Goal: Task Accomplishment & Management: Use online tool/utility

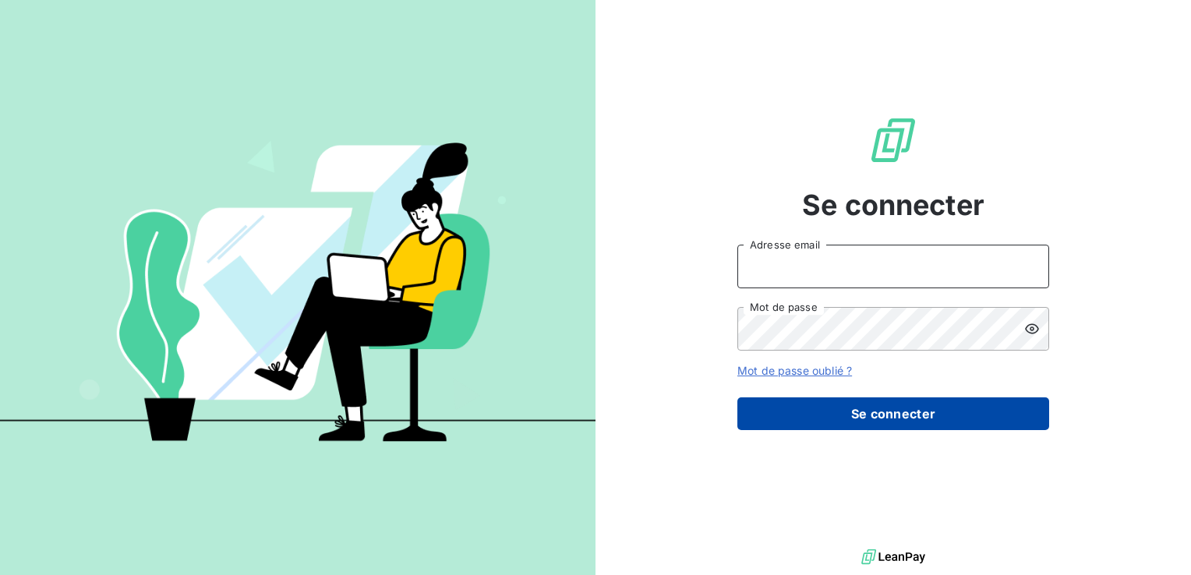
type input "maelyss.commeret@hogrefe.fr"
click at [889, 416] on button "Se connecter" at bounding box center [894, 414] width 312 height 33
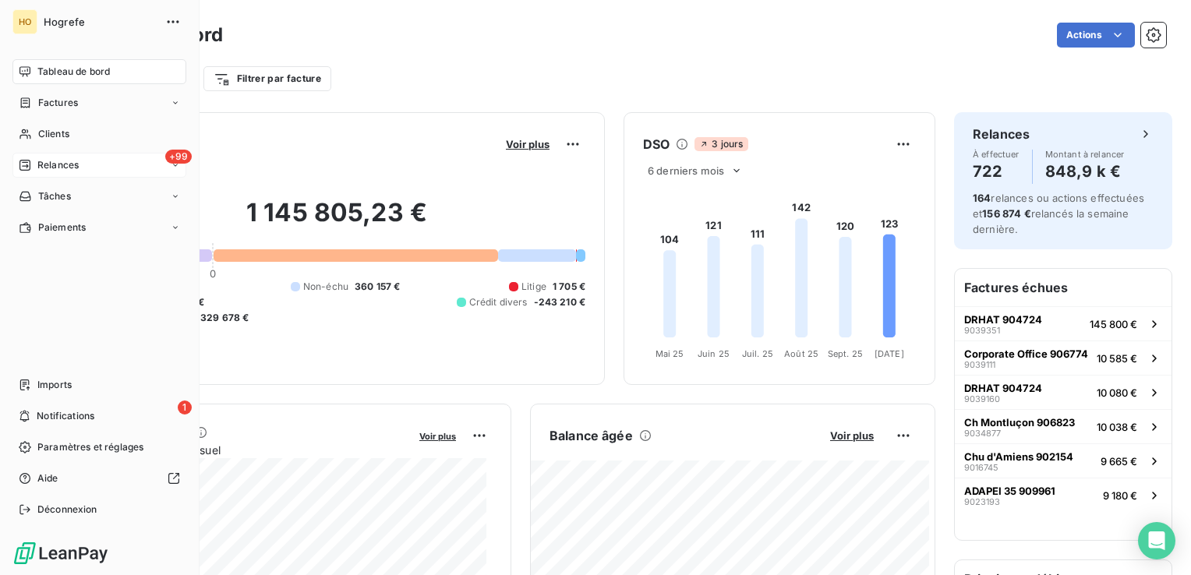
click at [156, 159] on div "+99 Relances" at bounding box center [99, 165] width 174 height 25
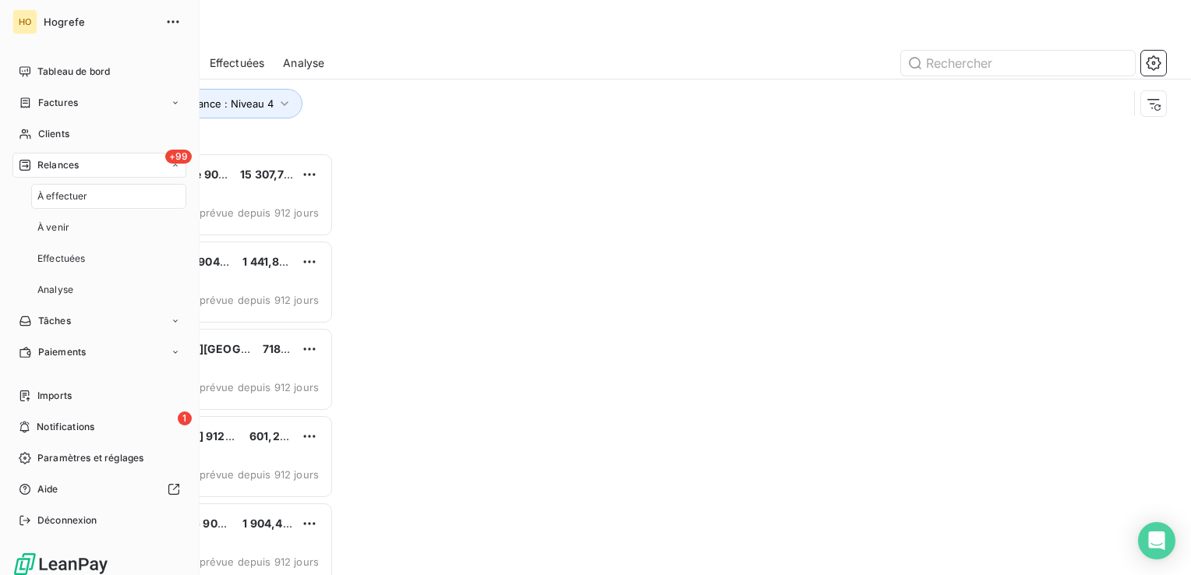
scroll to position [411, 246]
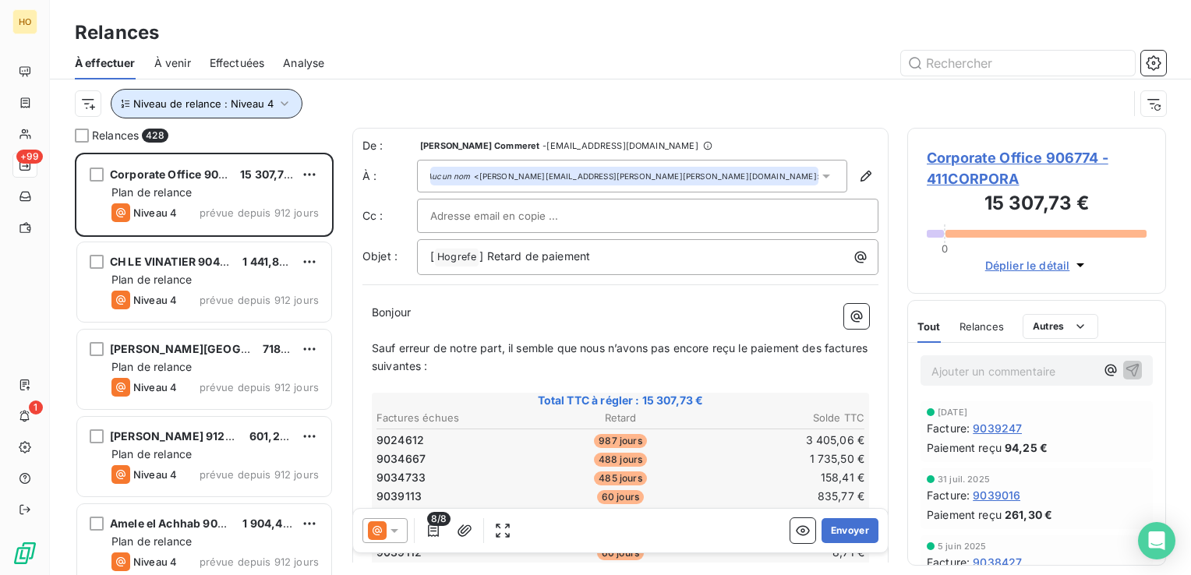
click at [278, 103] on icon "button" at bounding box center [285, 104] width 16 height 16
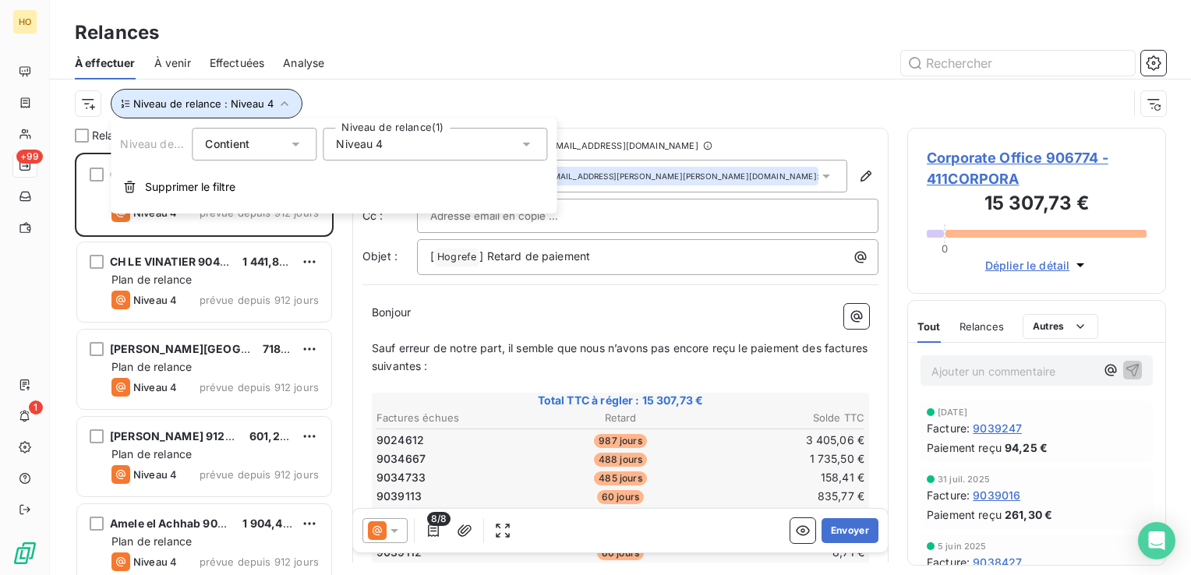
click at [278, 103] on icon "button" at bounding box center [285, 104] width 16 height 16
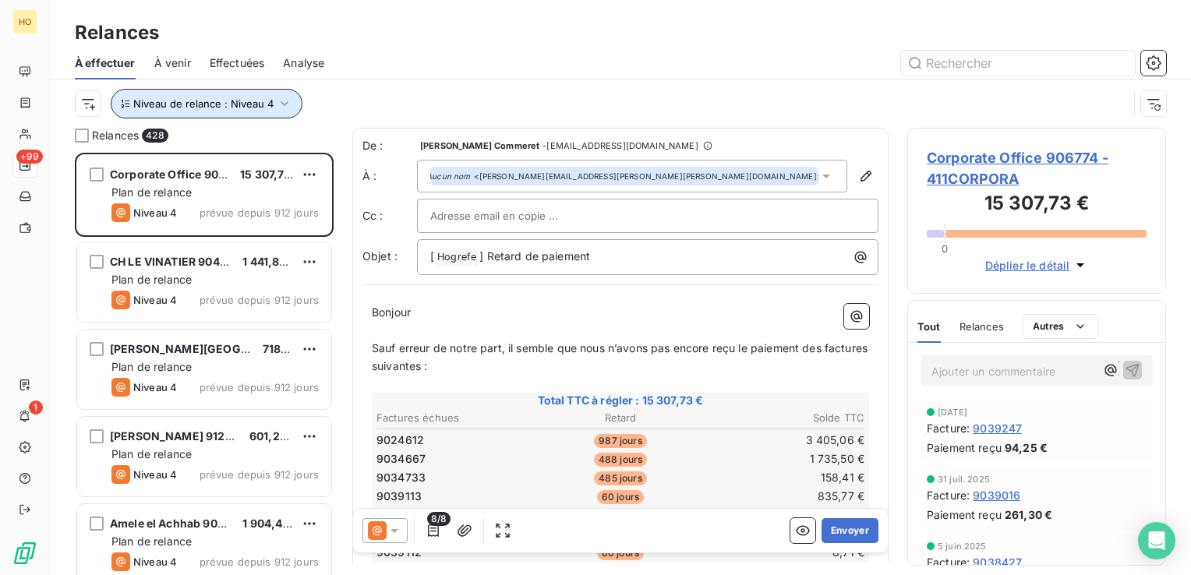
click at [278, 103] on icon "button" at bounding box center [285, 104] width 16 height 16
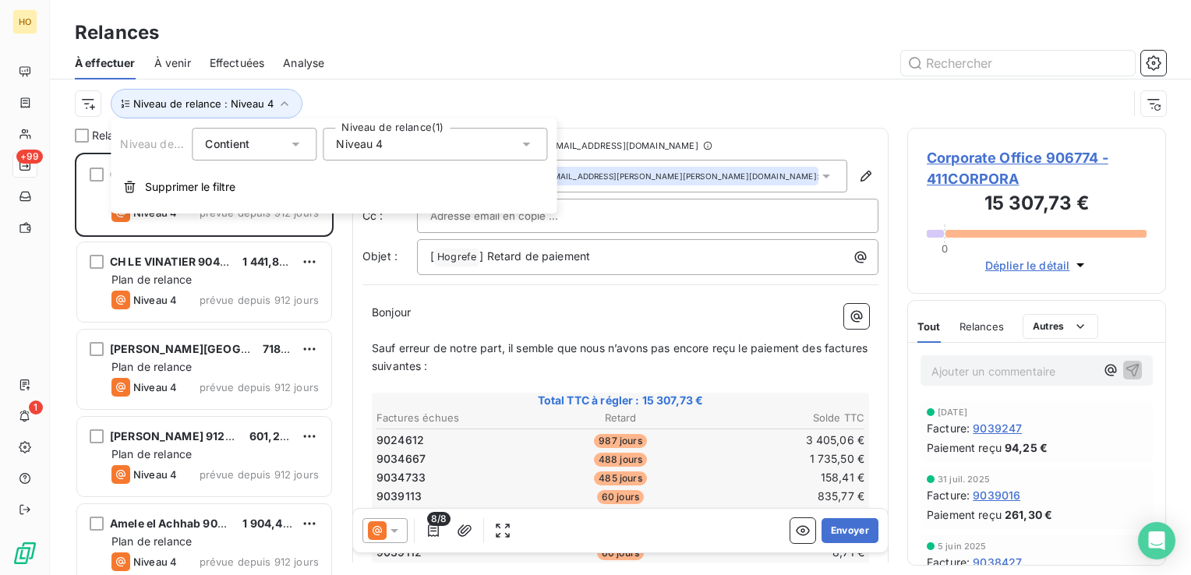
click at [396, 145] on div "Niveau 4" at bounding box center [435, 144] width 225 height 33
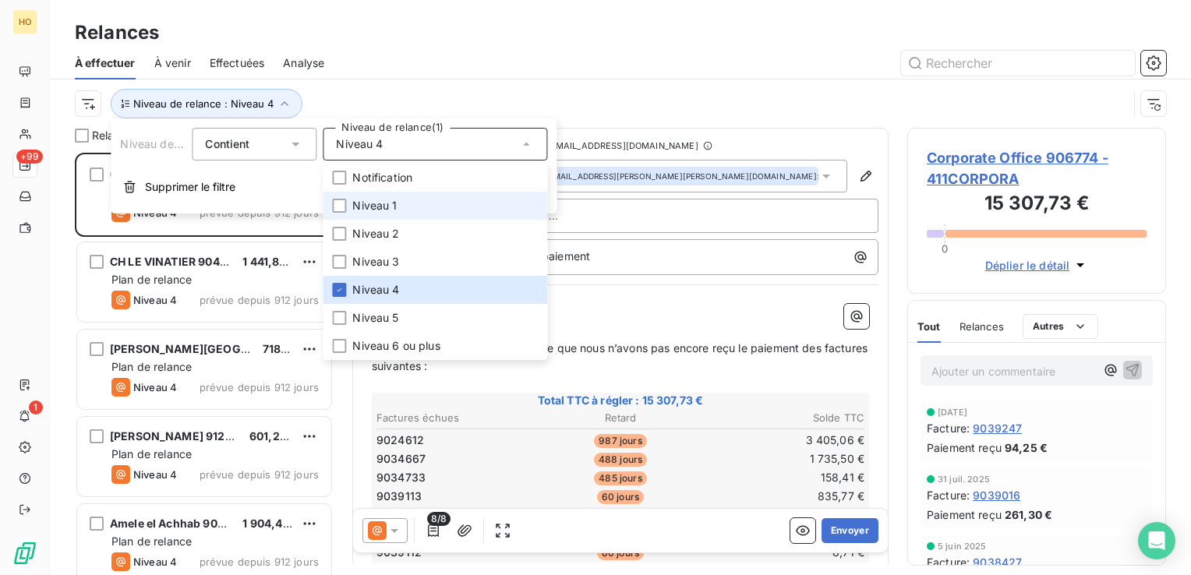
click at [354, 203] on span "Niveau 1" at bounding box center [374, 206] width 44 height 16
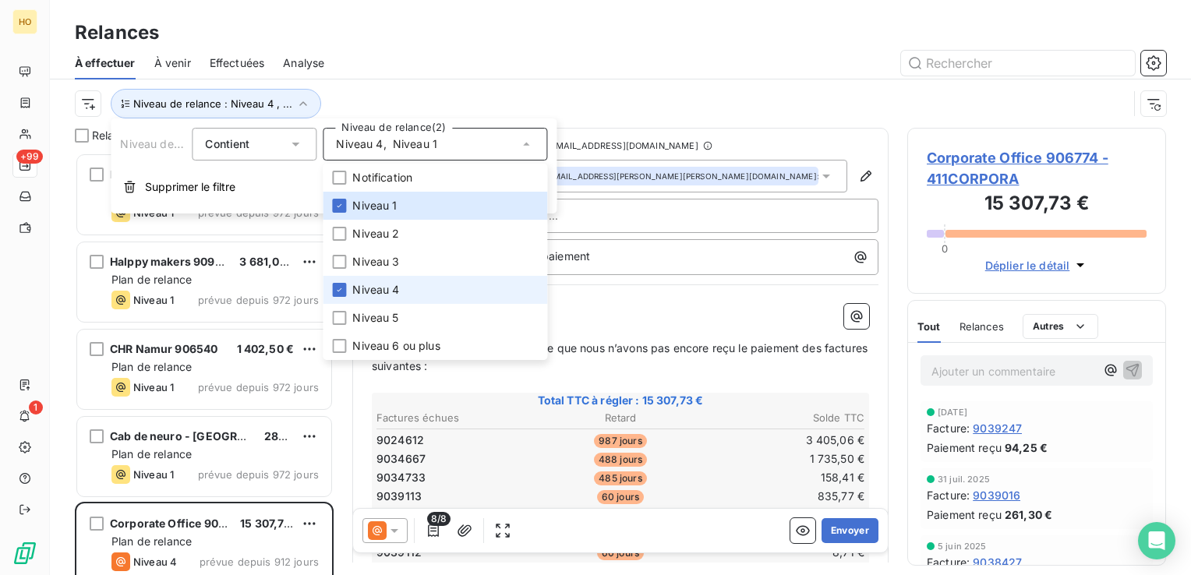
click at [431, 288] on li "Niveau 4" at bounding box center [435, 290] width 225 height 28
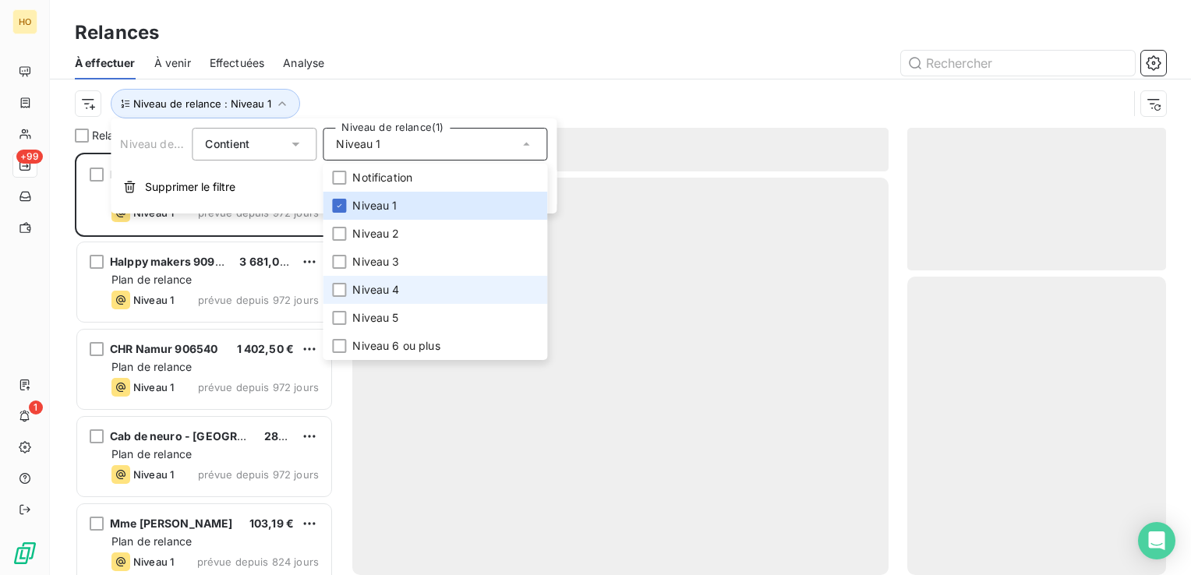
scroll to position [411, 246]
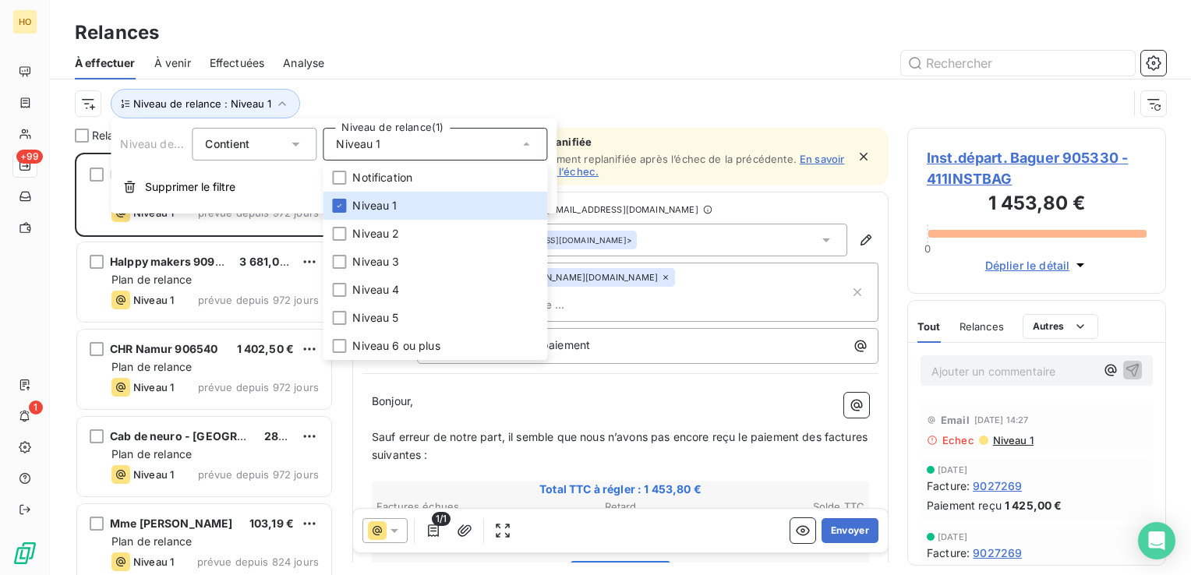
click at [587, 105] on div "Niveau de relance : Niveau 1" at bounding box center [601, 104] width 1053 height 30
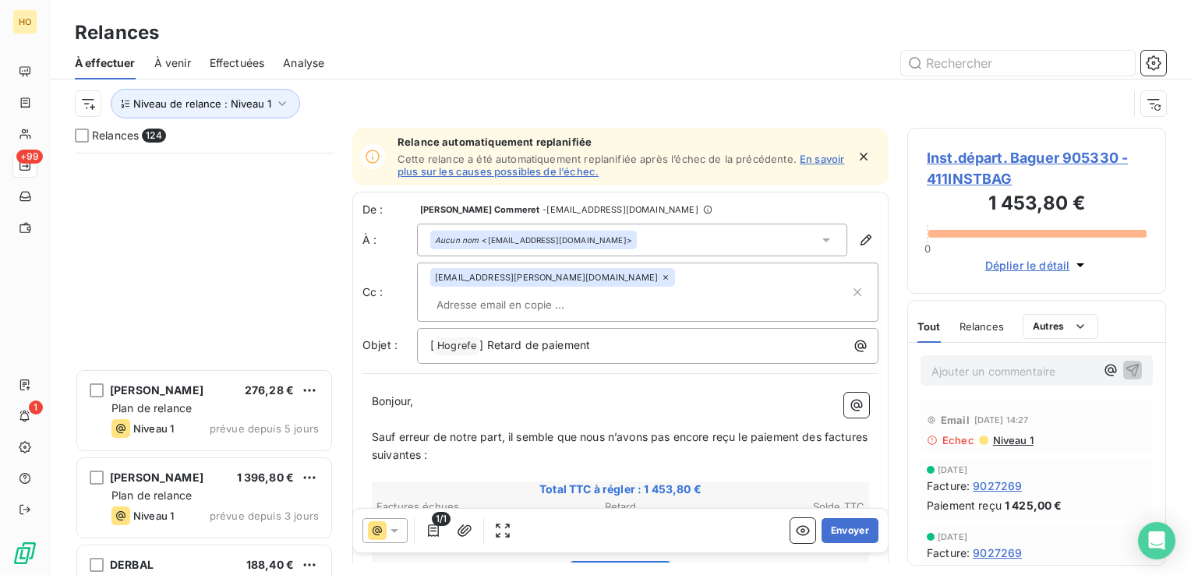
scroll to position [10405, 0]
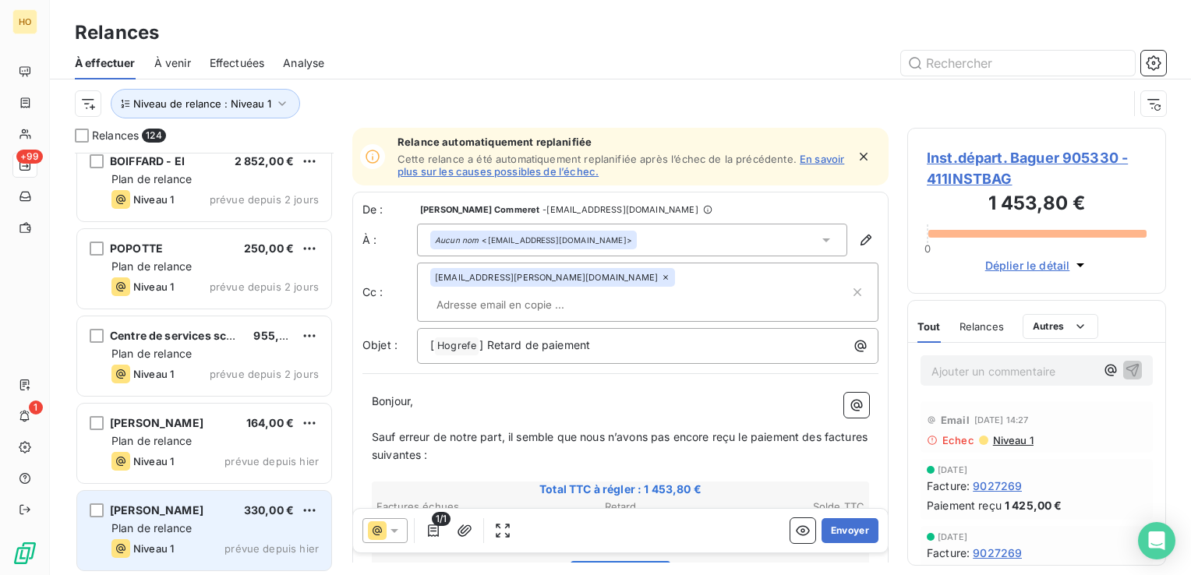
click at [225, 529] on div "Plan de relance" at bounding box center [214, 529] width 207 height 16
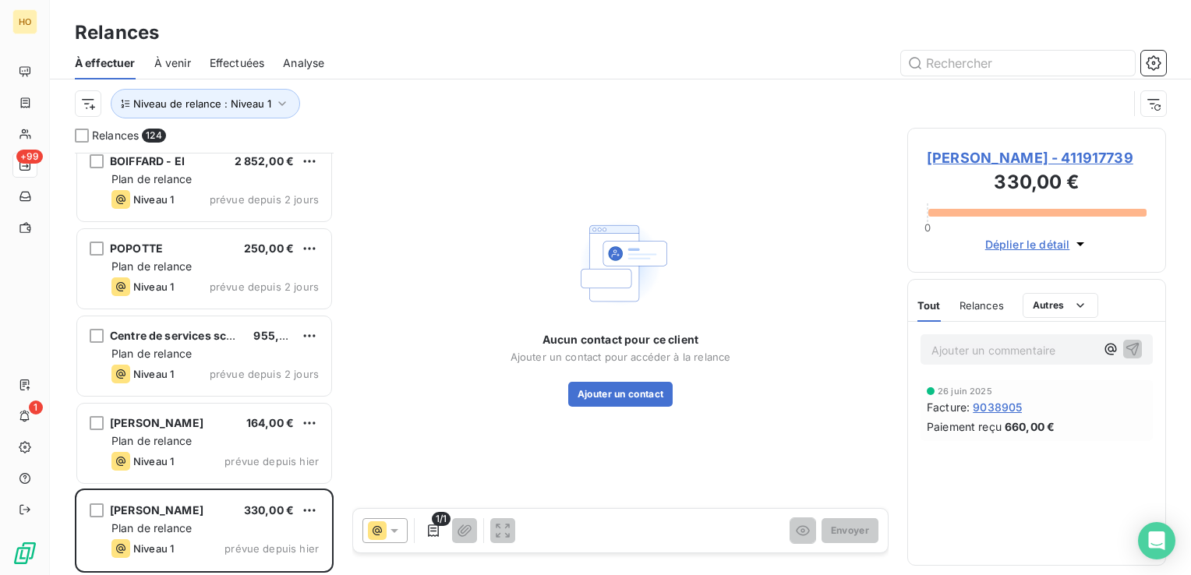
click at [1089, 161] on span "Rossat Mignod - 411917739" at bounding box center [1037, 157] width 220 height 21
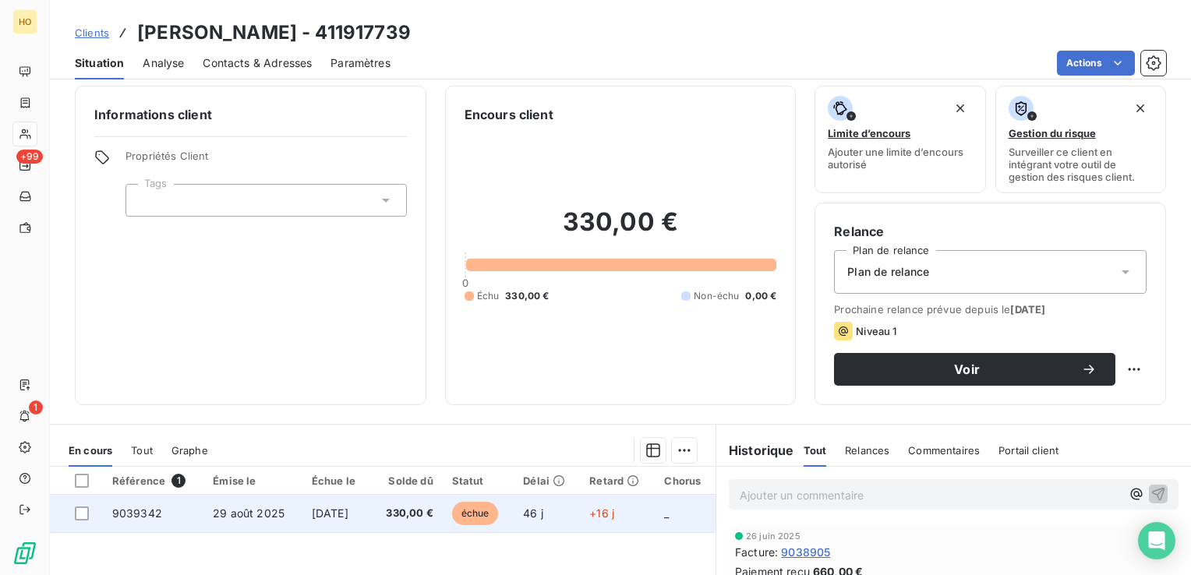
scroll to position [9, 0]
click at [390, 514] on td "330,00 €" at bounding box center [407, 514] width 72 height 37
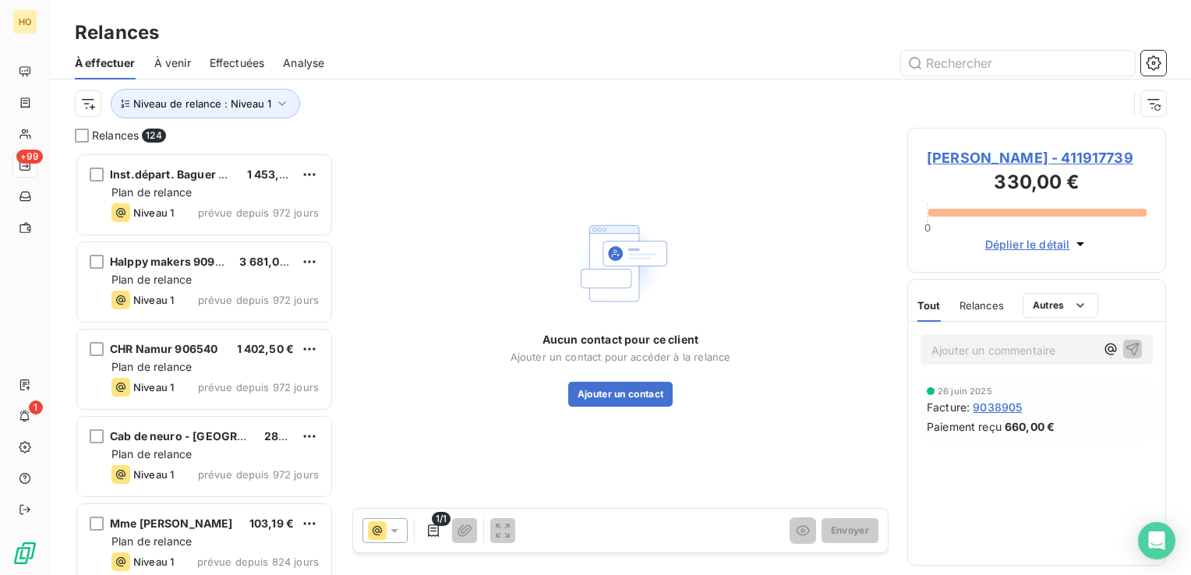
scroll to position [411, 246]
click at [632, 394] on button "Ajouter un contact" at bounding box center [620, 394] width 105 height 25
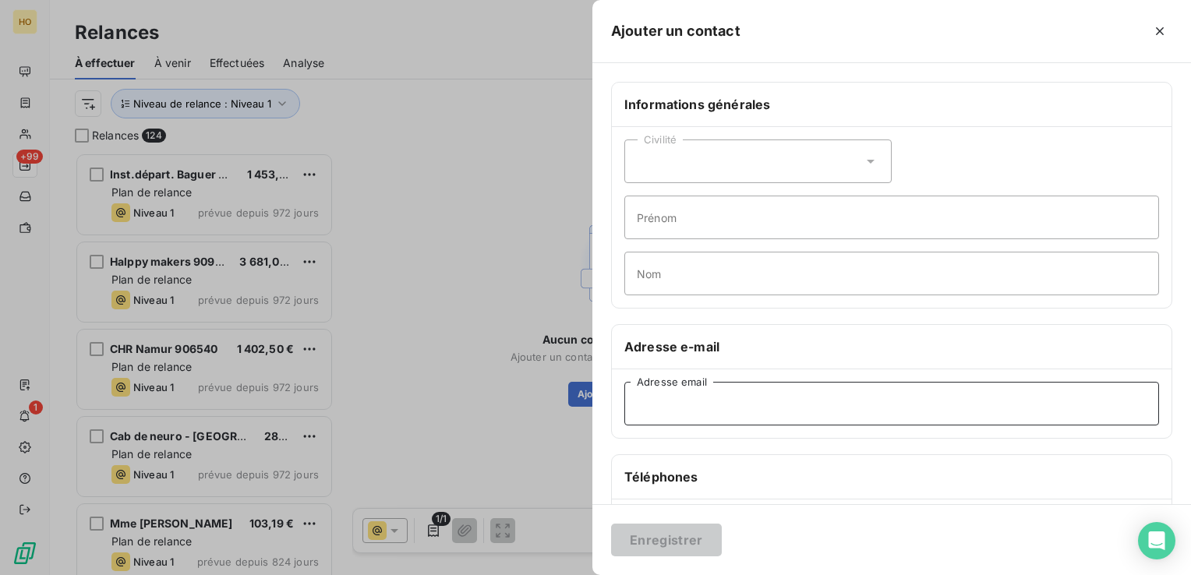
click at [695, 398] on input "Adresse email" at bounding box center [891, 404] width 535 height 44
paste input "laurene@ergohappykids.ch"
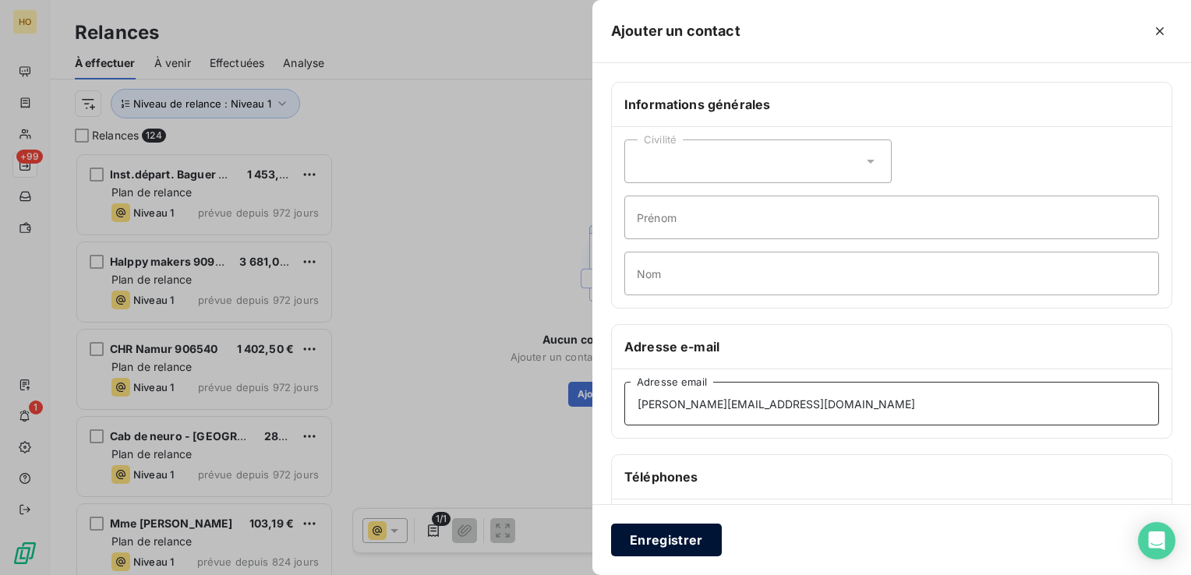
type input "laurene@ergohappykids.ch"
click at [664, 543] on button "Enregistrer" at bounding box center [666, 540] width 111 height 33
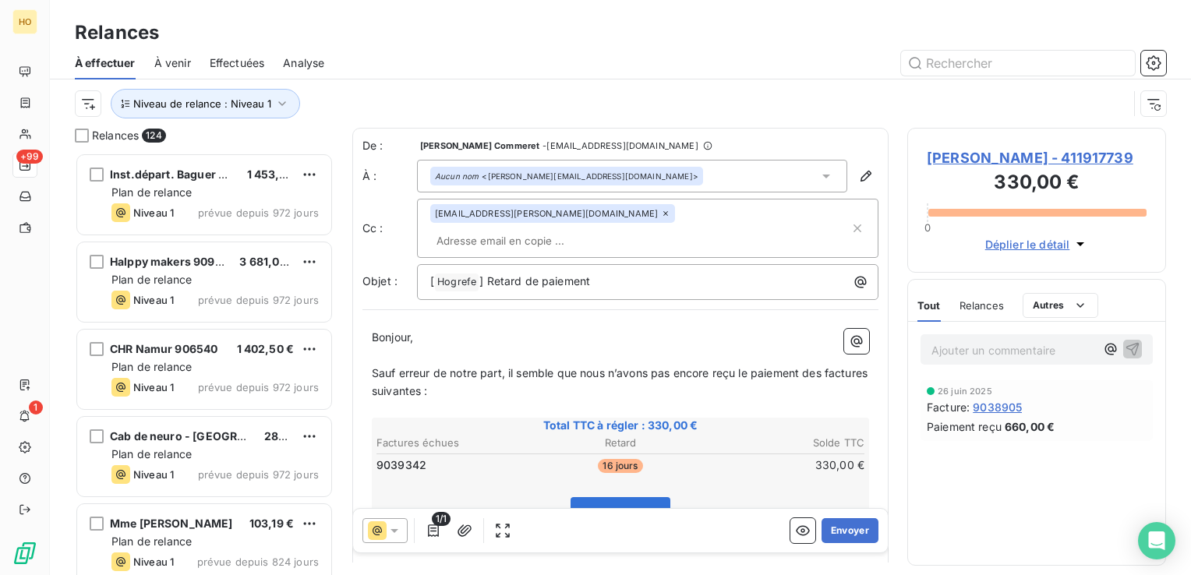
scroll to position [223, 0]
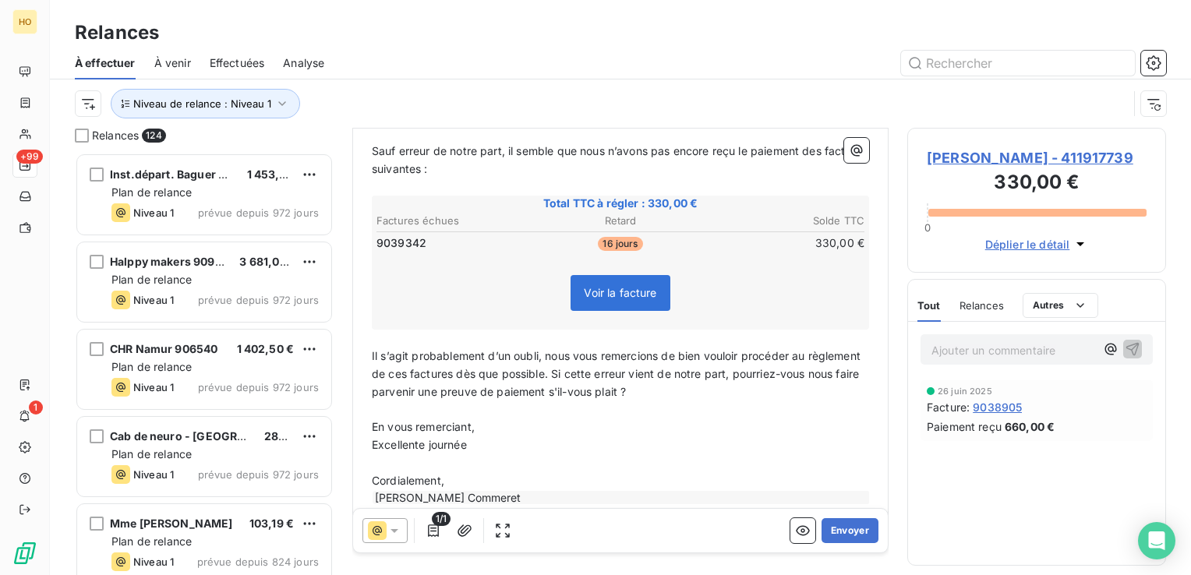
click at [394, 537] on icon at bounding box center [395, 531] width 16 height 16
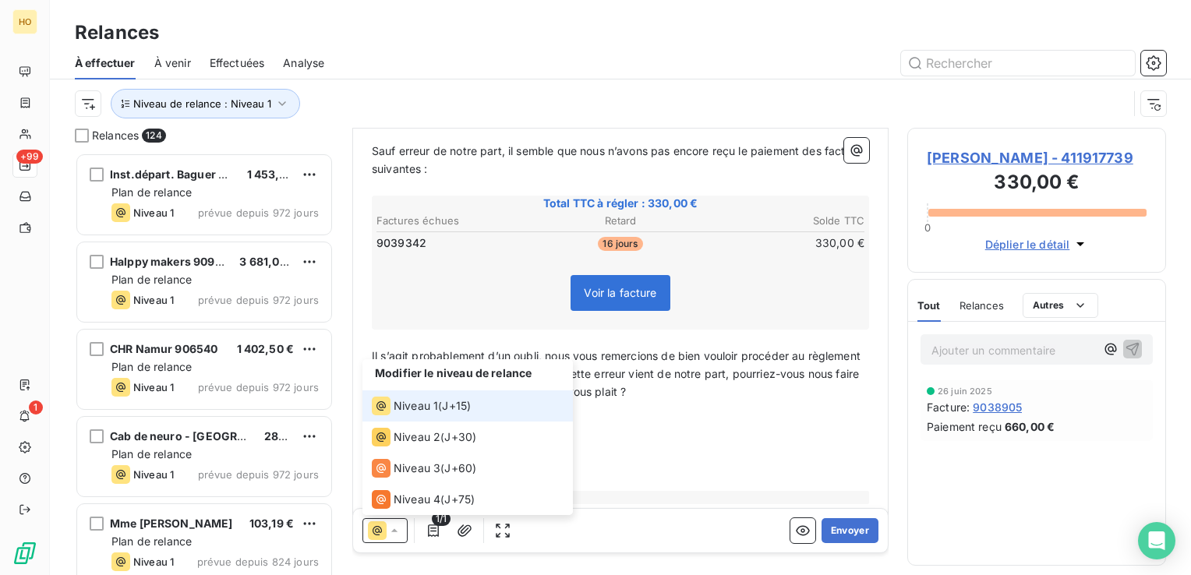
click at [394, 537] on icon at bounding box center [395, 531] width 16 height 16
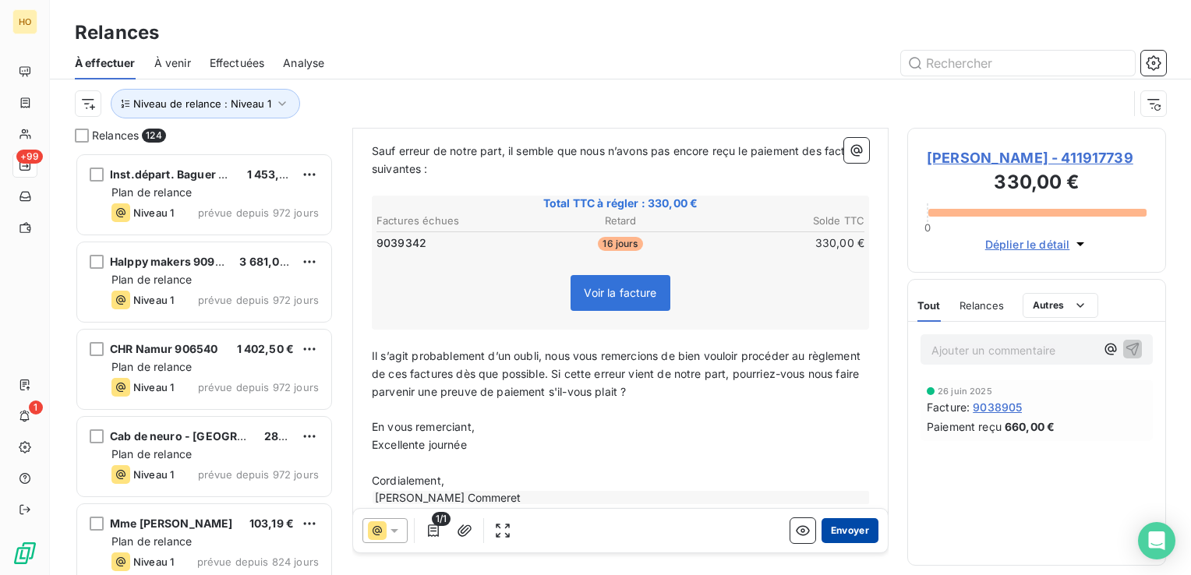
click at [837, 541] on button "Envoyer" at bounding box center [850, 530] width 57 height 25
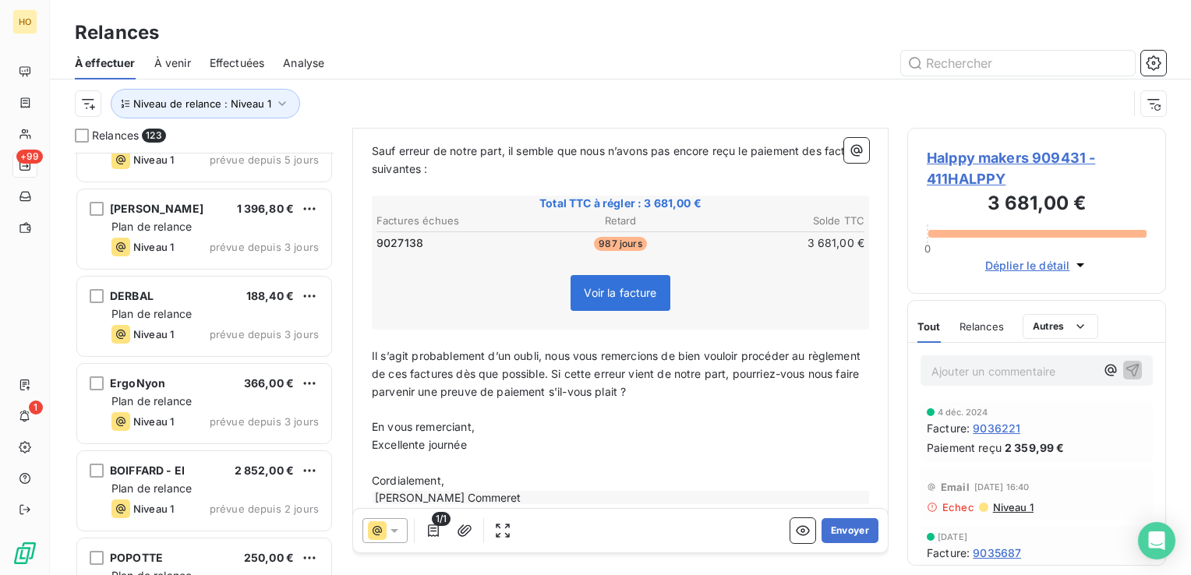
scroll to position [10317, 0]
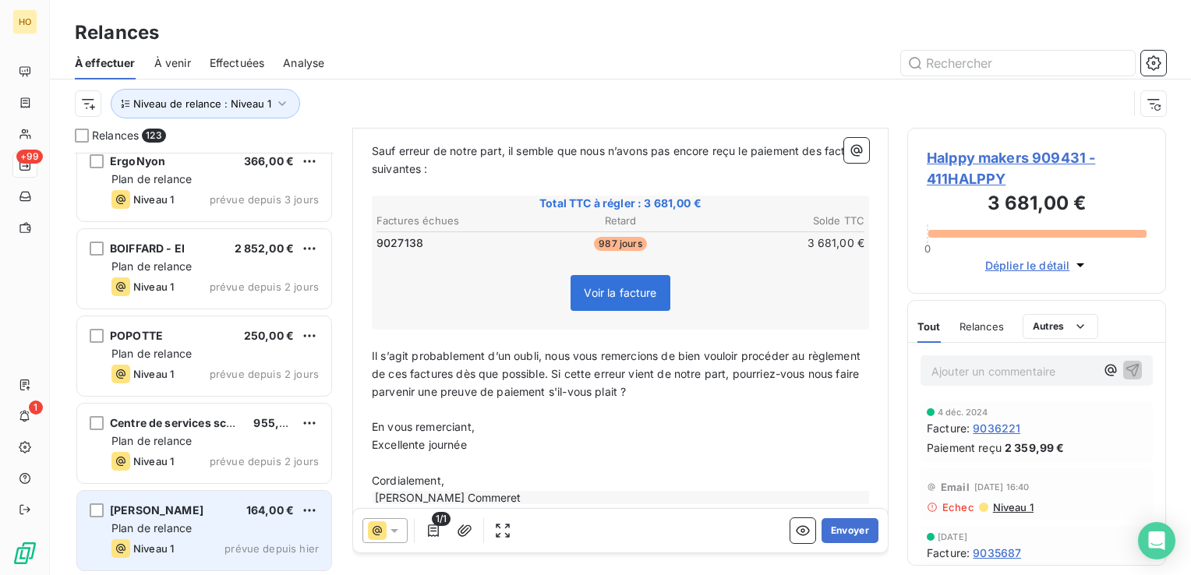
click at [199, 541] on div "Niveau 1 prévue depuis hier" at bounding box center [214, 548] width 207 height 19
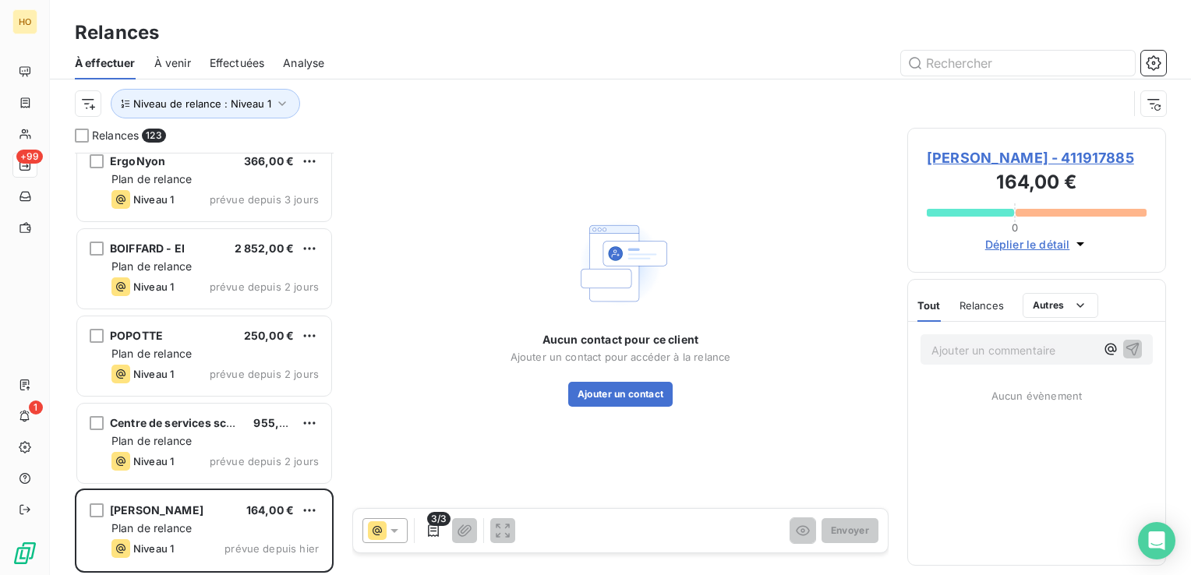
click at [1001, 156] on span "Alves - 411917885" at bounding box center [1037, 157] width 220 height 21
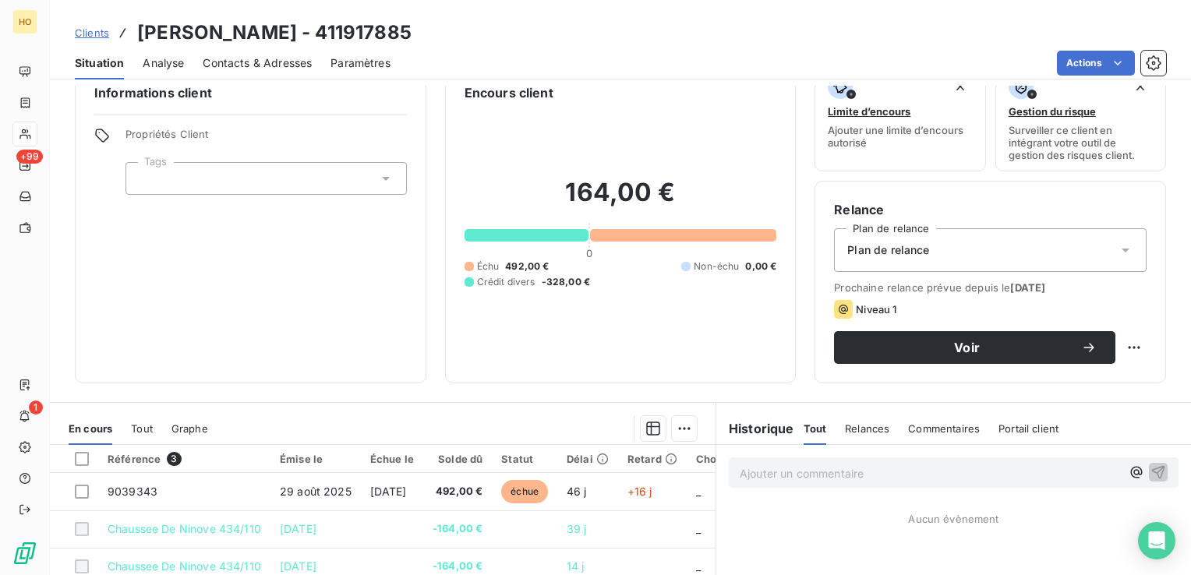
scroll to position [2, 0]
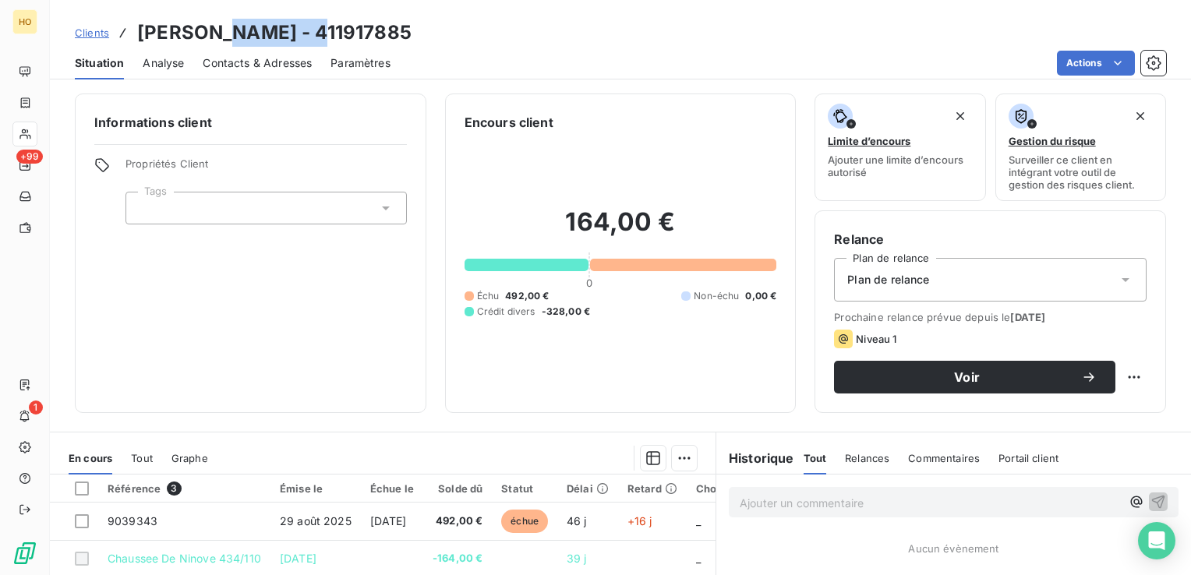
drag, startPoint x: 313, startPoint y: 31, endPoint x: 211, endPoint y: 30, distance: 102.1
click at [211, 30] on div "Clients Alves - 411917885" at bounding box center [620, 33] width 1141 height 28
copy h3 "411917885"
click at [912, 501] on p "Ajouter un commentaire ﻿" at bounding box center [930, 502] width 381 height 19
click at [836, 503] on span "payement en 3x san frais" at bounding box center [806, 501] width 133 height 13
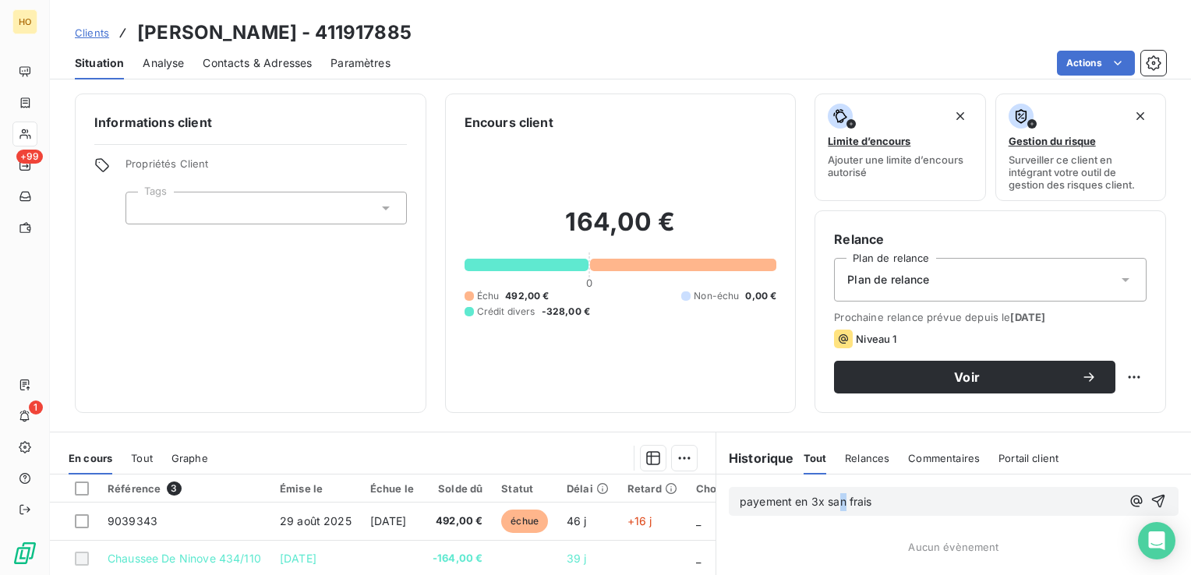
click at [839, 504] on span "payement en 3x san frais" at bounding box center [806, 501] width 133 height 13
click at [868, 503] on span "payement en 3x san frais" at bounding box center [806, 501] width 133 height 13
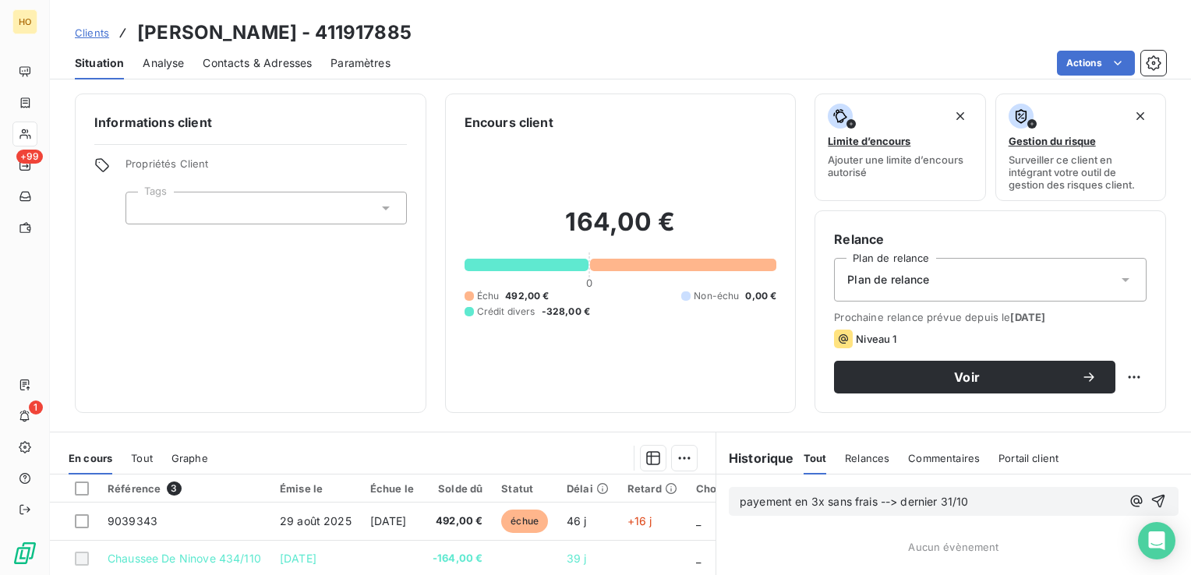
click at [1152, 501] on icon "button" at bounding box center [1158, 501] width 13 height 13
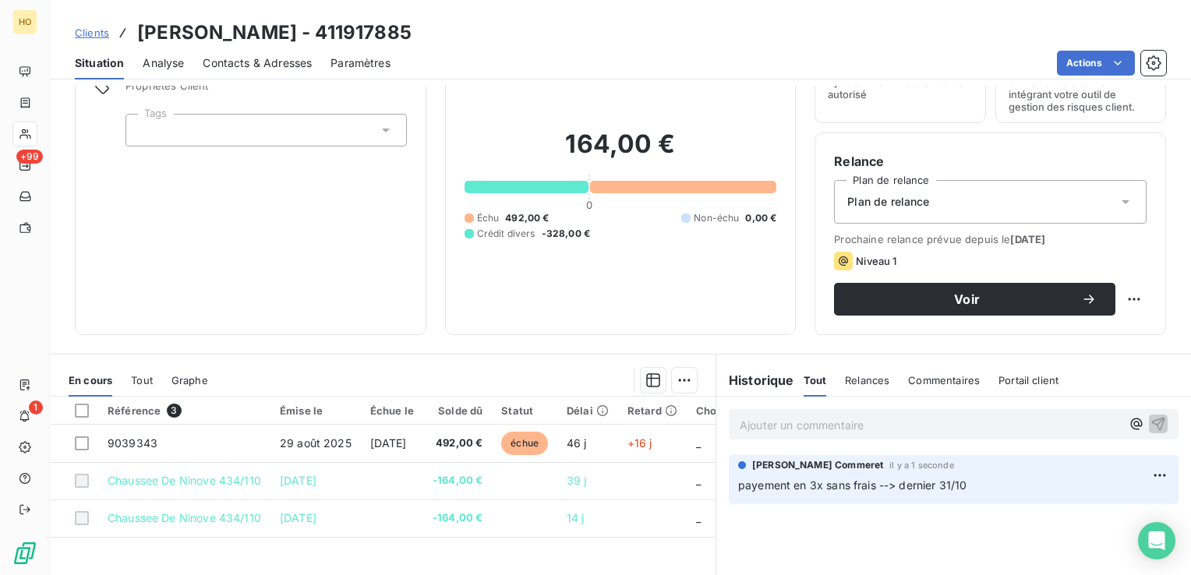
scroll to position [0, 0]
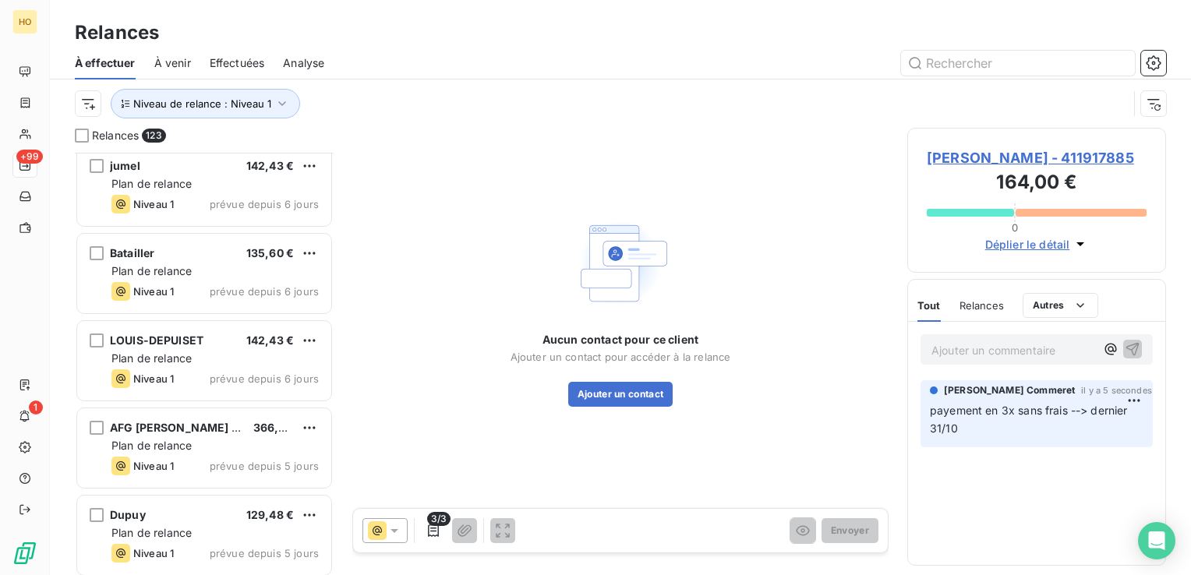
scroll to position [10317, 0]
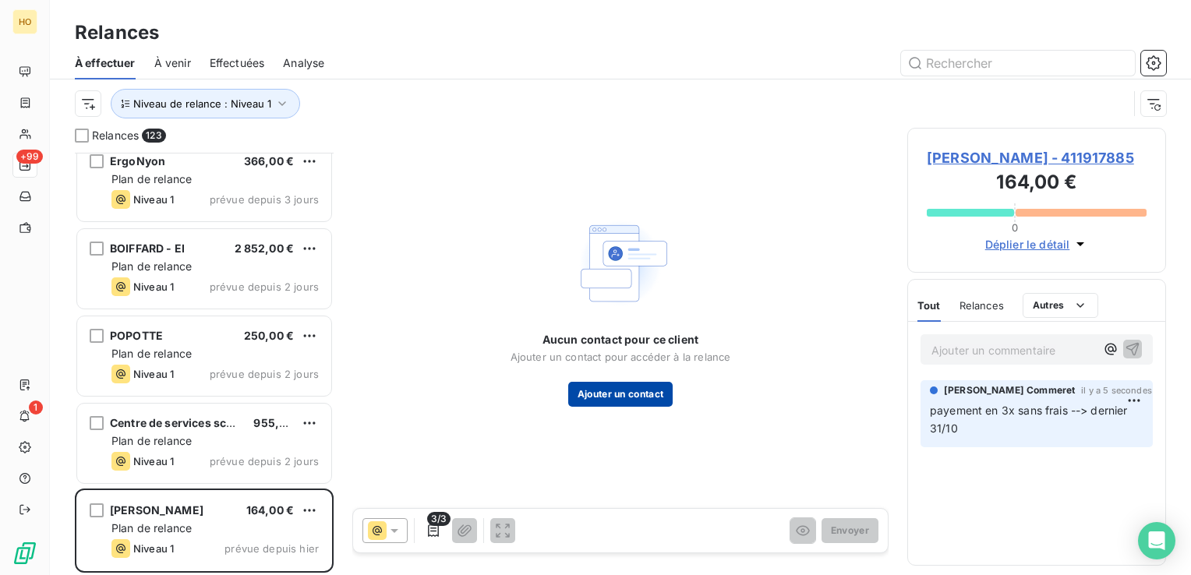
click at [646, 393] on button "Ajouter un contact" at bounding box center [620, 394] width 105 height 25
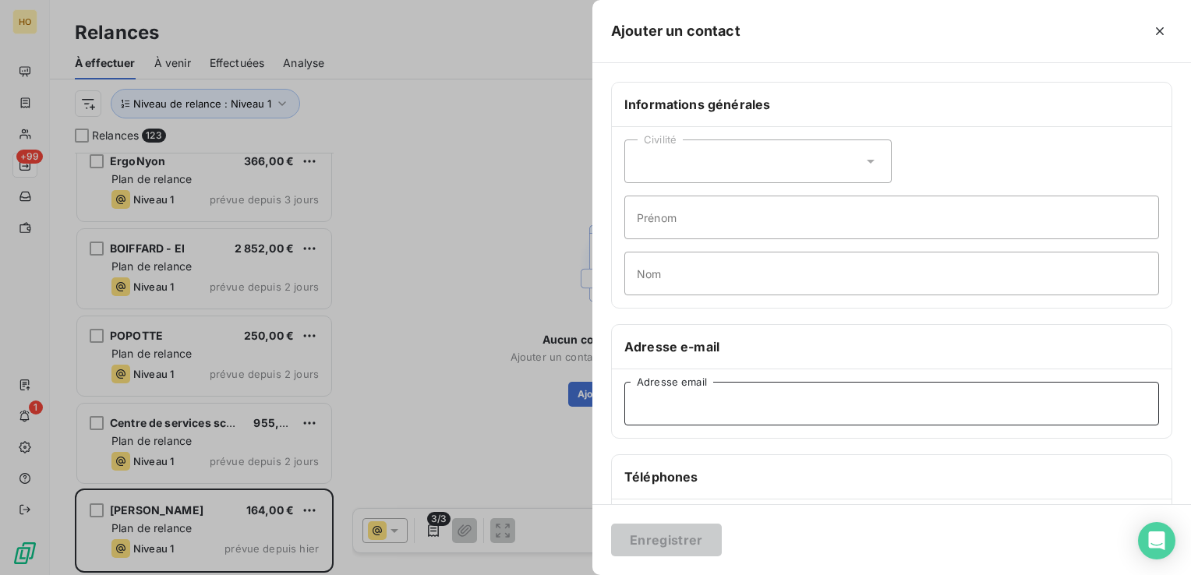
click at [684, 401] on input "Adresse email" at bounding box center [891, 404] width 535 height 44
paste input "maryna-alves@outlook.com"
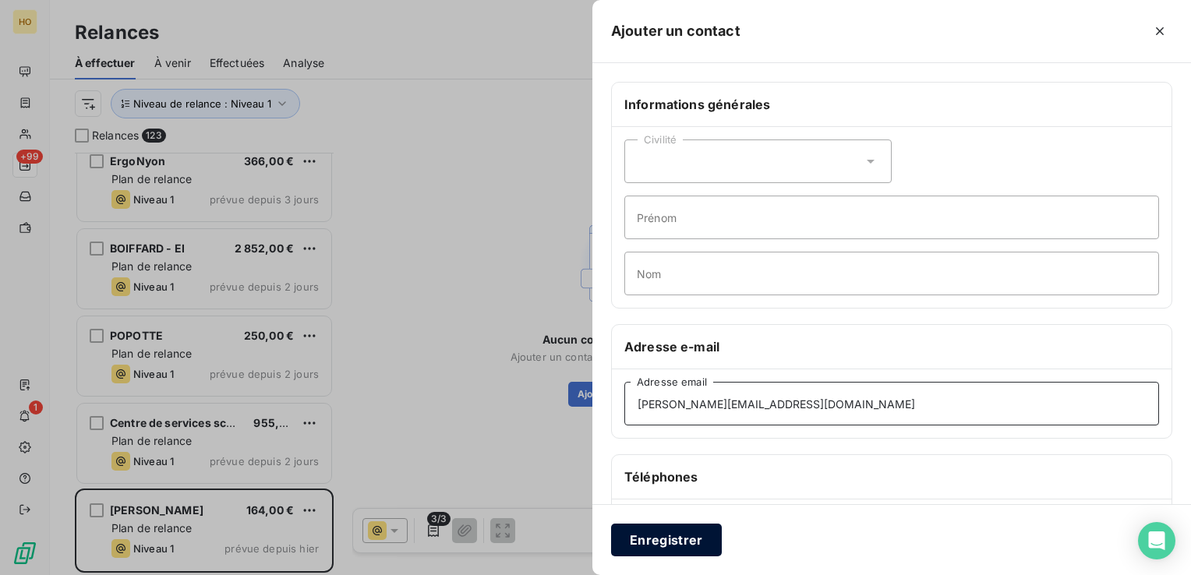
type input "maryna-alves@outlook.com"
click at [661, 550] on button "Enregistrer" at bounding box center [666, 540] width 111 height 33
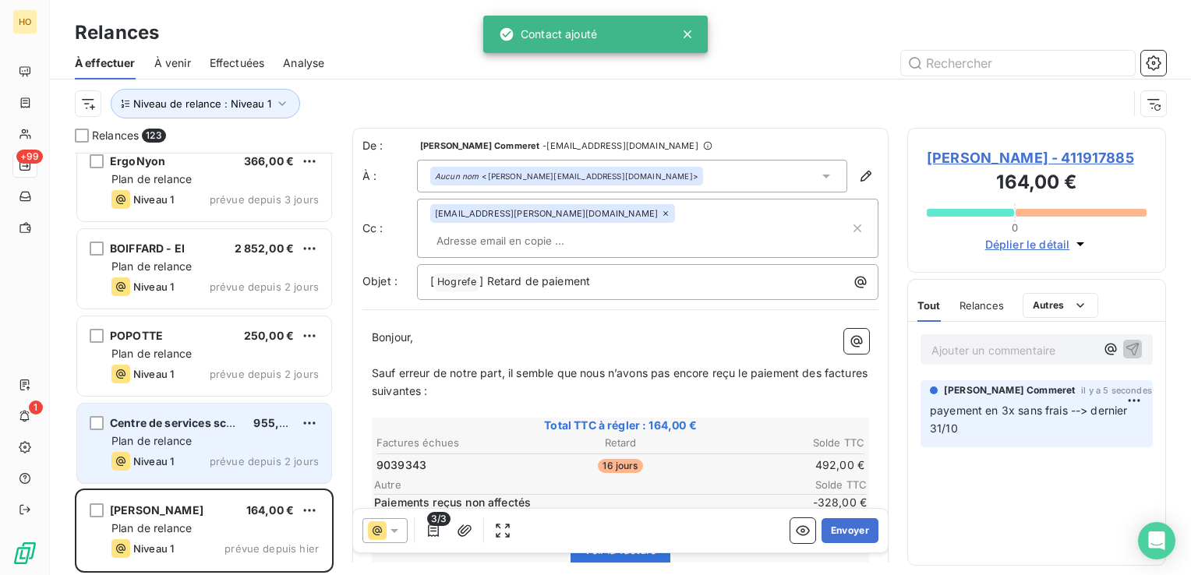
click at [228, 462] on span "prévue depuis 2 jours" at bounding box center [264, 461] width 109 height 12
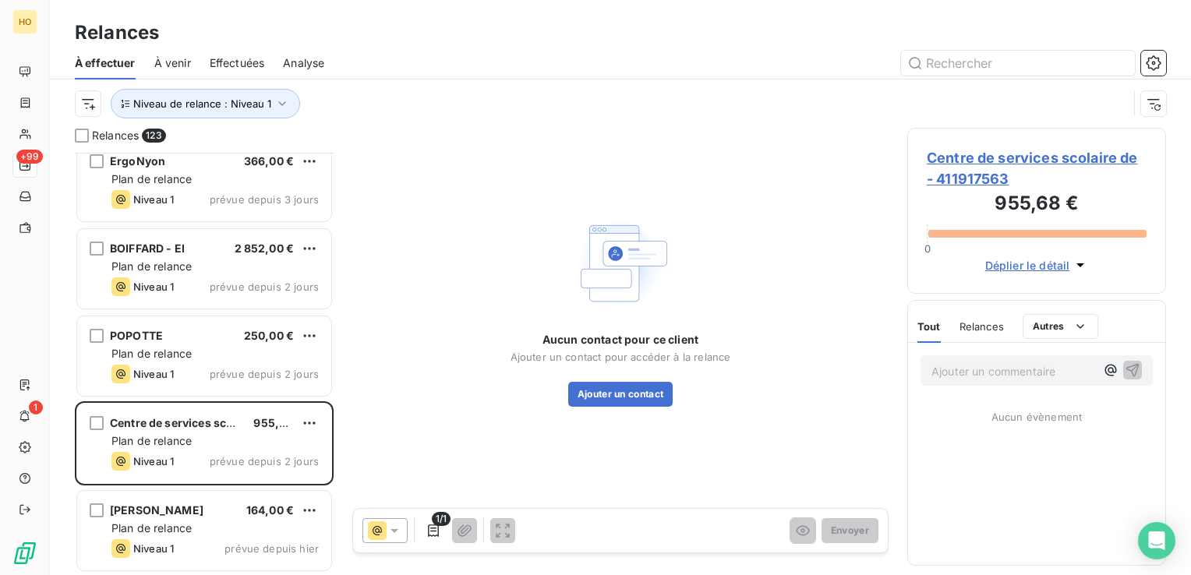
click at [1018, 157] on span "Centre de services scolaire de - 411917563" at bounding box center [1037, 168] width 220 height 42
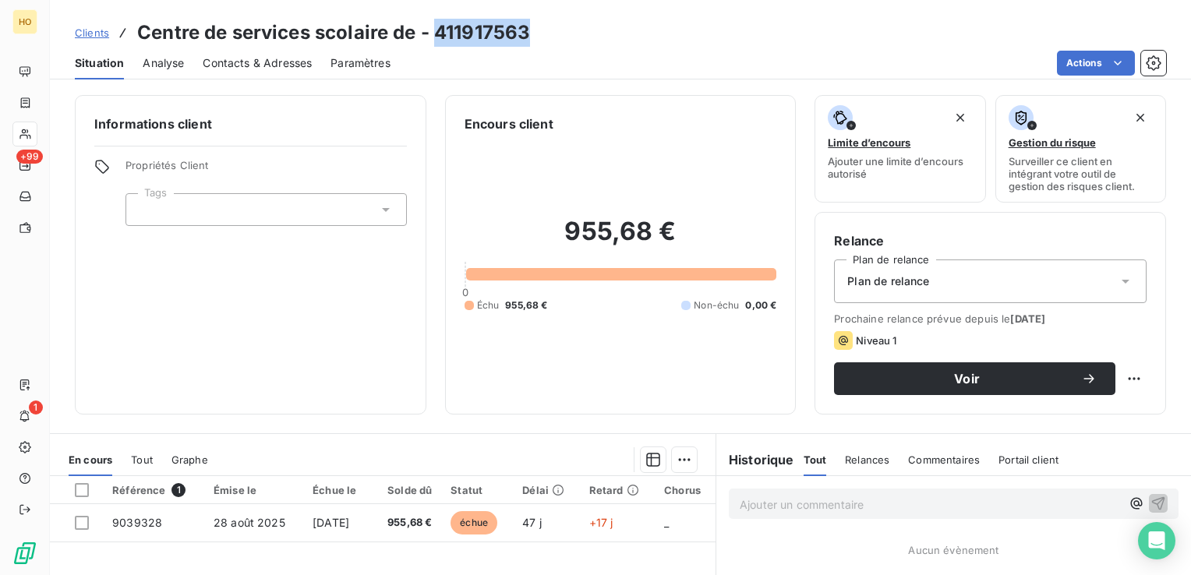
drag, startPoint x: 539, startPoint y: 37, endPoint x: 439, endPoint y: 34, distance: 99.8
click at [439, 34] on div "Clients Centre de services scolaire de - 411917563" at bounding box center [620, 33] width 1141 height 28
copy h3 "411917563"
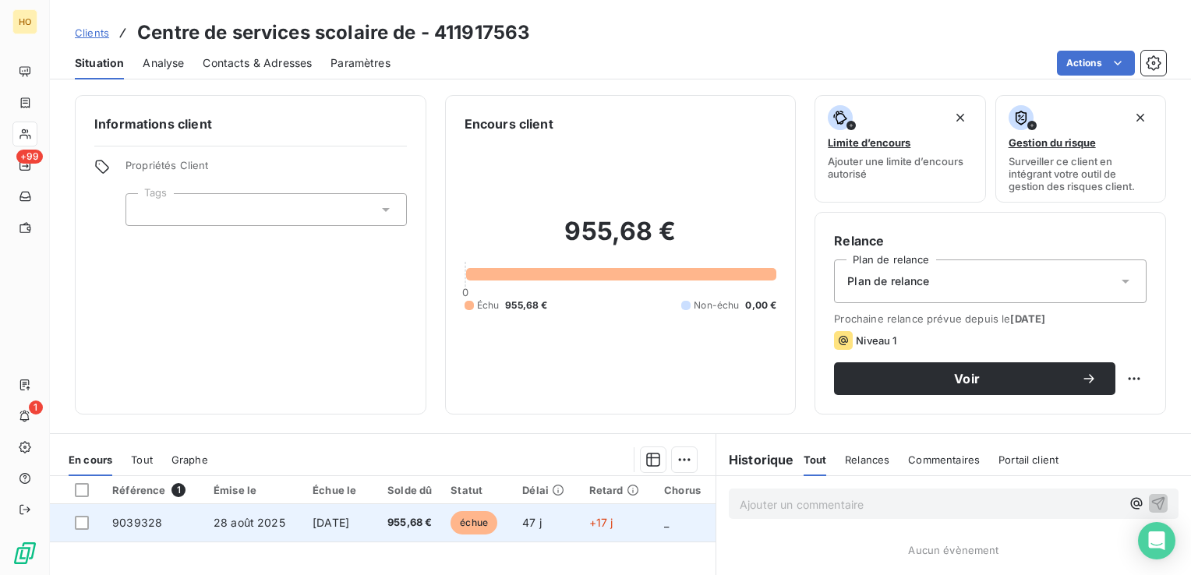
click at [372, 514] on td "[DATE]" at bounding box center [337, 522] width 69 height 37
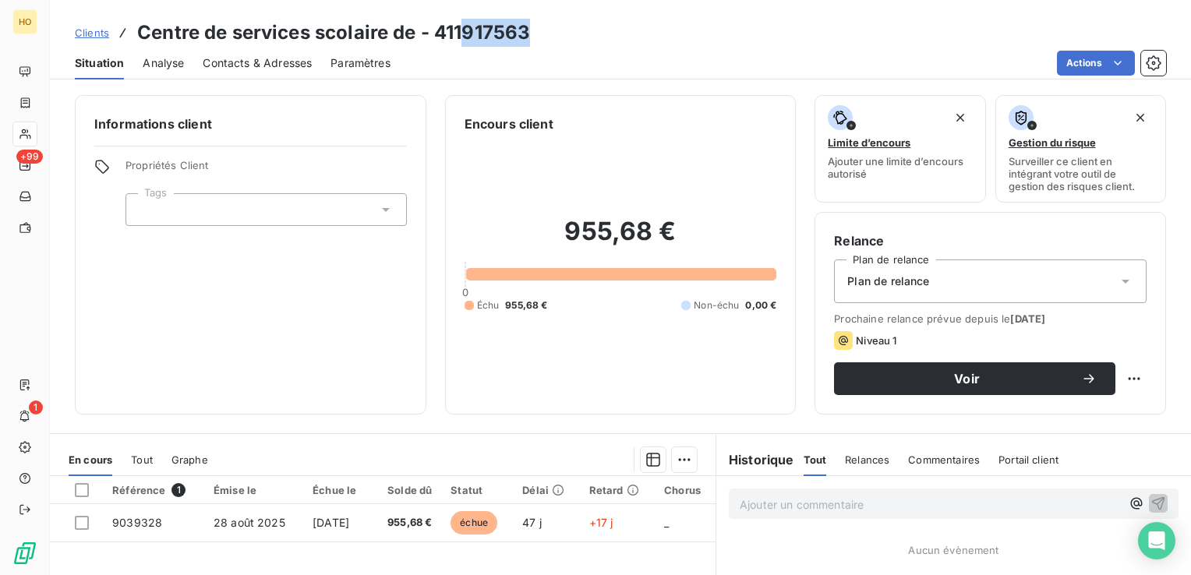
drag, startPoint x: 547, startPoint y: 42, endPoint x: 468, endPoint y: 21, distance: 82.3
click at [468, 21] on div "Clients Centre de services scolaire de - 411917563" at bounding box center [620, 33] width 1141 height 28
copy h3 "917563"
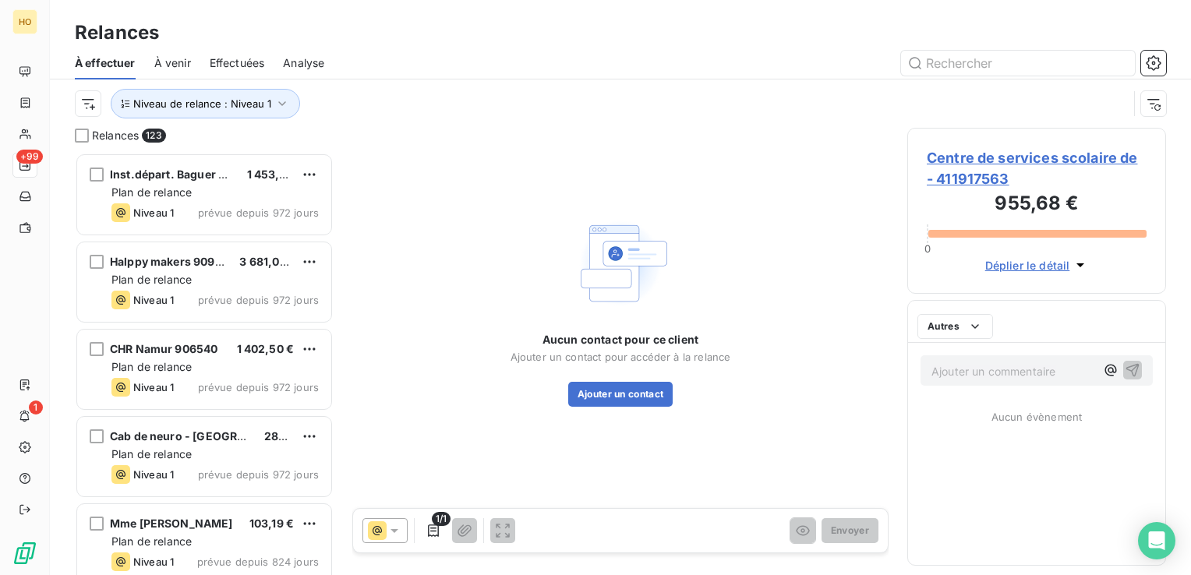
scroll to position [411, 246]
click at [617, 401] on button "Ajouter un contact" at bounding box center [620, 394] width 105 height 25
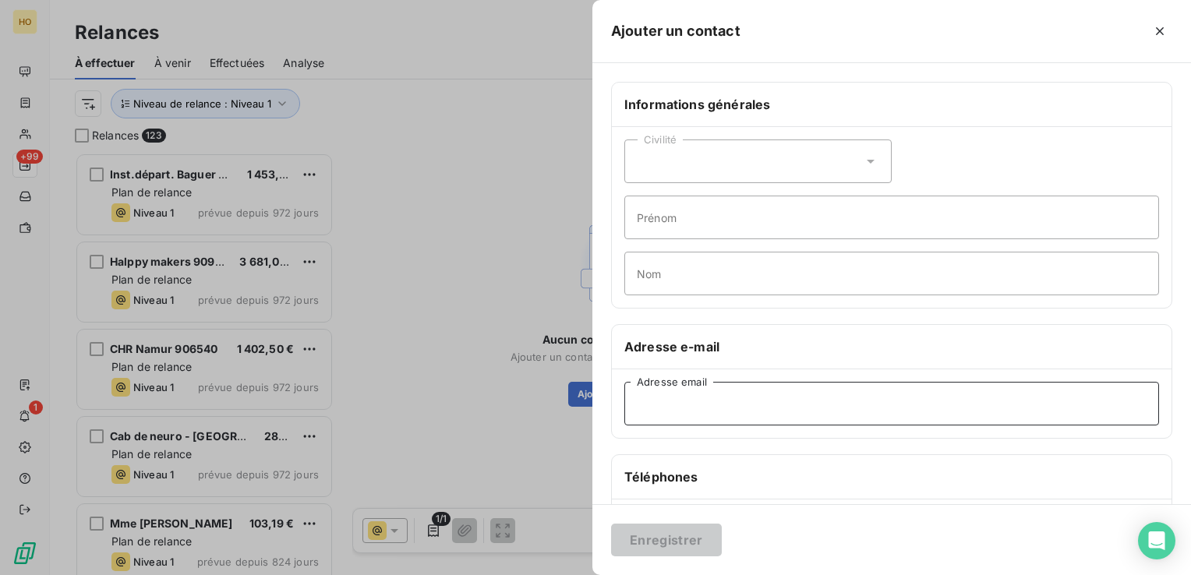
click at [677, 408] on input "Adresse email" at bounding box center [891, 404] width 535 height 44
paste input "catherine.st-pierre@csscc.gouv.qc.ca"
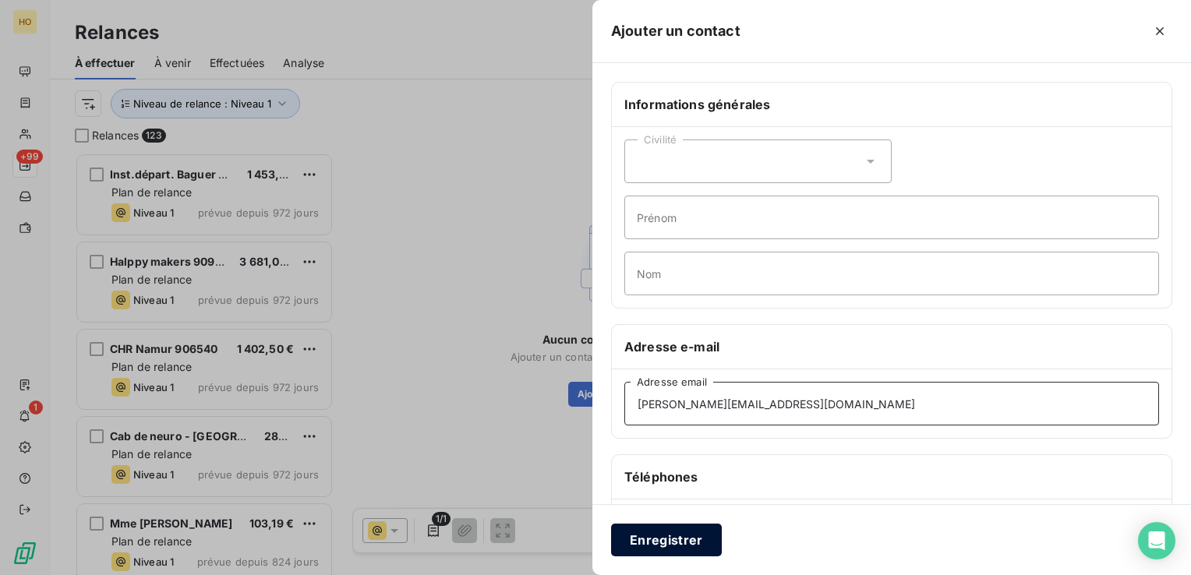
type input "catherine.st-pierre@csscc.gouv.qc.ca"
click at [663, 535] on button "Enregistrer" at bounding box center [666, 540] width 111 height 33
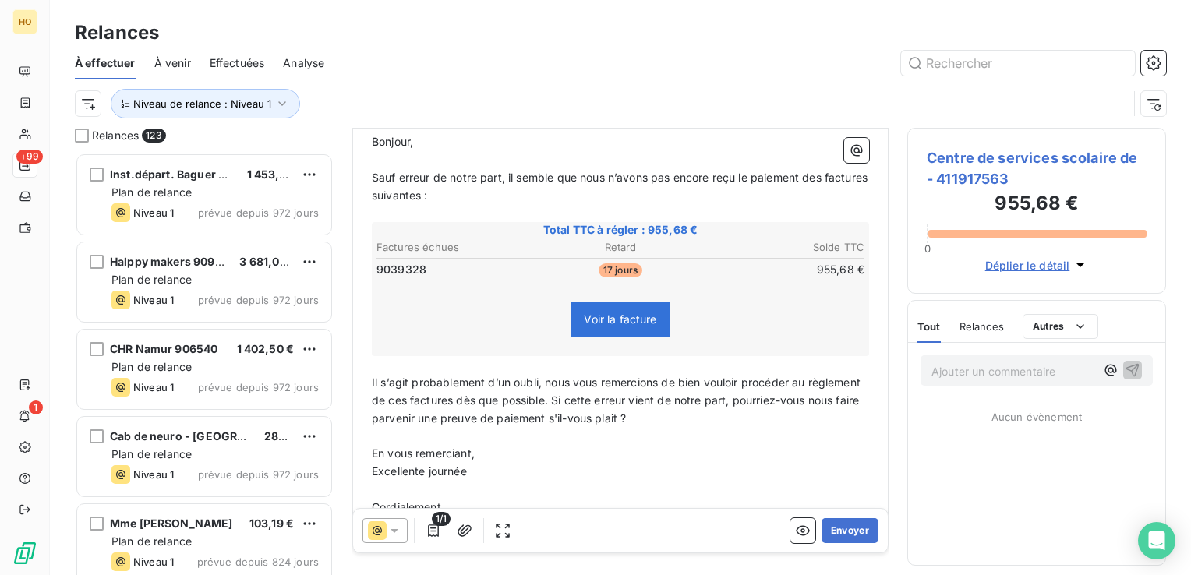
scroll to position [223, 0]
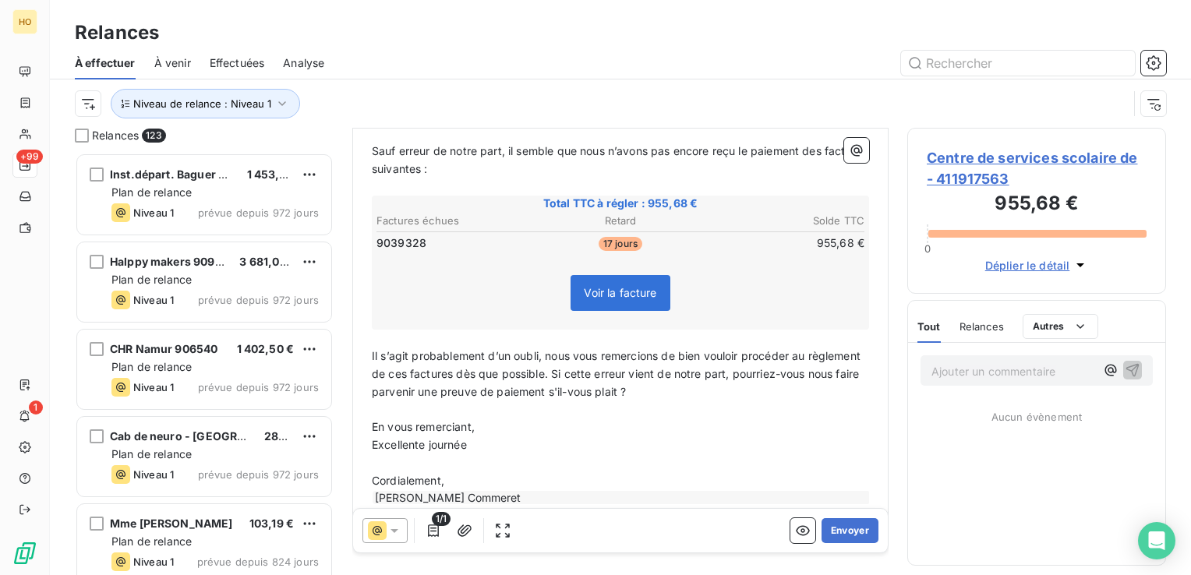
click at [727, 366] on p "Il s’agit probablement d’un oubli, nous vous remercions de bien vouloir procéde…" at bounding box center [620, 375] width 497 height 54
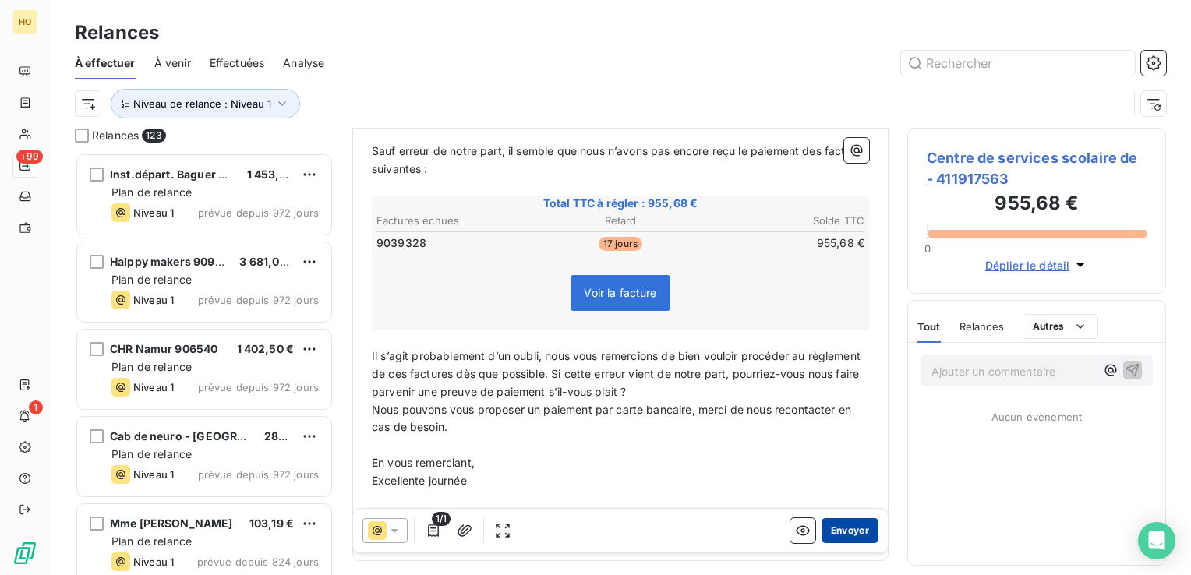
click at [841, 529] on button "Envoyer" at bounding box center [850, 530] width 57 height 25
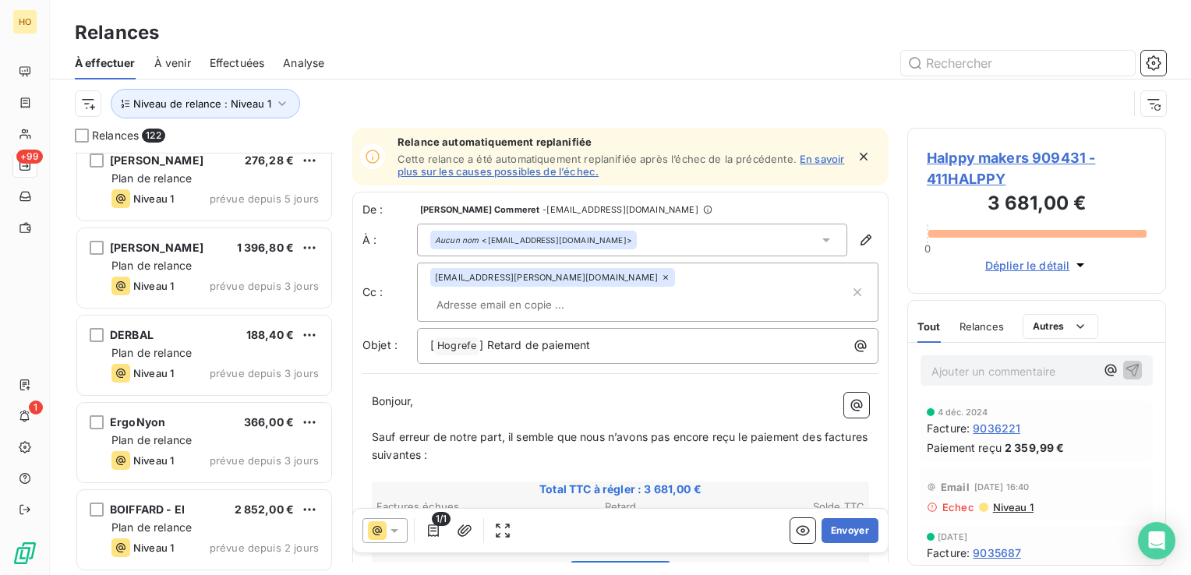
scroll to position [10230, 0]
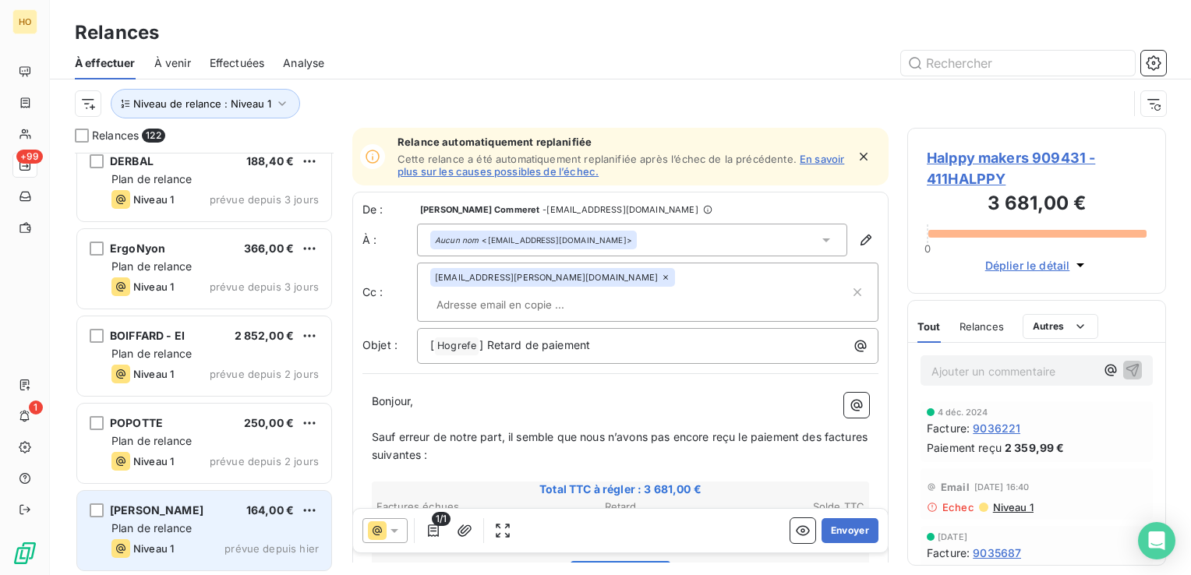
click at [258, 536] on div "Alves 164,00 € Plan de relance Niveau 1 prévue depuis hier" at bounding box center [204, 531] width 254 height 80
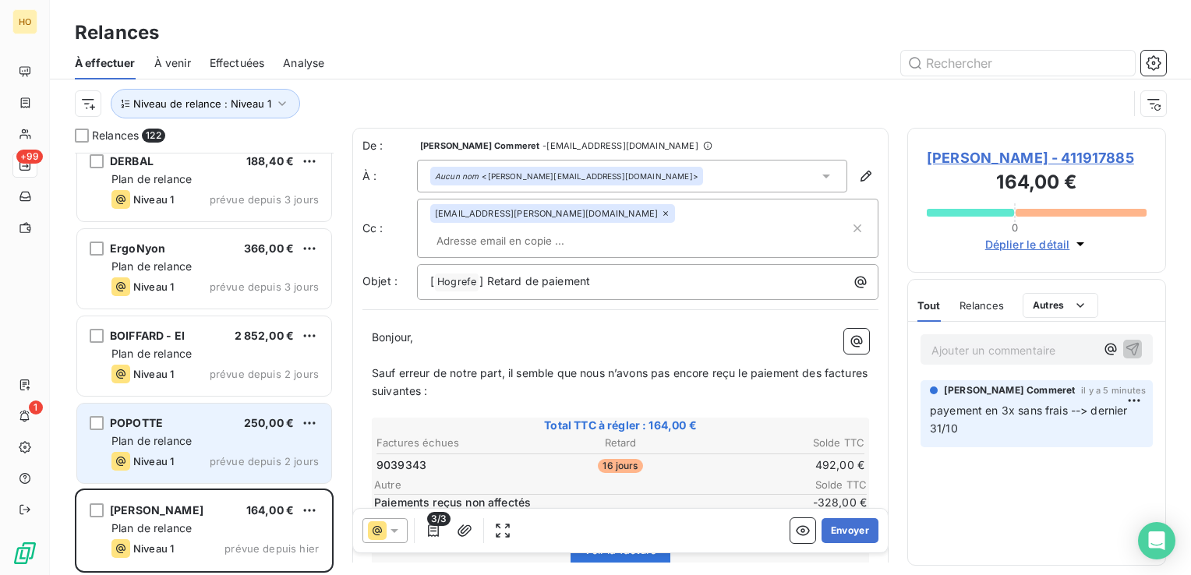
click at [225, 458] on span "prévue depuis 2 jours" at bounding box center [264, 461] width 109 height 12
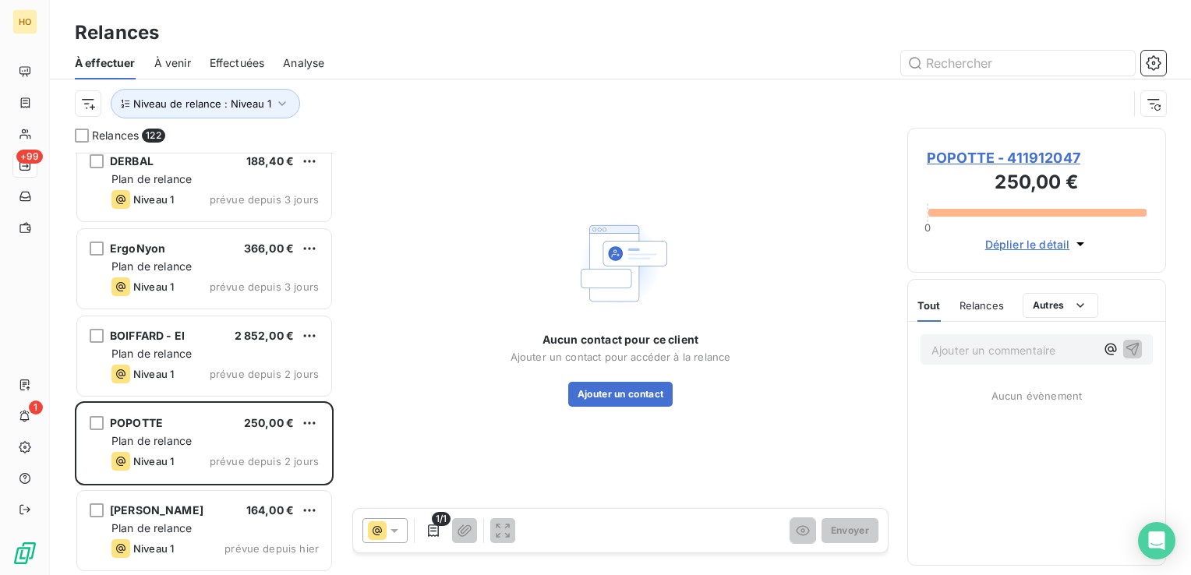
click at [995, 154] on span "POPOTTE - 411912047" at bounding box center [1037, 157] width 220 height 21
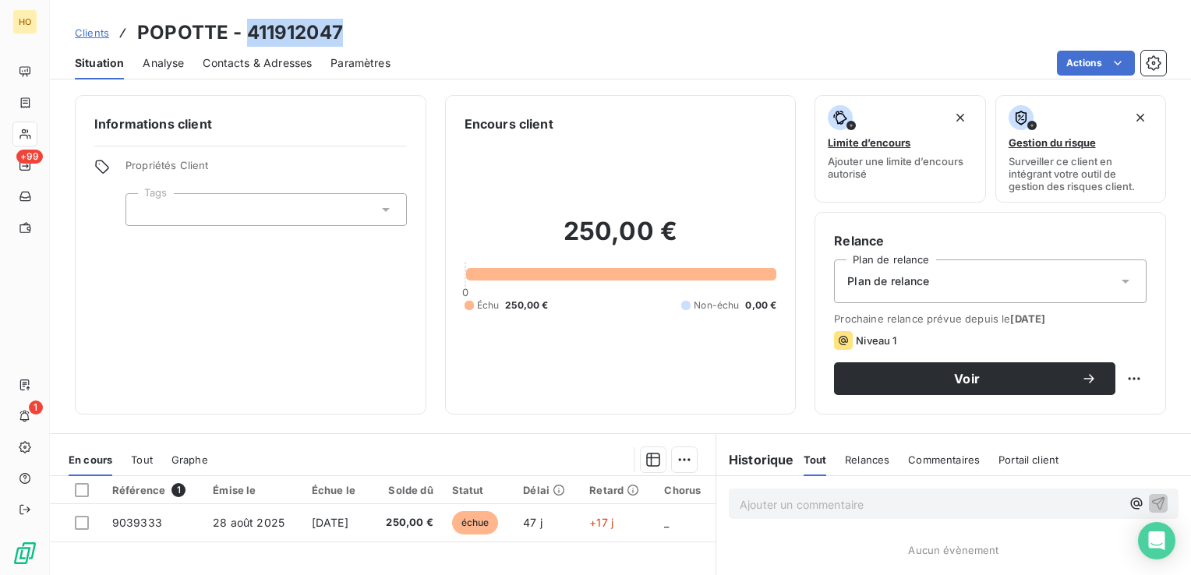
drag, startPoint x: 359, startPoint y: 28, endPoint x: 246, endPoint y: 30, distance: 113.1
click at [246, 30] on div "Clients POPOTTE - 411912047" at bounding box center [620, 33] width 1141 height 28
copy h3 "411912047"
click at [349, 30] on div "Clients POPOTTE - 411912047" at bounding box center [620, 33] width 1141 height 28
drag, startPoint x: 351, startPoint y: 31, endPoint x: 275, endPoint y: 23, distance: 76.0
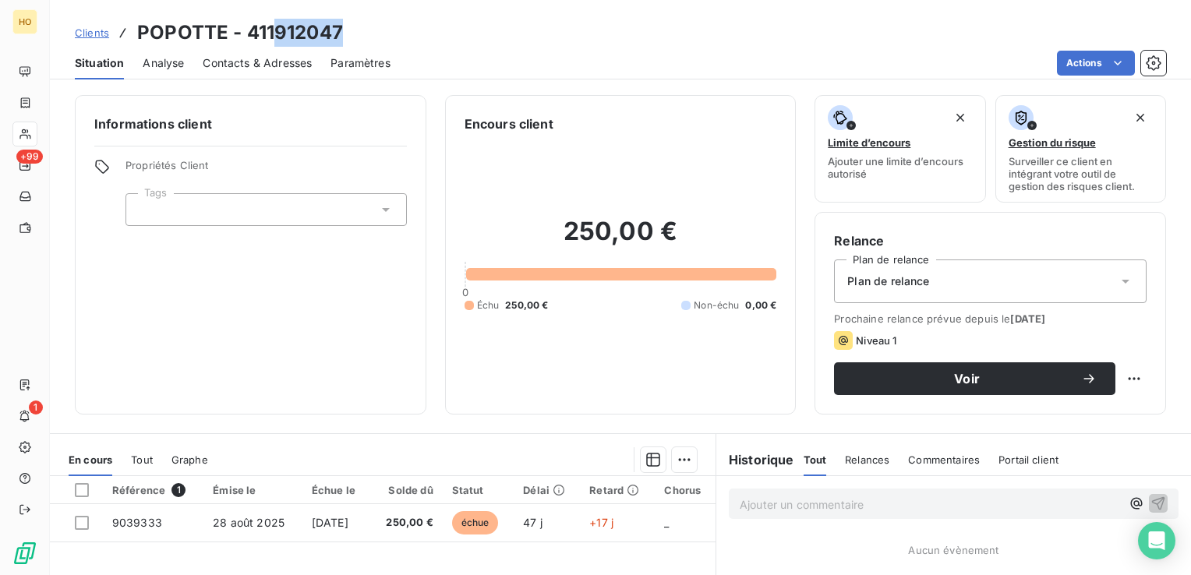
click at [275, 23] on div "Clients POPOTTE - 411912047" at bounding box center [620, 33] width 1141 height 28
copy h3 "912047"
click at [389, 26] on div "Clients POPOTTE - 411912047" at bounding box center [620, 33] width 1141 height 28
drag, startPoint x: 349, startPoint y: 30, endPoint x: 242, endPoint y: 23, distance: 107.8
click at [242, 23] on div "Clients POPOTTE - 411912047" at bounding box center [620, 33] width 1141 height 28
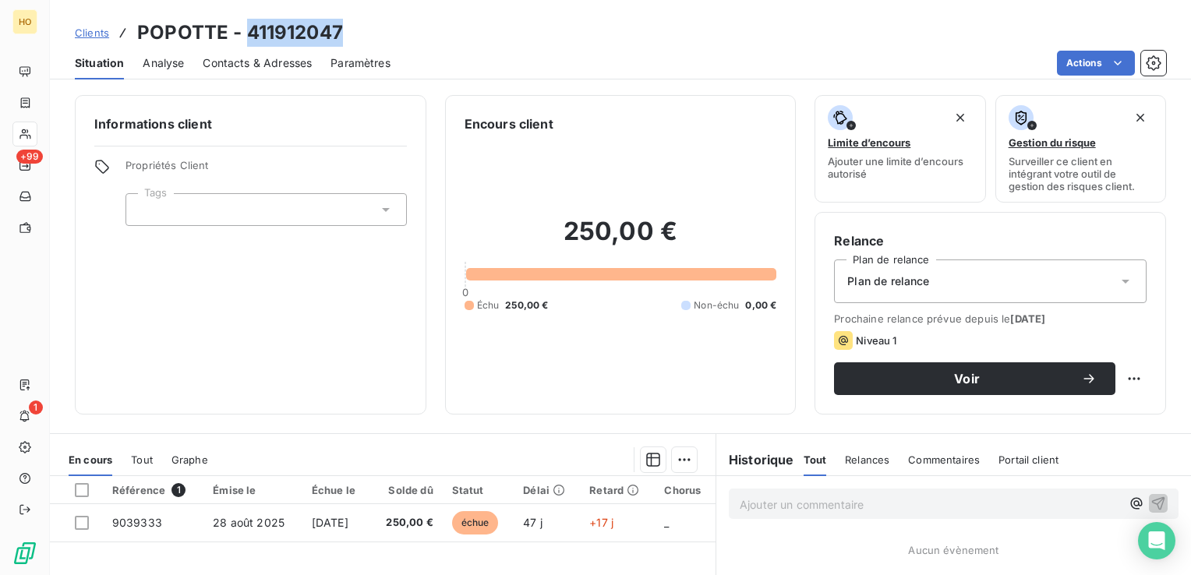
drag, startPoint x: 242, startPoint y: 23, endPoint x: 363, endPoint y: 54, distance: 125.4
click at [363, 54] on div "Paramètres" at bounding box center [361, 63] width 60 height 33
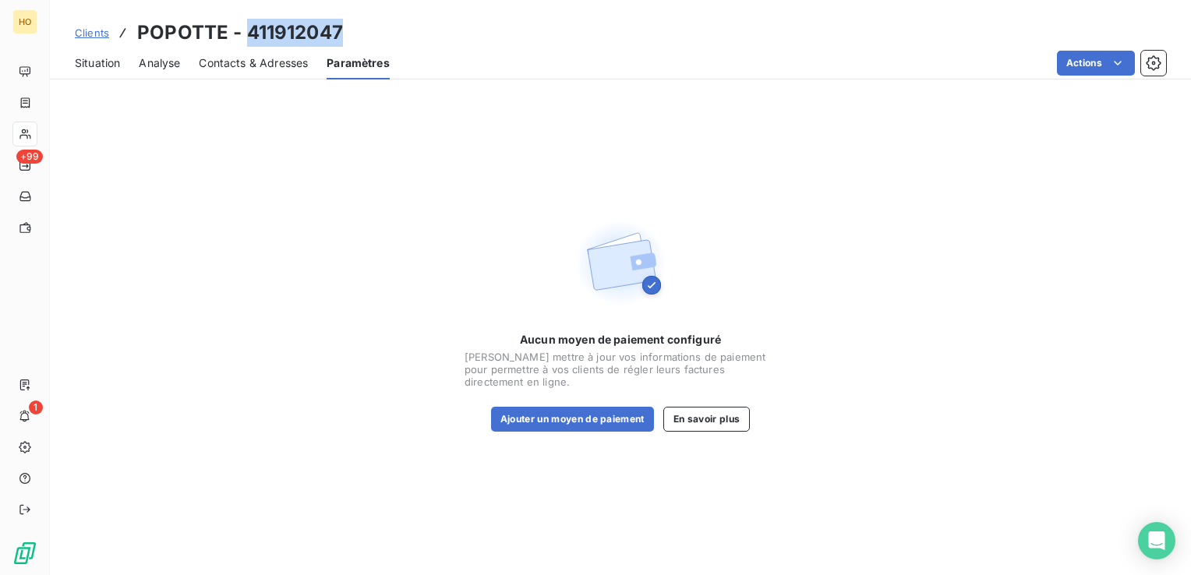
click at [87, 61] on span "Situation" at bounding box center [97, 63] width 45 height 16
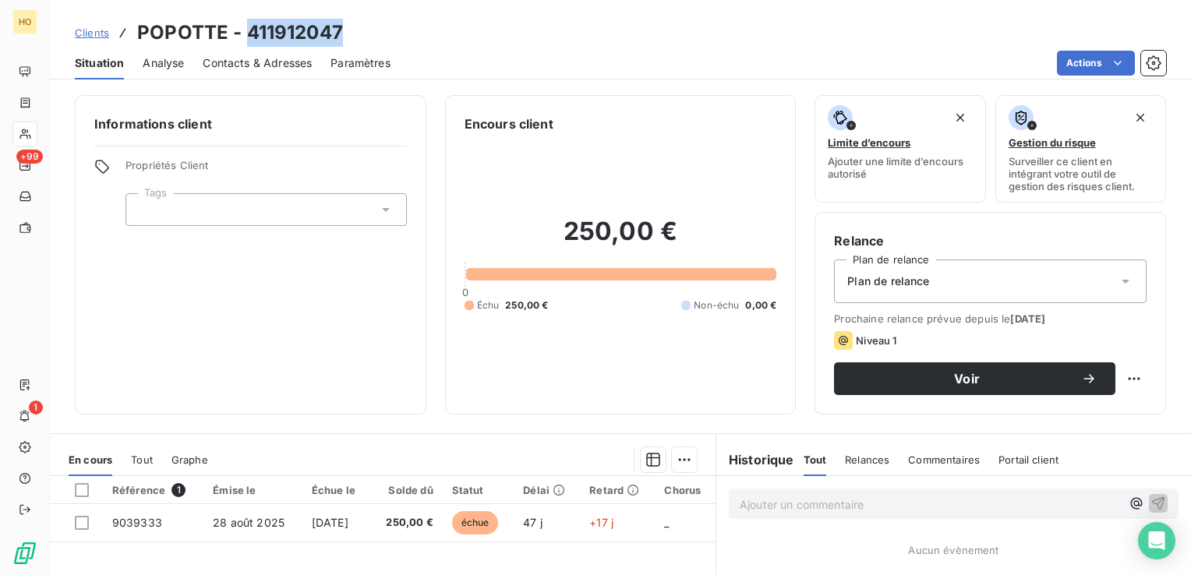
click at [312, 22] on h3 "POPOTTE - 411912047" at bounding box center [240, 33] width 206 height 28
click at [363, 25] on div "Clients POPOTTE - 411912047" at bounding box center [620, 33] width 1141 height 28
click at [355, 27] on div "Clients POPOTTE - 411912047" at bounding box center [620, 33] width 1141 height 28
click at [284, 31] on h3 "POPOTTE - 411912047" at bounding box center [240, 33] width 206 height 28
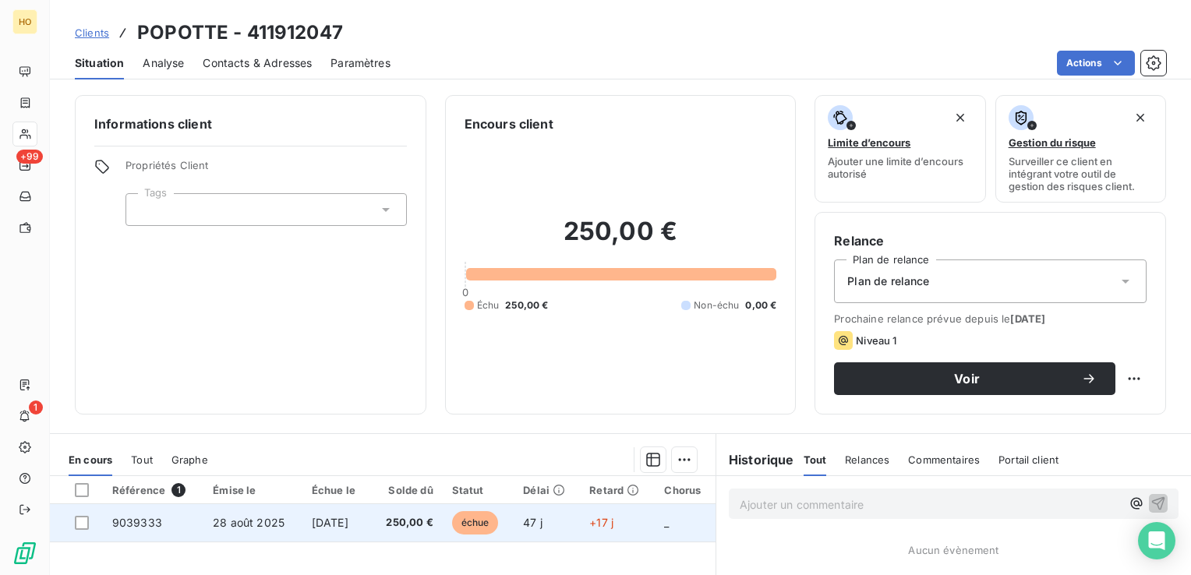
click at [515, 525] on td "échue" at bounding box center [479, 522] width 72 height 37
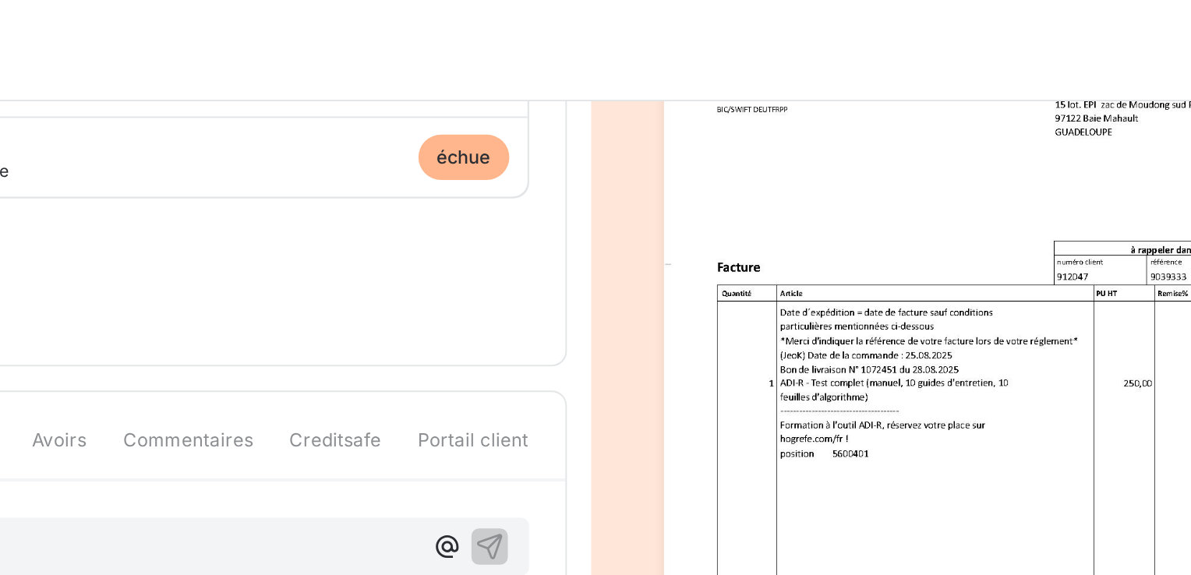
scroll to position [184, 0]
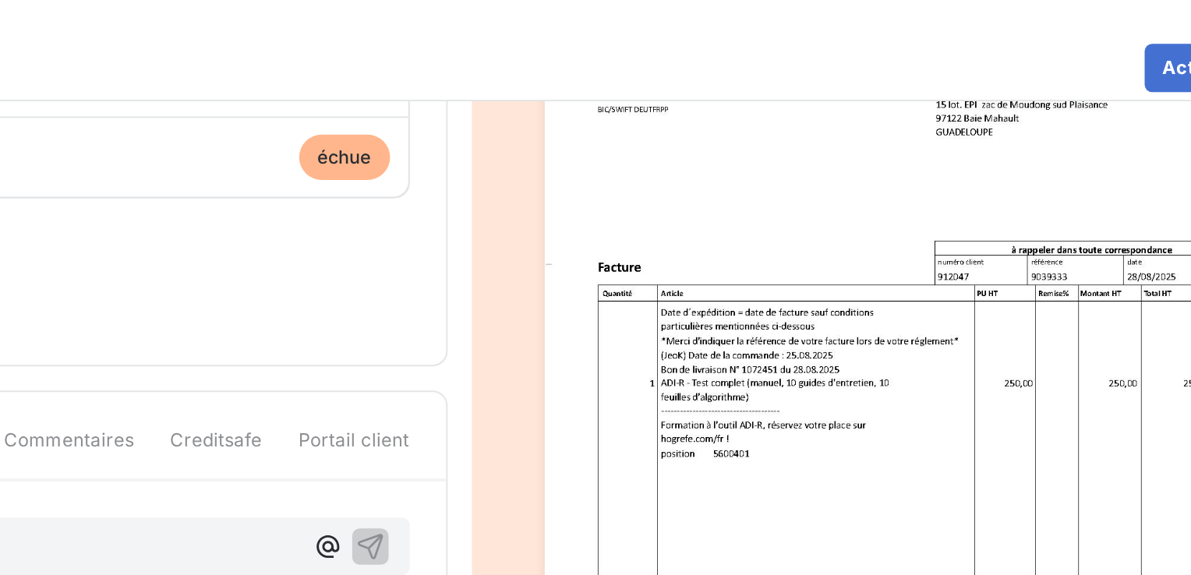
click at [1006, 142] on img "button" at bounding box center [938, 220] width 380 height 537
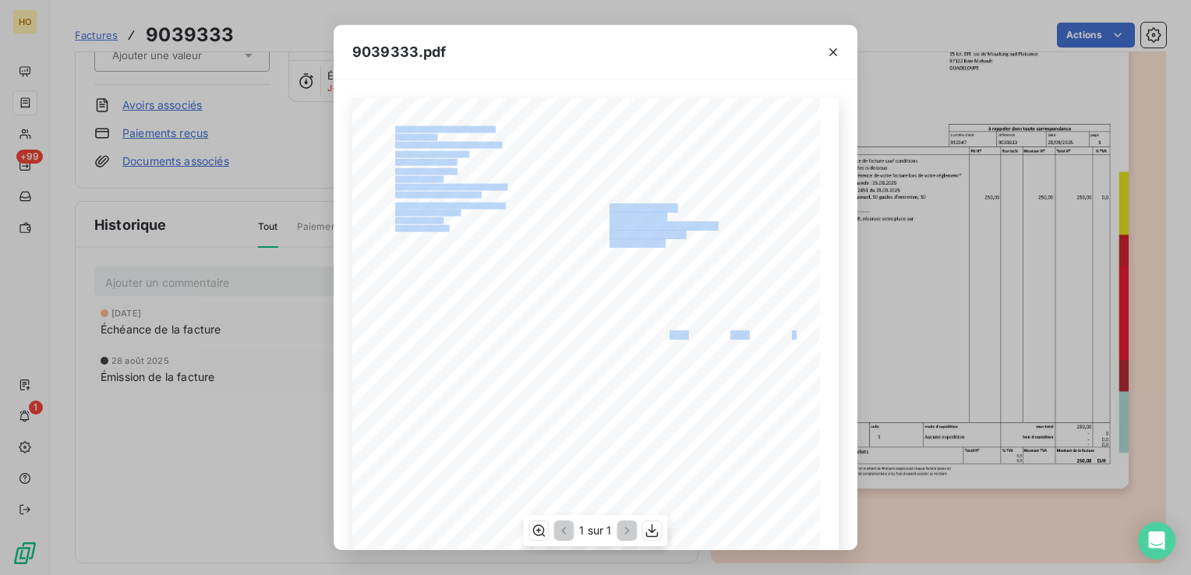
click at [655, 337] on div "Madame Sabine POPOTTE Tél : +590690362928 15 lot. EPI zac de Moudong sud Plaisa…" at bounding box center [595, 428] width 486 height 661
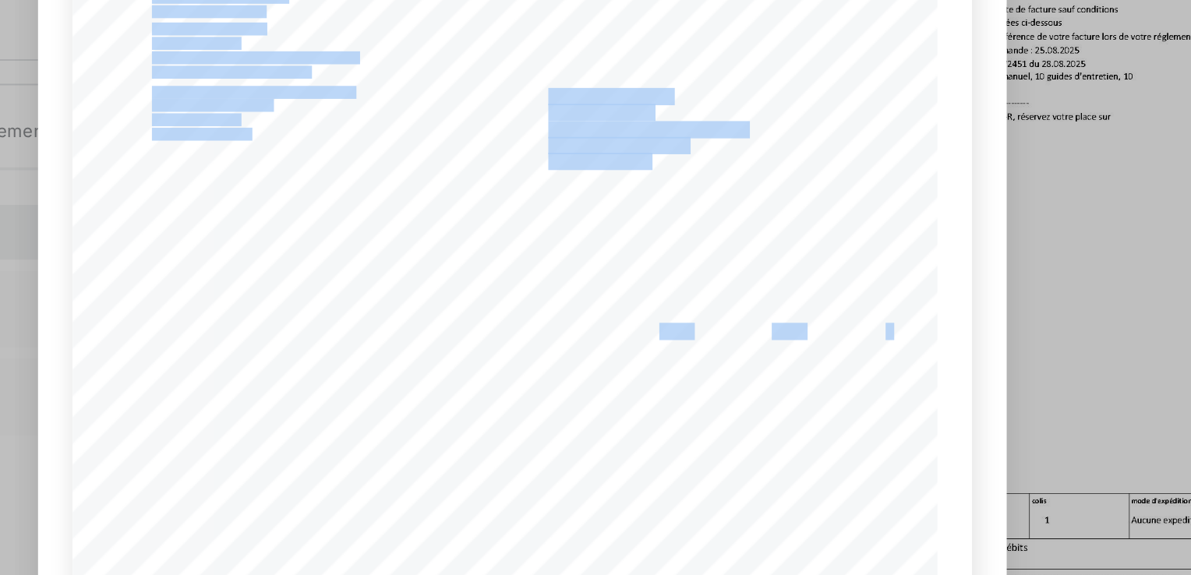
drag, startPoint x: 674, startPoint y: 335, endPoint x: 684, endPoint y: 337, distance: 10.3
click at [684, 337] on div "Madame Sabine POPOTTE Tél : +590690362928 15 lot. EPI zac de Moudong sud Plaisa…" at bounding box center [595, 428] width 486 height 661
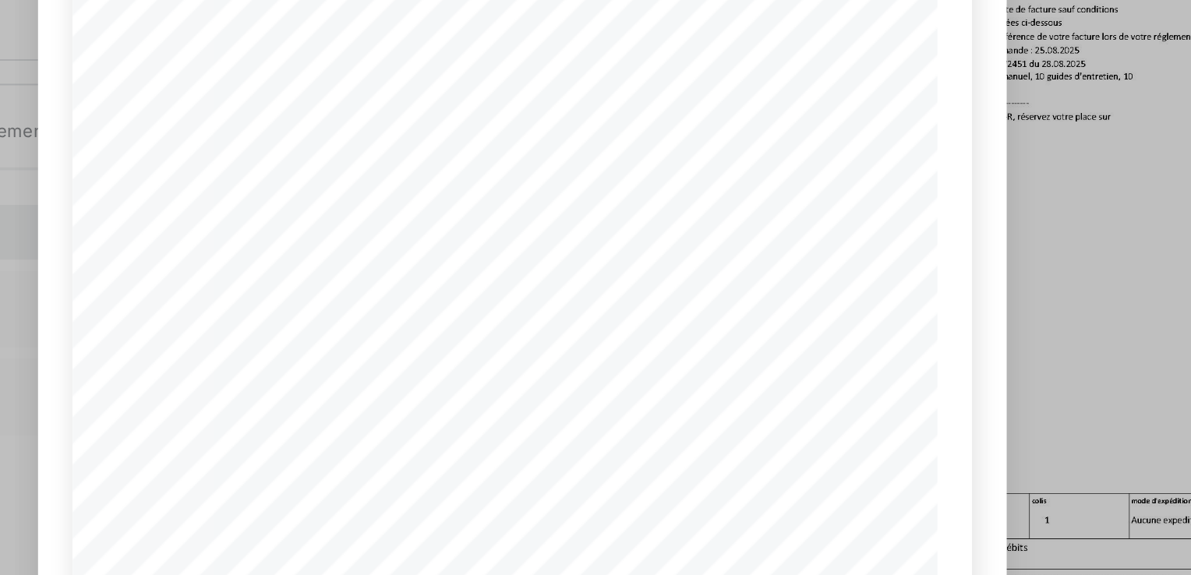
click at [686, 334] on span "9039333" at bounding box center [681, 334] width 23 height 6
drag, startPoint x: 684, startPoint y: 331, endPoint x: 664, endPoint y: 333, distance: 20.3
click at [670, 333] on span "9039333" at bounding box center [681, 334] width 23 height 6
copy span "903933"
click at [890, 256] on div "9039333.pdf Madame Sabine POPOTTE Tél : +590690362928 15 lot. EPI zac de Moudon…" at bounding box center [595, 287] width 1191 height 575
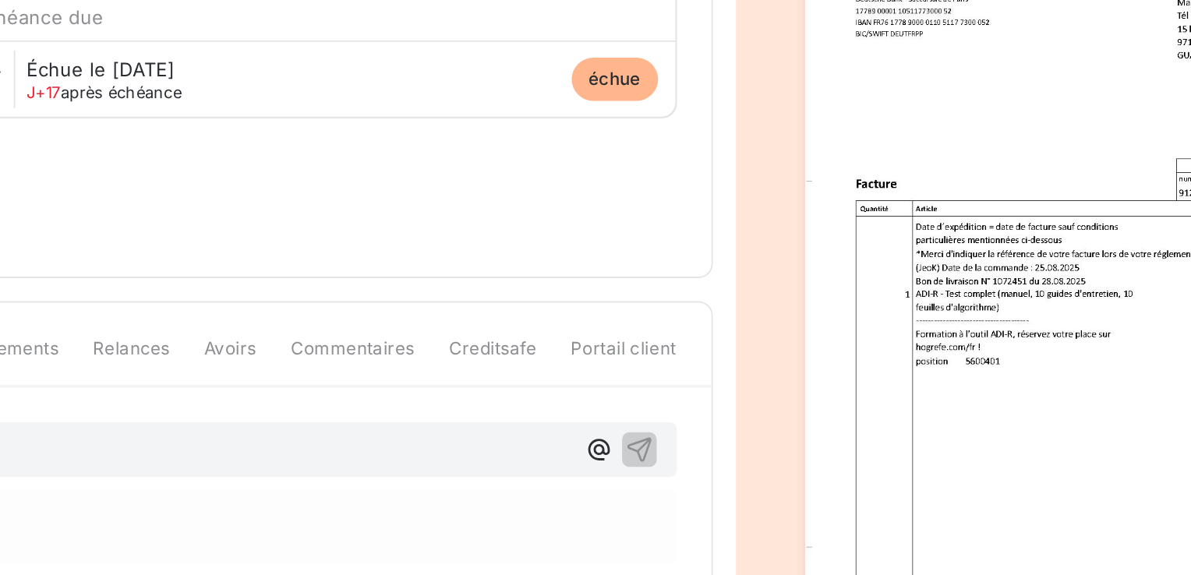
scroll to position [64, 0]
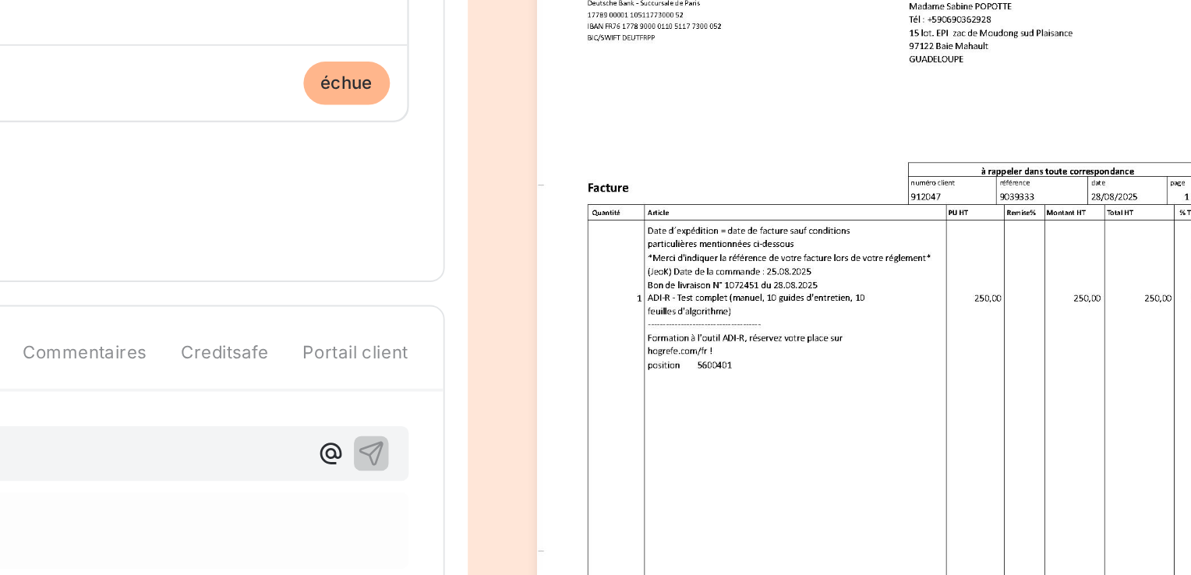
click at [1014, 310] on img "button" at bounding box center [938, 340] width 380 height 537
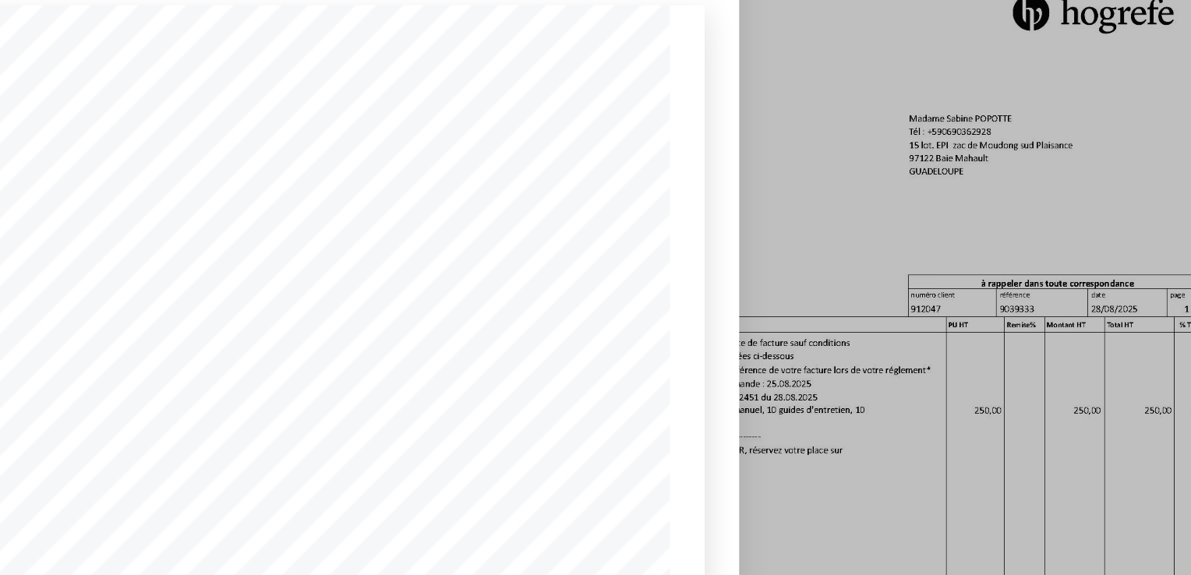
click at [871, 329] on div "9039333.pdf Madame Sabine POPOTTE Tél : +590690362928 15 lot. EPI zac de Moudon…" at bounding box center [595, 287] width 1191 height 575
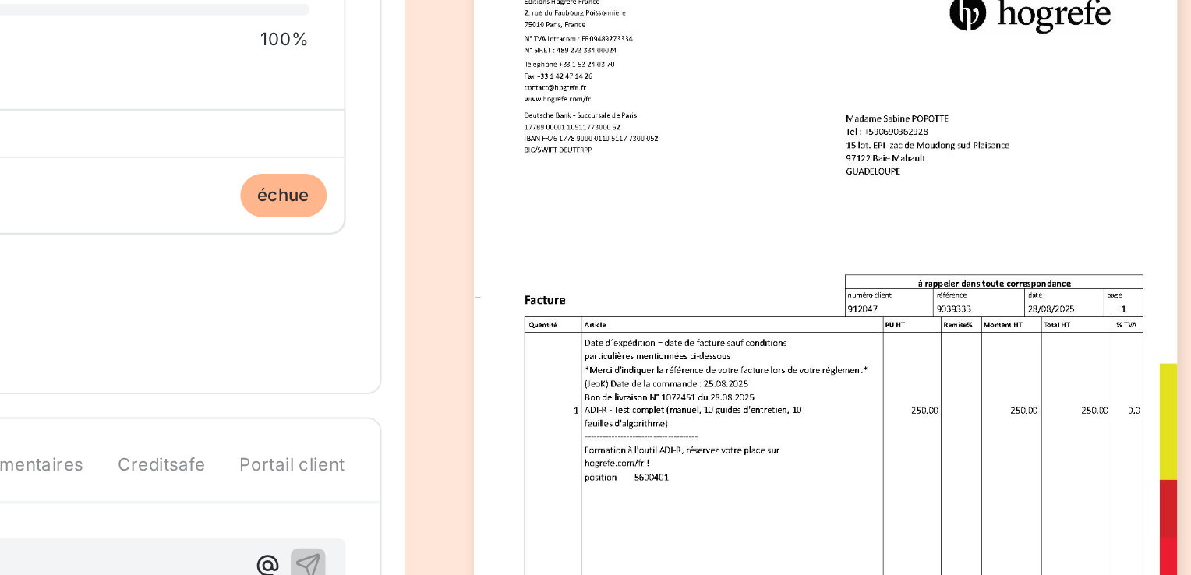
scroll to position [196, 0]
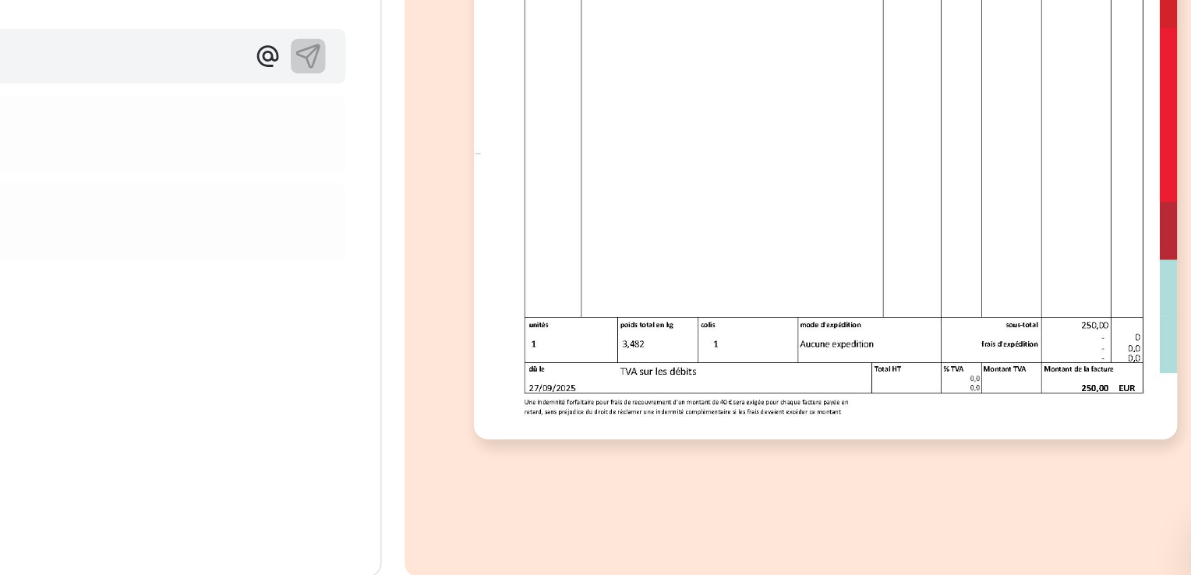
click at [1101, 457] on img "button" at bounding box center [938, 208] width 380 height 537
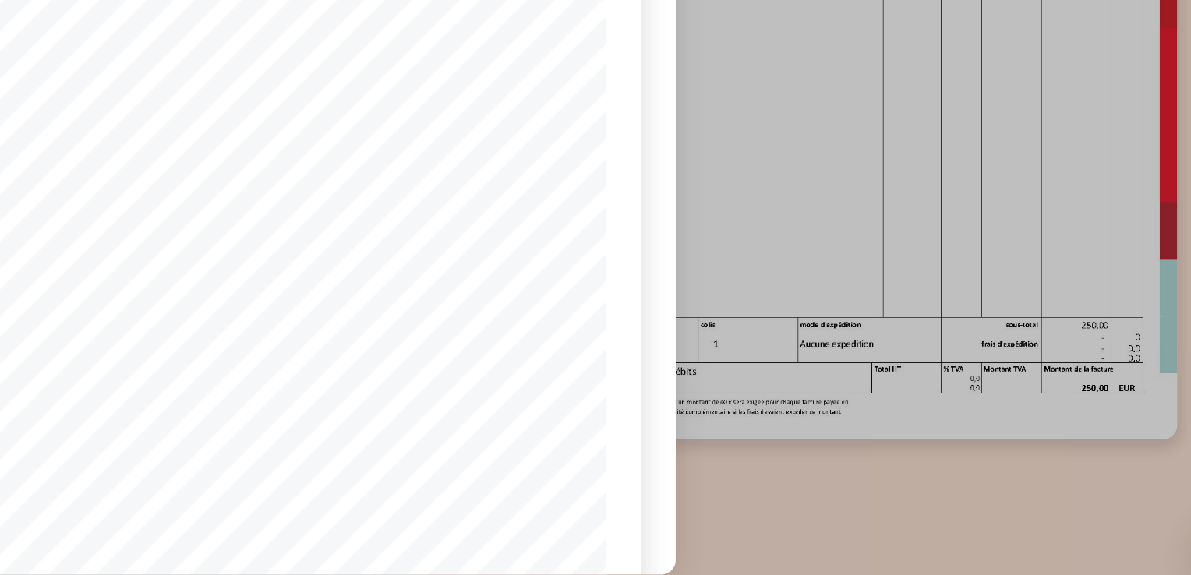
click at [940, 498] on div "9039333.pdf Madame Sabine POPOTTE Tél : +590690362928 15 lot. EPI zac de Moudon…" at bounding box center [595, 287] width 1191 height 575
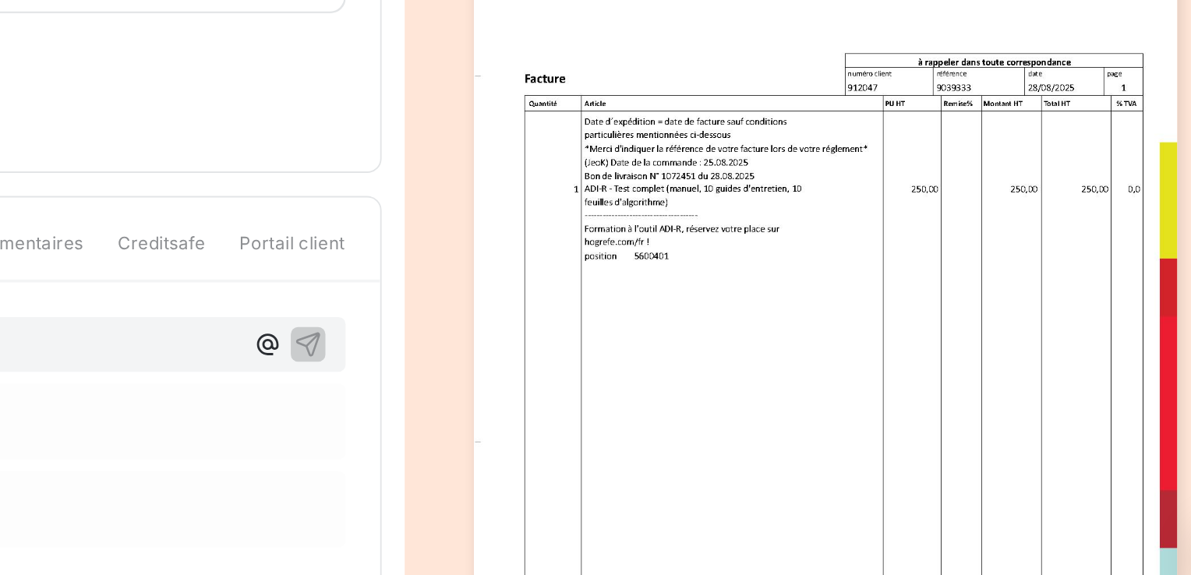
scroll to position [38, 0]
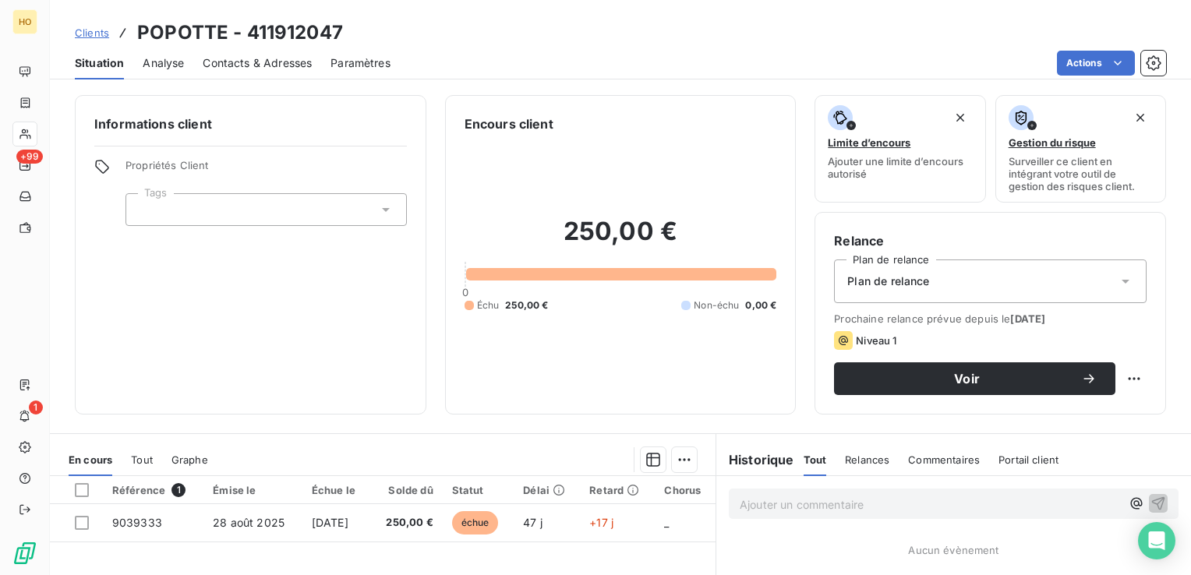
click at [851, 499] on p "Ajouter un commentaire ﻿" at bounding box center [930, 504] width 381 height 19
click at [1151, 504] on icon "button" at bounding box center [1159, 503] width 16 height 16
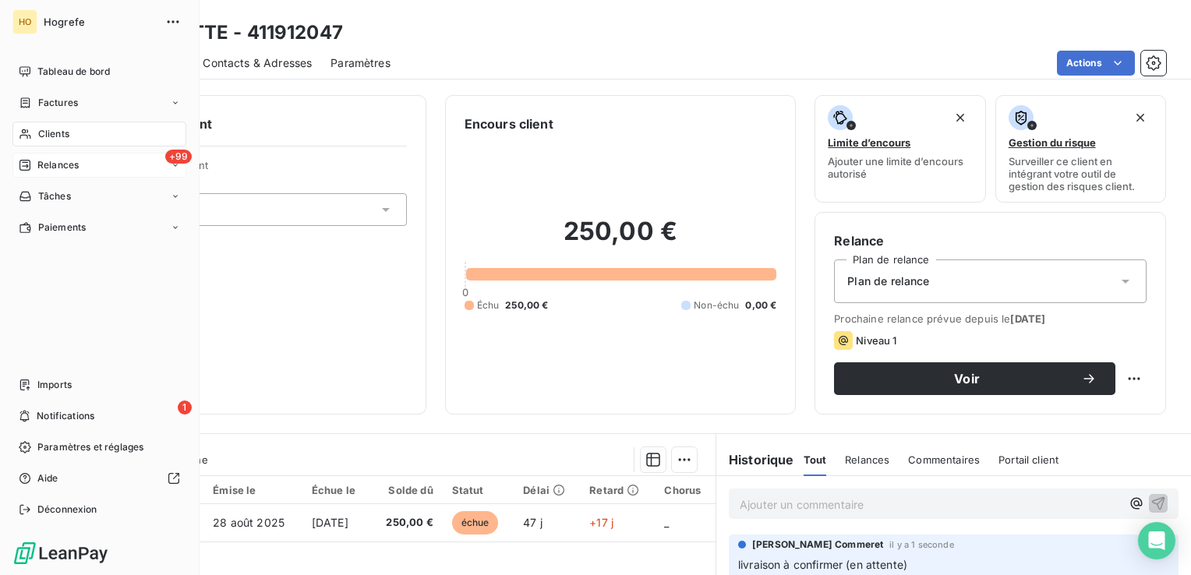
click at [39, 153] on div "+99 Relances" at bounding box center [99, 165] width 174 height 25
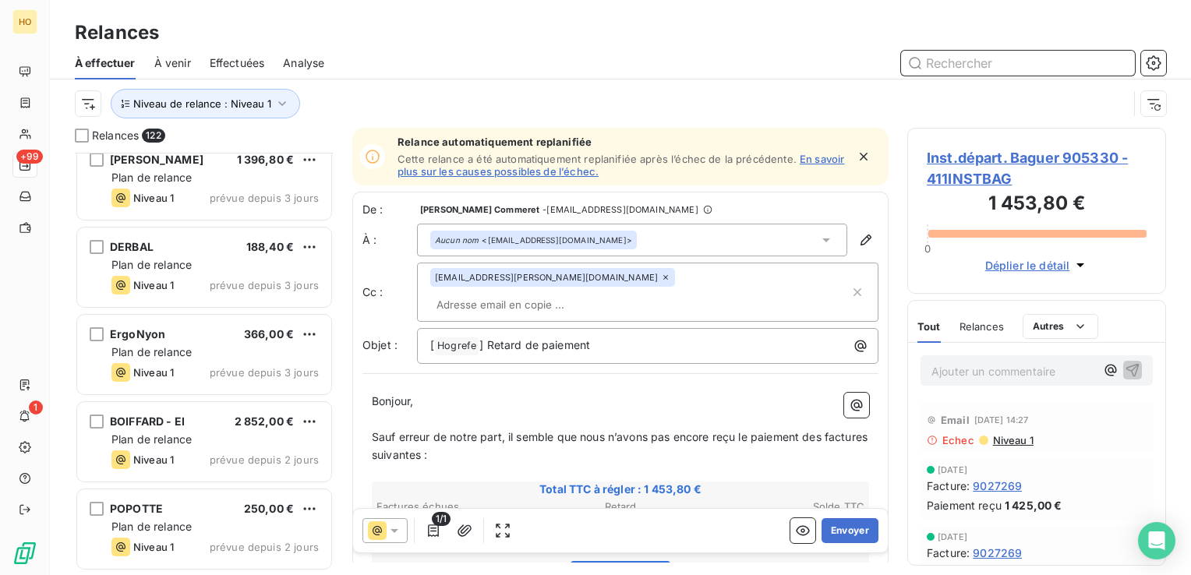
scroll to position [10230, 0]
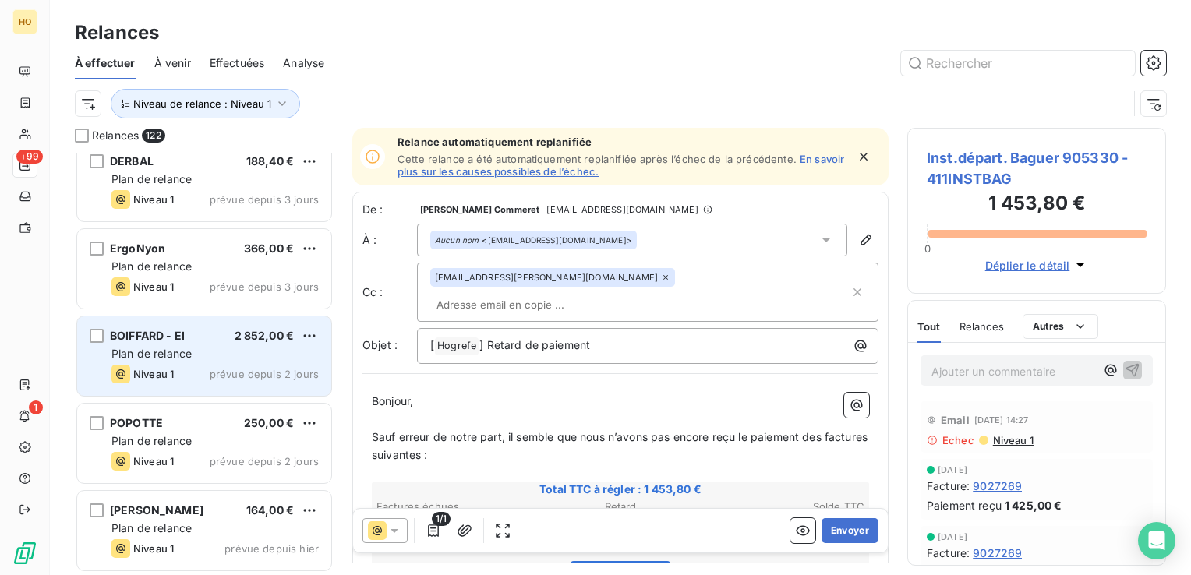
click at [171, 351] on span "Plan de relance" at bounding box center [151, 353] width 80 height 13
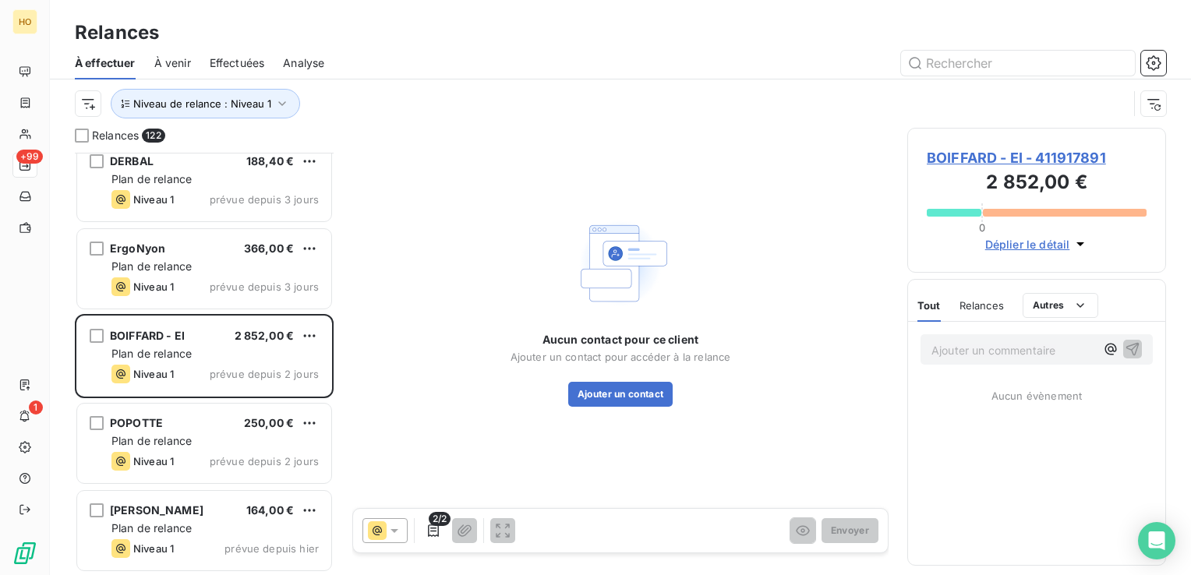
click at [967, 150] on span "BOIFFARD - EI - 411917891" at bounding box center [1037, 157] width 220 height 21
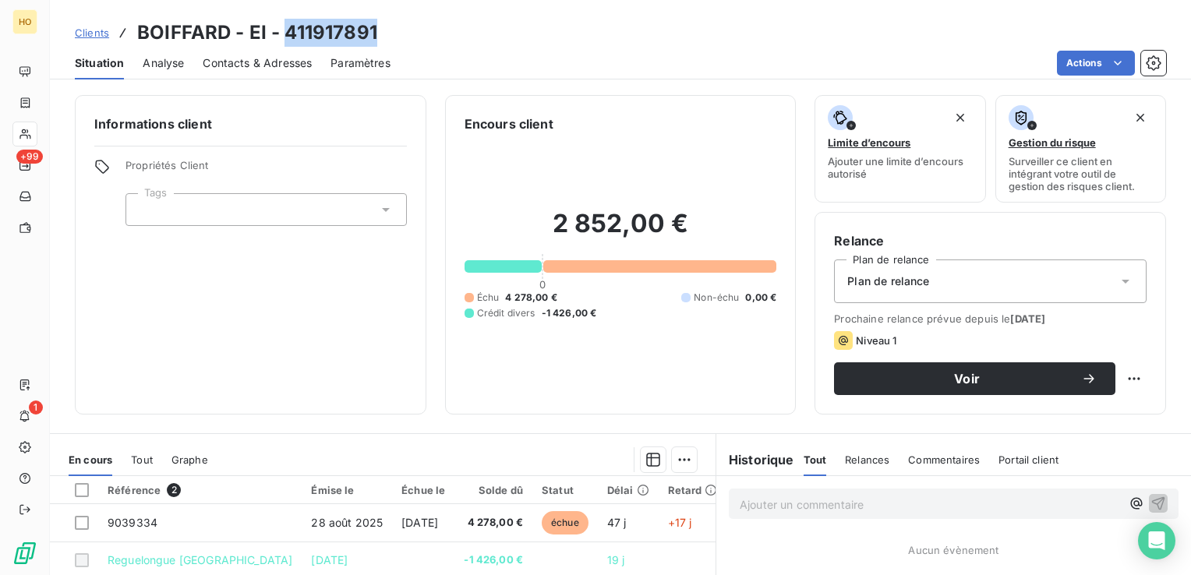
drag, startPoint x: 396, startPoint y: 29, endPoint x: 281, endPoint y: 44, distance: 116.4
click at [281, 44] on div "Clients BOIFFARD - EI - 411917891" at bounding box center [620, 33] width 1141 height 28
copy h3 "411917891"
click at [761, 504] on p "Ajouter un commentaire ﻿" at bounding box center [930, 504] width 381 height 19
click at [749, 502] on span "réglement en 3 fois? relancer au 25/10" at bounding box center [840, 503] width 200 height 13
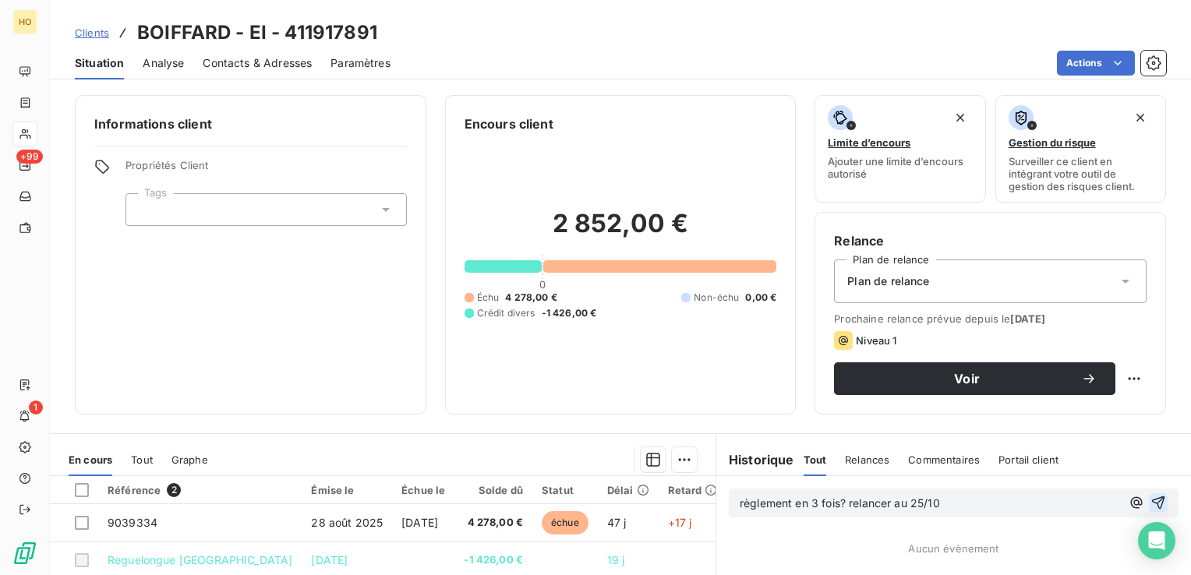
click at [1151, 497] on icon "button" at bounding box center [1159, 503] width 16 height 16
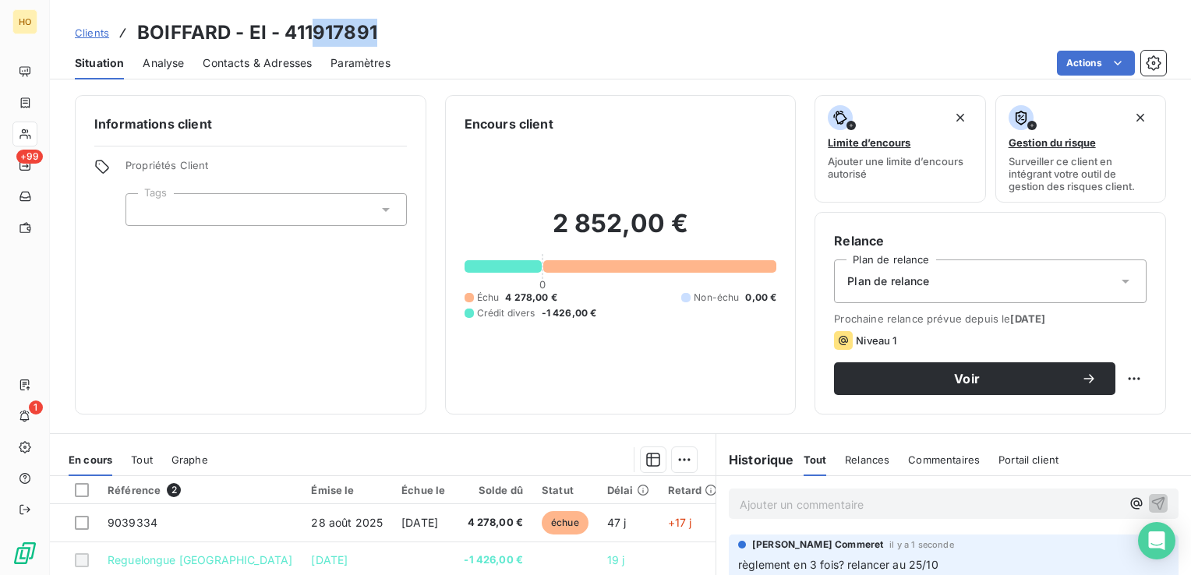
drag, startPoint x: 389, startPoint y: 34, endPoint x: 315, endPoint y: 40, distance: 74.3
click at [315, 40] on div "Clients BOIFFARD - EI - 411917891" at bounding box center [620, 33] width 1141 height 28
copy h3 "917891"
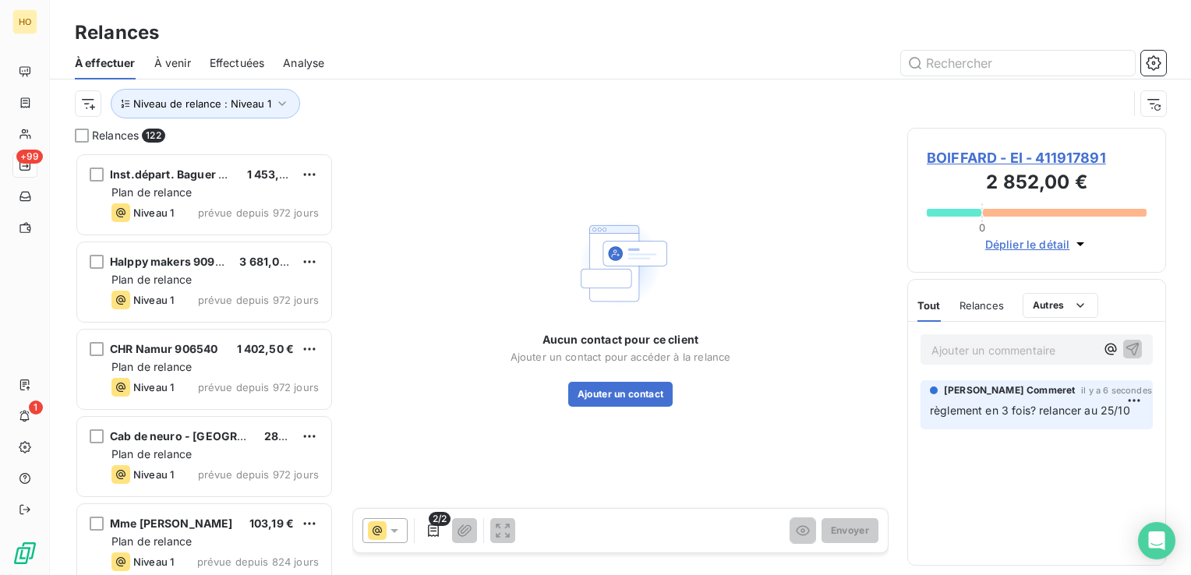
scroll to position [411, 246]
click at [628, 407] on div "Aucun contact pour ce client Ajouter un contact pour accéder à la relance Ajout…" at bounding box center [620, 310] width 536 height 365
click at [639, 401] on button "Ajouter un contact" at bounding box center [620, 394] width 105 height 25
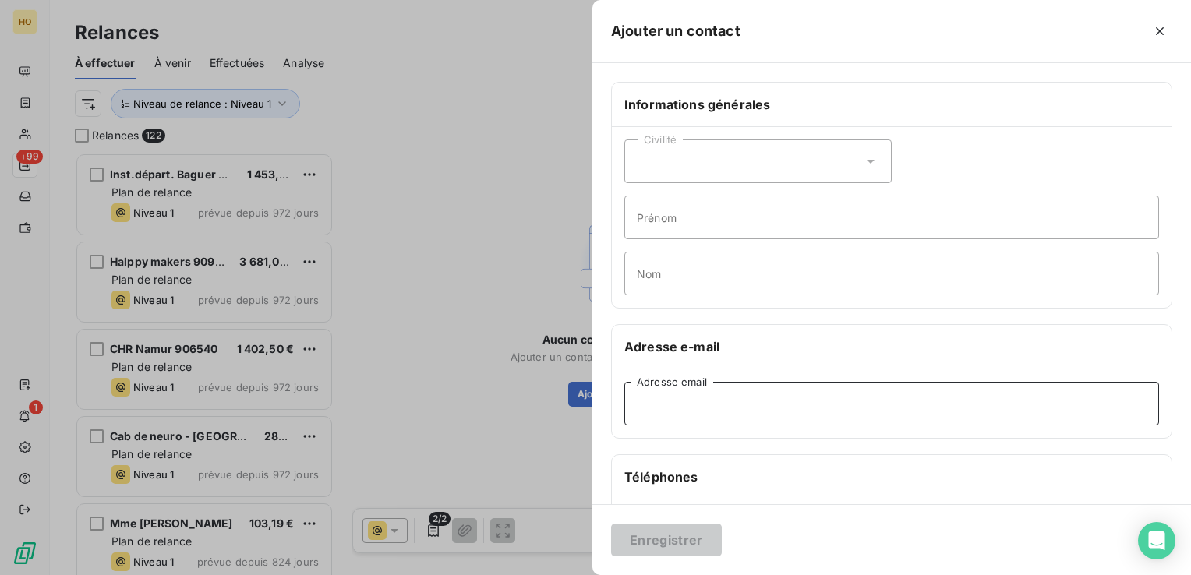
click at [729, 394] on input "Adresse email" at bounding box center [891, 404] width 535 height 44
paste input "deb.boiffard@yahoo.fr"
type input "deb.boiffard@yahoo.fr"
click at [695, 537] on button "Enregistrer" at bounding box center [666, 540] width 111 height 33
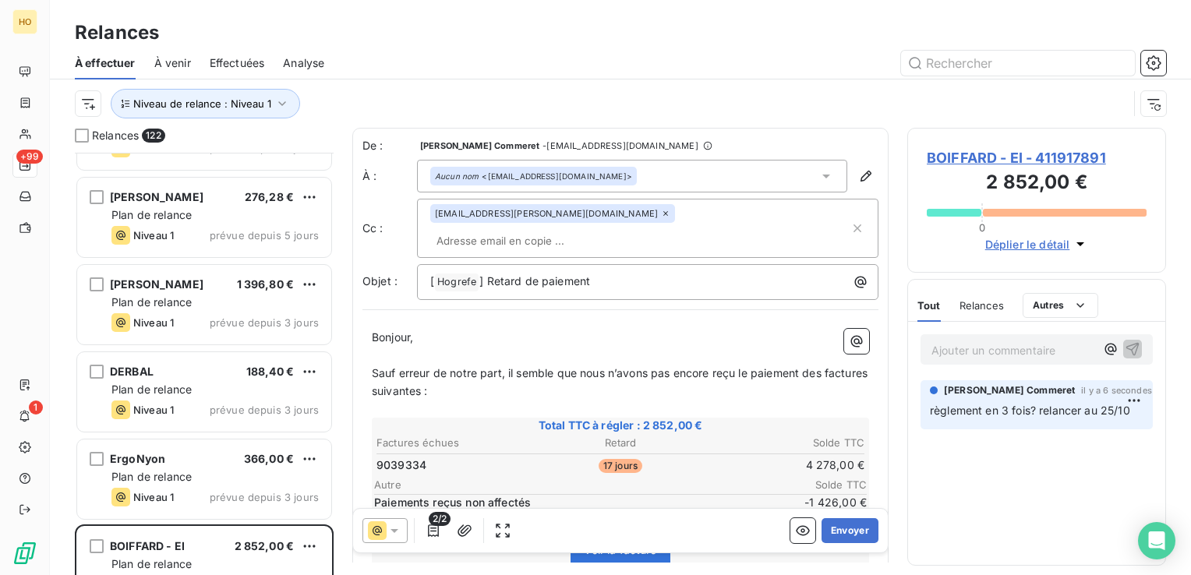
scroll to position [10230, 0]
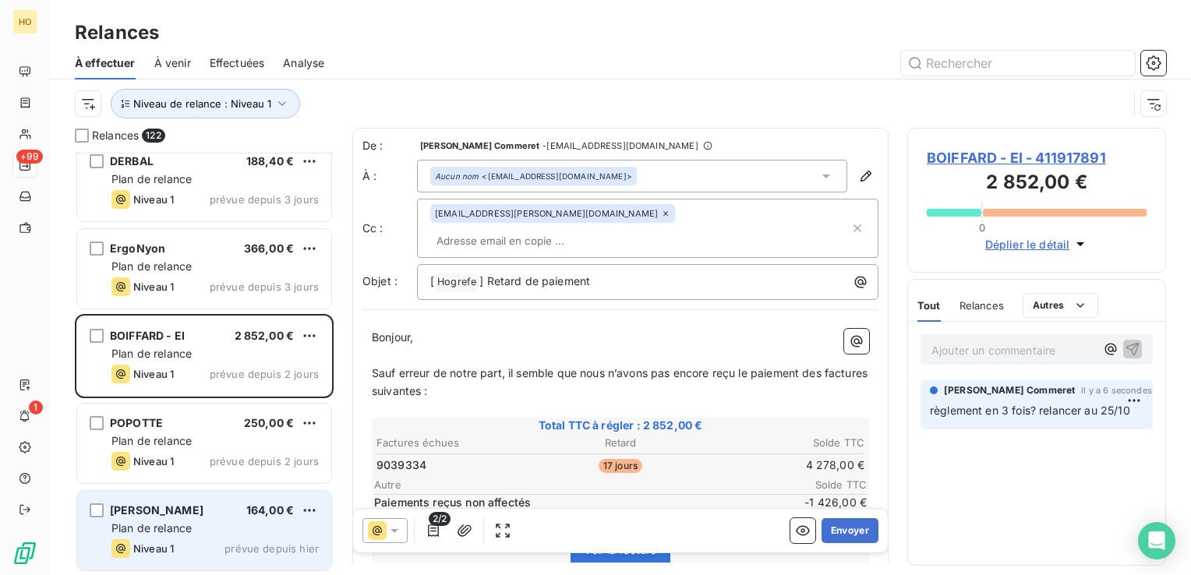
click at [211, 499] on div "Alves 164,00 € Plan de relance Niveau 1 prévue depuis hier" at bounding box center [204, 531] width 254 height 80
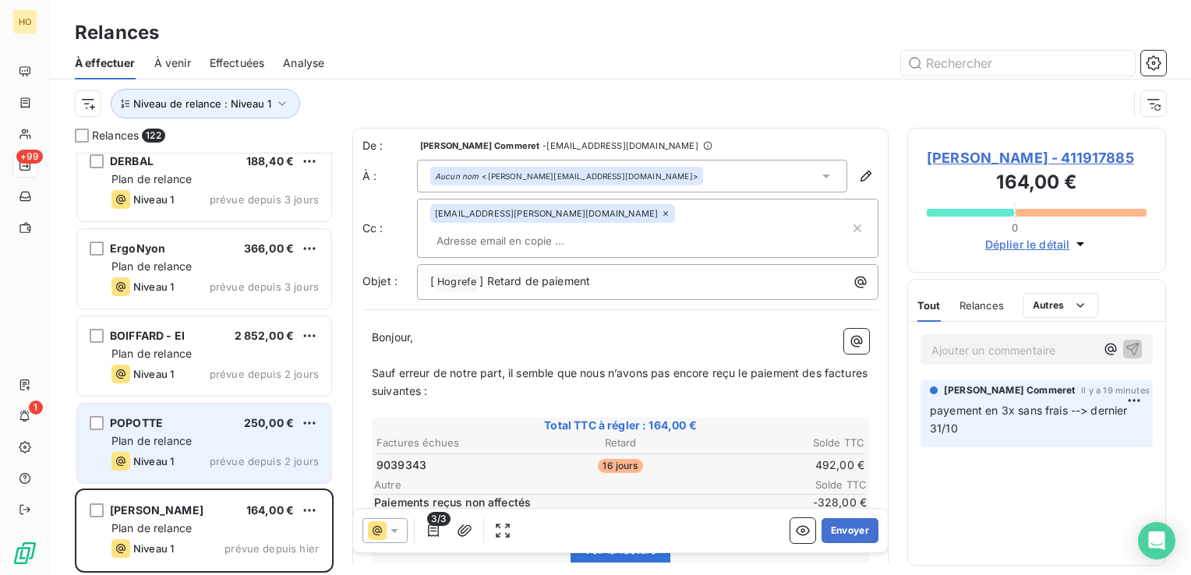
click at [208, 440] on div "Plan de relance" at bounding box center [214, 441] width 207 height 16
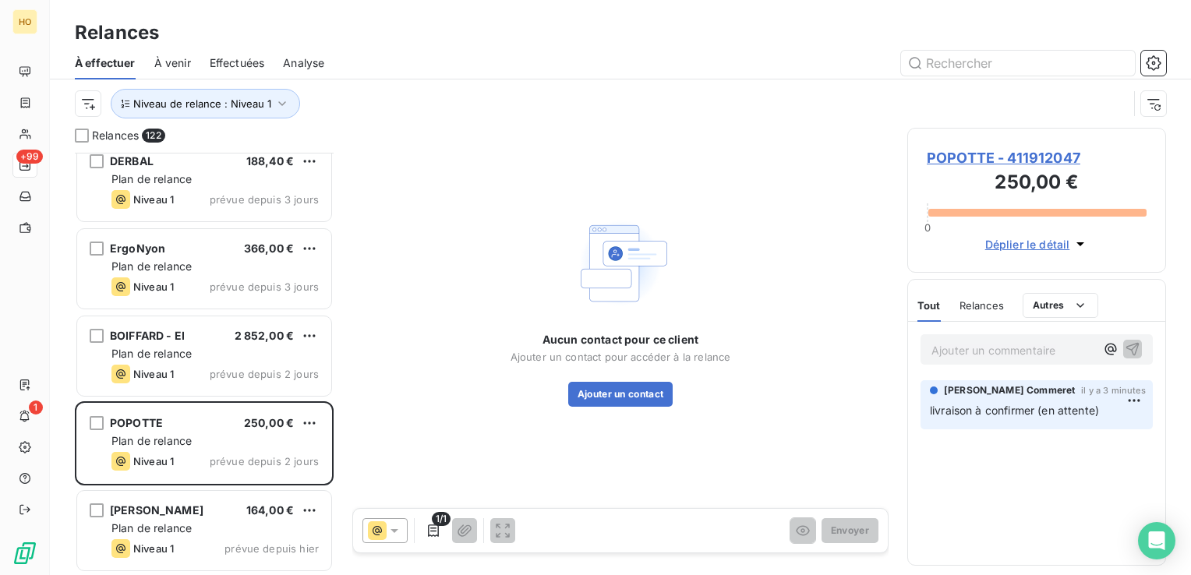
click at [1000, 161] on span "POPOTTE - 411912047" at bounding box center [1037, 157] width 220 height 21
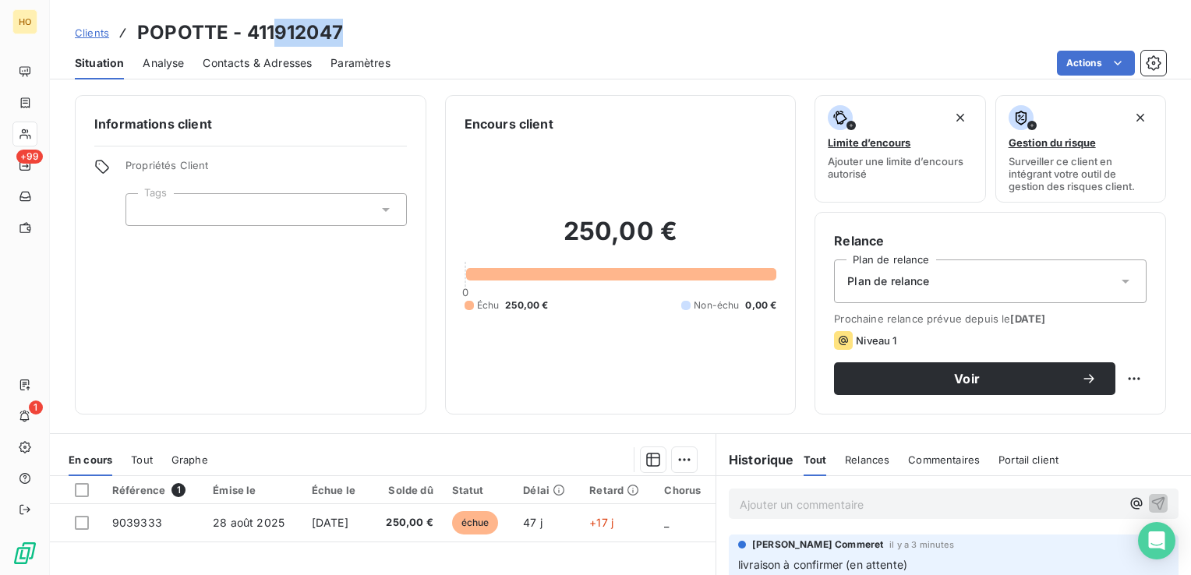
drag, startPoint x: 292, startPoint y: 36, endPoint x: 275, endPoint y: 35, distance: 16.4
click at [275, 35] on div "Clients POPOTTE - 411912047" at bounding box center [620, 33] width 1141 height 28
copy h3 "912047"
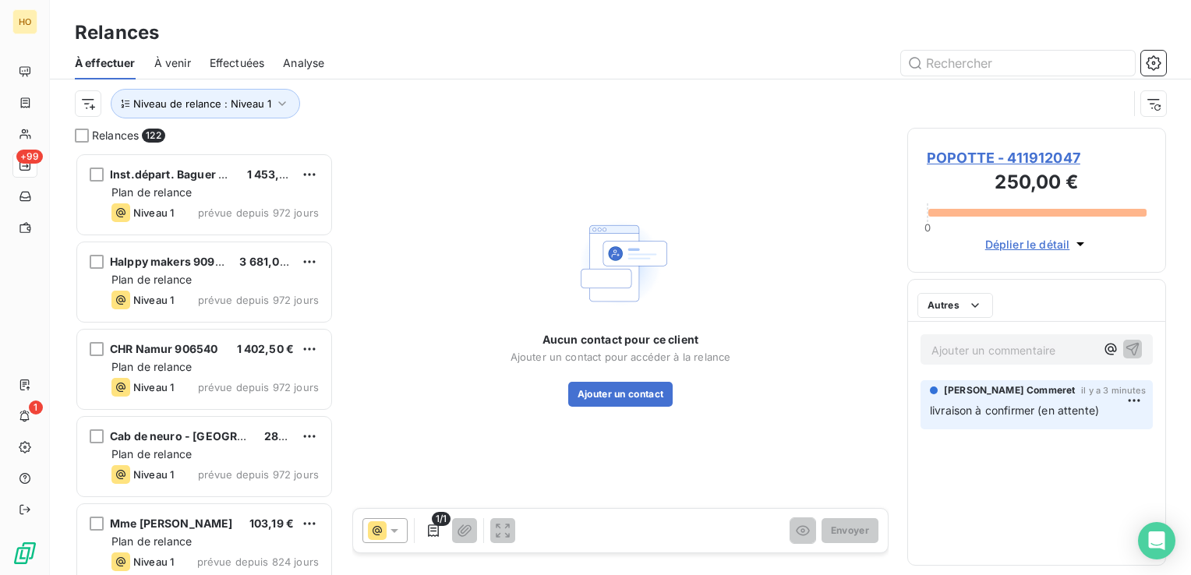
scroll to position [411, 246]
click at [602, 397] on button "Ajouter un contact" at bounding box center [620, 394] width 105 height 25
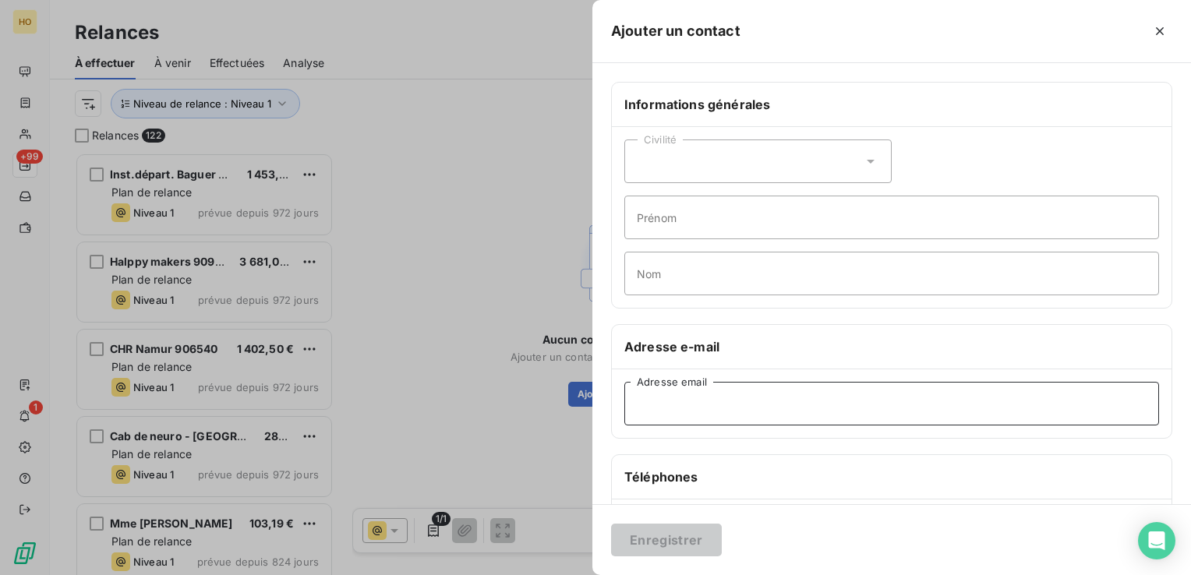
click at [678, 405] on input "Adresse email" at bounding box center [891, 404] width 535 height 44
paste input "sabpopotte@gmail.com"
type input "sabpopotte@gmail.com"
click at [674, 535] on button "Enregistrer" at bounding box center [666, 540] width 111 height 33
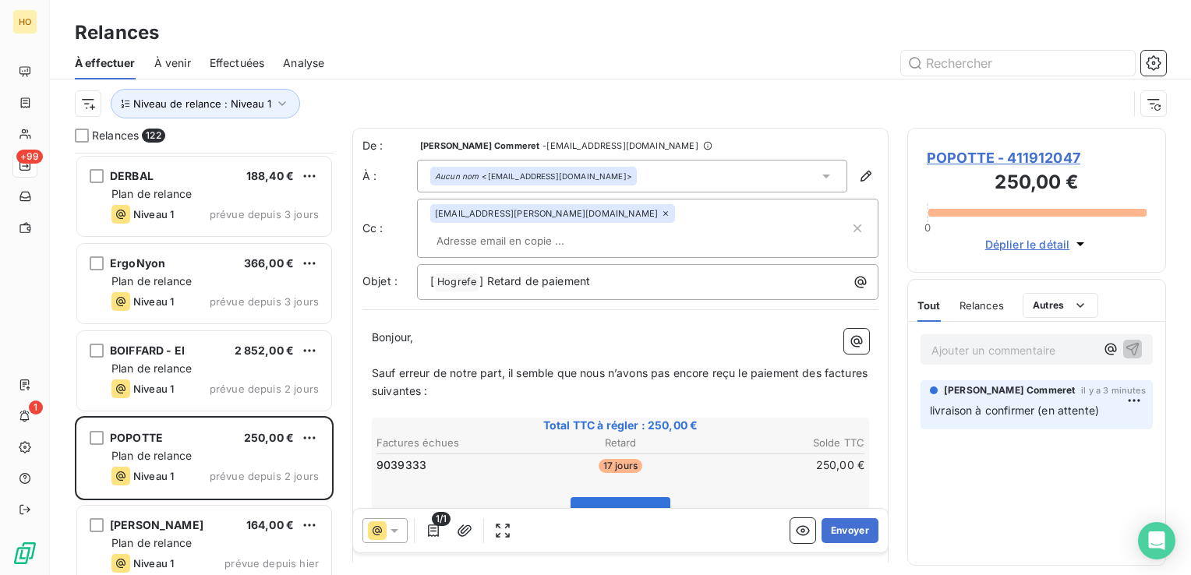
scroll to position [10230, 0]
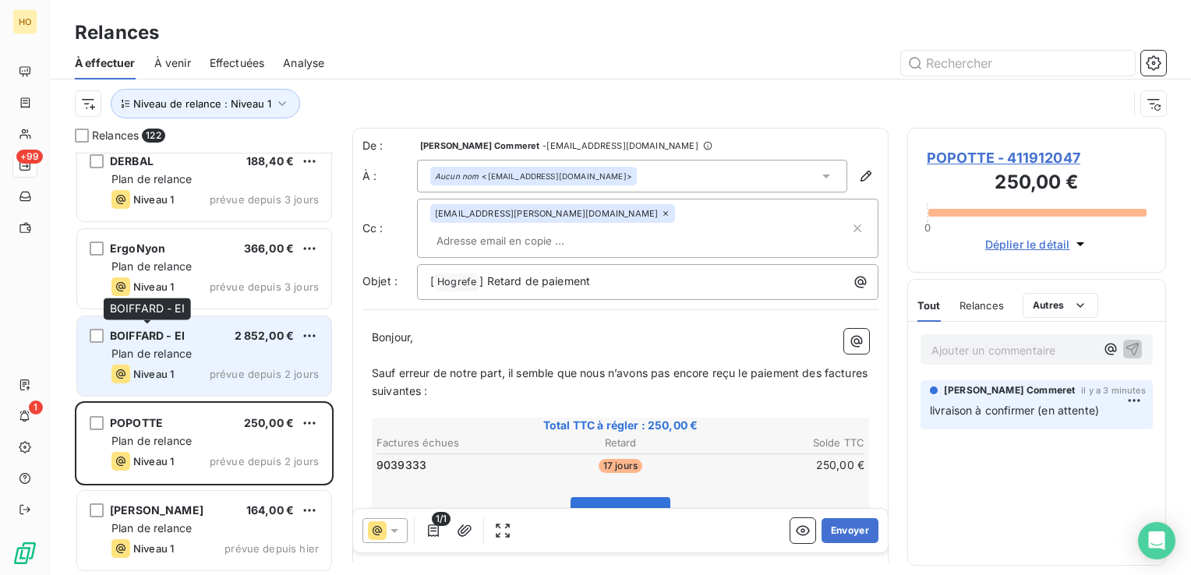
click at [168, 334] on span "BOIFFARD - EI" at bounding box center [147, 335] width 75 height 13
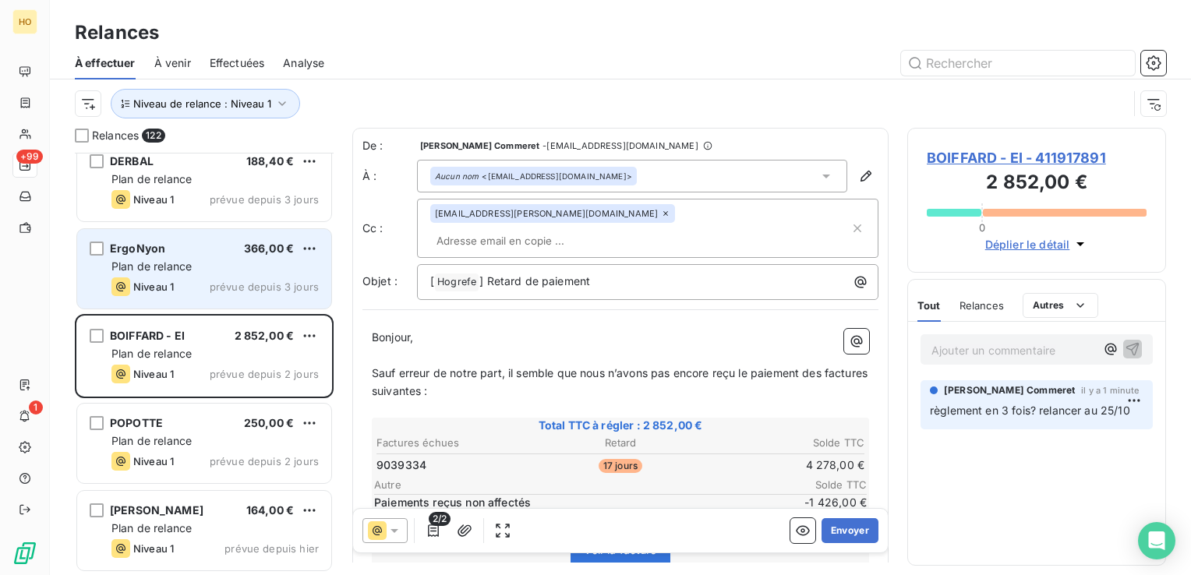
click at [172, 285] on span "Niveau 1" at bounding box center [153, 287] width 41 height 12
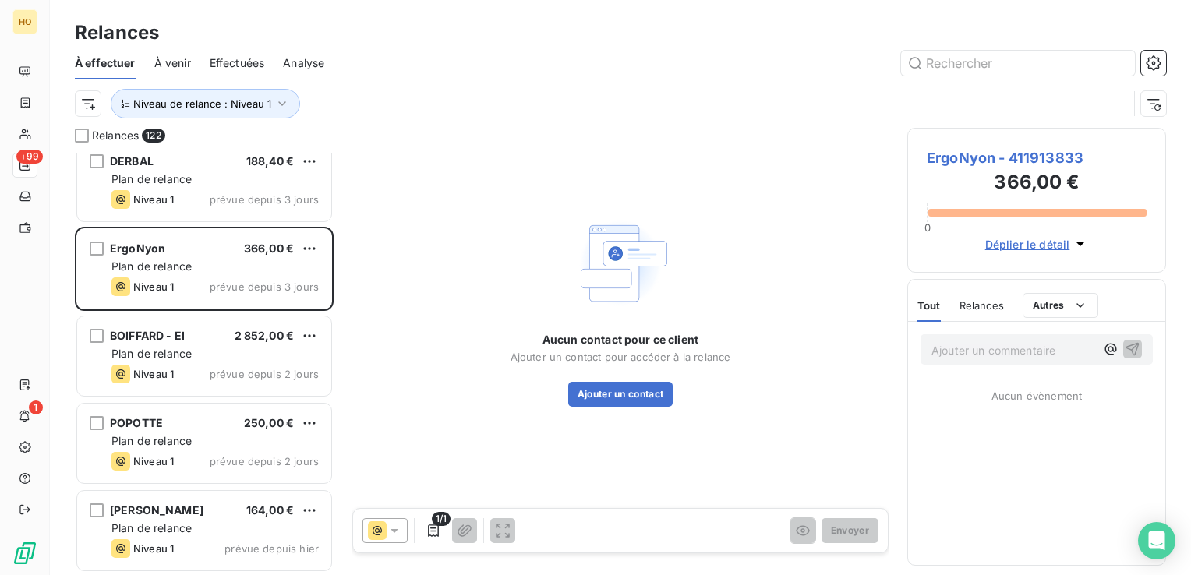
click at [958, 153] on span "ErgoNyon - 411913833" at bounding box center [1037, 157] width 220 height 21
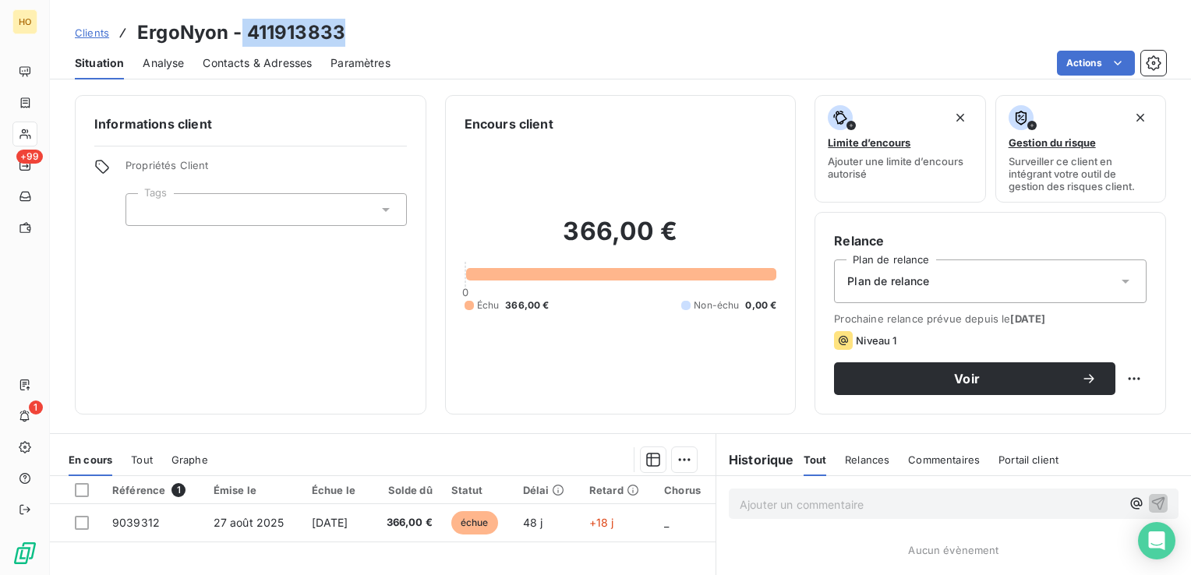
drag, startPoint x: 359, startPoint y: 33, endPoint x: 241, endPoint y: 37, distance: 117.8
click at [241, 37] on div "Clients ErgoNyon - 411913833" at bounding box center [620, 33] width 1141 height 28
drag, startPoint x: 241, startPoint y: 37, endPoint x: 365, endPoint y: 31, distance: 124.1
click at [365, 31] on div "Clients ErgoNyon - 411913833" at bounding box center [620, 33] width 1141 height 28
click at [355, 33] on div "Clients ErgoNyon - 411913833" at bounding box center [620, 33] width 1141 height 28
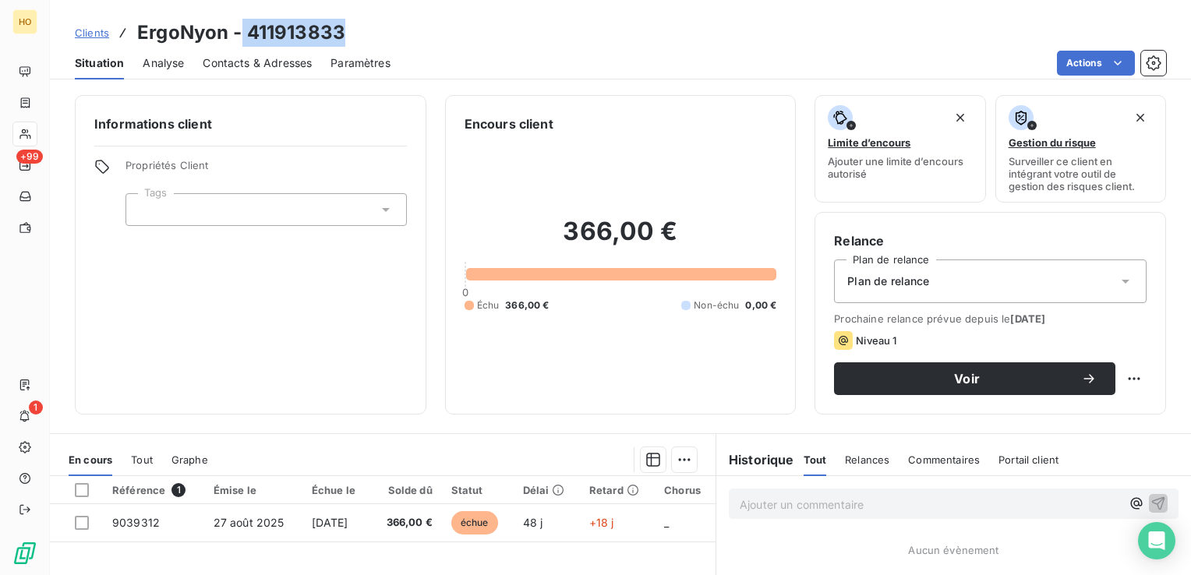
click at [355, 33] on div "Clients ErgoNyon - 411913833" at bounding box center [620, 33] width 1141 height 28
drag, startPoint x: 355, startPoint y: 33, endPoint x: 341, endPoint y: 33, distance: 14.8
click at [341, 33] on h3 "ErgoNyon - 411913833" at bounding box center [241, 33] width 208 height 28
click at [334, 33] on h3 "ErgoNyon - 411913833" at bounding box center [241, 33] width 208 height 28
click at [245, 30] on h3 "ErgoNyon - 411913833" at bounding box center [241, 33] width 208 height 28
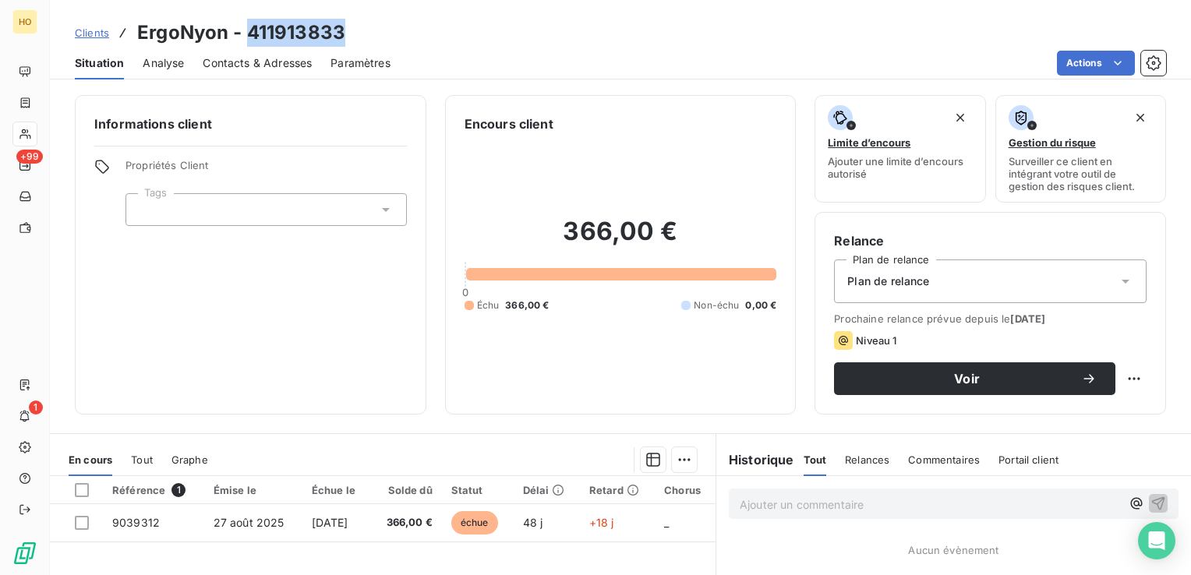
drag, startPoint x: 246, startPoint y: 30, endPoint x: 295, endPoint y: 34, distance: 50.0
click at [295, 34] on h3 "ErgoNyon - 411913833" at bounding box center [241, 33] width 208 height 28
click at [374, 33] on div "Clients ErgoNyon - 411913833" at bounding box center [620, 33] width 1141 height 28
drag, startPoint x: 279, startPoint y: 30, endPoint x: 347, endPoint y: 30, distance: 67.8
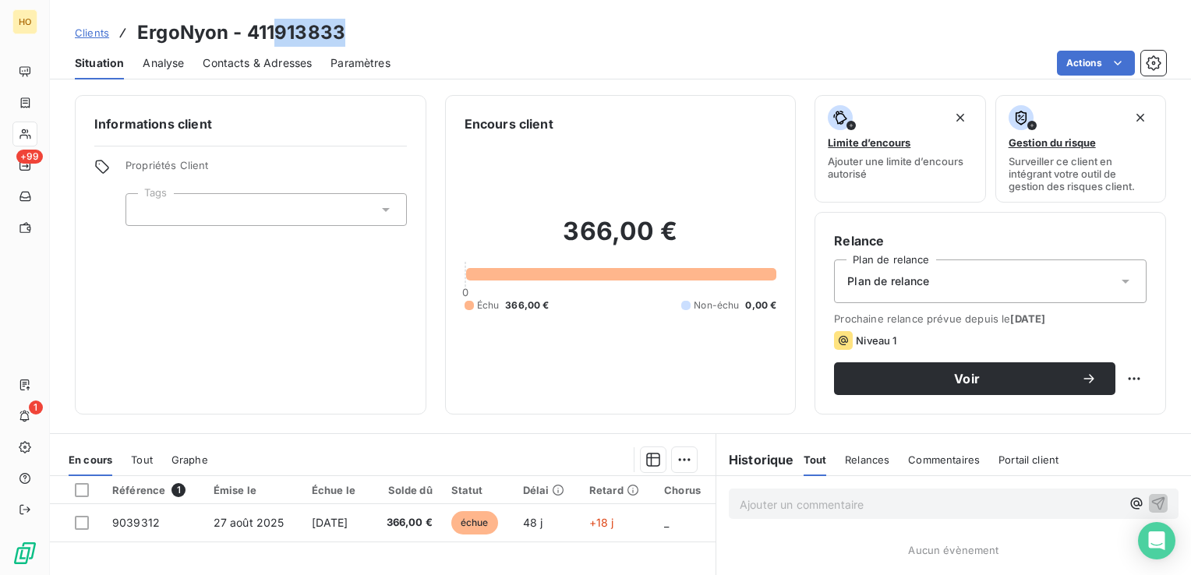
click at [347, 30] on div "Clients ErgoNyon - 411913833" at bounding box center [620, 33] width 1141 height 28
copy h3 "913833"
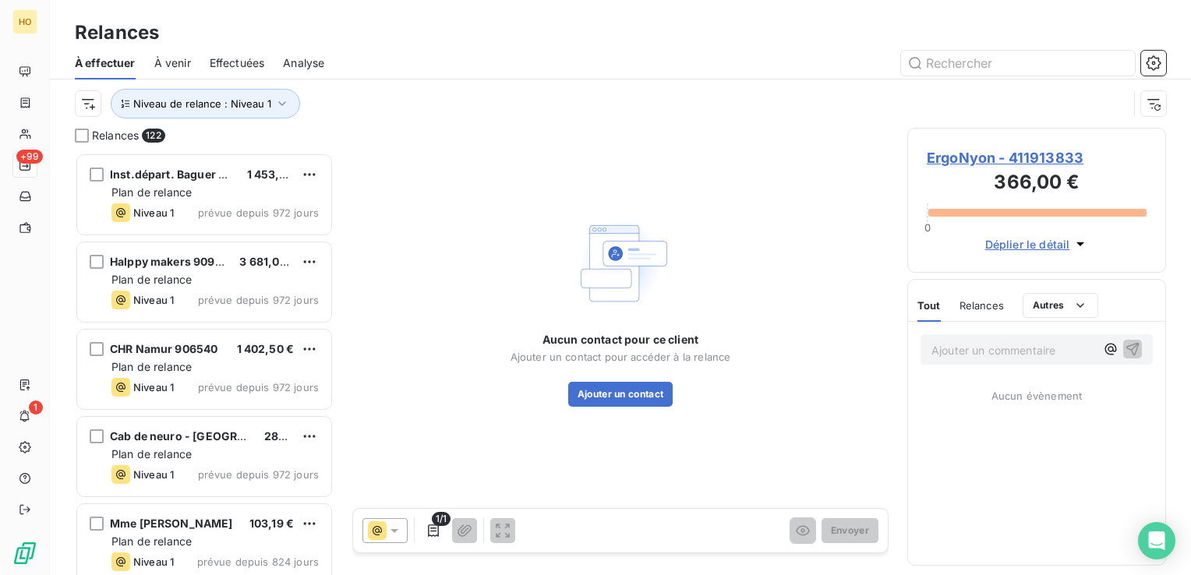
scroll to position [411, 246]
click at [600, 383] on button "Ajouter un contact" at bounding box center [620, 394] width 105 height 25
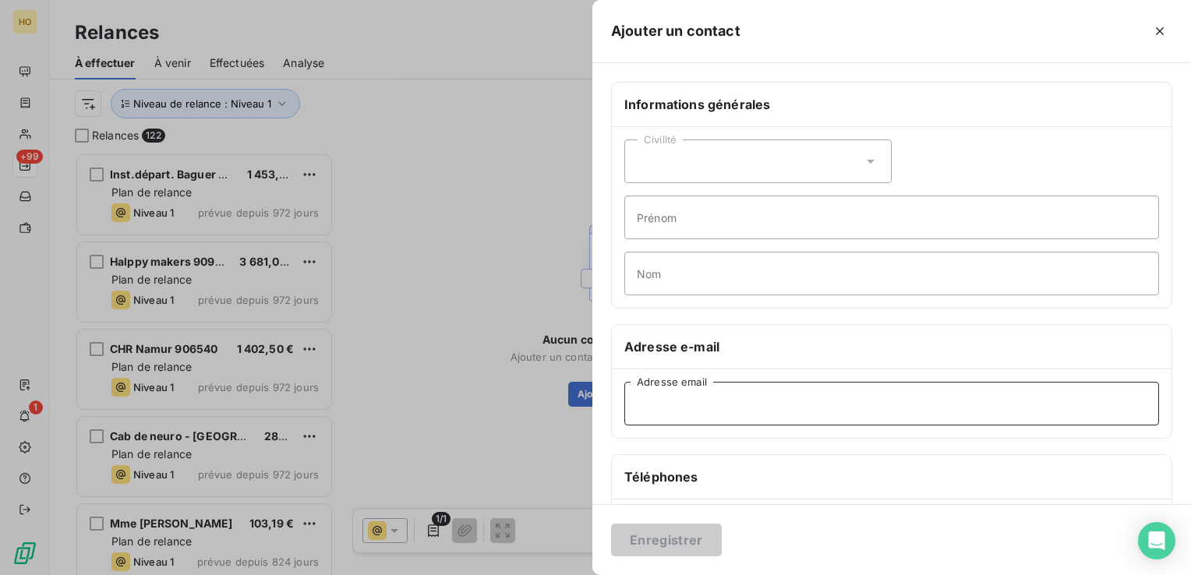
click at [709, 416] on input "Adresse email" at bounding box center [891, 404] width 535 height 44
paste input "mantz.ceeta@hin.ch"
type input "mantz.ceeta@hin.ch"
click at [686, 545] on button "Enregistrer" at bounding box center [666, 540] width 111 height 33
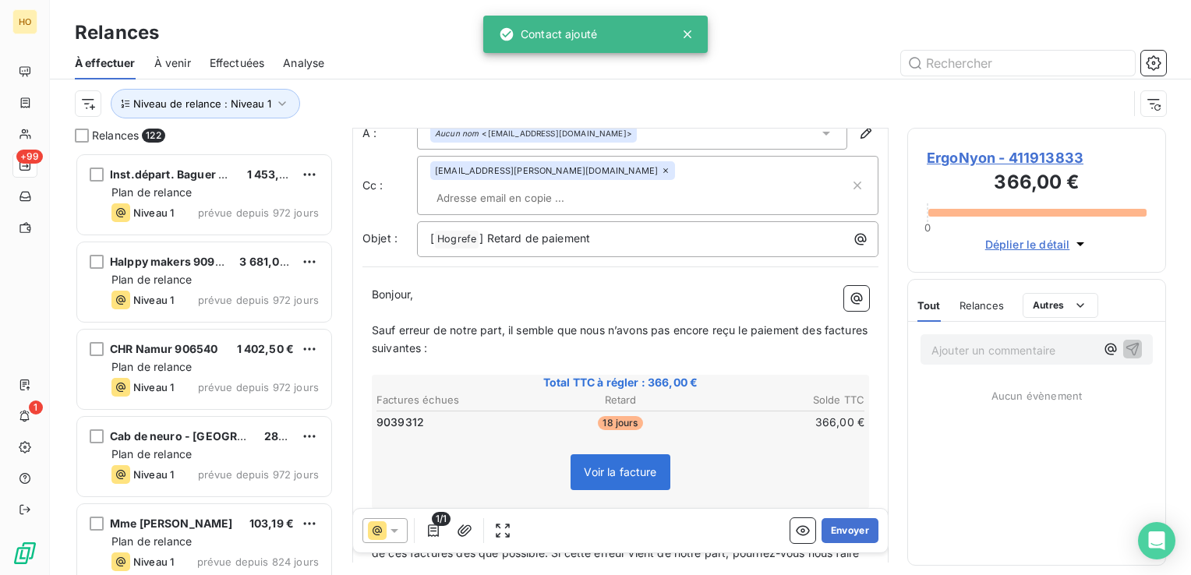
scroll to position [43, 0]
click at [387, 535] on icon at bounding box center [395, 531] width 16 height 16
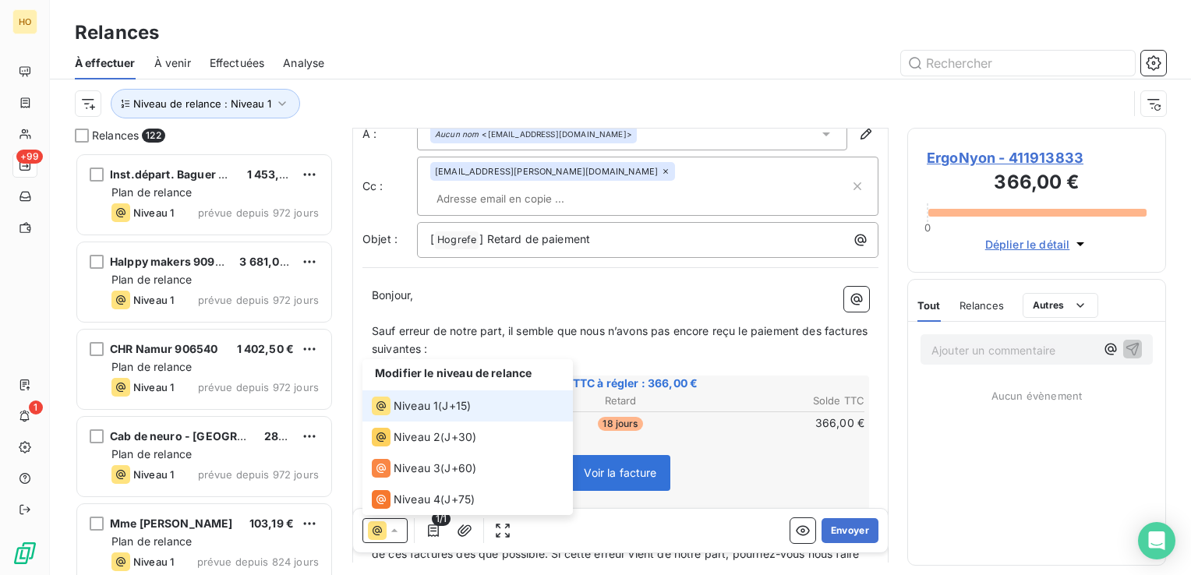
click at [387, 535] on icon at bounding box center [395, 531] width 16 height 16
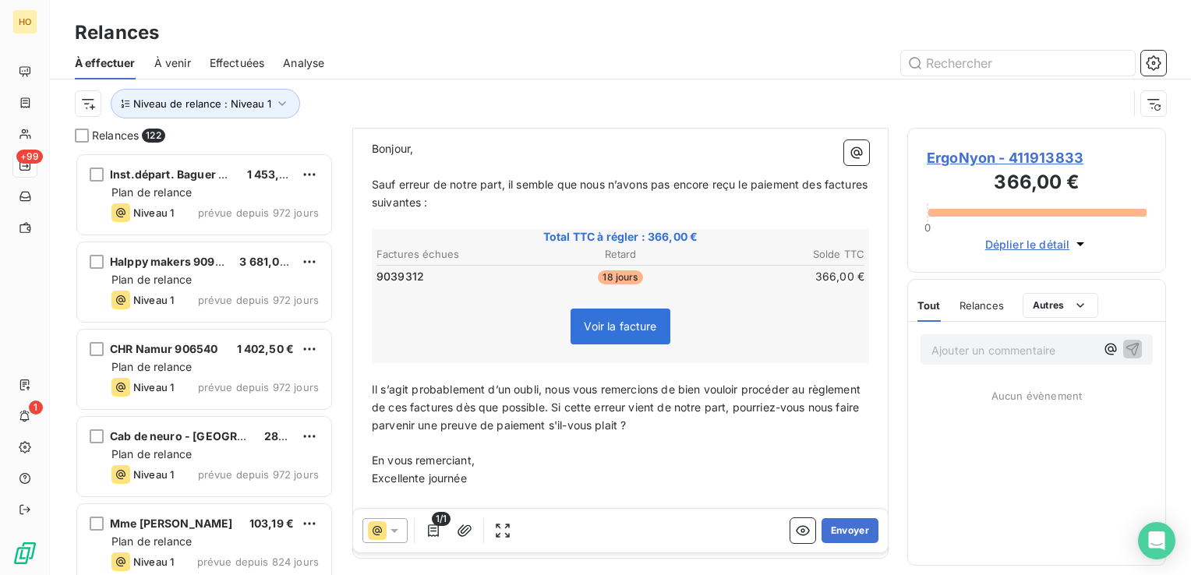
scroll to position [223, 0]
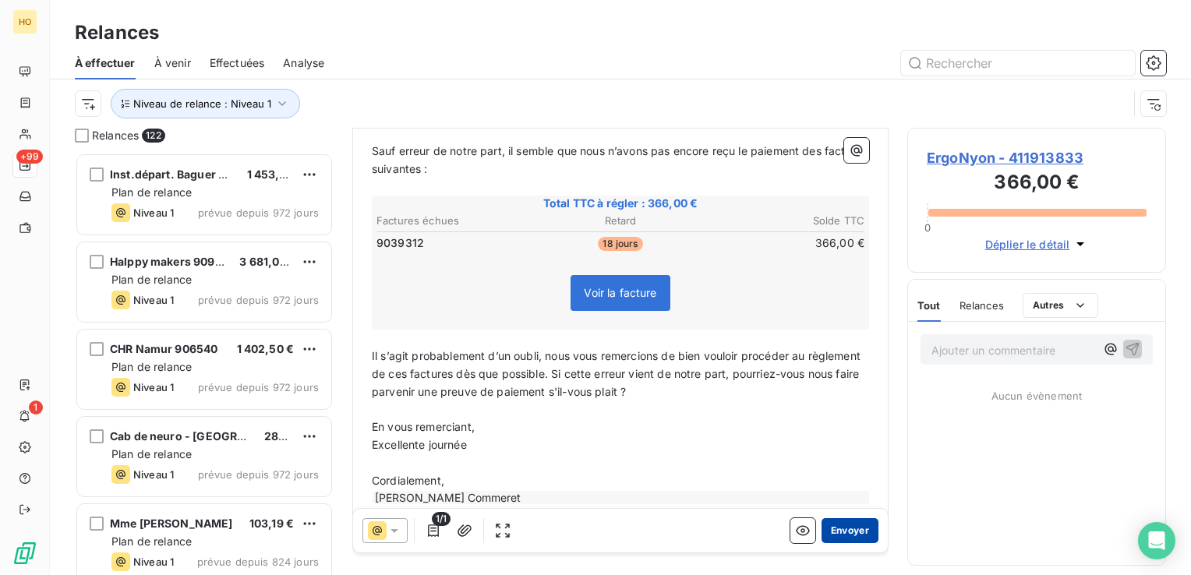
click at [853, 534] on button "Envoyer" at bounding box center [850, 530] width 57 height 25
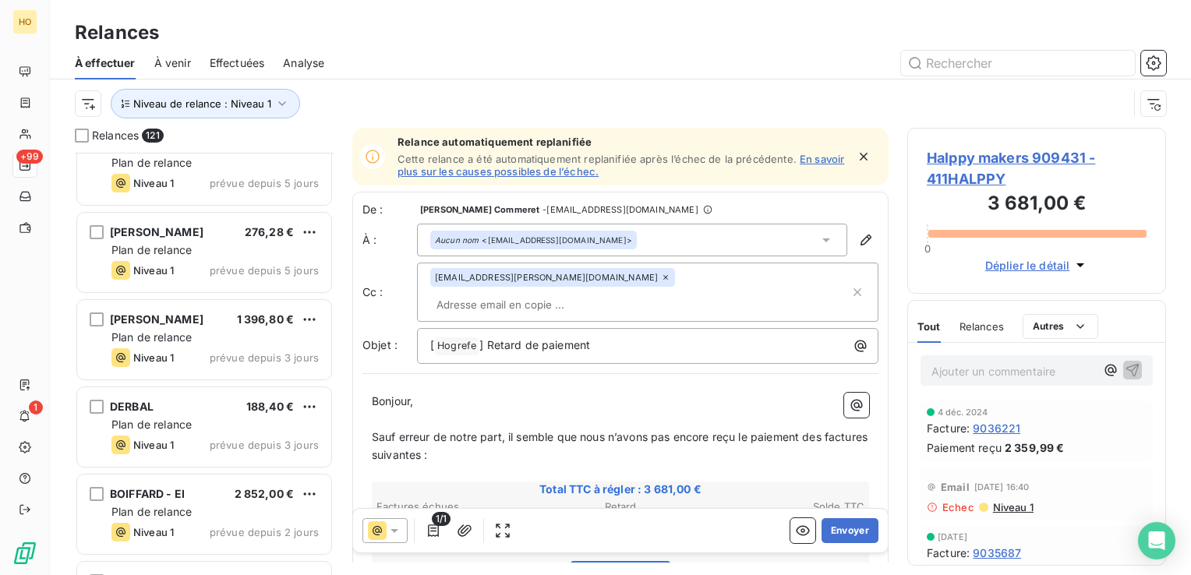
scroll to position [10143, 0]
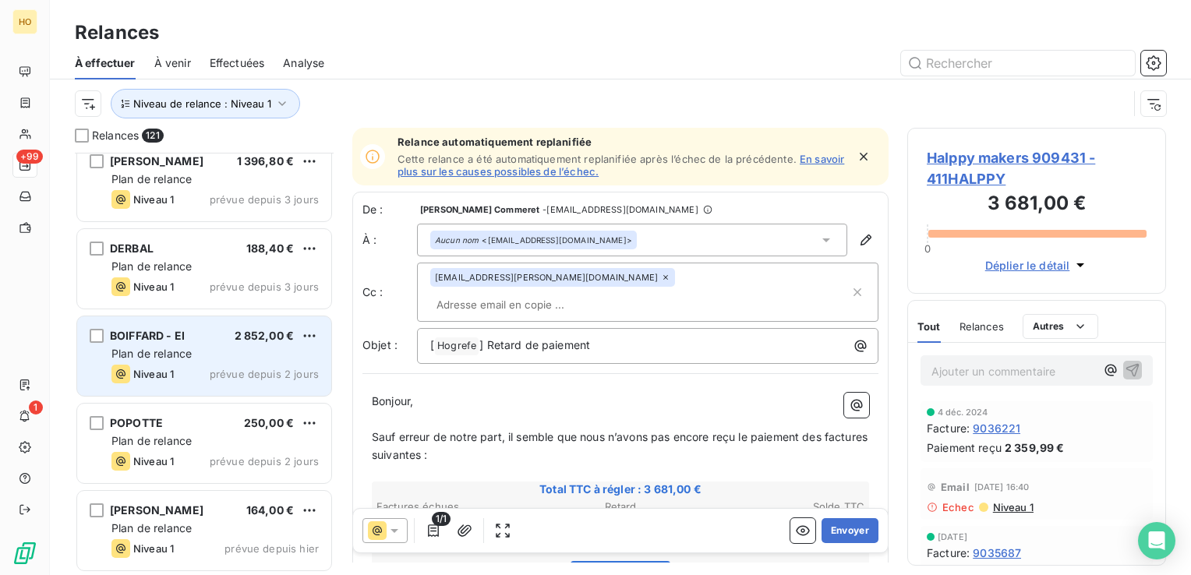
click at [213, 373] on span "prévue depuis 2 jours" at bounding box center [264, 374] width 109 height 12
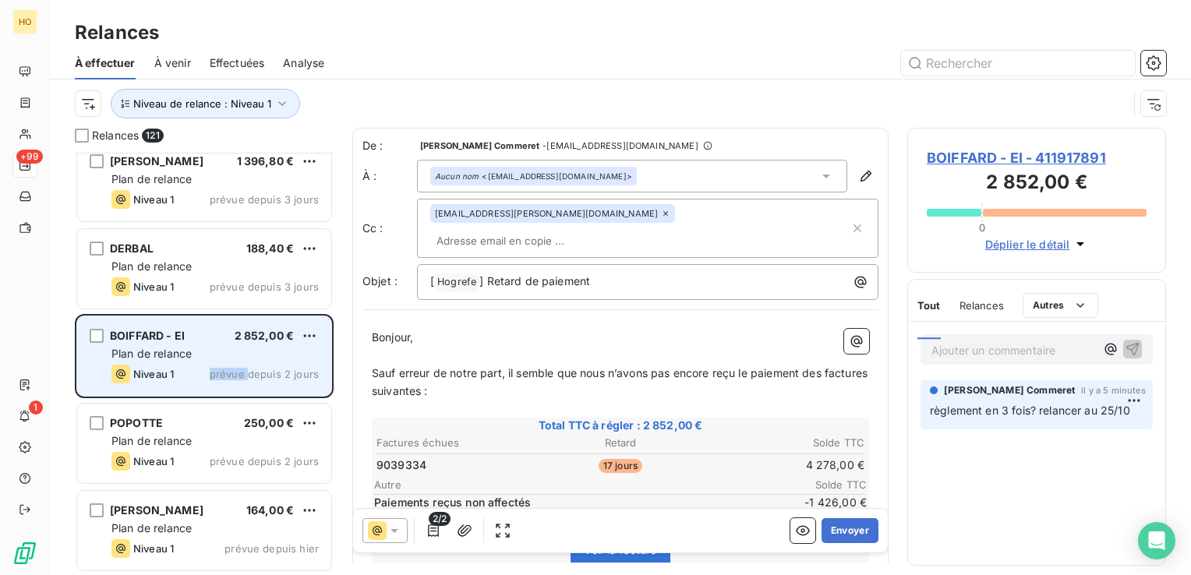
click at [213, 373] on span "prévue depuis 2 jours" at bounding box center [264, 374] width 109 height 12
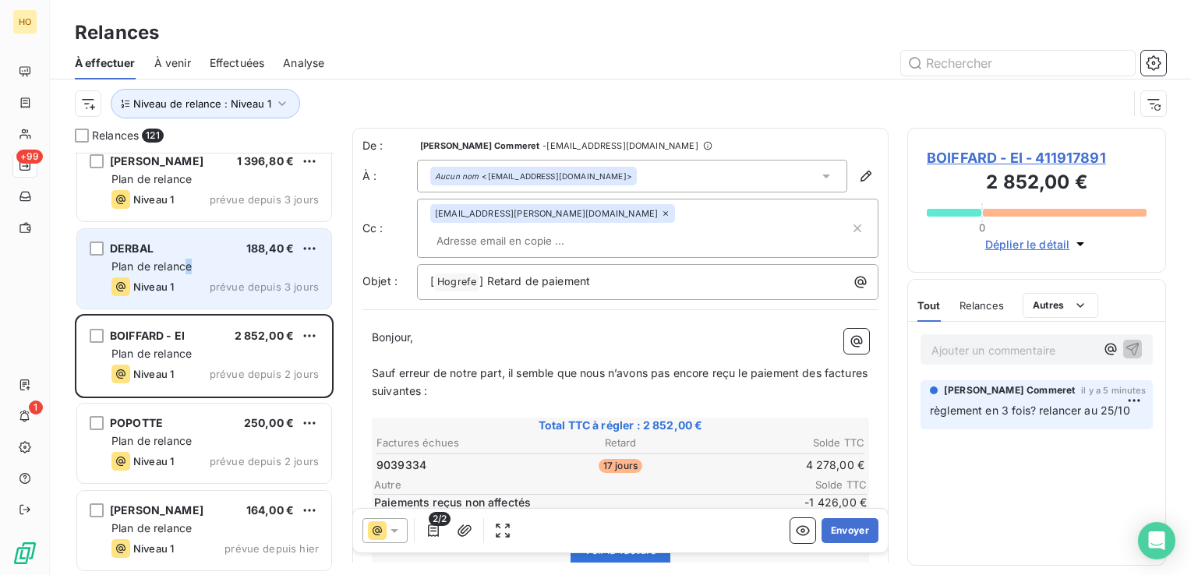
drag, startPoint x: 213, startPoint y: 373, endPoint x: 189, endPoint y: 267, distance: 107.8
click at [189, 267] on span "Plan de relance" at bounding box center [151, 266] width 80 height 13
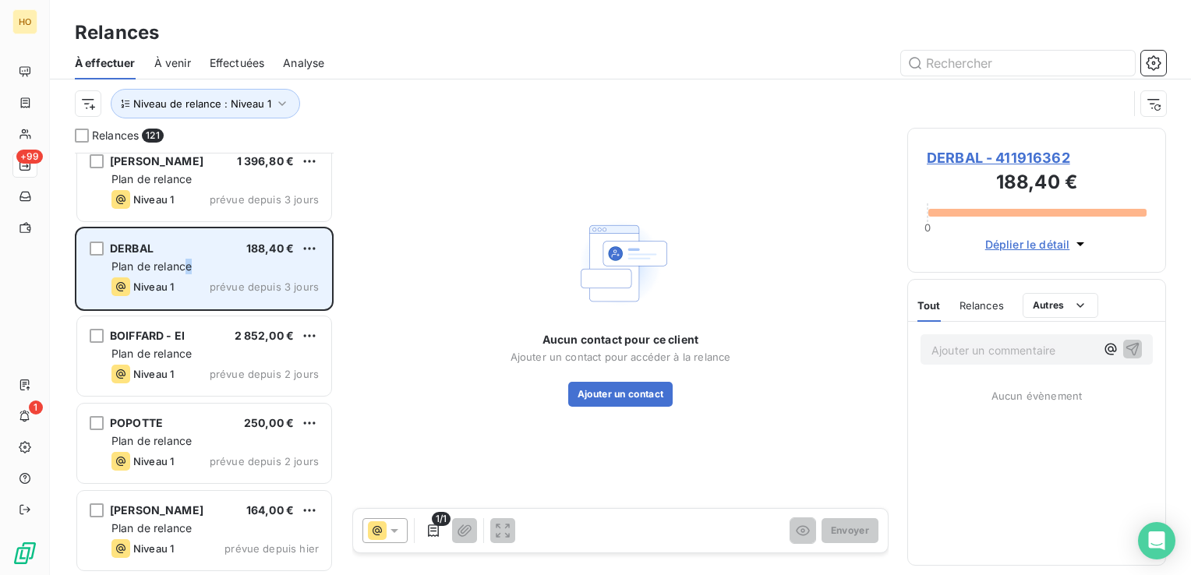
click at [189, 267] on span "Plan de relance" at bounding box center [151, 266] width 80 height 13
click at [234, 270] on div "Plan de relance" at bounding box center [214, 267] width 207 height 16
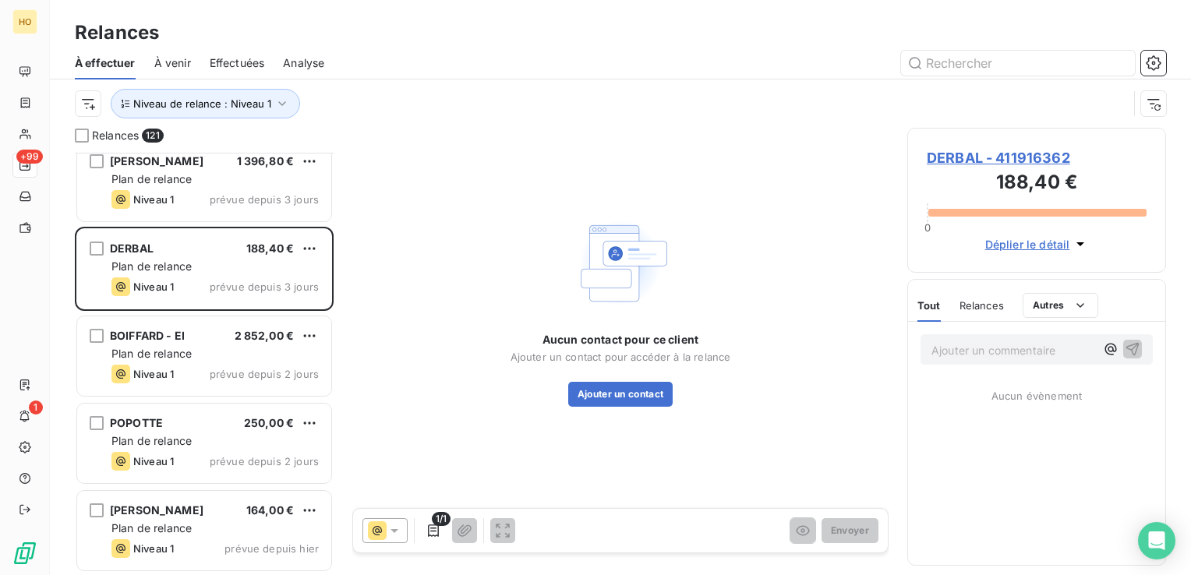
click at [1035, 155] on span "DERBAL - 411916362" at bounding box center [1037, 157] width 220 height 21
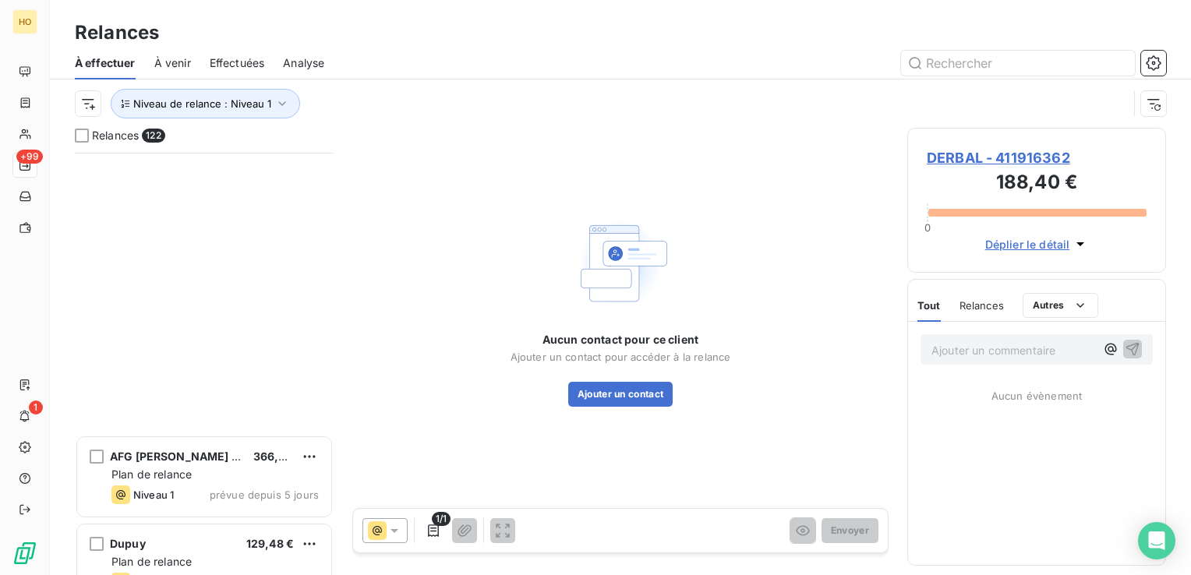
scroll to position [10230, 0]
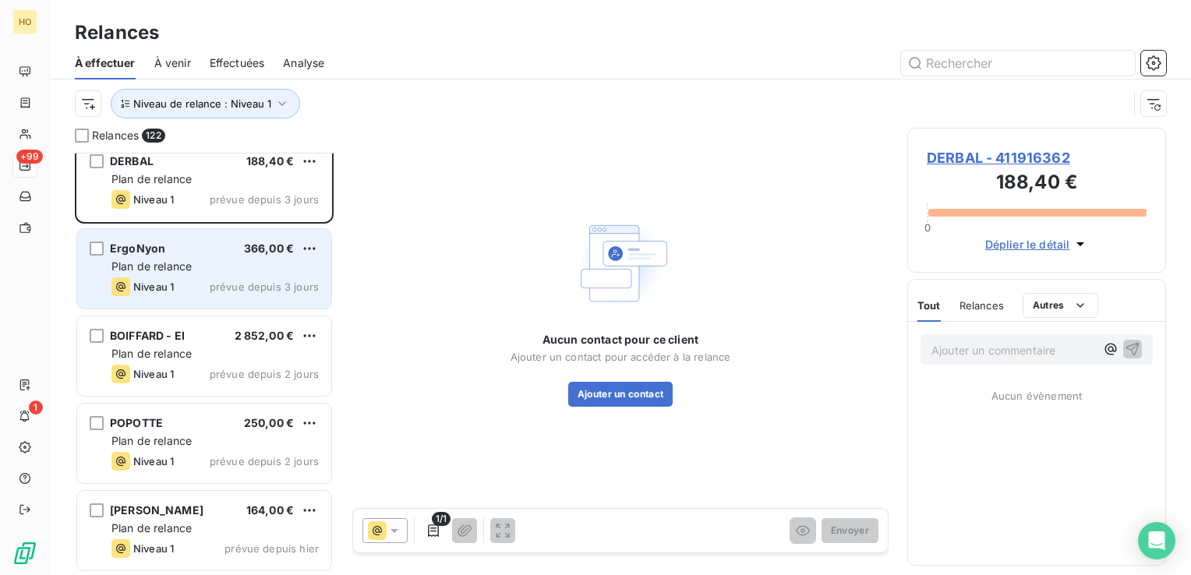
click at [183, 295] on div "Niveau 1 prévue depuis 3 jours" at bounding box center [214, 287] width 207 height 19
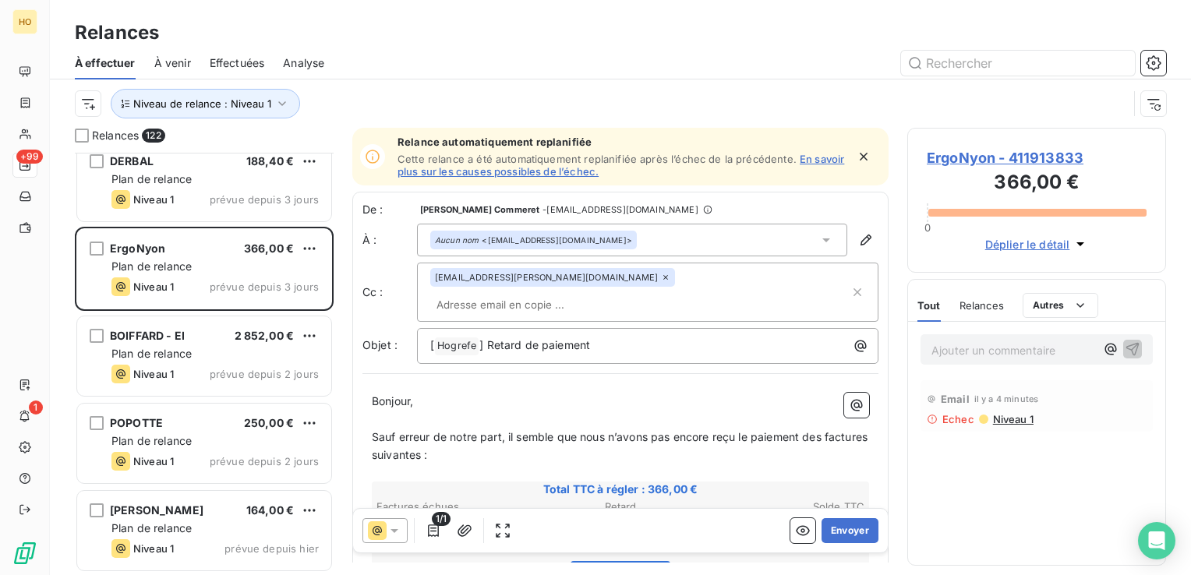
click at [544, 246] on div "Aucun nom <mantz.ceeta@hin.ch>" at bounding box center [533, 240] width 207 height 19
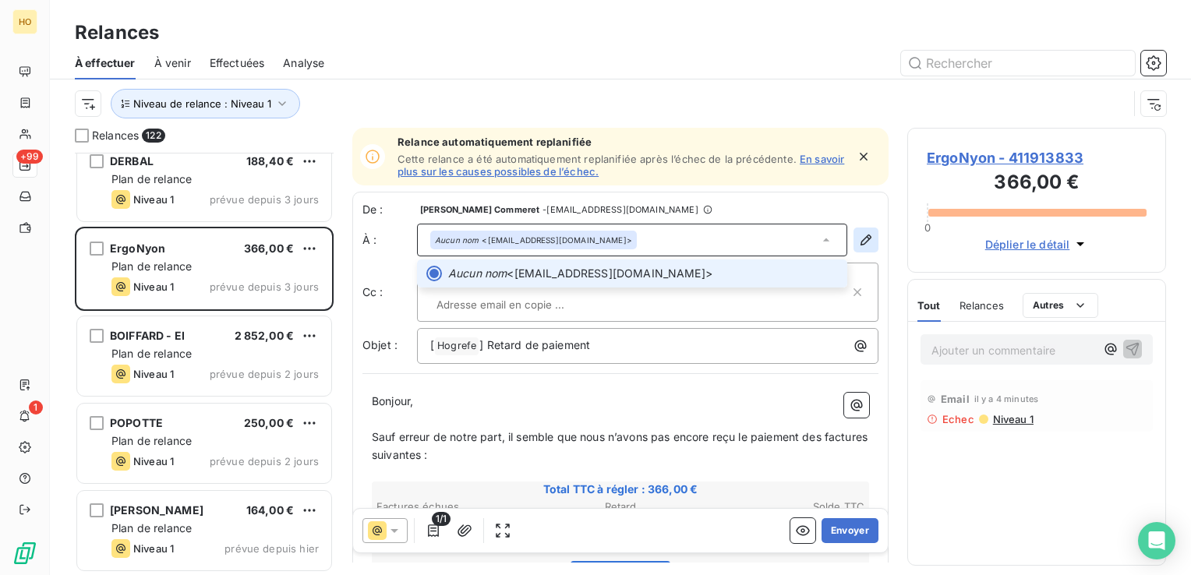
click at [858, 232] on icon "button" at bounding box center [866, 240] width 16 height 16
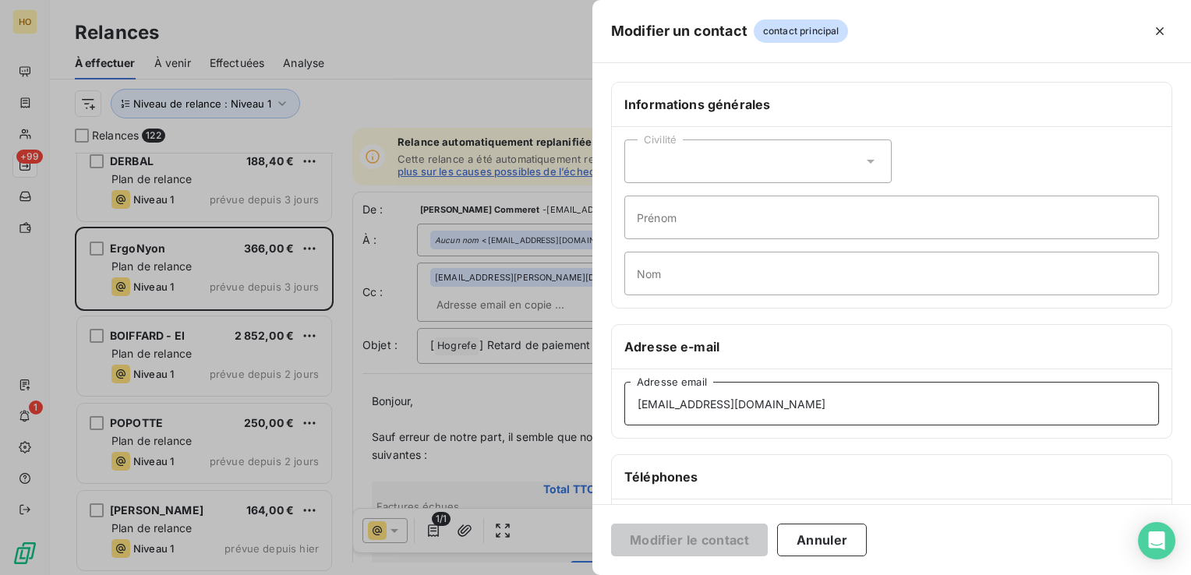
drag, startPoint x: 759, startPoint y: 406, endPoint x: 579, endPoint y: 423, distance: 180.1
click at [579, 575] on div "Modifier un contact contact principal Informations générales Civilité Prénom No…" at bounding box center [595, 575] width 1191 height 0
drag, startPoint x: 745, startPoint y: 394, endPoint x: 863, endPoint y: 292, distance: 156.4
click at [861, 292] on div "Informations générales Civilité Prénom Nom Adresse e-mail mantz.ceeta@hin.ch Ad…" at bounding box center [891, 428] width 599 height 692
click at [1162, 30] on icon "button" at bounding box center [1160, 31] width 16 height 16
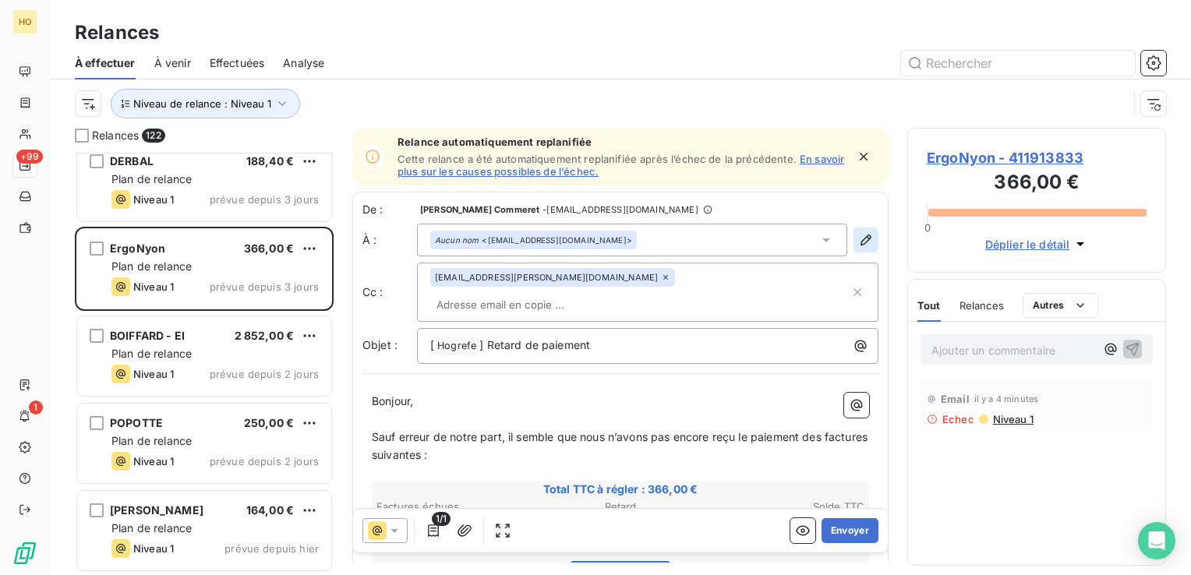
click at [858, 242] on icon "button" at bounding box center [866, 240] width 16 height 16
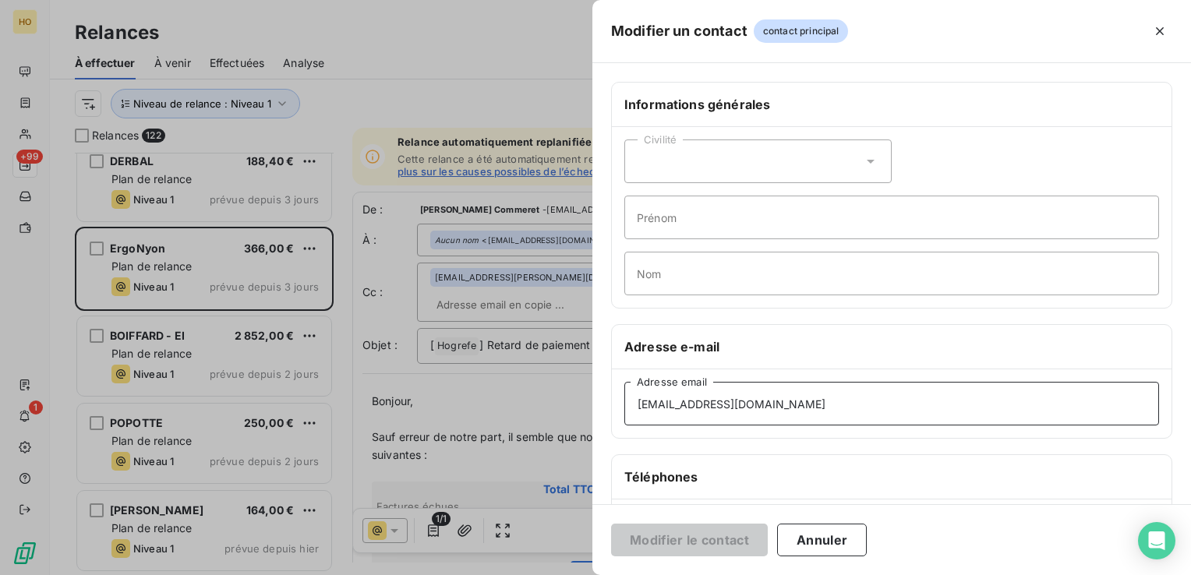
drag, startPoint x: 787, startPoint y: 398, endPoint x: 537, endPoint y: 406, distance: 250.4
click at [537, 575] on div "Modifier un contact contact principal Informations générales Civilité Prénom No…" at bounding box center [595, 575] width 1191 height 0
paste input "ergonyon"
type input "mantz.ergonyon@hin.ch"
click at [686, 536] on button "Modifier le contact" at bounding box center [689, 540] width 157 height 33
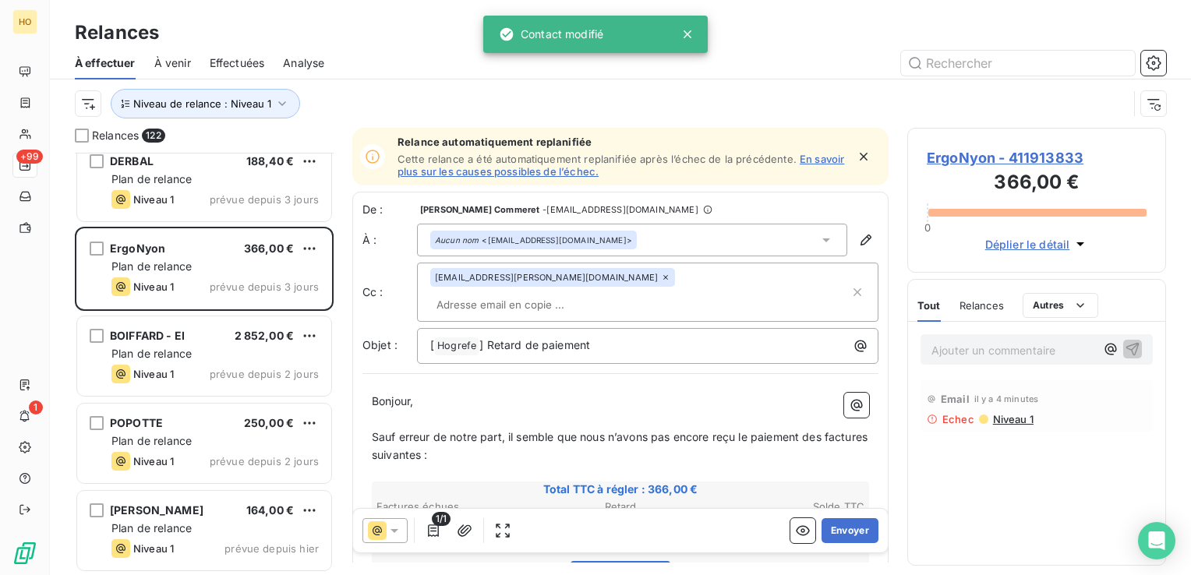
scroll to position [287, 0]
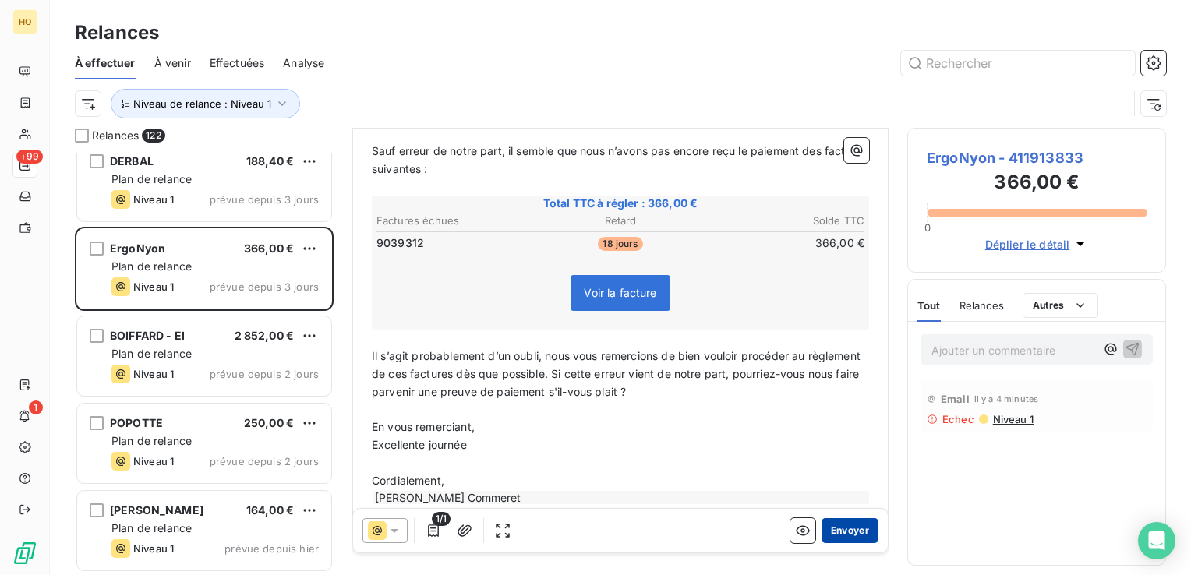
click at [844, 522] on button "Envoyer" at bounding box center [850, 530] width 57 height 25
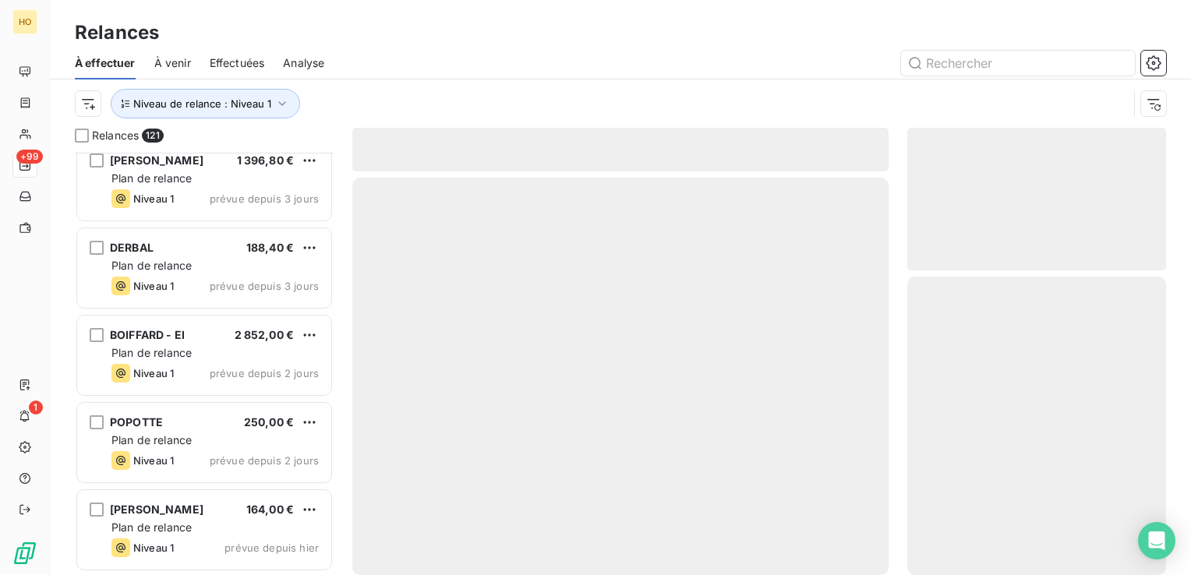
scroll to position [10143, 0]
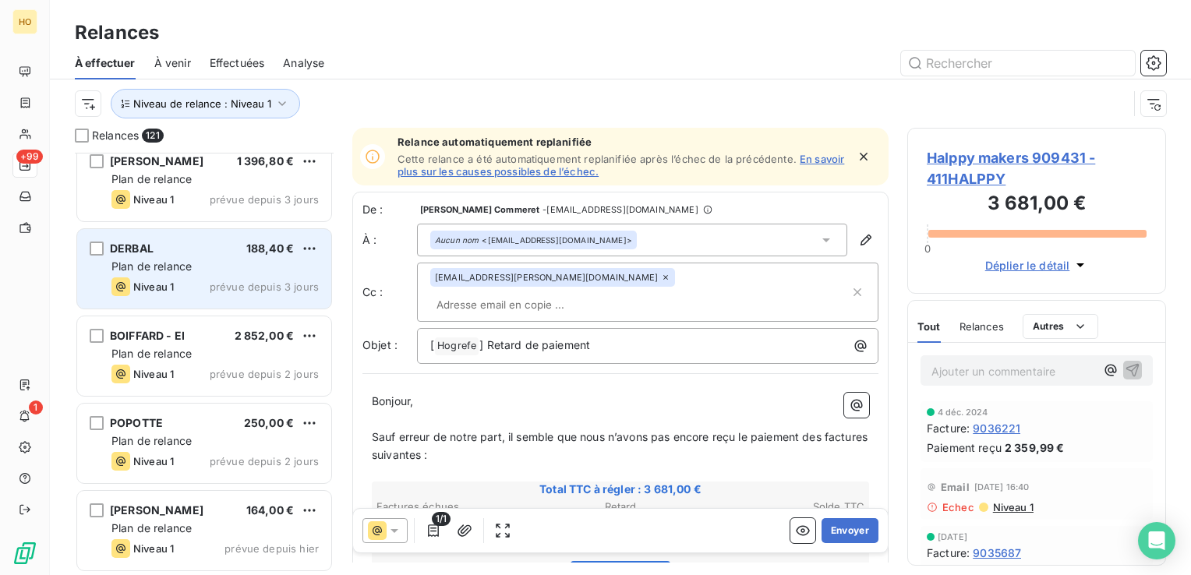
click at [191, 294] on div "Niveau 1 prévue depuis 3 jours" at bounding box center [214, 287] width 207 height 19
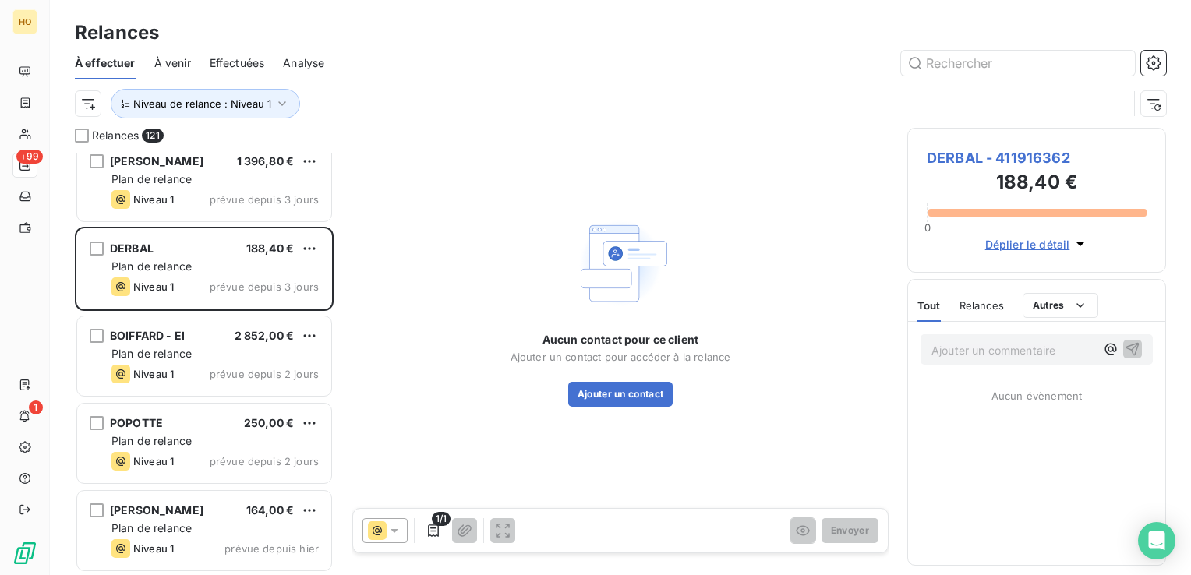
click at [953, 167] on span "DERBAL - 411916362" at bounding box center [1037, 157] width 220 height 21
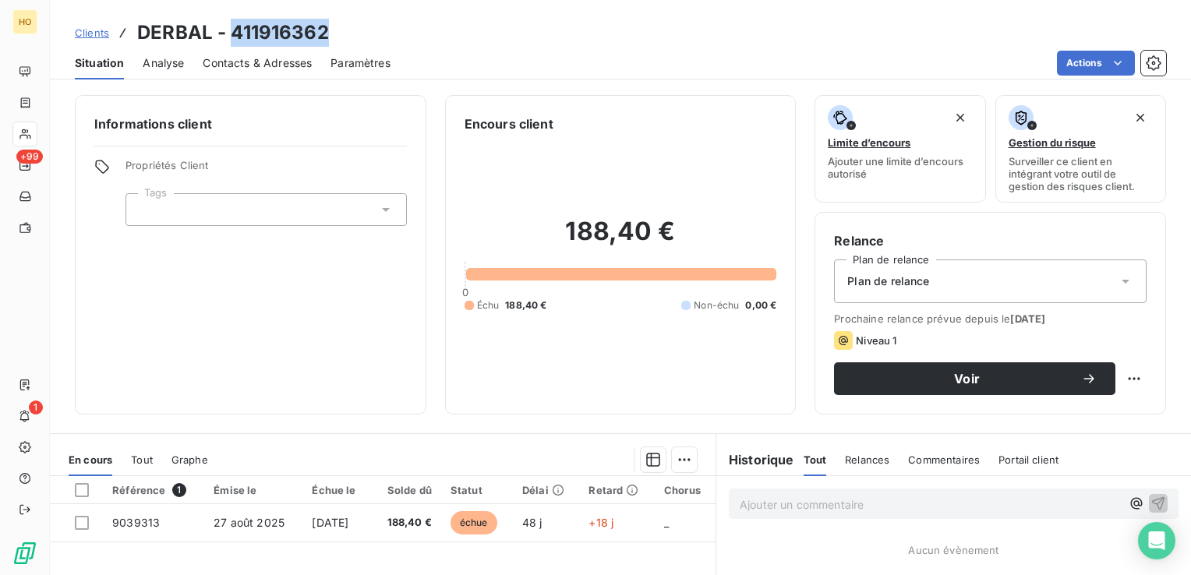
drag, startPoint x: 349, startPoint y: 32, endPoint x: 232, endPoint y: 39, distance: 117.2
click at [232, 39] on div "Clients DERBAL - 411916362" at bounding box center [620, 33] width 1141 height 28
click at [416, 30] on div "Clients DERBAL - 411916362" at bounding box center [620, 33] width 1141 height 28
drag, startPoint x: 341, startPoint y: 37, endPoint x: 261, endPoint y: 40, distance: 80.3
click at [261, 40] on div "Clients DERBAL - 411916362" at bounding box center [620, 33] width 1141 height 28
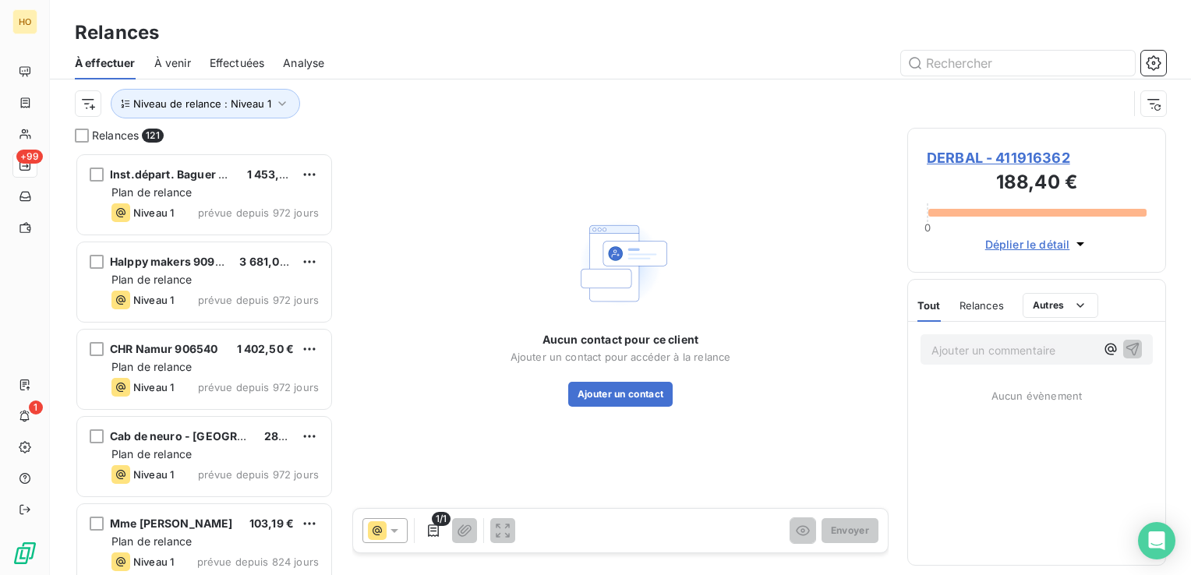
scroll to position [411, 246]
click at [620, 394] on button "Ajouter un contact" at bounding box center [620, 394] width 105 height 25
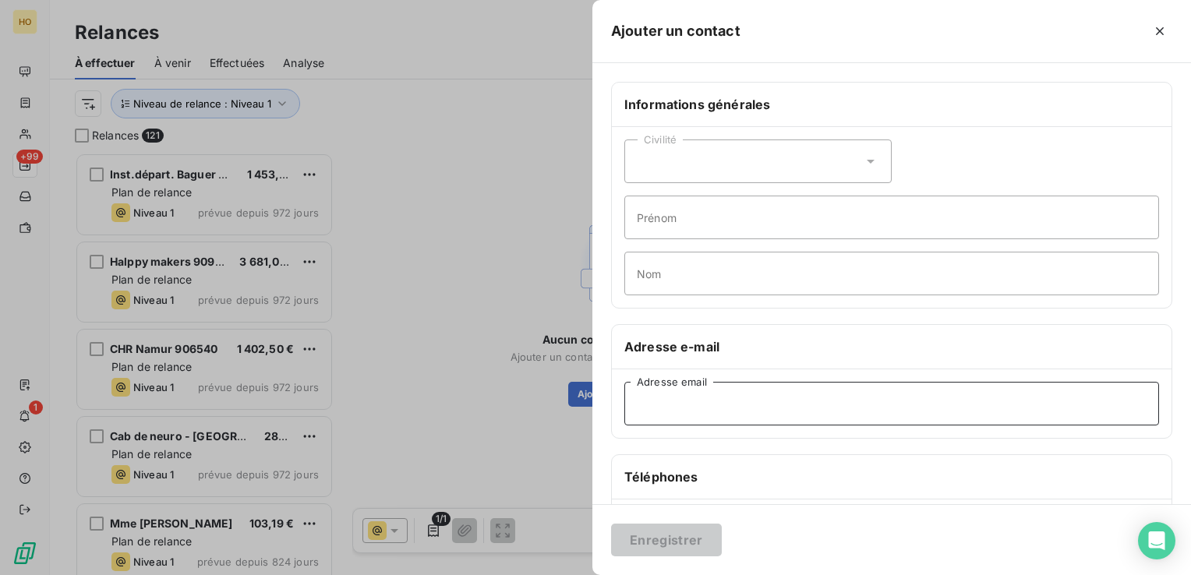
click at [803, 403] on input "Adresse email" at bounding box center [891, 404] width 535 height 44
paste input "derbal.fatma@yahoo.fr"
type input "derbal.fatma@yahoo.fr"
click at [683, 532] on button "Enregistrer" at bounding box center [666, 540] width 111 height 33
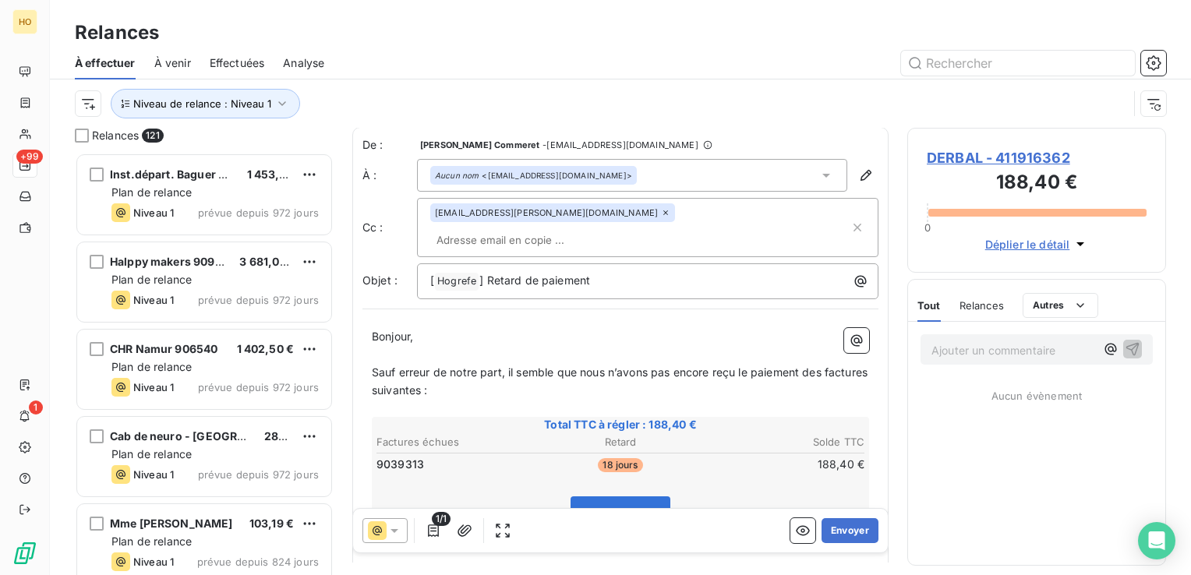
scroll to position [0, 0]
click at [844, 529] on button "Envoyer" at bounding box center [850, 530] width 57 height 25
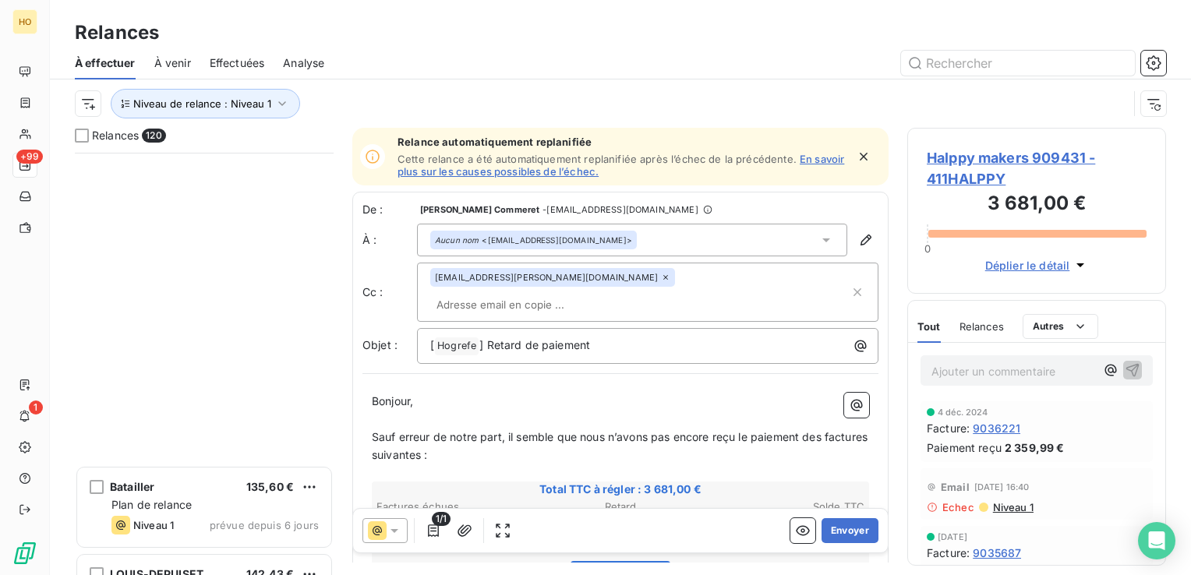
scroll to position [10055, 0]
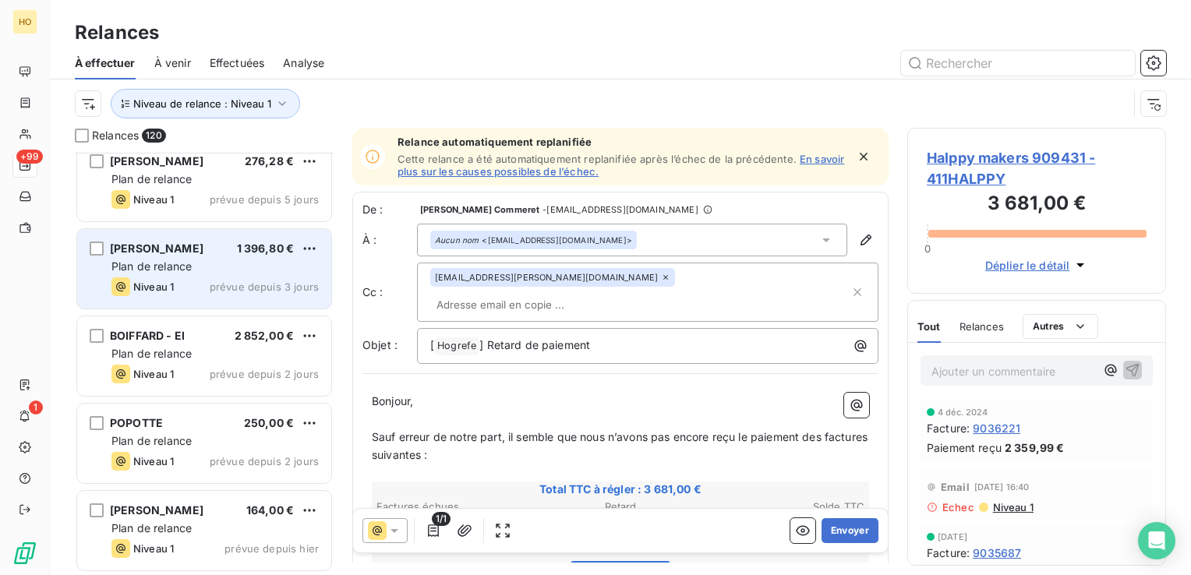
click at [197, 280] on div "Niveau 1 prévue depuis 3 jours" at bounding box center [214, 287] width 207 height 19
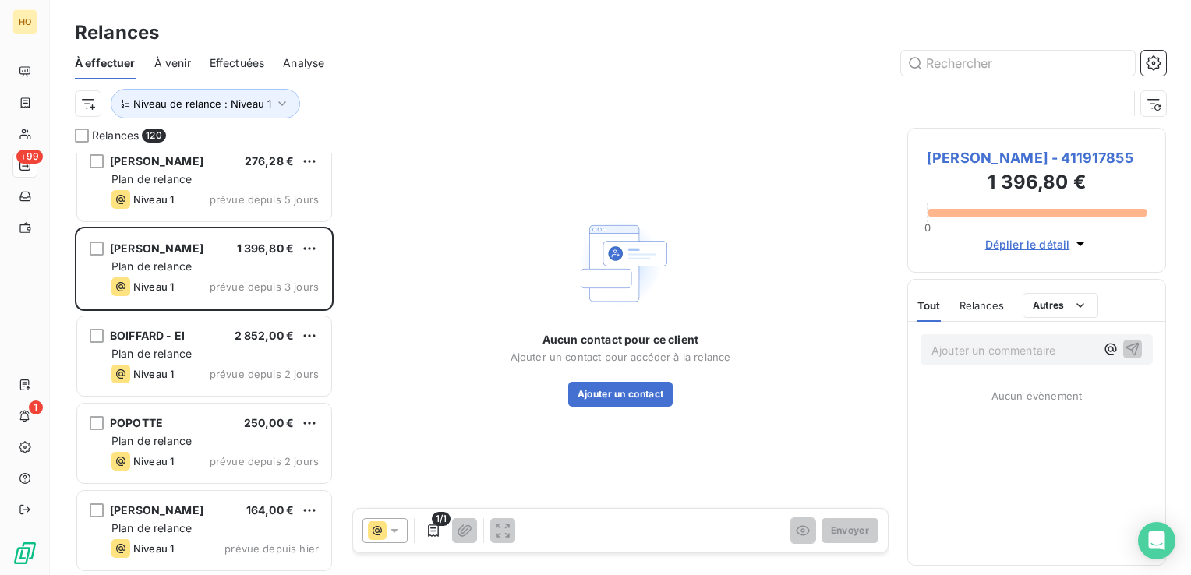
click at [780, 256] on div "Aucun contact pour ce client Ajouter un contact pour accéder à la relance Ajout…" at bounding box center [620, 310] width 536 height 365
click at [589, 403] on button "Ajouter un contact" at bounding box center [620, 394] width 105 height 25
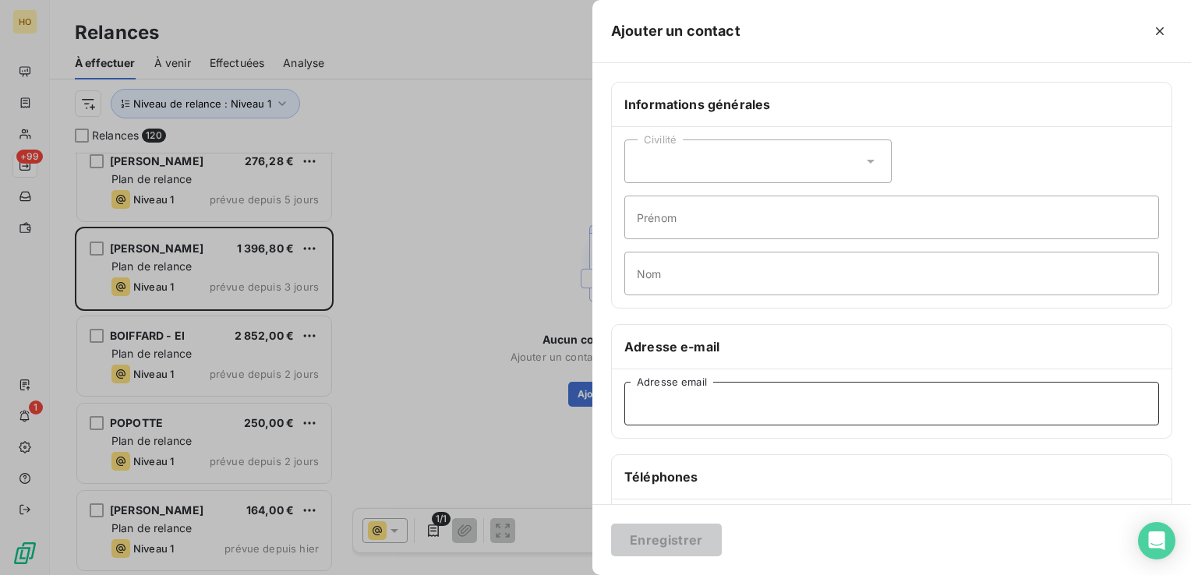
click at [769, 393] on input "Adresse email" at bounding box center [891, 404] width 535 height 44
paste input "lambertneuropsy@gmail.com"
type input "lambertneuropsy@gmail.com"
click at [682, 539] on button "Enregistrer" at bounding box center [666, 540] width 111 height 33
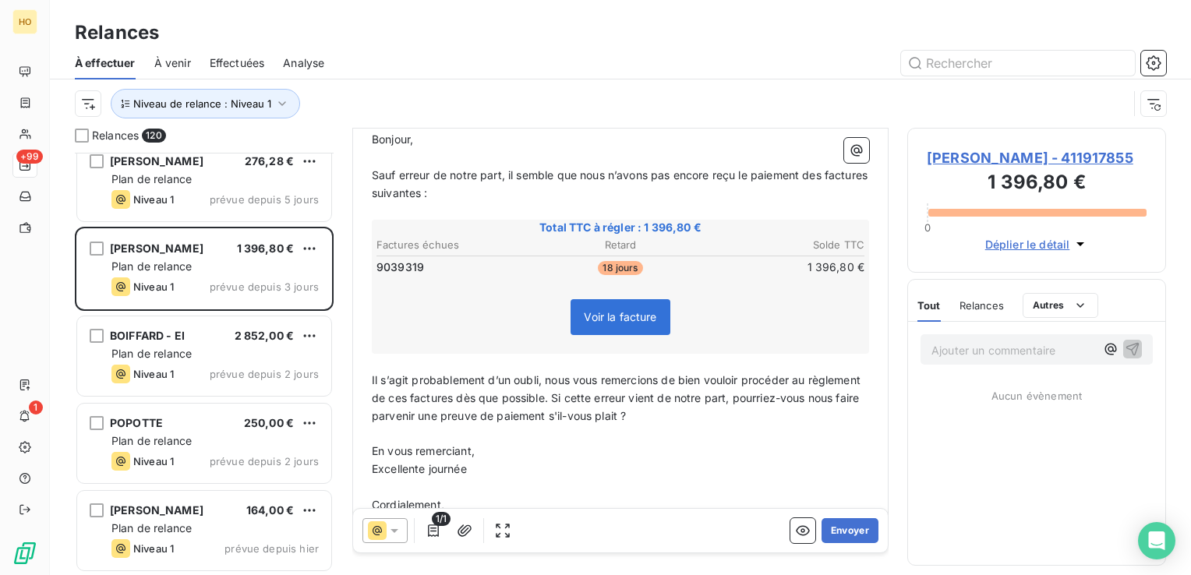
scroll to position [223, 0]
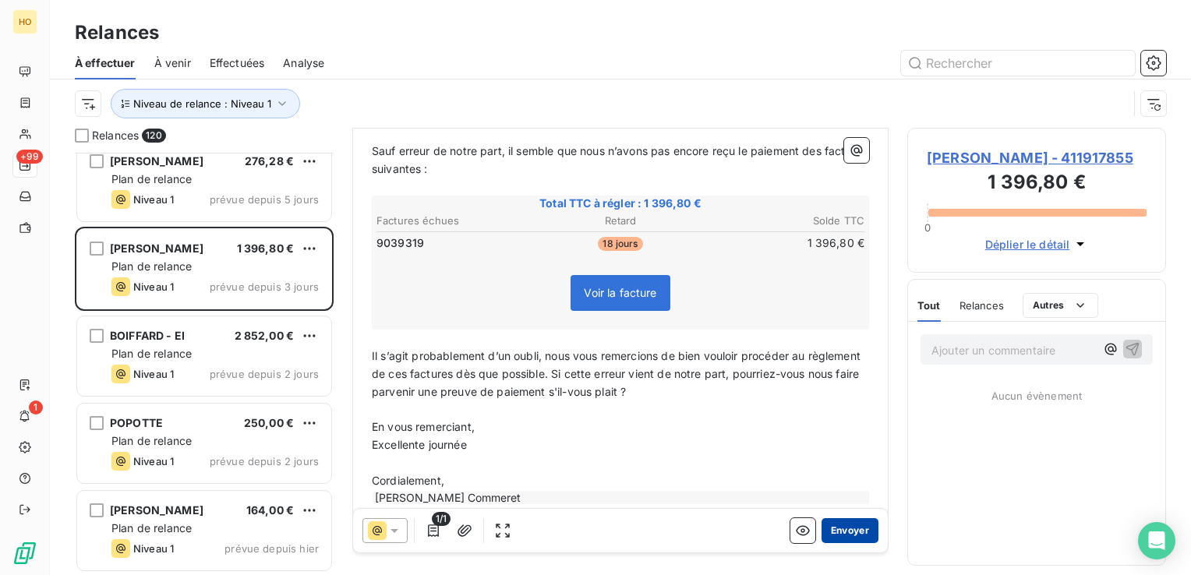
click at [826, 531] on button "Envoyer" at bounding box center [850, 530] width 57 height 25
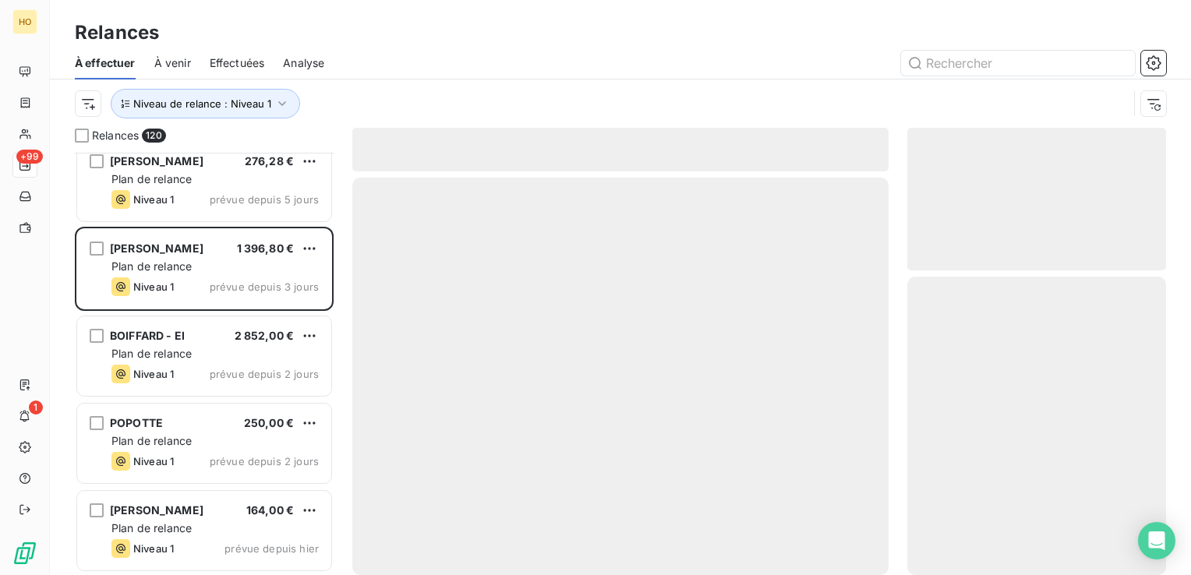
scroll to position [9968, 0]
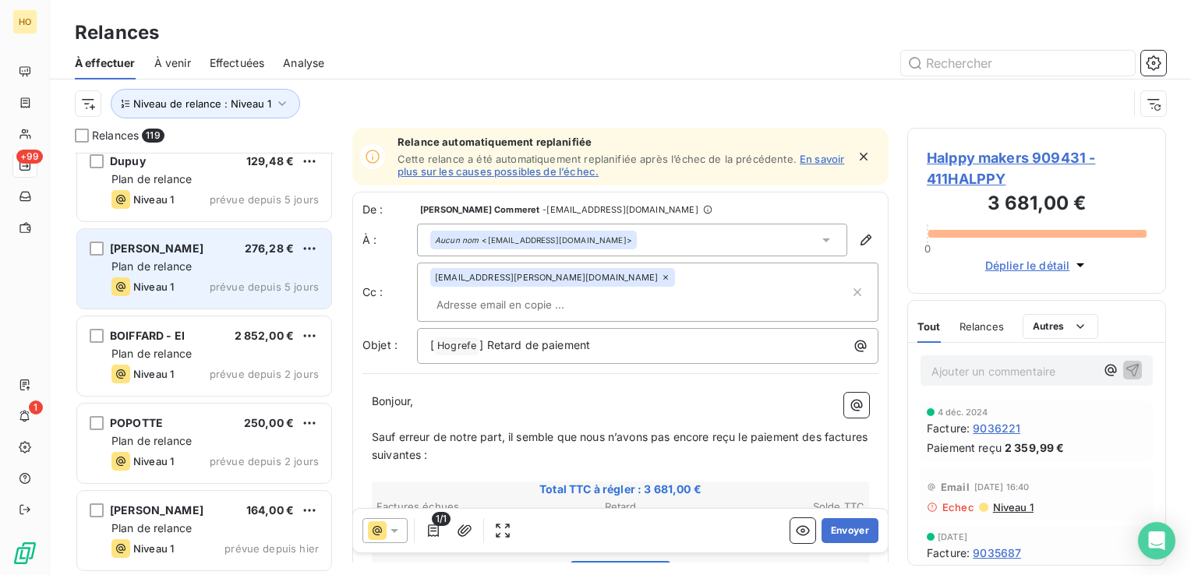
click at [266, 281] on span "prévue depuis 5 jours" at bounding box center [264, 287] width 109 height 12
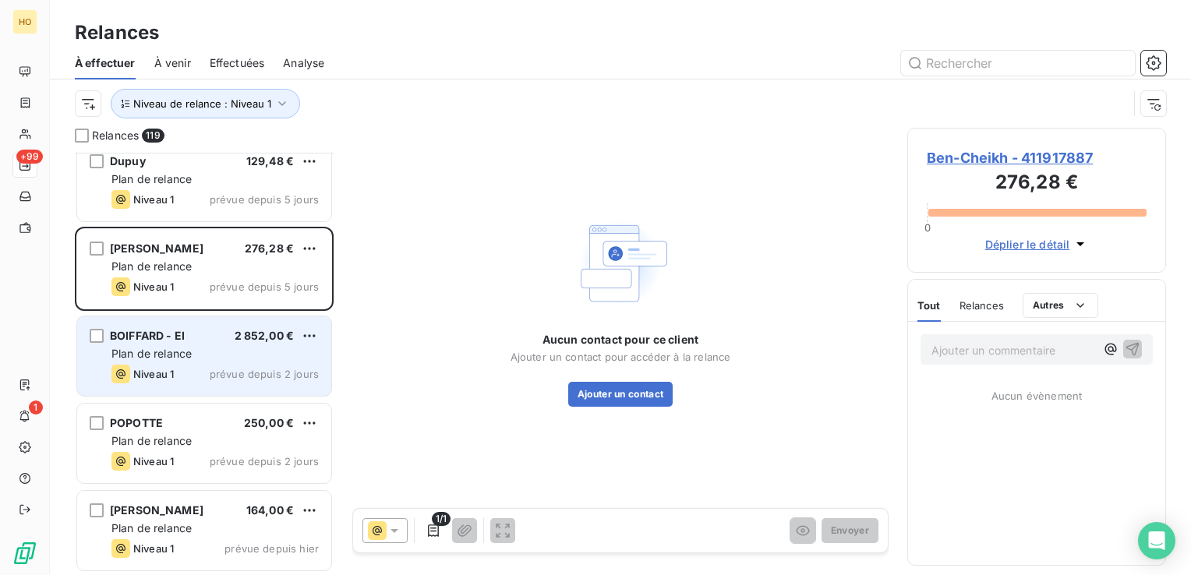
click at [253, 363] on div "BOIFFARD - EI 2 852,00 € Plan de relance Niveau 1 prévue depuis 2 jours" at bounding box center [204, 357] width 254 height 80
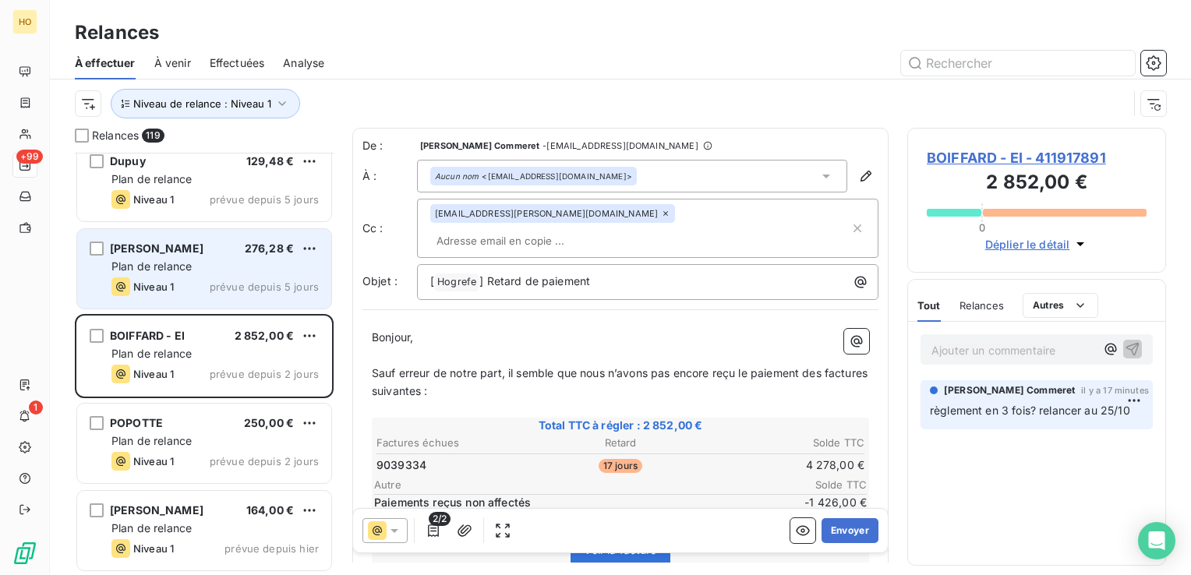
click at [203, 284] on div "Niveau 1 prévue depuis 5 jours" at bounding box center [214, 287] width 207 height 19
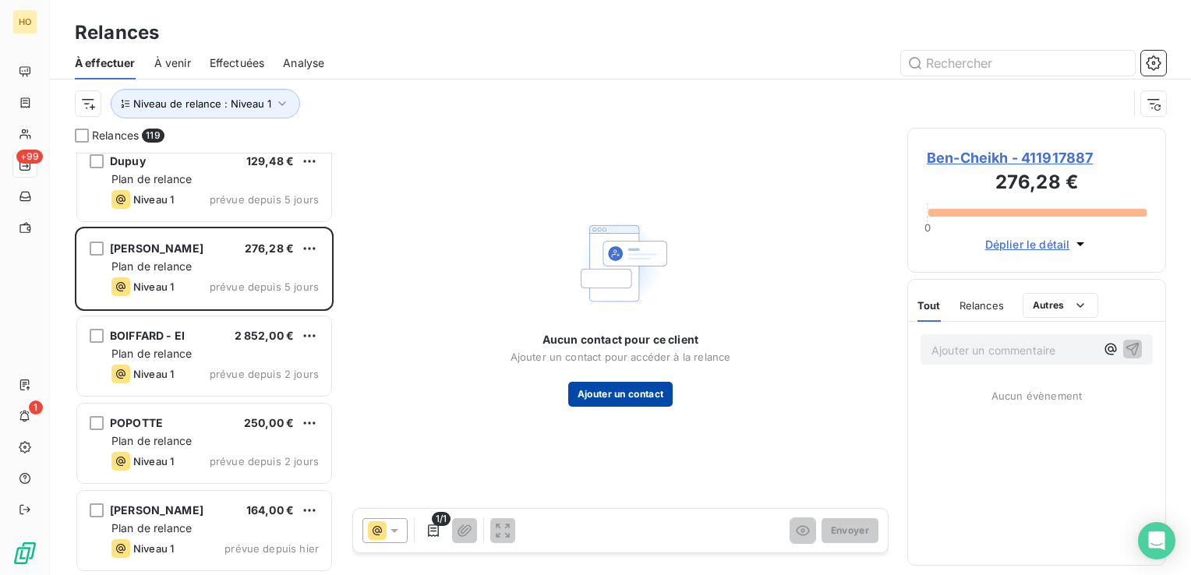
click at [597, 391] on button "Ajouter un contact" at bounding box center [620, 394] width 105 height 25
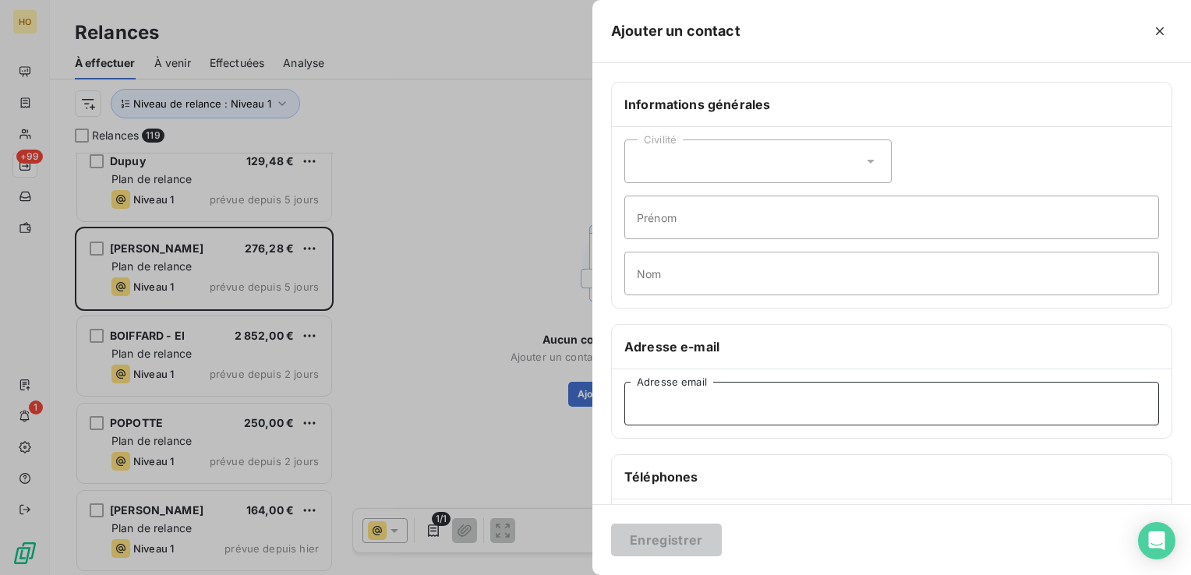
click at [745, 404] on input "Adresse email" at bounding box center [891, 404] width 535 height 44
paste input "imenbc55@gmail.com"
type input "imenbc55@gmail.com"
click at [667, 536] on button "Enregistrer" at bounding box center [666, 540] width 111 height 33
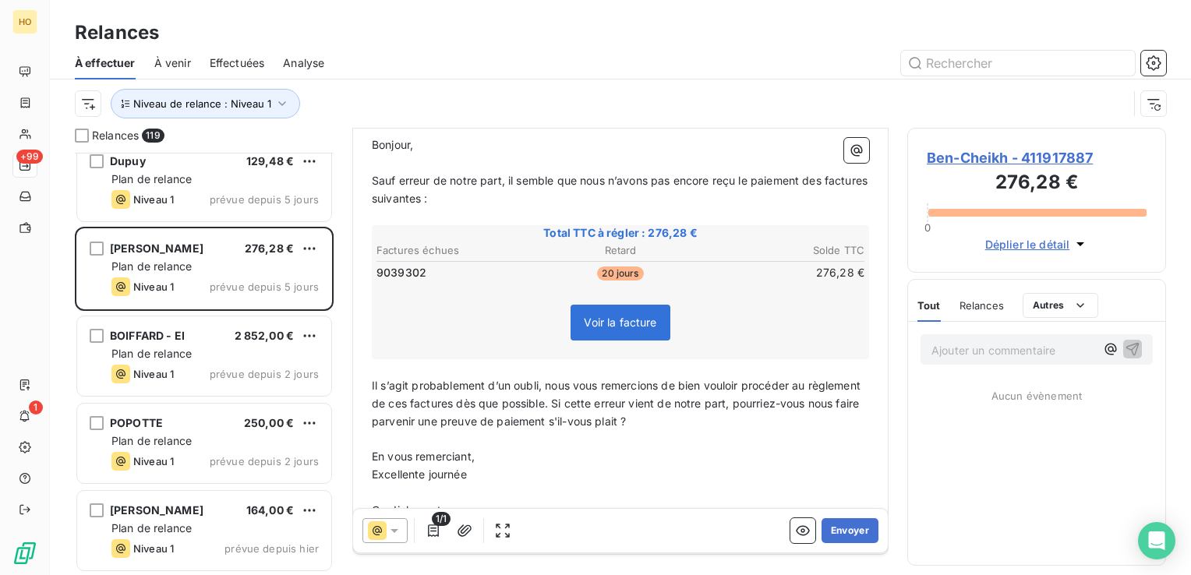
scroll to position [223, 0]
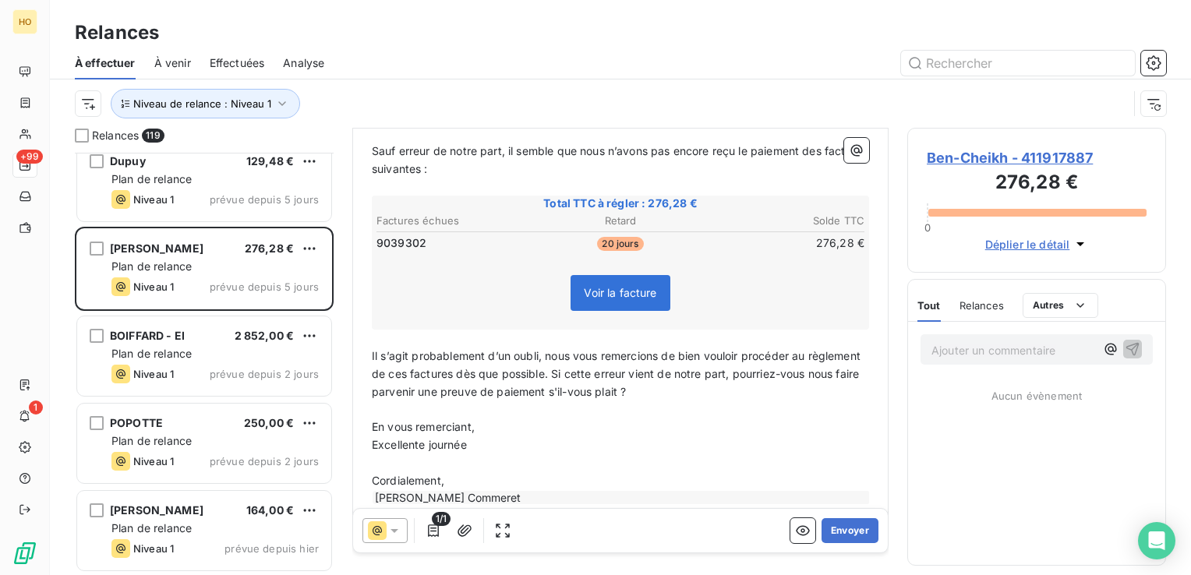
click at [720, 370] on p "Il s’agit probablement d’un oubli, nous vous remercions de bien vouloir procéde…" at bounding box center [620, 375] width 497 height 54
click at [739, 359] on p "Il s’agit probablement d’un oubli, nous vous remercions de bien vouloir procéde…" at bounding box center [620, 375] width 497 height 54
click at [741, 369] on p "Il s’agit probablement d’un oubli, nous vous remercions de bien vouloir procéde…" at bounding box center [620, 375] width 497 height 54
click at [739, 362] on p "Il s’agit probablement d’un oubli, nous vous remercions de bien vouloir procéde…" at bounding box center [620, 375] width 497 height 54
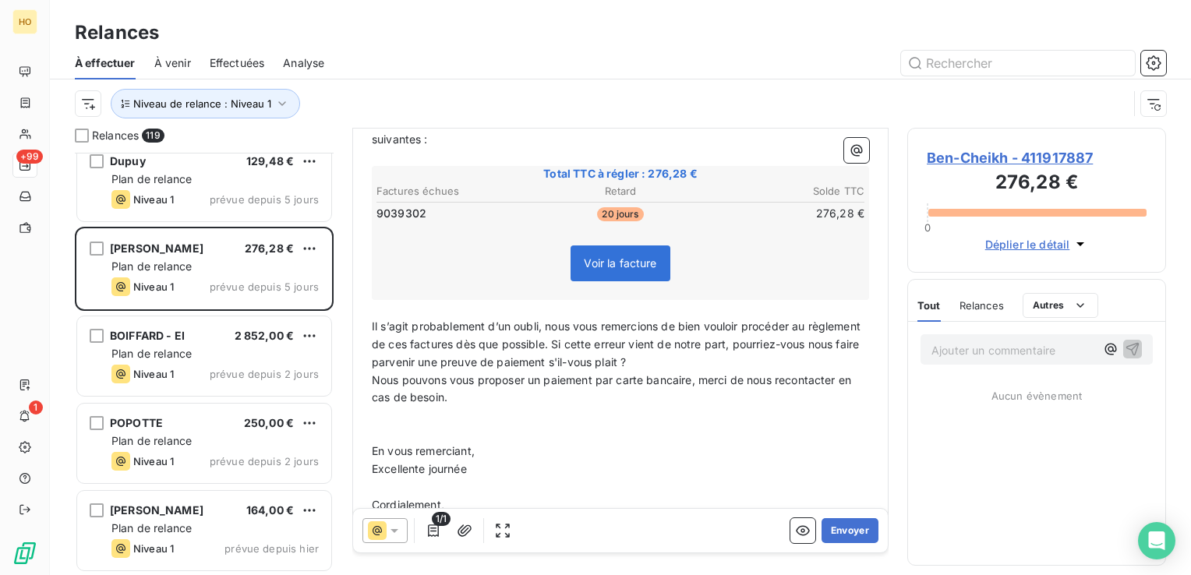
scroll to position [256, 0]
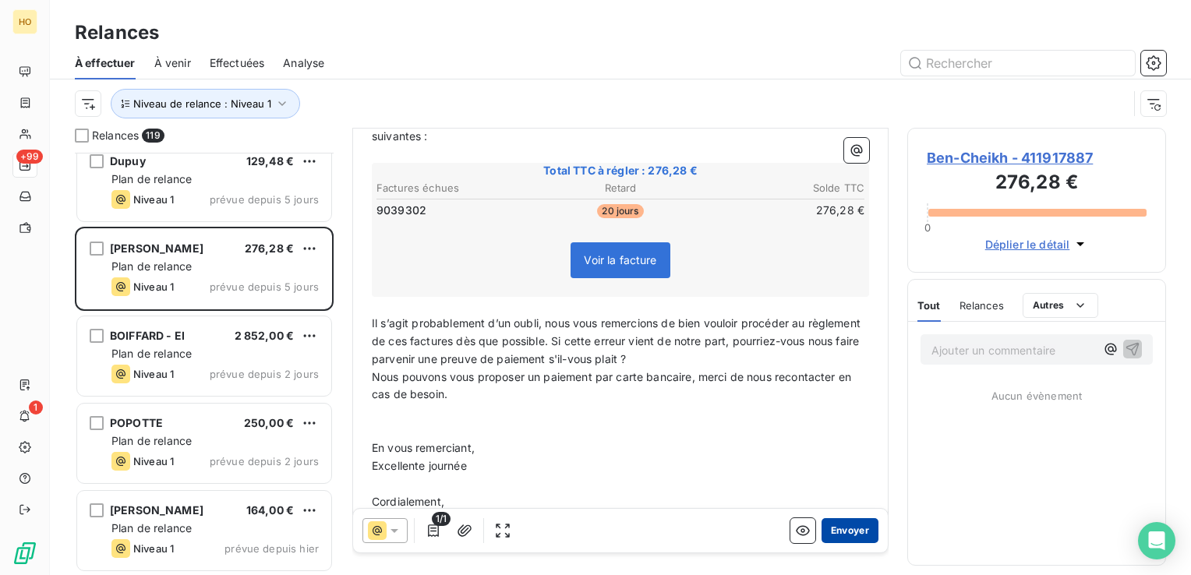
click at [824, 536] on button "Envoyer" at bounding box center [850, 530] width 57 height 25
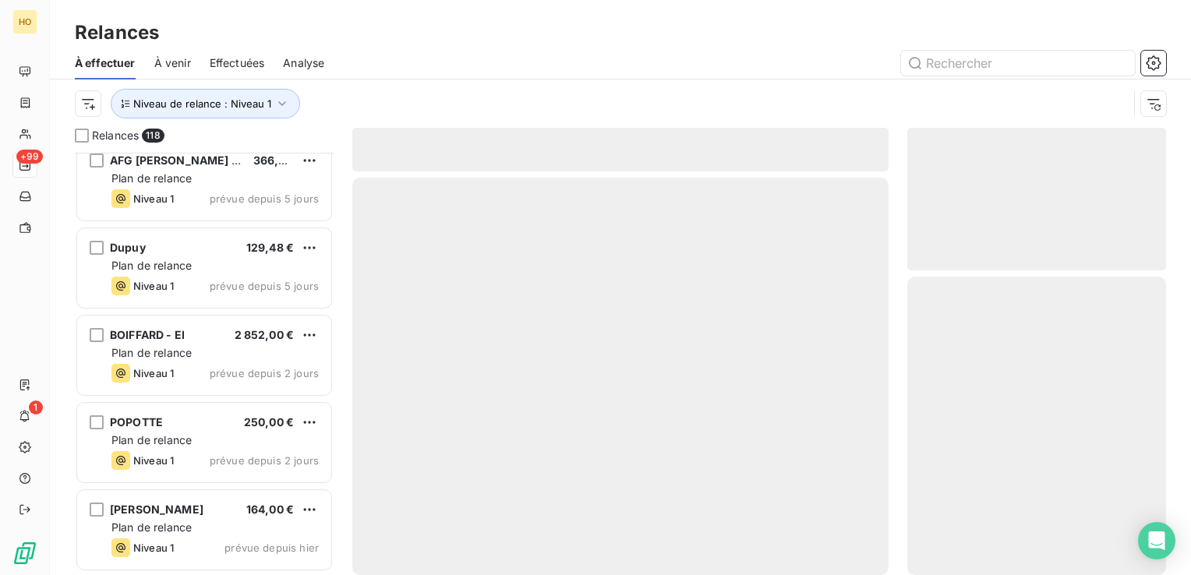
scroll to position [9881, 0]
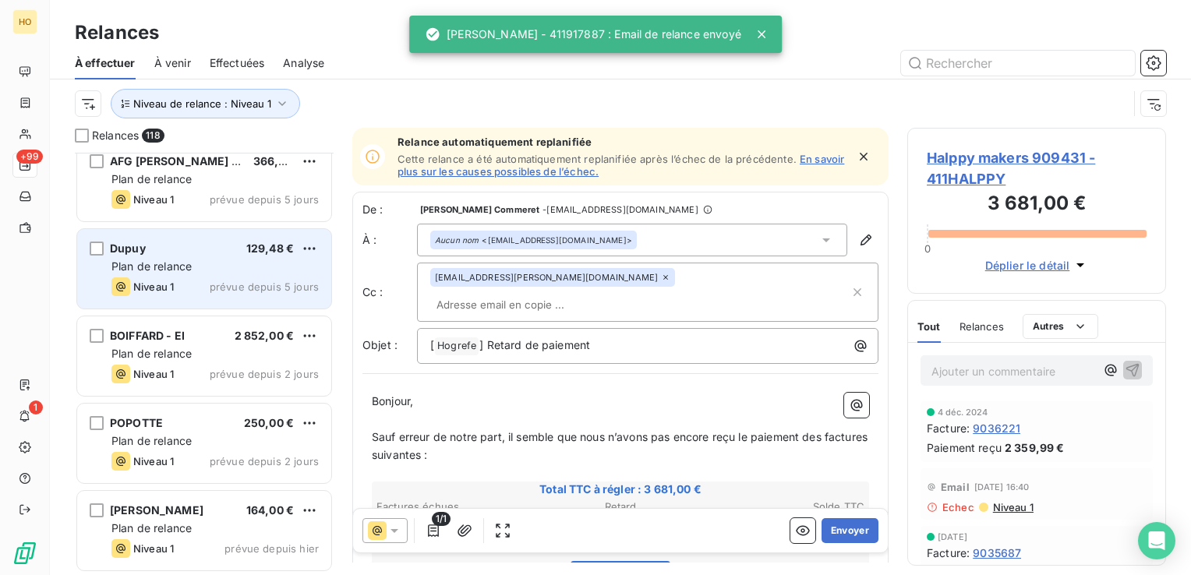
click at [251, 267] on div "Plan de relance" at bounding box center [214, 267] width 207 height 16
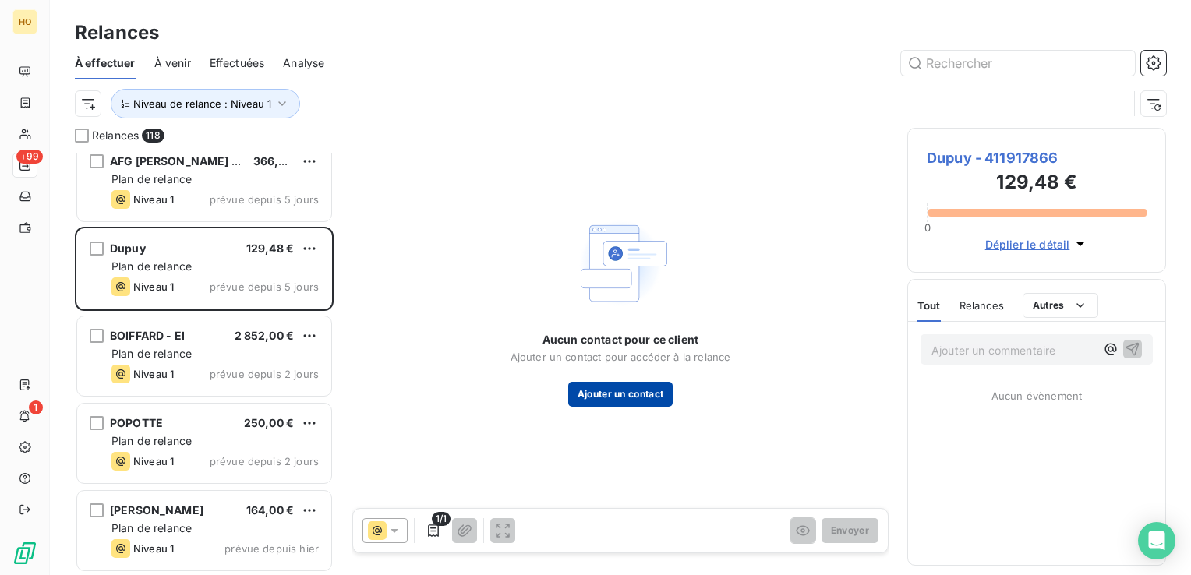
click at [600, 403] on button "Ajouter un contact" at bounding box center [620, 394] width 105 height 25
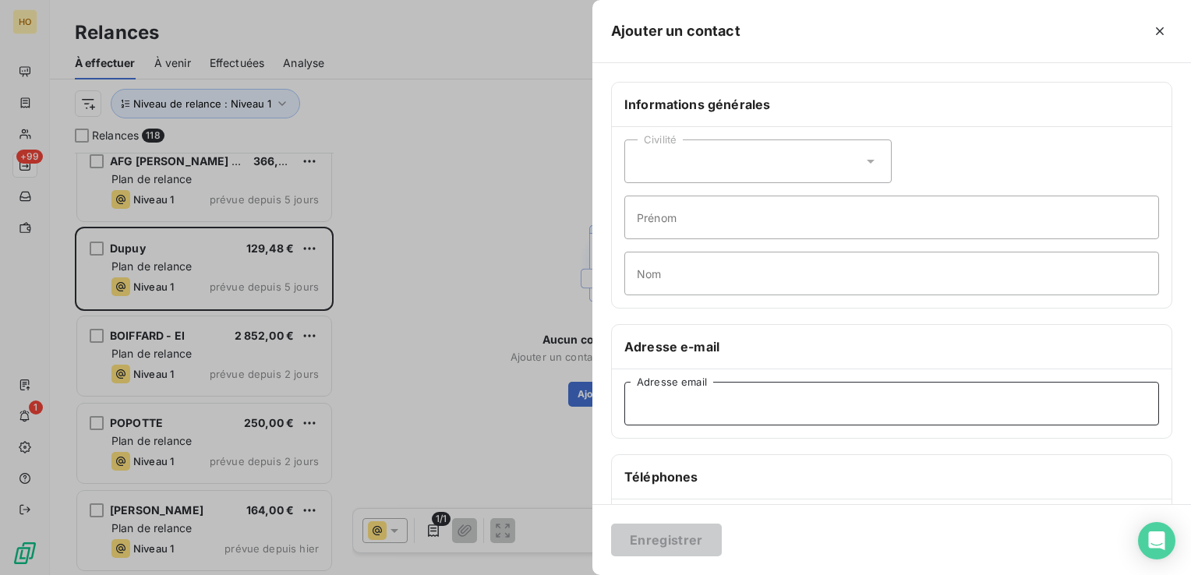
click at [692, 419] on input "Adresse email" at bounding box center [891, 404] width 535 height 44
paste input "k.dupuy@isatis.org"
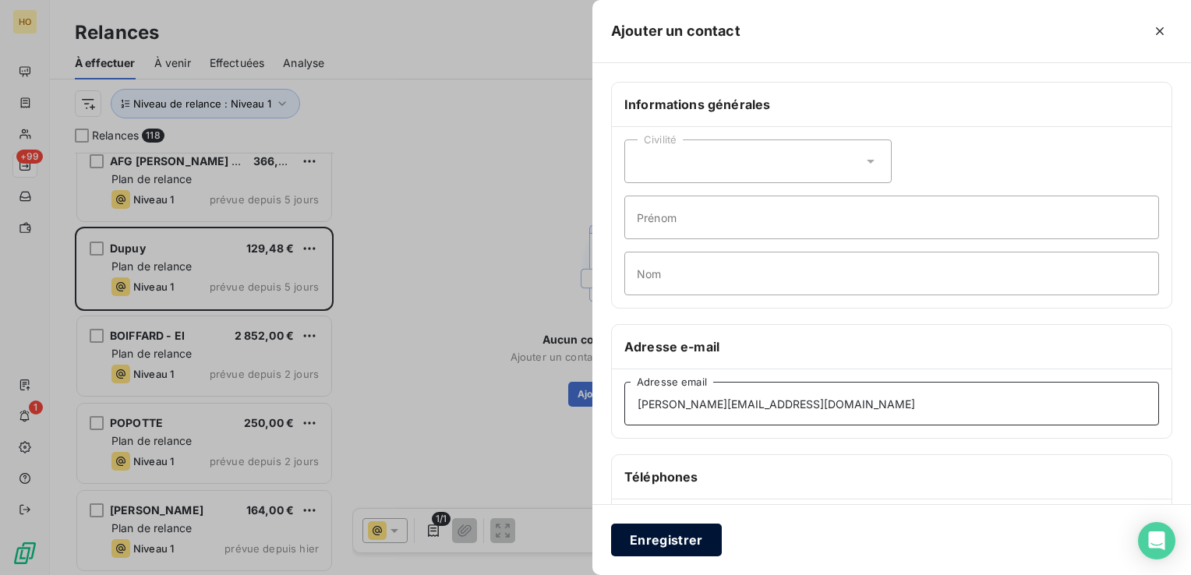
type input "k.dupuy@isatis.org"
click at [673, 545] on button "Enregistrer" at bounding box center [666, 540] width 111 height 33
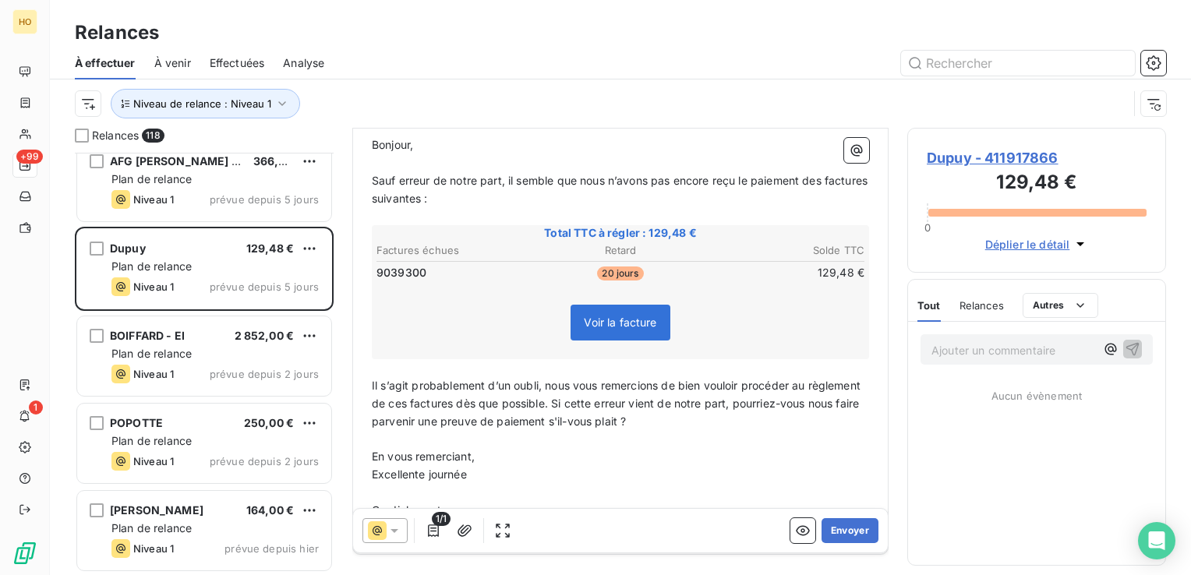
scroll to position [197, 0]
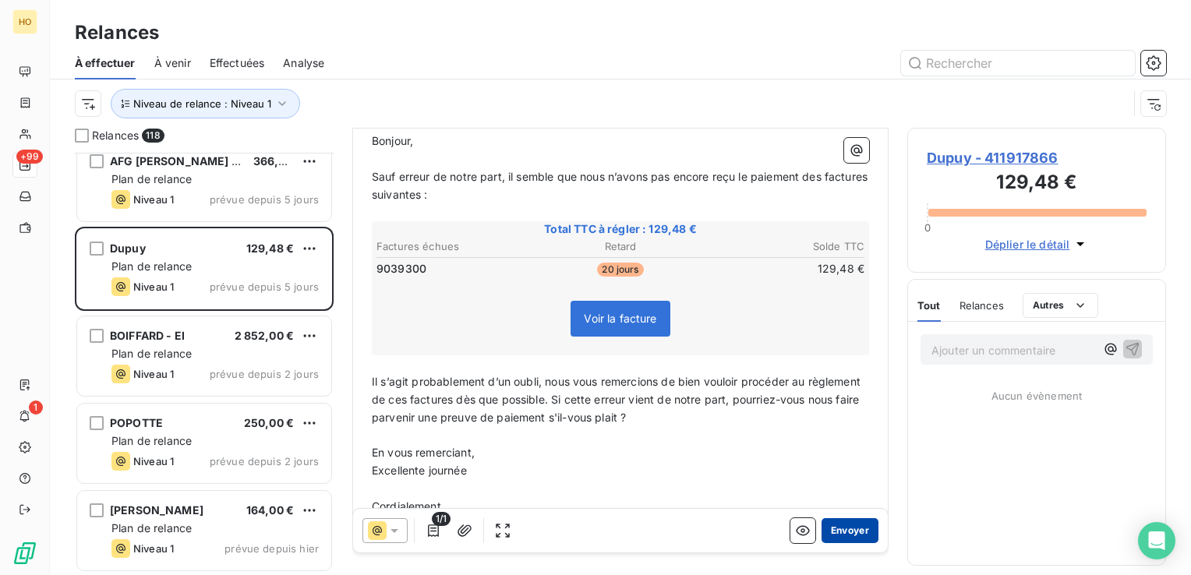
click at [852, 526] on button "Envoyer" at bounding box center [850, 530] width 57 height 25
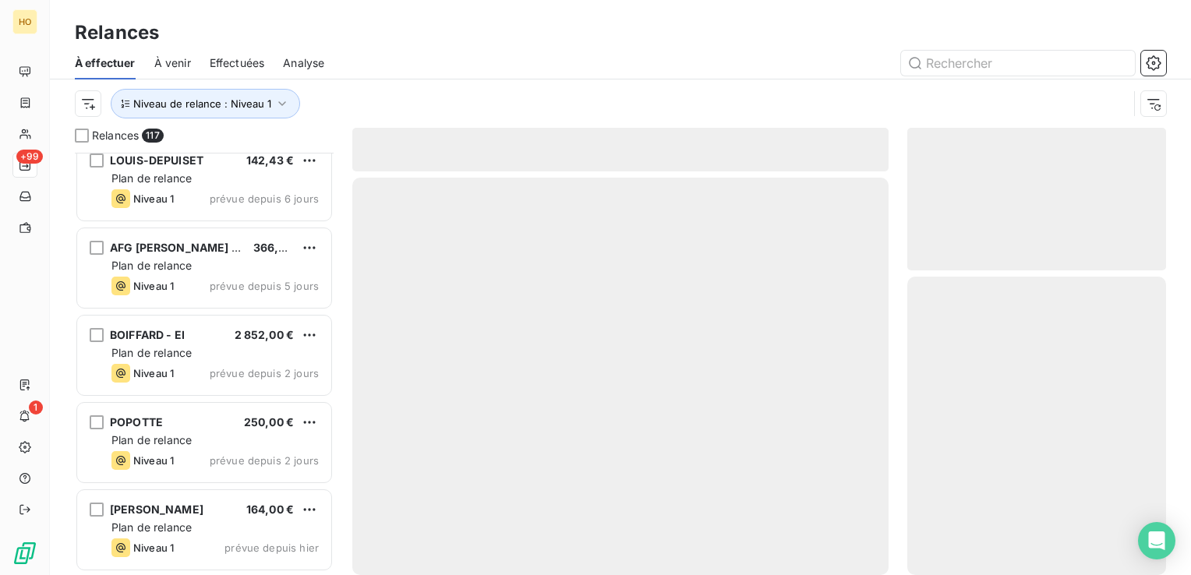
scroll to position [9793, 0]
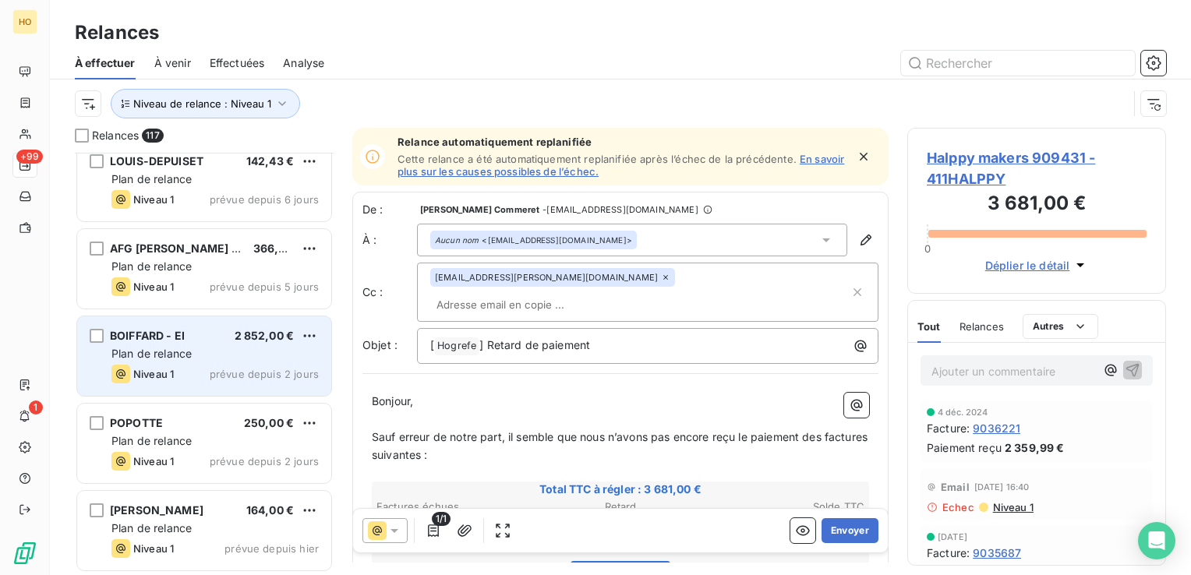
click at [234, 339] on div "BOIFFARD - EI 2 852,00 €" at bounding box center [214, 336] width 207 height 14
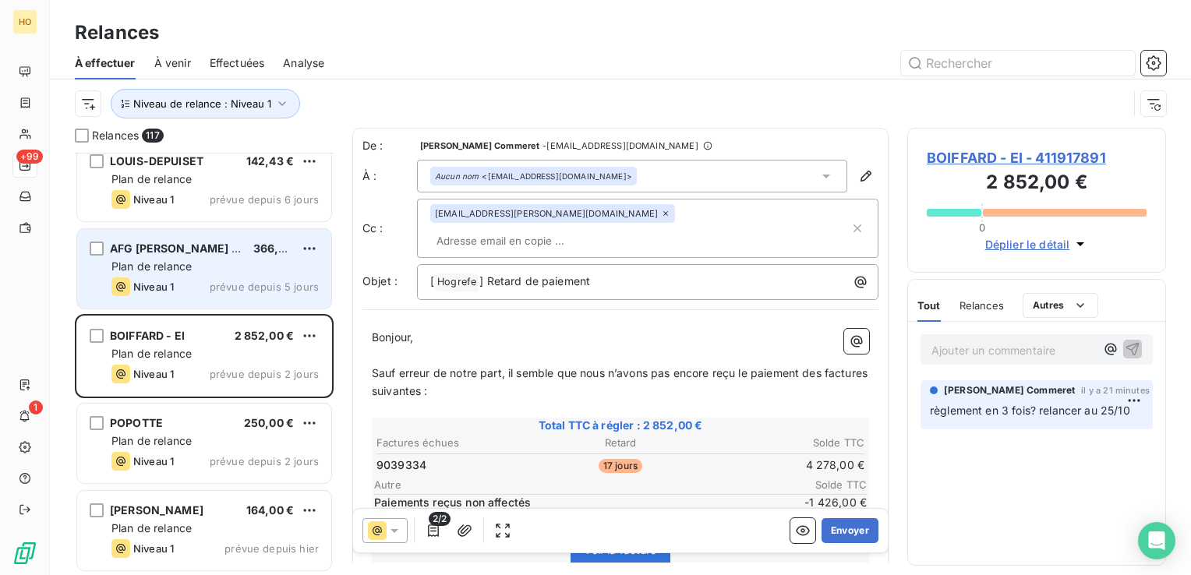
click at [218, 273] on div "Plan de relance" at bounding box center [214, 267] width 207 height 16
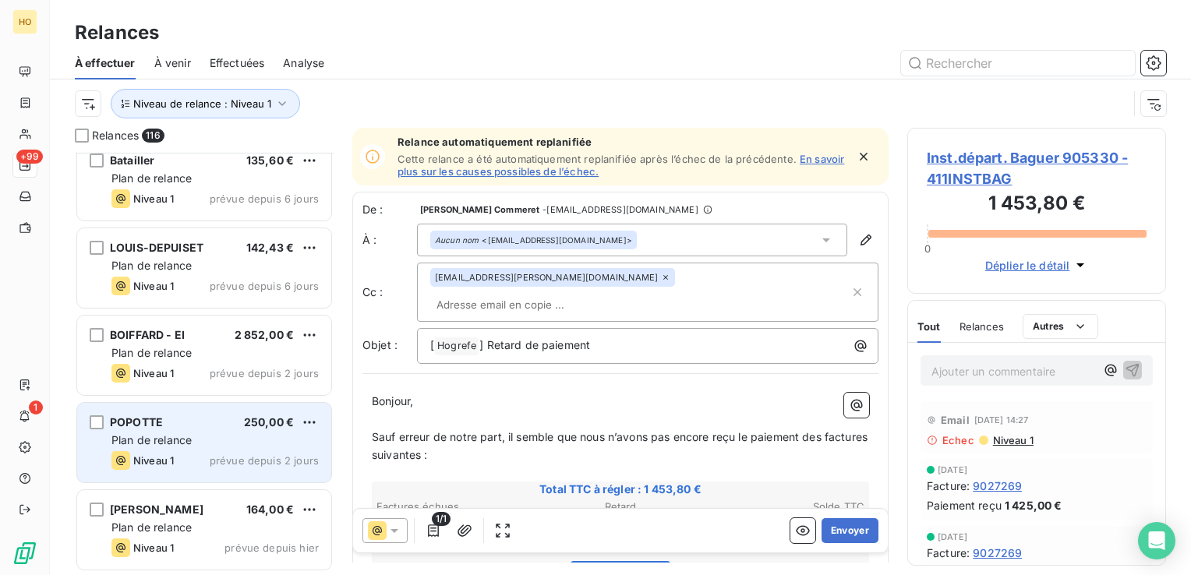
scroll to position [9706, 0]
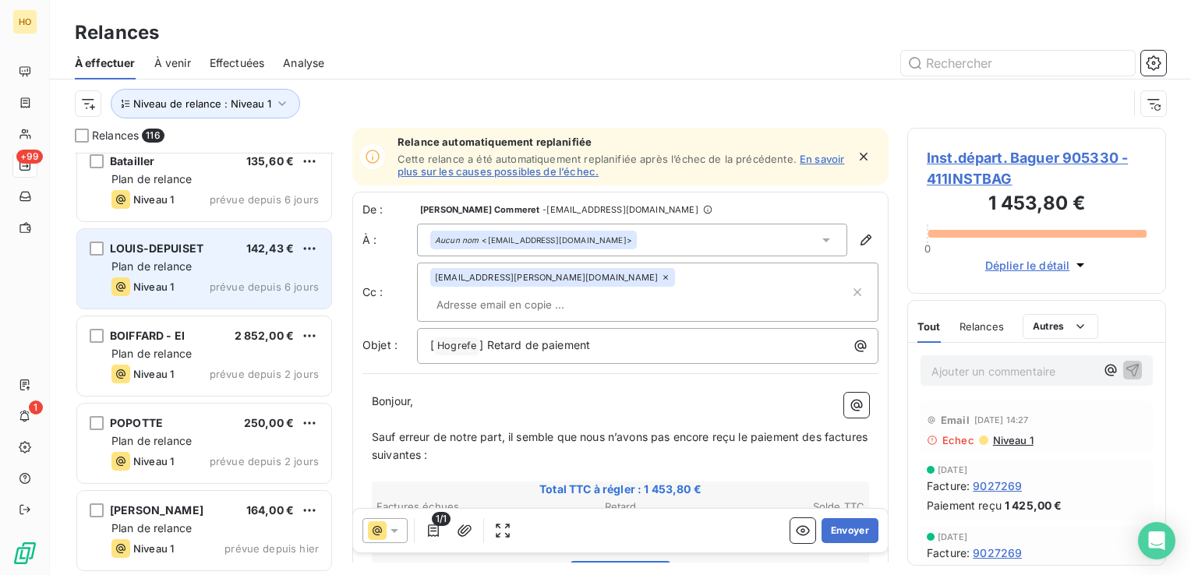
click at [202, 279] on div "Niveau 1 prévue depuis 6 jours" at bounding box center [214, 287] width 207 height 19
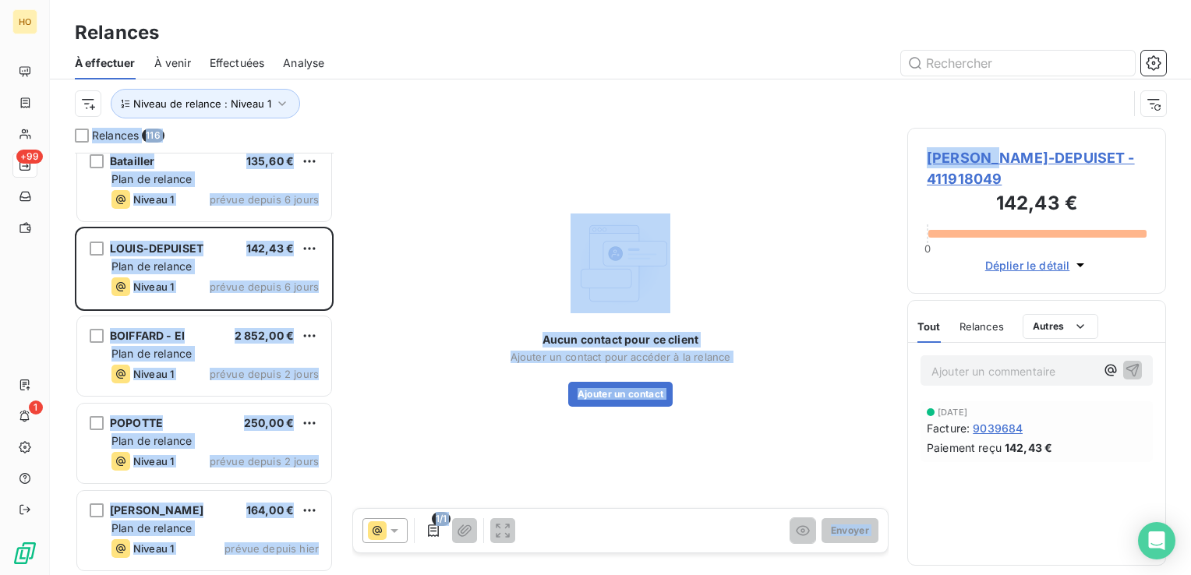
drag, startPoint x: 991, startPoint y: 157, endPoint x: 1006, endPoint y: 124, distance: 36.3
click at [1006, 124] on div "Relances À effectuer À venir Effectuées Analyse Niveau de relance : Niveau 1 Re…" at bounding box center [620, 287] width 1141 height 575
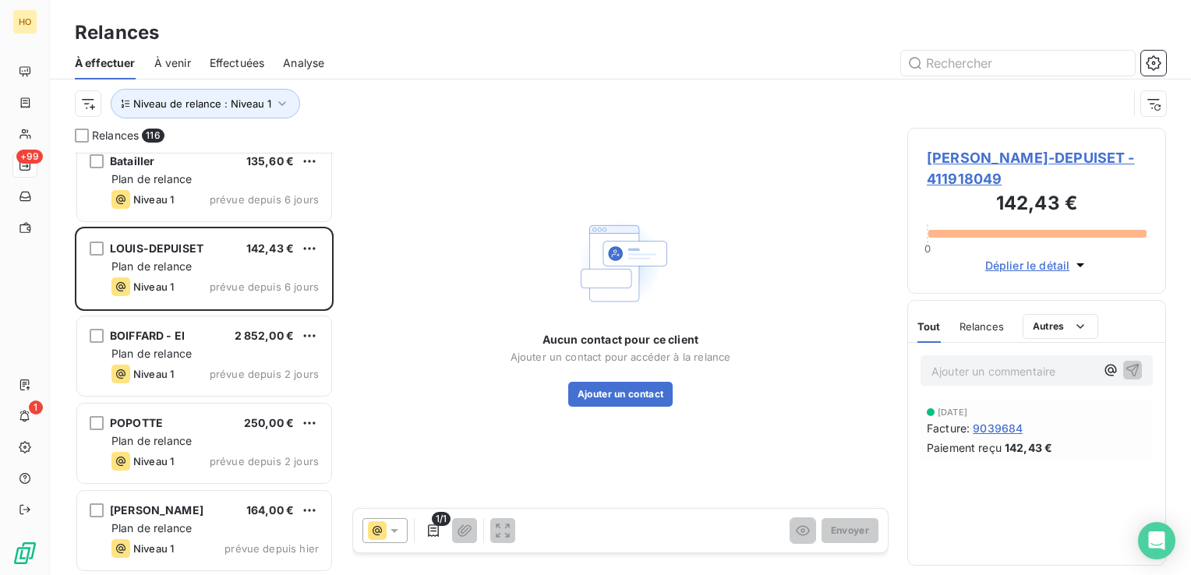
drag, startPoint x: 1006, startPoint y: 124, endPoint x: 969, endPoint y: 115, distance: 38.6
click at [969, 115] on div "Niveau de relance : Niveau 1" at bounding box center [601, 104] width 1053 height 30
drag, startPoint x: 989, startPoint y: 159, endPoint x: 976, endPoint y: 164, distance: 13.6
click at [977, 164] on span "LOUIS-DEPUISET - 411918049" at bounding box center [1037, 168] width 220 height 42
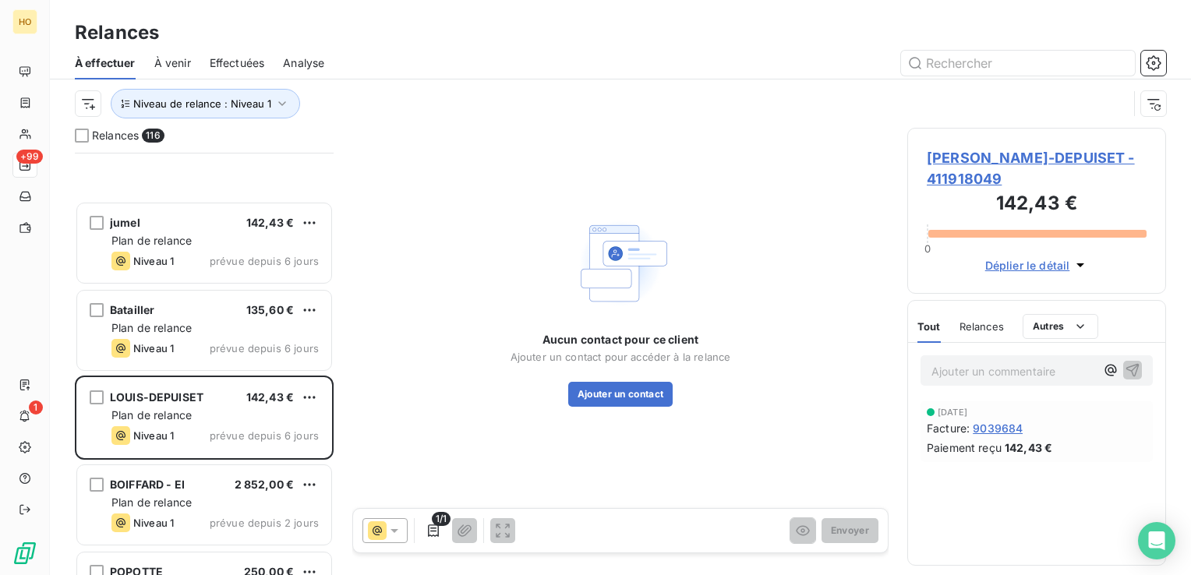
scroll to position [9706, 0]
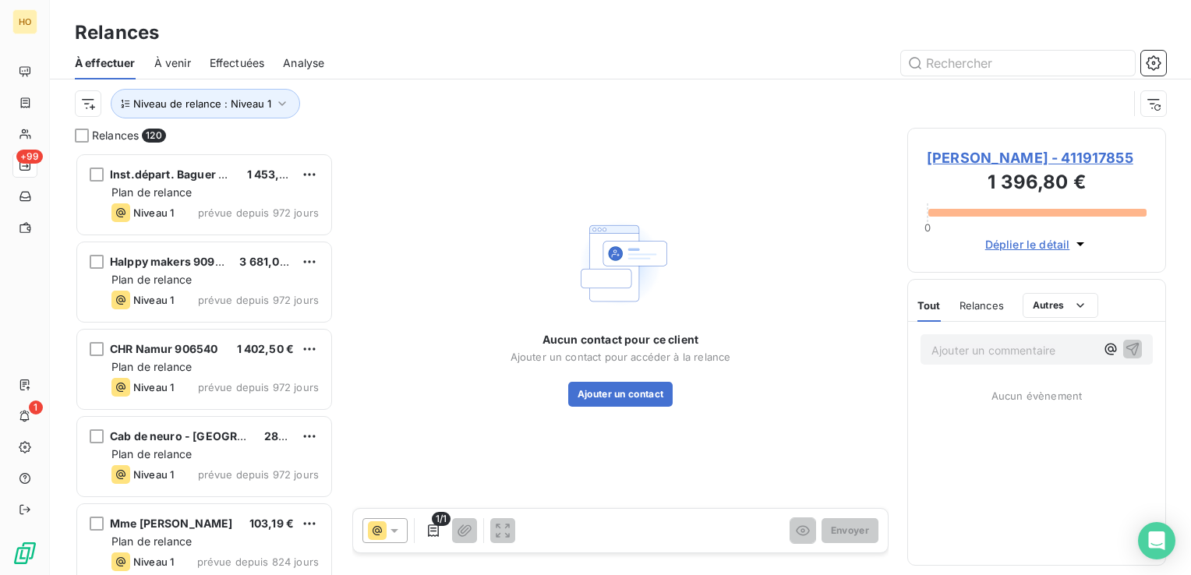
scroll to position [411, 246]
drag, startPoint x: 1083, startPoint y: 157, endPoint x: 1008, endPoint y: 161, distance: 74.9
click at [1008, 161] on span "LAMBERT - 411917855" at bounding box center [1037, 157] width 220 height 21
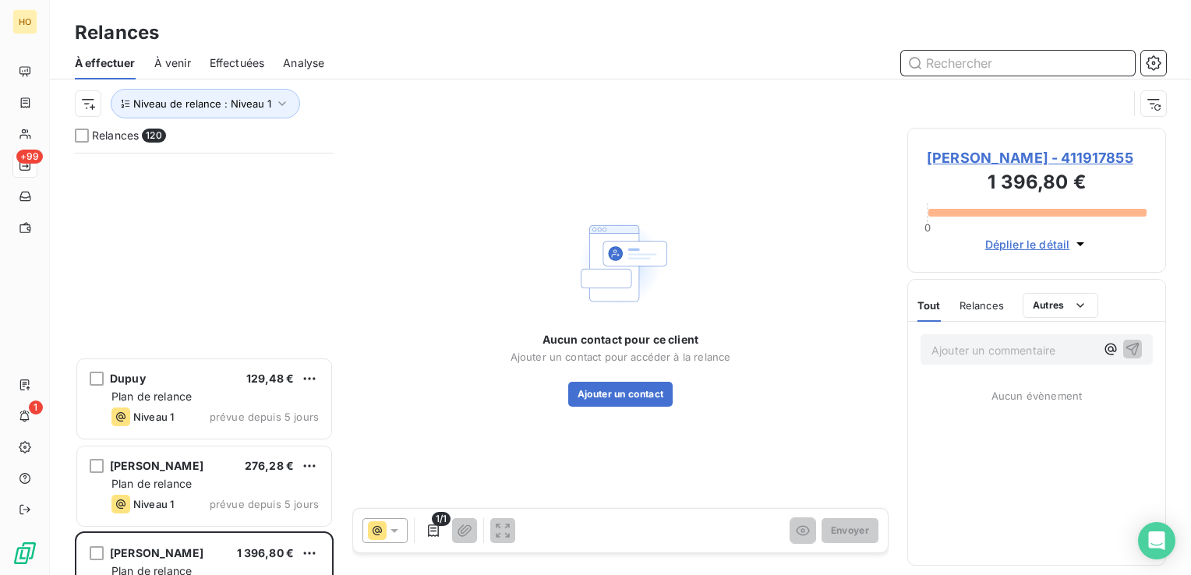
scroll to position [10055, 0]
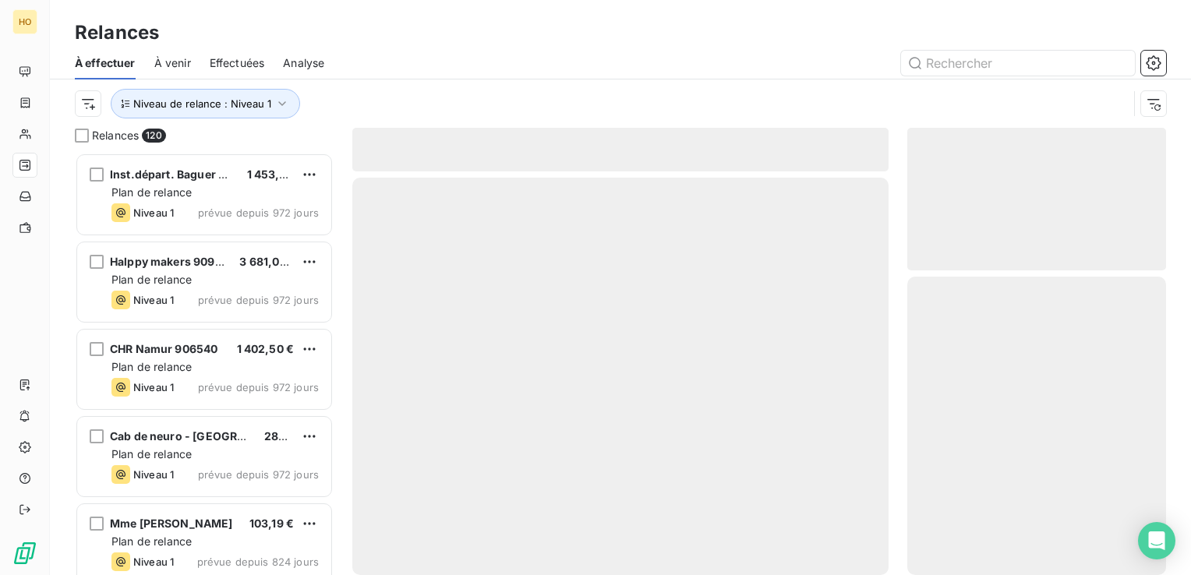
scroll to position [411, 246]
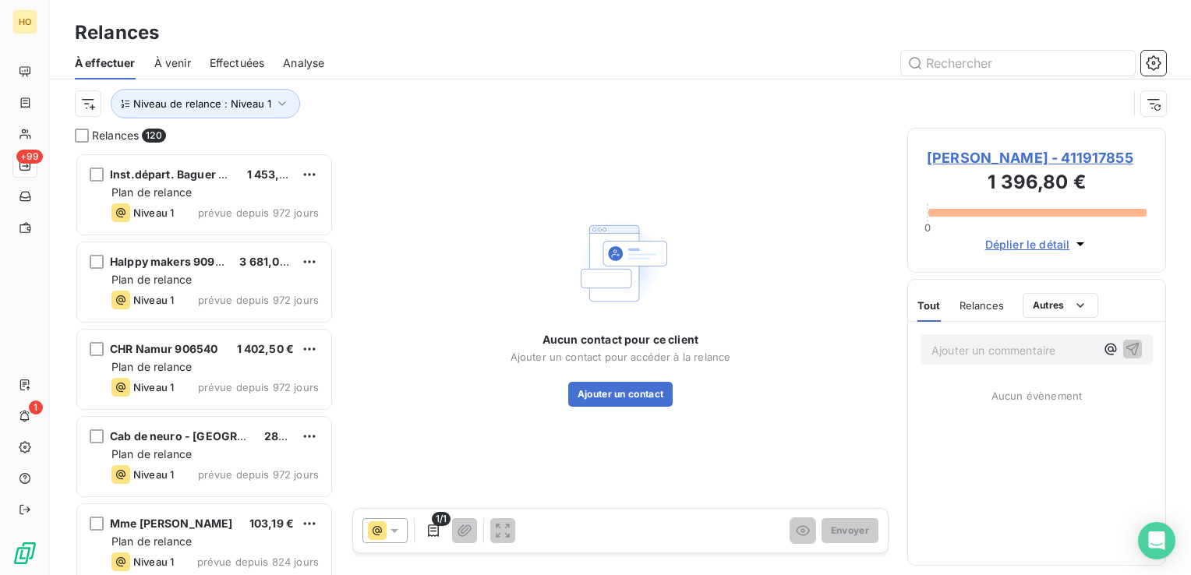
click at [1013, 151] on span "[PERSON_NAME] - 411917855" at bounding box center [1037, 157] width 220 height 21
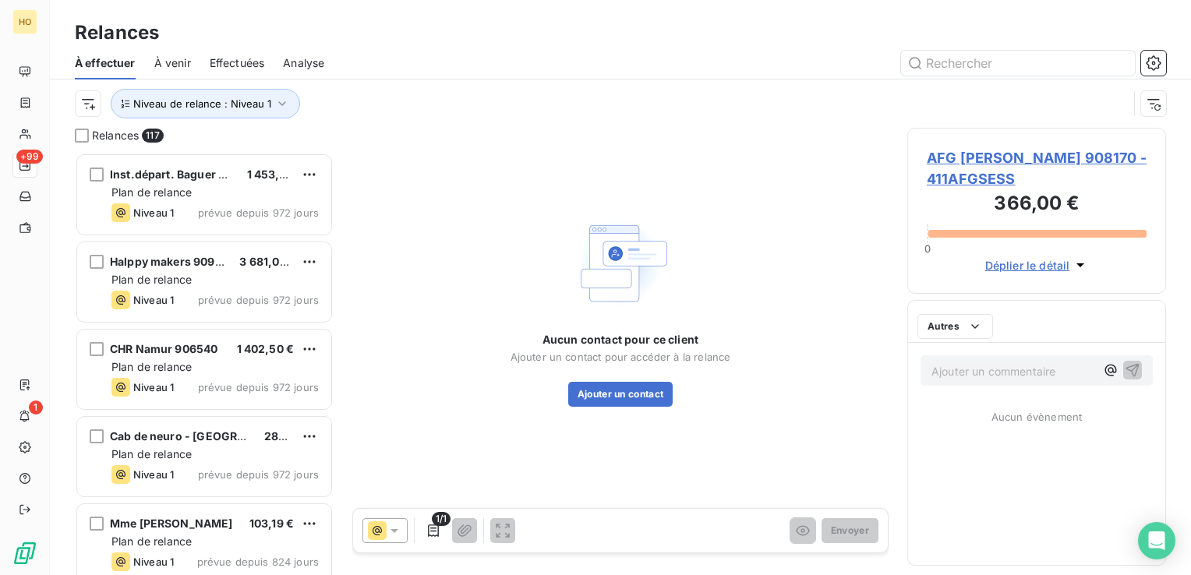
scroll to position [411, 246]
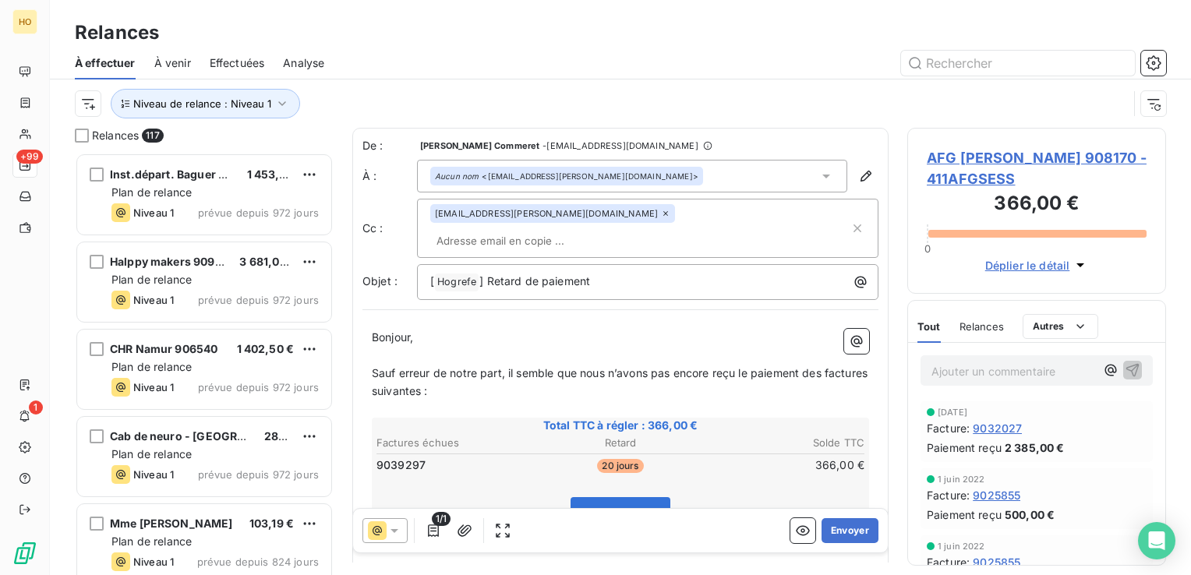
click at [956, 167] on span "AFG [PERSON_NAME] 908170 - 411AFGSESS" at bounding box center [1037, 168] width 220 height 42
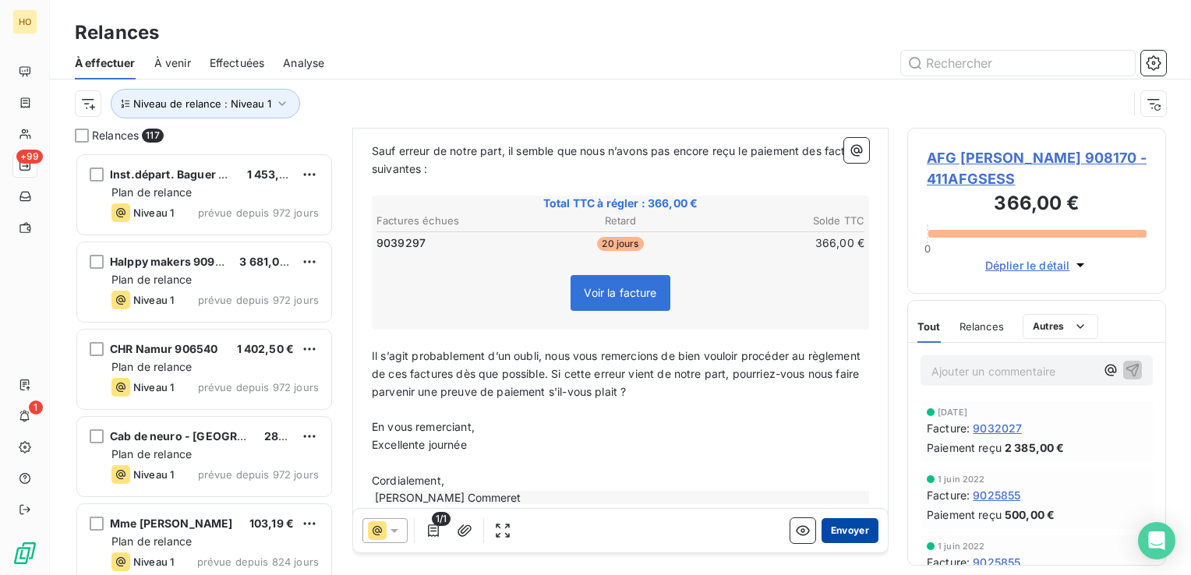
click at [842, 535] on button "Envoyer" at bounding box center [850, 530] width 57 height 25
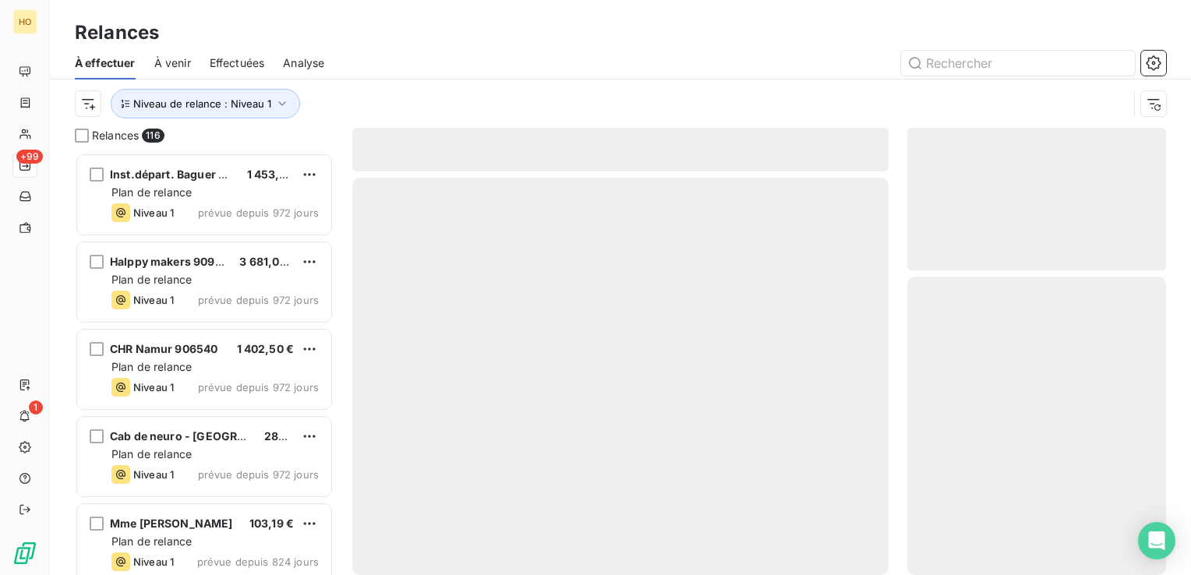
scroll to position [411, 246]
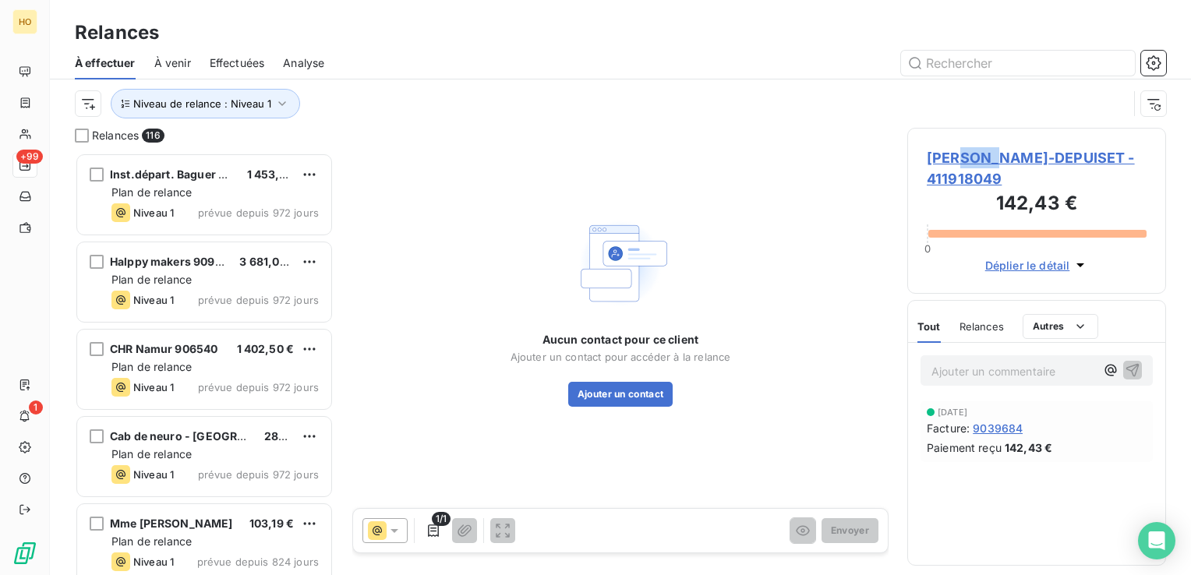
drag, startPoint x: 992, startPoint y: 155, endPoint x: 960, endPoint y: 154, distance: 32.0
click at [960, 154] on span "[PERSON_NAME]-DEPUISET - 411918049" at bounding box center [1037, 168] width 220 height 42
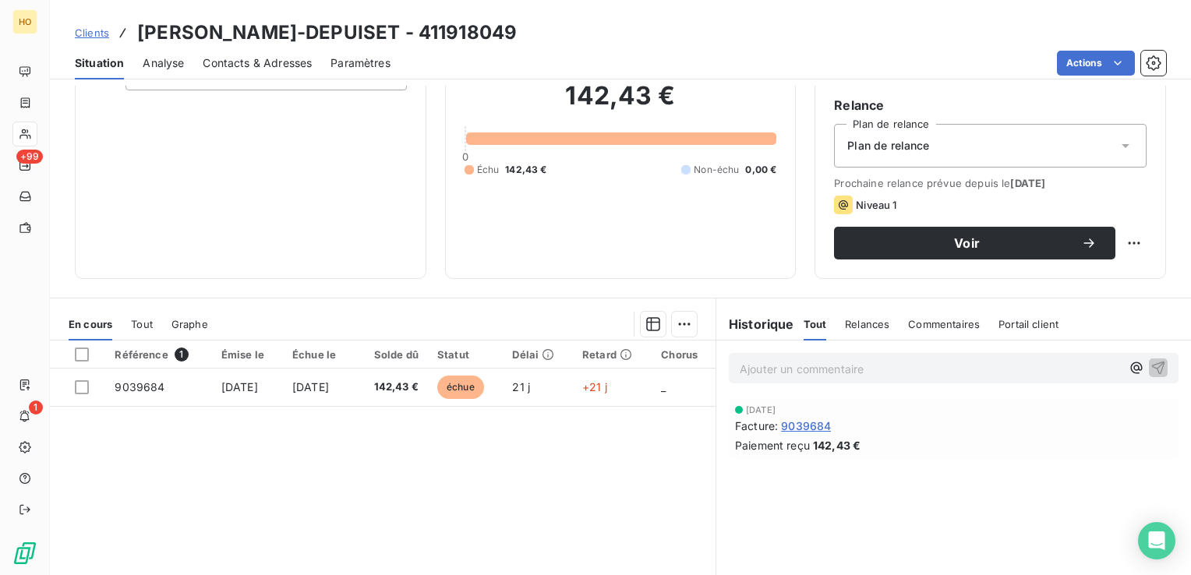
scroll to position [84, 0]
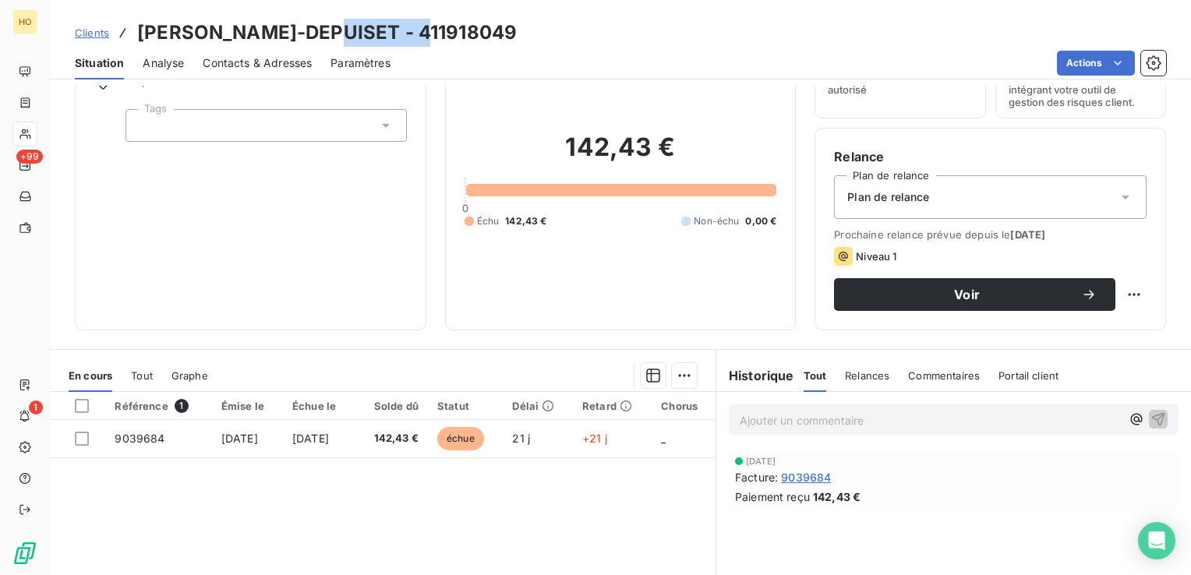
drag, startPoint x: 416, startPoint y: 30, endPoint x: 315, endPoint y: 37, distance: 100.8
click at [315, 37] on div "Clients LOUIS-DEPUISET - 411918049" at bounding box center [620, 33] width 1141 height 28
copy h3 "411918049"
click at [518, 41] on div "Clients LOUIS-DEPUISET - 411918049" at bounding box center [620, 33] width 1141 height 28
click at [458, 33] on div "Clients LOUIS-DEPUISET - 411918049" at bounding box center [620, 33] width 1141 height 28
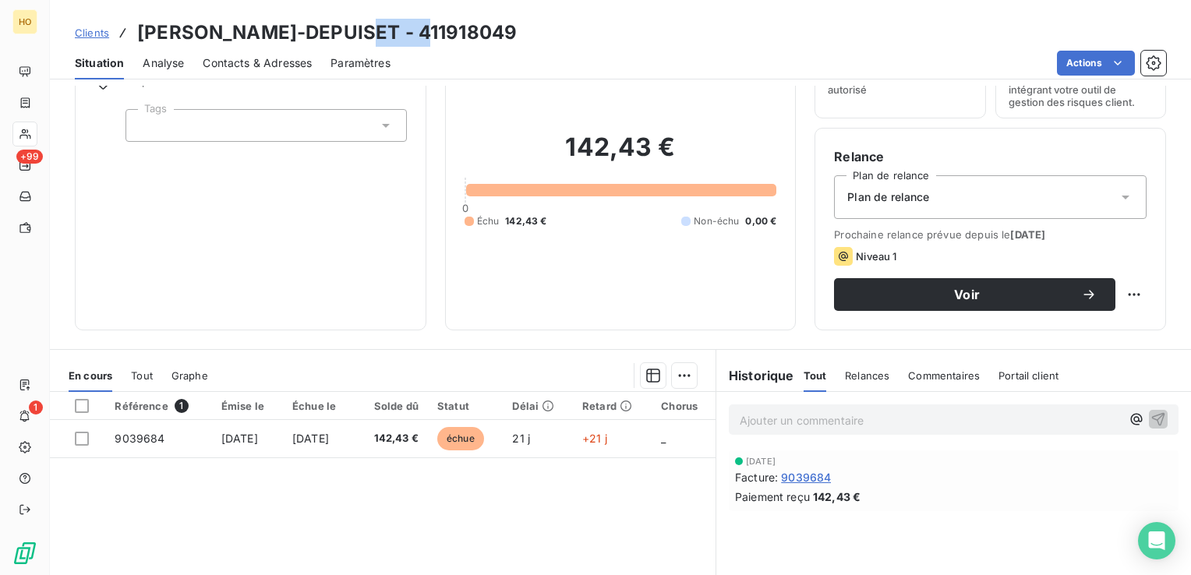
drag, startPoint x: 432, startPoint y: 32, endPoint x: 343, endPoint y: 32, distance: 88.9
click at [343, 32] on div "Clients LOUIS-DEPUISET - 411918049" at bounding box center [620, 33] width 1141 height 28
copy h3 "918049"
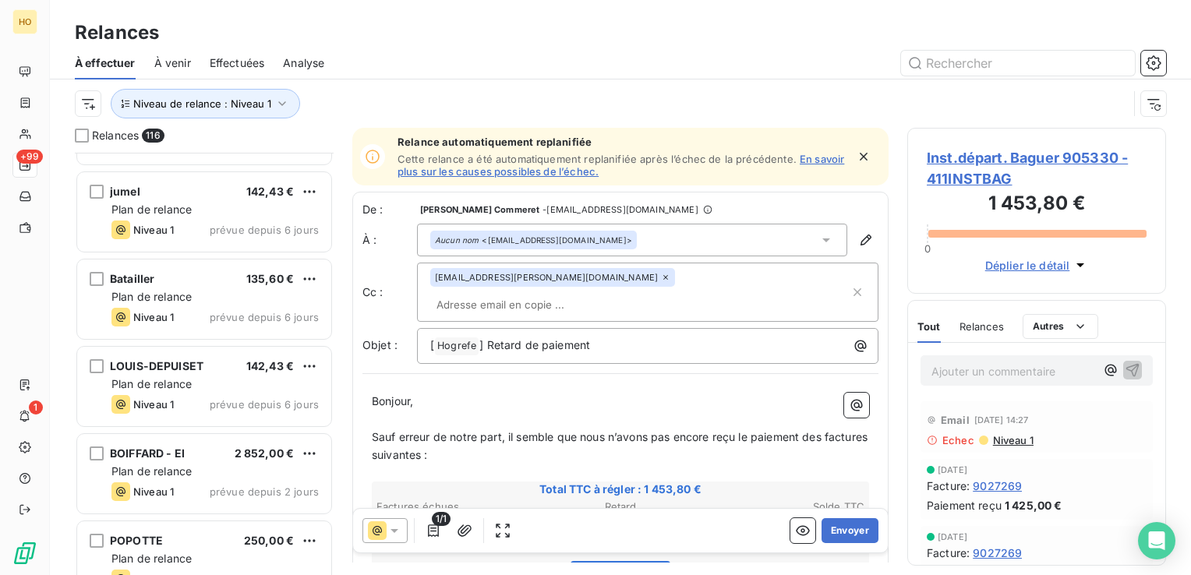
scroll to position [9706, 0]
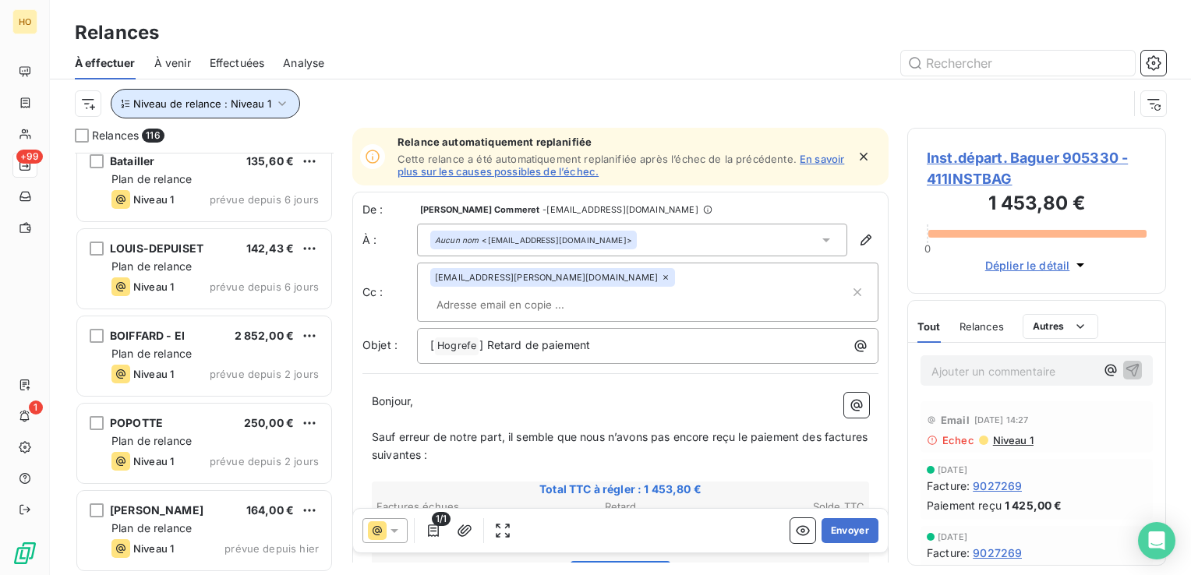
click at [262, 111] on button "Niveau de relance : Niveau 1" at bounding box center [205, 104] width 189 height 30
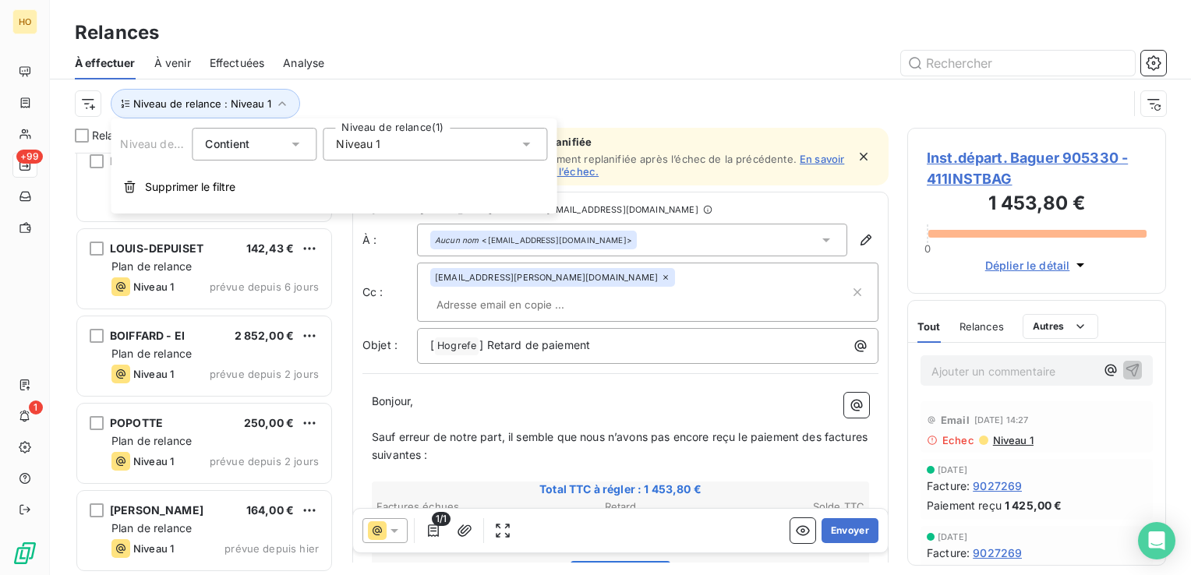
click at [395, 133] on div "Niveau 1" at bounding box center [435, 144] width 225 height 33
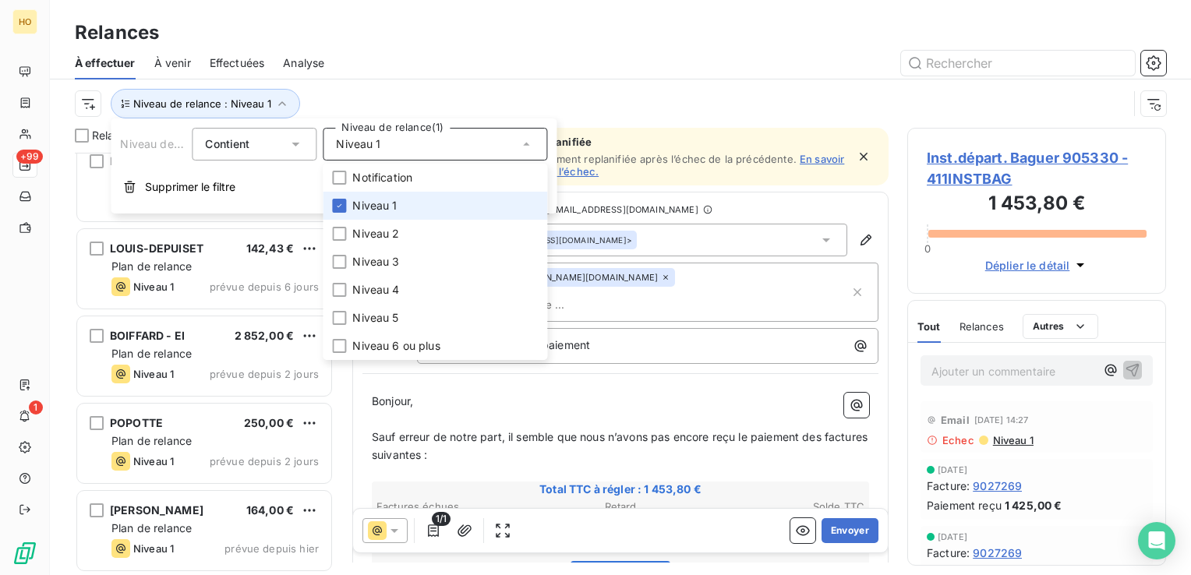
click at [395, 133] on div "Niveau 1" at bounding box center [435, 144] width 225 height 33
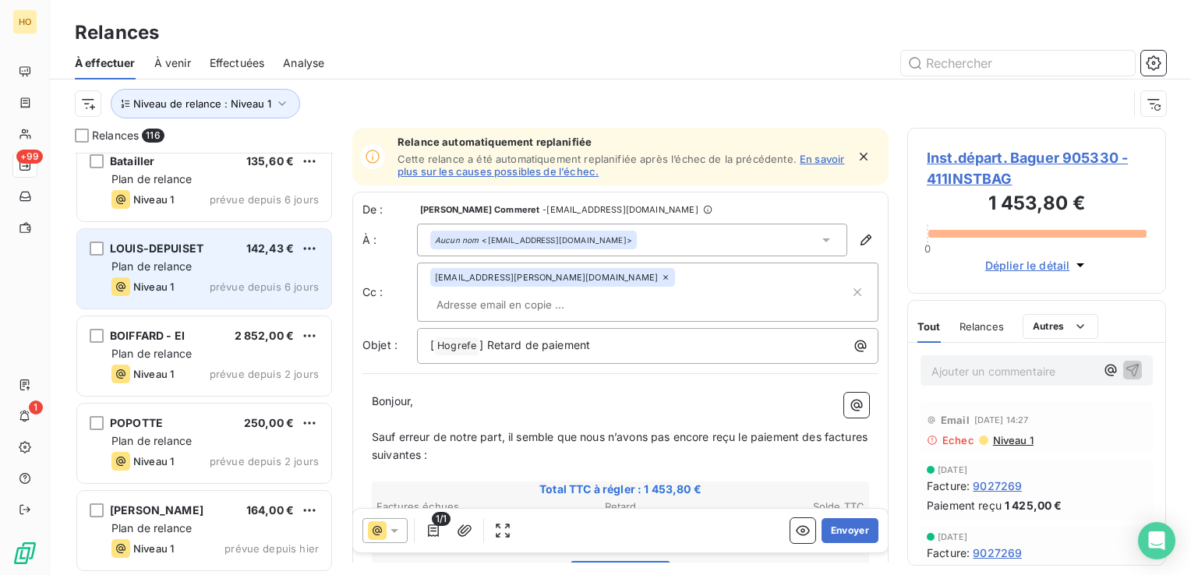
click at [280, 274] on div "LOUIS-DEPUISET 142,43 € Plan de relance Niveau 1 prévue depuis 6 jours" at bounding box center [204, 269] width 254 height 80
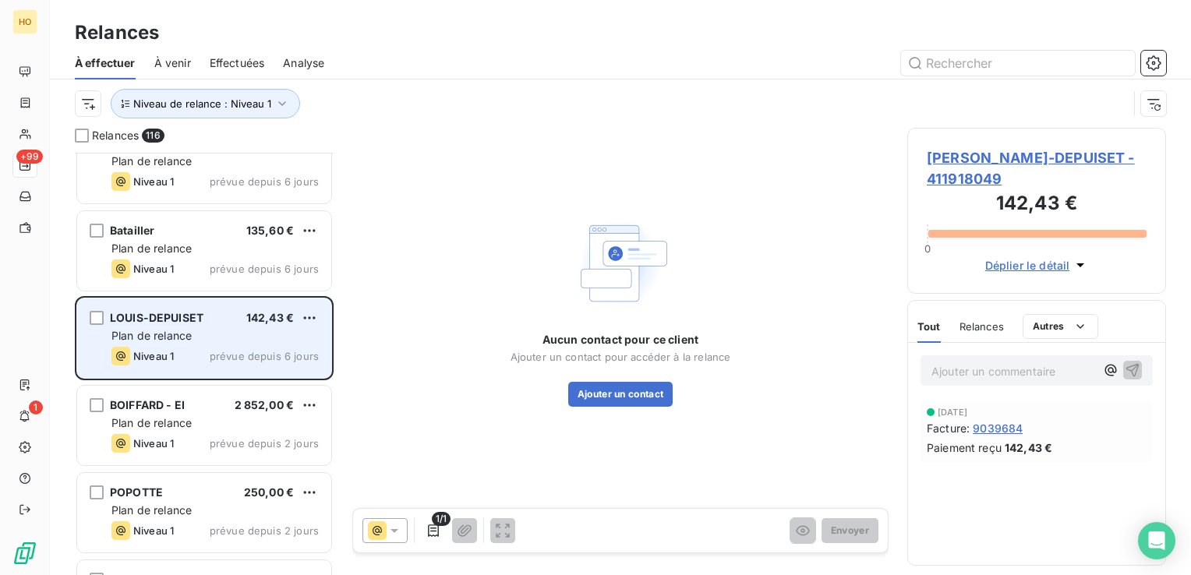
scroll to position [9636, 0]
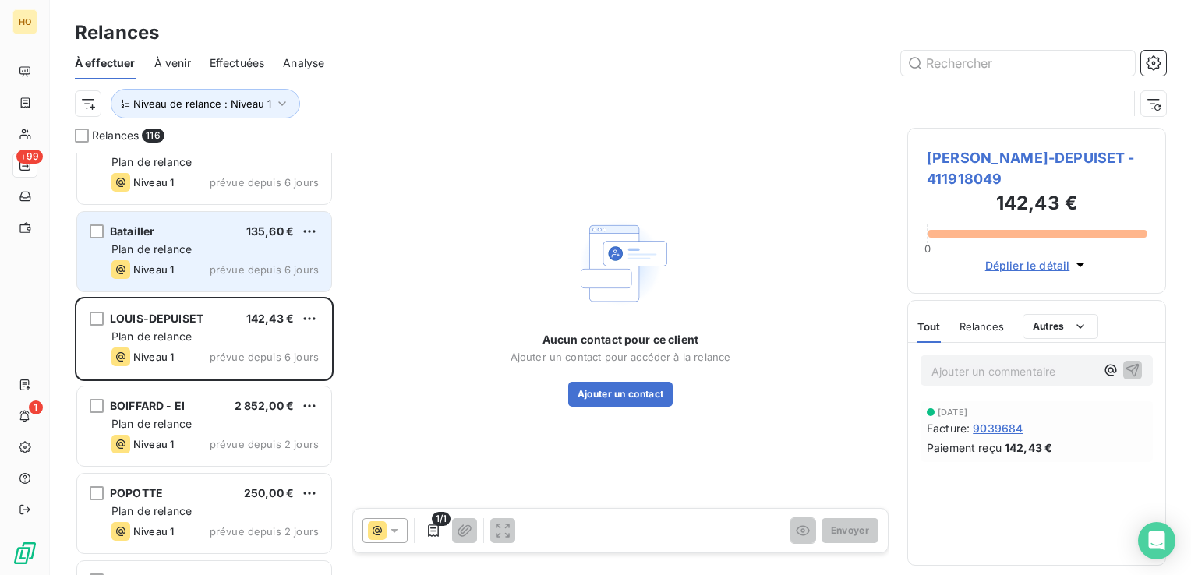
click at [282, 269] on span "prévue depuis 6 jours" at bounding box center [264, 270] width 109 height 12
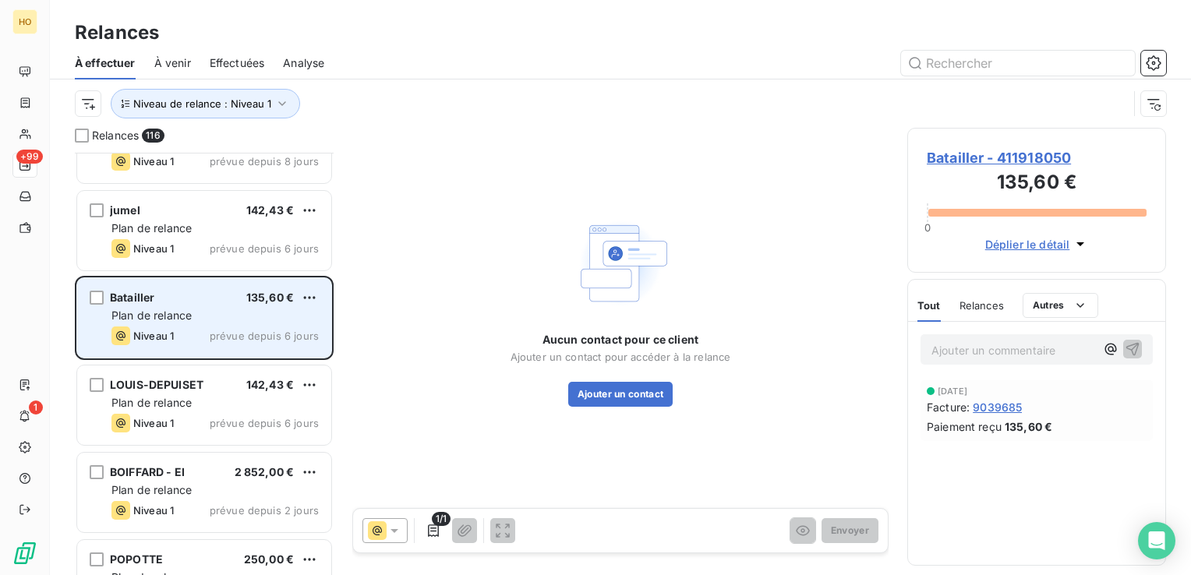
scroll to position [9567, 0]
click at [287, 245] on span "prévue depuis 6 jours" at bounding box center [264, 251] width 109 height 12
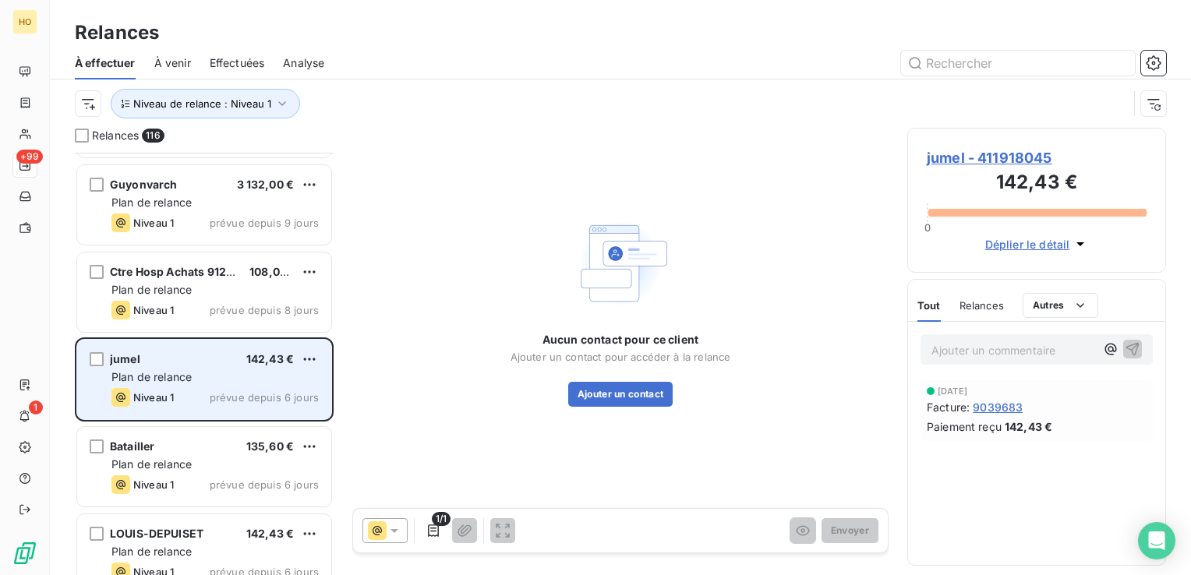
scroll to position [9420, 0]
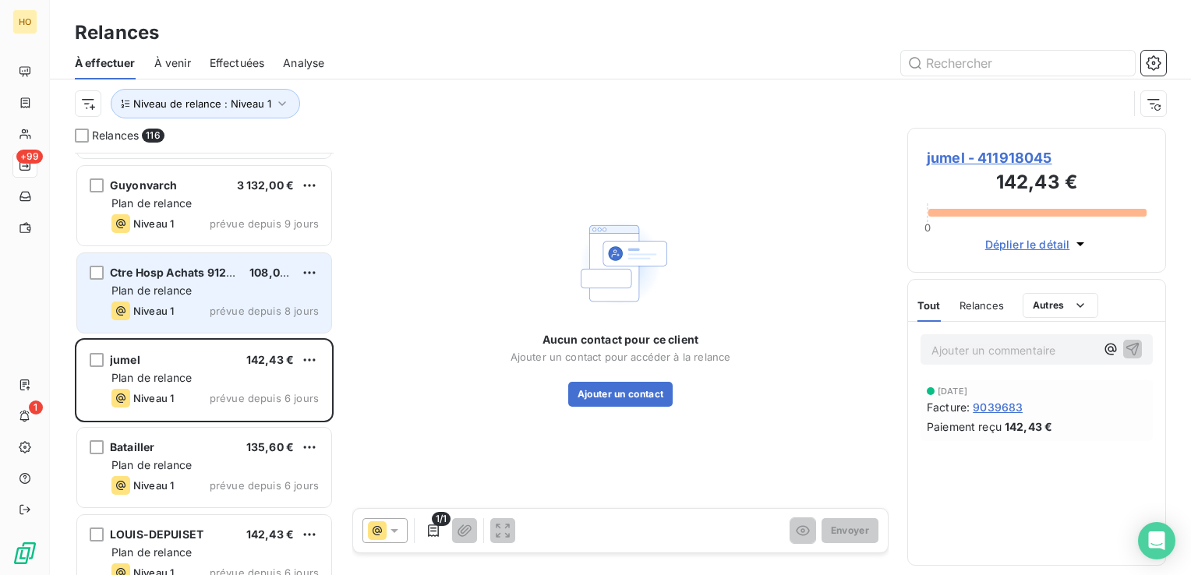
click at [193, 295] on div "Plan de relance" at bounding box center [214, 291] width 207 height 16
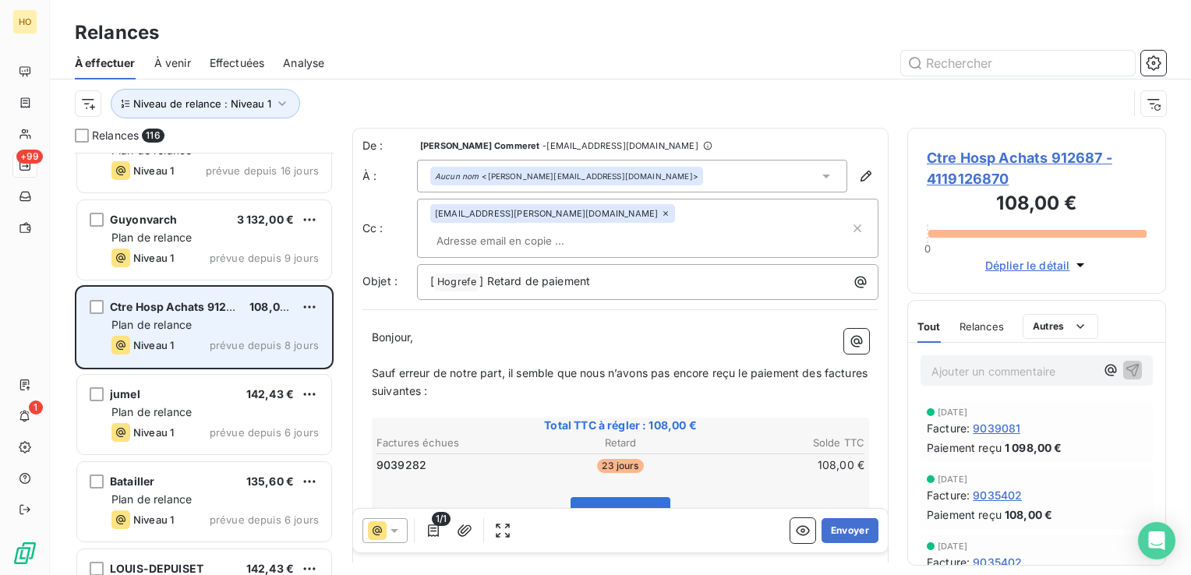
scroll to position [9387, 0]
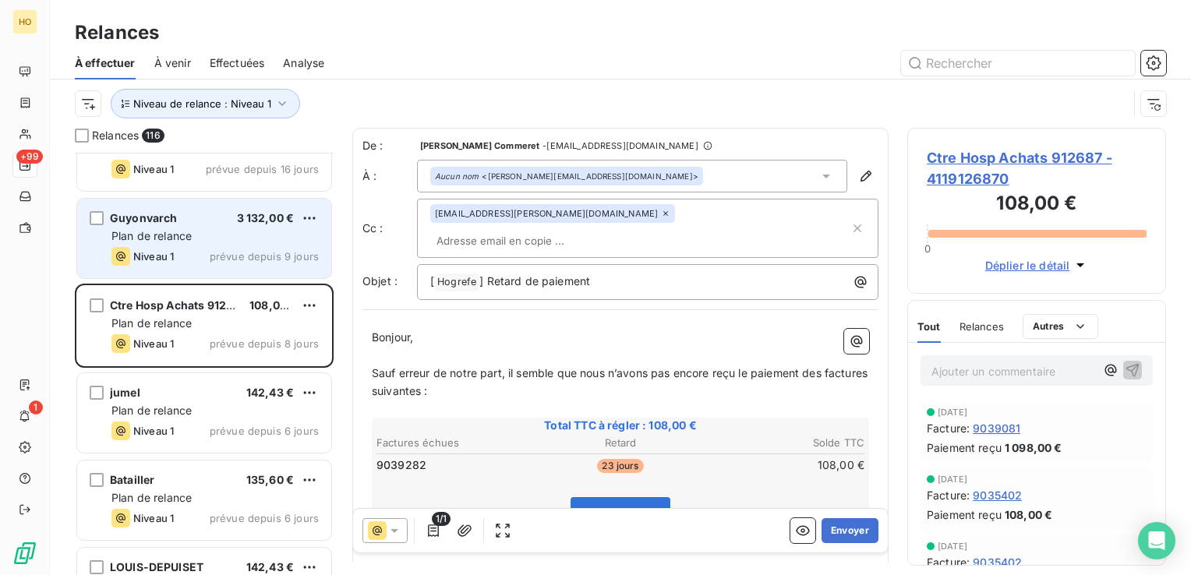
click at [257, 242] on div "Plan de relance" at bounding box center [214, 236] width 207 height 16
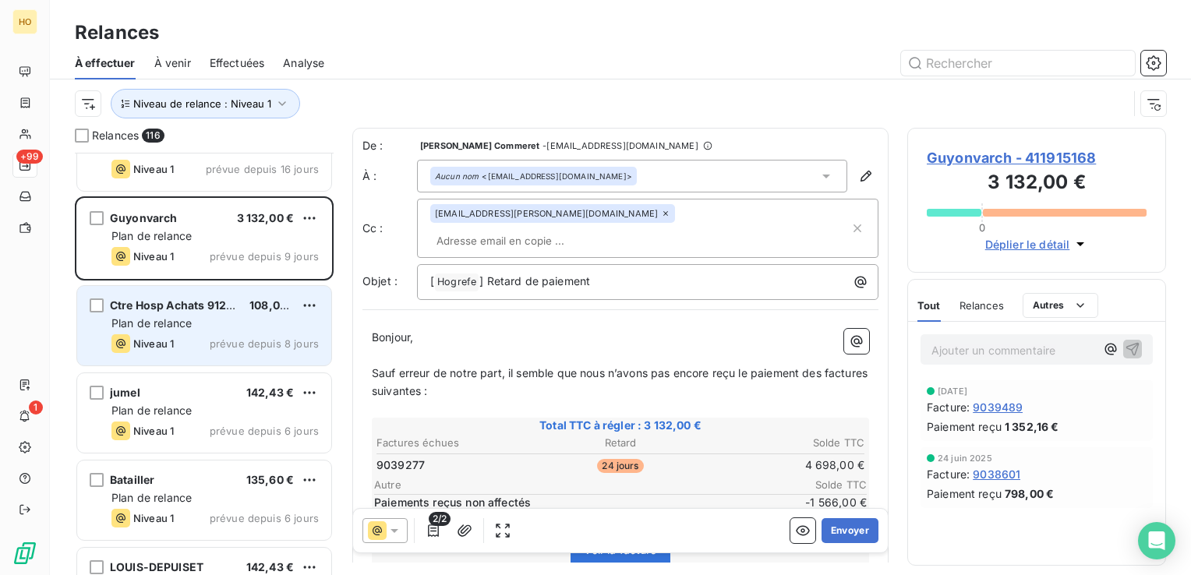
click at [281, 323] on div "Plan de relance" at bounding box center [214, 324] width 207 height 16
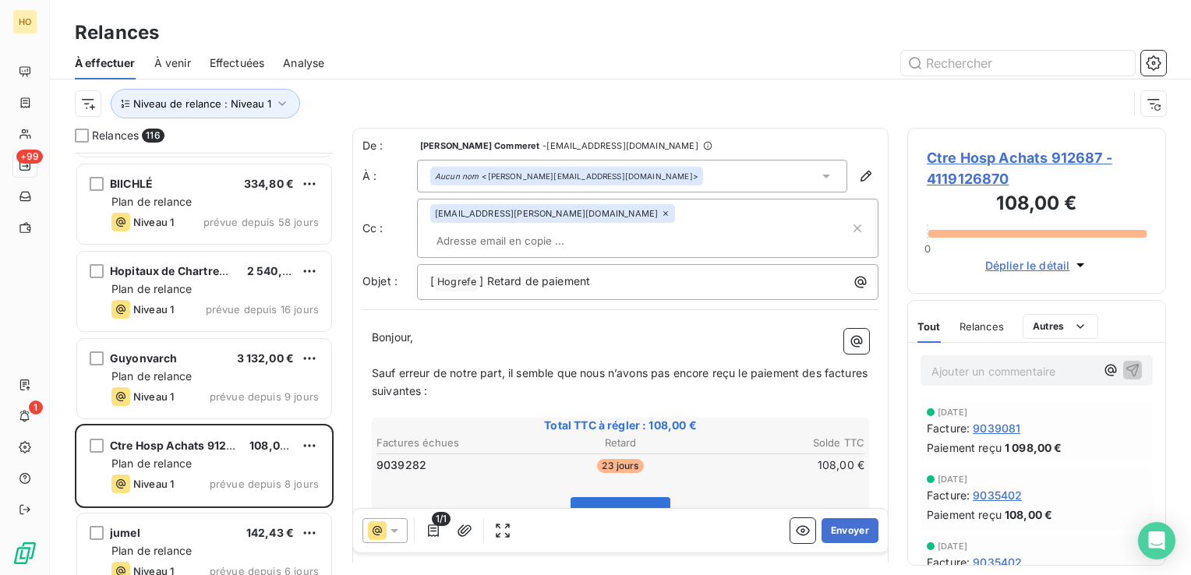
scroll to position [9246, 0]
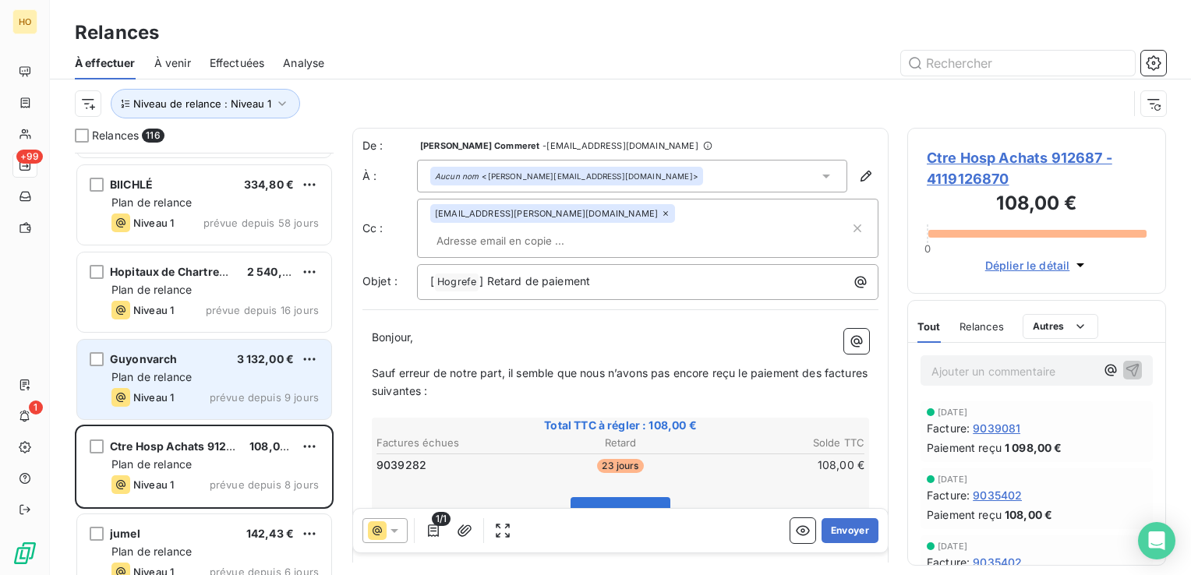
click at [215, 363] on div "Guyonvarch 3 132,00 €" at bounding box center [214, 359] width 207 height 14
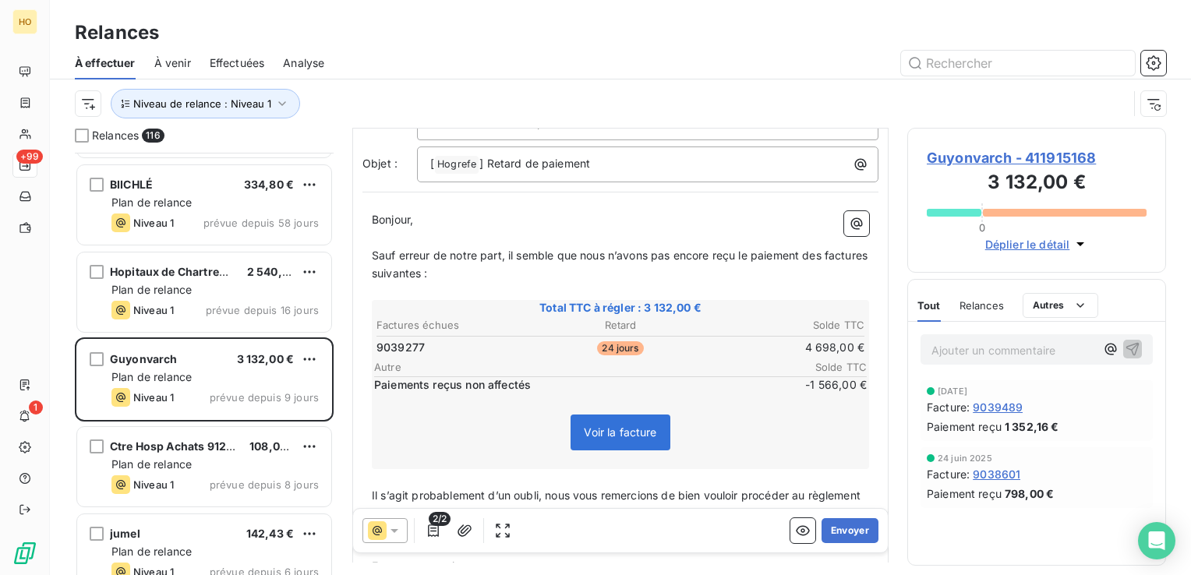
scroll to position [156, 0]
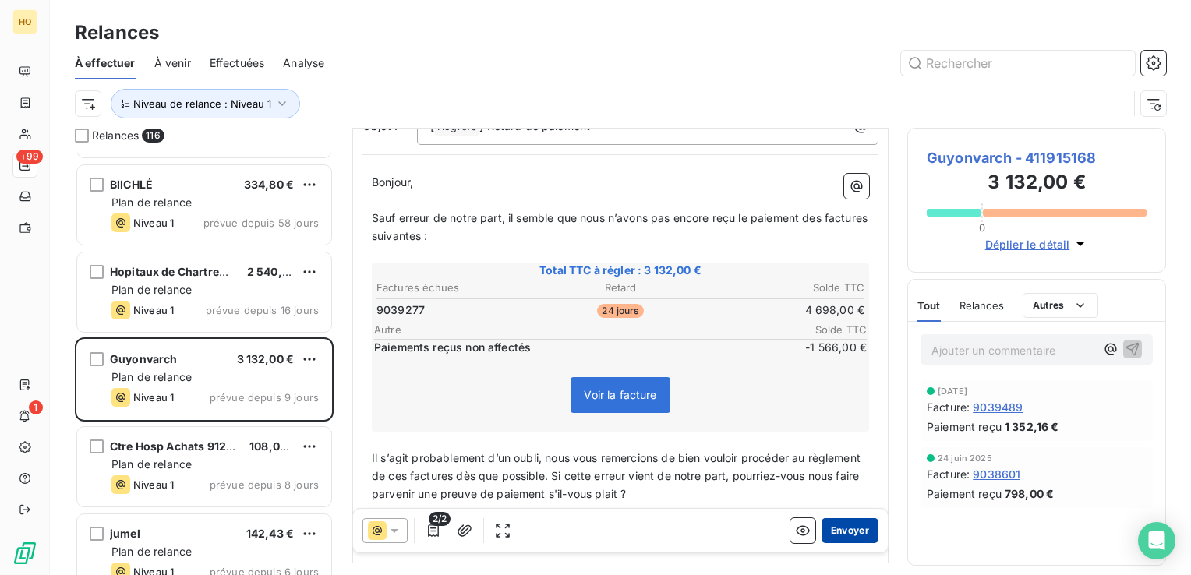
click at [826, 532] on button "Envoyer" at bounding box center [850, 530] width 57 height 25
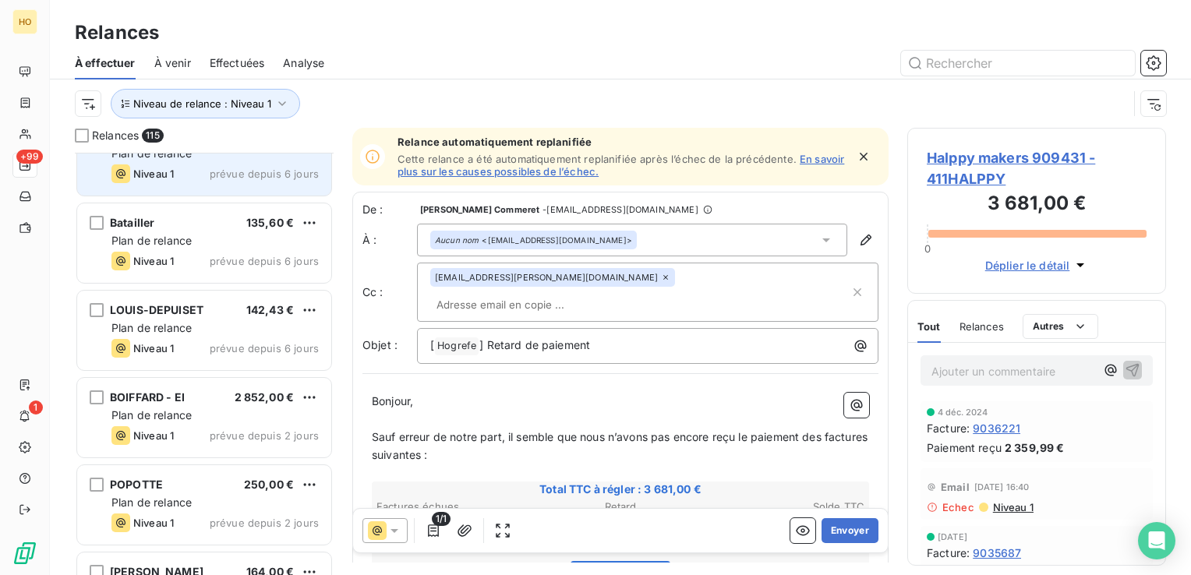
scroll to position [9581, 0]
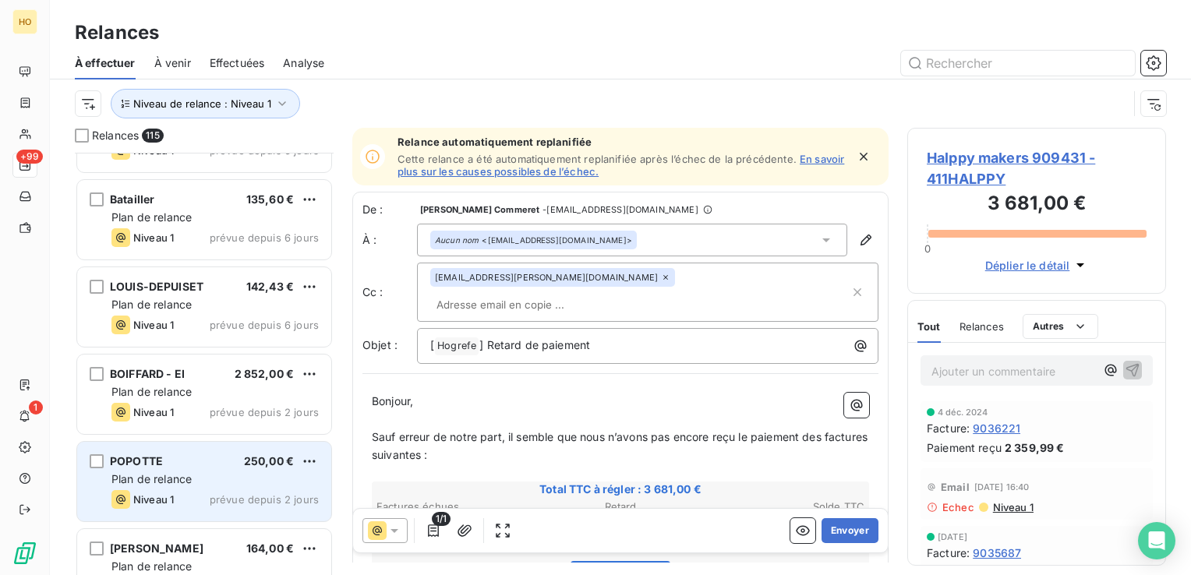
click at [167, 472] on span "Plan de relance" at bounding box center [151, 478] width 80 height 13
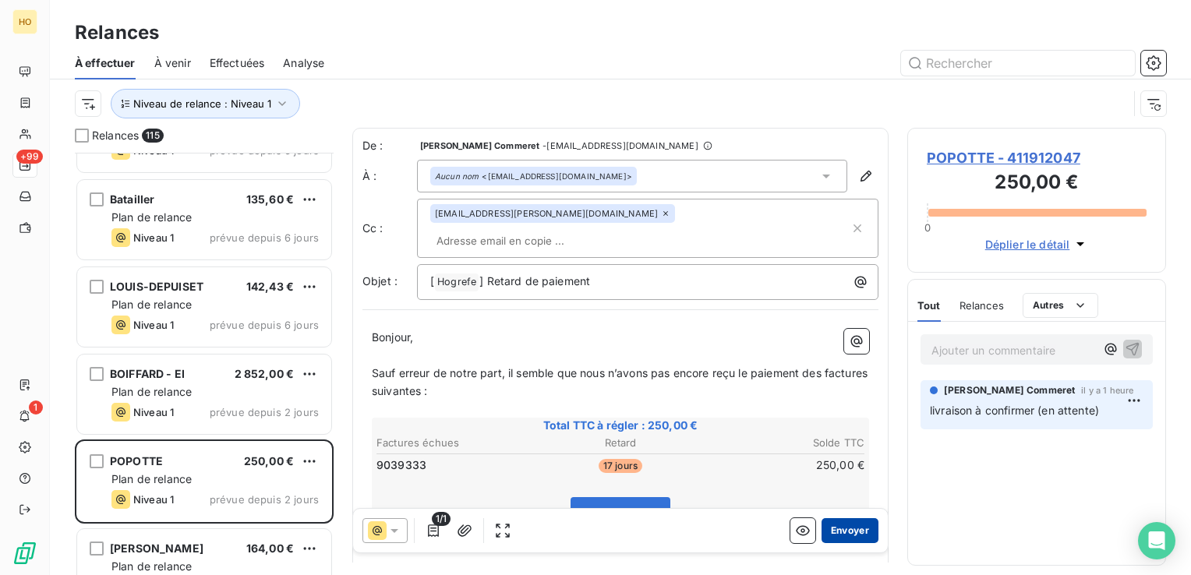
click at [844, 525] on button "Envoyer" at bounding box center [850, 530] width 57 height 25
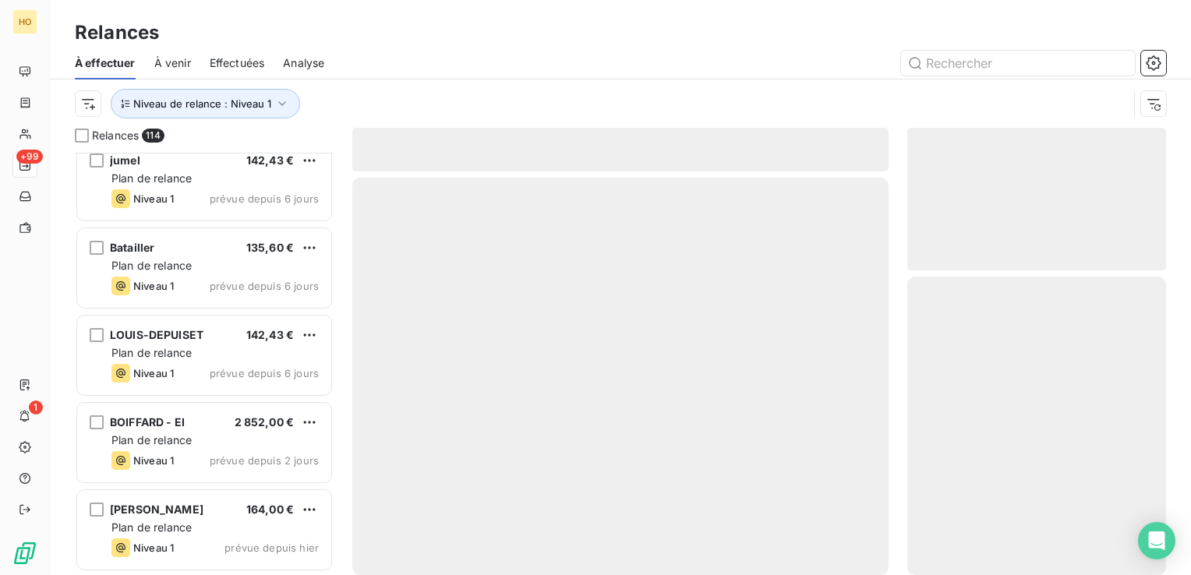
scroll to position [9531, 0]
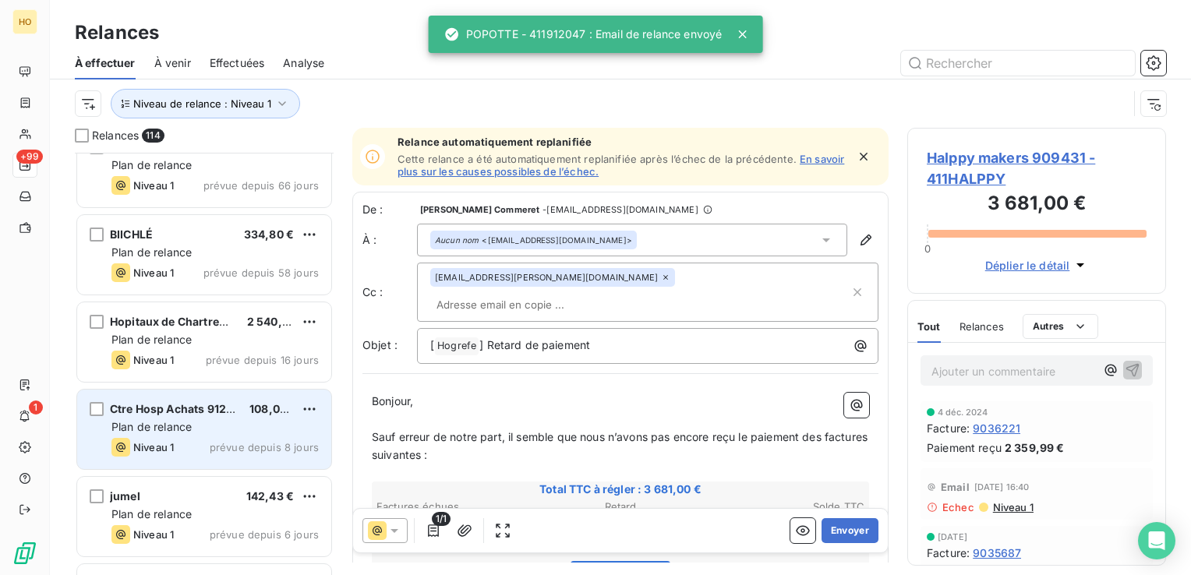
scroll to position [9195, 0]
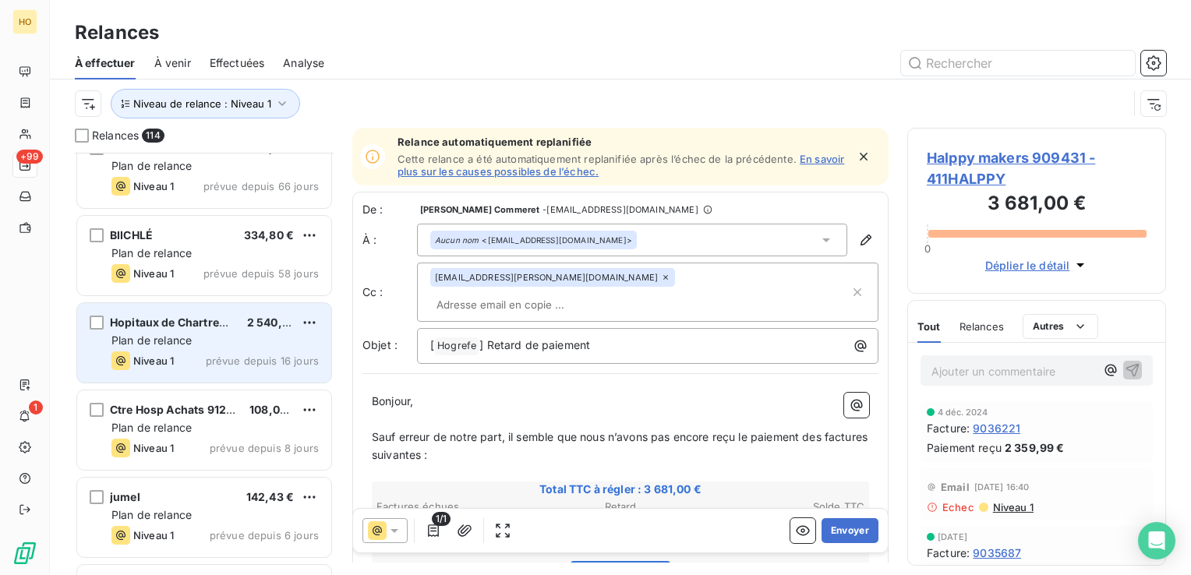
click at [221, 323] on span "Hopitaux de Chartres 902159" at bounding box center [189, 322] width 158 height 13
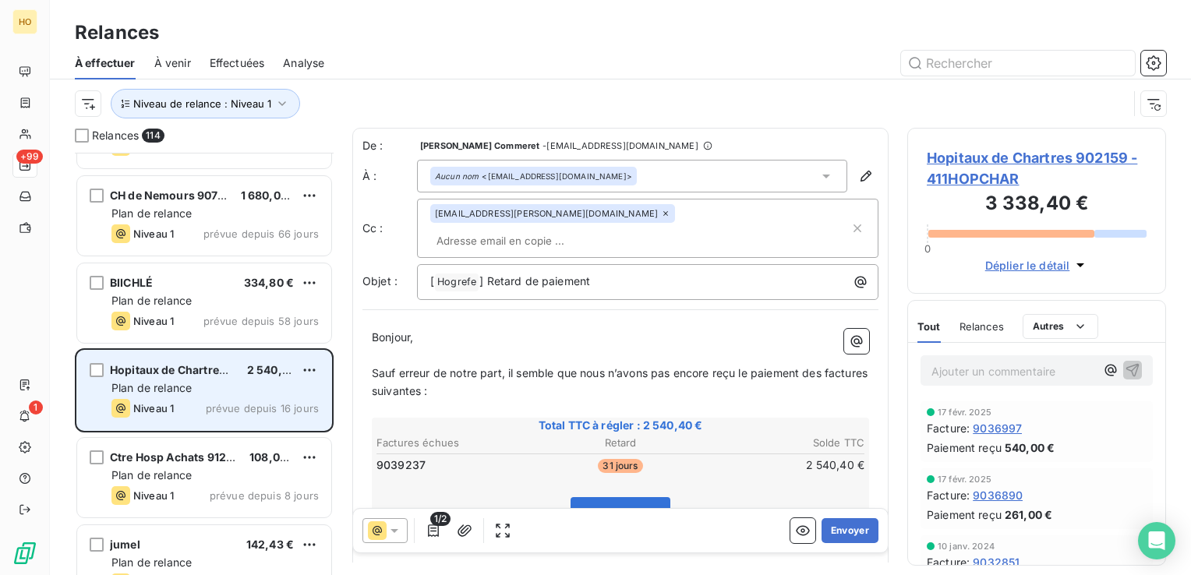
scroll to position [9149, 0]
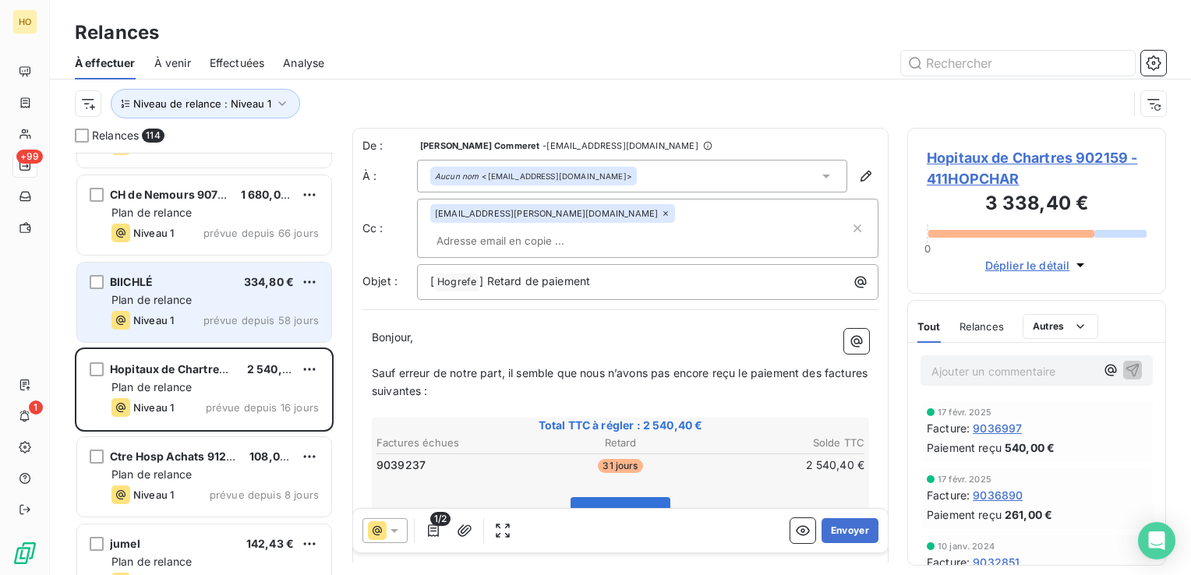
click at [195, 295] on div "Plan de relance" at bounding box center [214, 300] width 207 height 16
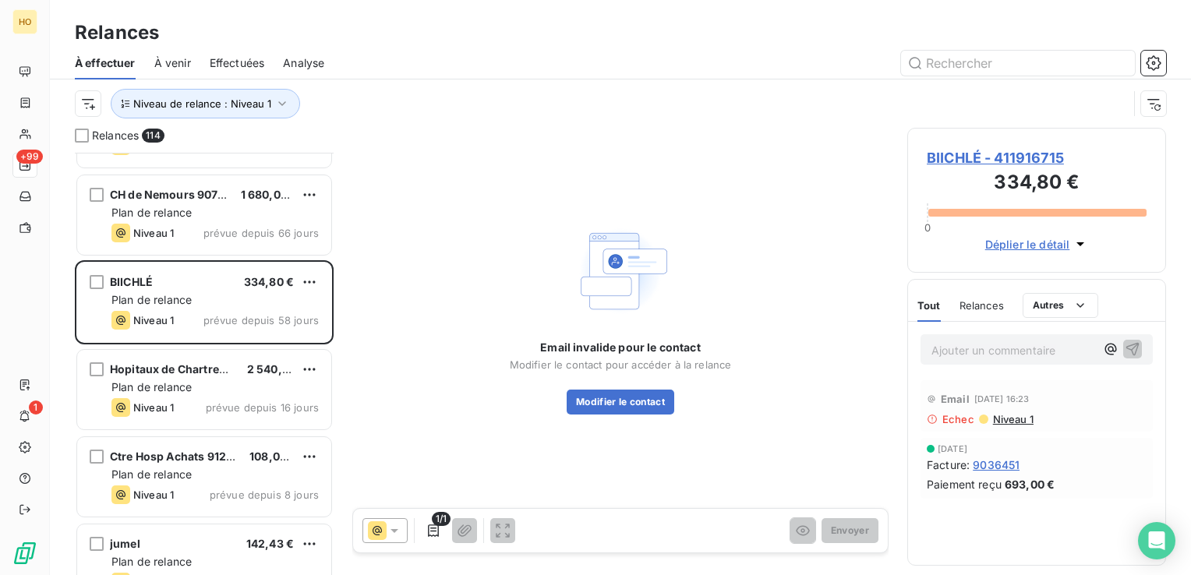
click at [646, 383] on div "Email invalide pour le contact Modifier le contact pour accéder à la relance Mo…" at bounding box center [621, 377] width 222 height 75
click at [642, 394] on button "Modifier le contact" at bounding box center [621, 402] width 108 height 25
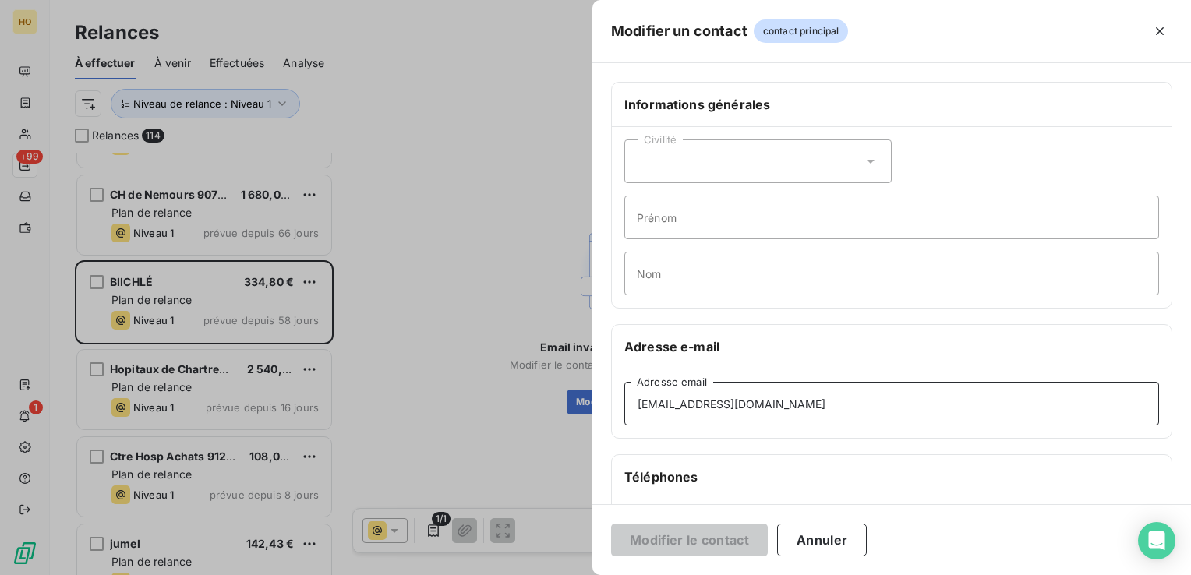
drag, startPoint x: 795, startPoint y: 401, endPoint x: 621, endPoint y: 401, distance: 173.9
click at [621, 401] on div "otilde.biichle@gmail.com Adresse email" at bounding box center [892, 404] width 560 height 69
paste input "cl"
type input "clotilde.biichle@gmail.com"
click at [668, 532] on button "Modifier le contact" at bounding box center [689, 540] width 157 height 33
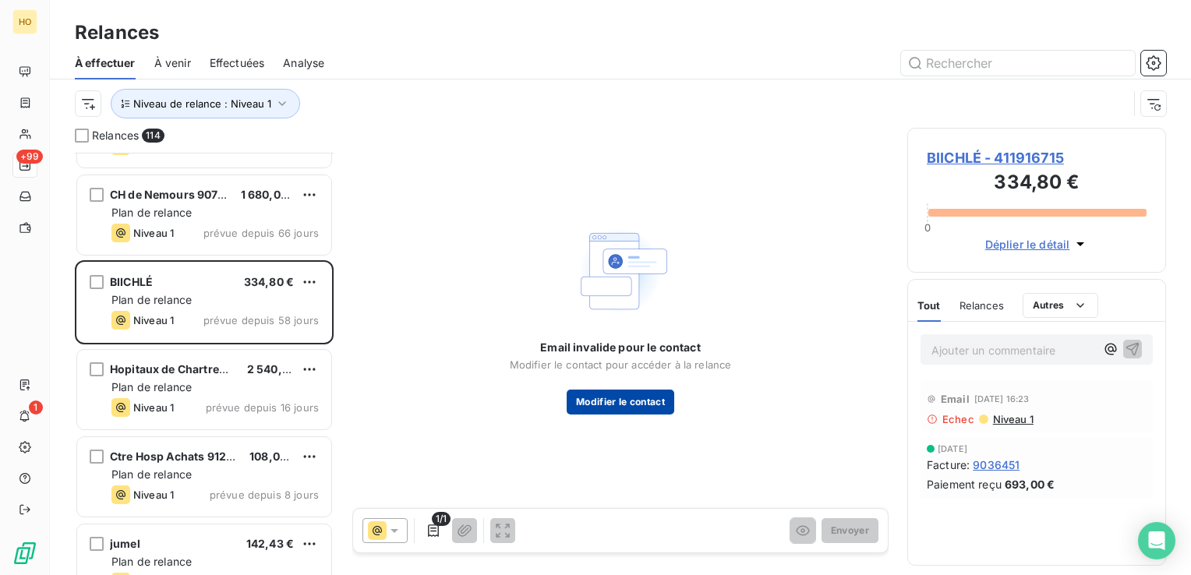
click at [608, 407] on button "Modifier le contact" at bounding box center [621, 402] width 108 height 25
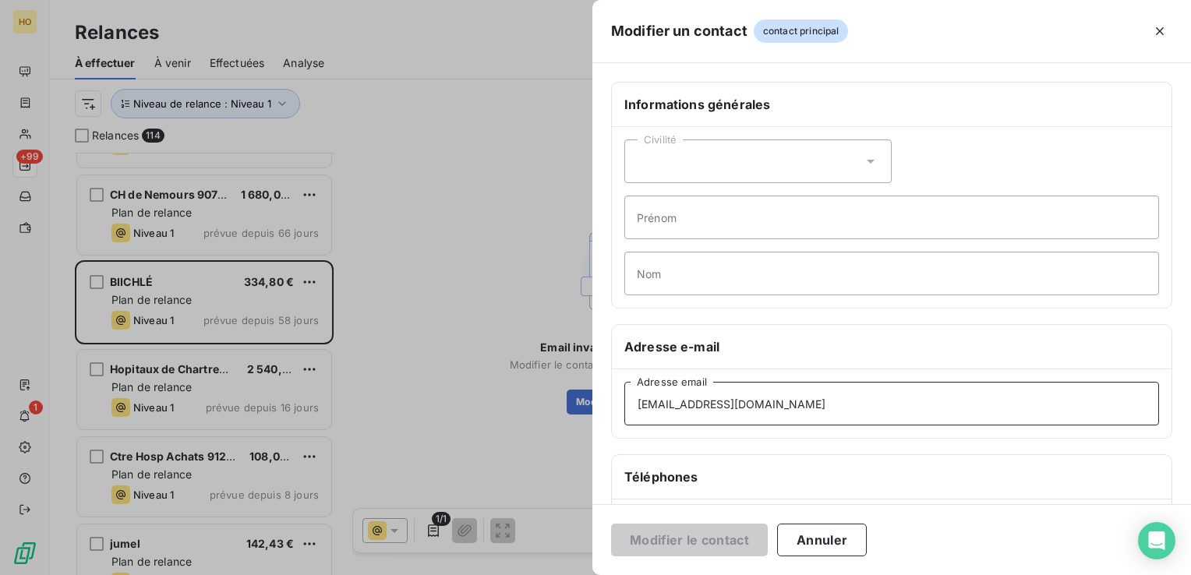
click at [757, 401] on input "otilde.biichle@gmail.com" at bounding box center [891, 404] width 535 height 44
drag, startPoint x: 787, startPoint y: 401, endPoint x: 605, endPoint y: 407, distance: 182.5
click at [605, 407] on div "Informations générales Civilité Prénom Nom Adresse e-mail otilde.biichle@gmail.…" at bounding box center [891, 428] width 599 height 692
paste input "cl"
type input "clotilde.biichle@gmail.com"
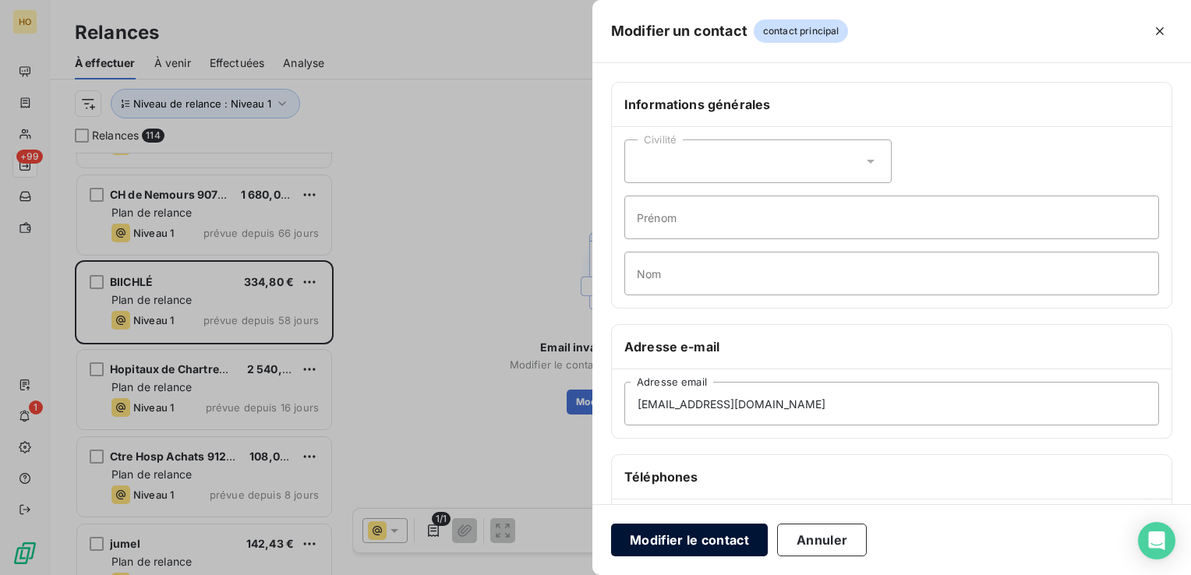
click at [676, 550] on button "Modifier le contact" at bounding box center [689, 540] width 157 height 33
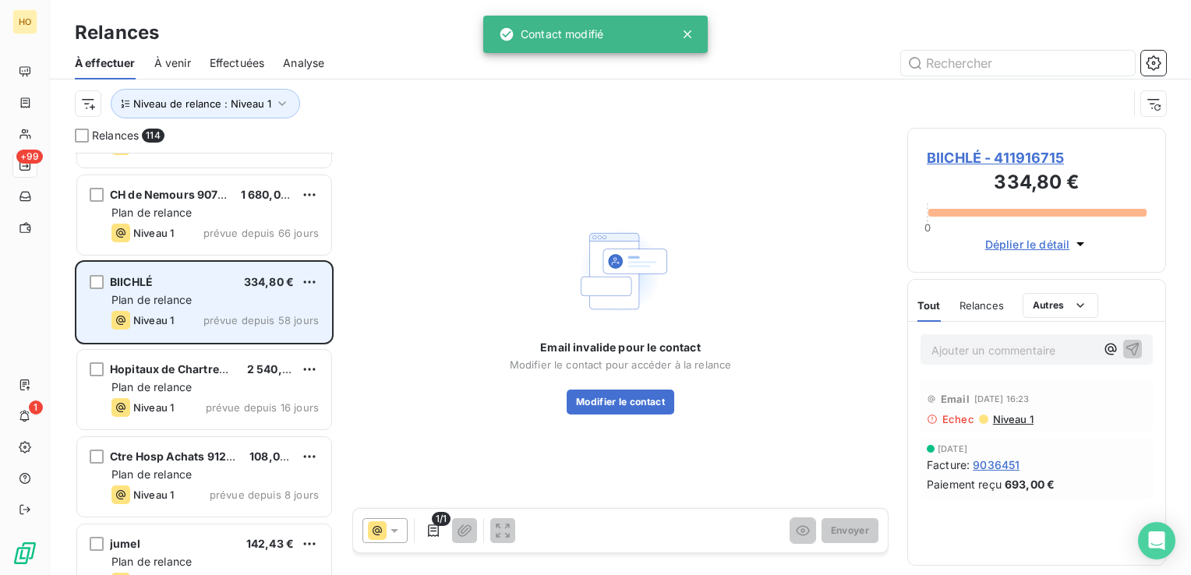
click at [230, 321] on span "prévue depuis 58 jours" at bounding box center [260, 320] width 115 height 12
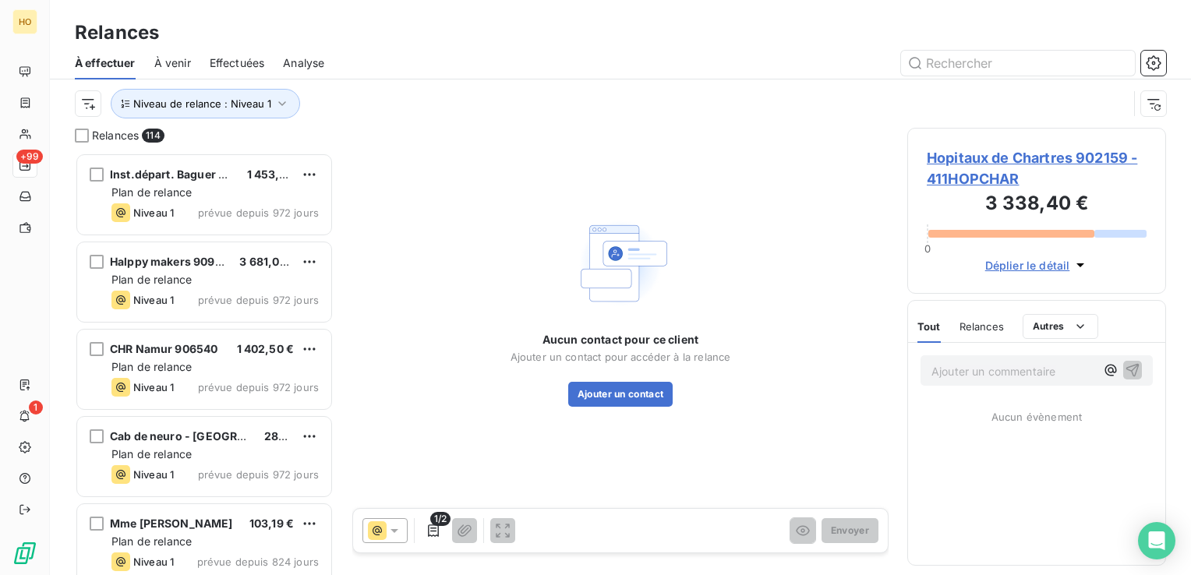
scroll to position [411, 246]
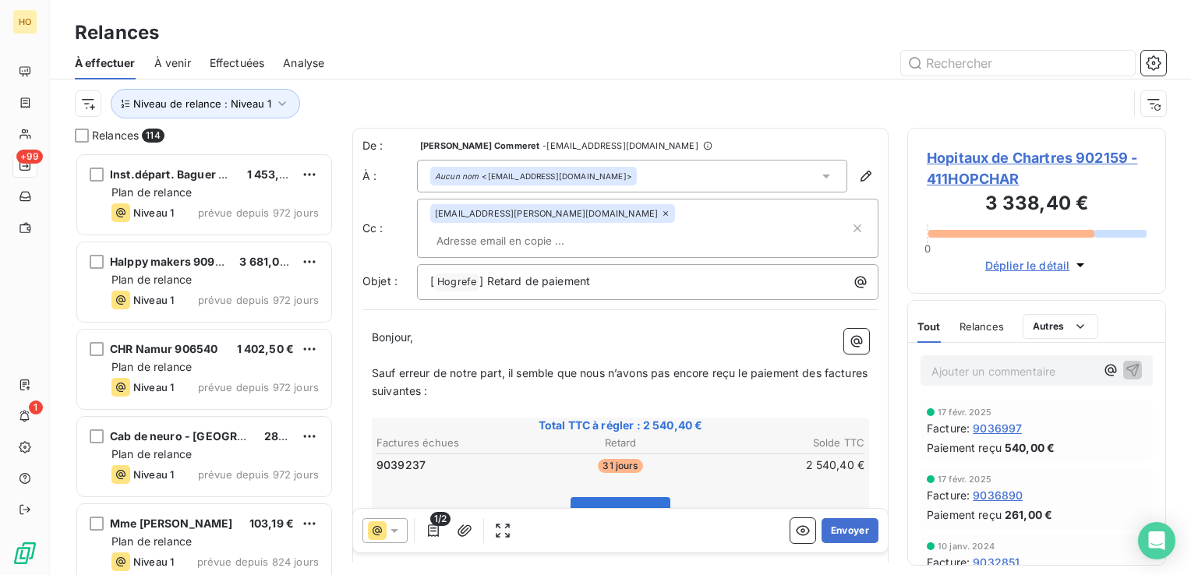
click at [998, 156] on span "Hopitaux de Chartres 902159 - 411HOPCHAR" at bounding box center [1037, 168] width 220 height 42
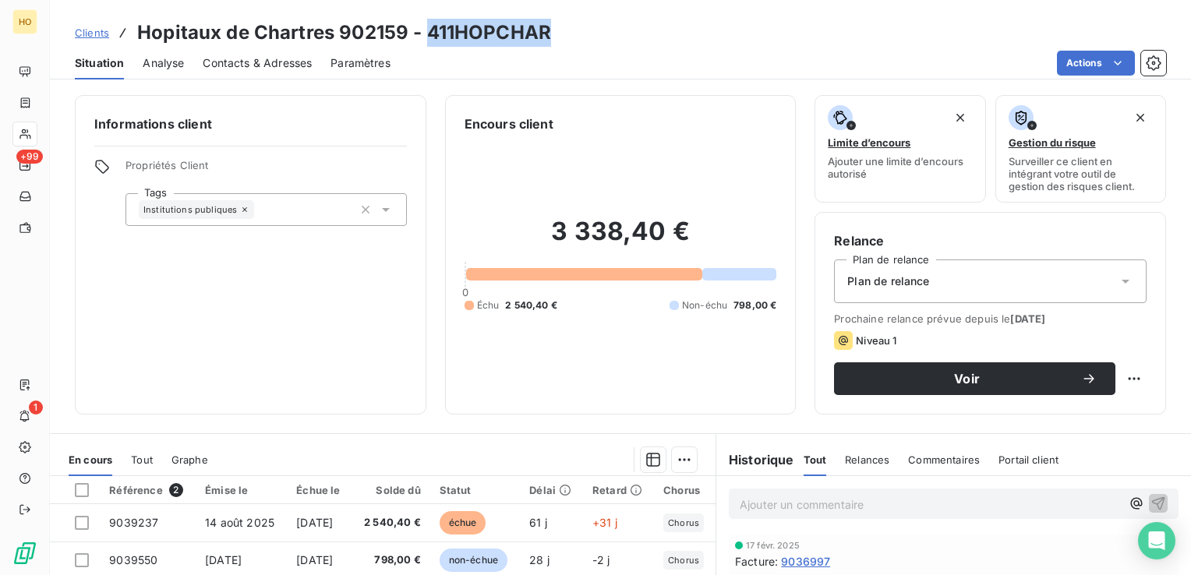
drag, startPoint x: 558, startPoint y: 30, endPoint x: 430, endPoint y: 35, distance: 128.0
click at [430, 35] on div "Clients Hopitaux de Chartres 902159 - 411HOPCHAR" at bounding box center [620, 33] width 1141 height 28
drag, startPoint x: 430, startPoint y: 35, endPoint x: 394, endPoint y: 35, distance: 36.6
click at [394, 35] on h3 "Hopitaux de Chartres 902159 - 411HOPCHAR" at bounding box center [344, 33] width 414 height 28
drag, startPoint x: 338, startPoint y: 33, endPoint x: 405, endPoint y: 33, distance: 67.0
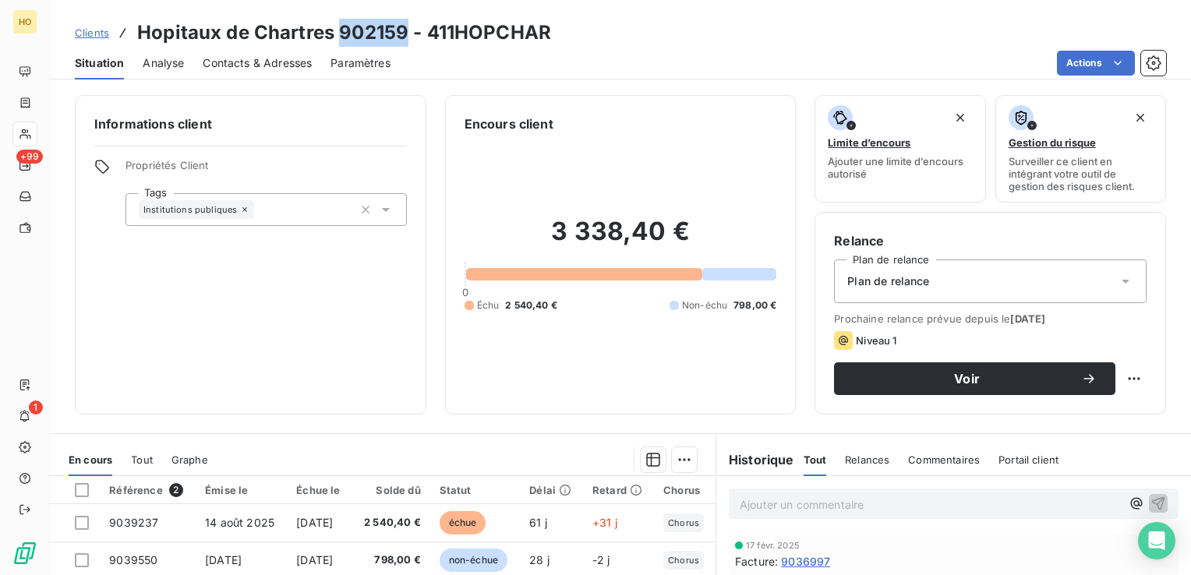
click at [405, 33] on h3 "Hopitaux de Chartres 902159 - 411HOPCHAR" at bounding box center [344, 33] width 414 height 28
copy h3 "902159"
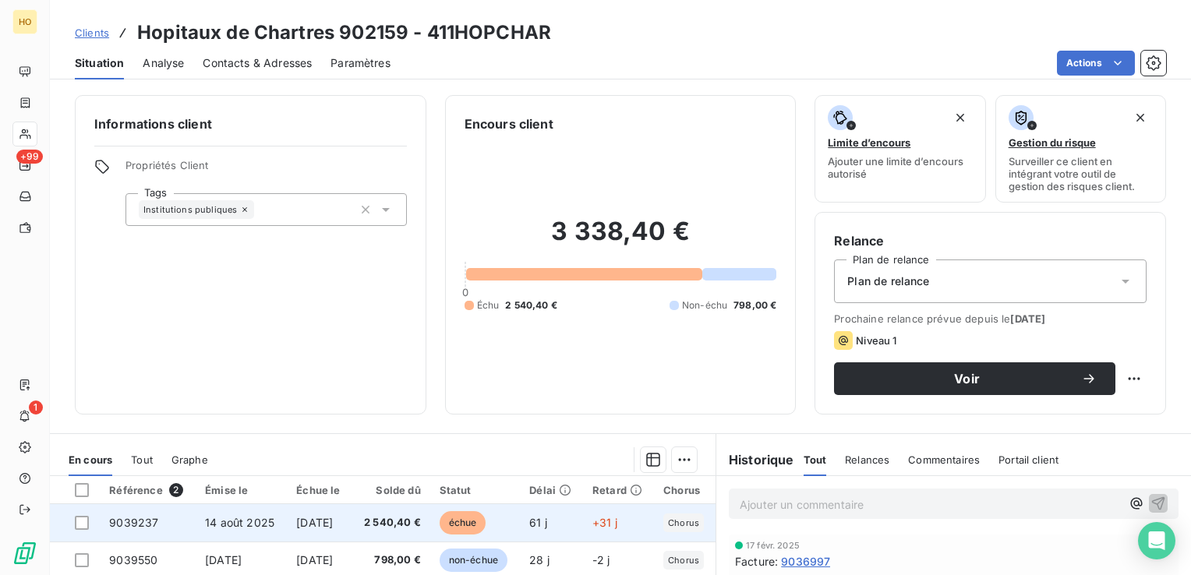
click at [417, 525] on span "2 540,40 €" at bounding box center [391, 523] width 59 height 16
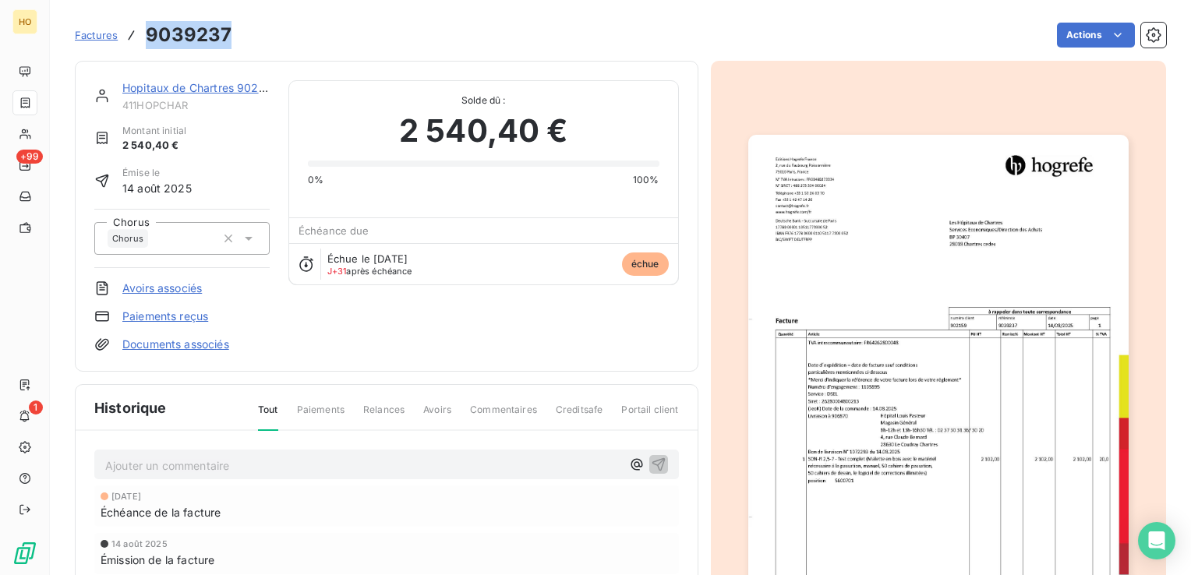
drag, startPoint x: 235, startPoint y: 37, endPoint x: 136, endPoint y: 36, distance: 99.0
click at [136, 36] on div "Factures 9039237 Actions" at bounding box center [620, 35] width 1091 height 33
copy h3 "9039237"
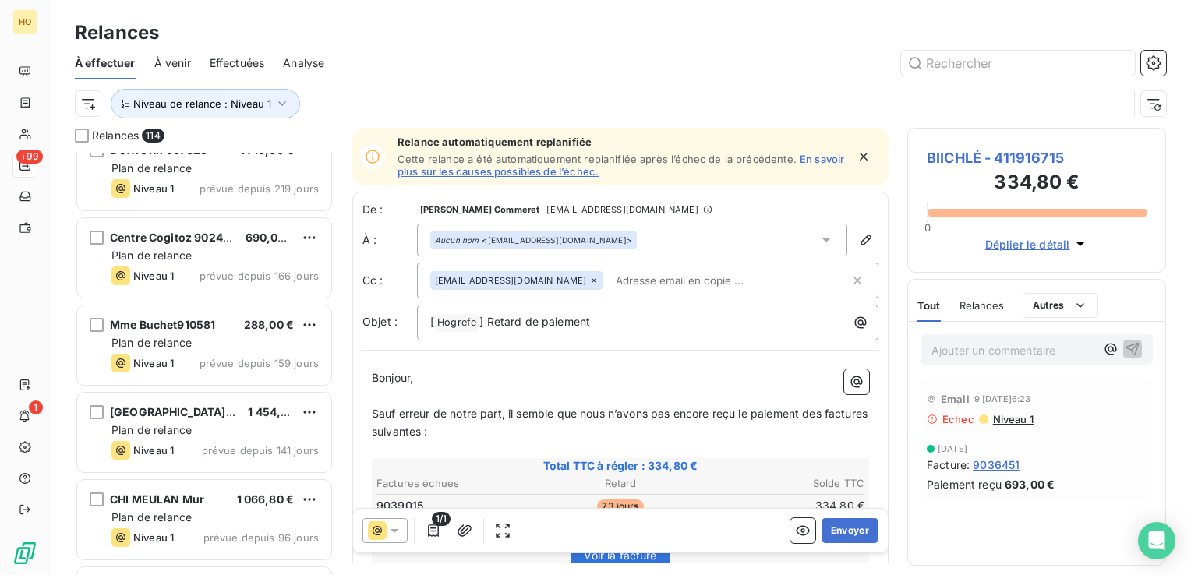
scroll to position [8687, 0]
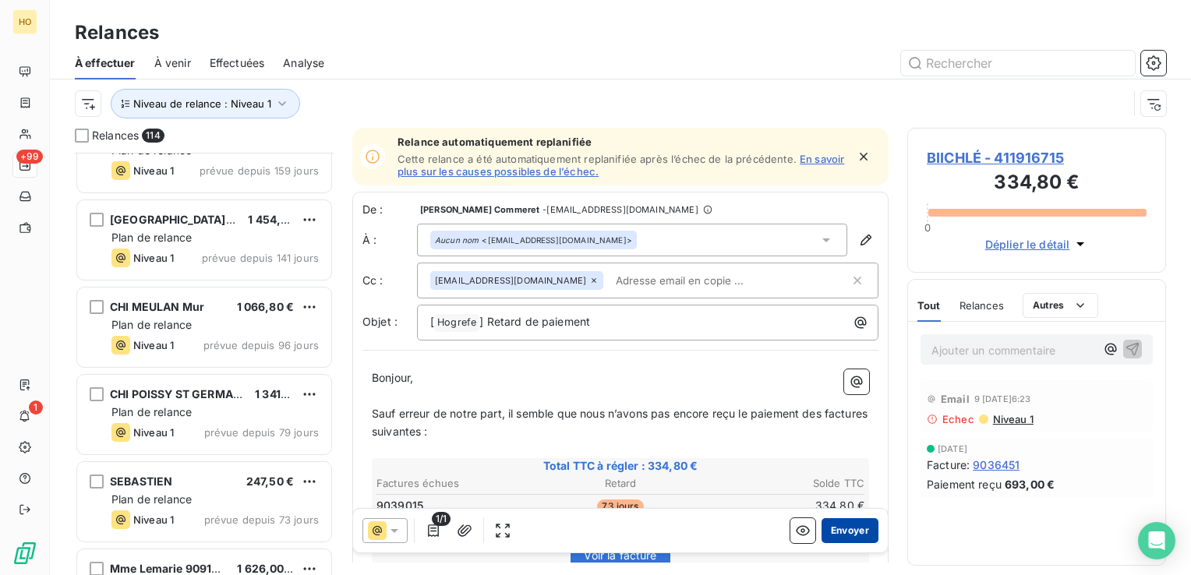
click at [837, 538] on button "Envoyer" at bounding box center [850, 530] width 57 height 25
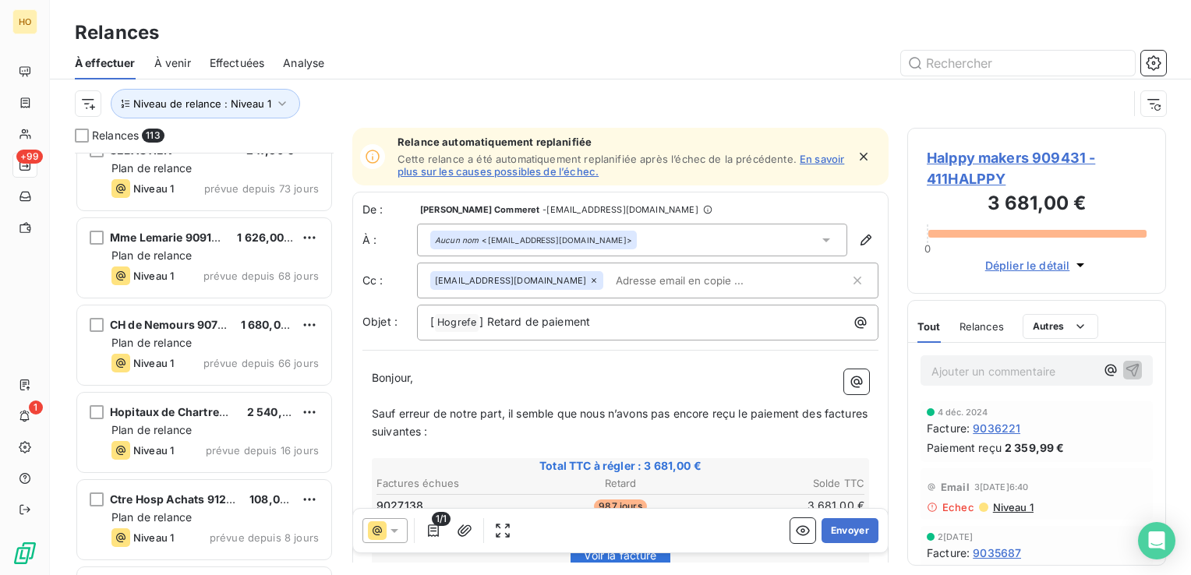
scroll to position [8999, 0]
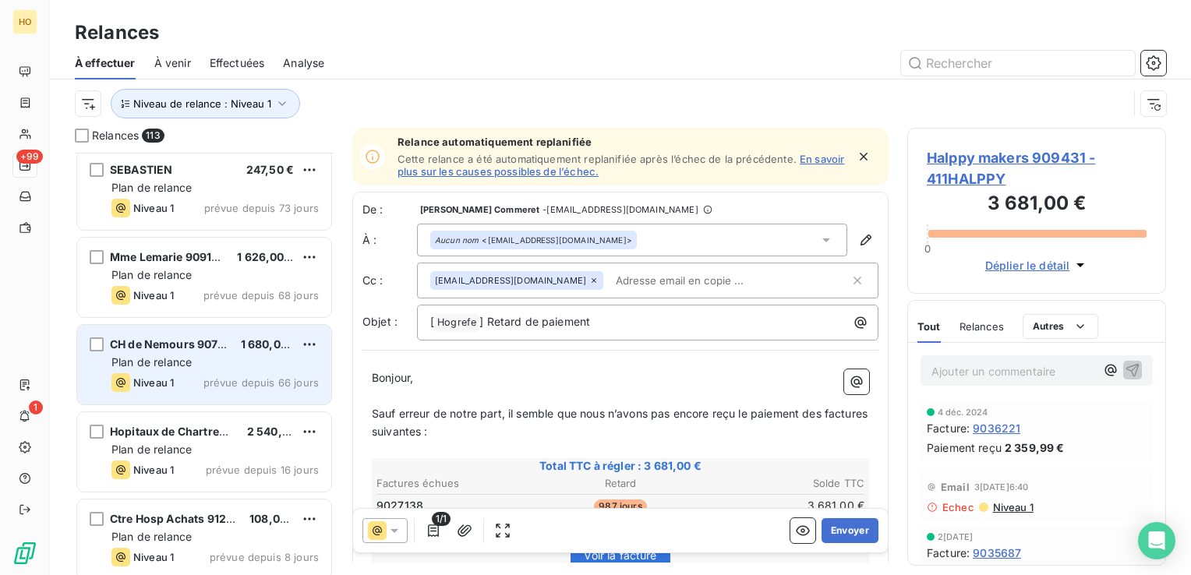
click at [196, 357] on div "Plan de relance" at bounding box center [214, 363] width 207 height 16
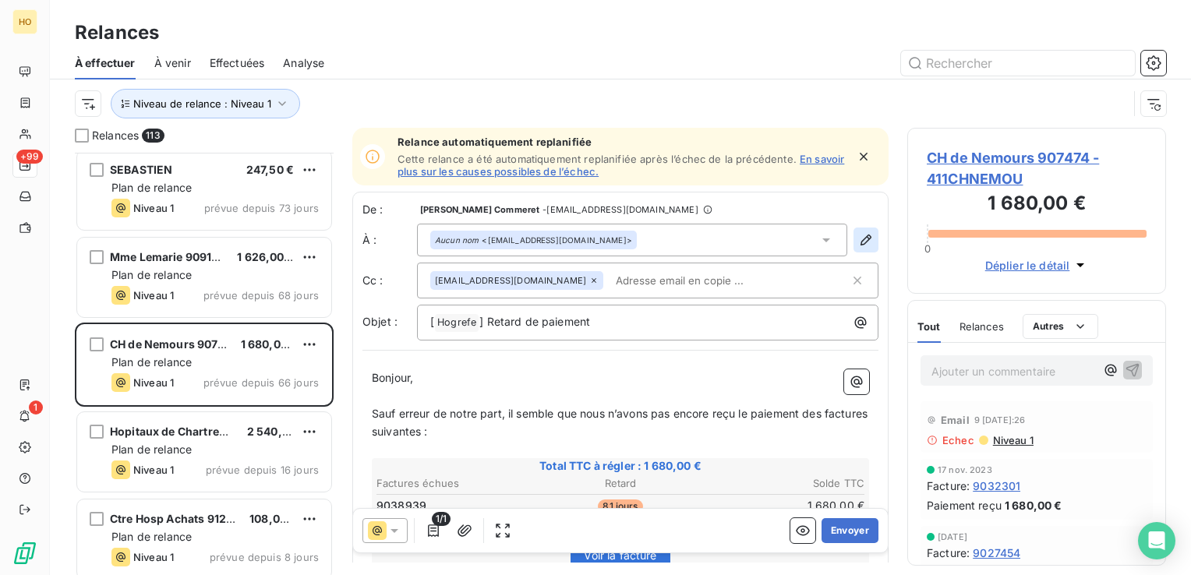
click at [860, 243] on icon "button" at bounding box center [866, 240] width 16 height 16
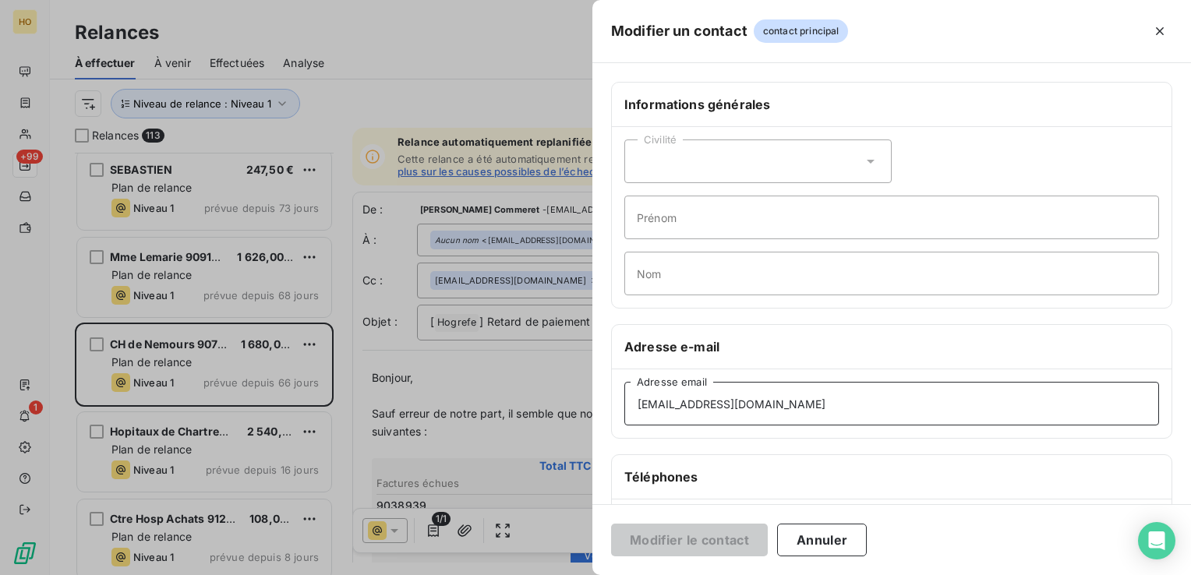
drag, startPoint x: 839, startPoint y: 394, endPoint x: 603, endPoint y: 388, distance: 236.3
click at [603, 388] on div "Informations générales Civilité Prénom Nom Adresse e-mail [EMAIL_ADDRESS][DOMAI…" at bounding box center [891, 428] width 599 height 692
paste input "formation@ch-sud77"
type input "[EMAIL_ADDRESS][DOMAIN_NAME]"
click at [702, 541] on button "Modifier le contact" at bounding box center [689, 540] width 157 height 33
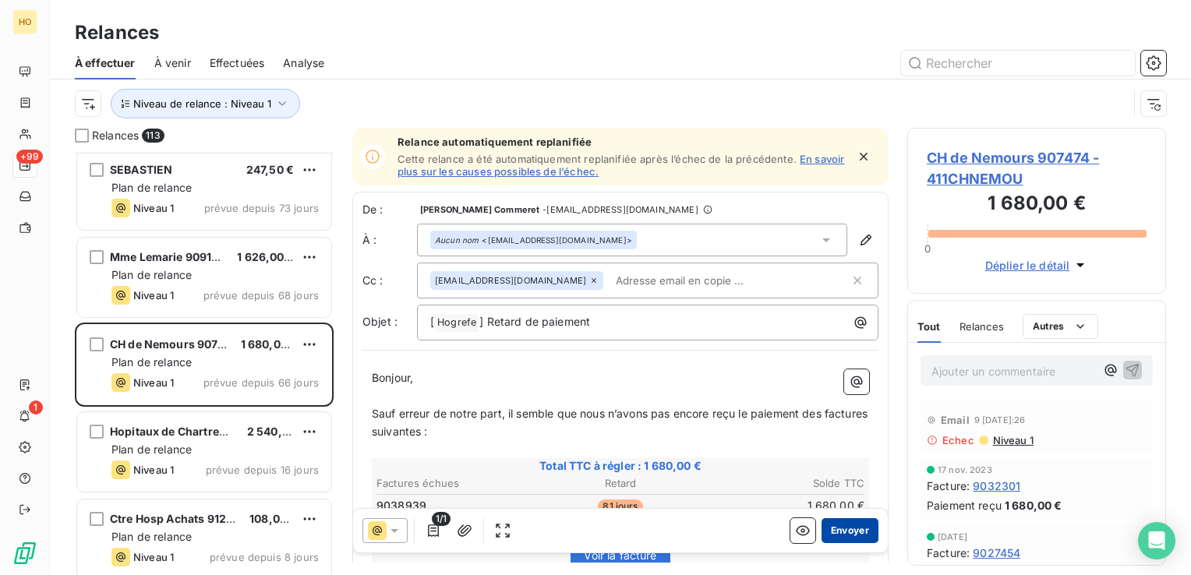
click at [833, 529] on button "Envoyer" at bounding box center [850, 530] width 57 height 25
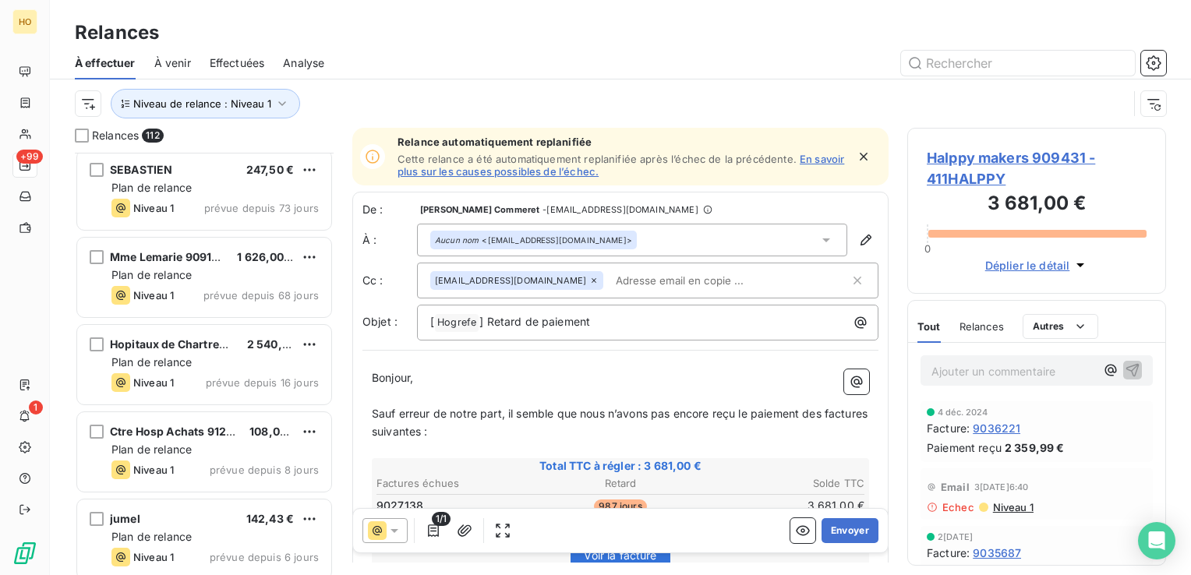
click at [249, 75] on div "Effectuées" at bounding box center [237, 63] width 55 height 33
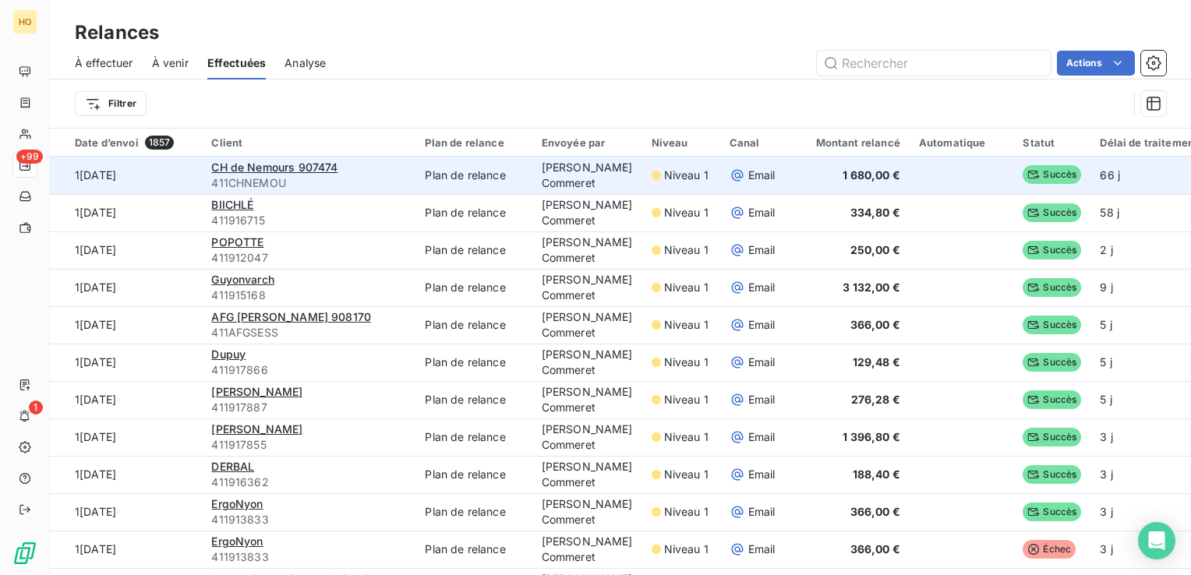
click at [395, 189] on span "411CHNEMOU" at bounding box center [308, 183] width 195 height 16
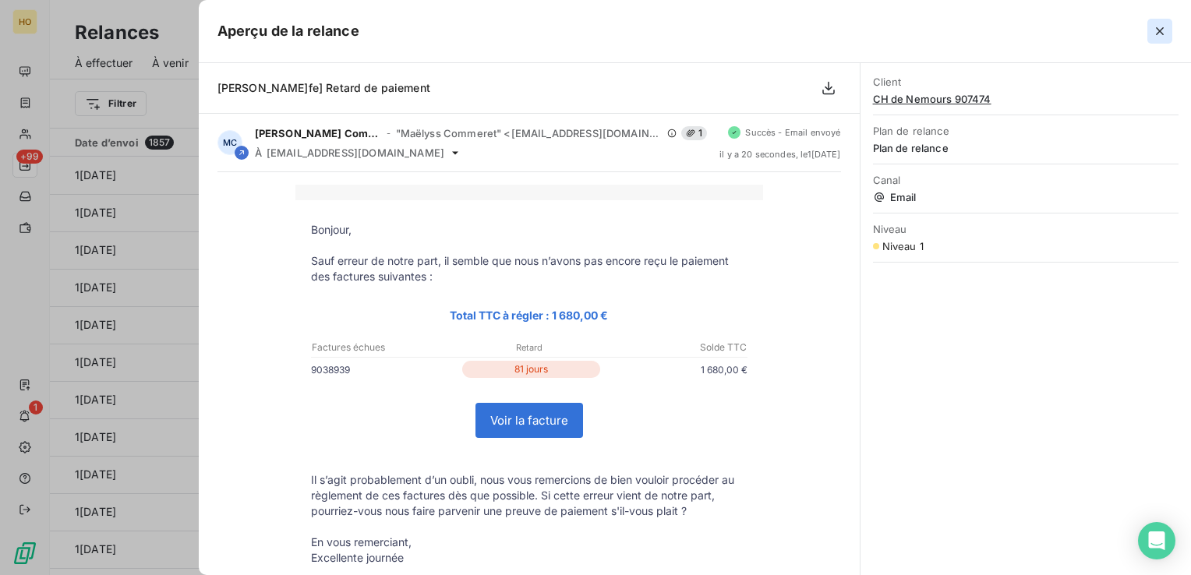
click at [1152, 31] on icon "button" at bounding box center [1160, 31] width 16 height 16
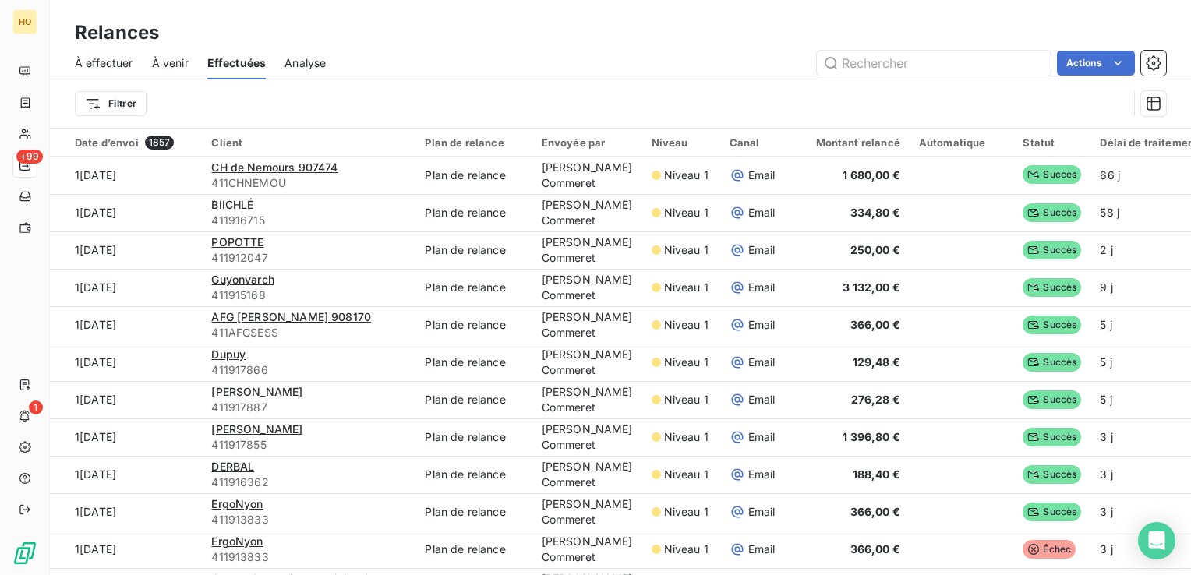
click at [103, 63] on span "À effectuer" at bounding box center [104, 63] width 58 height 16
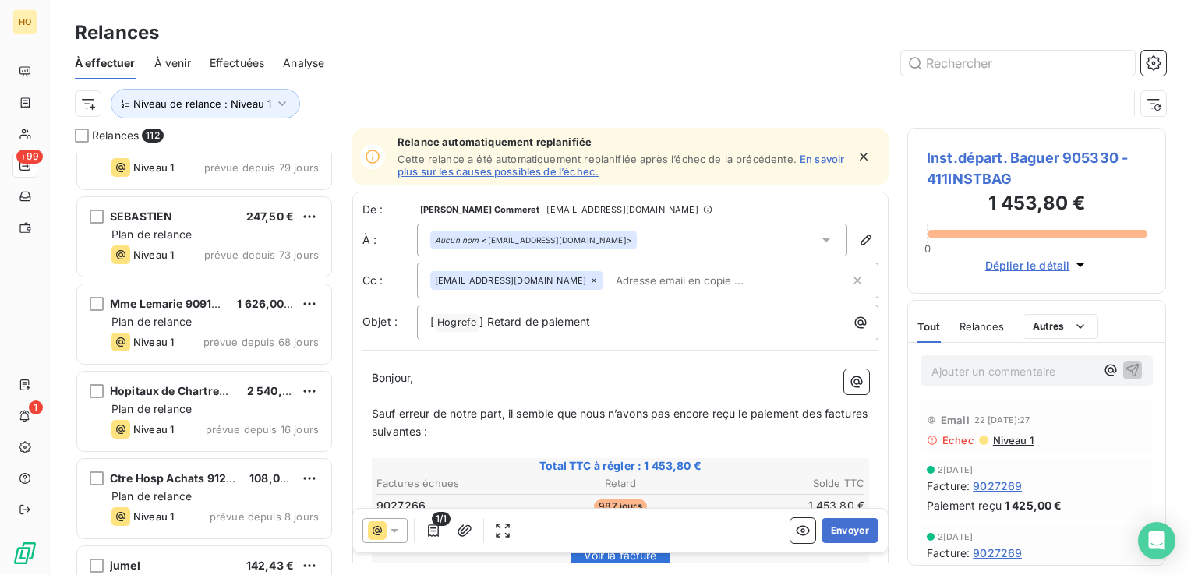
scroll to position [8944, 0]
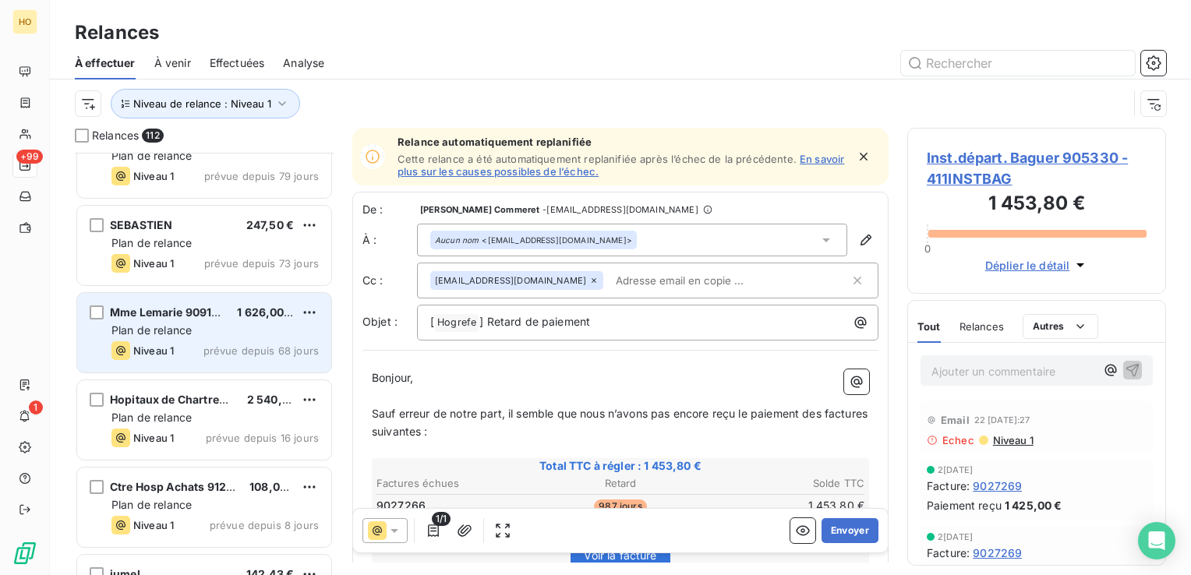
click at [255, 332] on div "Plan de relance" at bounding box center [214, 331] width 207 height 16
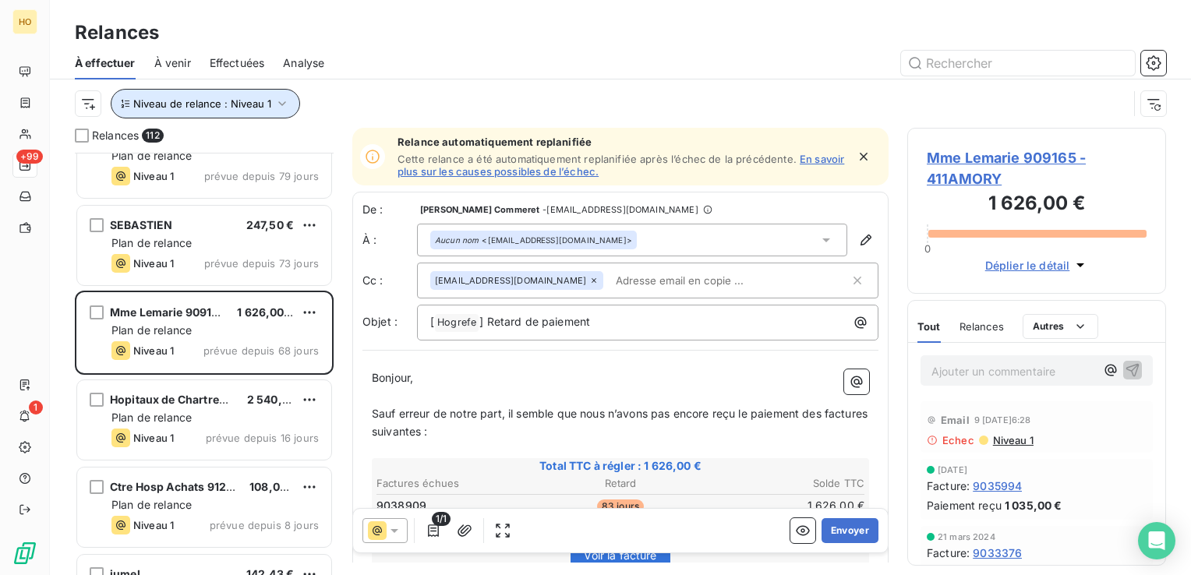
click at [274, 101] on icon "button" at bounding box center [282, 104] width 16 height 16
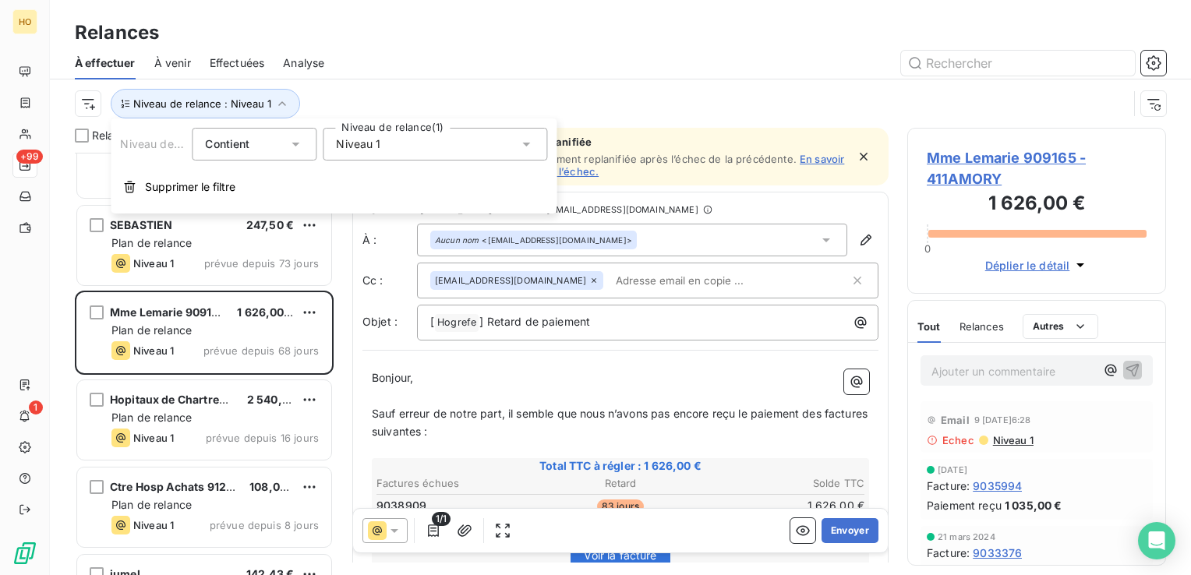
click at [367, 139] on span "Niveau 1" at bounding box center [358, 144] width 44 height 16
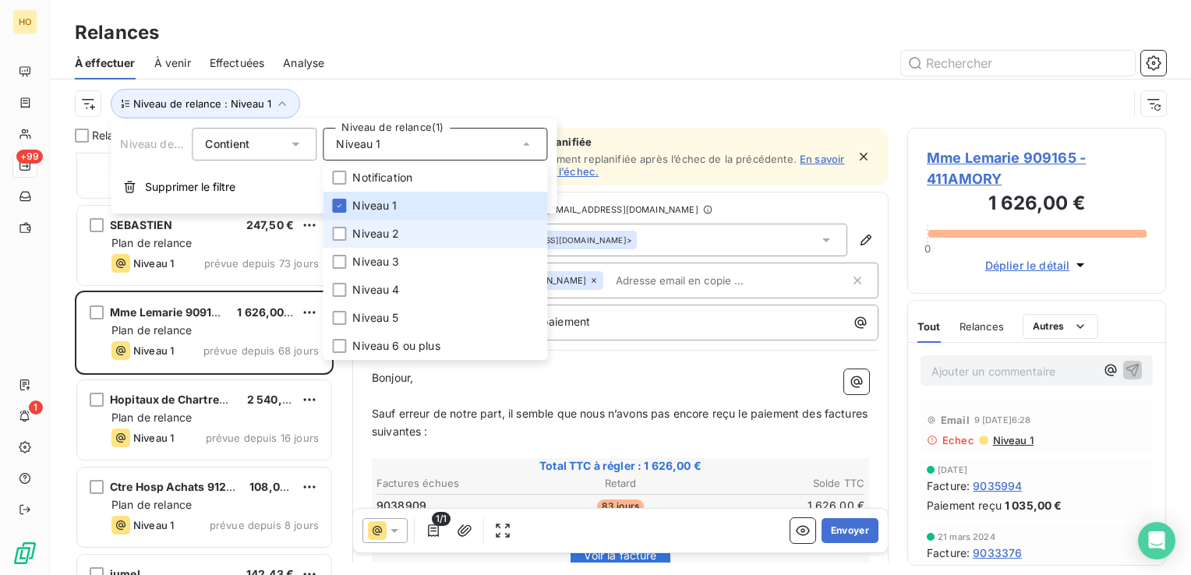
click at [368, 227] on span "Niveau 2" at bounding box center [375, 234] width 47 height 16
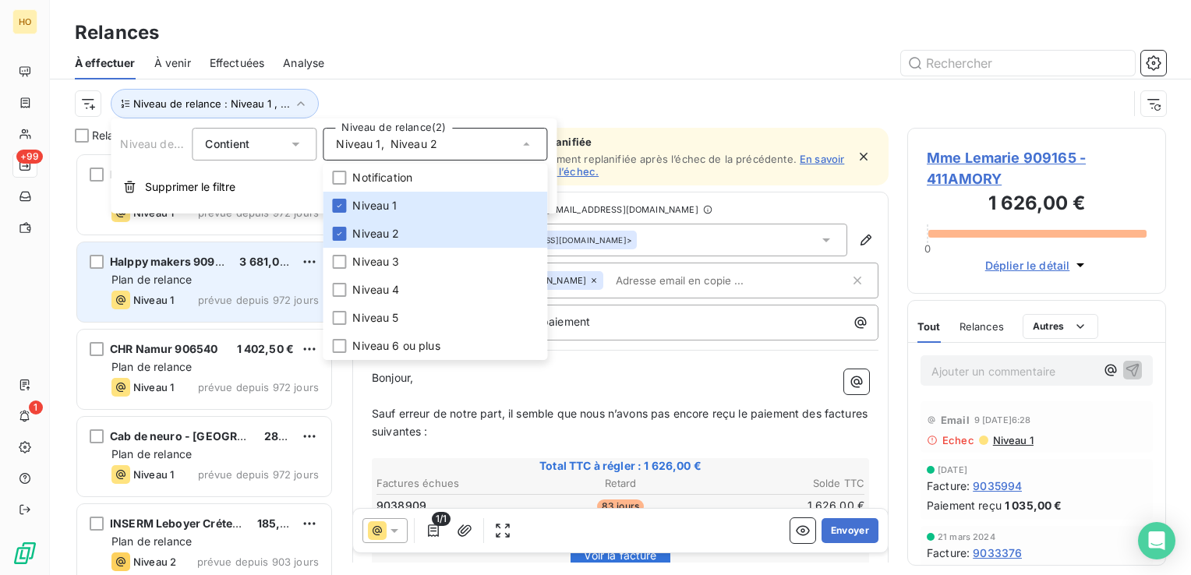
scroll to position [411, 246]
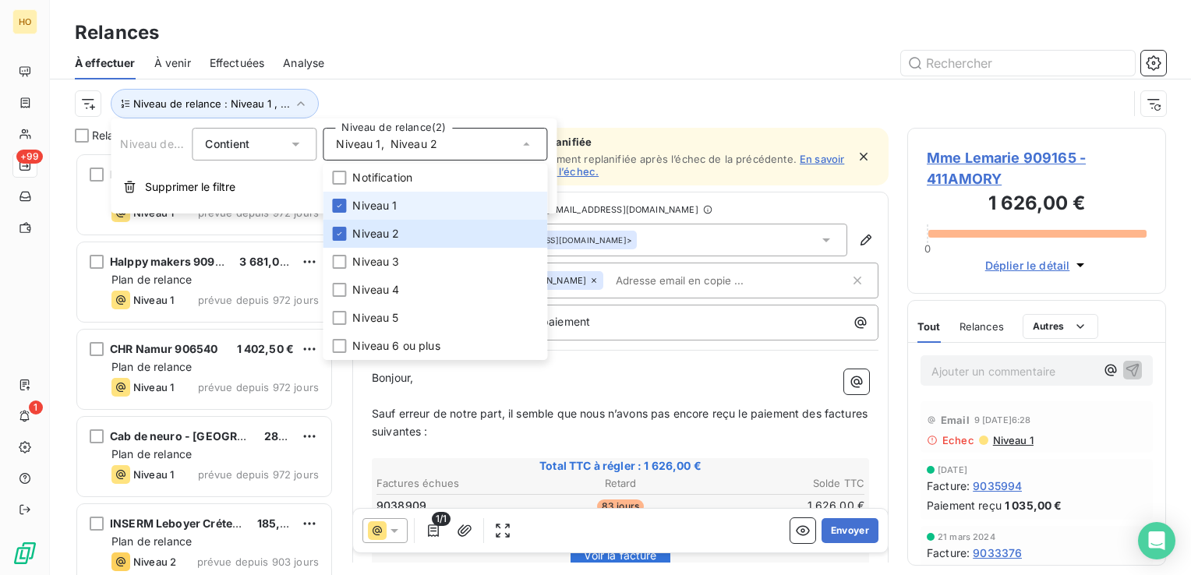
click at [348, 208] on li "Niveau 1" at bounding box center [435, 206] width 225 height 28
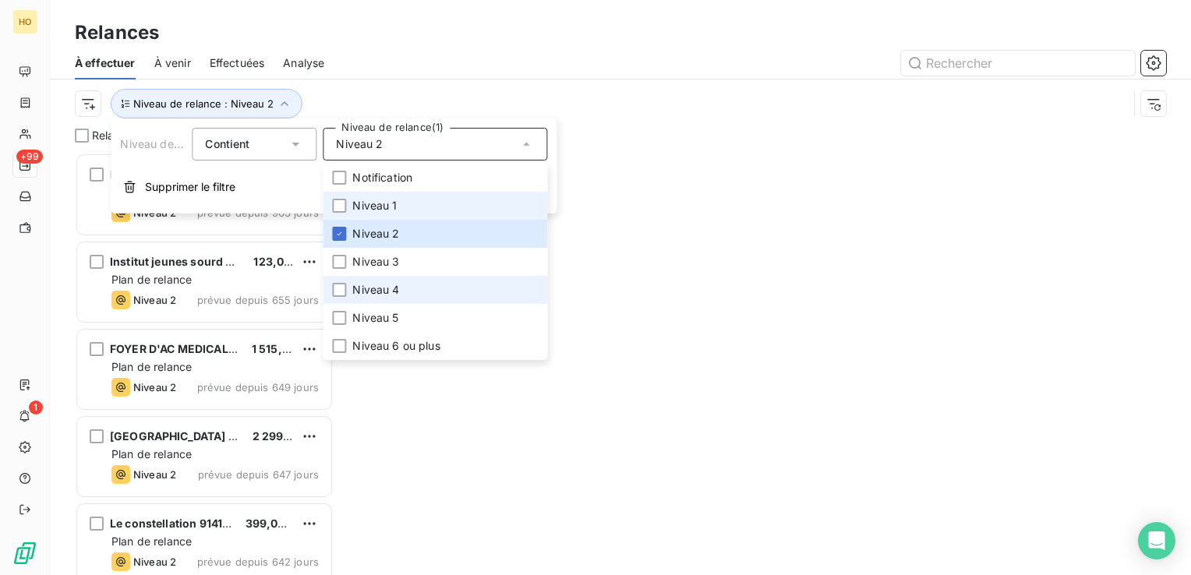
scroll to position [411, 246]
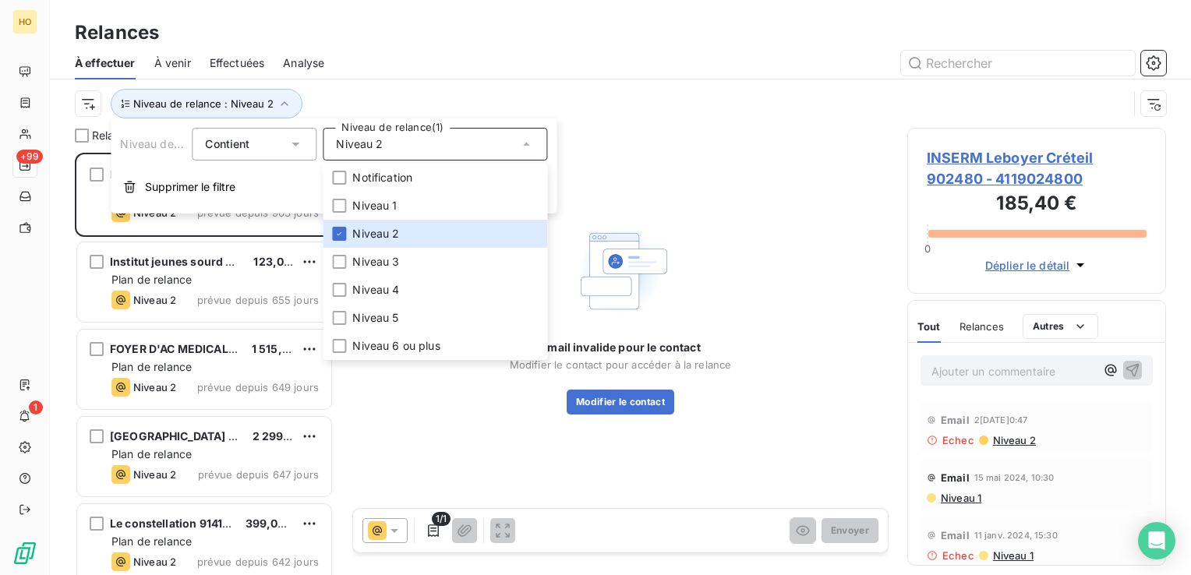
click at [366, 433] on div "Email invalide pour le contact Modifier le contact pour accéder à la relance Mo…" at bounding box center [620, 318] width 536 height 380
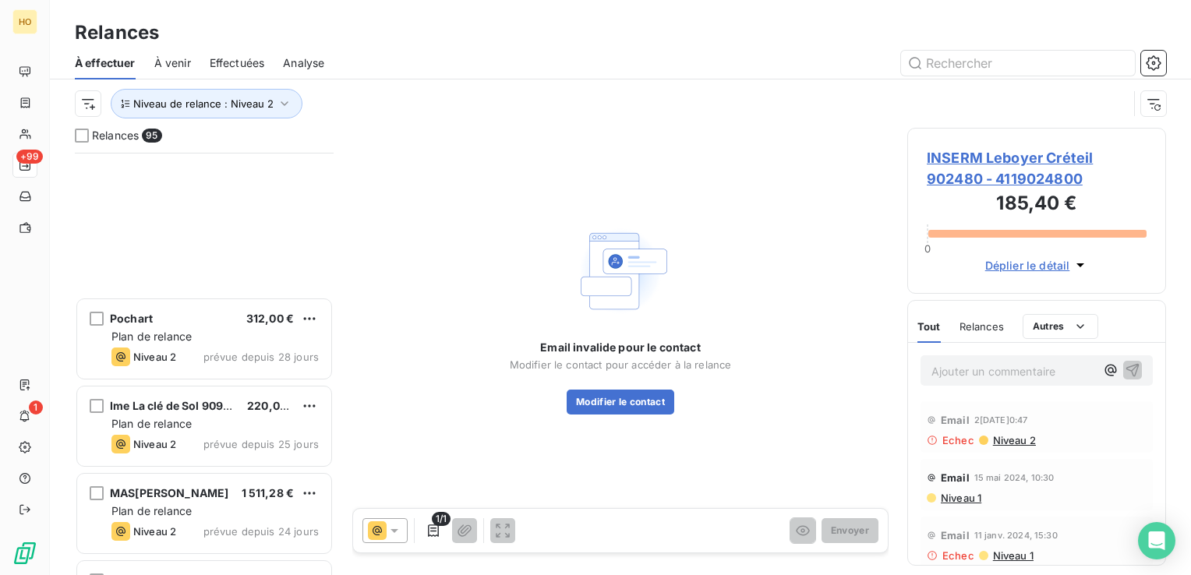
scroll to position [7872, 0]
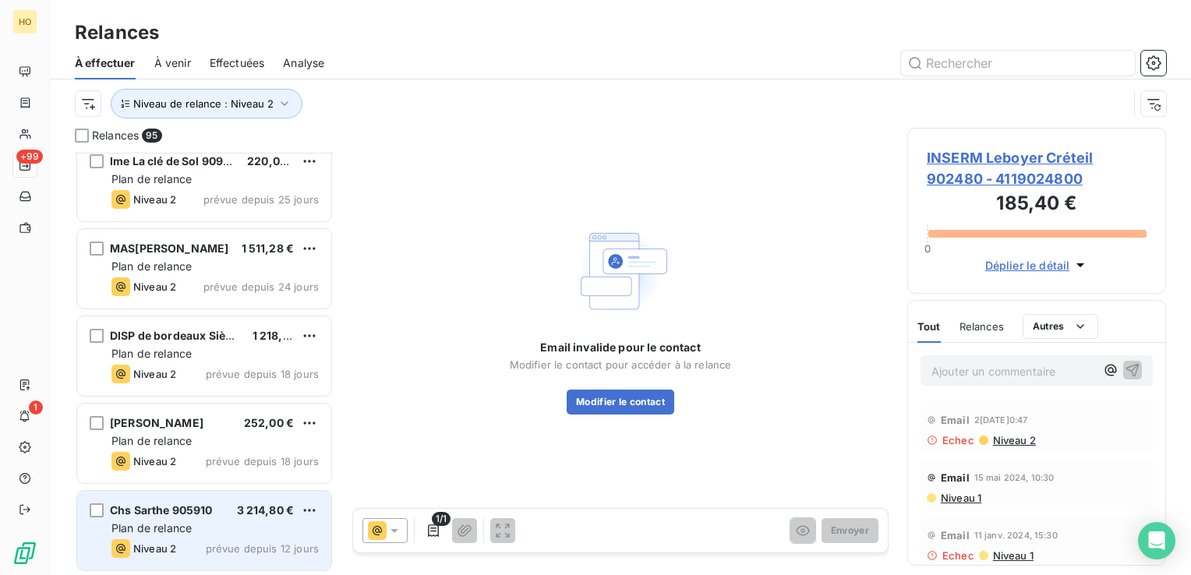
click at [264, 547] on span "prévue depuis 12 jours" at bounding box center [262, 549] width 113 height 12
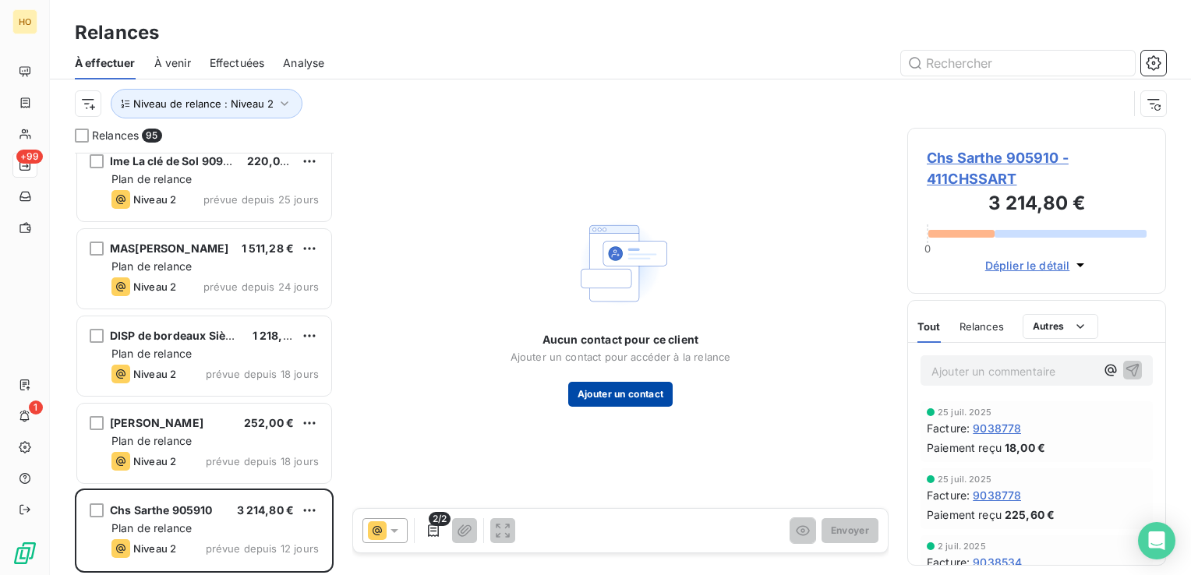
click at [600, 394] on button "Ajouter un contact" at bounding box center [620, 394] width 105 height 25
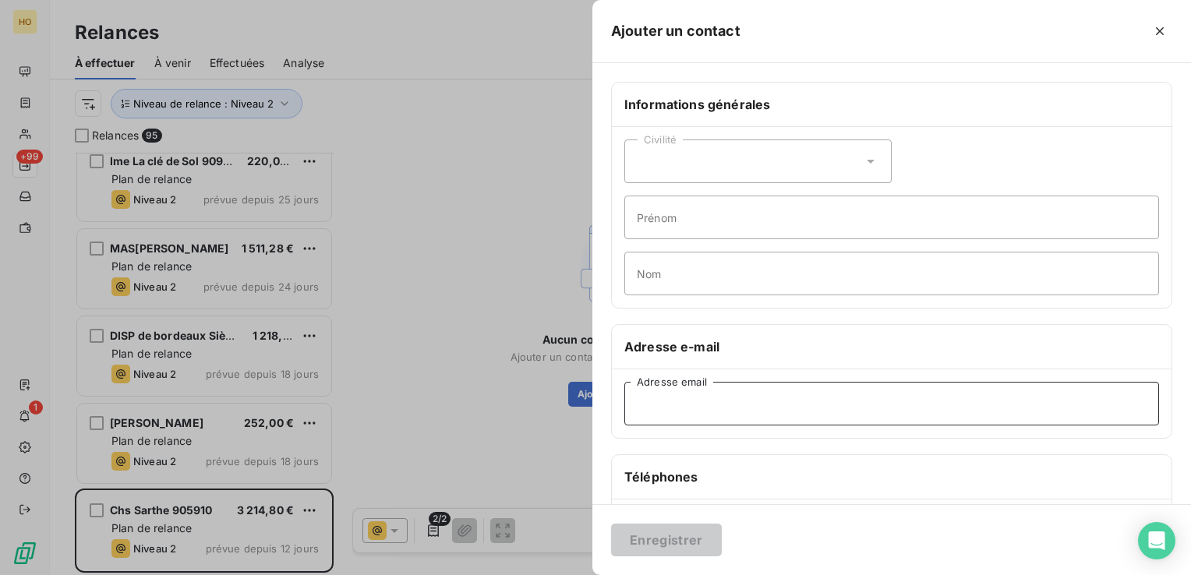
click at [731, 401] on input "Adresse email" at bounding box center [891, 404] width 535 height 44
paste input "[PERSON_NAME][EMAIL_ADDRESS][DOMAIN_NAME]"
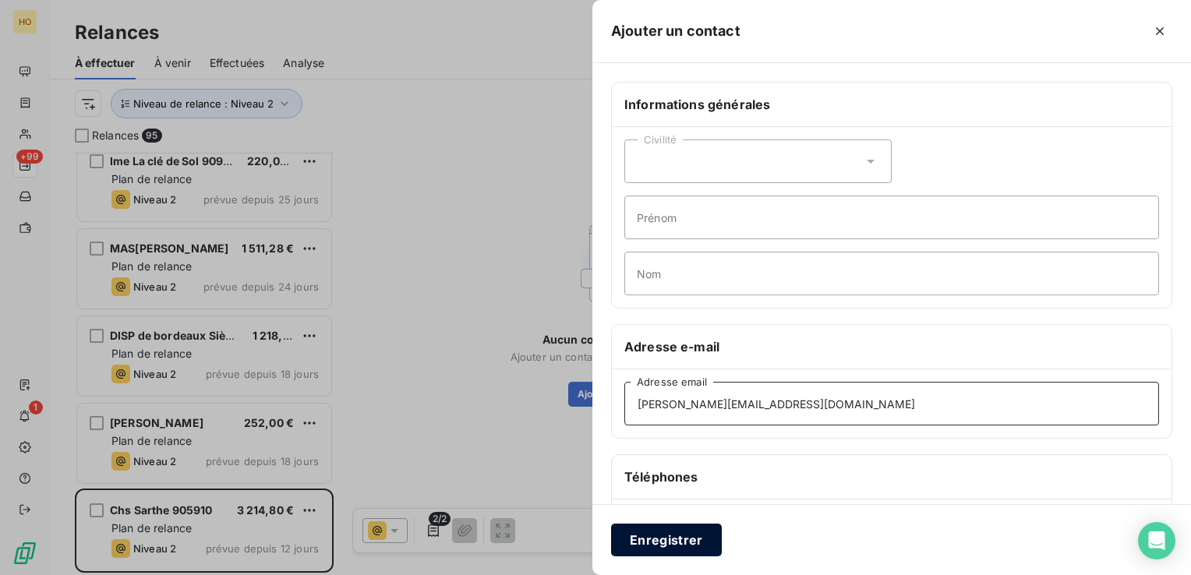
type input "[PERSON_NAME][EMAIL_ADDRESS][DOMAIN_NAME]"
click at [655, 543] on button "Enregistrer" at bounding box center [666, 540] width 111 height 33
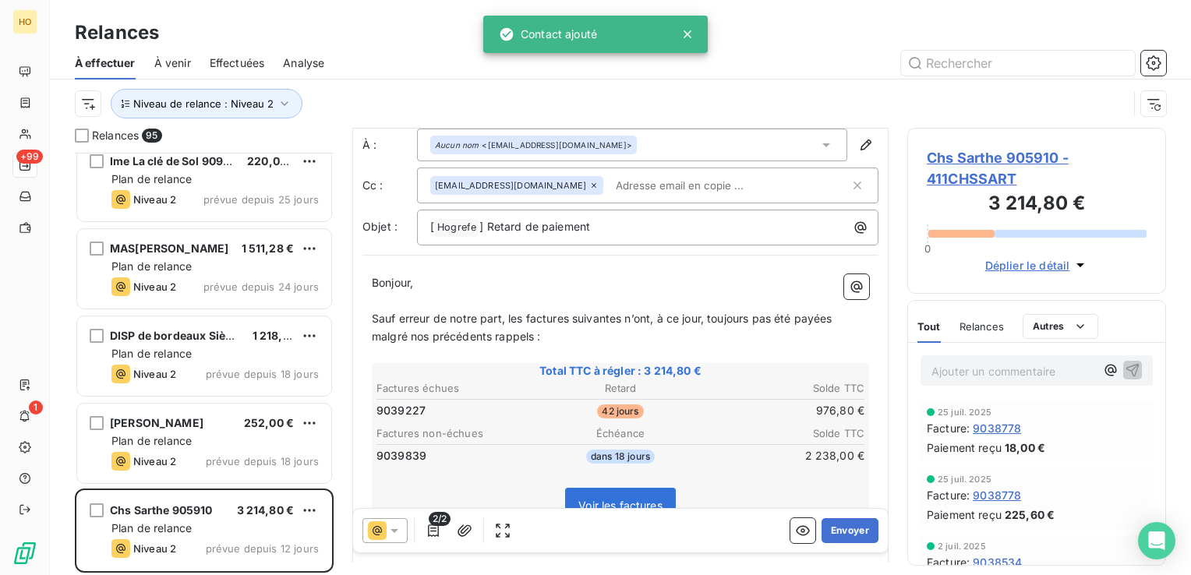
scroll to position [34, 0]
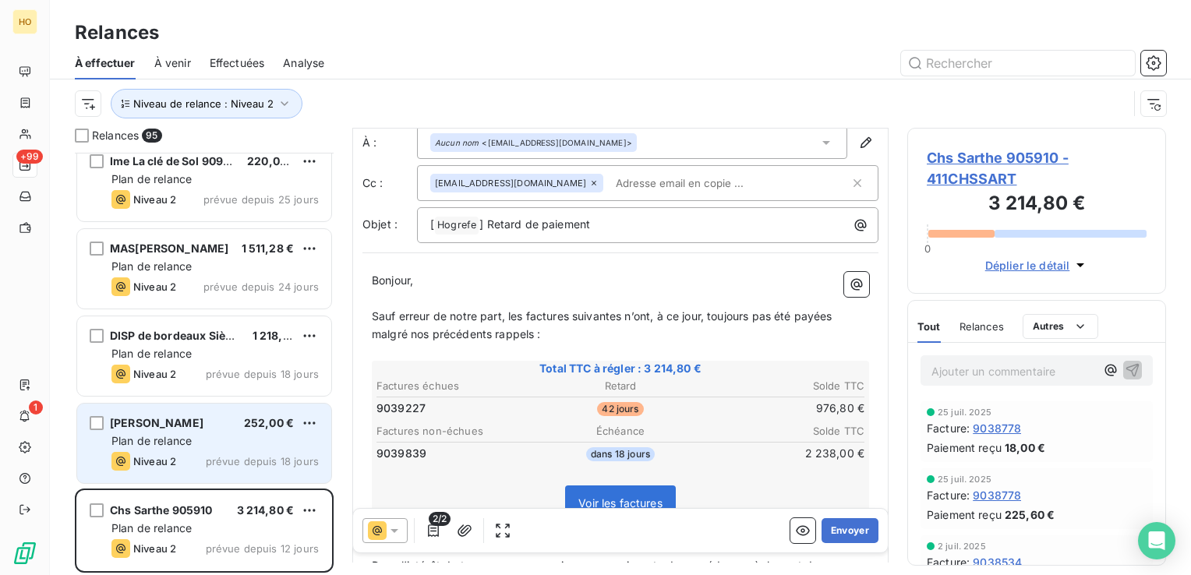
click at [210, 419] on div "[PERSON_NAME] 252,00 €" at bounding box center [214, 423] width 207 height 14
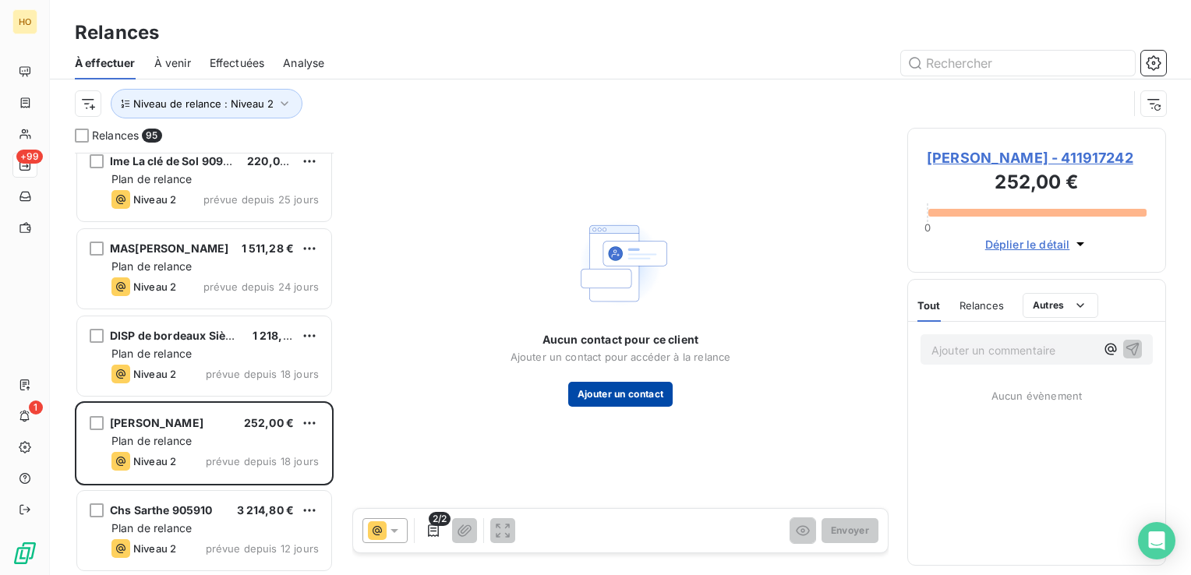
click at [613, 404] on button "Ajouter un contact" at bounding box center [620, 394] width 105 height 25
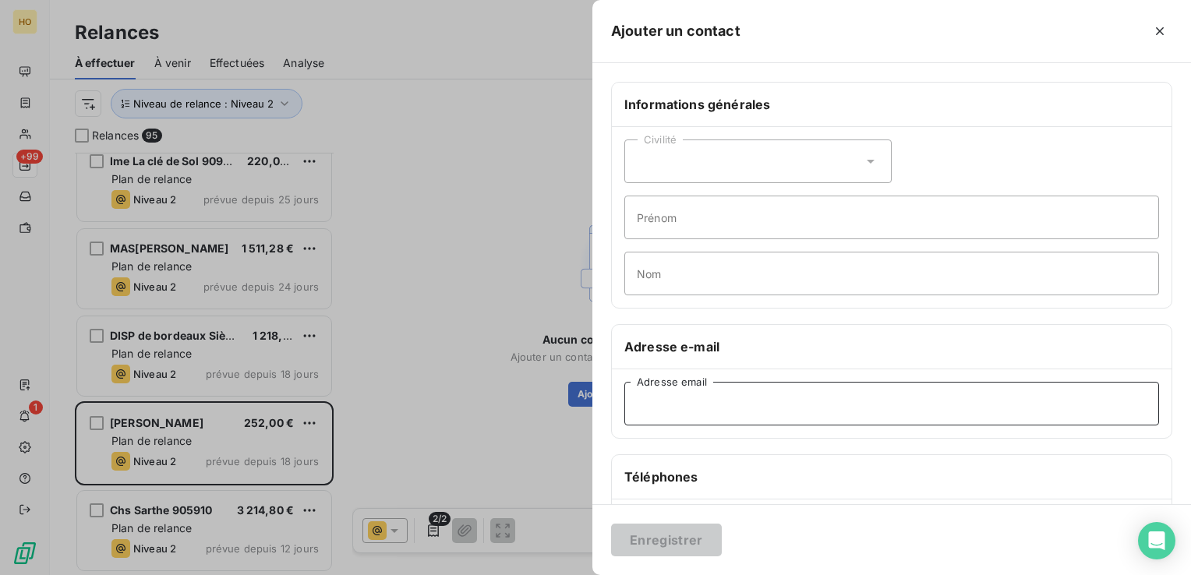
click at [702, 401] on input "Adresse email" at bounding box center [891, 404] width 535 height 44
paste input "[PERSON_NAME][EMAIL_ADDRESS][DOMAIN_NAME]"
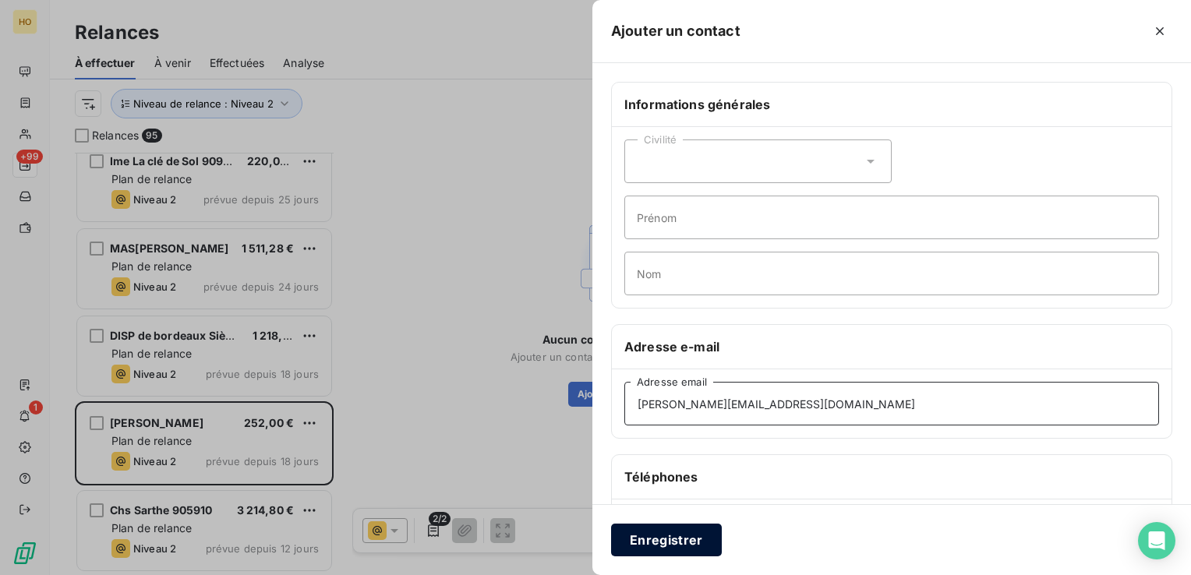
type input "[PERSON_NAME][EMAIL_ADDRESS][DOMAIN_NAME]"
click at [690, 545] on button "Enregistrer" at bounding box center [666, 540] width 111 height 33
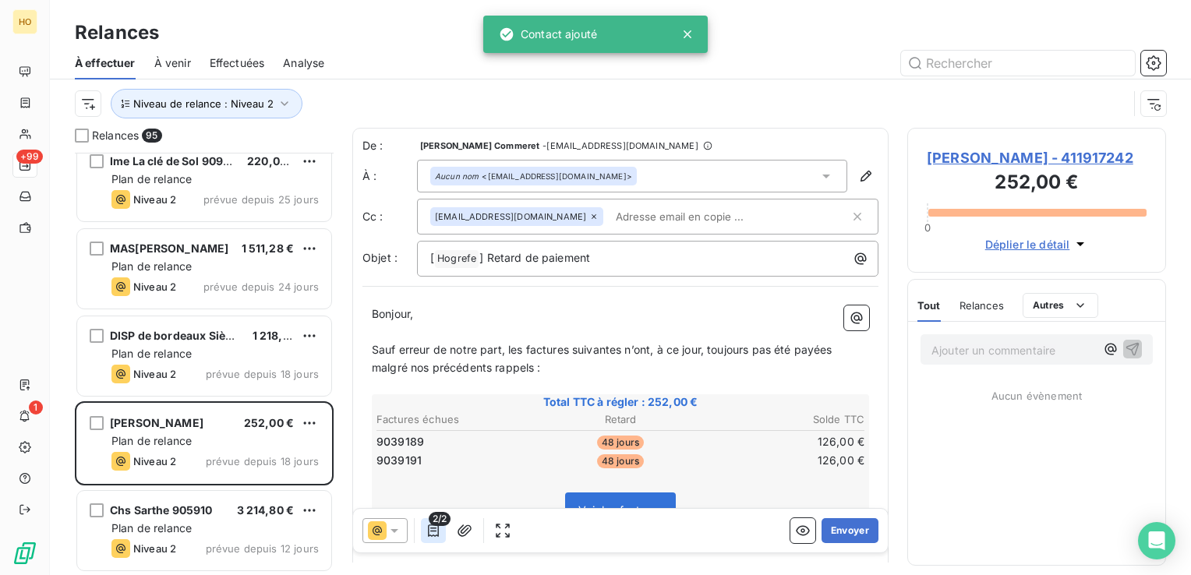
click at [436, 535] on icon "button" at bounding box center [434, 531] width 16 height 16
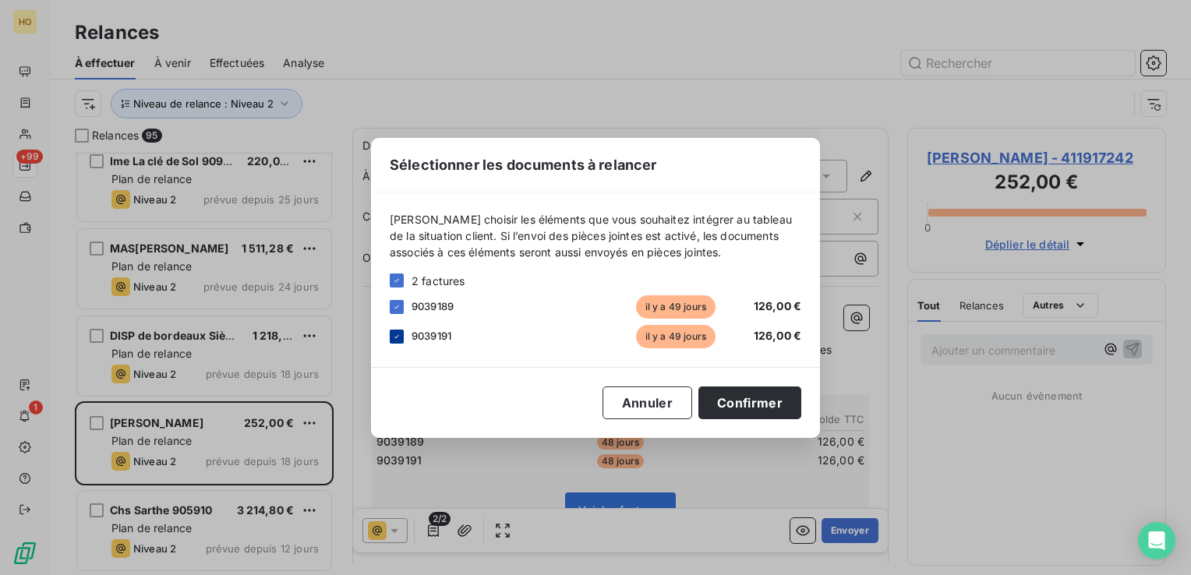
click at [397, 336] on icon at bounding box center [396, 336] width 9 height 9
click at [780, 412] on button "Confirmer" at bounding box center [750, 403] width 103 height 33
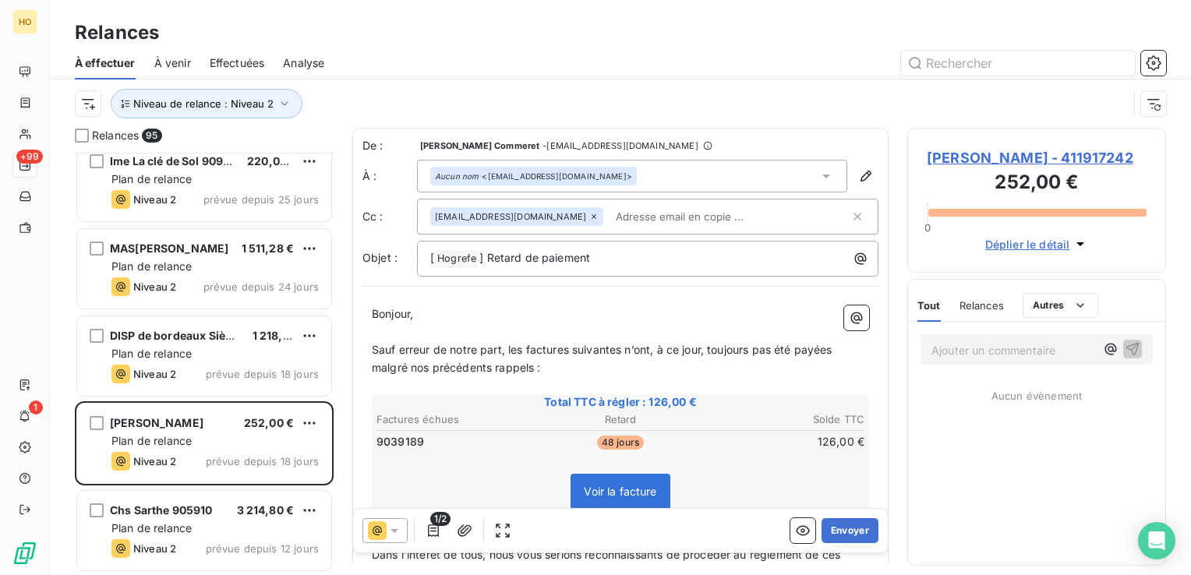
click at [387, 529] on icon at bounding box center [395, 531] width 16 height 16
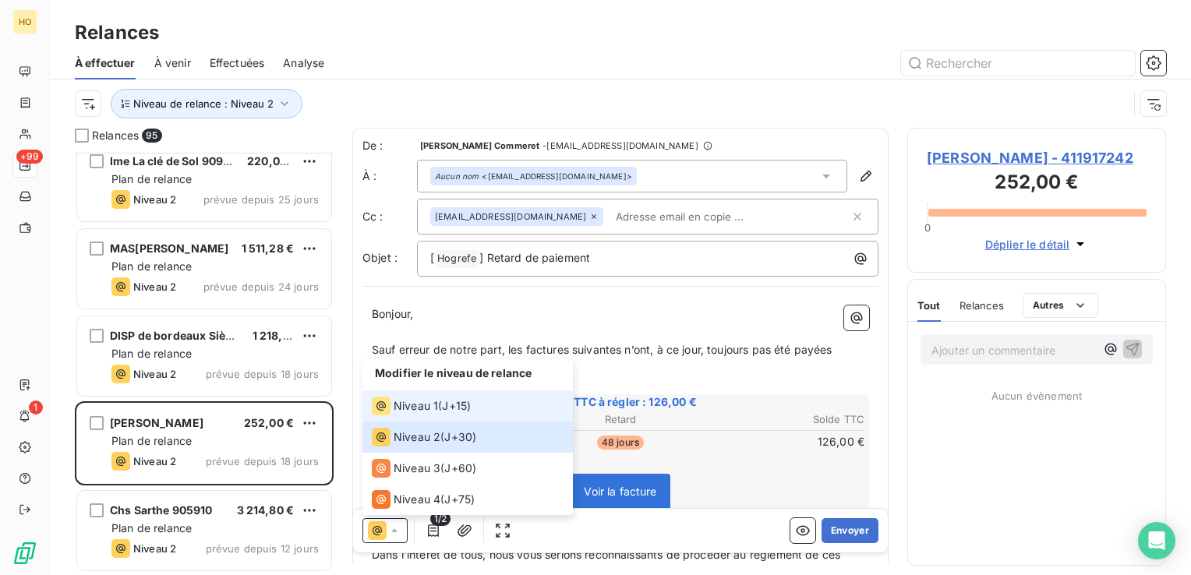
click at [435, 404] on span "Niveau 1" at bounding box center [416, 406] width 44 height 16
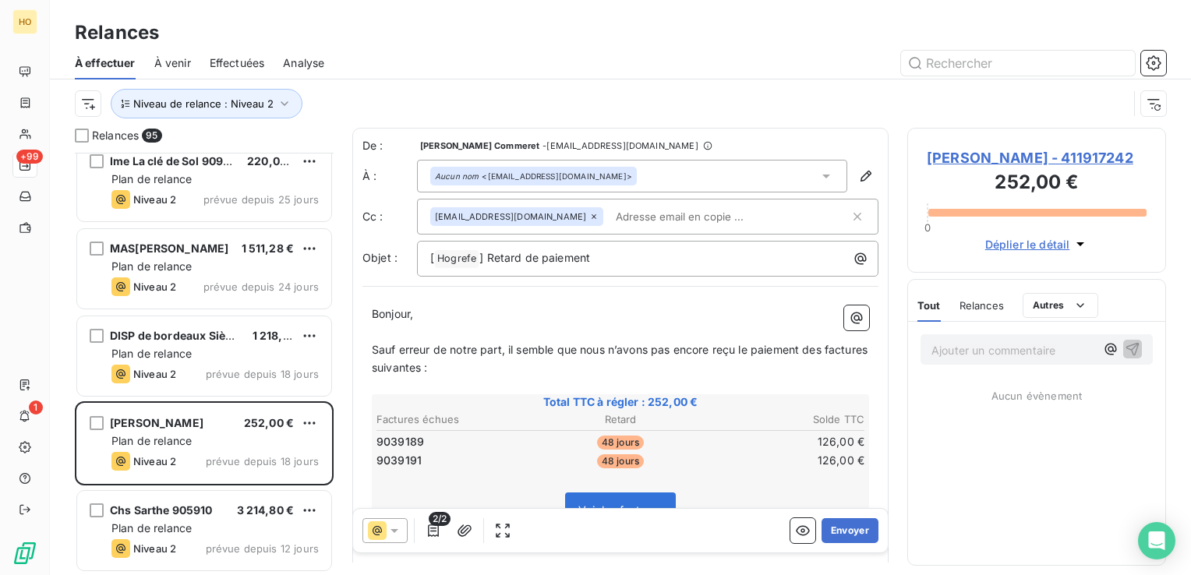
click at [429, 520] on span "2/2" at bounding box center [440, 519] width 22 height 14
click at [438, 536] on icon "button" at bounding box center [434, 531] width 16 height 16
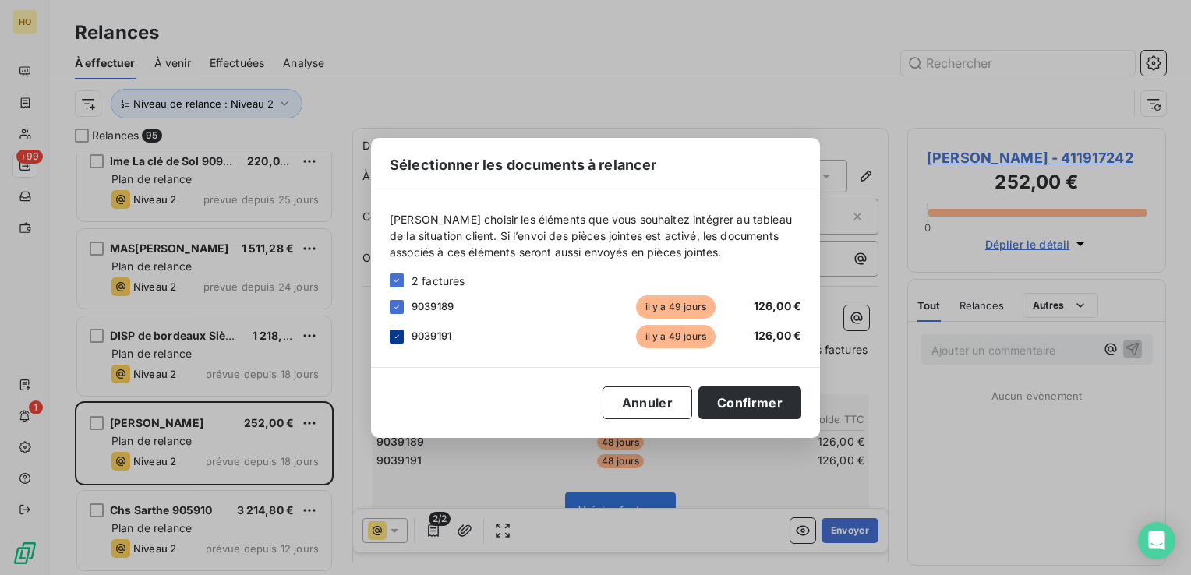
click at [398, 335] on icon at bounding box center [396, 335] width 5 height 3
click at [764, 396] on button "Confirmer" at bounding box center [750, 403] width 103 height 33
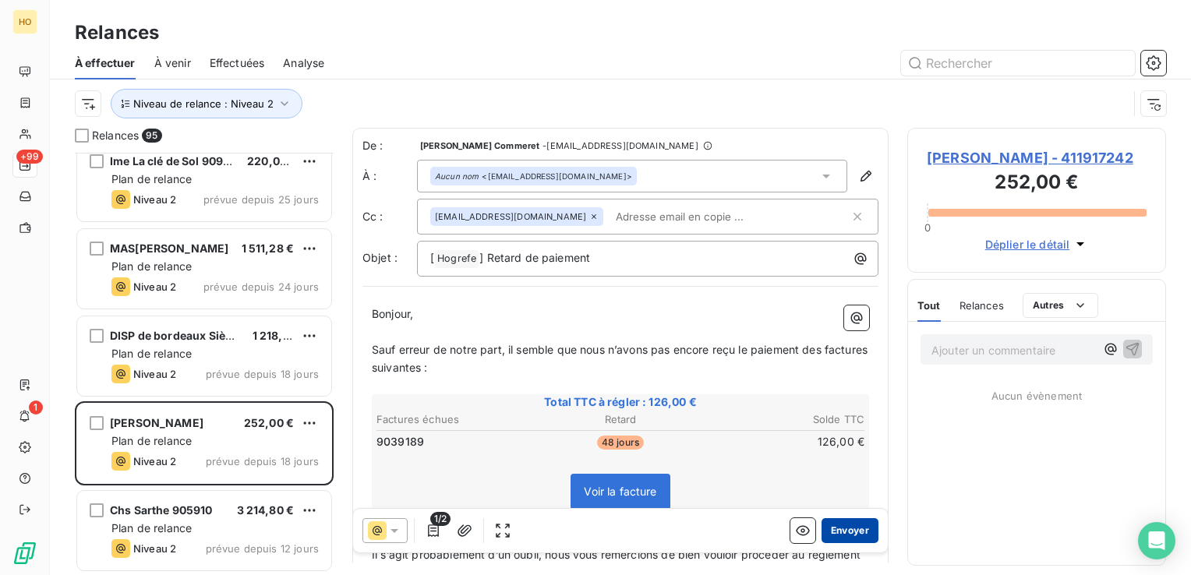
click at [847, 529] on button "Envoyer" at bounding box center [850, 530] width 57 height 25
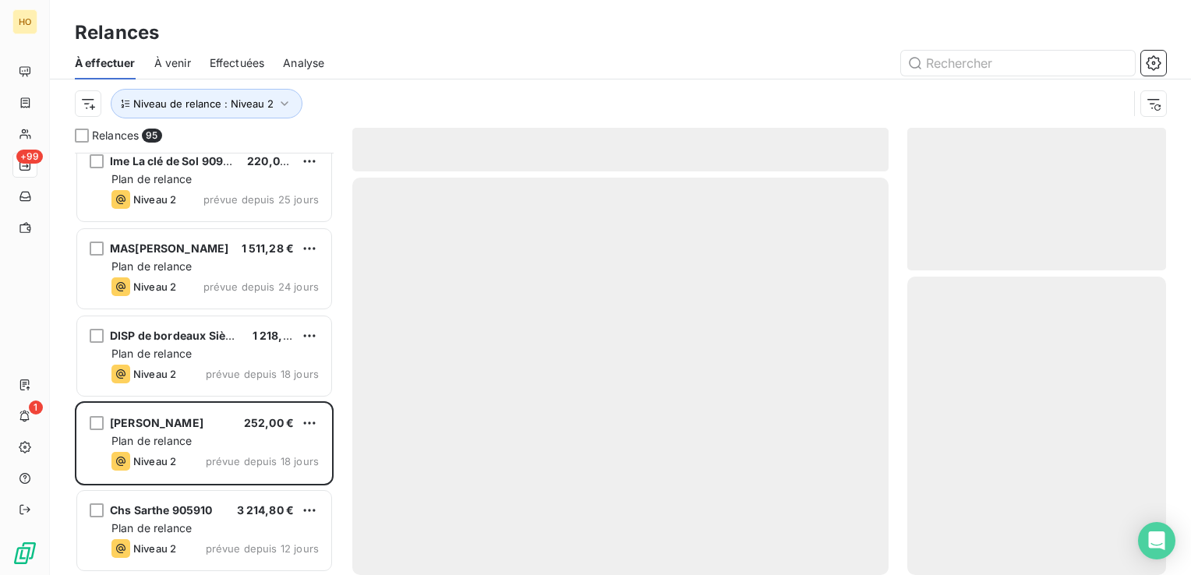
scroll to position [7785, 0]
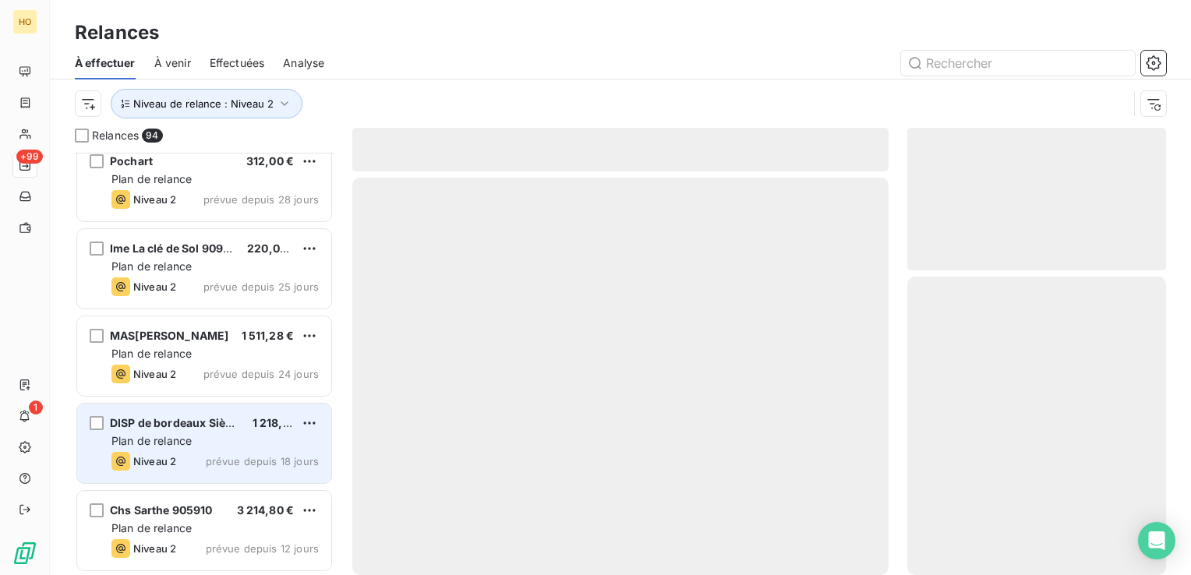
click at [214, 435] on div "Plan de relance" at bounding box center [214, 441] width 207 height 16
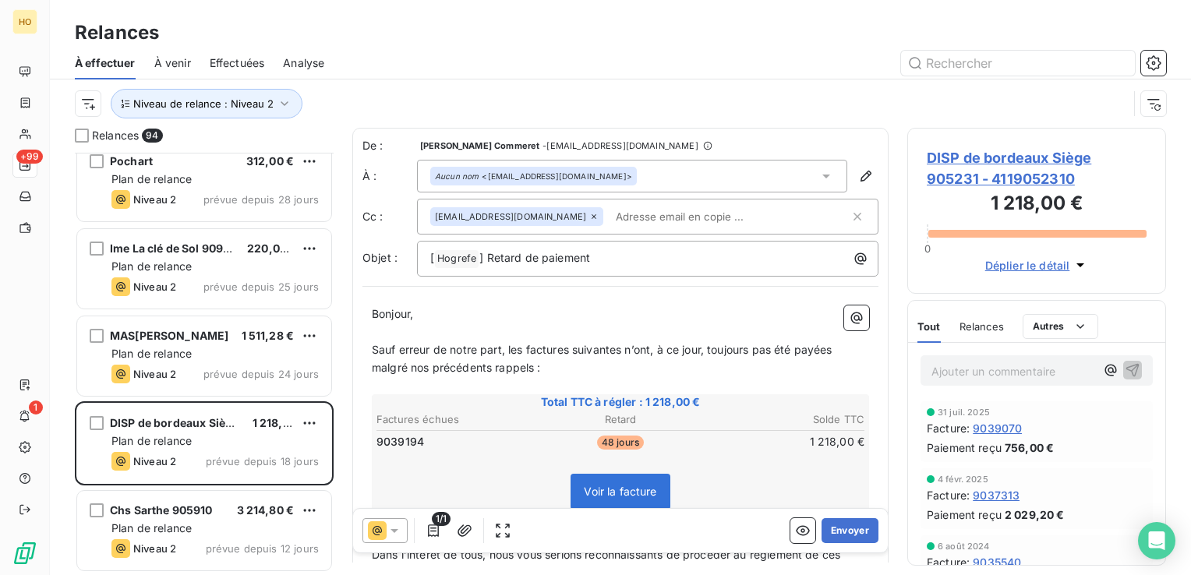
click at [395, 438] on span "9039194" at bounding box center [401, 442] width 48 height 16
drag, startPoint x: 396, startPoint y: 445, endPoint x: 399, endPoint y: 437, distance: 8.4
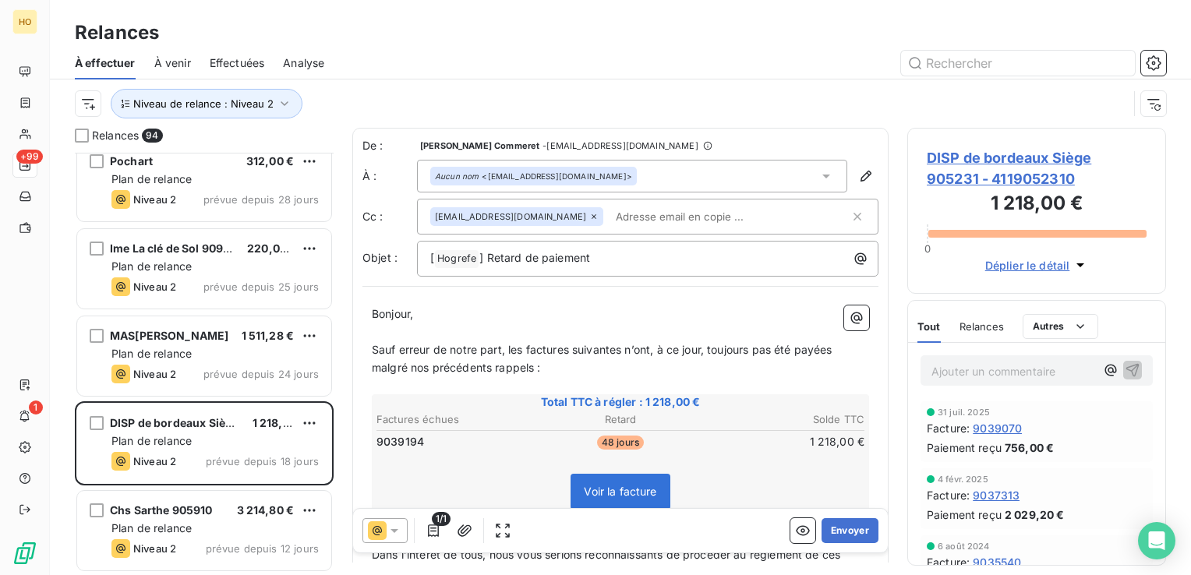
click at [399, 440] on span "9039194" at bounding box center [401, 442] width 48 height 16
click at [399, 437] on span "9039194" at bounding box center [401, 442] width 48 height 16
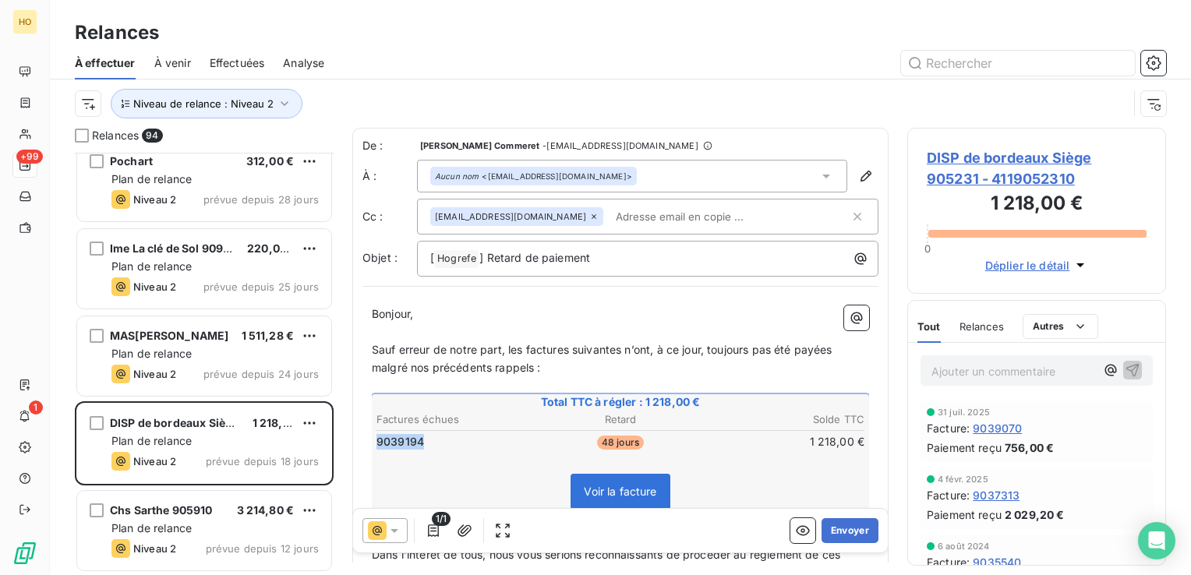
click at [399, 437] on span "9039194" at bounding box center [401, 442] width 48 height 16
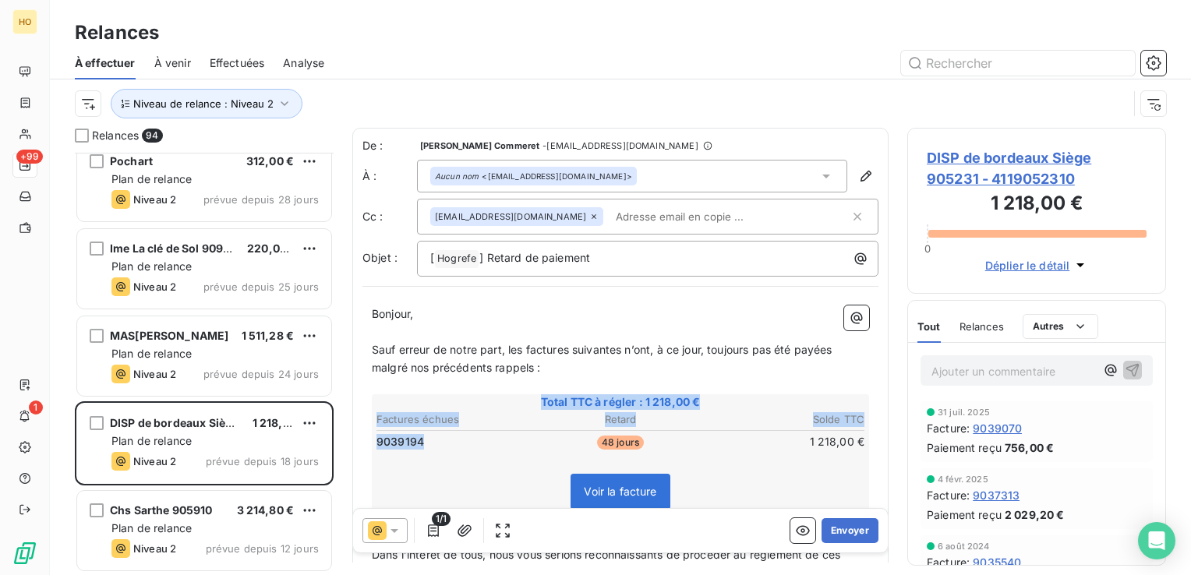
drag, startPoint x: 432, startPoint y: 447, endPoint x: 380, endPoint y: 448, distance: 52.2
click at [379, 448] on td "9039194" at bounding box center [457, 441] width 162 height 17
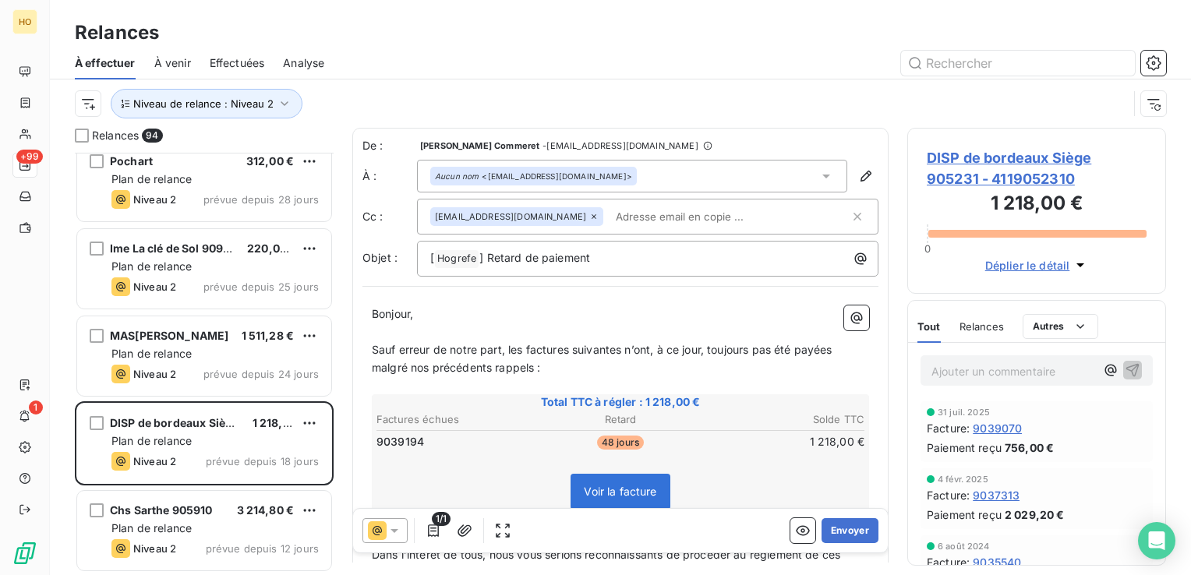
drag, startPoint x: 380, startPoint y: 448, endPoint x: 423, endPoint y: 439, distance: 43.9
click at [380, 448] on td "9039194" at bounding box center [457, 441] width 162 height 17
drag, startPoint x: 418, startPoint y: 442, endPoint x: 377, endPoint y: 447, distance: 40.9
click at [377, 447] on span "9039194" at bounding box center [401, 442] width 48 height 16
drag, startPoint x: 423, startPoint y: 438, endPoint x: 373, endPoint y: 436, distance: 49.9
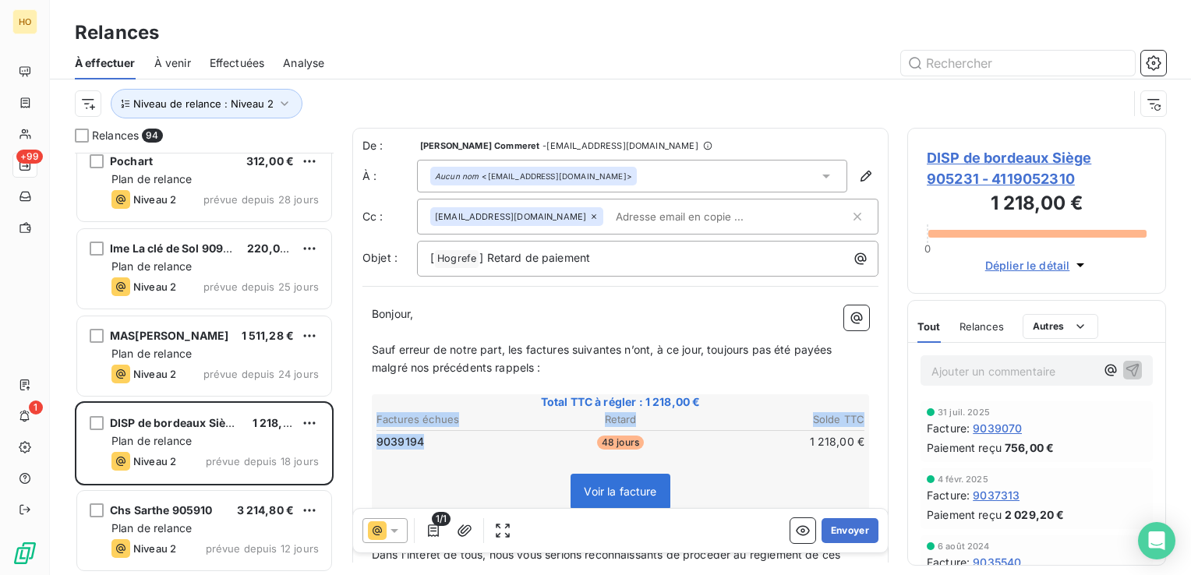
click at [374, 436] on table "Factures échues Retard Solde TTC 9039194 48 jours 1 218,00 €" at bounding box center [620, 431] width 493 height 42
click at [378, 438] on span "9039194" at bounding box center [401, 442] width 48 height 16
click at [395, 446] on span "9039194" at bounding box center [401, 442] width 48 height 16
copy span "9039194"
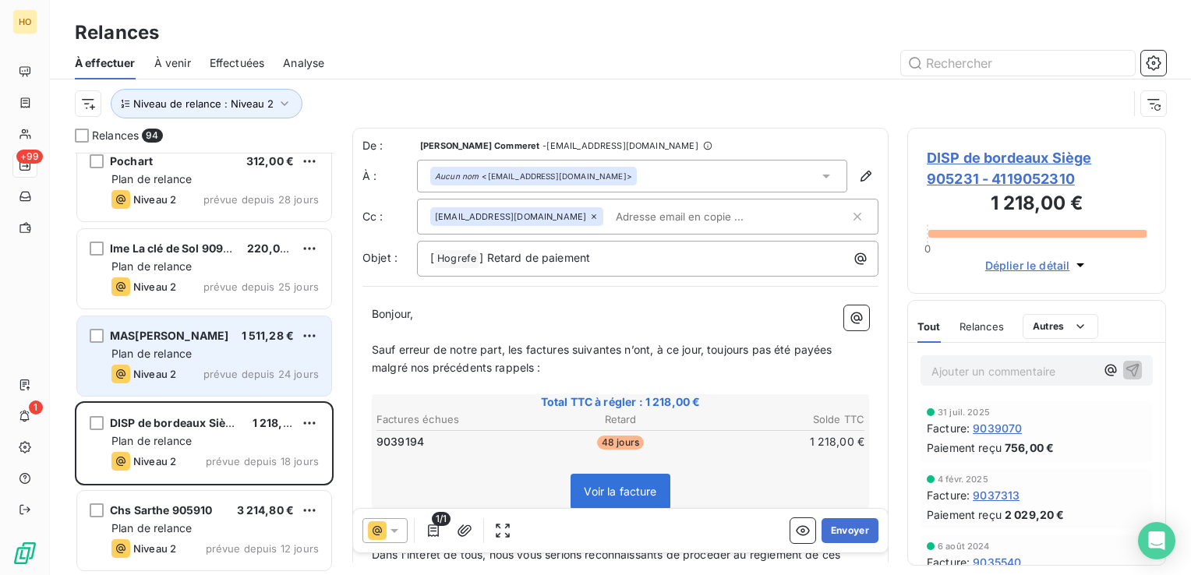
click at [200, 346] on div "Plan de relance" at bounding box center [214, 354] width 207 height 16
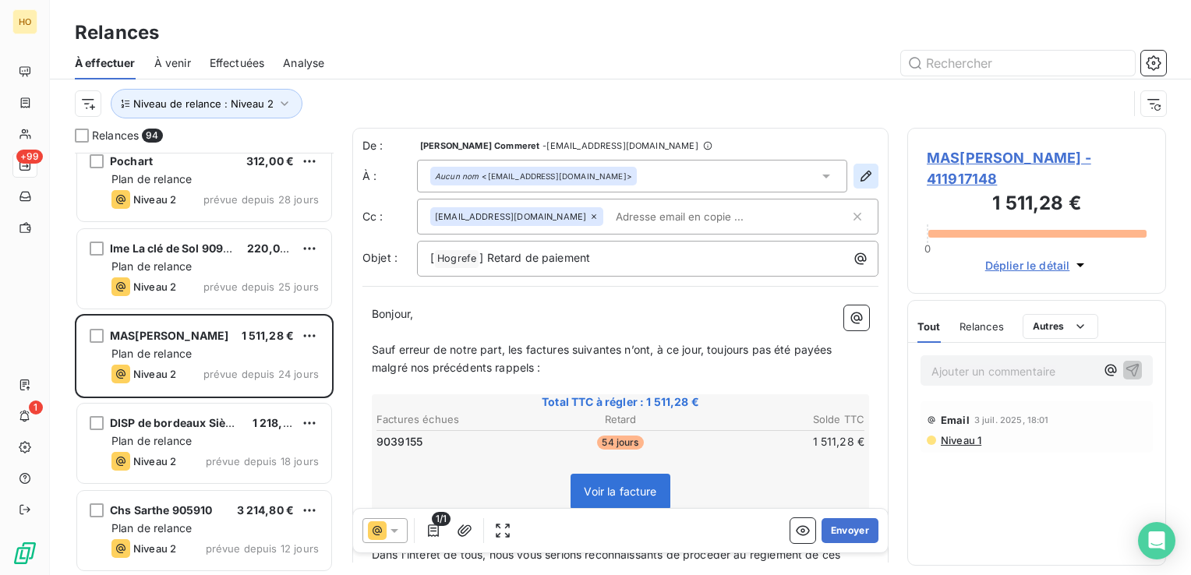
click at [858, 171] on icon "button" at bounding box center [866, 176] width 16 height 16
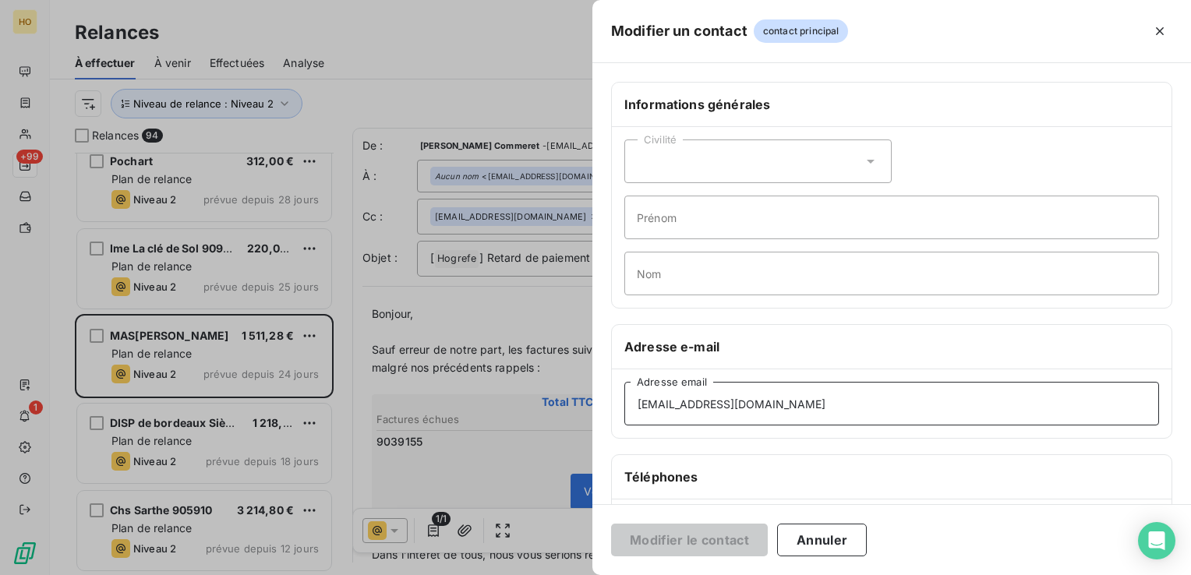
drag, startPoint x: 752, startPoint y: 412, endPoint x: 536, endPoint y: 406, distance: 216.0
click at [536, 575] on div "Modifier un contact contact principal Informations générales Civilité Prénom No…" at bounding box center [595, 575] width 1191 height 0
click at [532, 299] on div at bounding box center [595, 287] width 1191 height 575
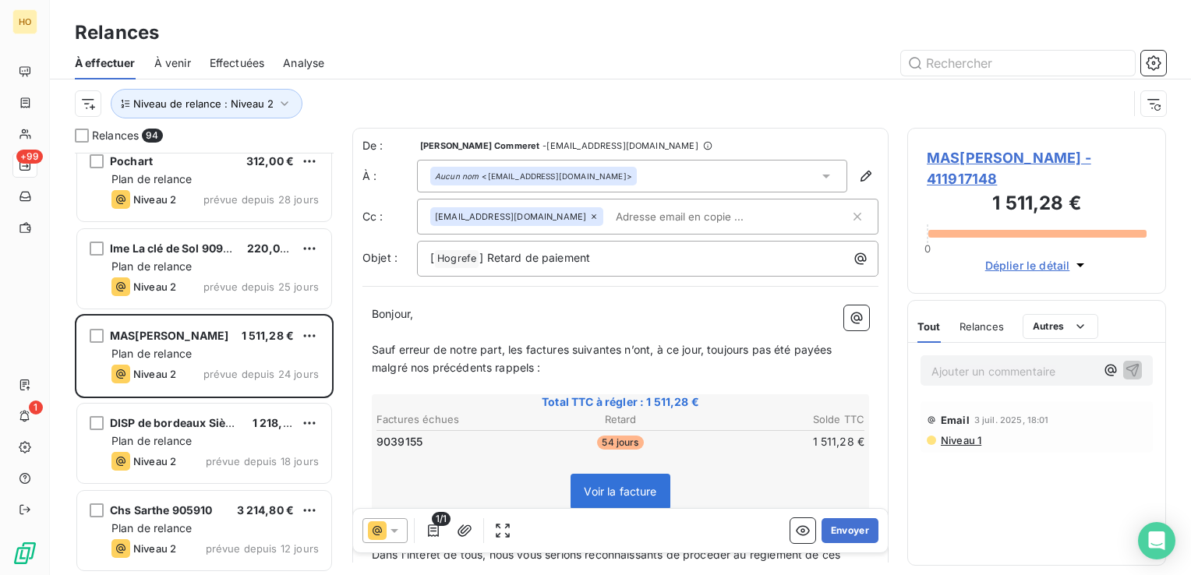
click at [393, 520] on div at bounding box center [385, 530] width 45 height 25
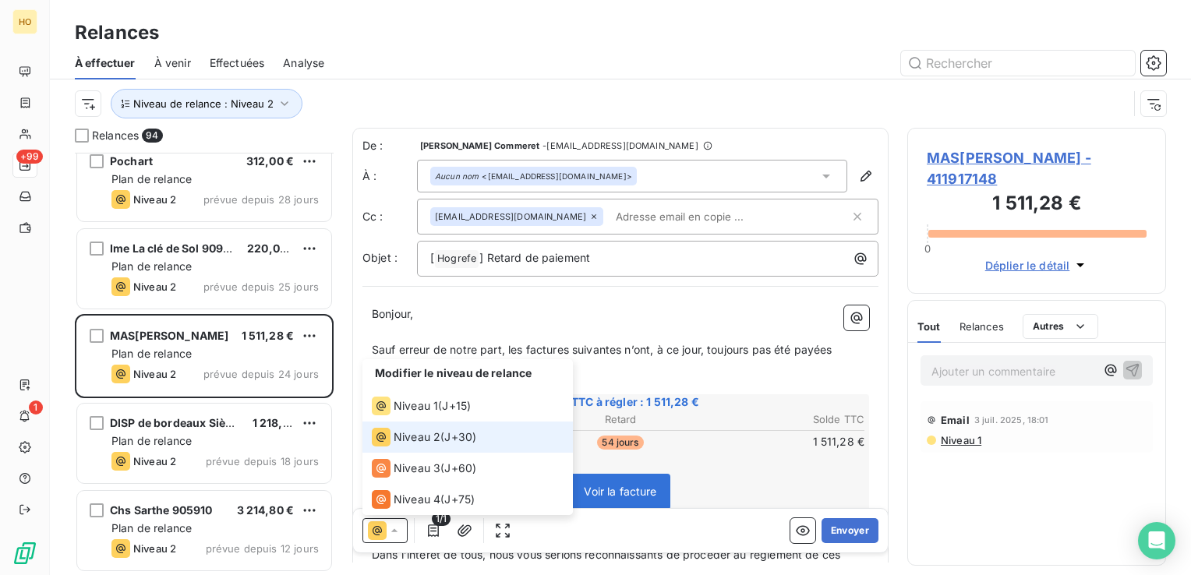
click at [393, 520] on div at bounding box center [385, 530] width 45 height 25
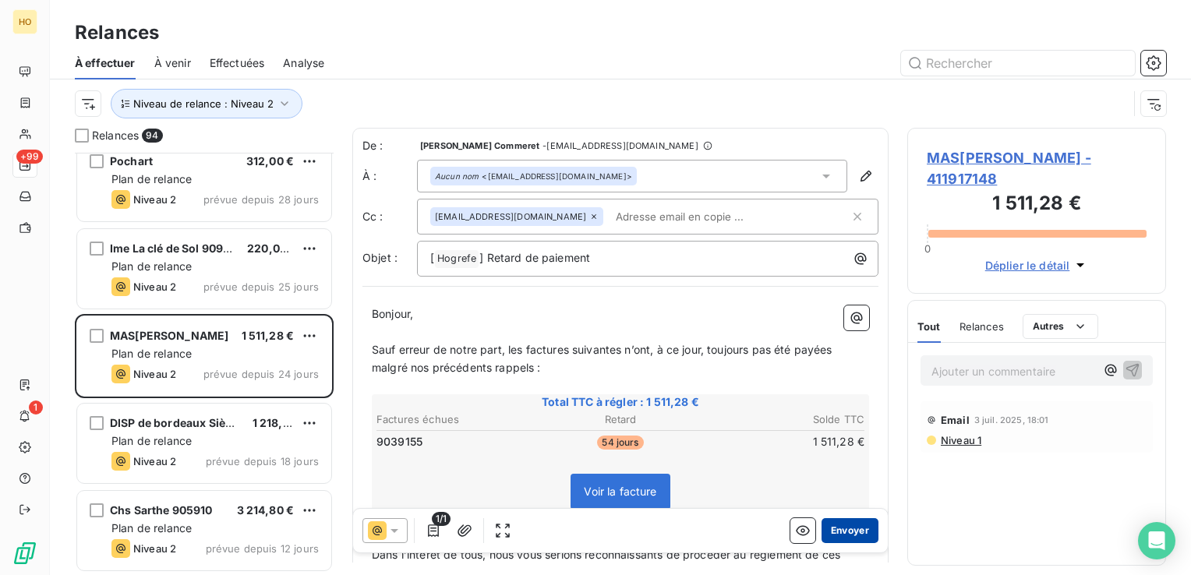
click at [845, 530] on button "Envoyer" at bounding box center [850, 530] width 57 height 25
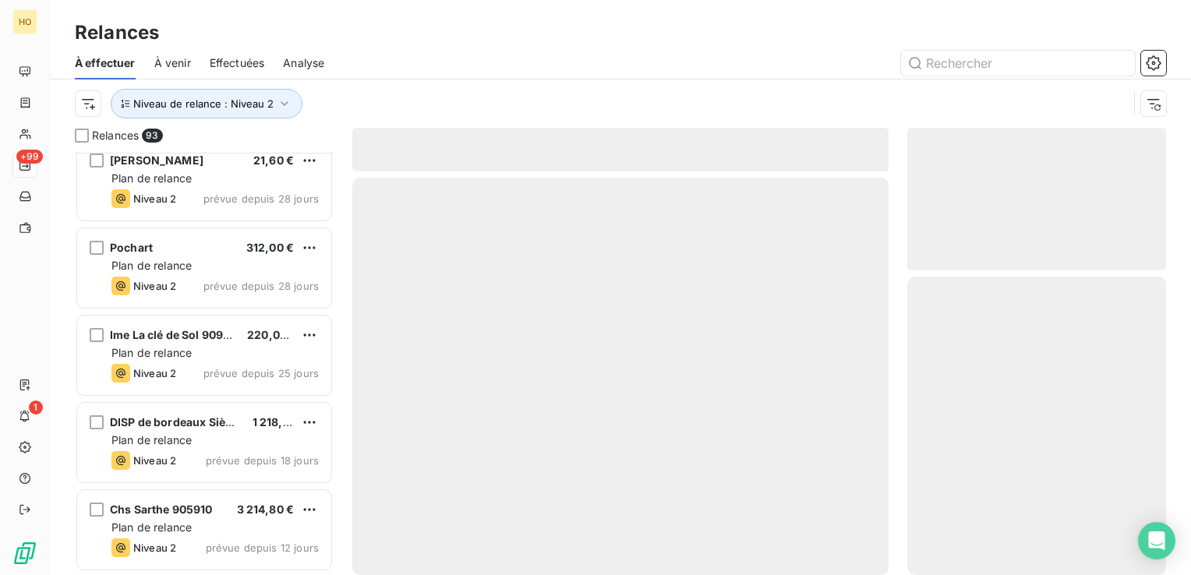
scroll to position [7698, 0]
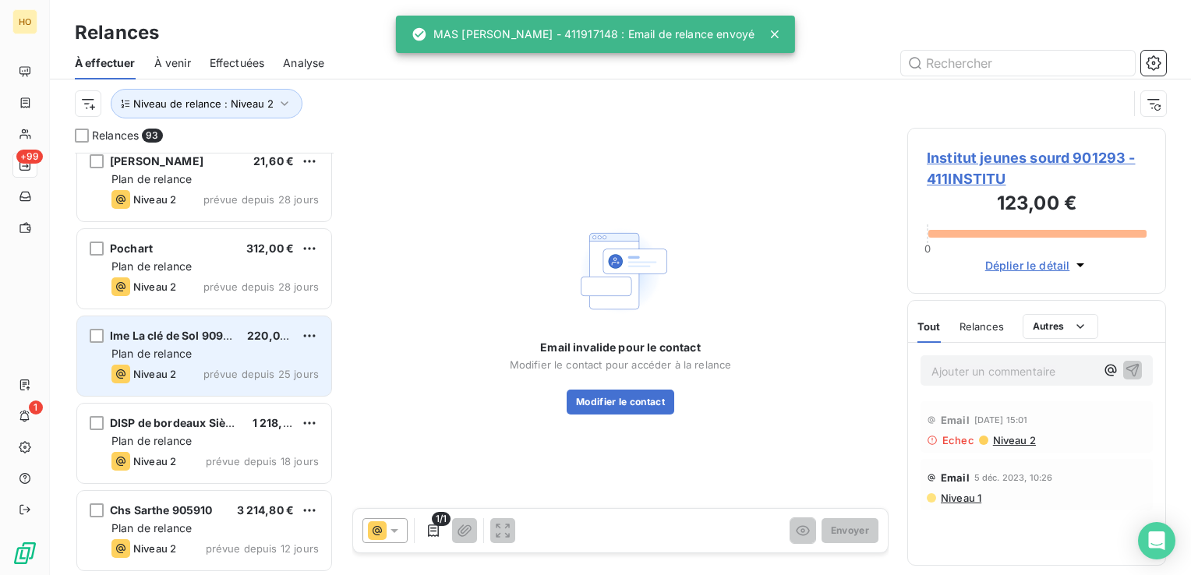
click at [182, 351] on span "Plan de relance" at bounding box center [151, 353] width 80 height 13
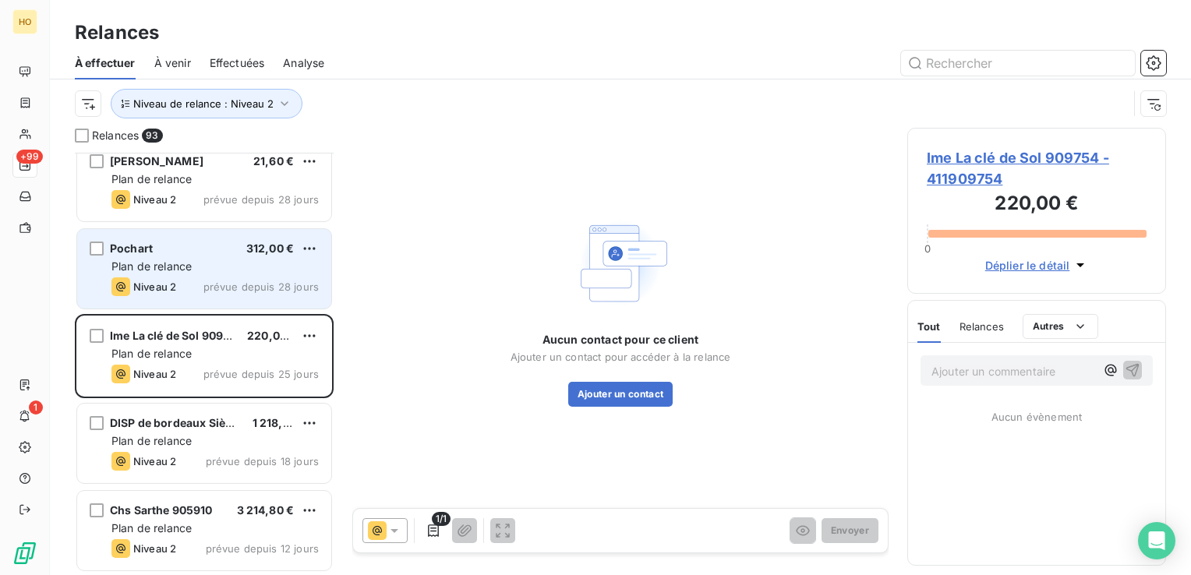
click at [124, 255] on div "Pochart" at bounding box center [131, 249] width 43 height 16
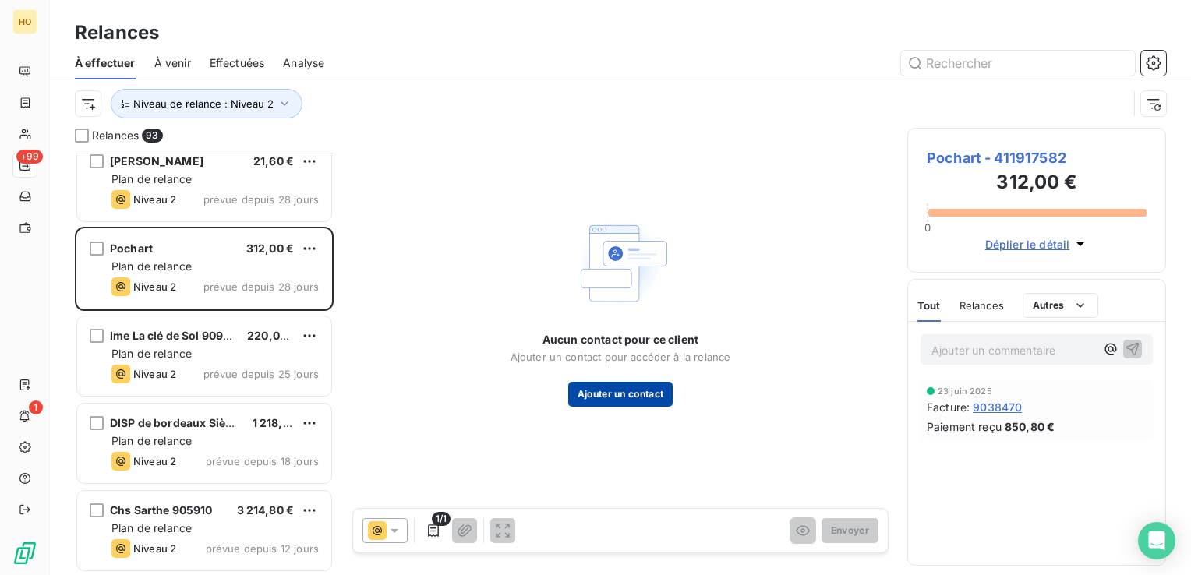
click at [637, 395] on button "Ajouter un contact" at bounding box center [620, 394] width 105 height 25
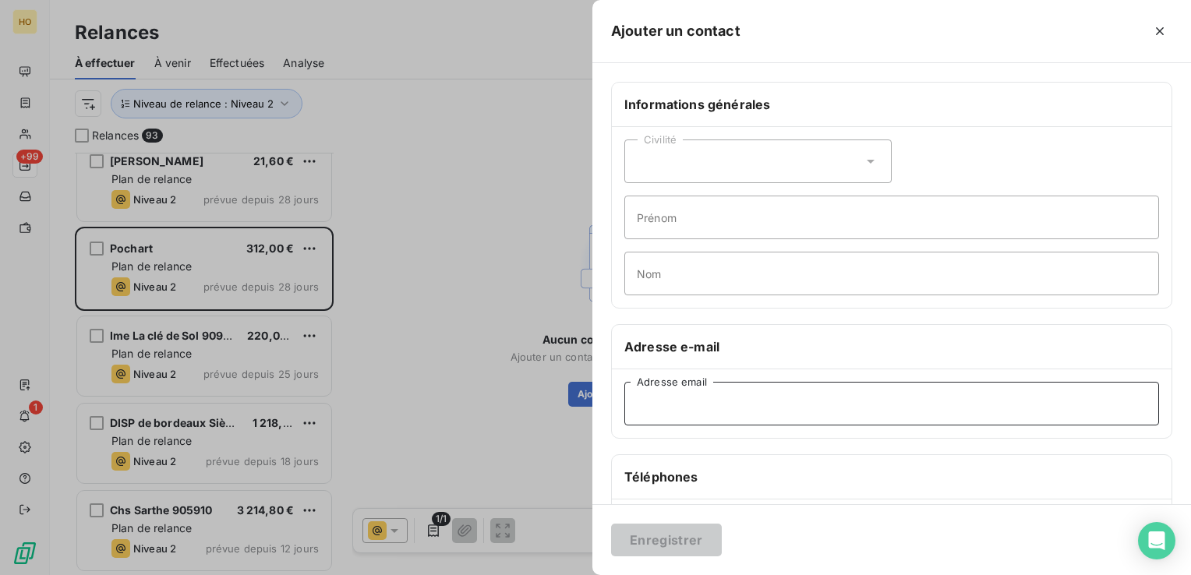
click at [730, 407] on input "Adresse email" at bounding box center [891, 404] width 535 height 44
paste input "[PERSON_NAME][EMAIL_ADDRESS][DOMAIN_NAME]"
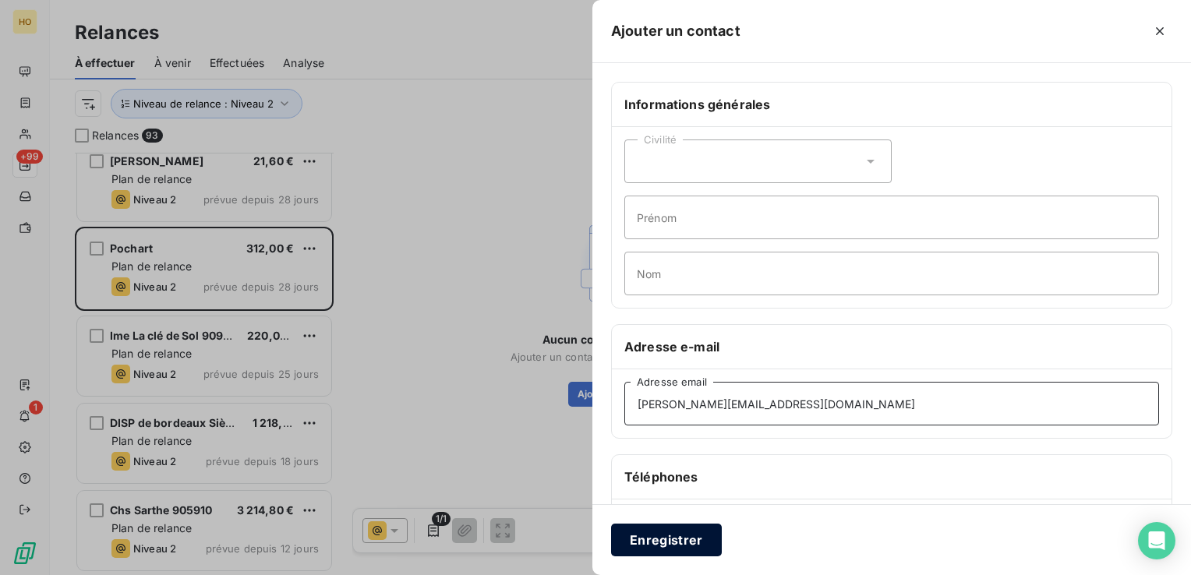
type input "[PERSON_NAME][EMAIL_ADDRESS][DOMAIN_NAME]"
click at [677, 539] on button "Enregistrer" at bounding box center [666, 540] width 111 height 33
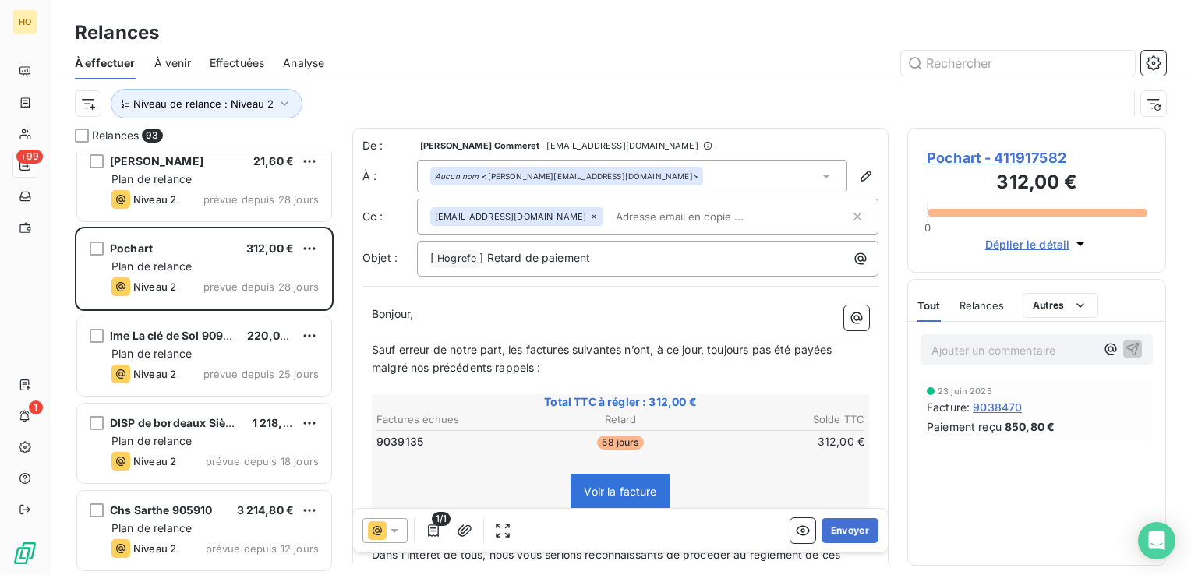
click at [384, 541] on div at bounding box center [385, 530] width 45 height 25
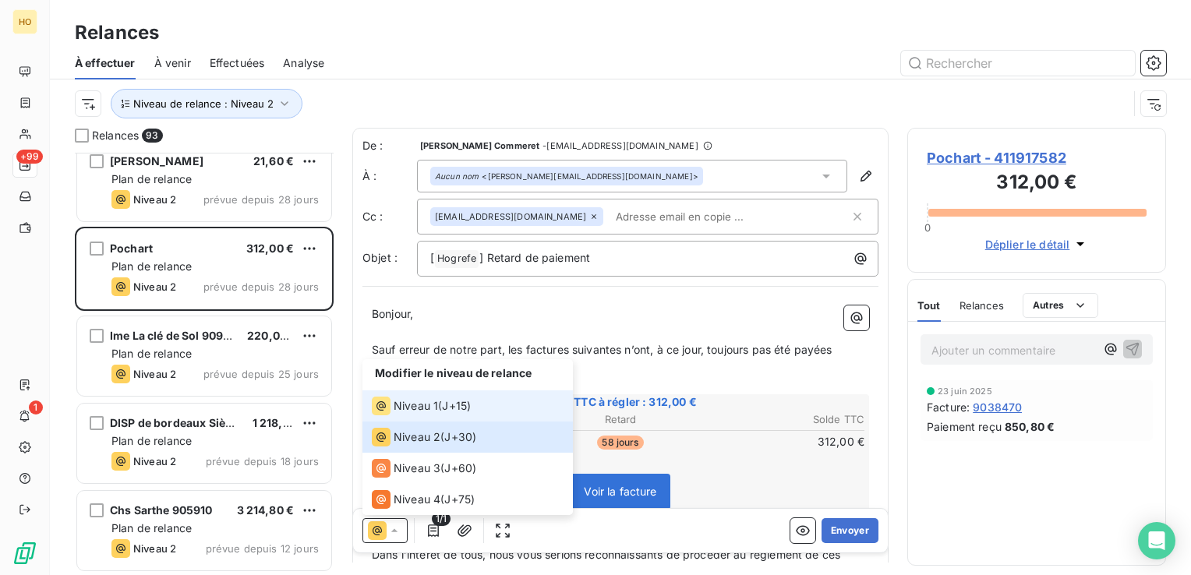
click at [446, 406] on span "J+15 )" at bounding box center [456, 406] width 29 height 16
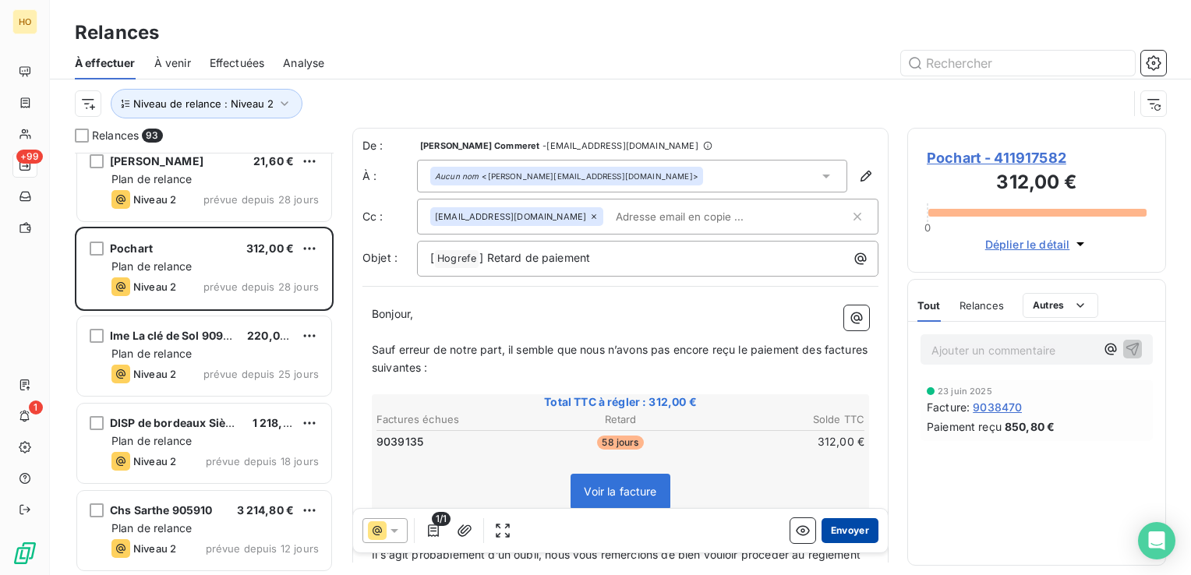
click at [851, 525] on button "Envoyer" at bounding box center [850, 530] width 57 height 25
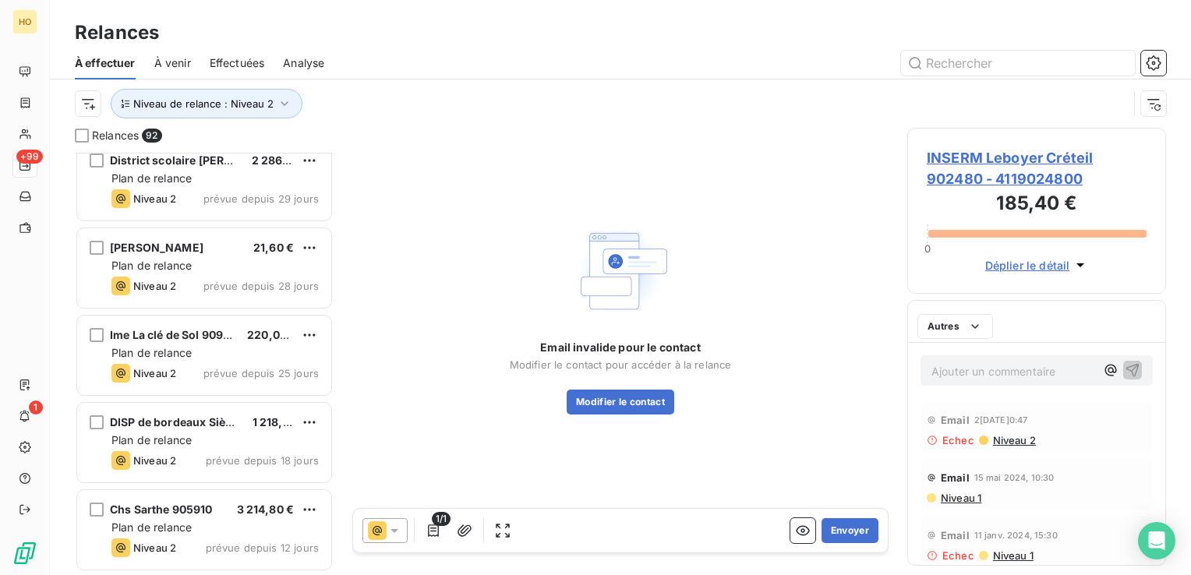
scroll to position [7610, 0]
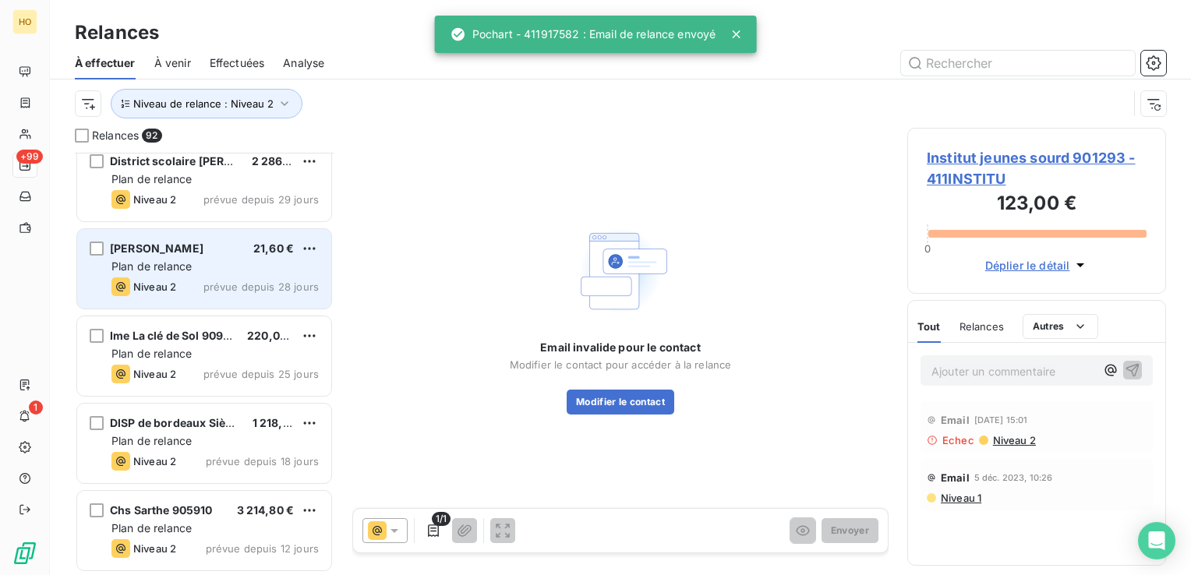
click at [238, 270] on div "Plan de relance" at bounding box center [214, 267] width 207 height 16
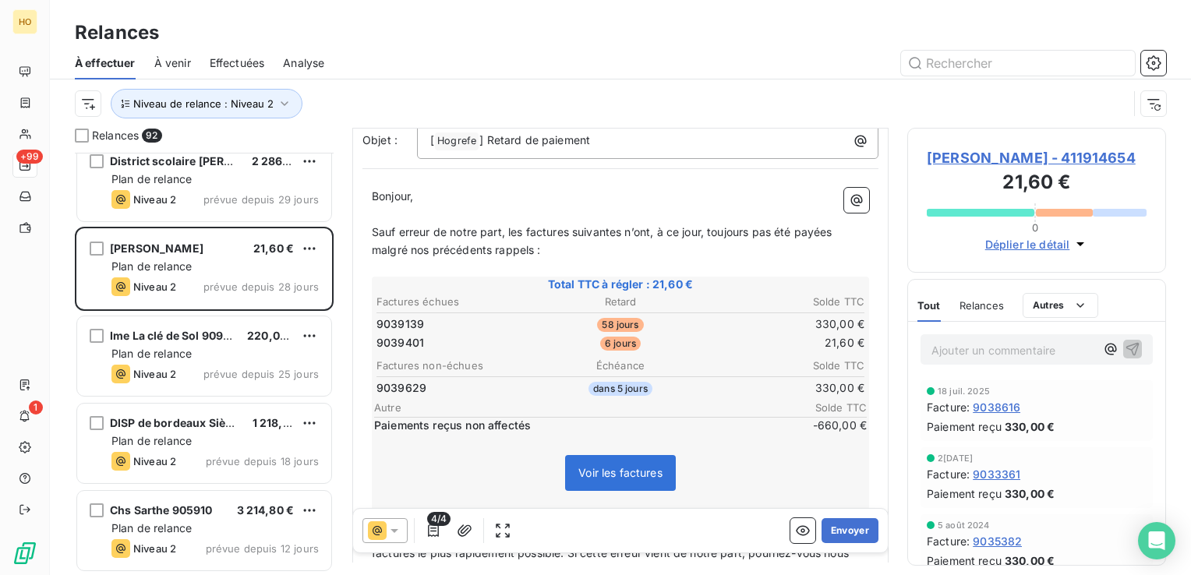
scroll to position [122, 0]
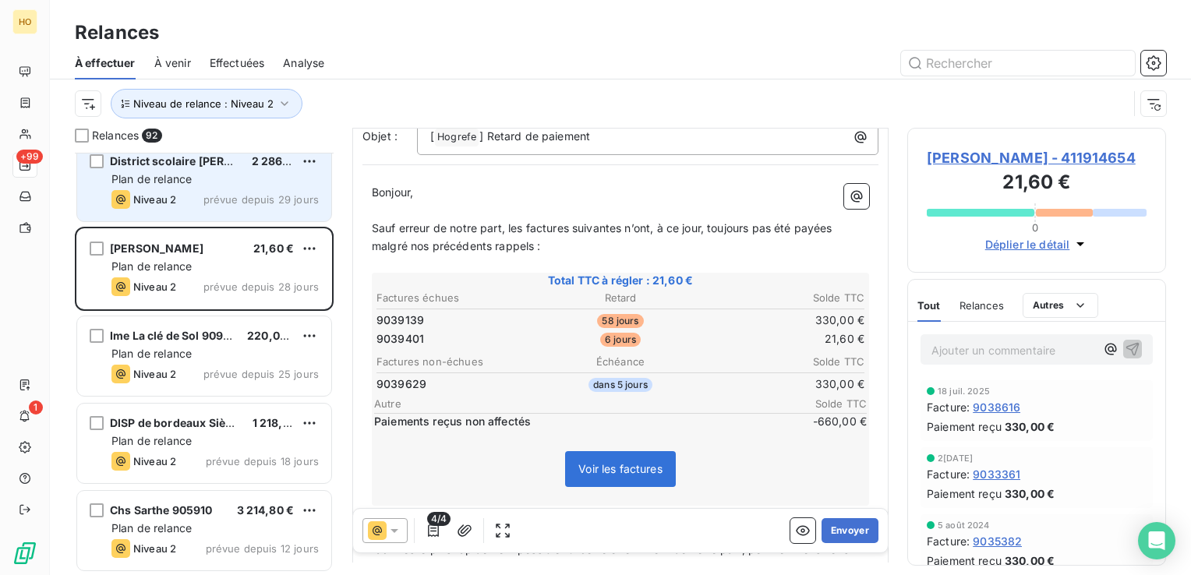
click at [235, 190] on div "Niveau 2 prévue depuis 29 jours" at bounding box center [214, 199] width 207 height 19
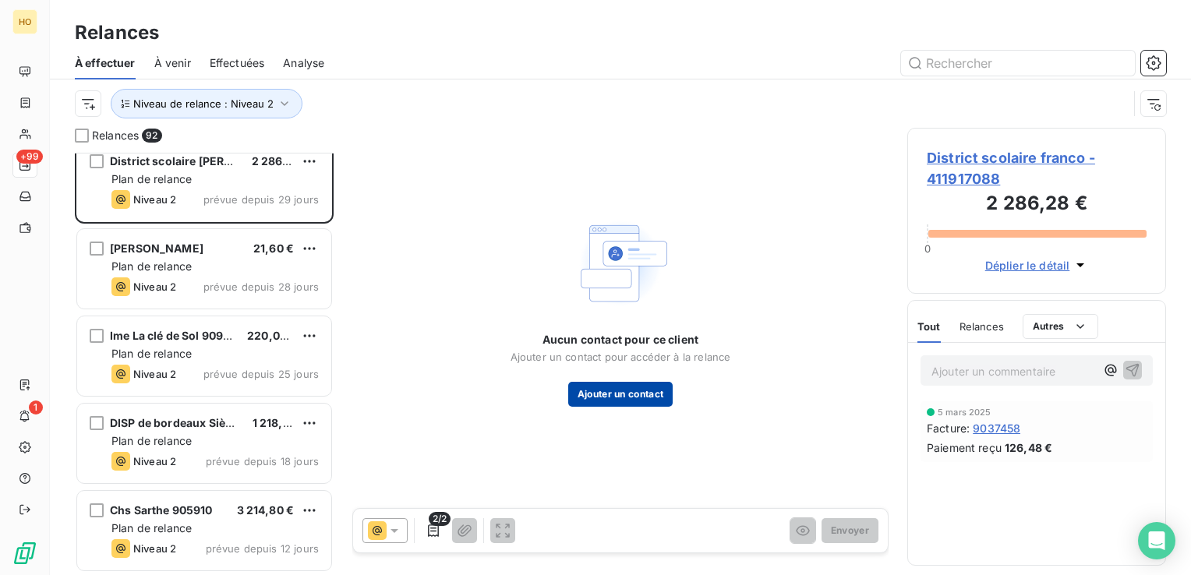
click at [624, 397] on button "Ajouter un contact" at bounding box center [620, 394] width 105 height 25
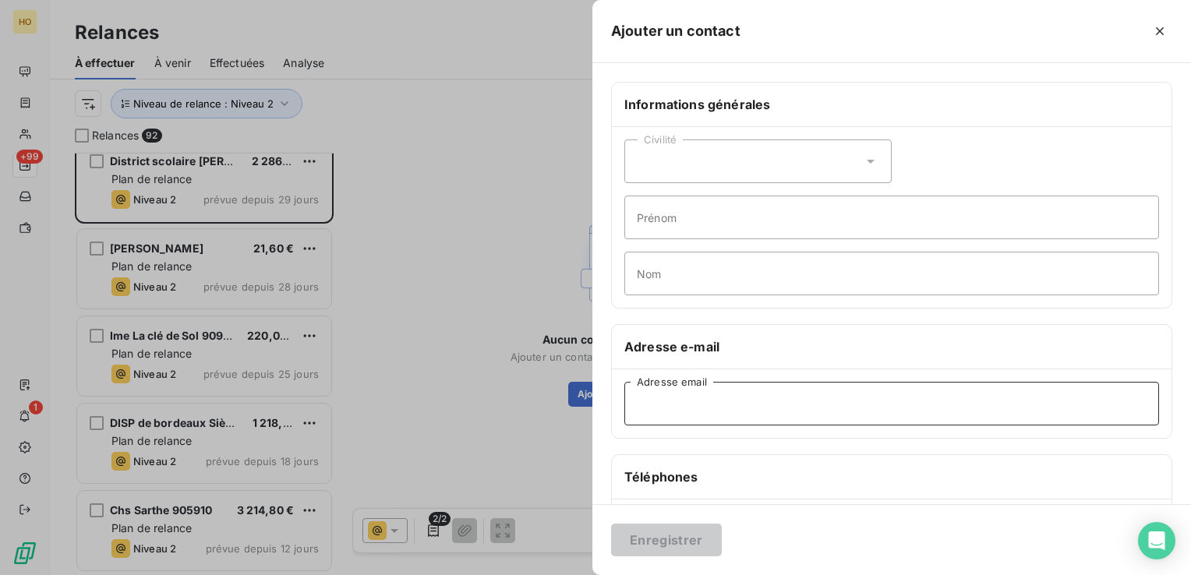
click at [720, 401] on input "Adresse email" at bounding box center [891, 404] width 535 height 44
paste input "[EMAIL_ADDRESS][DEMOGRAPHIC_DATA][DOMAIN_NAME]"
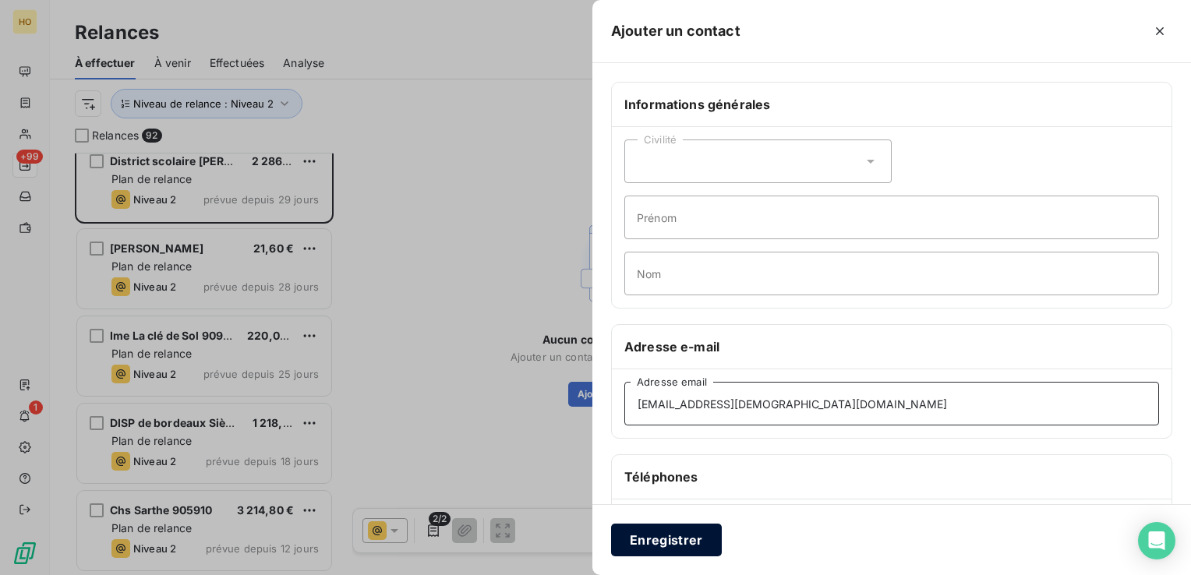
type input "[EMAIL_ADDRESS][DEMOGRAPHIC_DATA][DOMAIN_NAME]"
click at [688, 547] on button "Enregistrer" at bounding box center [666, 540] width 111 height 33
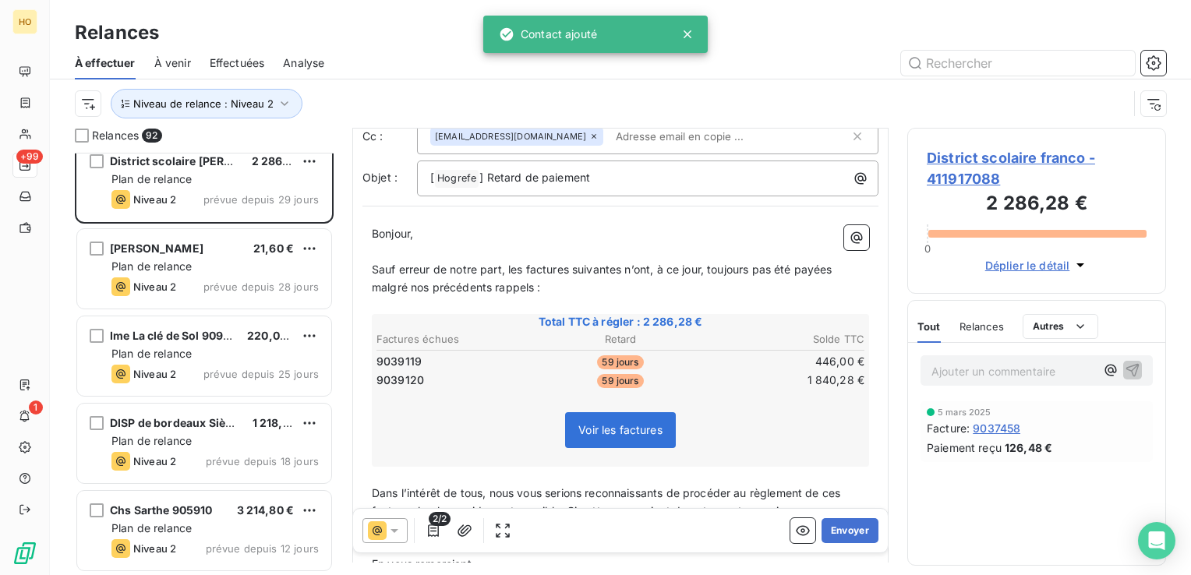
scroll to position [87, 0]
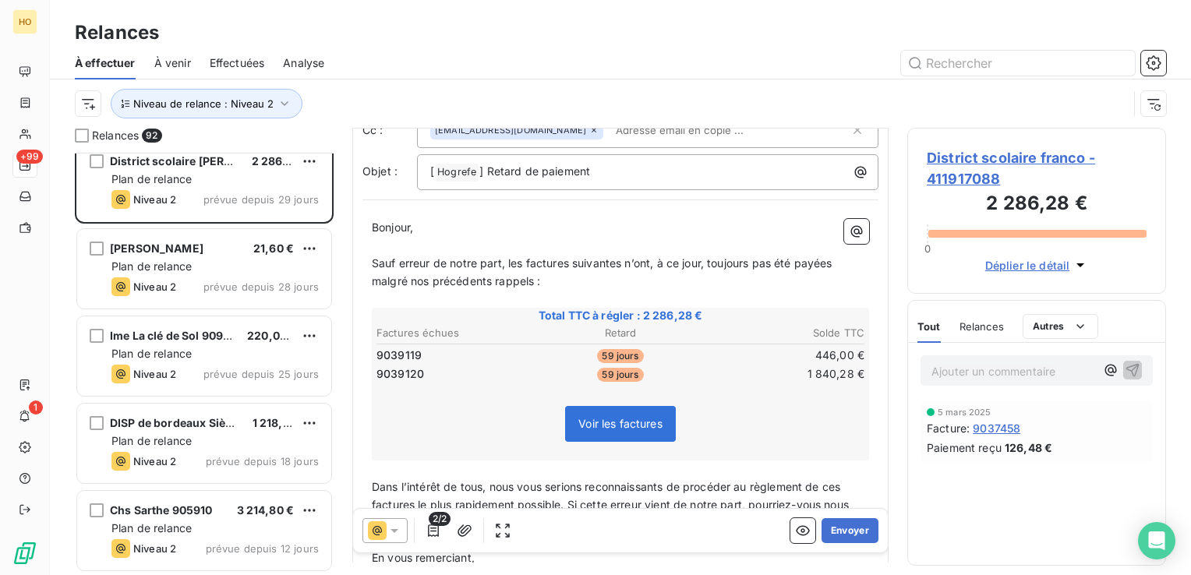
click at [383, 532] on icon at bounding box center [377, 531] width 19 height 19
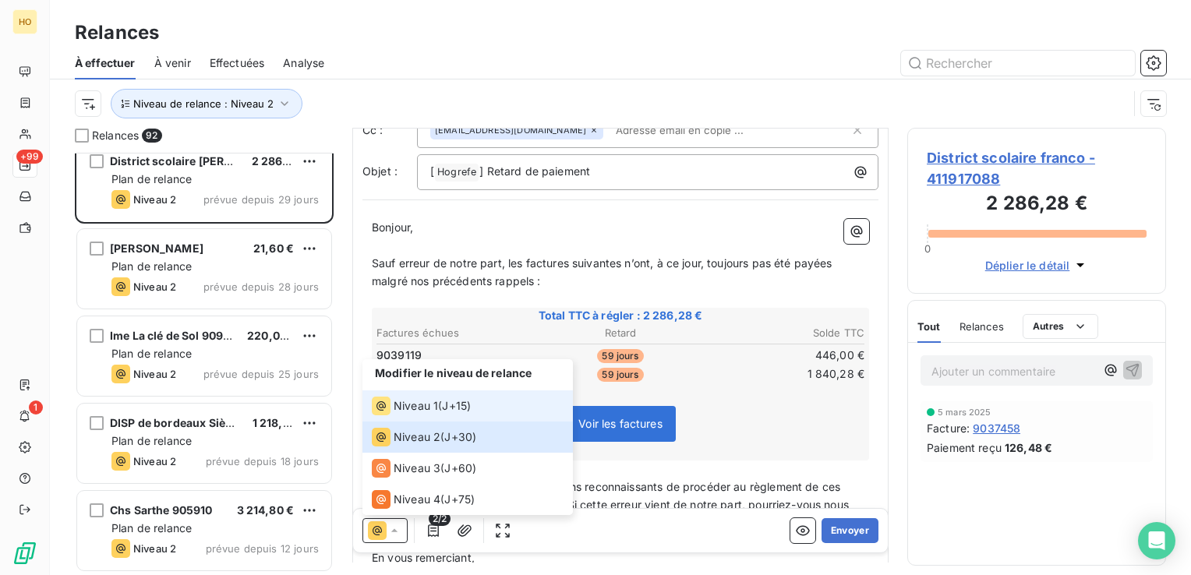
click at [461, 402] on span "J+15 )" at bounding box center [456, 406] width 29 height 16
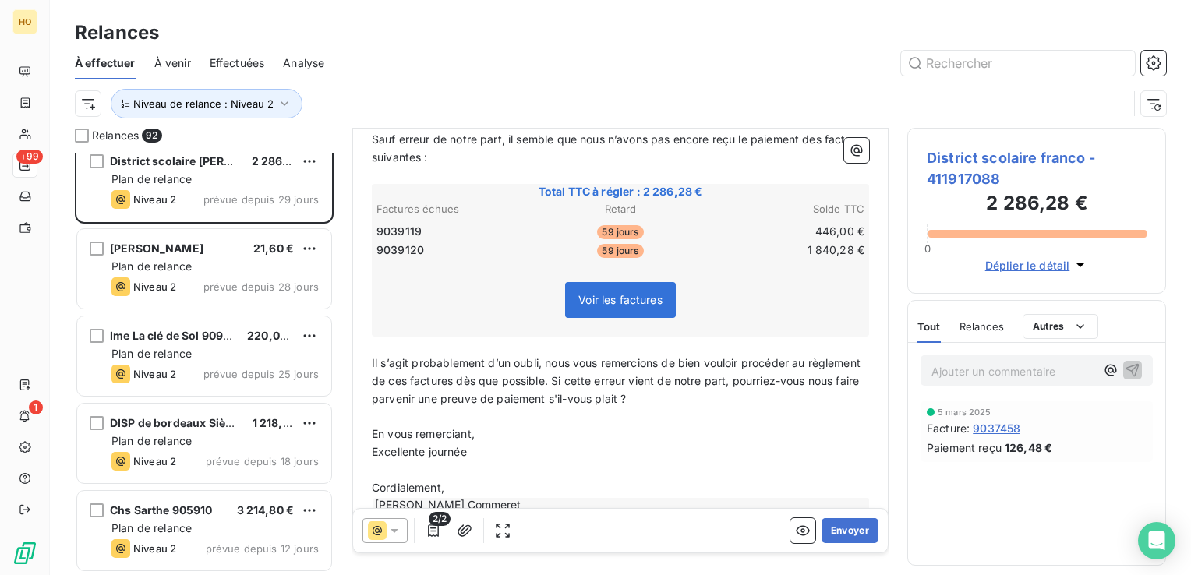
scroll to position [215, 0]
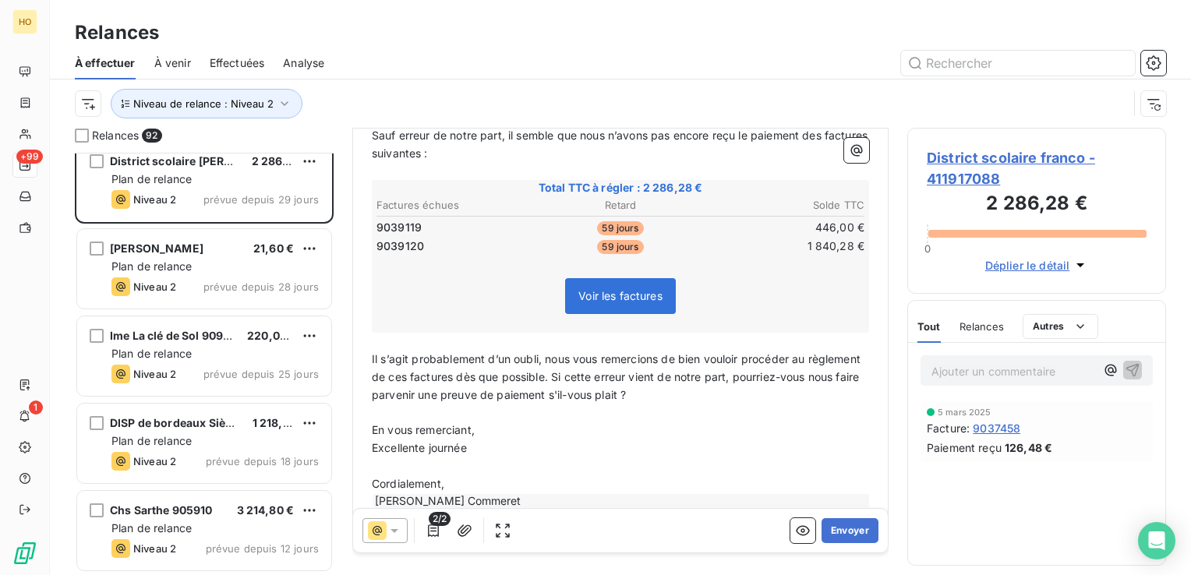
click at [723, 397] on p "Il s’agit probablement d’un oubli, nous vous remercions de bien vouloir procéde…" at bounding box center [620, 378] width 497 height 54
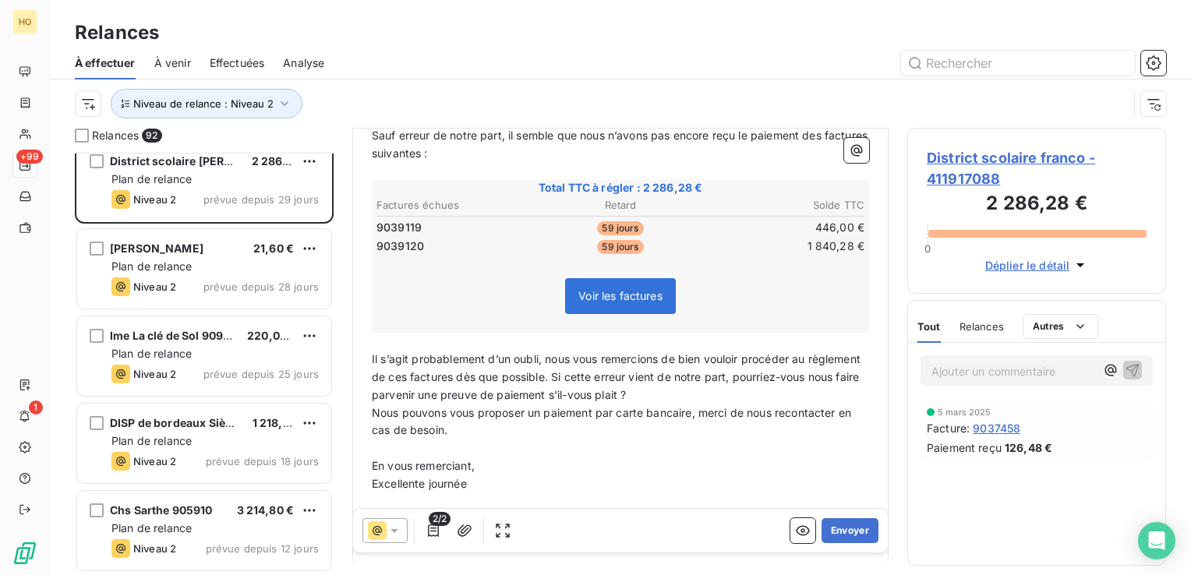
click at [397, 541] on div at bounding box center [385, 530] width 45 height 25
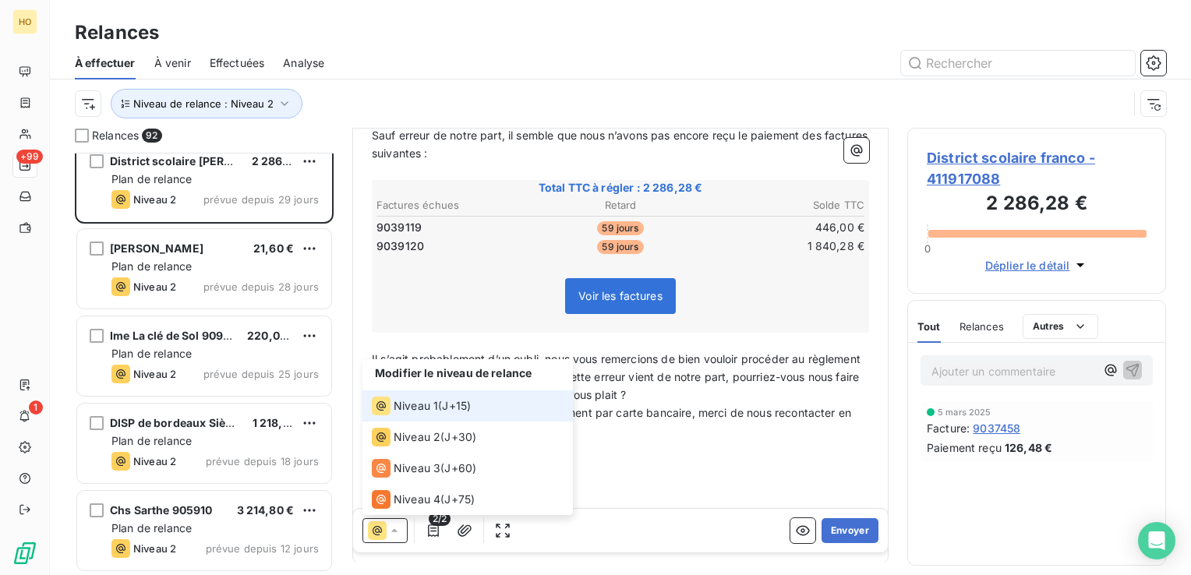
click at [397, 541] on div at bounding box center [385, 530] width 45 height 25
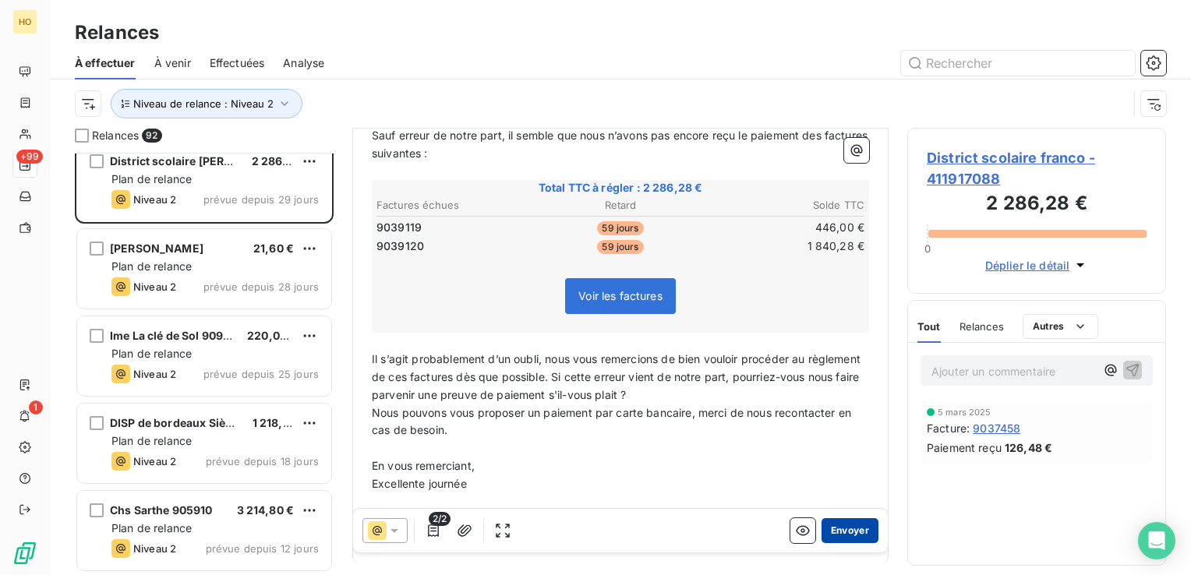
click at [840, 537] on button "Envoyer" at bounding box center [850, 530] width 57 height 25
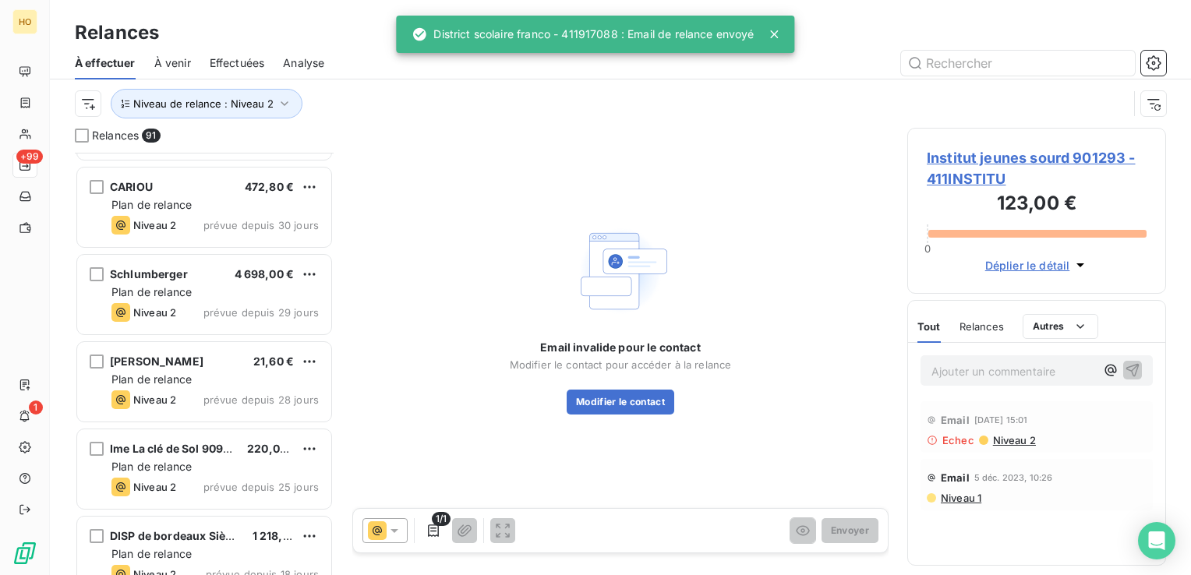
scroll to position [7392, 0]
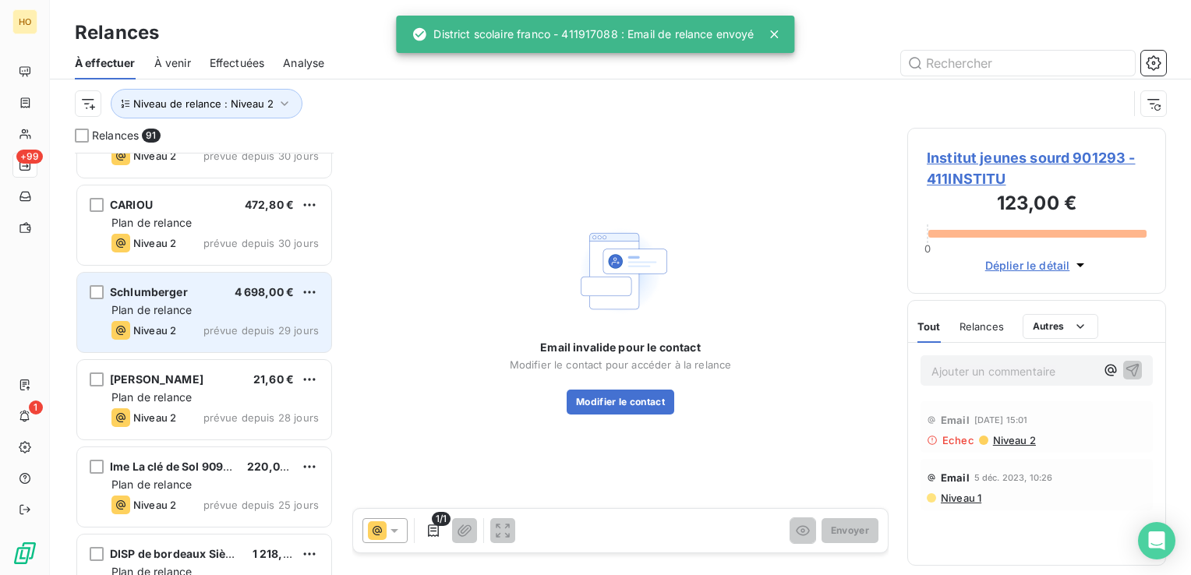
click at [222, 326] on span "prévue depuis 29 jours" at bounding box center [260, 330] width 115 height 12
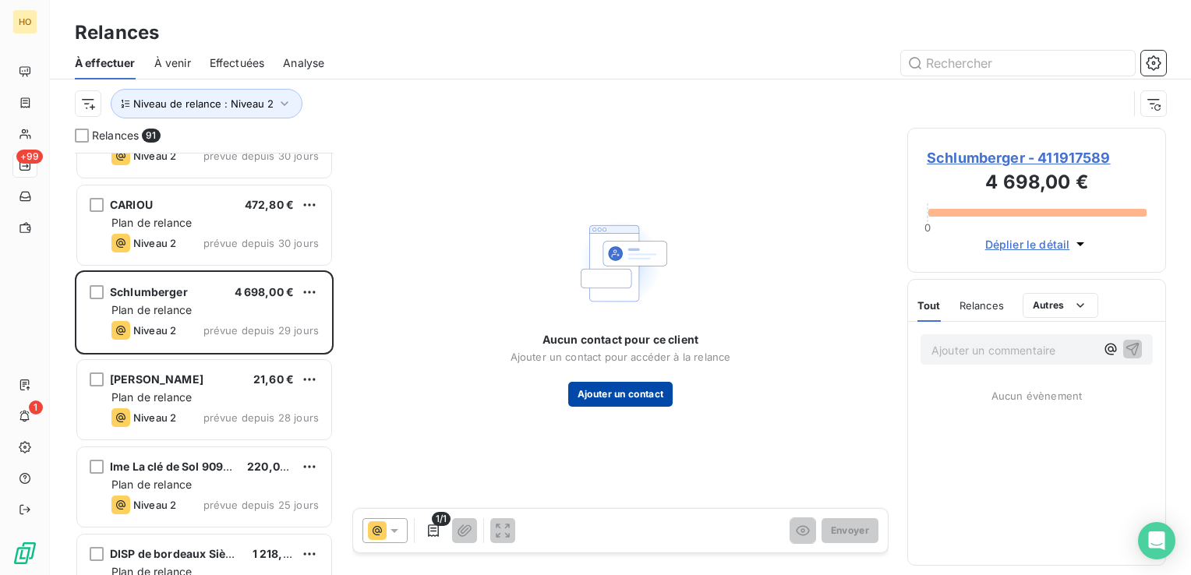
click at [621, 382] on button "Ajouter un contact" at bounding box center [620, 394] width 105 height 25
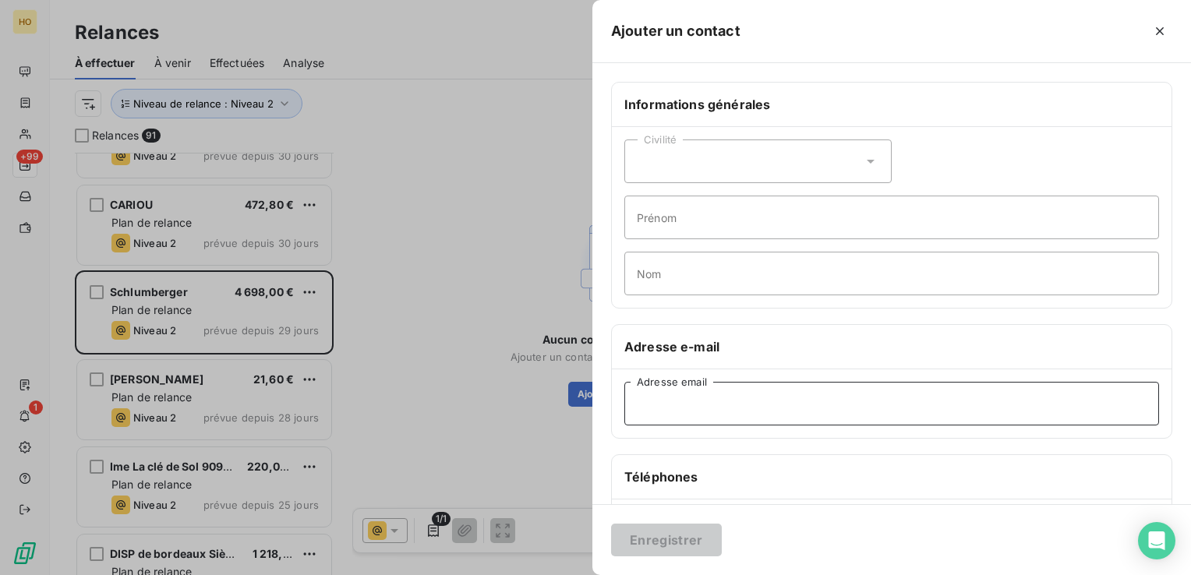
click at [717, 401] on input "Adresse email" at bounding box center [891, 404] width 535 height 44
paste input "[EMAIL_ADDRESS][DOMAIN_NAME]"
type input "[EMAIL_ADDRESS][DOMAIN_NAME]"
click at [683, 544] on button "Enregistrer" at bounding box center [666, 540] width 111 height 33
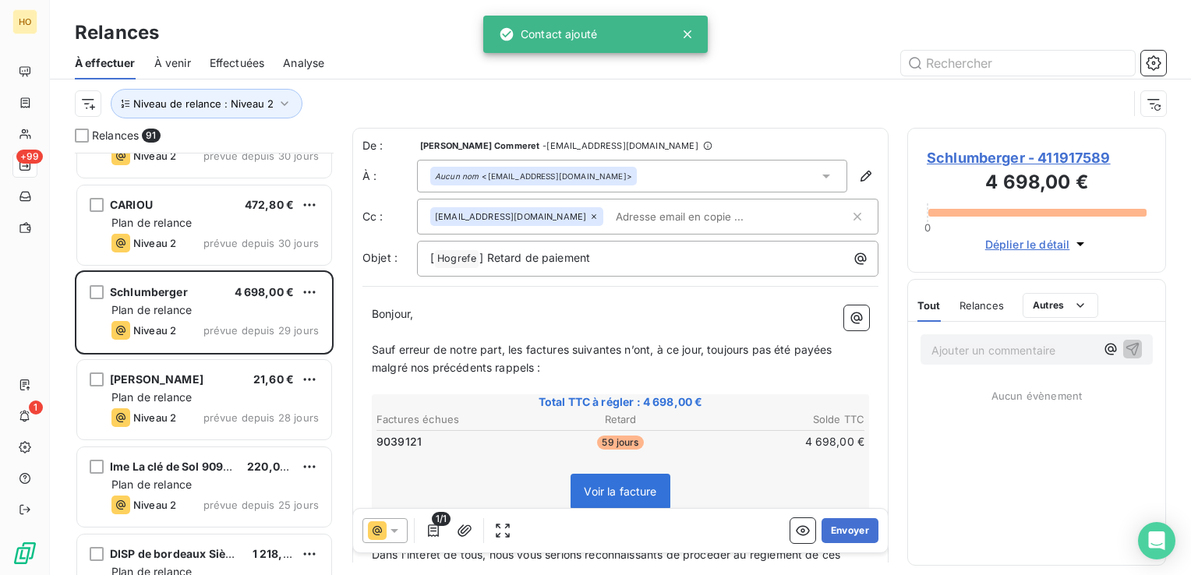
click at [393, 529] on icon at bounding box center [395, 531] width 8 height 4
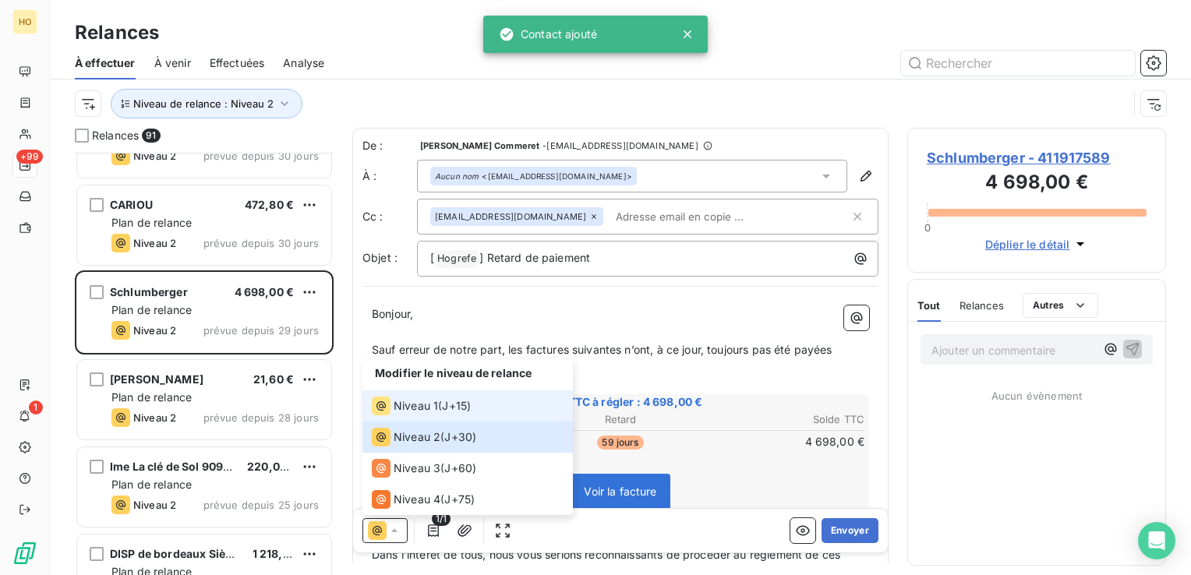
click at [463, 410] on span "J+15 )" at bounding box center [456, 406] width 29 height 16
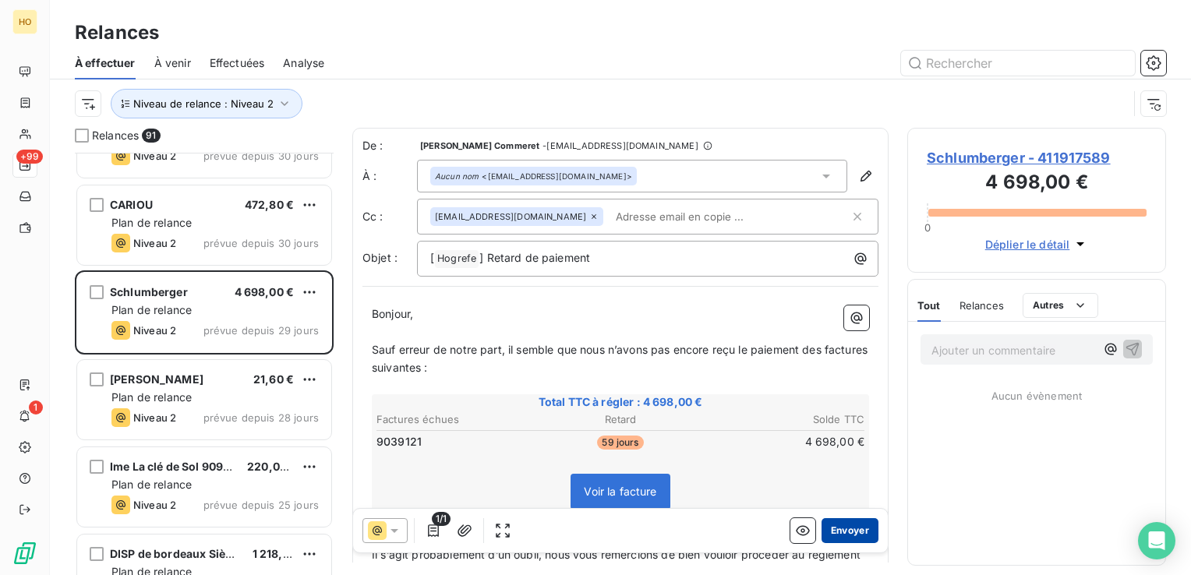
click at [851, 530] on button "Envoyer" at bounding box center [850, 530] width 57 height 25
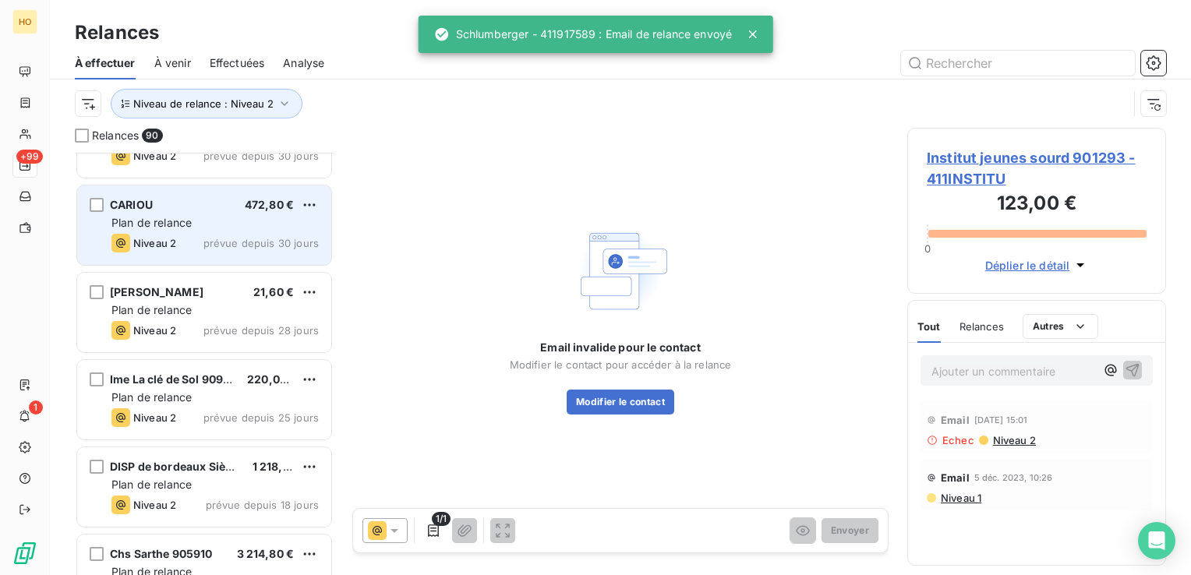
click at [242, 235] on div "Niveau 2 prévue depuis 30 jours" at bounding box center [214, 243] width 207 height 19
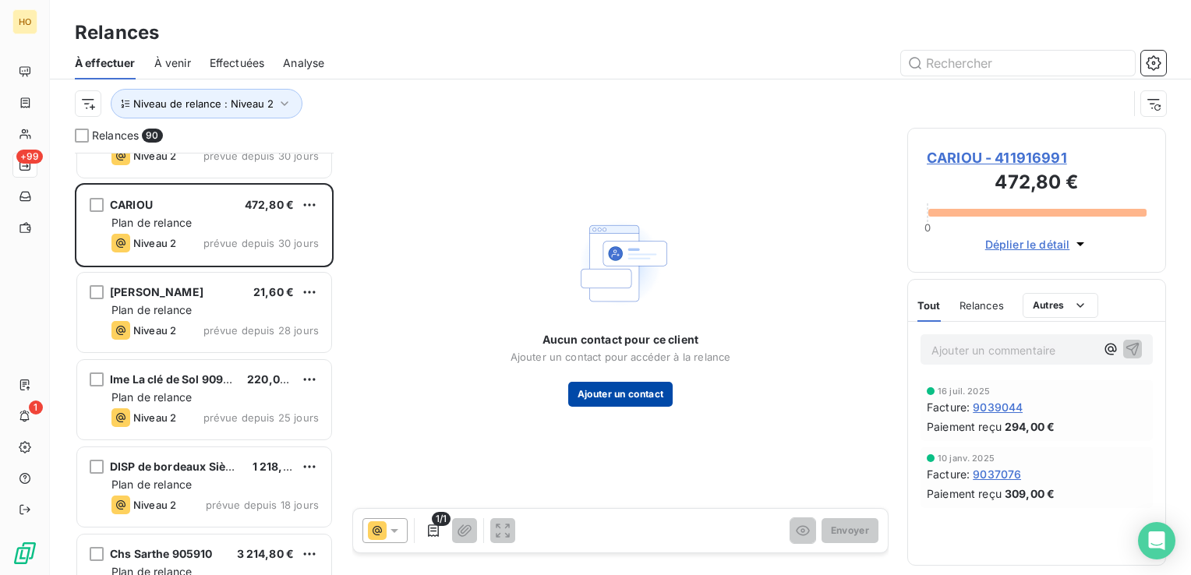
click at [606, 389] on button "Ajouter un contact" at bounding box center [620, 394] width 105 height 25
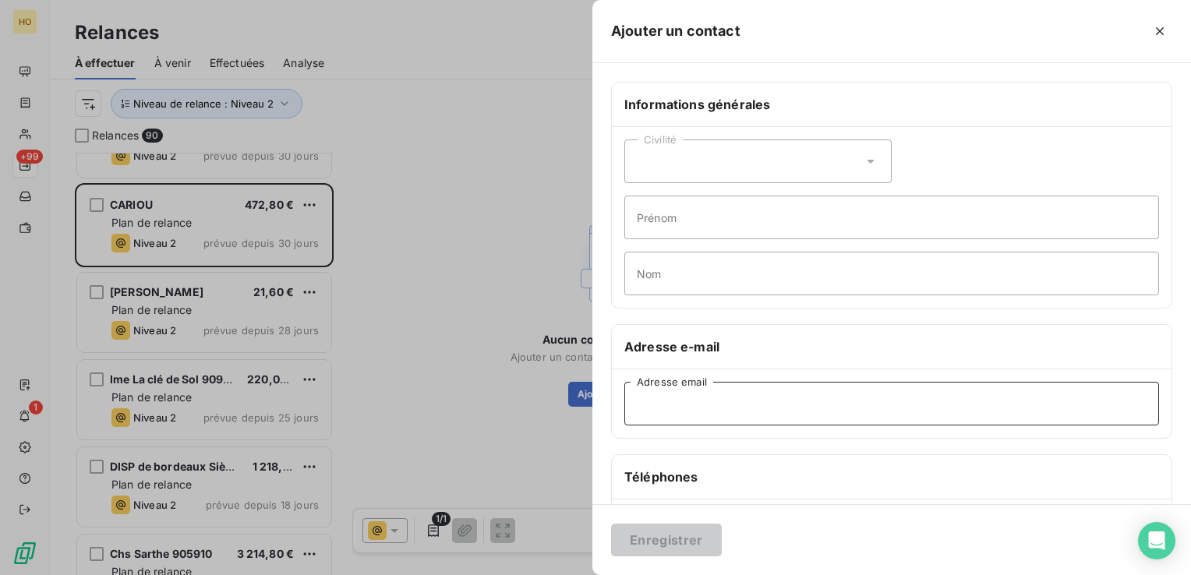
click at [721, 419] on input "Adresse email" at bounding box center [891, 404] width 535 height 44
paste input "[EMAIL_ADDRESS][DOMAIN_NAME]"
type input "[EMAIL_ADDRESS][DOMAIN_NAME]"
click at [664, 549] on button "Enregistrer" at bounding box center [666, 540] width 111 height 33
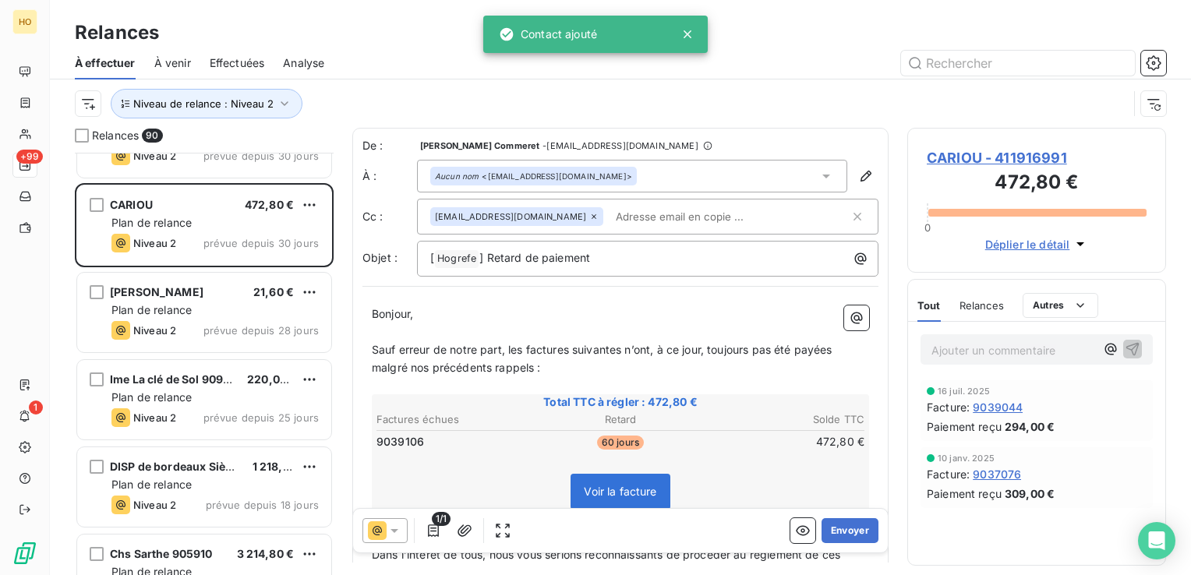
click at [383, 532] on icon at bounding box center [377, 531] width 19 height 19
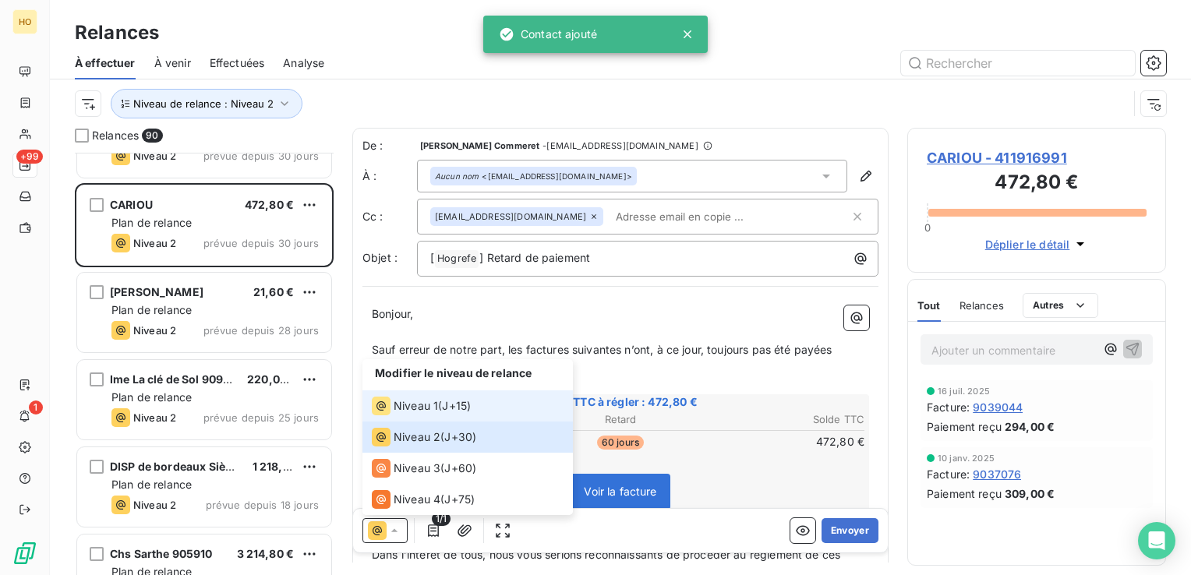
click at [442, 403] on div "Niveau 1 ( J+15 )" at bounding box center [421, 406] width 99 height 19
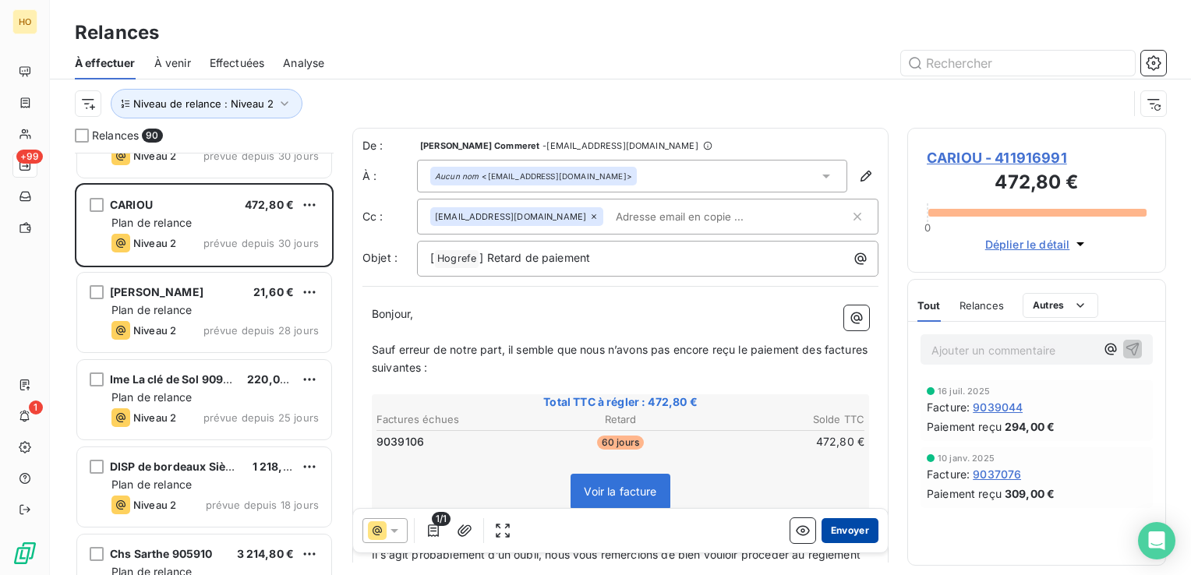
click at [854, 532] on button "Envoyer" at bounding box center [850, 530] width 57 height 25
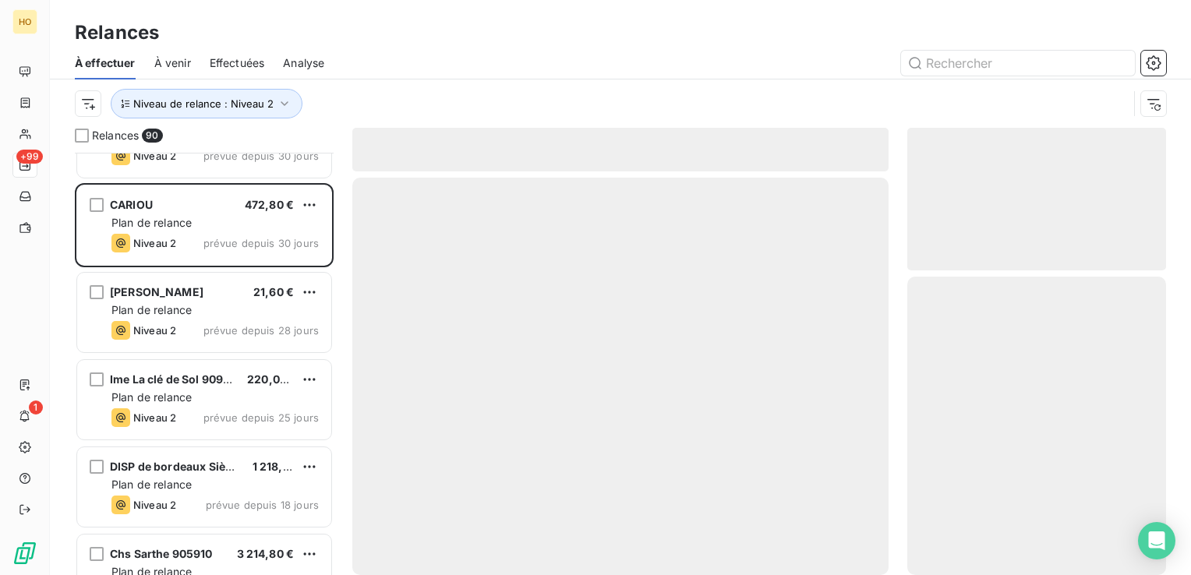
scroll to position [7349, 0]
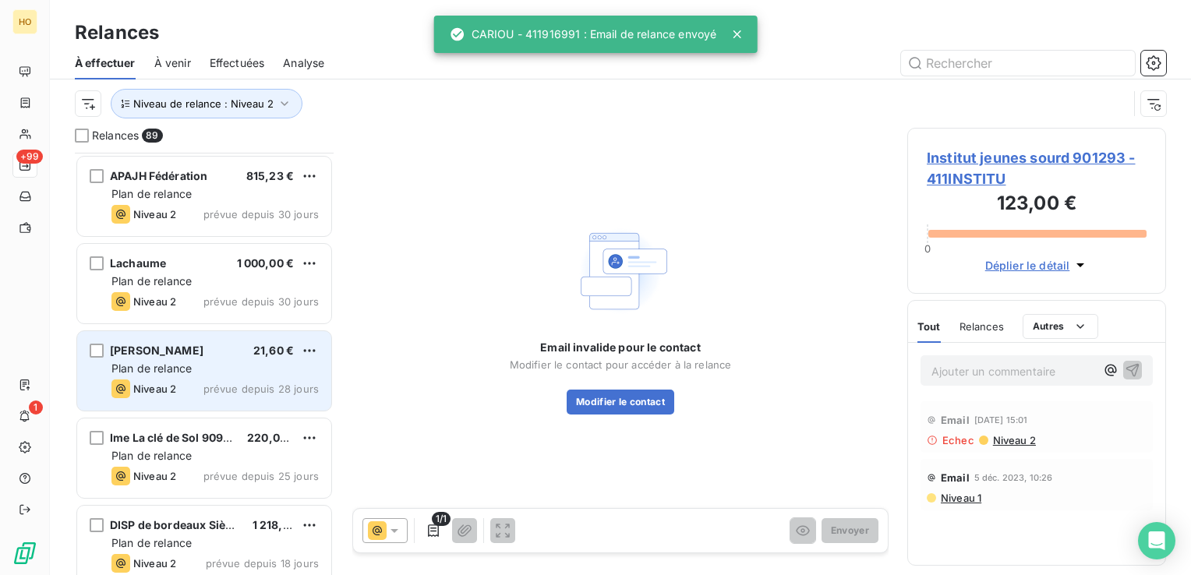
scroll to position [7246, 0]
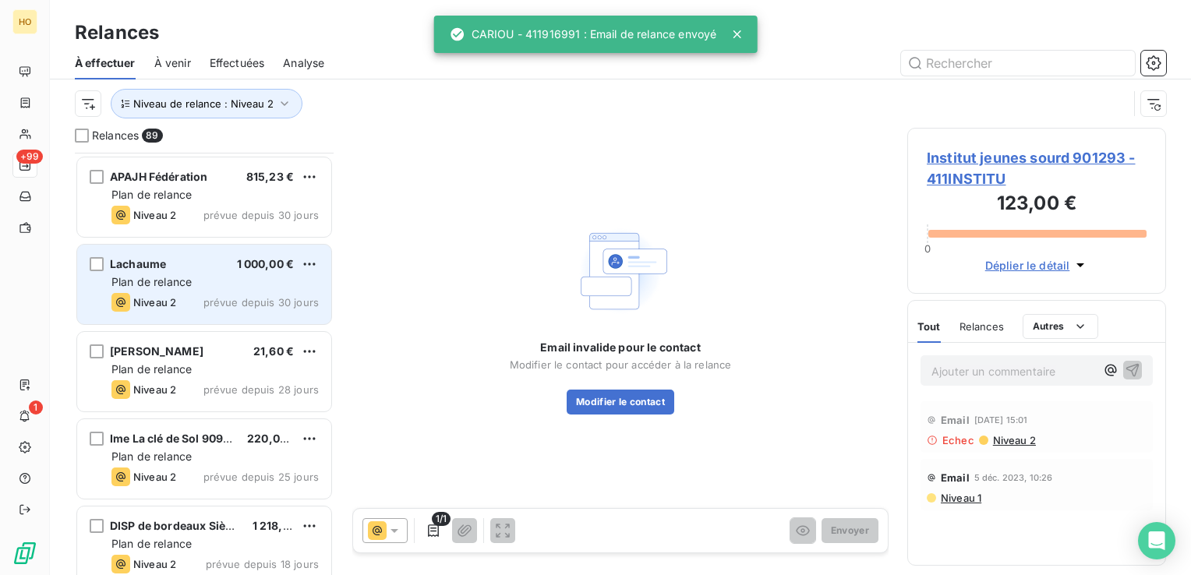
click at [203, 293] on div "Niveau 2 prévue depuis 30 jours" at bounding box center [214, 302] width 207 height 19
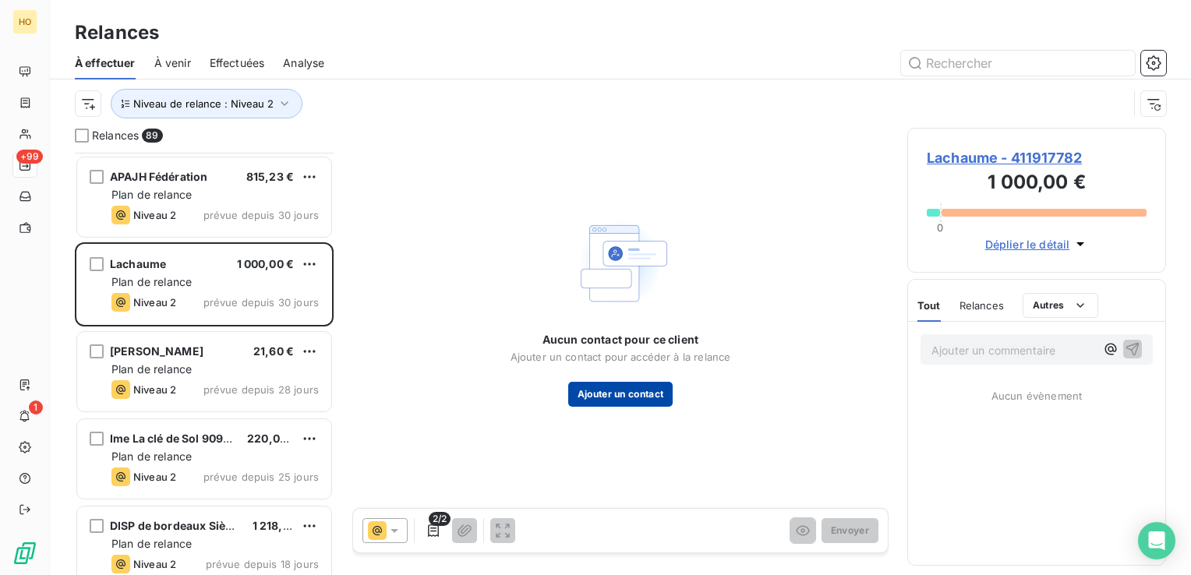
click at [631, 392] on button "Ajouter un contact" at bounding box center [620, 394] width 105 height 25
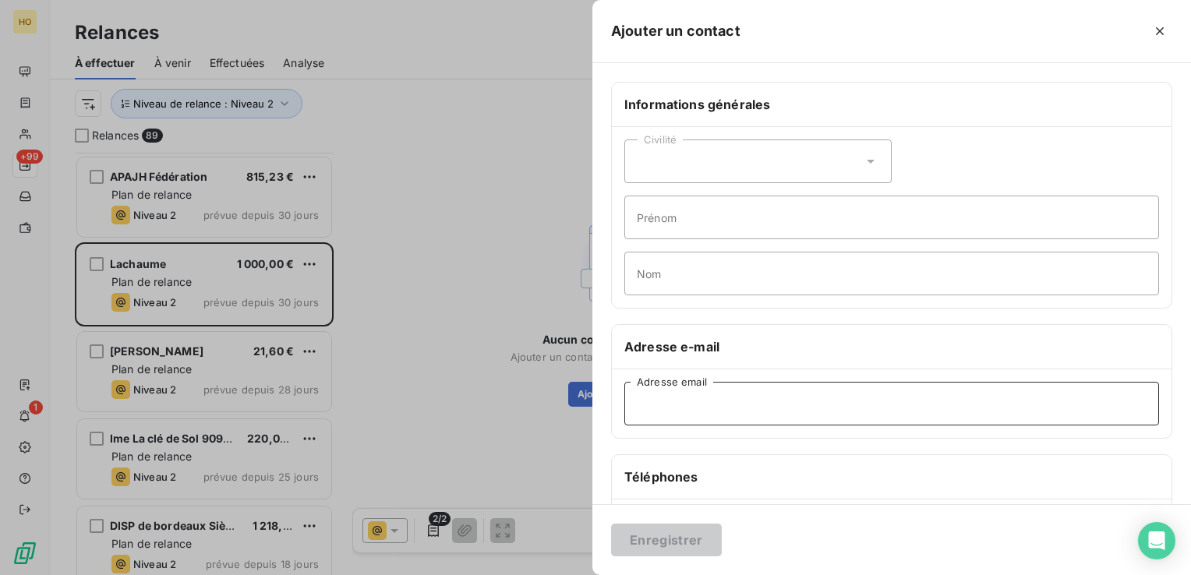
click at [748, 404] on input "Adresse email" at bounding box center [891, 404] width 535 height 44
paste input "[EMAIL_ADDRESS][DOMAIN_NAME]"
type input "[EMAIL_ADDRESS][DOMAIN_NAME]"
click at [679, 537] on button "Enregistrer" at bounding box center [666, 540] width 111 height 33
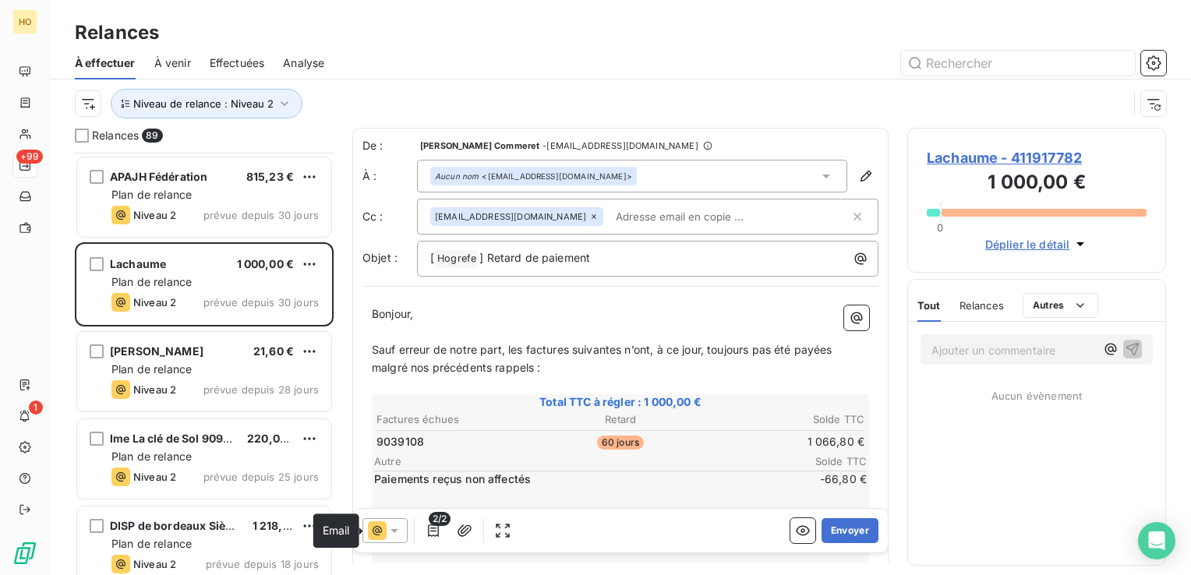
click at [374, 532] on icon at bounding box center [377, 531] width 19 height 19
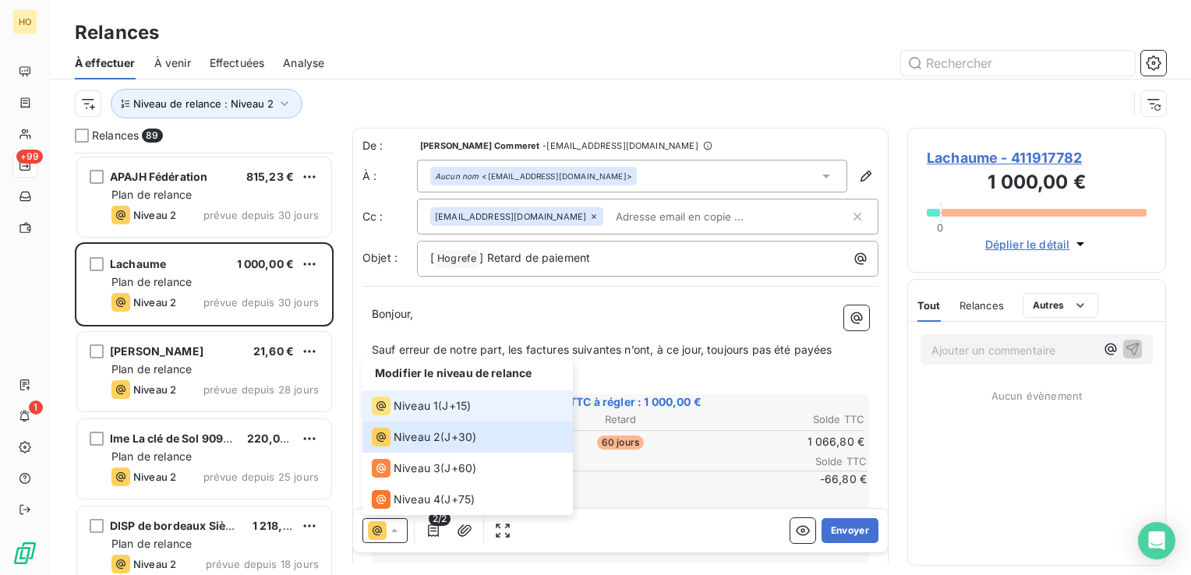
click at [447, 402] on span "J+15 )" at bounding box center [456, 406] width 29 height 16
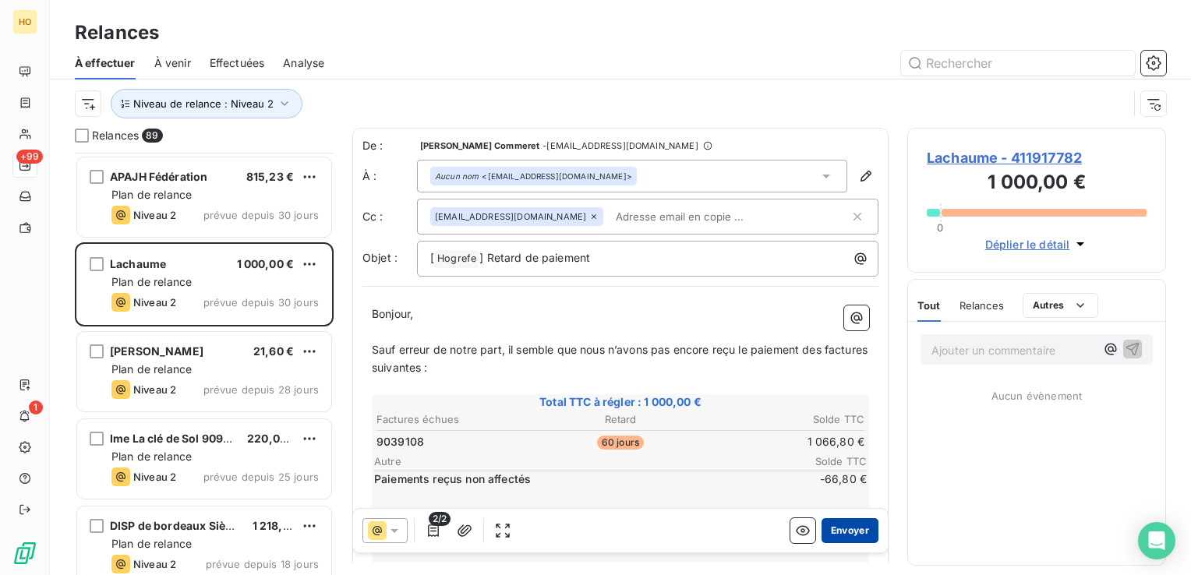
click at [855, 530] on button "Envoyer" at bounding box center [850, 530] width 57 height 25
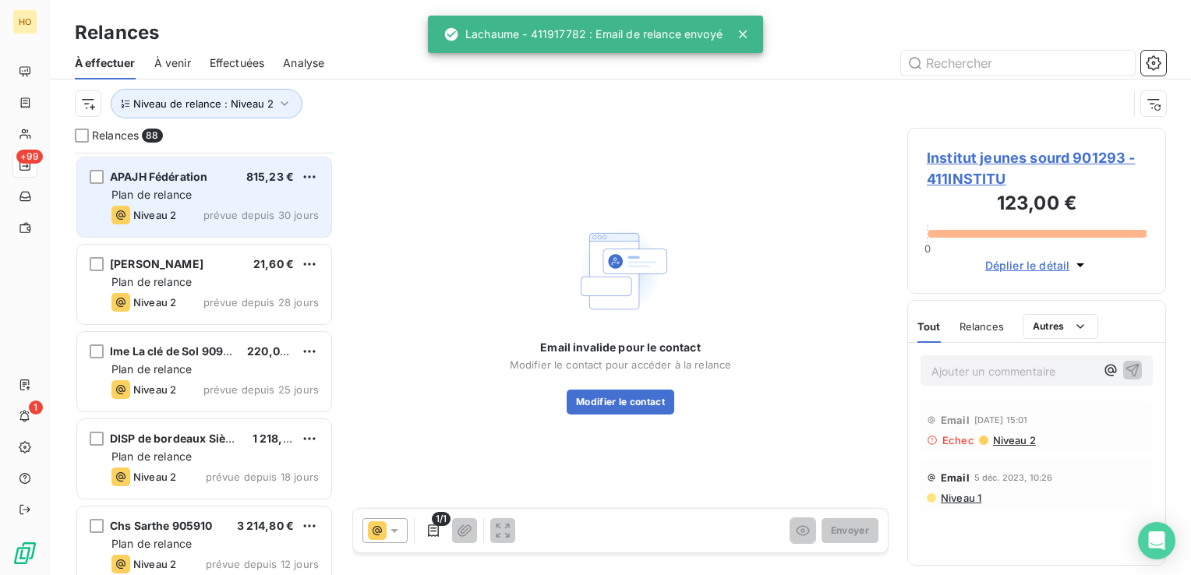
click at [209, 192] on div "Plan de relance" at bounding box center [214, 195] width 207 height 16
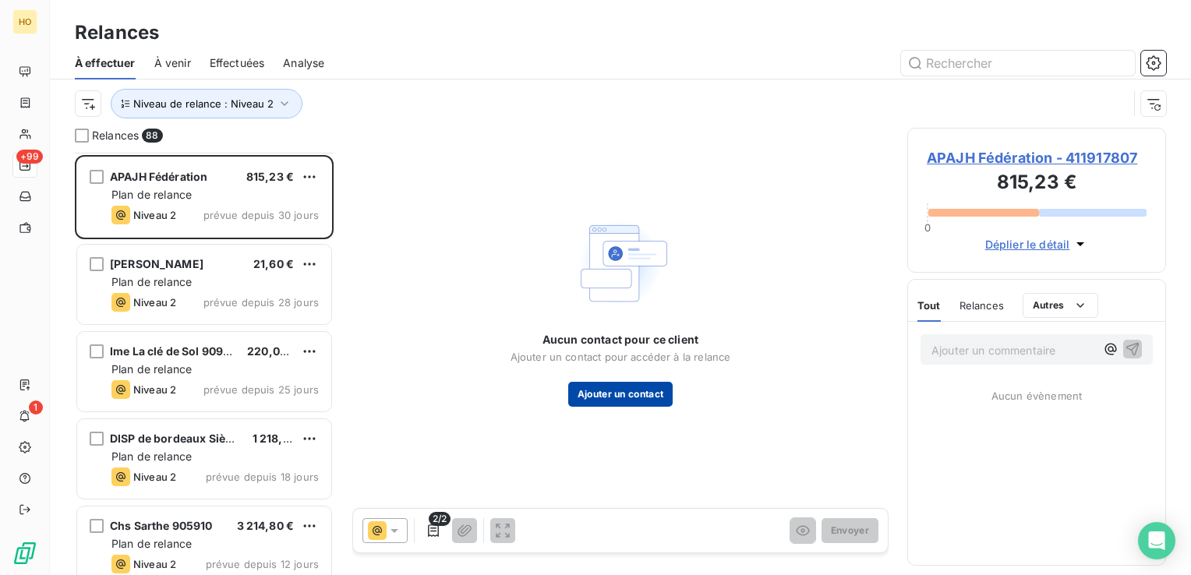
click at [614, 404] on button "Ajouter un contact" at bounding box center [620, 394] width 105 height 25
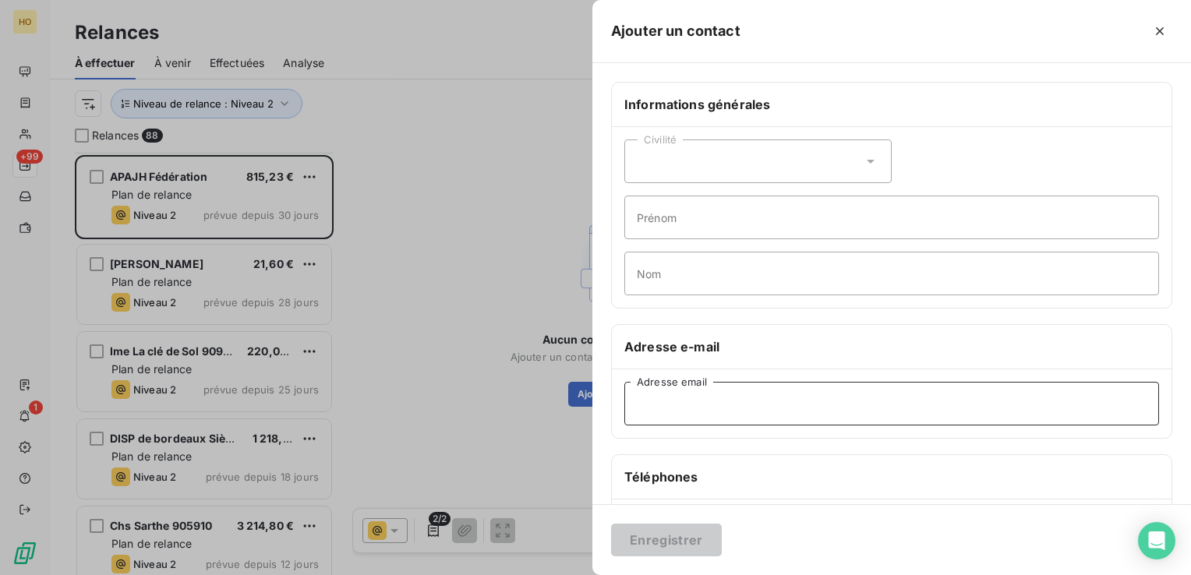
click at [759, 413] on input "Adresse email" at bounding box center [891, 404] width 535 height 44
paste input "[EMAIL_ADDRESS][DOMAIN_NAME]"
type input "[EMAIL_ADDRESS][DOMAIN_NAME]"
click at [689, 542] on button "Enregistrer" at bounding box center [666, 540] width 111 height 33
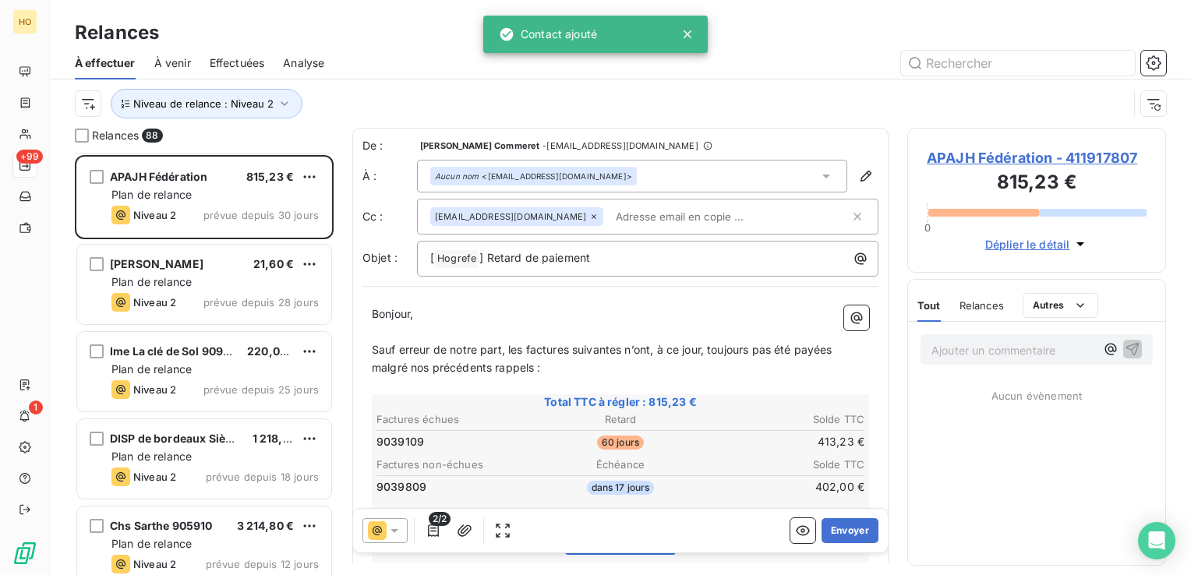
click at [390, 539] on div at bounding box center [385, 530] width 45 height 25
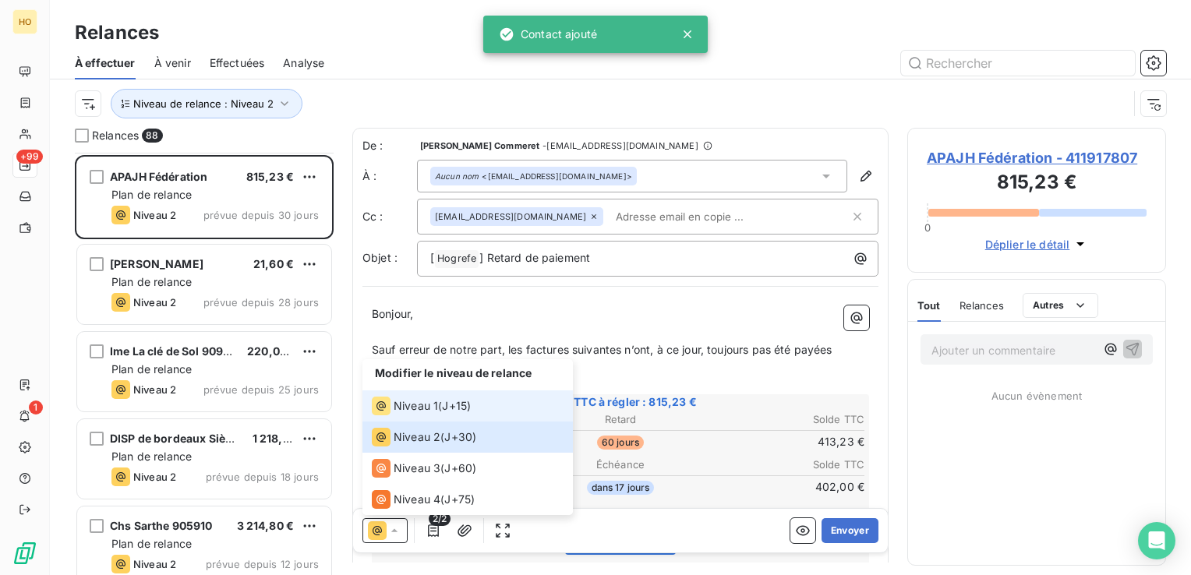
click at [427, 400] on span "Niveau 1" at bounding box center [416, 406] width 44 height 16
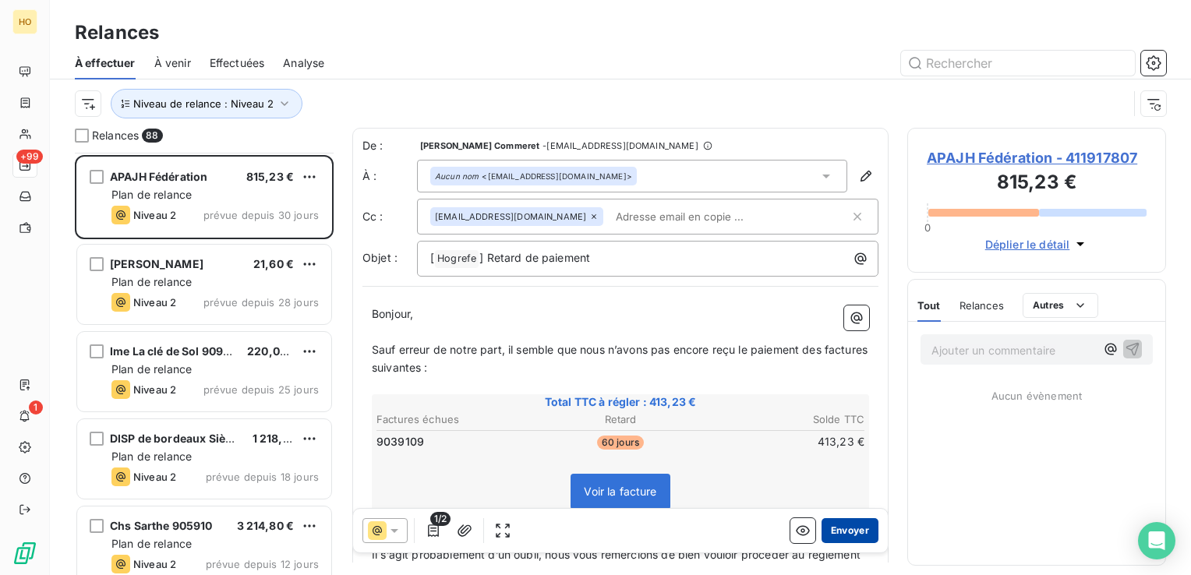
click at [854, 534] on button "Envoyer" at bounding box center [850, 530] width 57 height 25
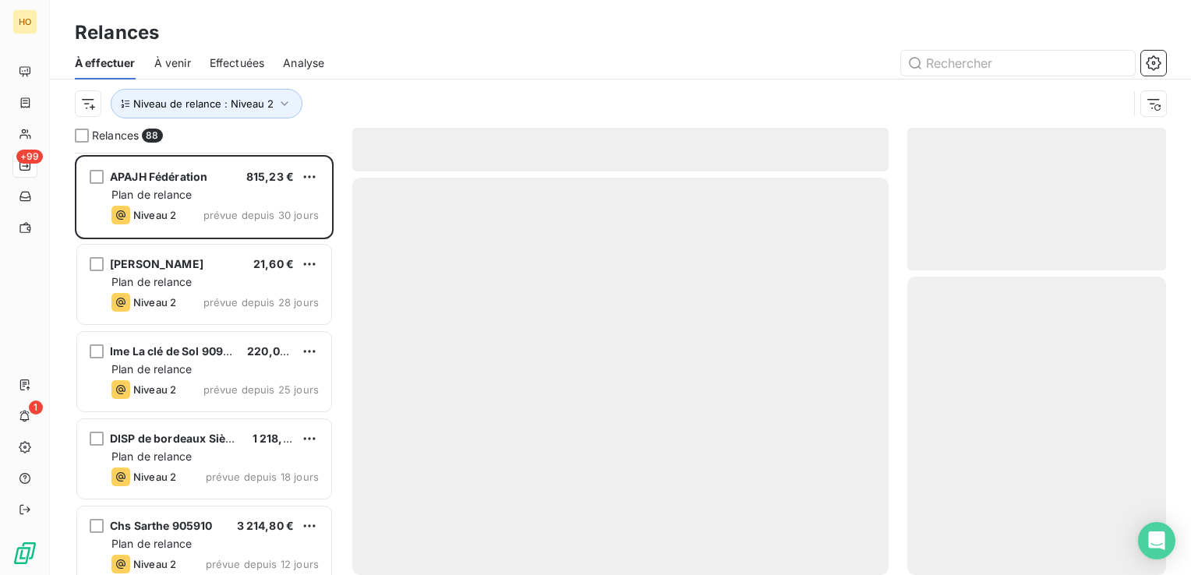
scroll to position [7174, 0]
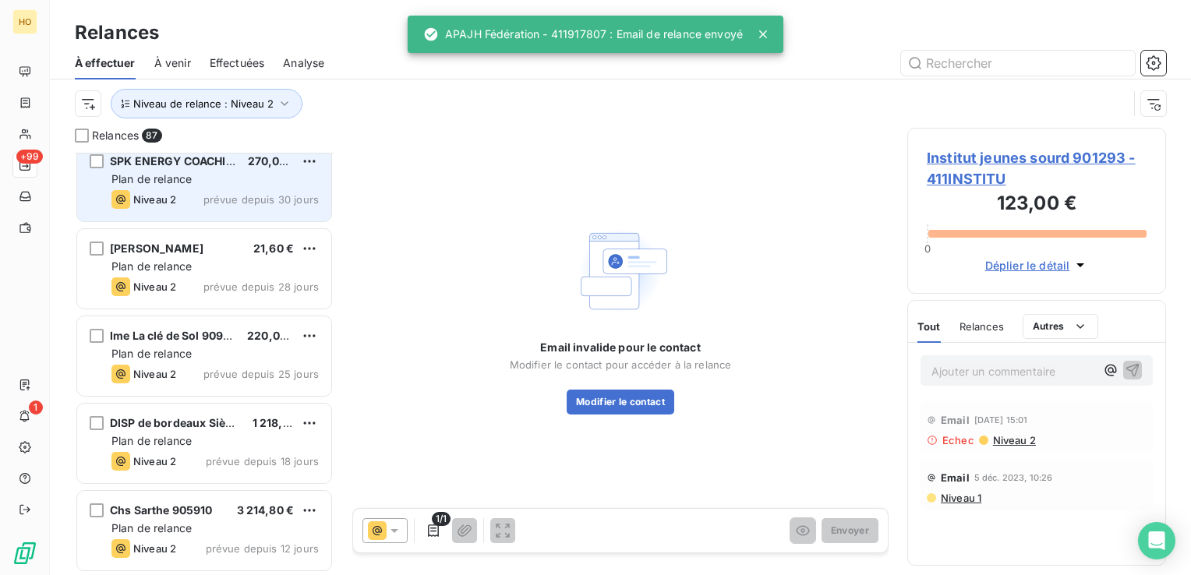
click at [210, 188] on div "SPK ENERGY COACHING 270,00 € Plan de relance Niveau 2 prévue depuis 30 jours" at bounding box center [204, 182] width 254 height 80
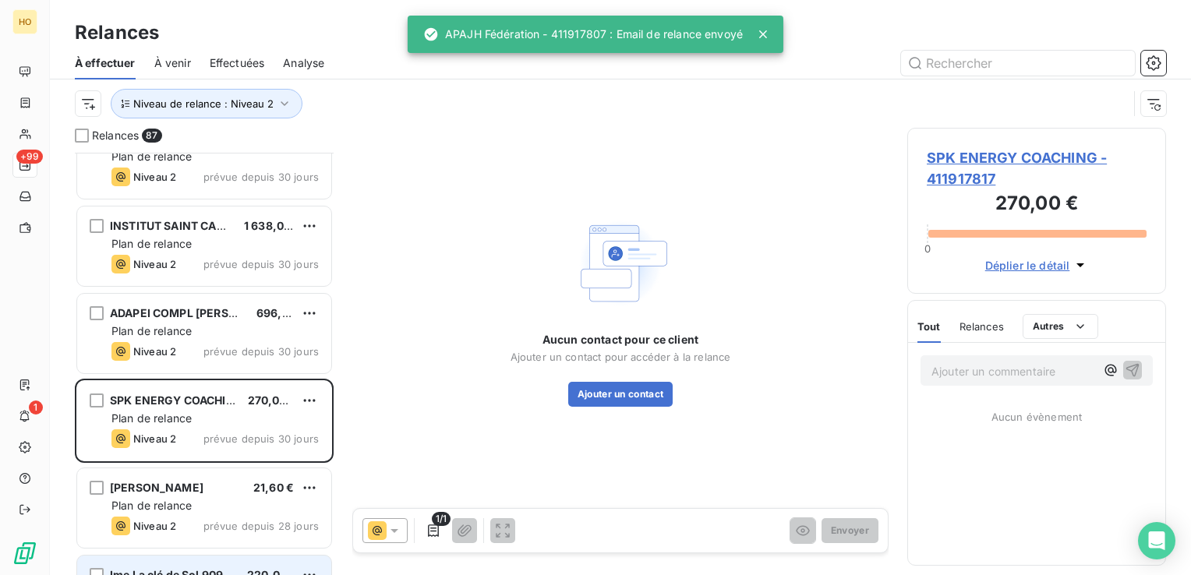
scroll to position [6925, 0]
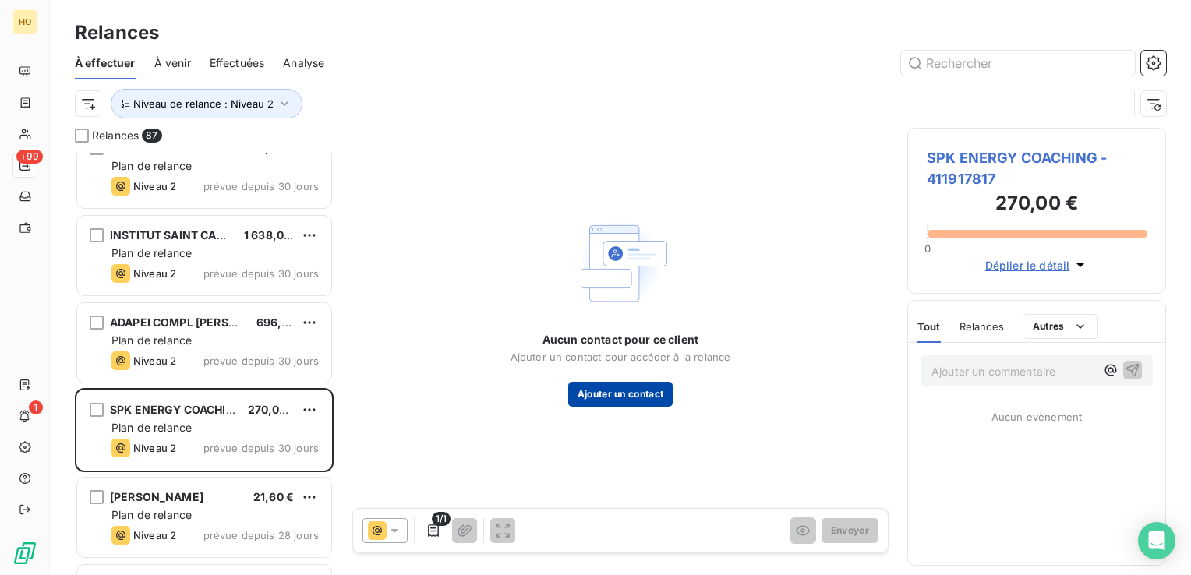
click at [649, 402] on button "Ajouter un contact" at bounding box center [620, 394] width 105 height 25
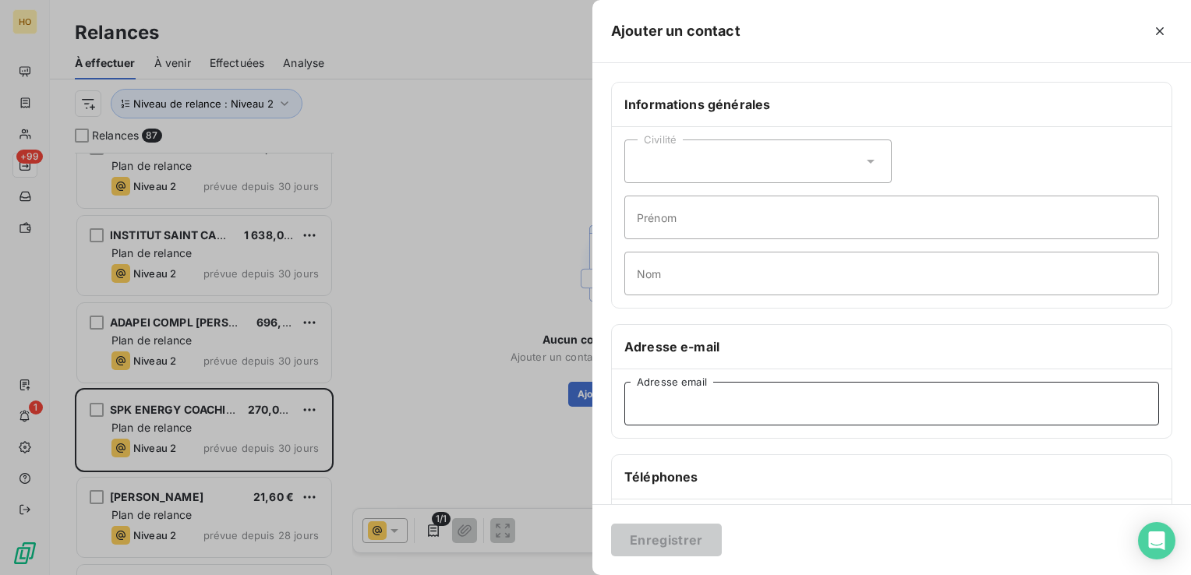
click at [777, 412] on input "Adresse email" at bounding box center [891, 404] width 535 height 44
paste input "[EMAIL_ADDRESS][DOMAIN_NAME]"
type input "[EMAIL_ADDRESS][DOMAIN_NAME]"
click at [686, 530] on button "Enregistrer" at bounding box center [666, 540] width 111 height 33
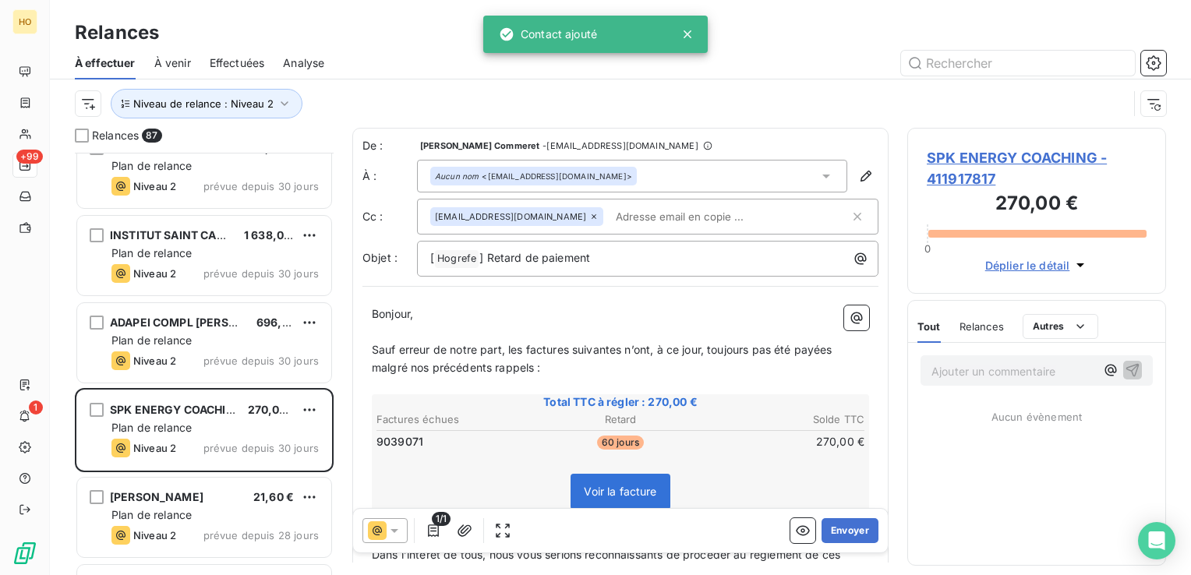
drag, startPoint x: 363, startPoint y: 538, endPoint x: 378, endPoint y: 533, distance: 15.5
click at [368, 536] on div at bounding box center [385, 530] width 45 height 25
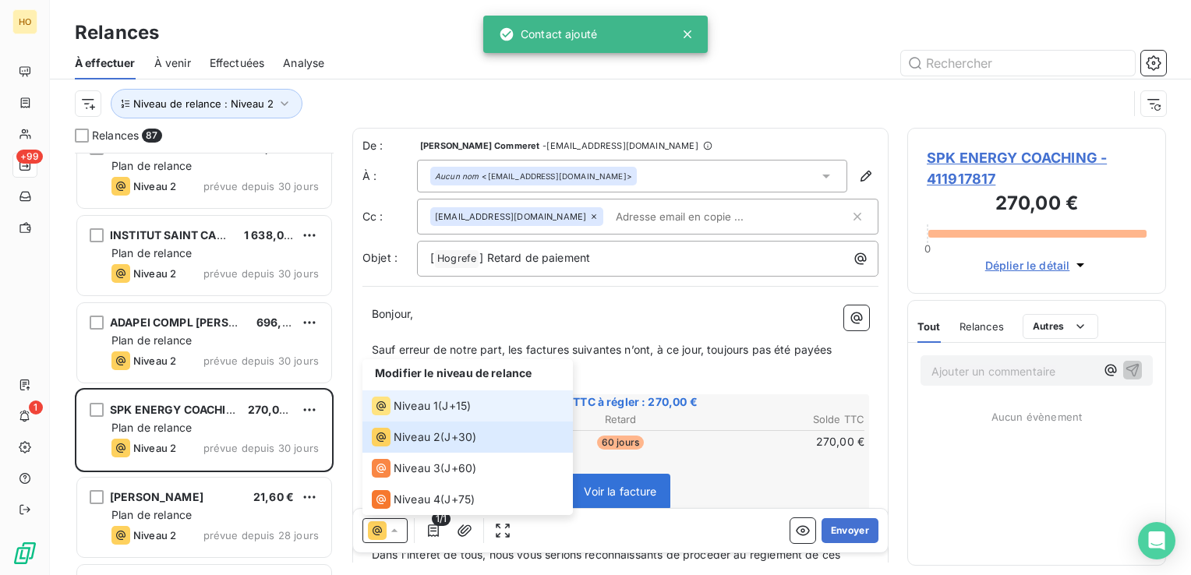
click at [456, 406] on span "J+15 )" at bounding box center [456, 406] width 29 height 16
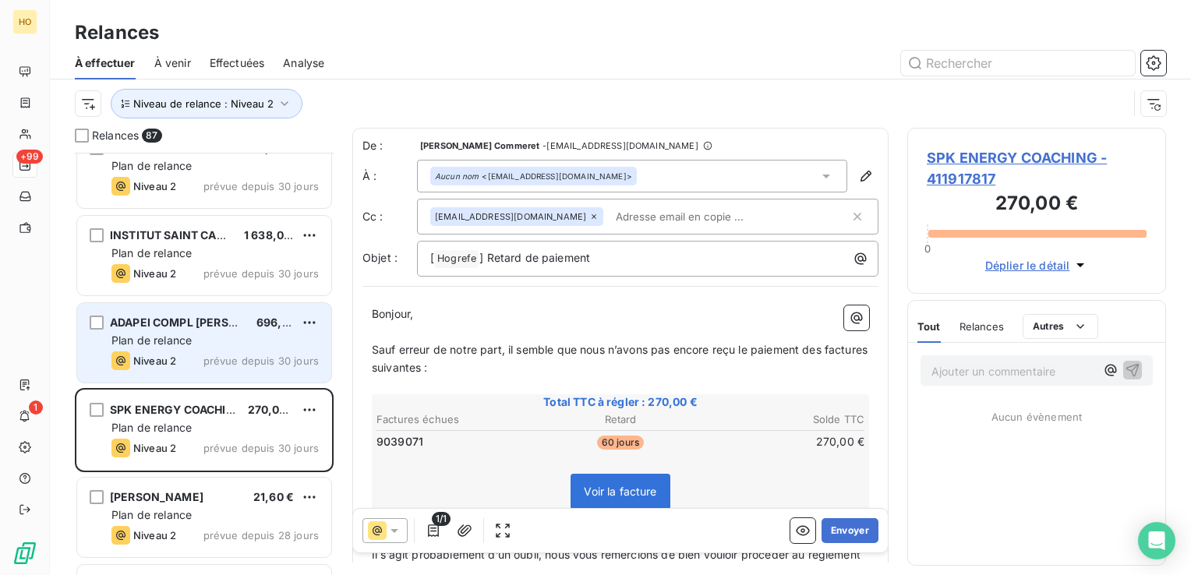
click at [197, 348] on div "ADAPEI COMPL [PERSON_NAME] 696,00 € Plan de relance Niveau 2 prévue depuis 30 j…" at bounding box center [204, 343] width 254 height 80
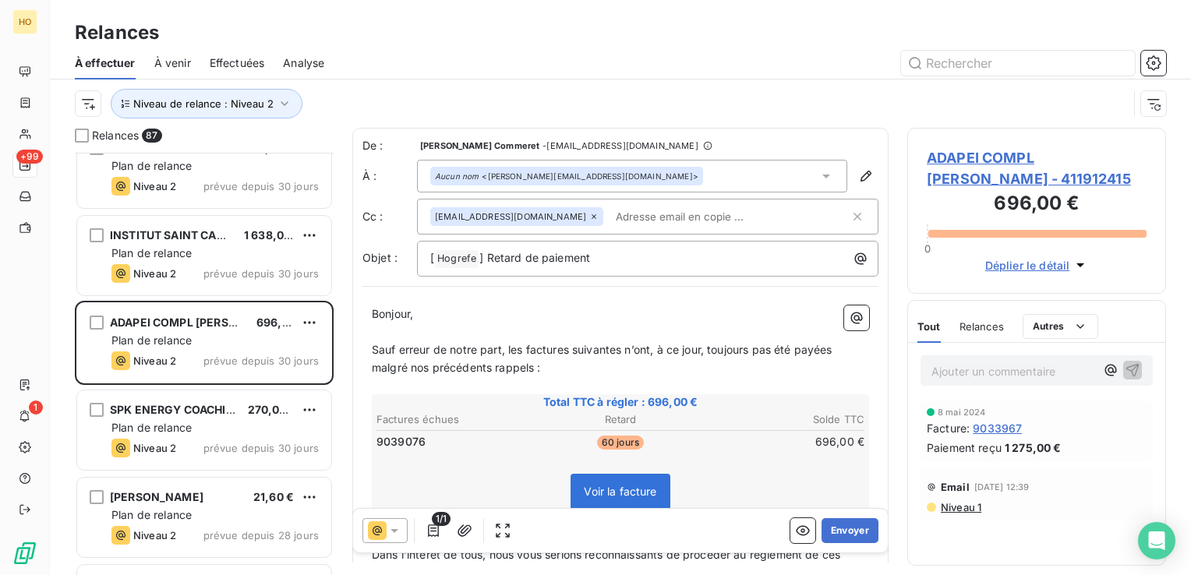
click at [390, 528] on icon at bounding box center [395, 531] width 16 height 16
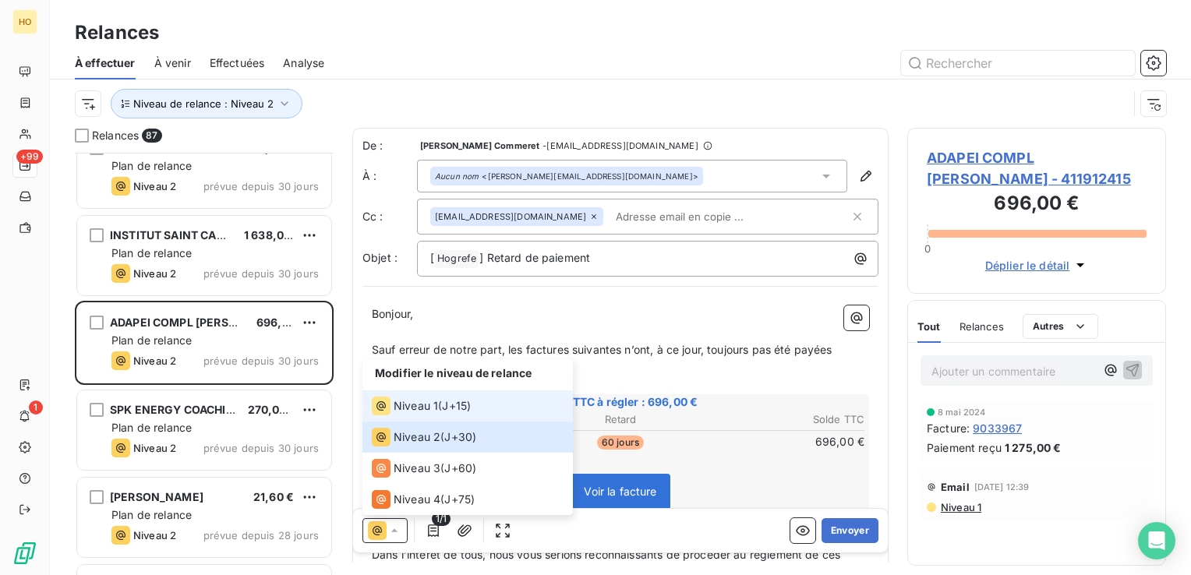
click at [458, 398] on div "Niveau 1 ( J+15 )" at bounding box center [421, 406] width 99 height 19
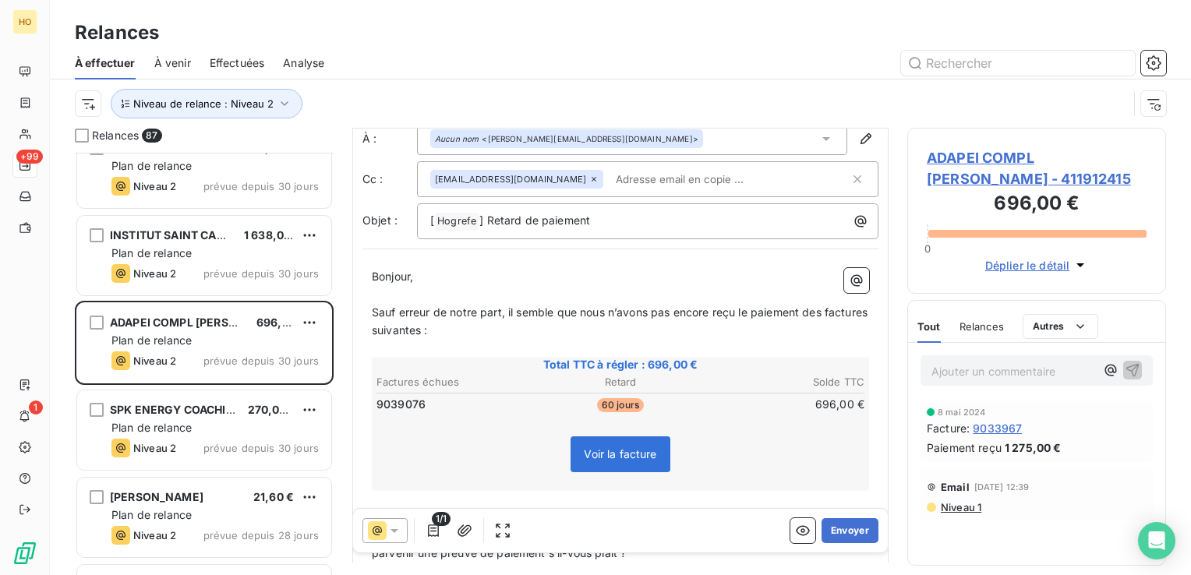
scroll to position [37, 0]
click at [847, 533] on button "Envoyer" at bounding box center [850, 530] width 57 height 25
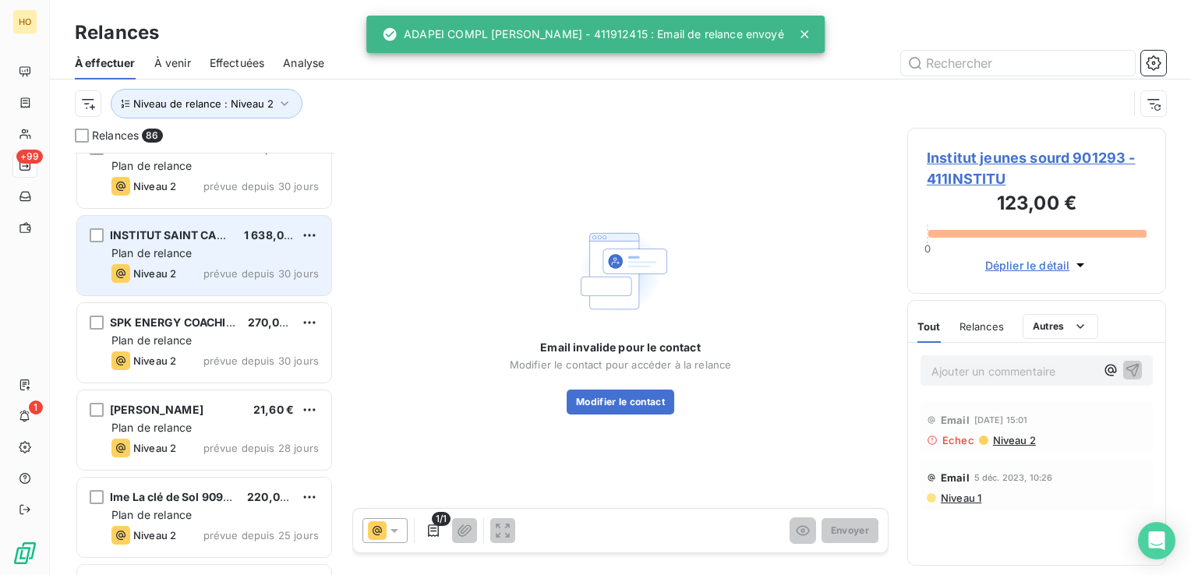
click at [214, 249] on div "Plan de relance" at bounding box center [214, 254] width 207 height 16
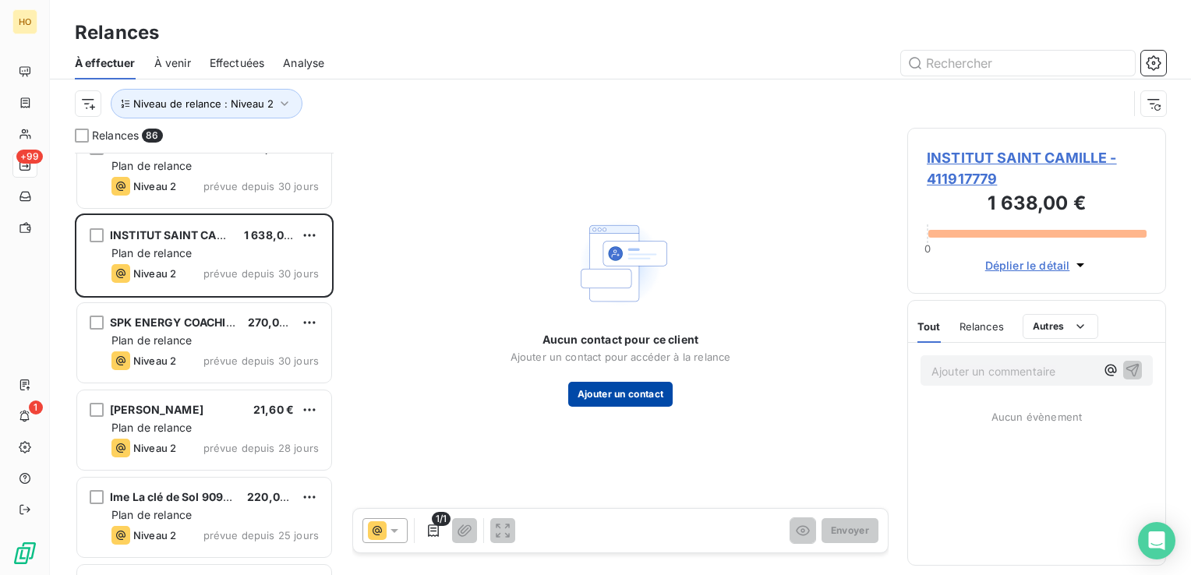
click at [633, 388] on button "Ajouter un contact" at bounding box center [620, 394] width 105 height 25
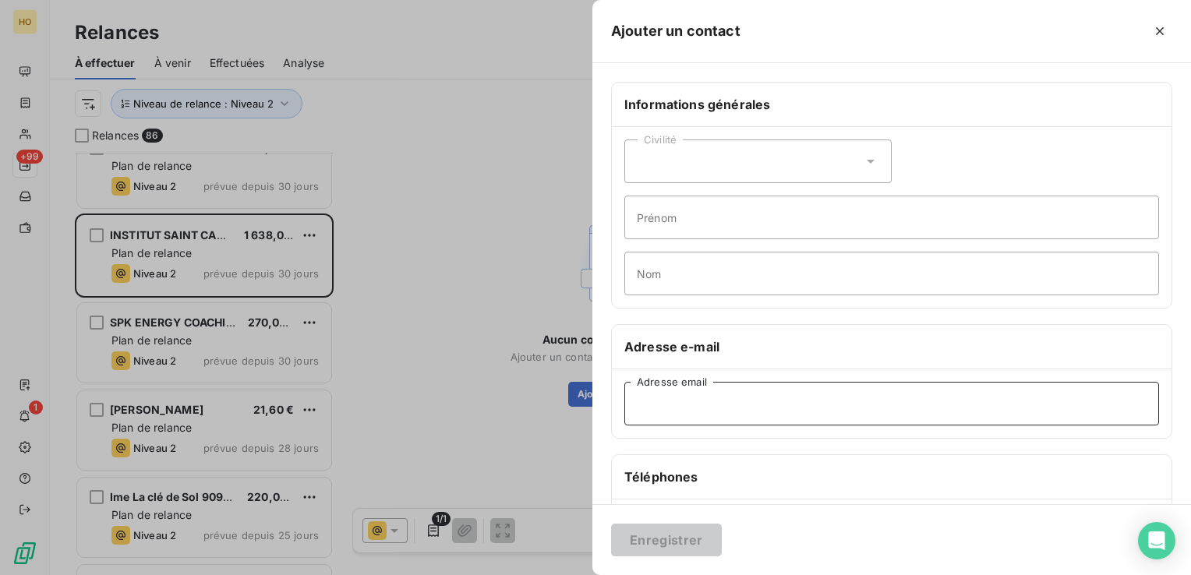
click at [776, 404] on input "Adresse email" at bounding box center [891, 404] width 535 height 44
paste input "[EMAIL_ADDRESS][DOMAIN_NAME]"
type input "[EMAIL_ADDRESS][DOMAIN_NAME]"
click at [667, 532] on button "Enregistrer" at bounding box center [666, 540] width 111 height 33
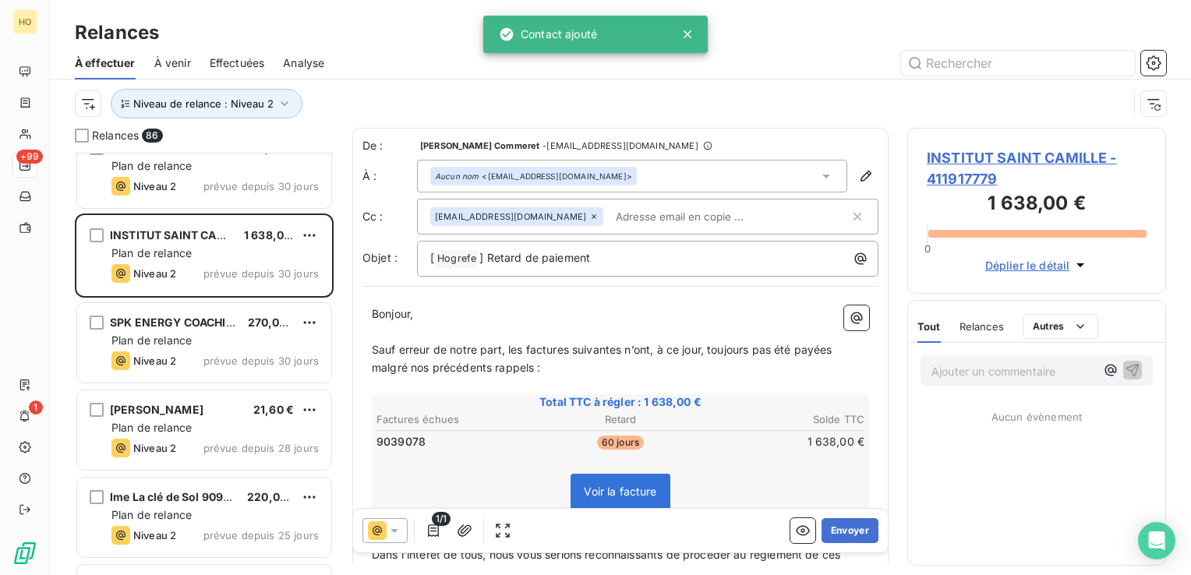
click at [389, 521] on div at bounding box center [385, 530] width 45 height 25
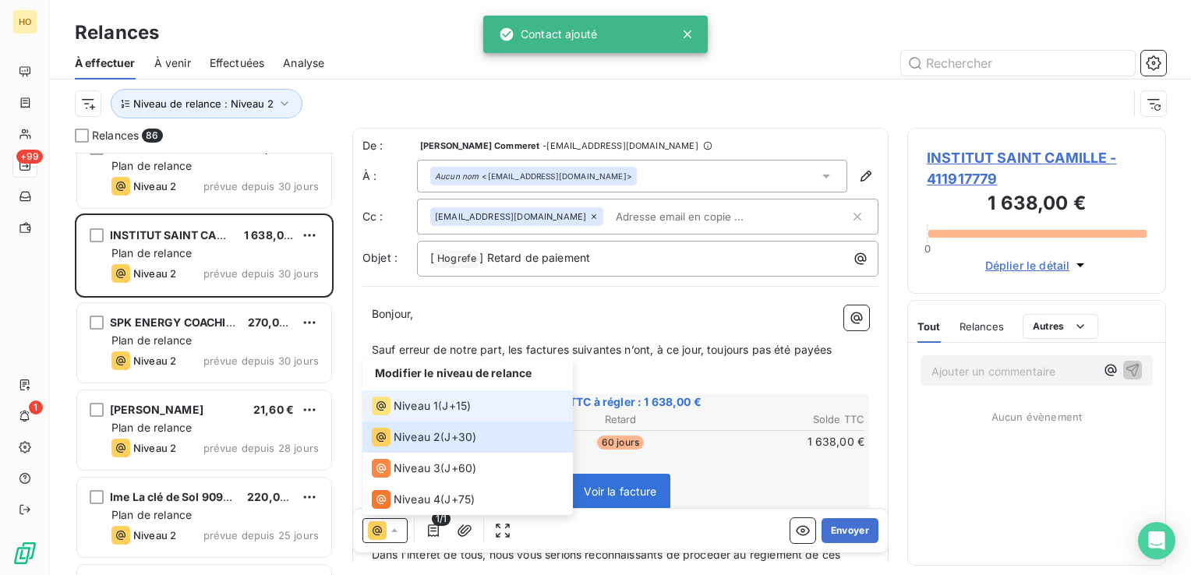
click at [439, 404] on div "Niveau 1 ( J+15 )" at bounding box center [421, 406] width 99 height 19
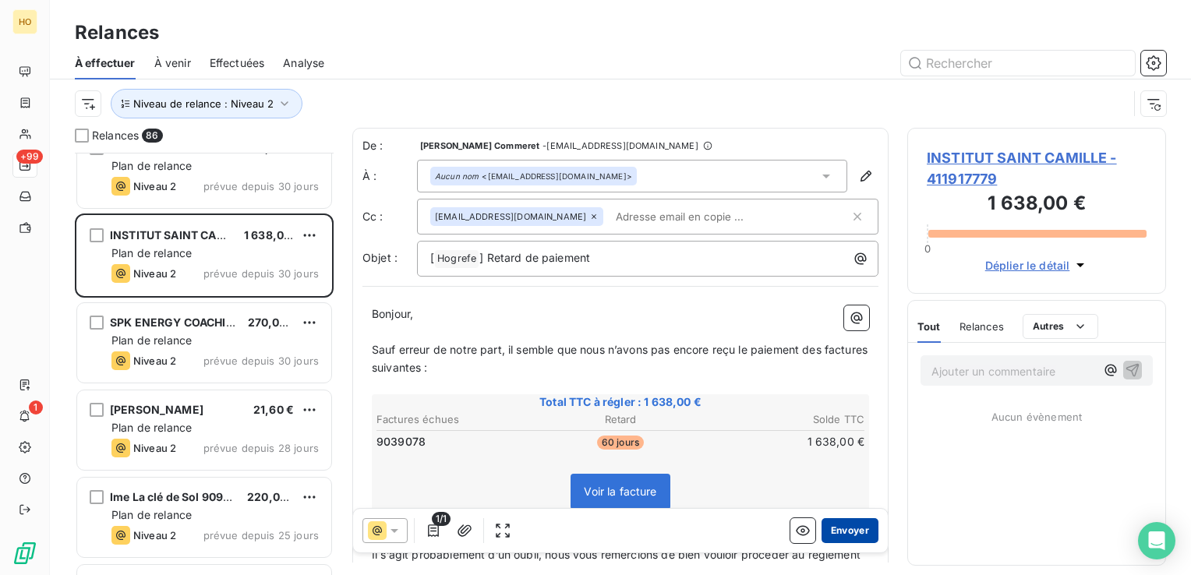
click at [840, 528] on button "Envoyer" at bounding box center [850, 530] width 57 height 25
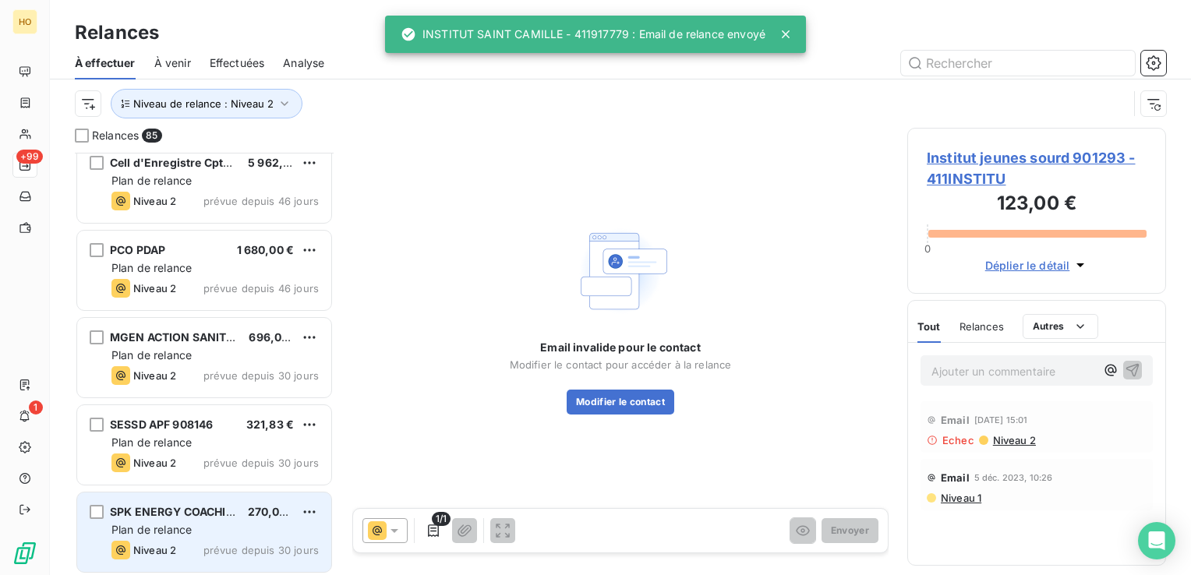
scroll to position [6643, 0]
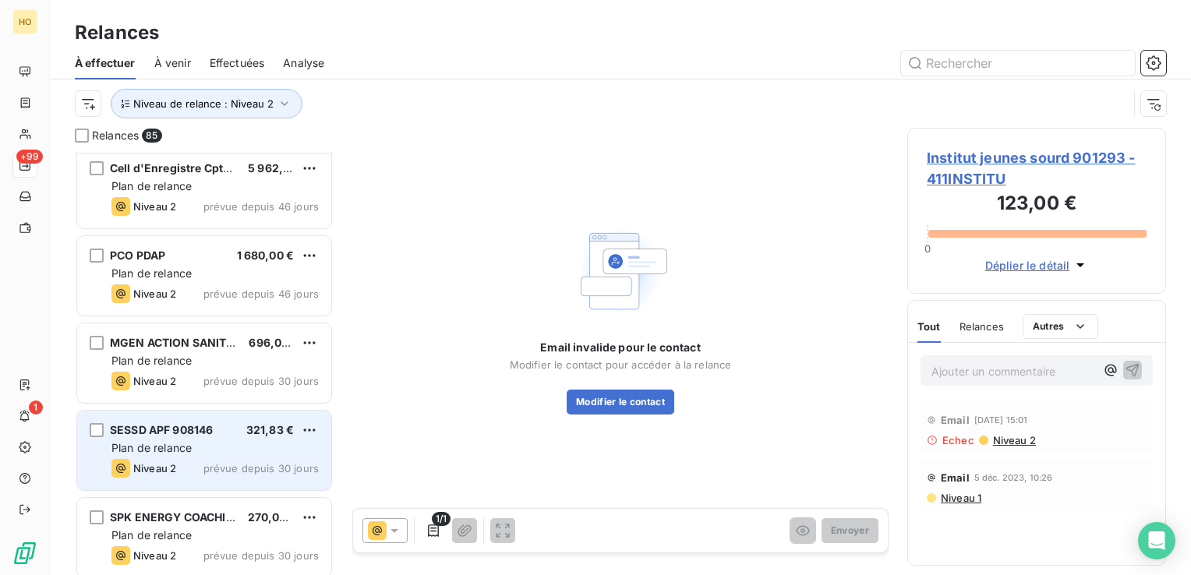
click at [212, 451] on div "Plan de relance" at bounding box center [214, 448] width 207 height 16
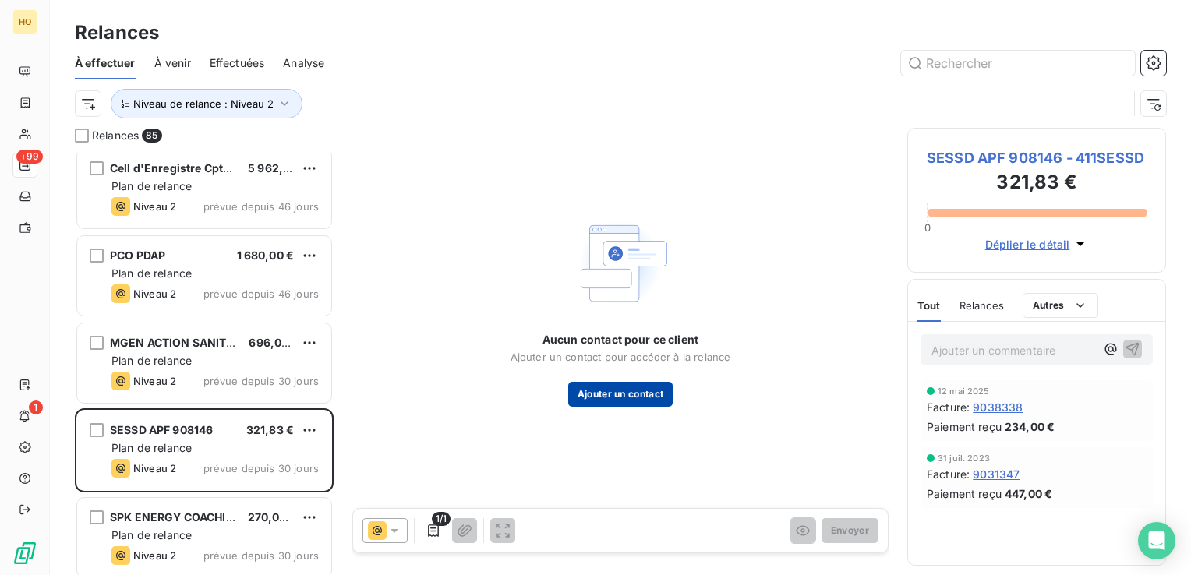
click at [631, 398] on button "Ajouter un contact" at bounding box center [620, 394] width 105 height 25
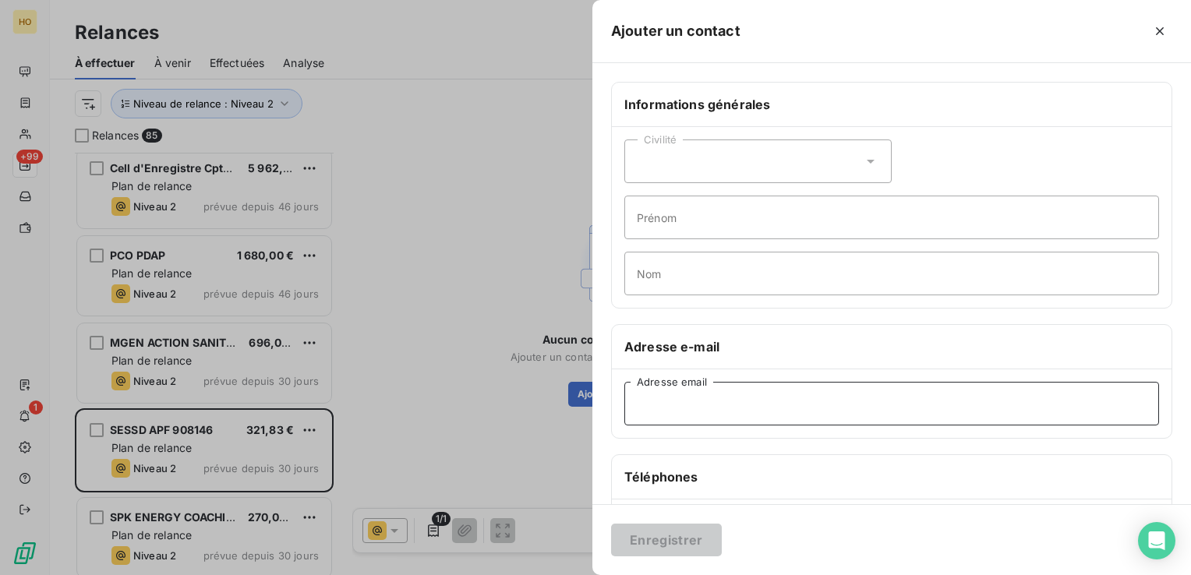
paste input "[PERSON_NAME][EMAIL_ADDRESS][DOMAIN_NAME]"
click at [724, 412] on input "Adresse email" at bounding box center [891, 404] width 535 height 44
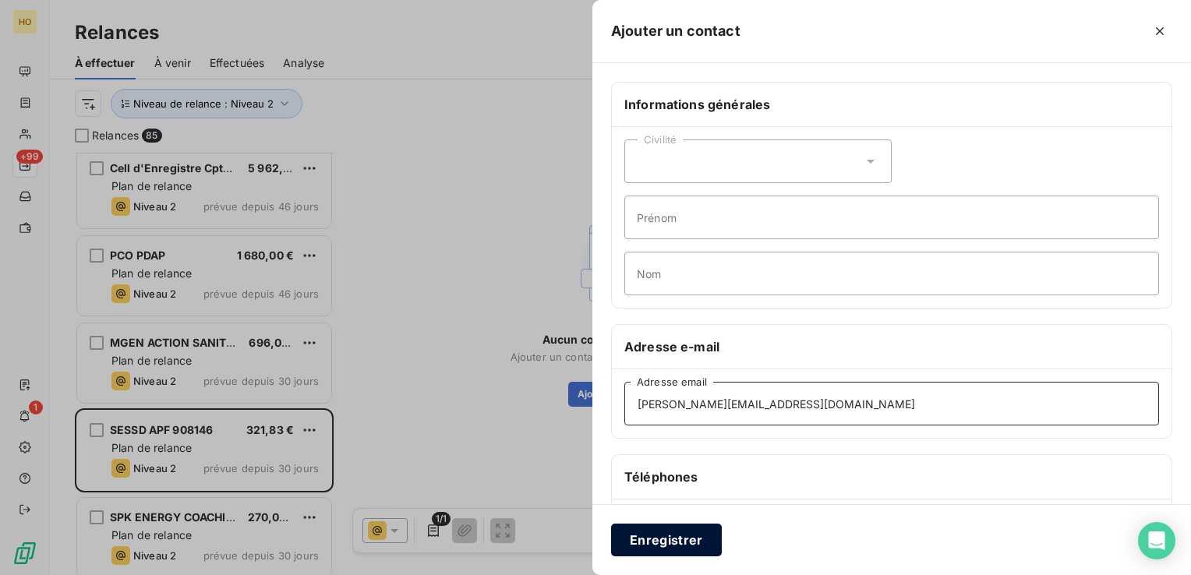
type input "[PERSON_NAME][EMAIL_ADDRESS][DOMAIN_NAME]"
click at [688, 549] on button "Enregistrer" at bounding box center [666, 540] width 111 height 33
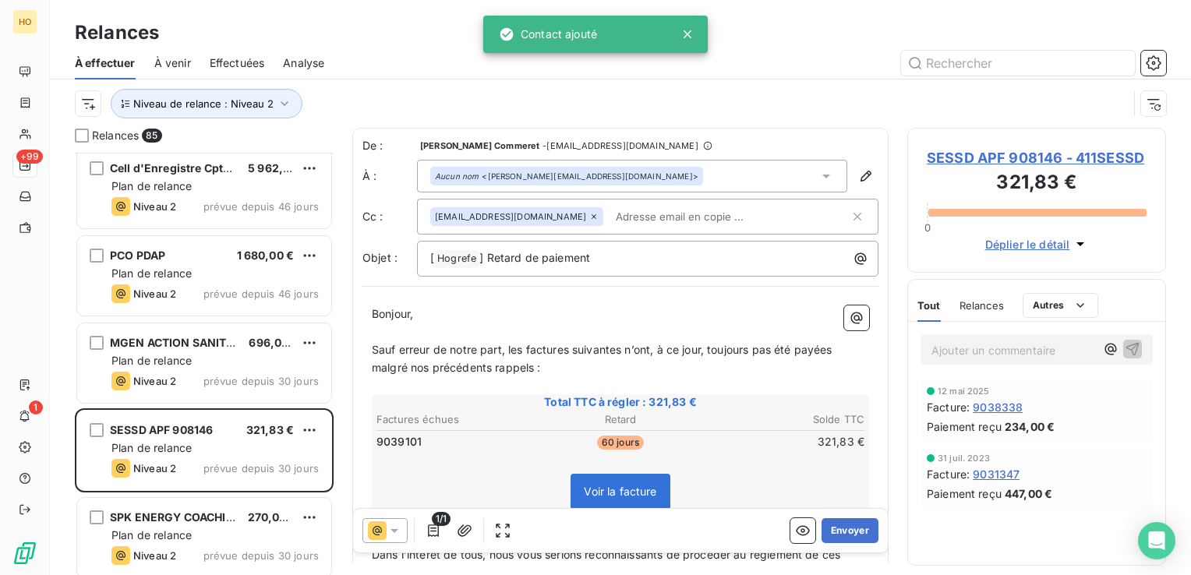
click at [380, 526] on icon at bounding box center [377, 531] width 19 height 19
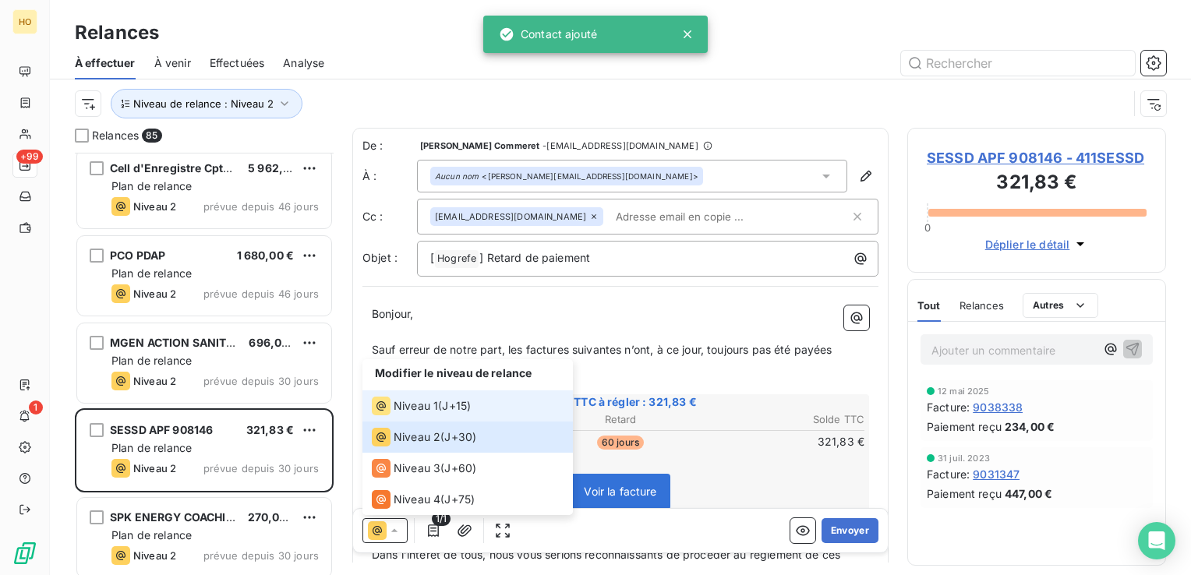
click at [455, 411] on span "J+15 )" at bounding box center [456, 406] width 29 height 16
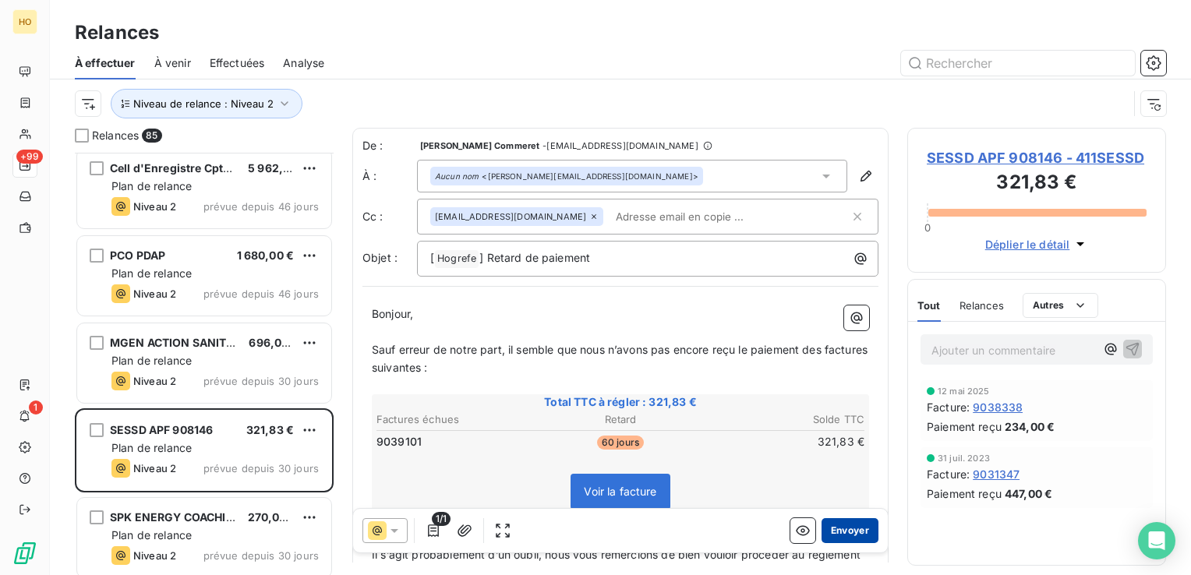
click at [840, 525] on button "Envoyer" at bounding box center [850, 530] width 57 height 25
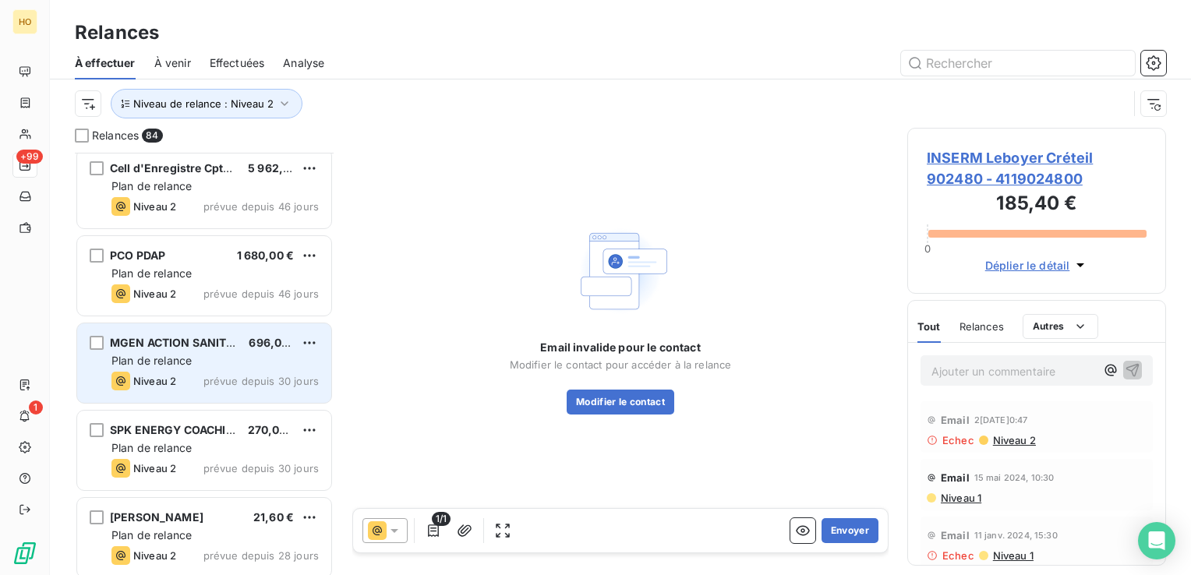
click at [178, 363] on span "Plan de relance" at bounding box center [151, 360] width 80 height 13
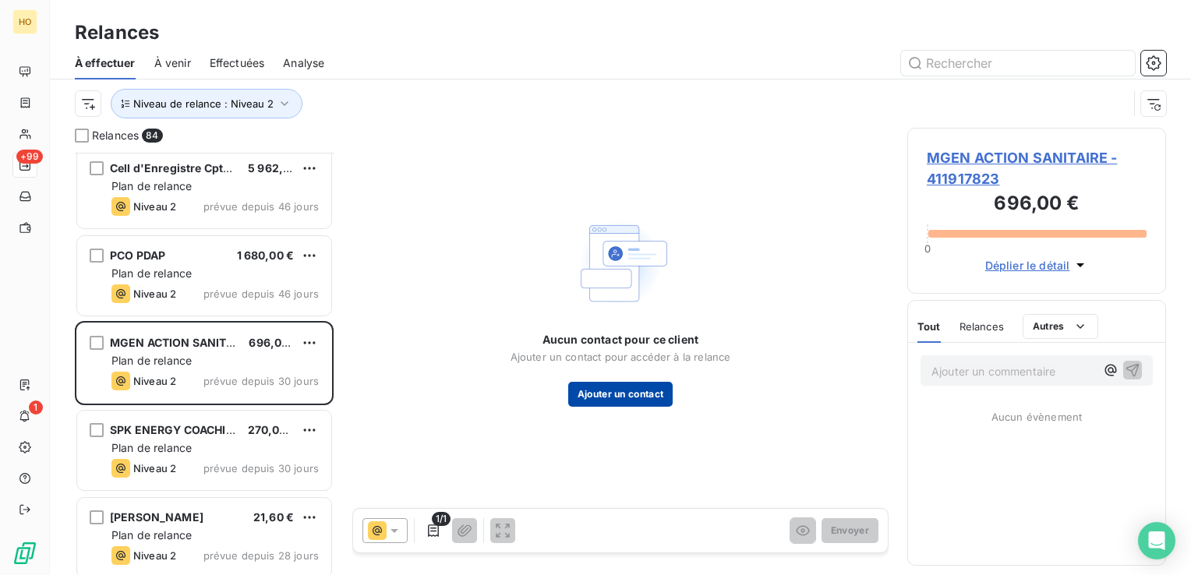
click at [609, 387] on button "Ajouter un contact" at bounding box center [620, 394] width 105 height 25
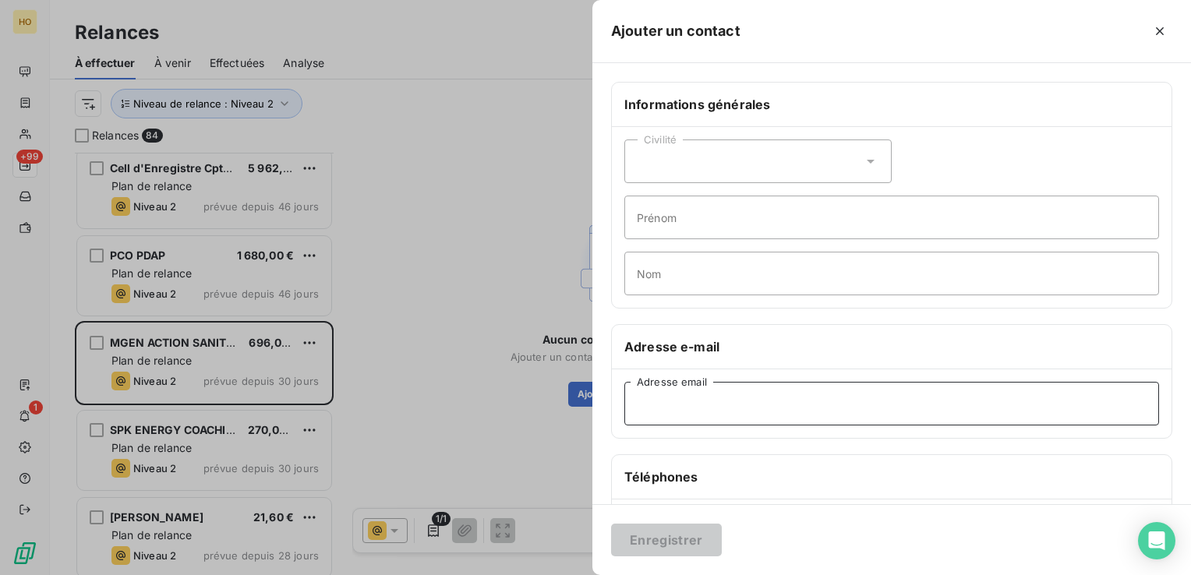
click at [779, 401] on input "Adresse email" at bounding box center [891, 404] width 535 height 44
paste input "[EMAIL_ADDRESS][DOMAIN_NAME]"
type input "[EMAIL_ADDRESS][DOMAIN_NAME]"
click at [670, 547] on button "Enregistrer" at bounding box center [666, 540] width 111 height 33
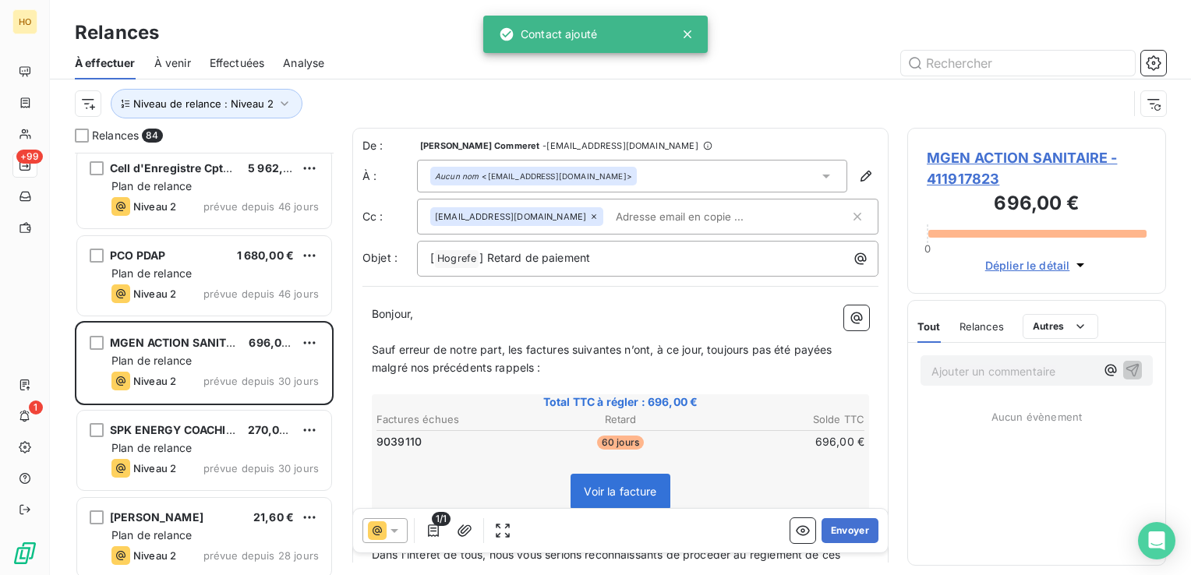
click at [390, 534] on icon at bounding box center [395, 531] width 16 height 16
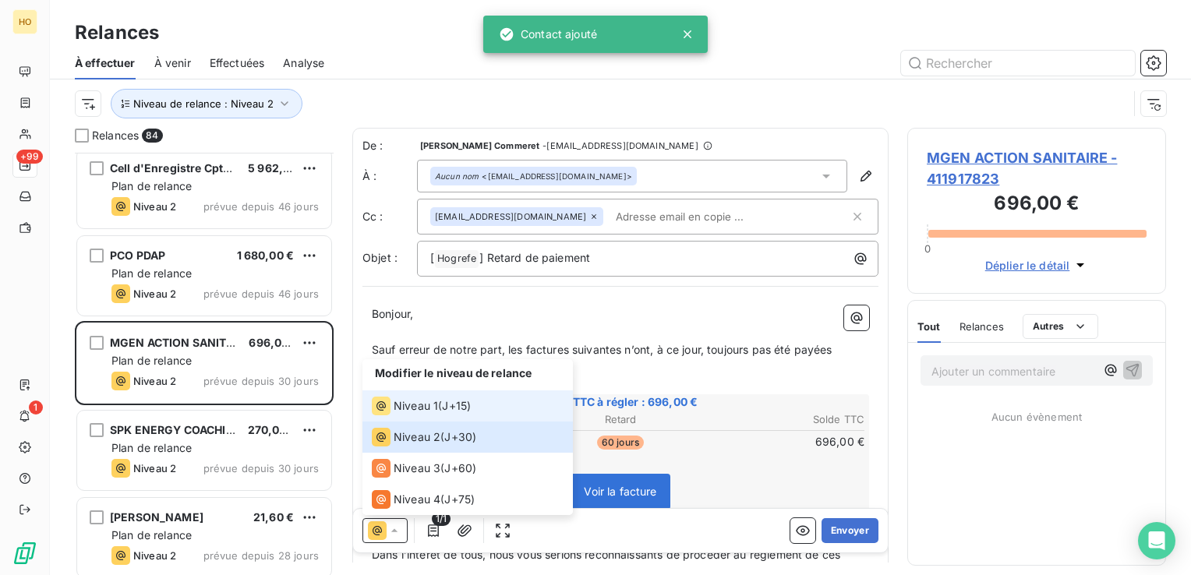
click at [433, 411] on span "Niveau 1" at bounding box center [416, 406] width 44 height 16
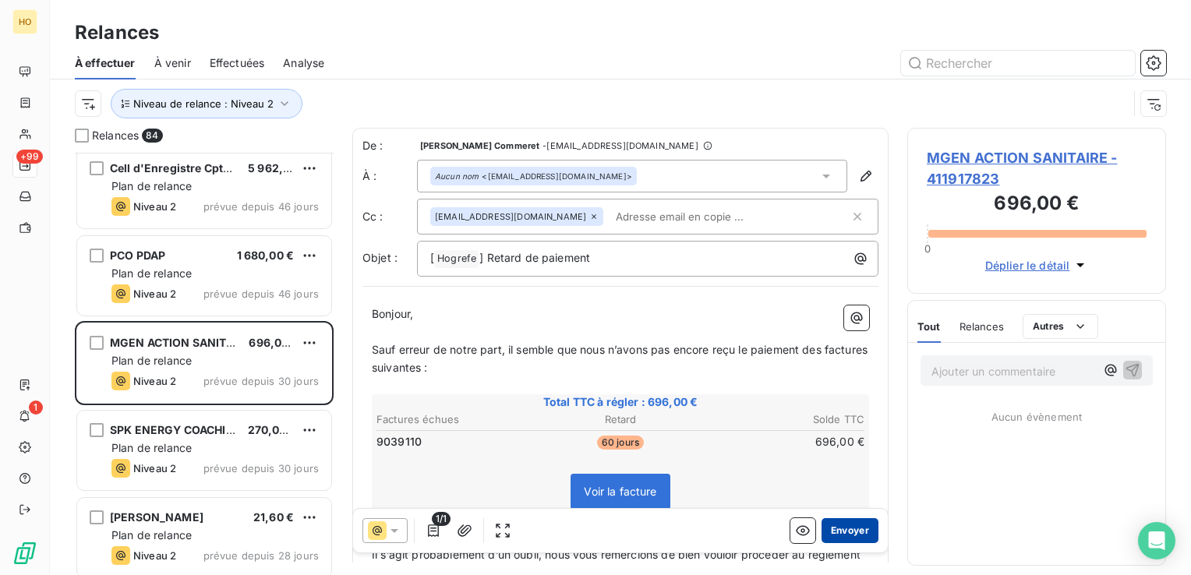
click at [853, 529] on button "Envoyer" at bounding box center [850, 530] width 57 height 25
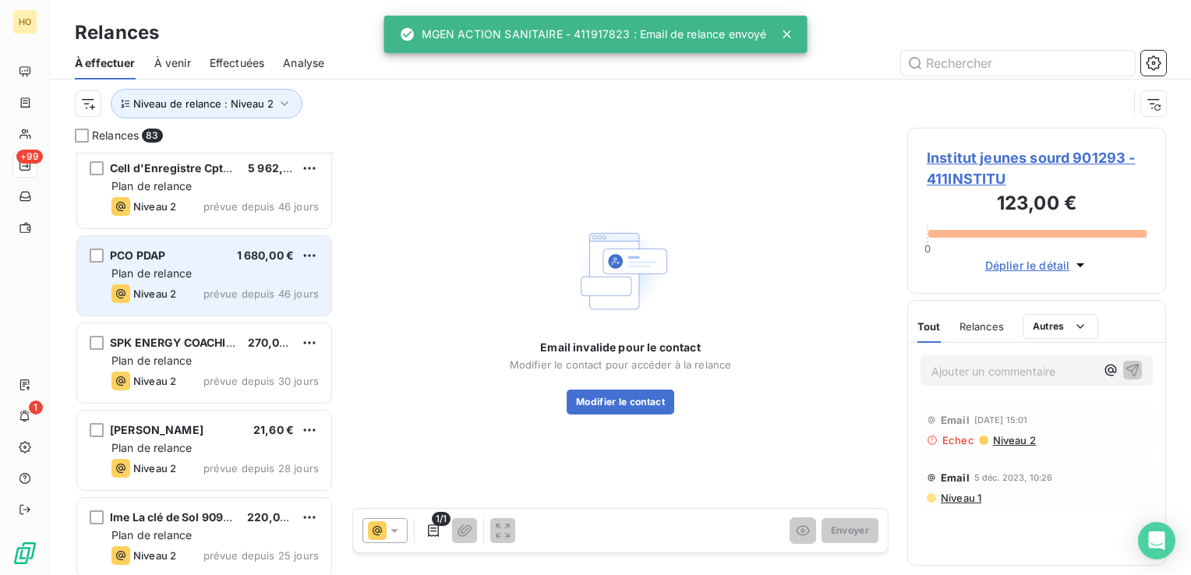
click at [198, 263] on div "PCO PDAP 1 680,00 € Plan de relance Niveau 2 prévue depuis 46 jours" at bounding box center [204, 276] width 254 height 80
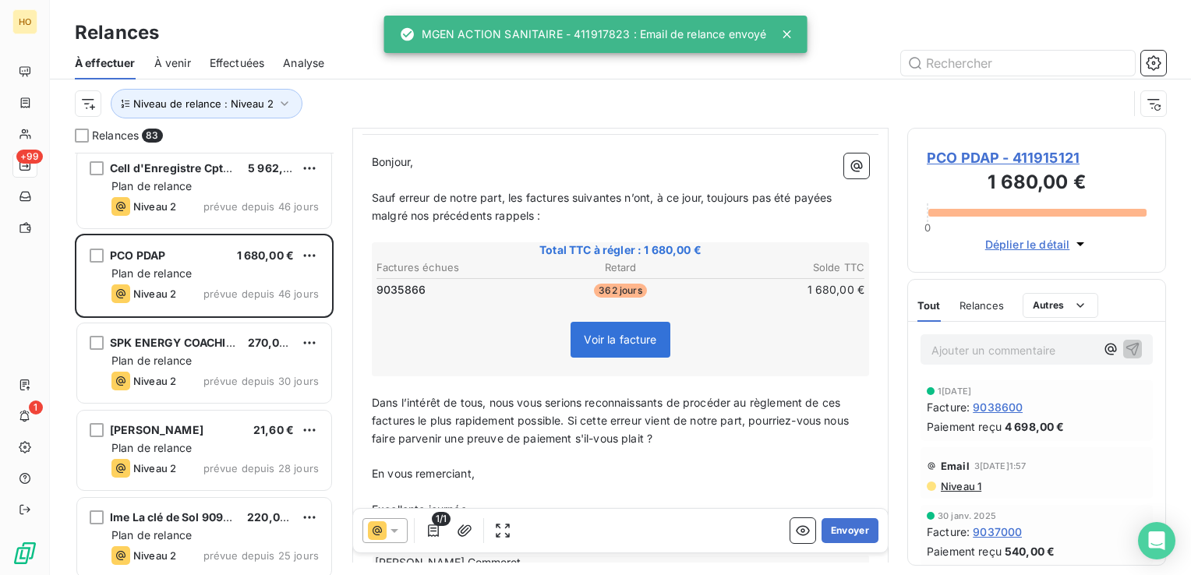
scroll to position [3, 0]
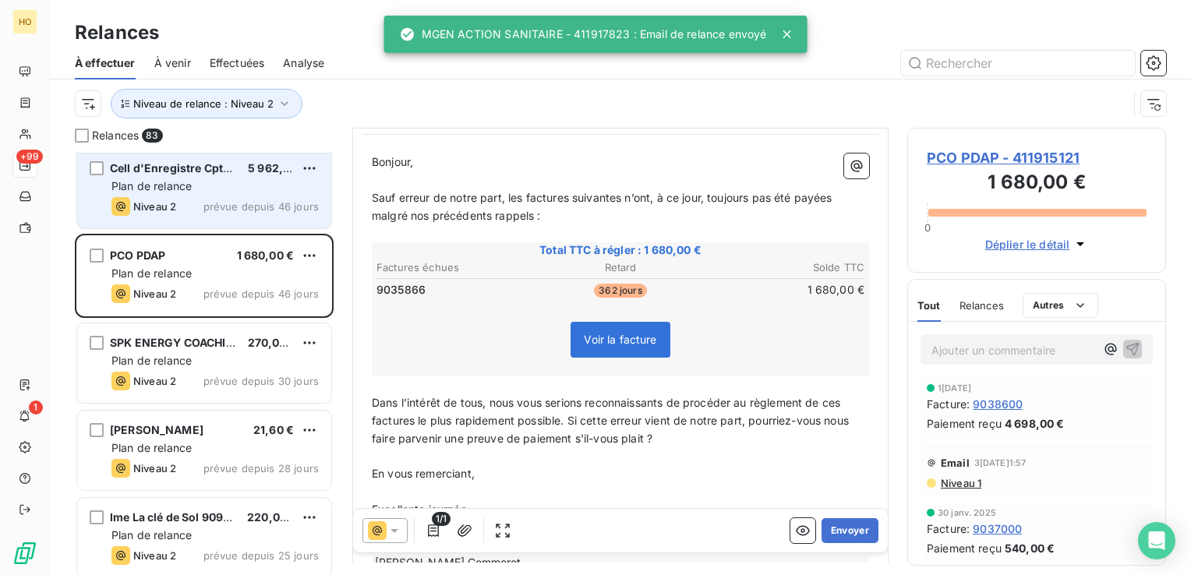
click at [231, 202] on span "prévue depuis 46 jours" at bounding box center [260, 206] width 115 height 12
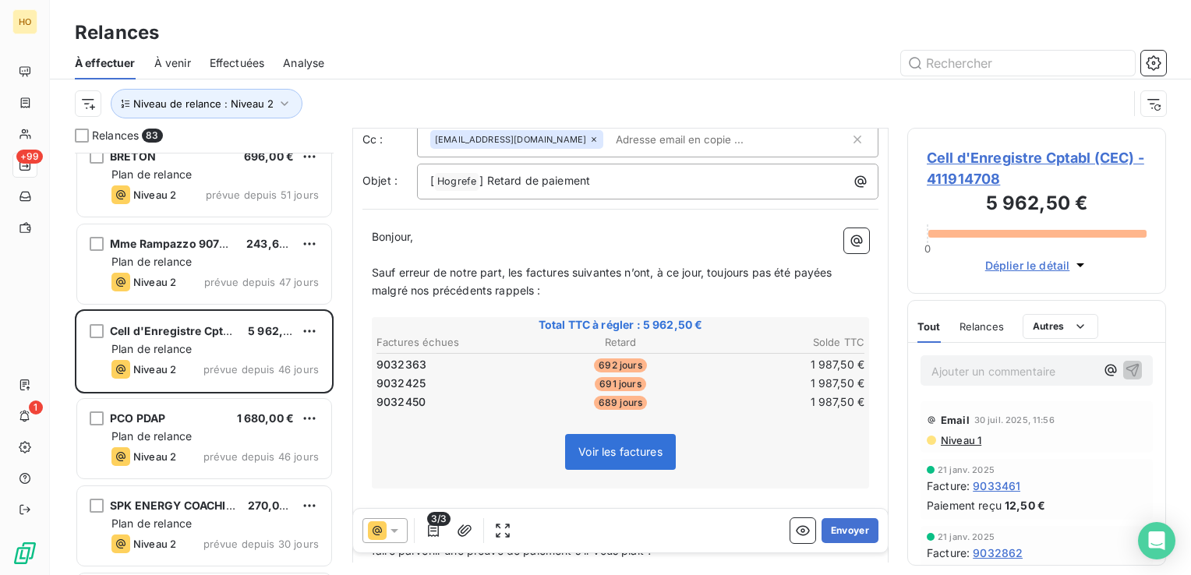
scroll to position [6479, 0]
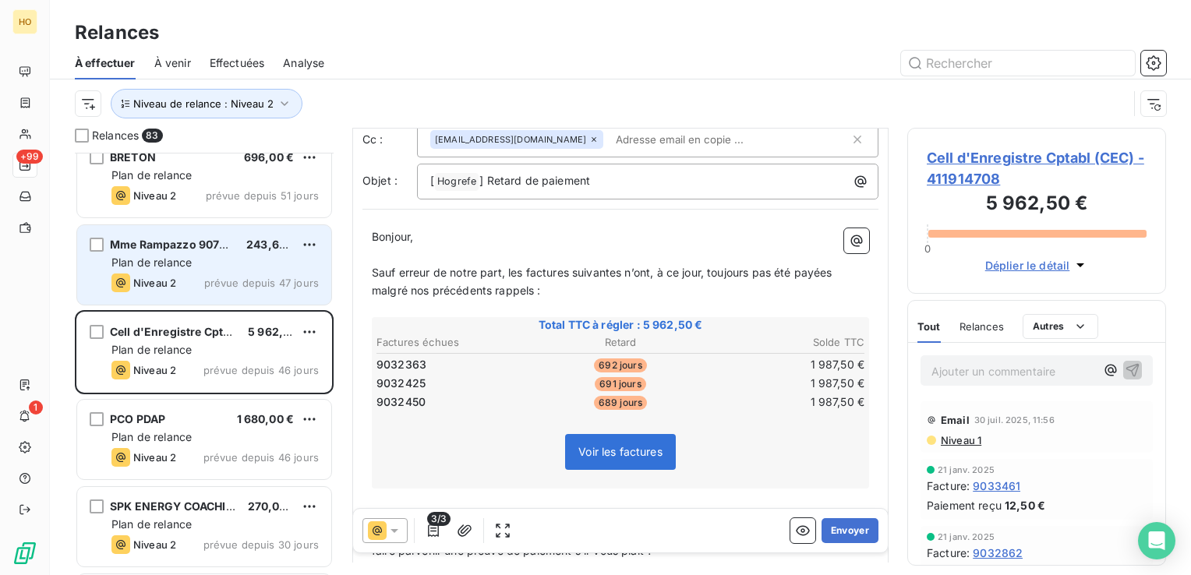
click at [196, 248] on span "Mme Rampazzo 907805" at bounding box center [175, 244] width 131 height 13
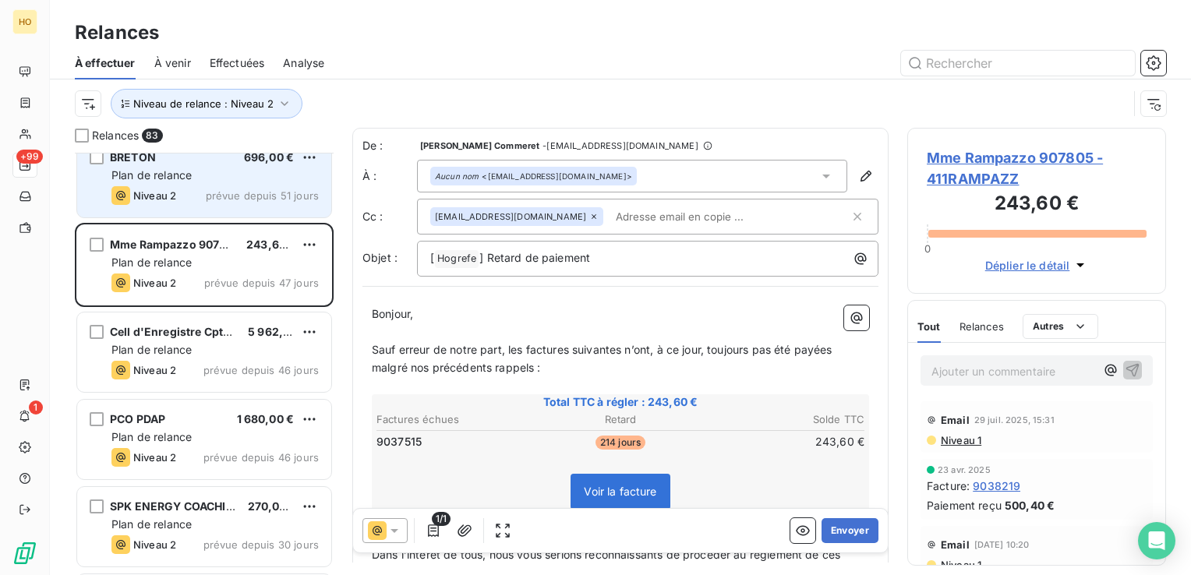
click at [192, 179] on span "Plan de relance" at bounding box center [151, 174] width 80 height 13
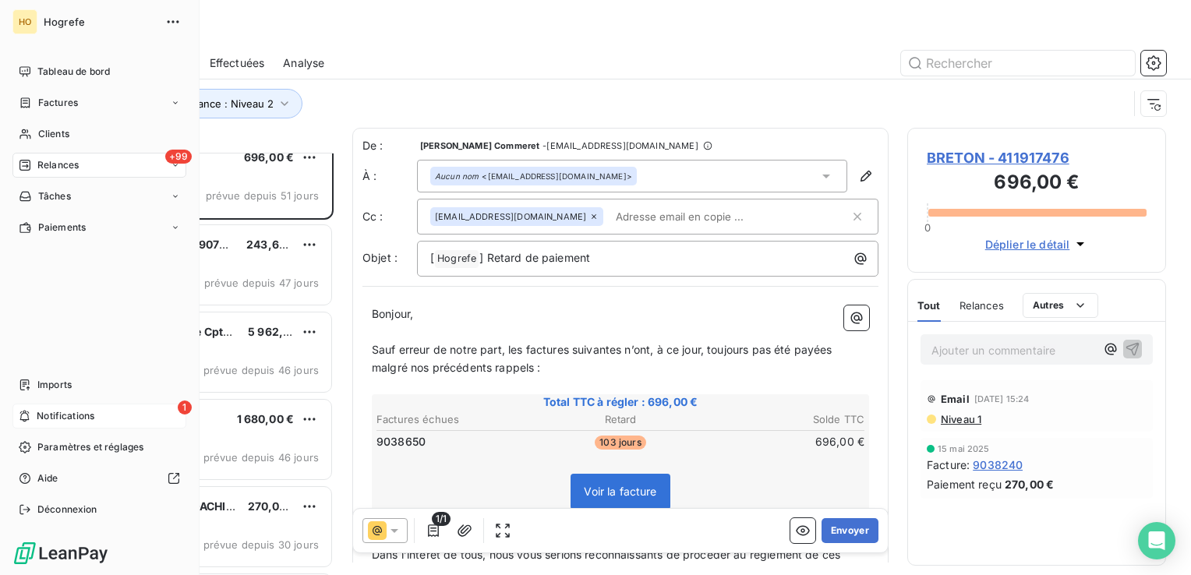
click at [97, 419] on div "1 Notifications" at bounding box center [99, 416] width 174 height 25
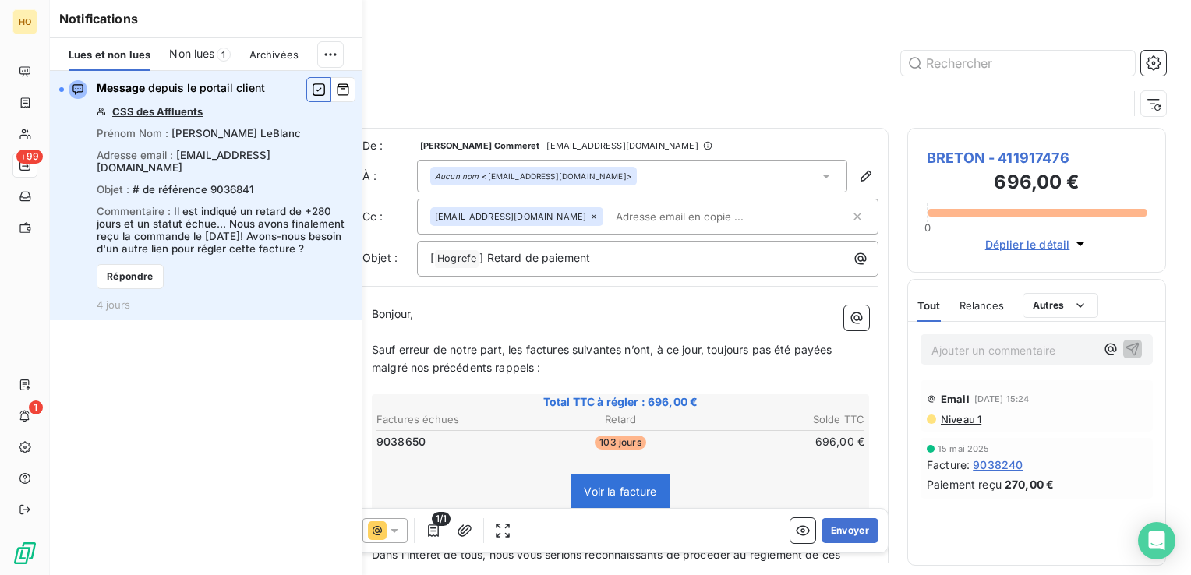
click at [312, 92] on icon "button" at bounding box center [319, 90] width 14 height 16
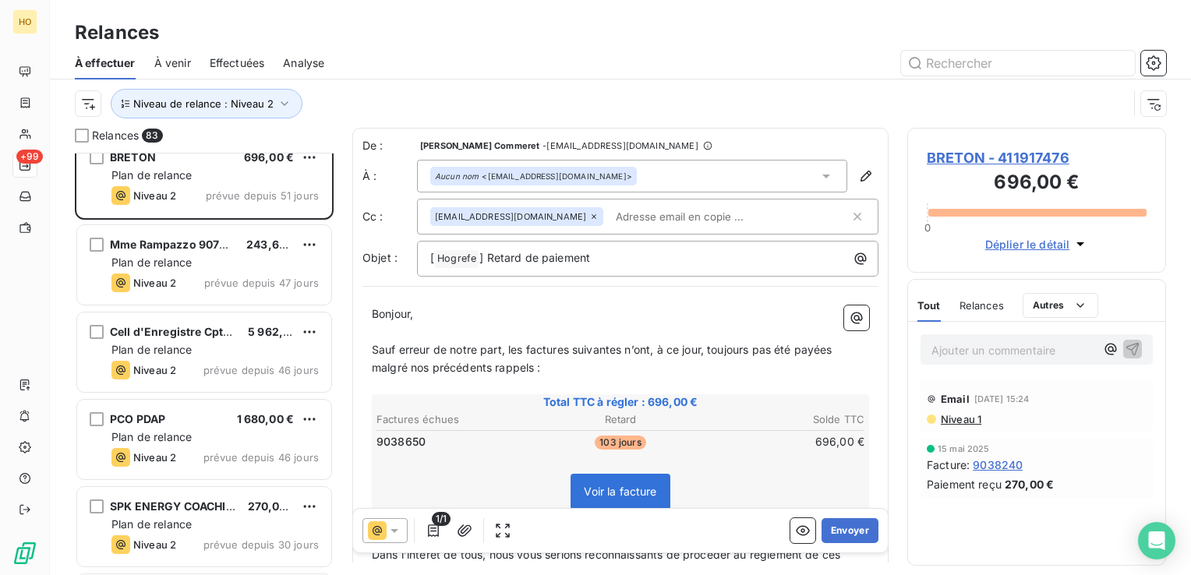
click at [425, 86] on div "Niveau de relance : Niveau 2" at bounding box center [620, 104] width 1091 height 48
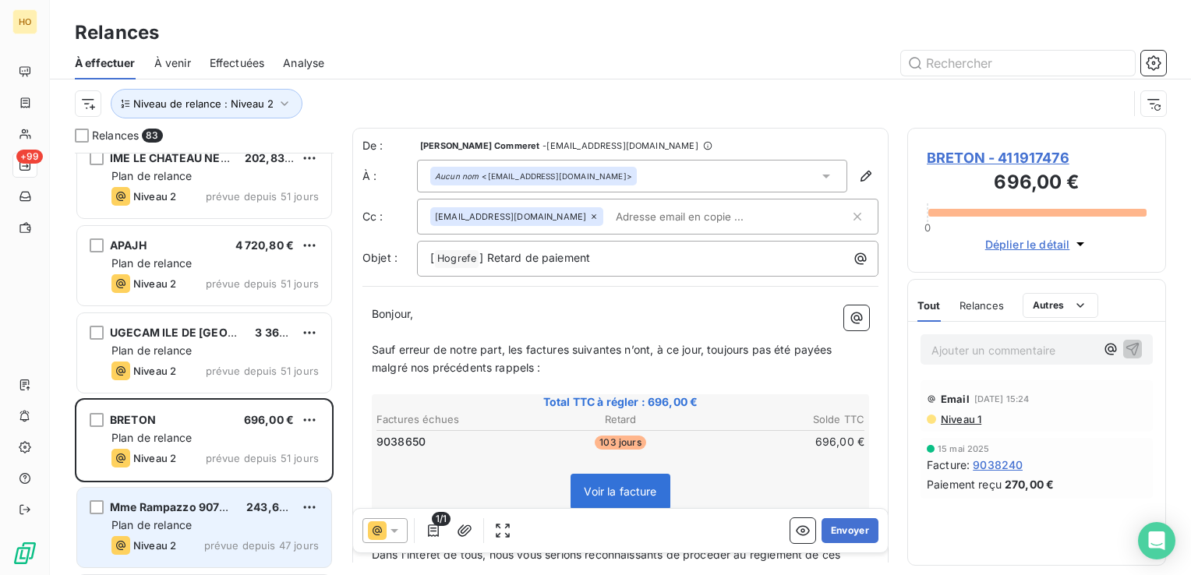
scroll to position [6210, 0]
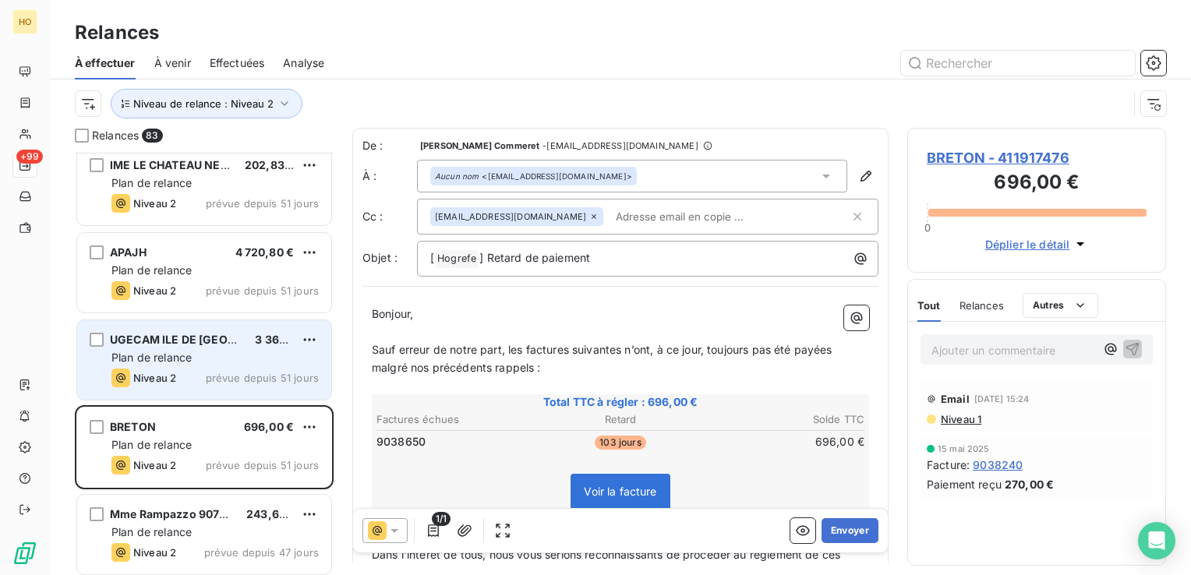
click at [191, 390] on div "UGECAM ILE DE FRANCE 3 360,00 € Plan de relance Niveau 2 prévue depuis 51 jours" at bounding box center [204, 360] width 254 height 80
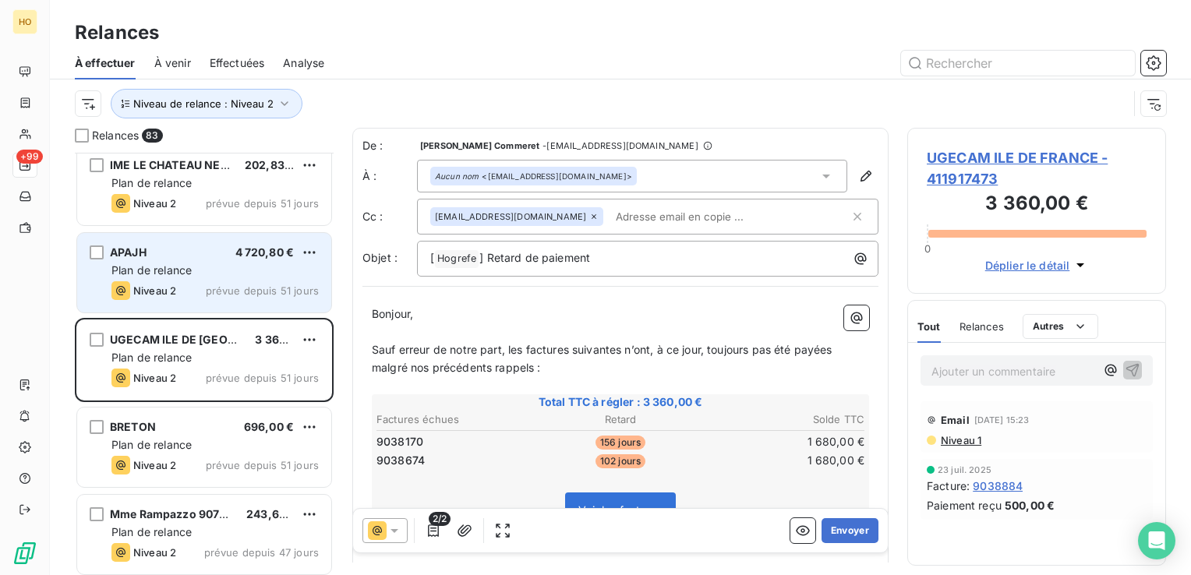
click at [226, 288] on span "prévue depuis 51 jours" at bounding box center [262, 291] width 113 height 12
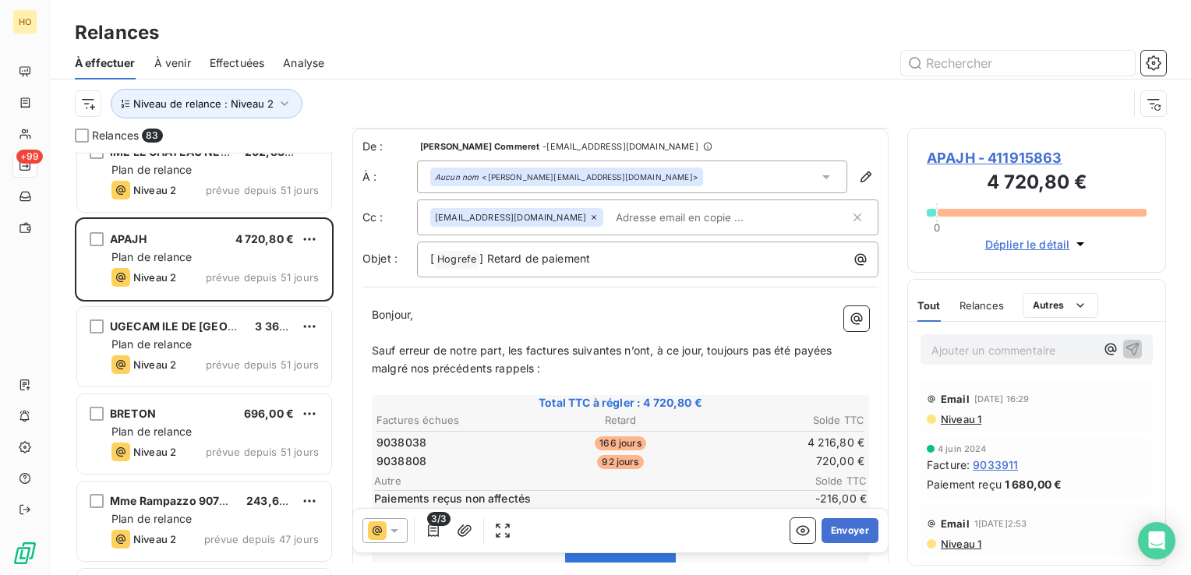
click at [394, 535] on icon at bounding box center [395, 531] width 16 height 16
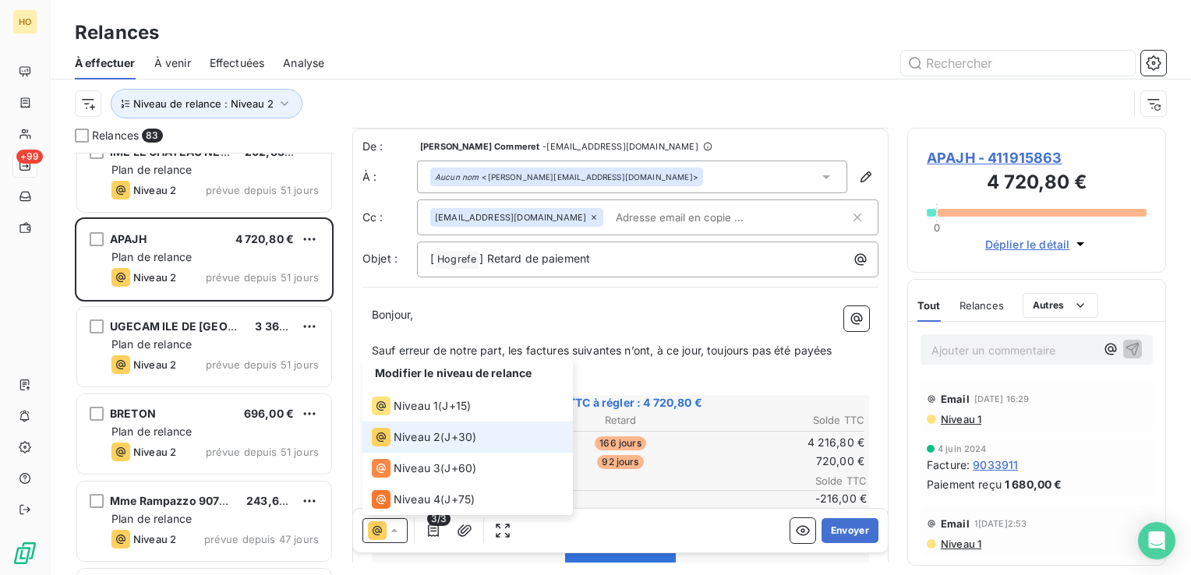
click at [469, 444] on span "J+30 )" at bounding box center [460, 438] width 32 height 16
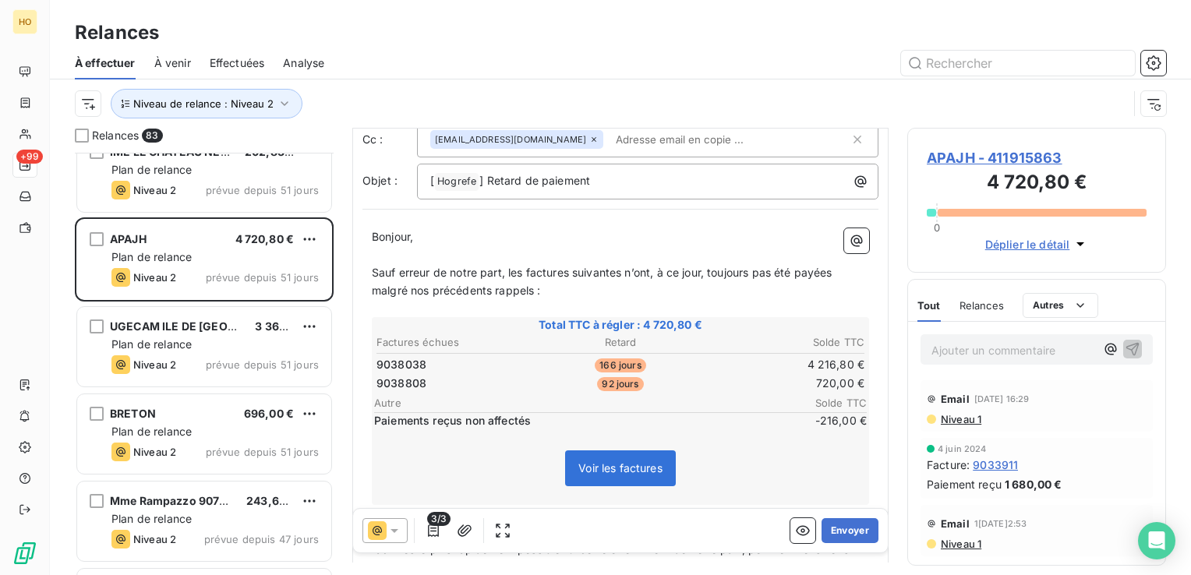
scroll to position [87, 0]
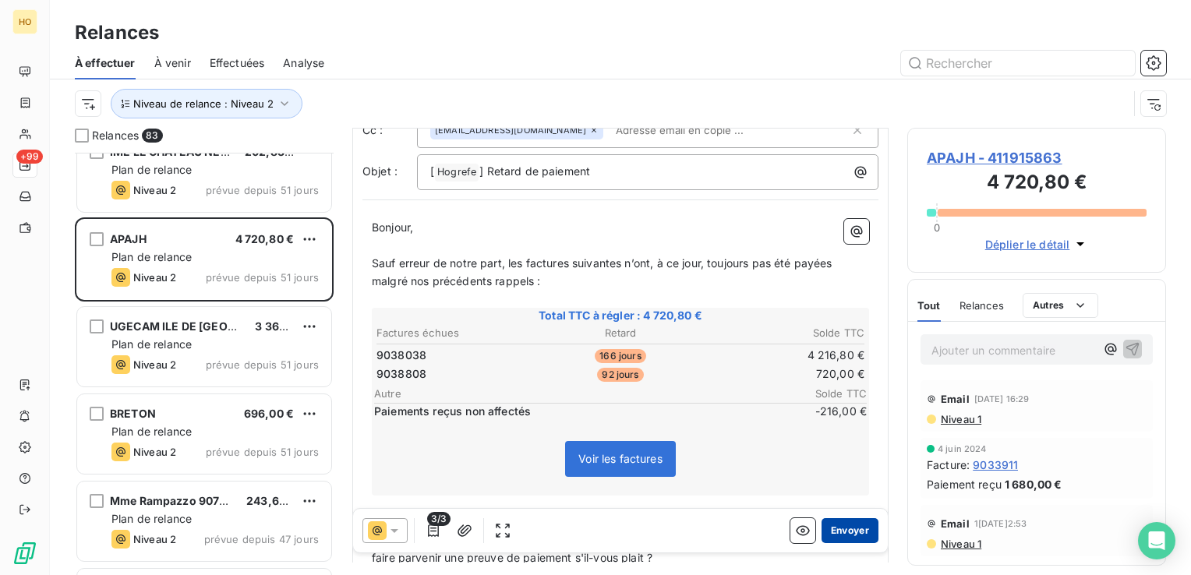
click at [852, 528] on button "Envoyer" at bounding box center [850, 530] width 57 height 25
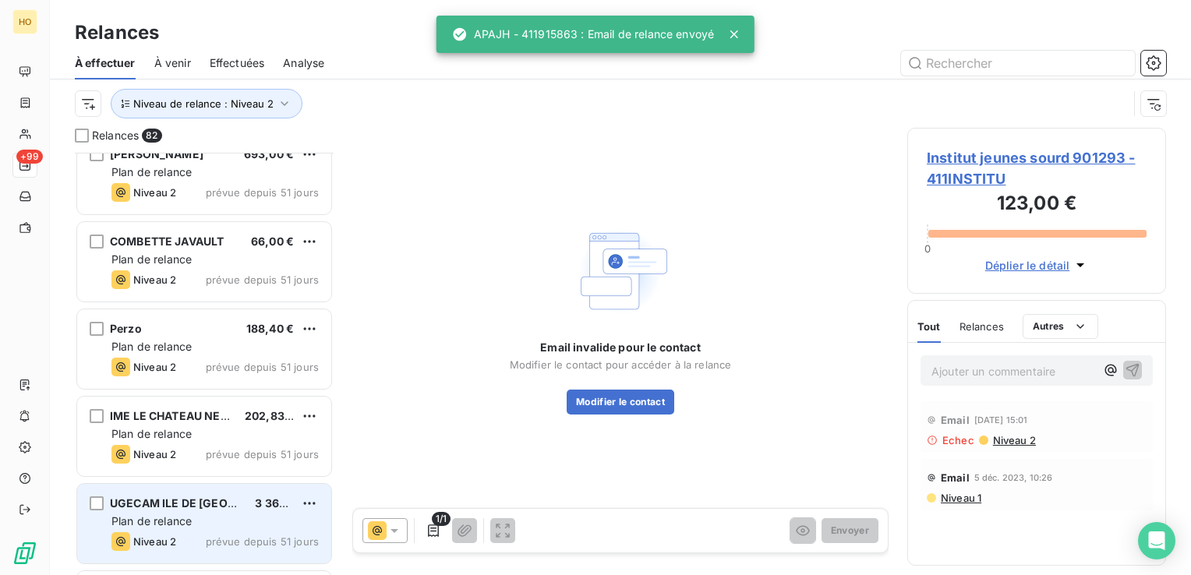
scroll to position [5948, 0]
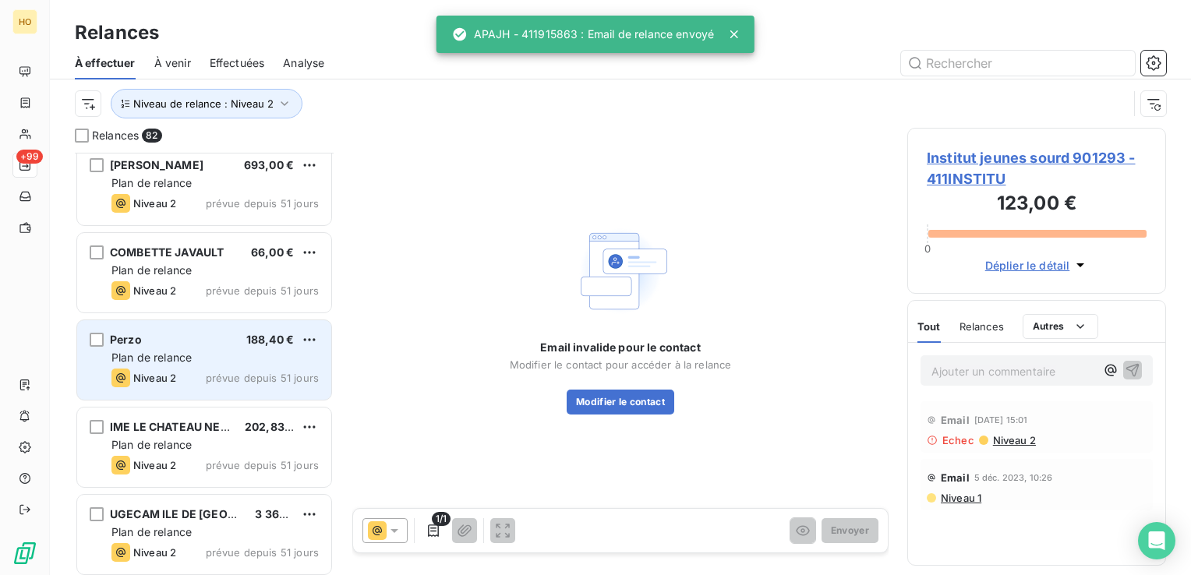
click at [201, 339] on div "Perzo 188,40 €" at bounding box center [214, 340] width 207 height 14
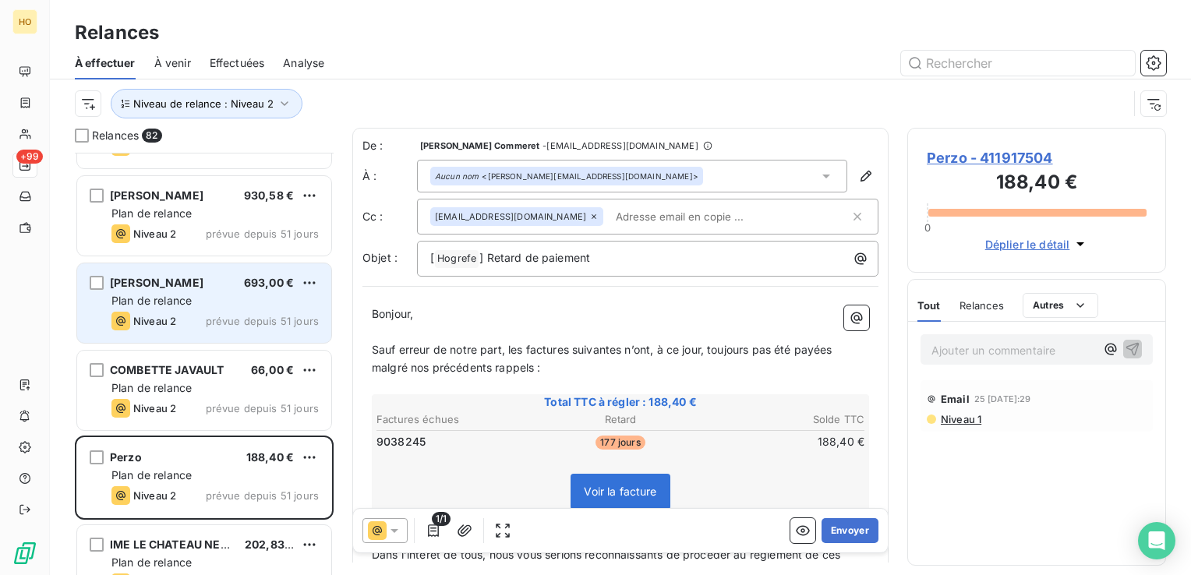
scroll to position [5828, 0]
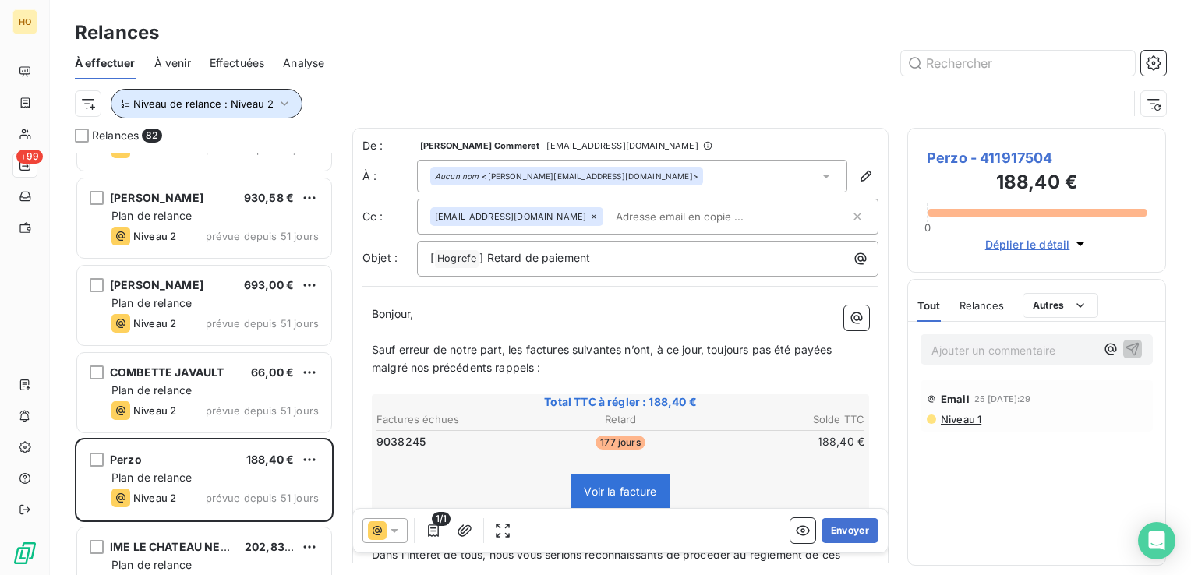
click at [293, 107] on button "Niveau de relance : Niveau 2" at bounding box center [207, 104] width 192 height 30
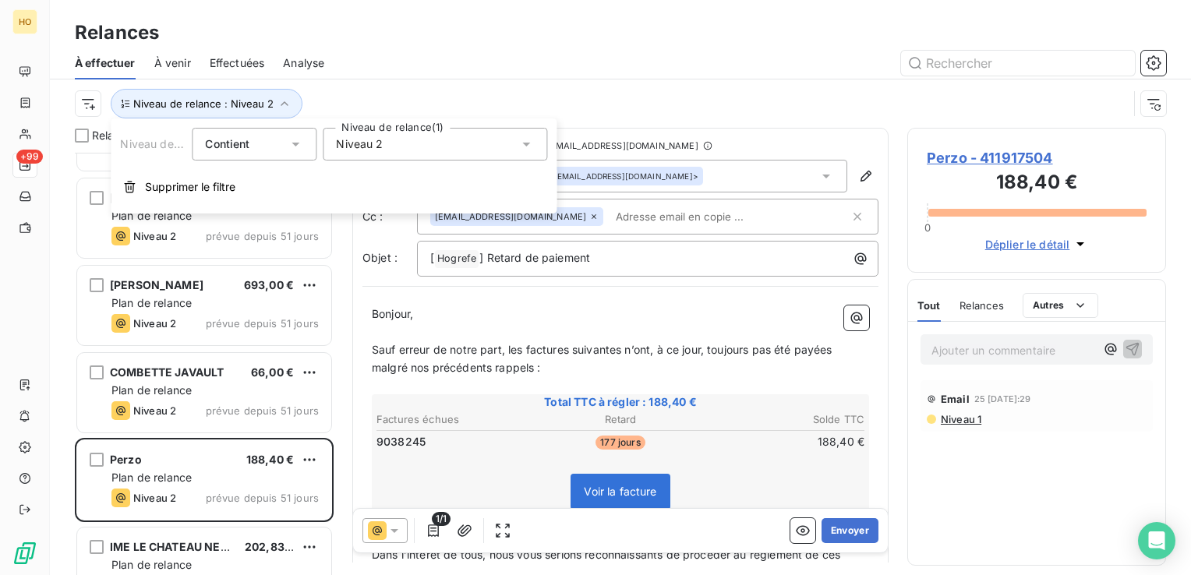
click at [421, 142] on div "Niveau 2" at bounding box center [435, 144] width 225 height 33
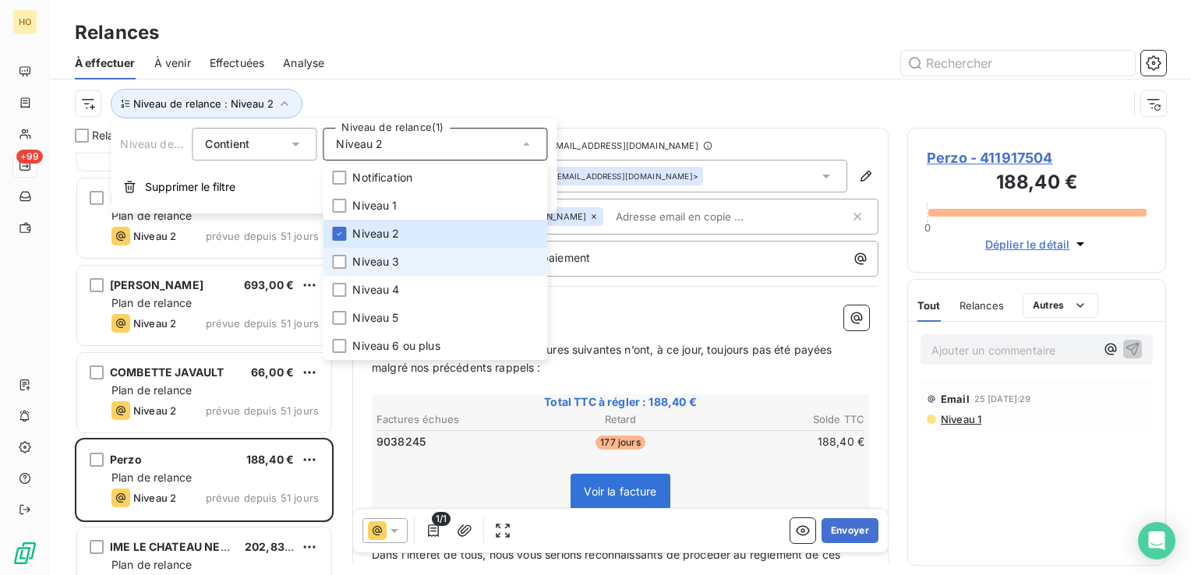
click at [395, 273] on li "Niveau 3" at bounding box center [435, 262] width 225 height 28
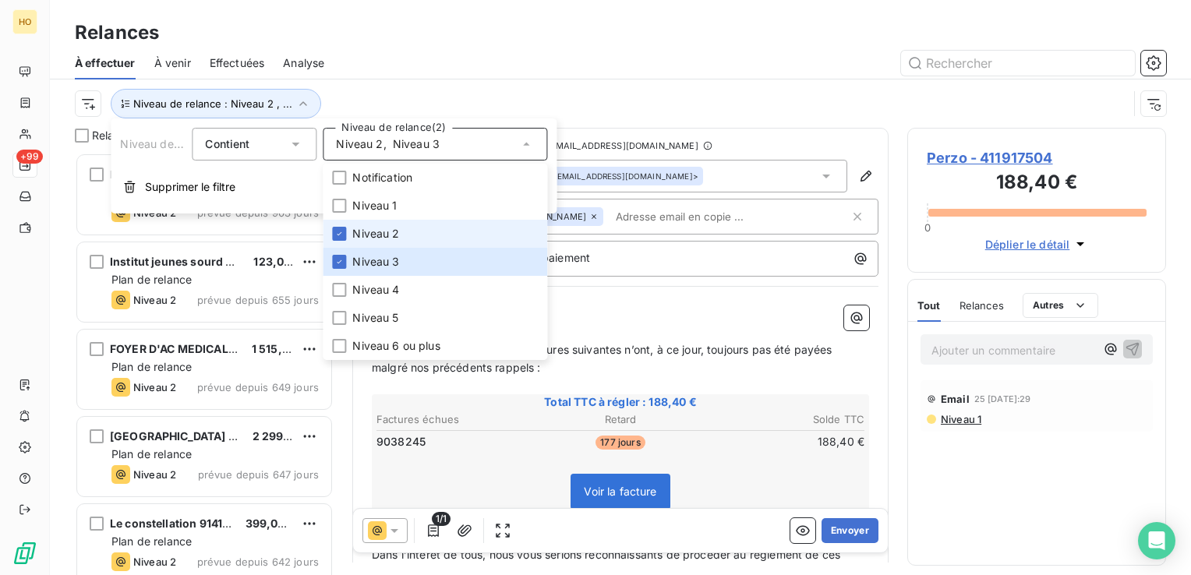
scroll to position [411, 246]
click at [348, 236] on li "Niveau 2" at bounding box center [435, 234] width 225 height 28
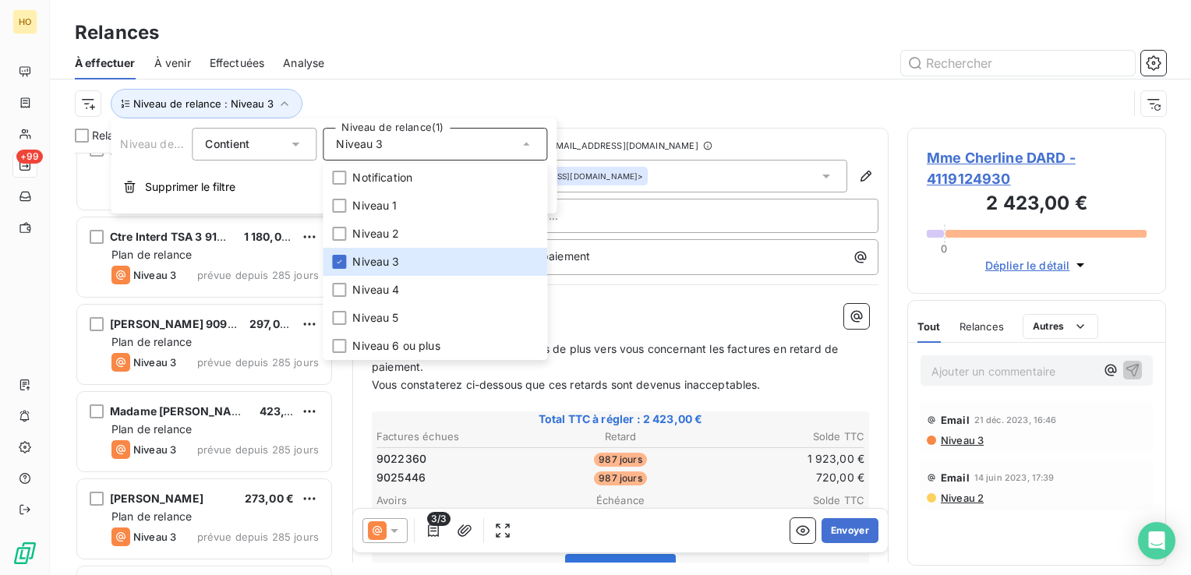
scroll to position [2276, 0]
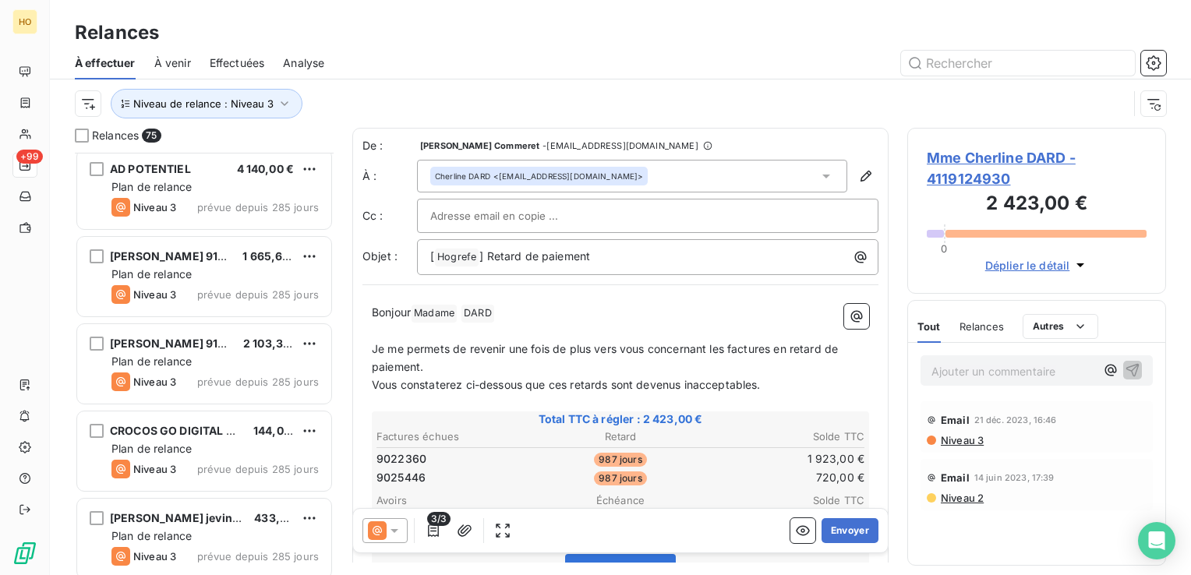
click at [345, 430] on div "Relances 75 SESSAD CRAYONS COULEUR 2 499,00 € Plan de relance Niveau 3 prévue d…" at bounding box center [620, 351] width 1141 height 447
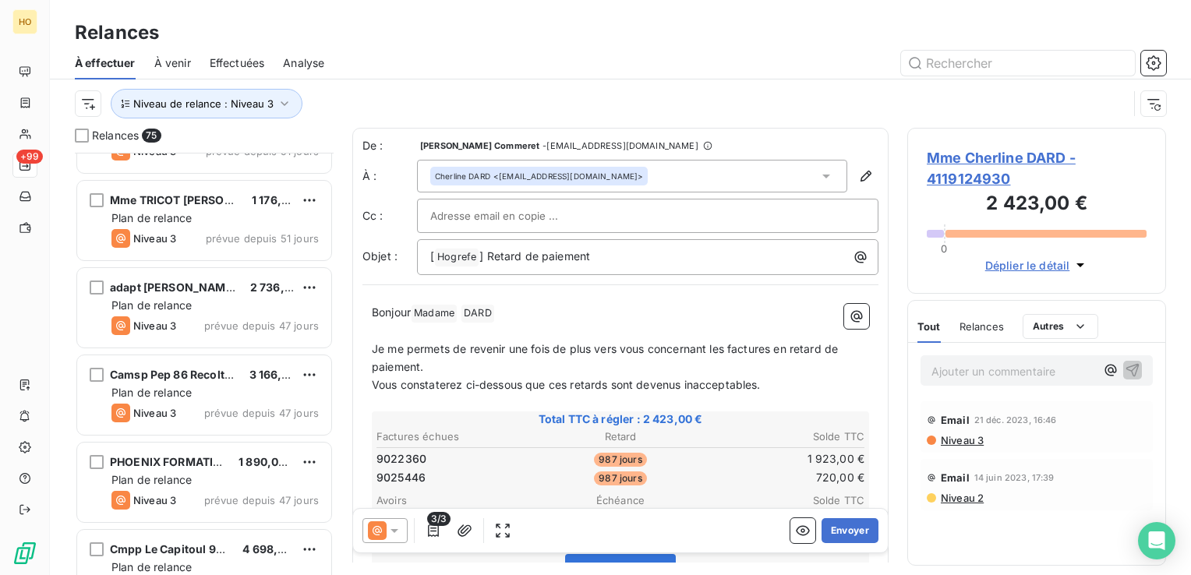
scroll to position [6126, 0]
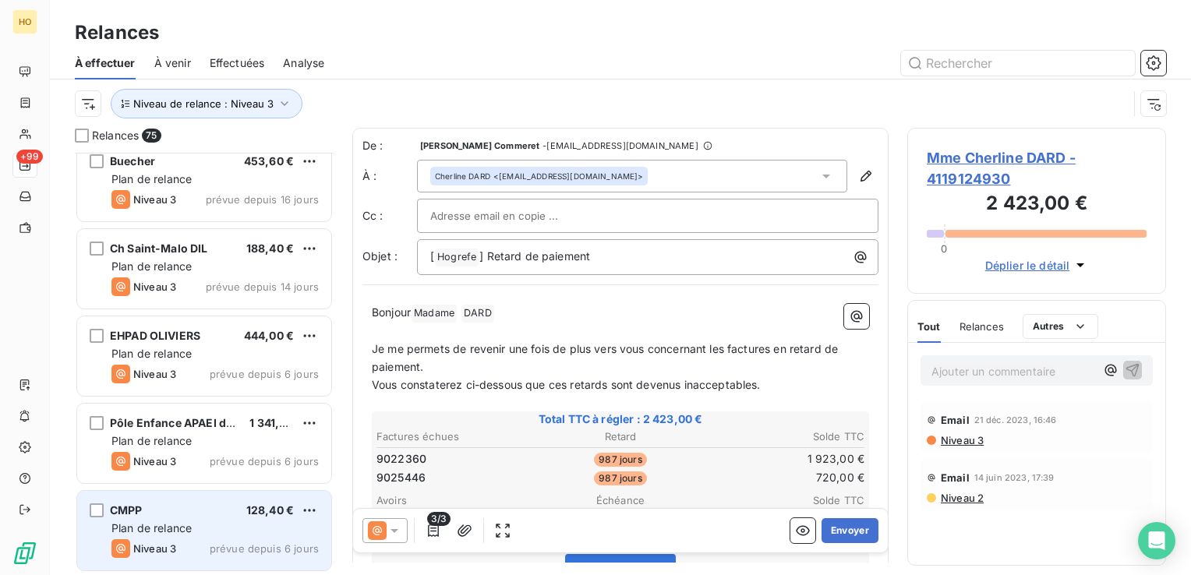
click at [206, 526] on div "Plan de relance" at bounding box center [214, 529] width 207 height 16
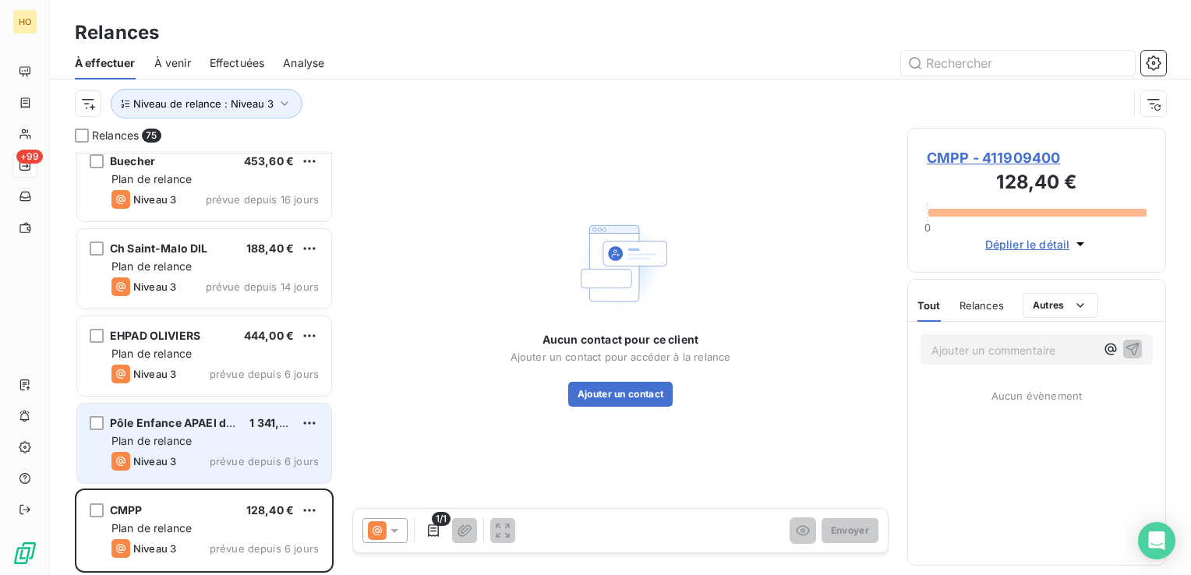
click at [237, 438] on div "Plan de relance" at bounding box center [214, 441] width 207 height 16
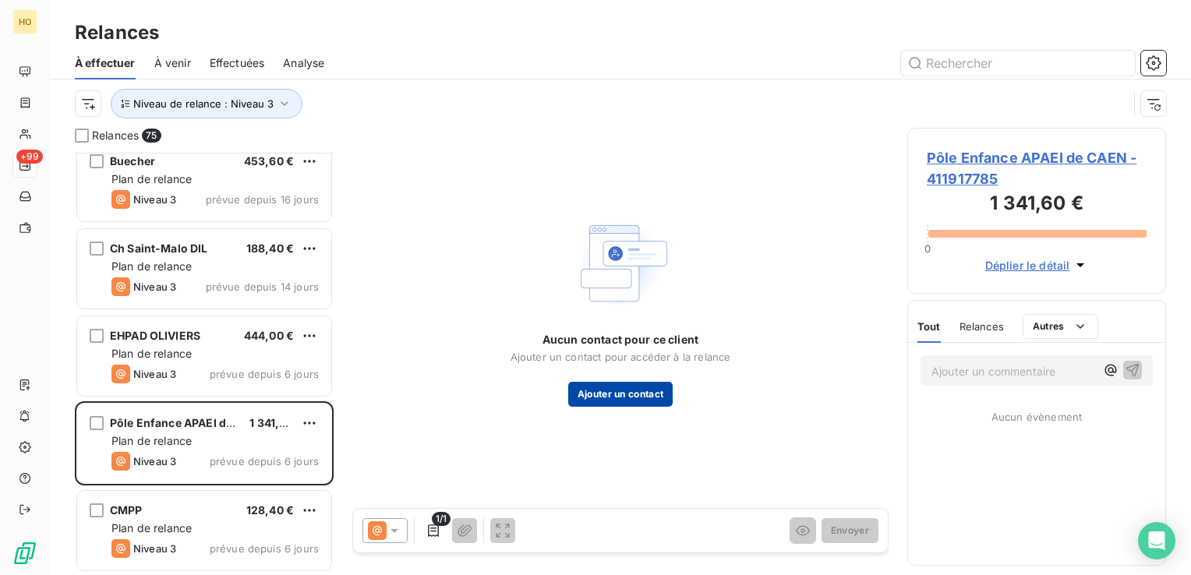
click at [627, 385] on button "Ajouter un contact" at bounding box center [620, 394] width 105 height 25
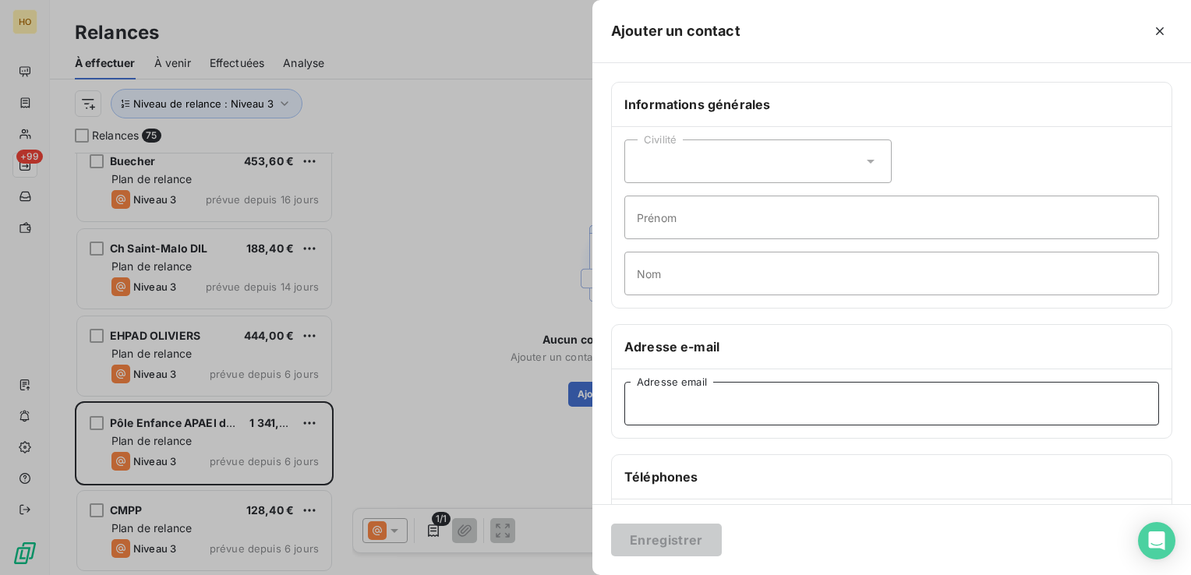
click at [764, 410] on input "Adresse email" at bounding box center [891, 404] width 535 height 44
paste input "[PERSON_NAME][EMAIL_ADDRESS][DOMAIN_NAME]"
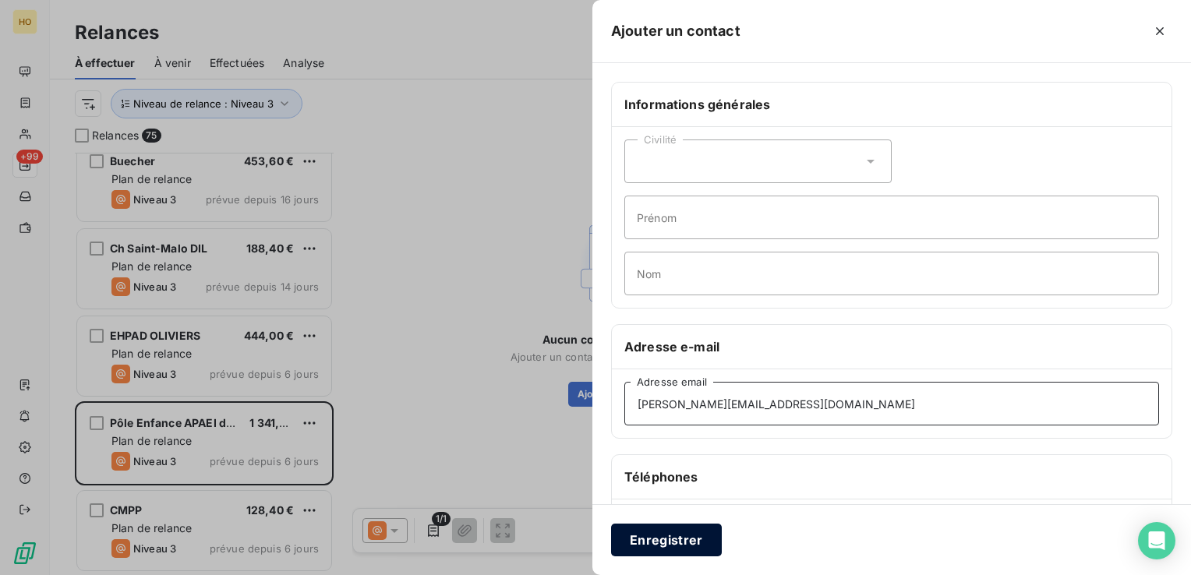
type input "[PERSON_NAME][EMAIL_ADDRESS][DOMAIN_NAME]"
click at [647, 543] on button "Enregistrer" at bounding box center [666, 540] width 111 height 33
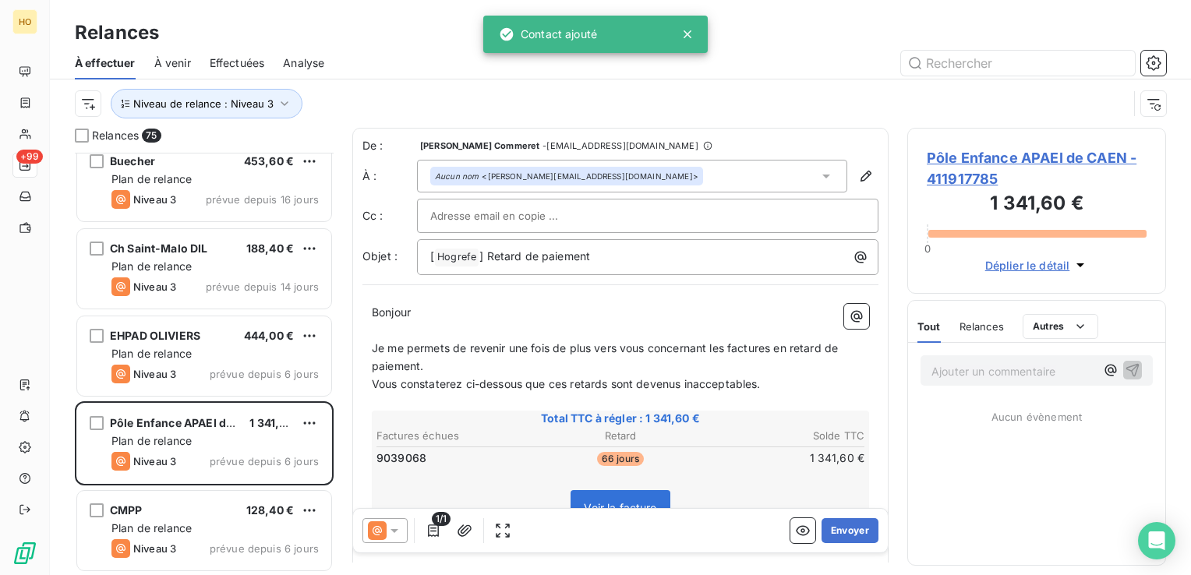
click at [393, 532] on icon at bounding box center [395, 531] width 8 height 4
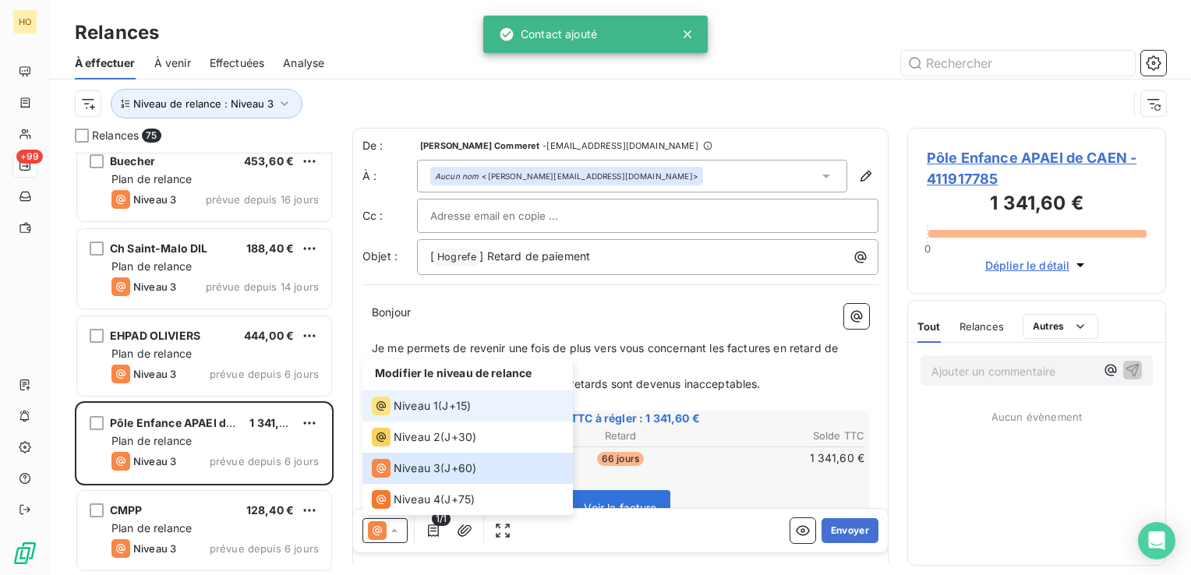
click at [442, 400] on div "Niveau 1 ( J+15 )" at bounding box center [421, 406] width 99 height 19
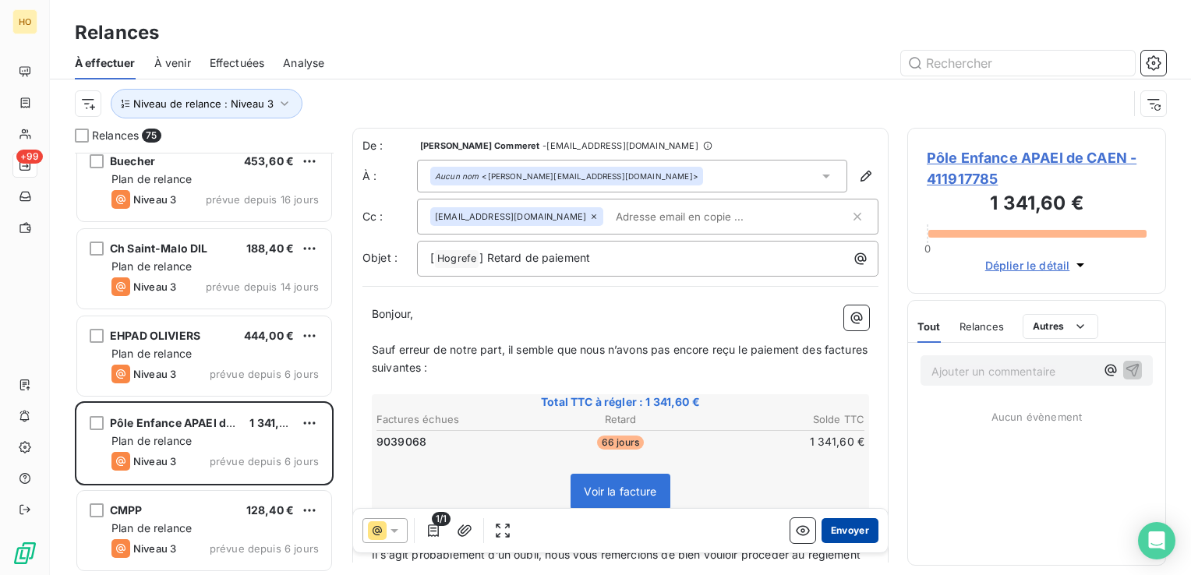
click at [846, 536] on button "Envoyer" at bounding box center [850, 530] width 57 height 25
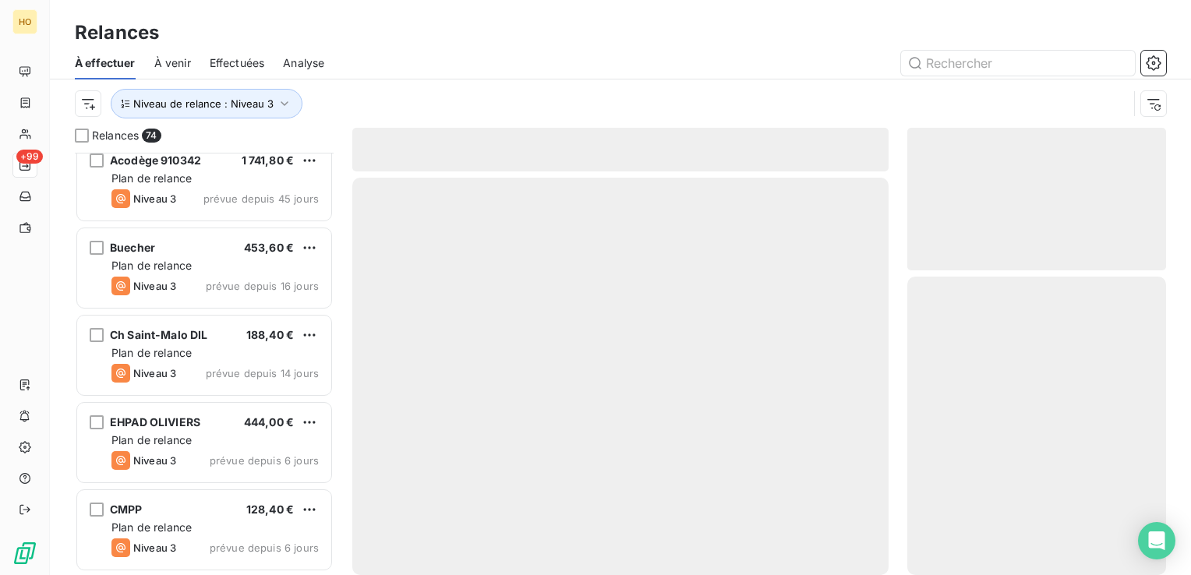
scroll to position [6039, 0]
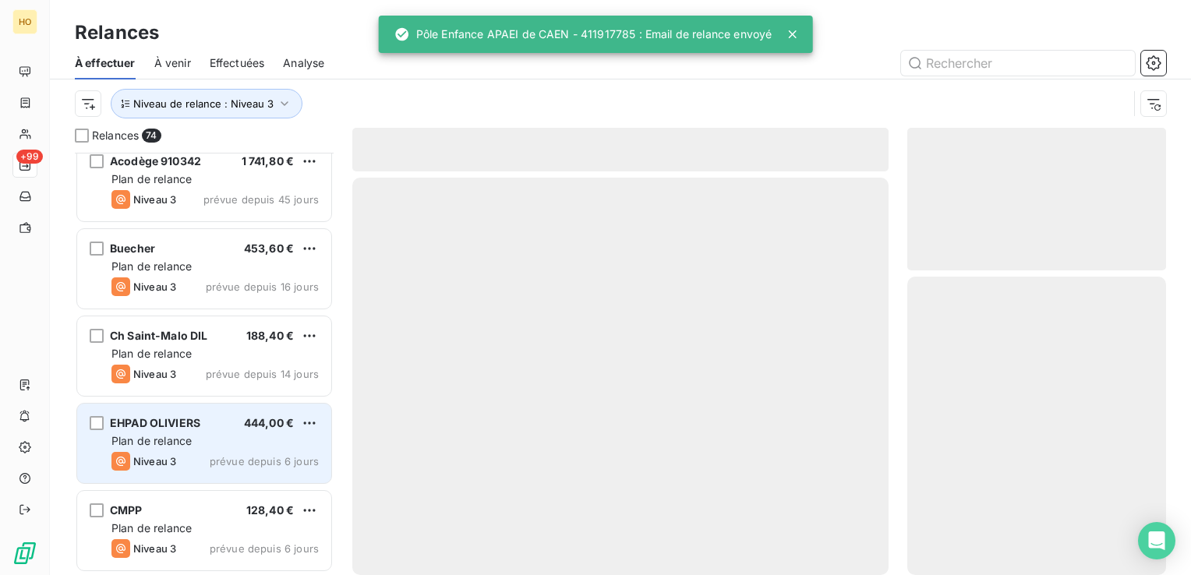
click at [188, 417] on span "EHPAD OLIVIERS" at bounding box center [155, 422] width 90 height 13
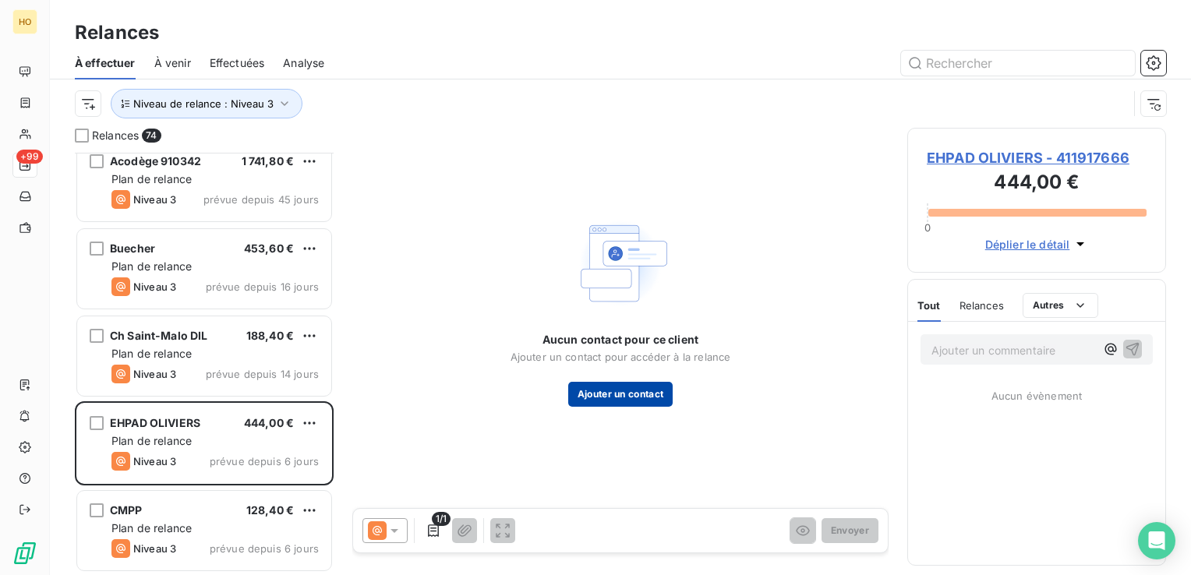
click at [643, 396] on button "Ajouter un contact" at bounding box center [620, 394] width 105 height 25
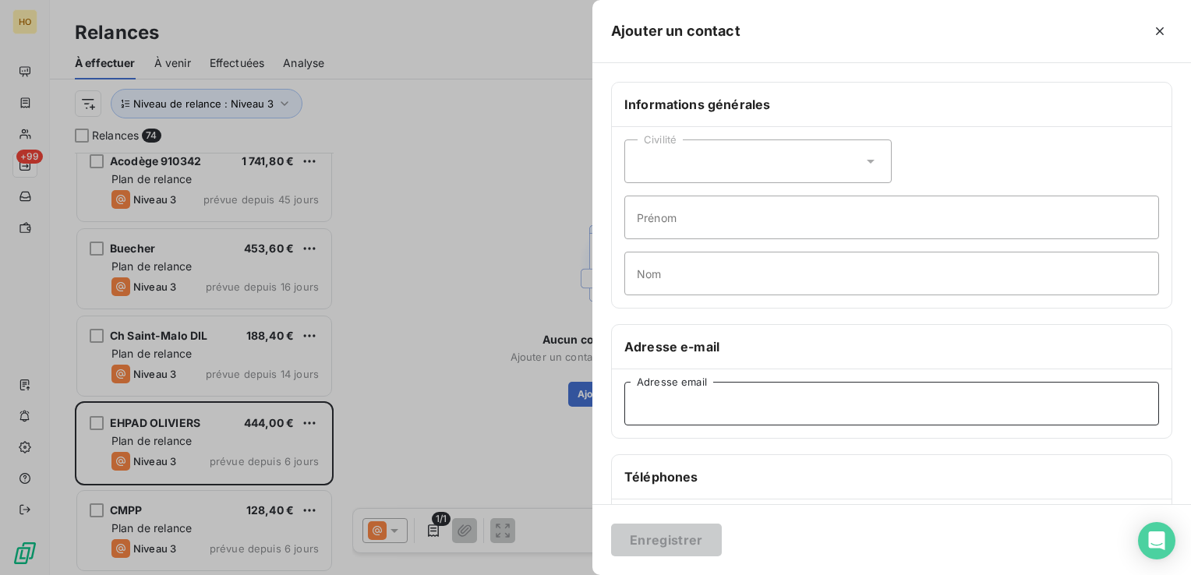
click at [734, 389] on input "Adresse email" at bounding box center [891, 404] width 535 height 44
paste input "[PERSON_NAME][EMAIL_ADDRESS][DOMAIN_NAME]"
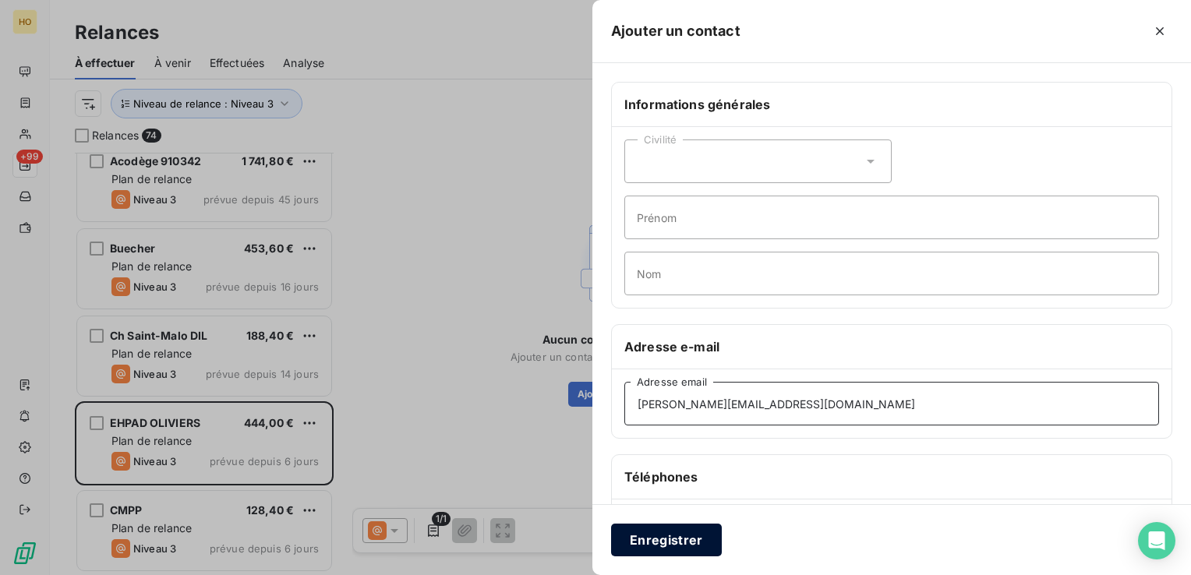
type input "[PERSON_NAME][EMAIL_ADDRESS][DOMAIN_NAME]"
click at [666, 540] on button "Enregistrer" at bounding box center [666, 540] width 111 height 33
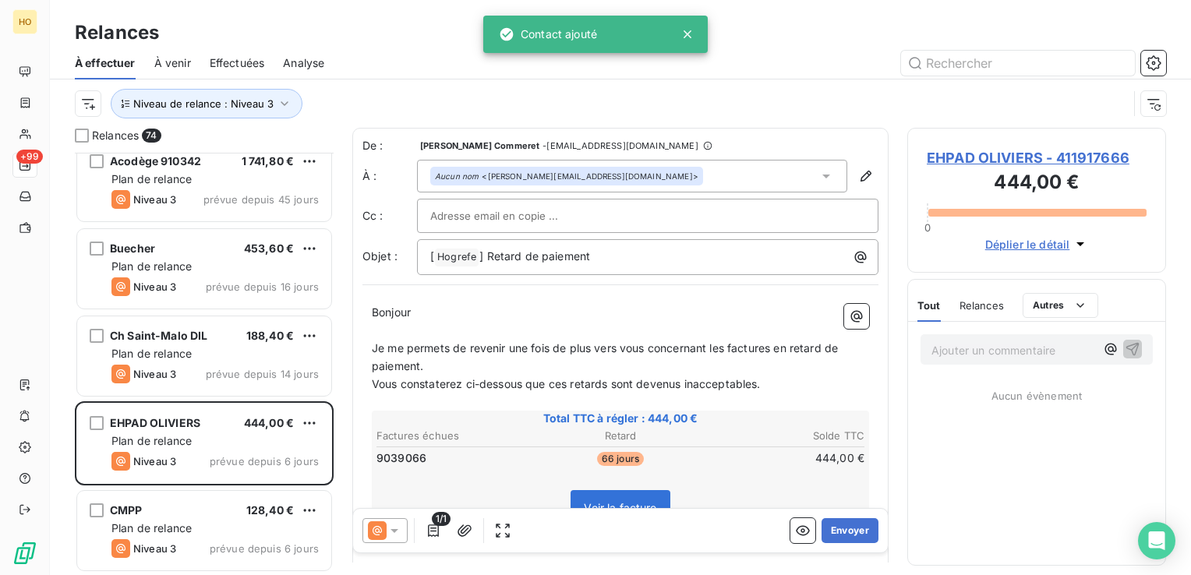
click at [385, 529] on icon at bounding box center [377, 531] width 19 height 19
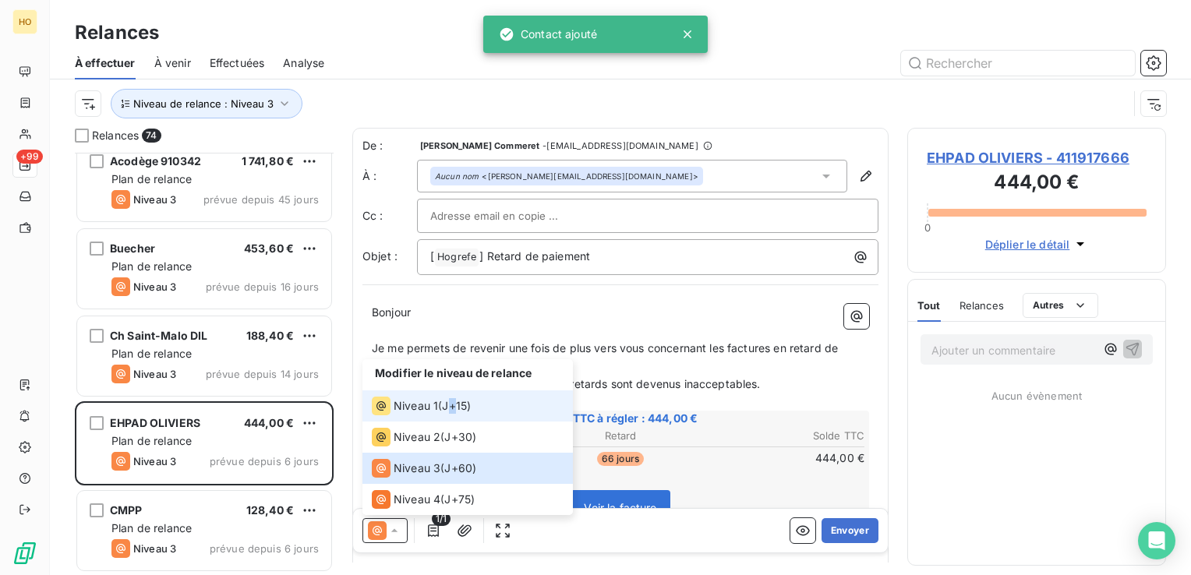
click at [457, 404] on span "J+15 )" at bounding box center [456, 406] width 29 height 16
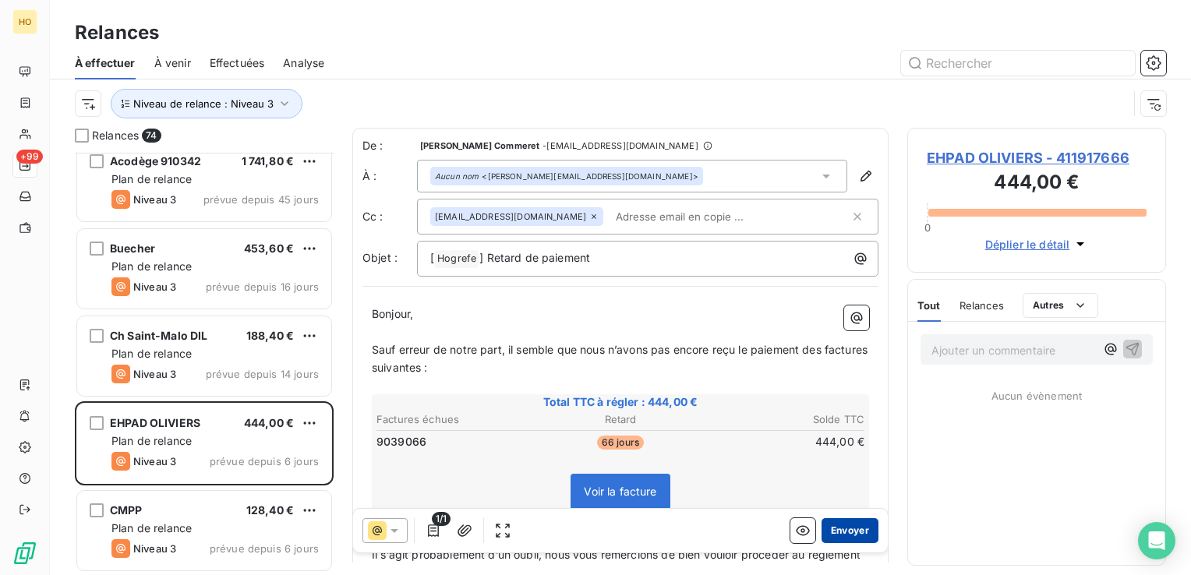
click at [856, 532] on button "Envoyer" at bounding box center [850, 530] width 57 height 25
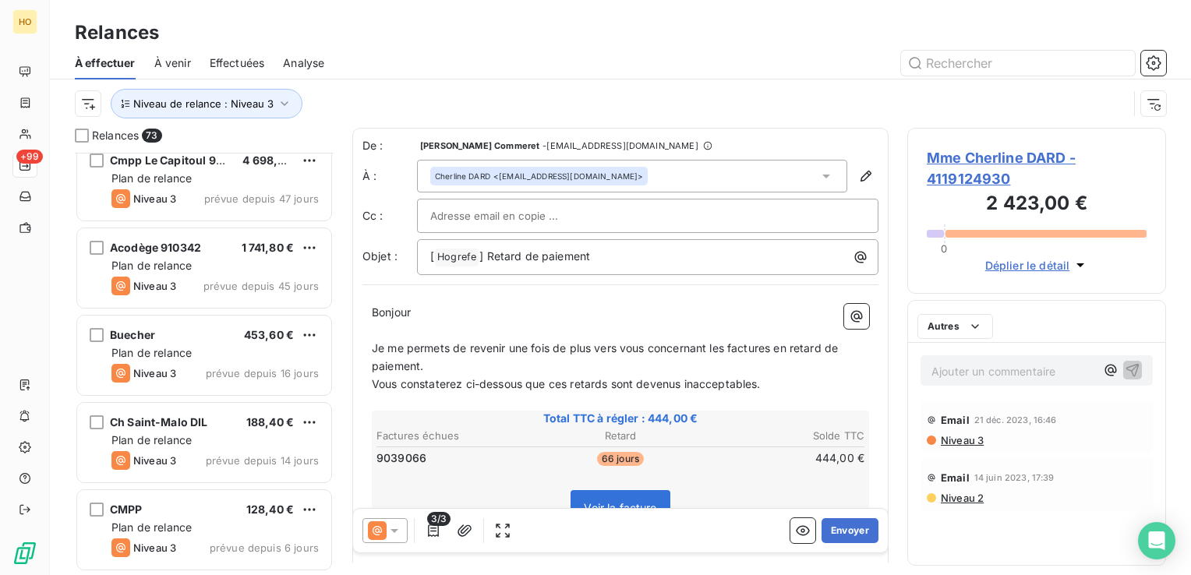
scroll to position [5951, 0]
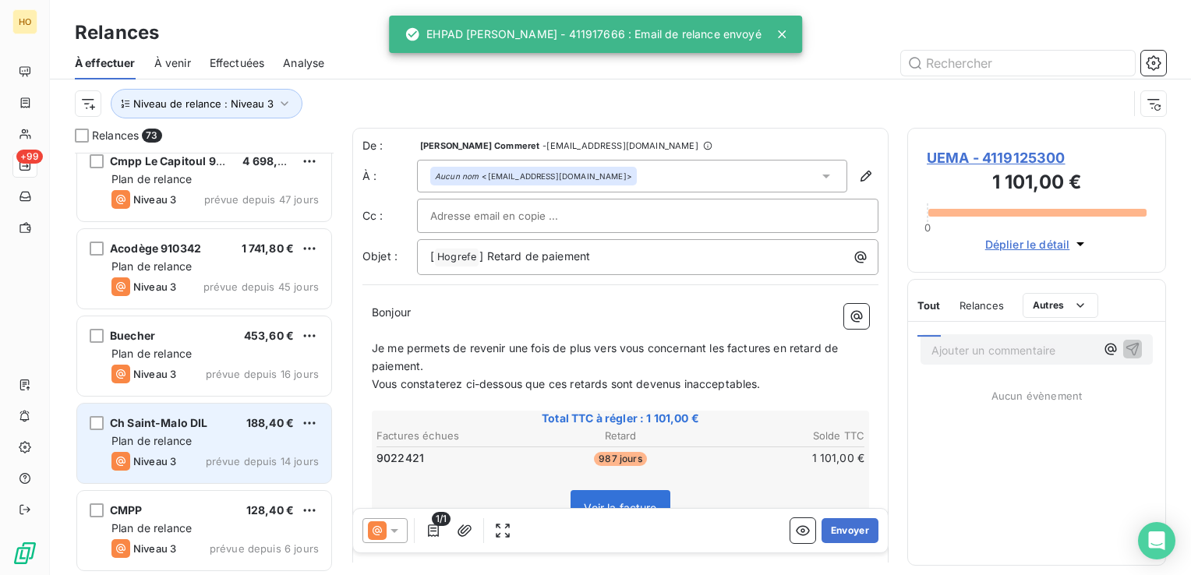
click at [178, 455] on div "Niveau 3 prévue depuis 14 jours" at bounding box center [214, 461] width 207 height 19
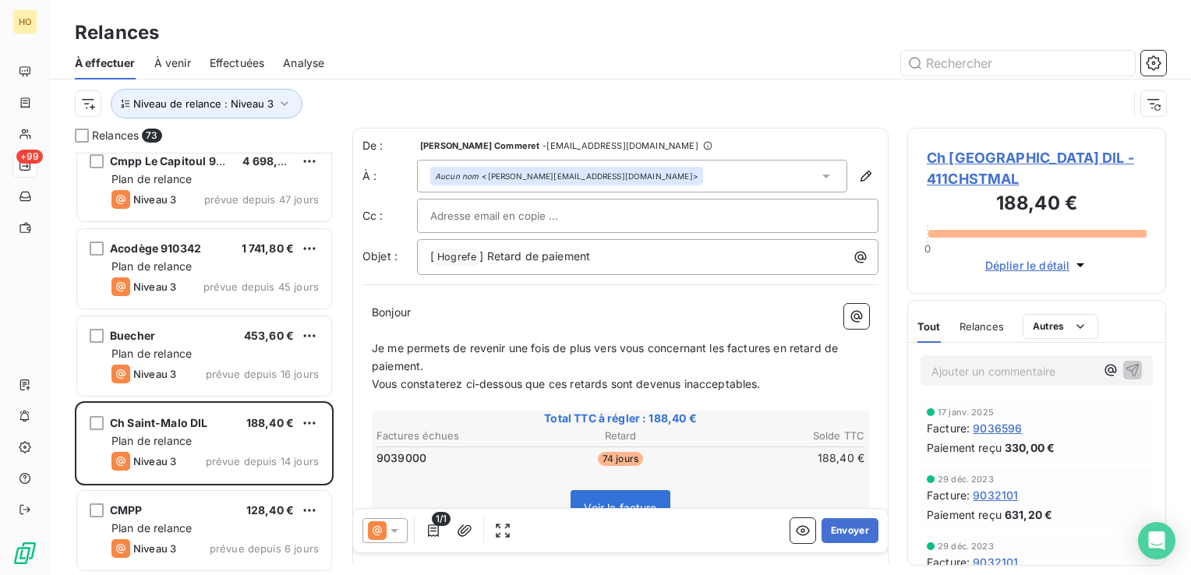
click at [395, 525] on icon at bounding box center [395, 531] width 16 height 16
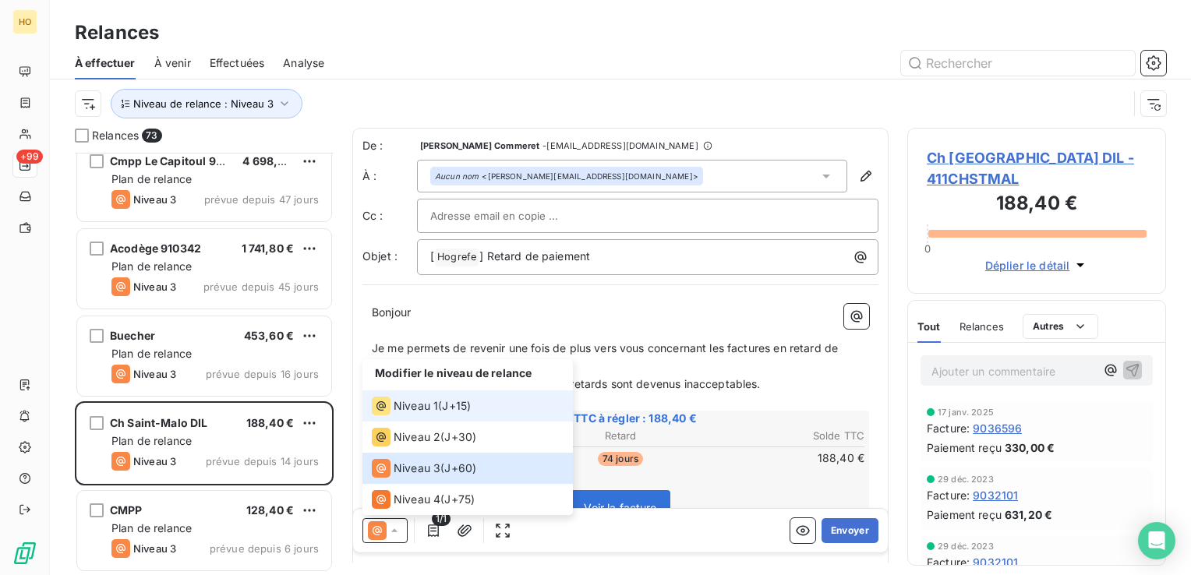
click at [458, 395] on li "Niveau 1 ( J+15 )" at bounding box center [468, 406] width 210 height 31
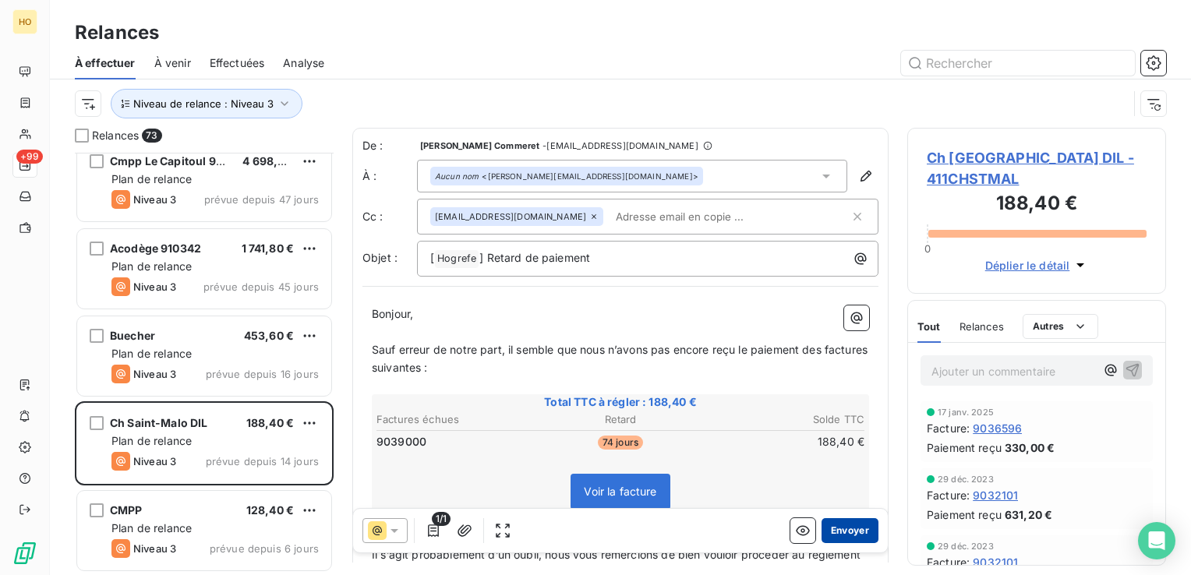
click at [853, 525] on button "Envoyer" at bounding box center [850, 530] width 57 height 25
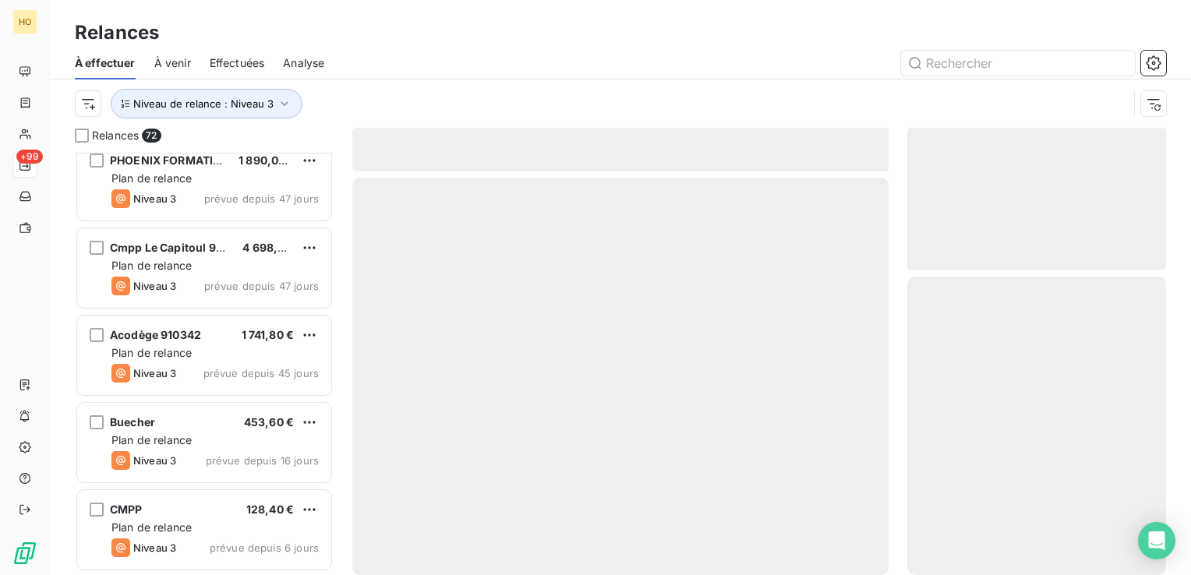
scroll to position [5864, 0]
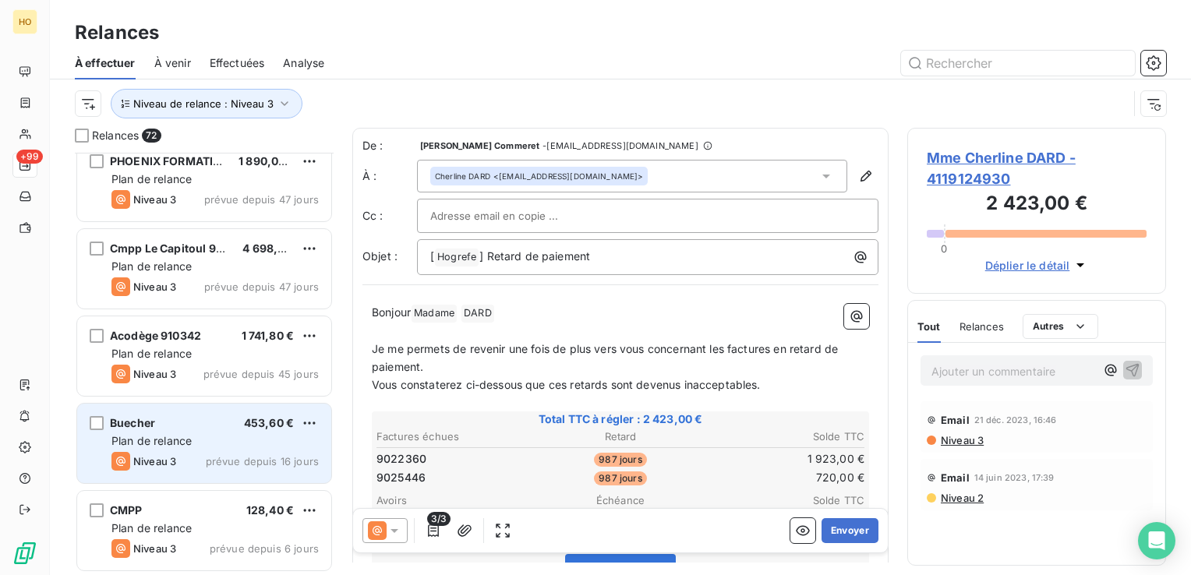
click at [229, 435] on div "Plan de relance" at bounding box center [214, 441] width 207 height 16
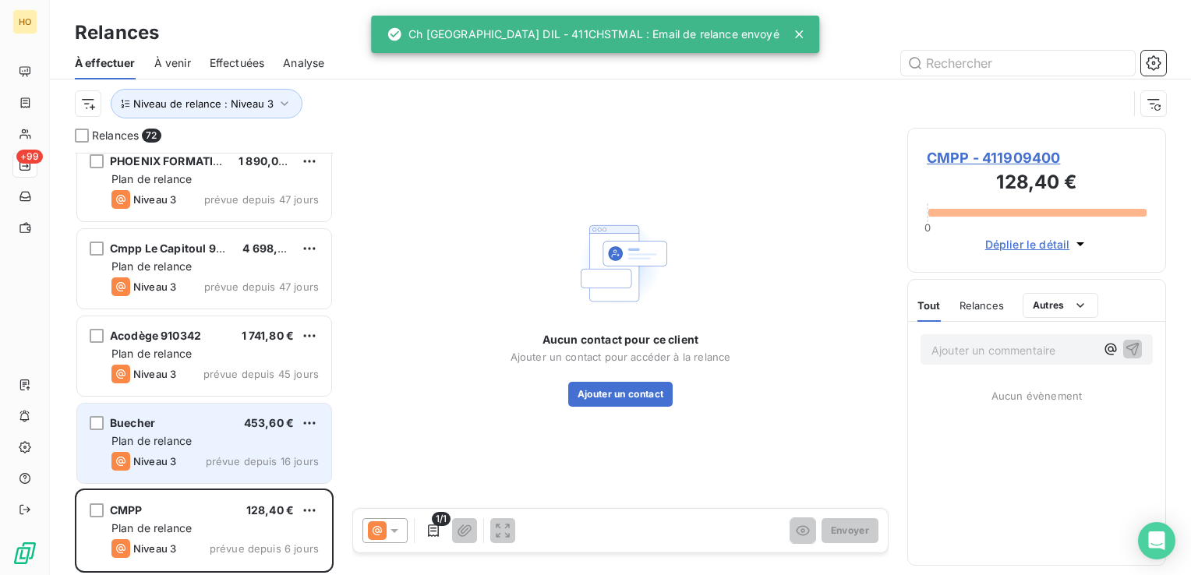
click at [230, 434] on div "Plan de relance" at bounding box center [214, 441] width 207 height 16
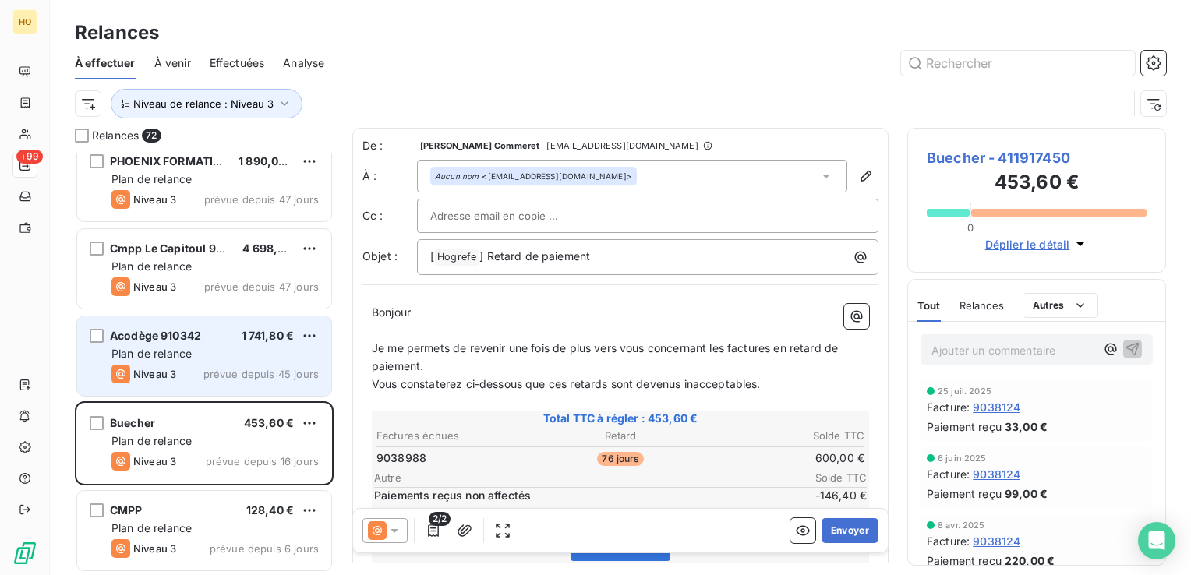
click at [211, 348] on div "Plan de relance" at bounding box center [214, 354] width 207 height 16
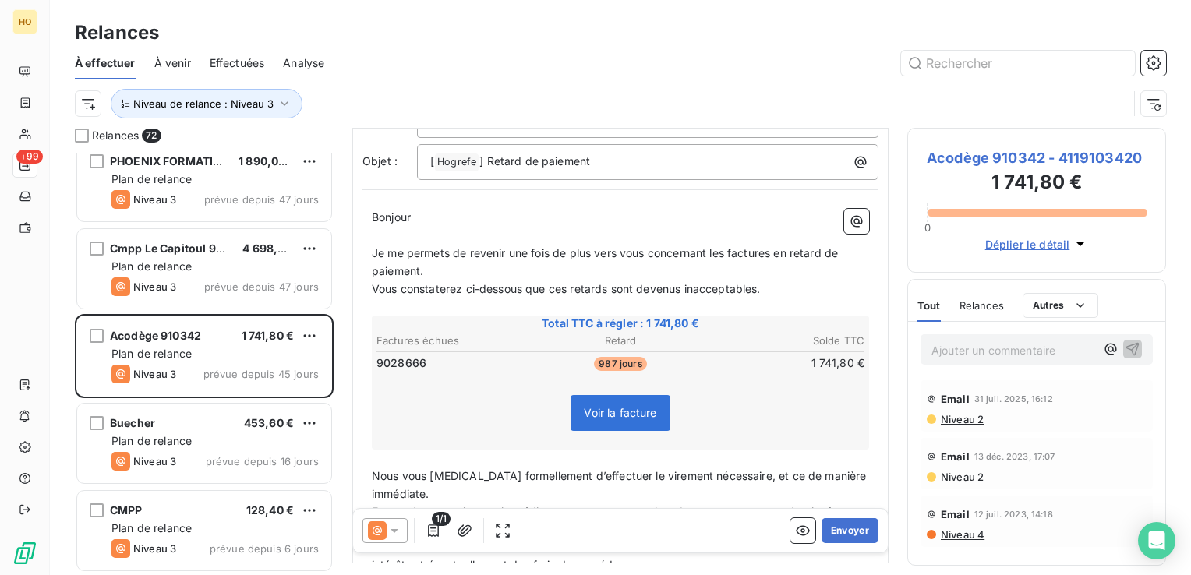
scroll to position [63, 0]
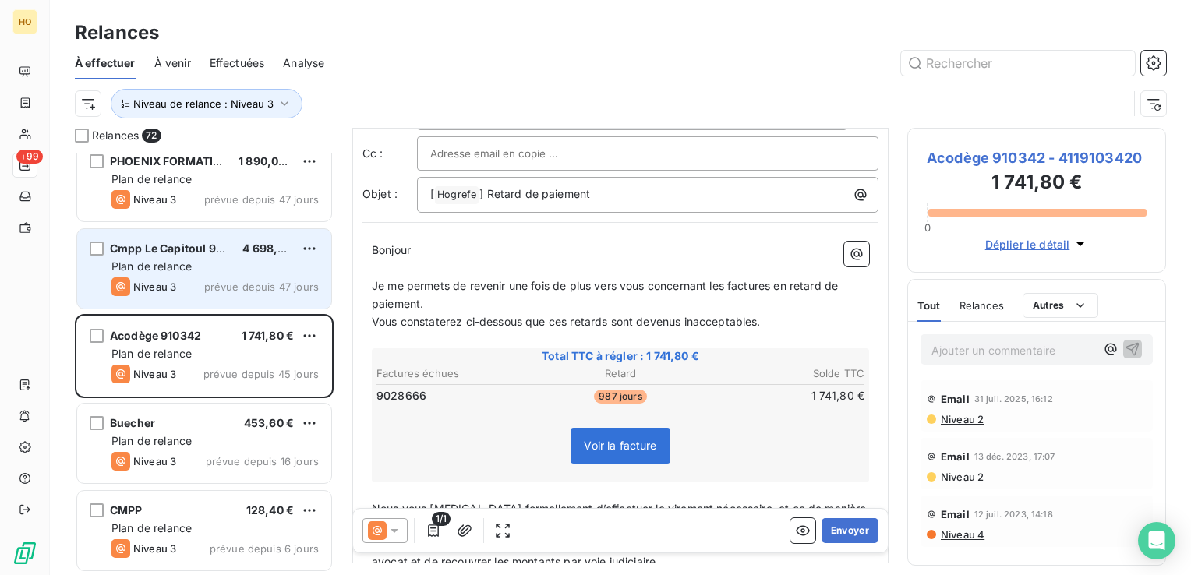
click at [189, 273] on div "Plan de relance" at bounding box center [214, 267] width 207 height 16
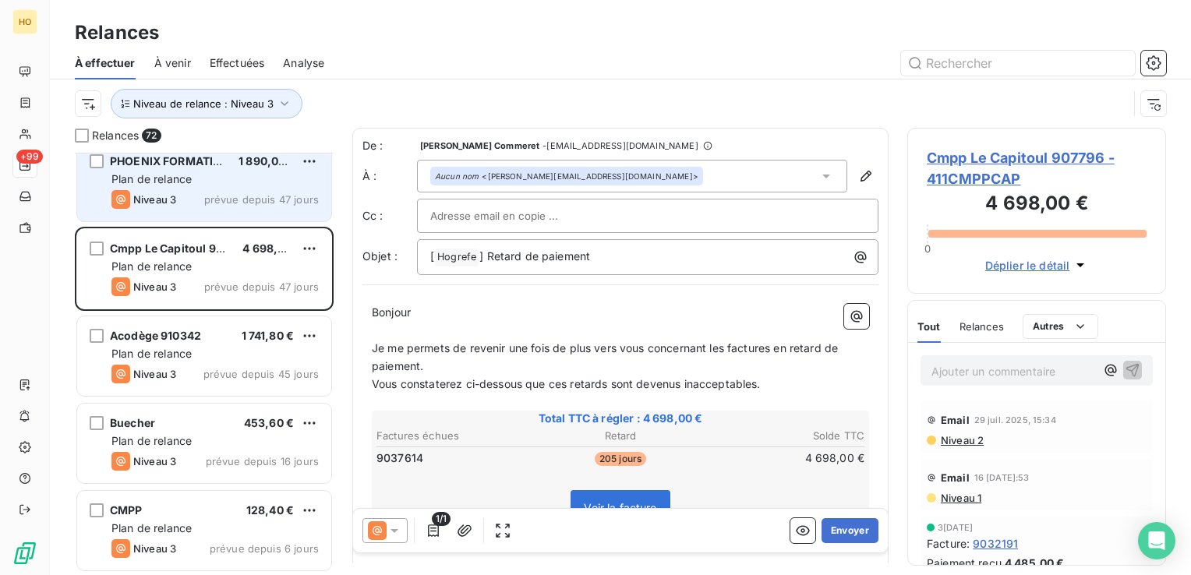
click at [244, 154] on span "1 890,00 €" at bounding box center [268, 160] width 58 height 13
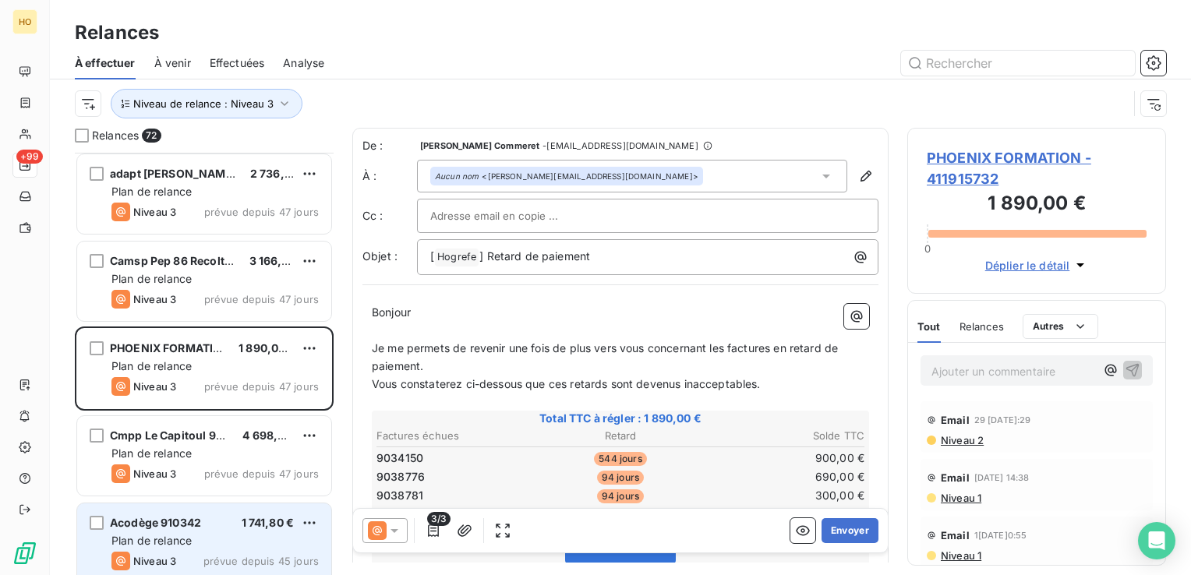
scroll to position [5665, 0]
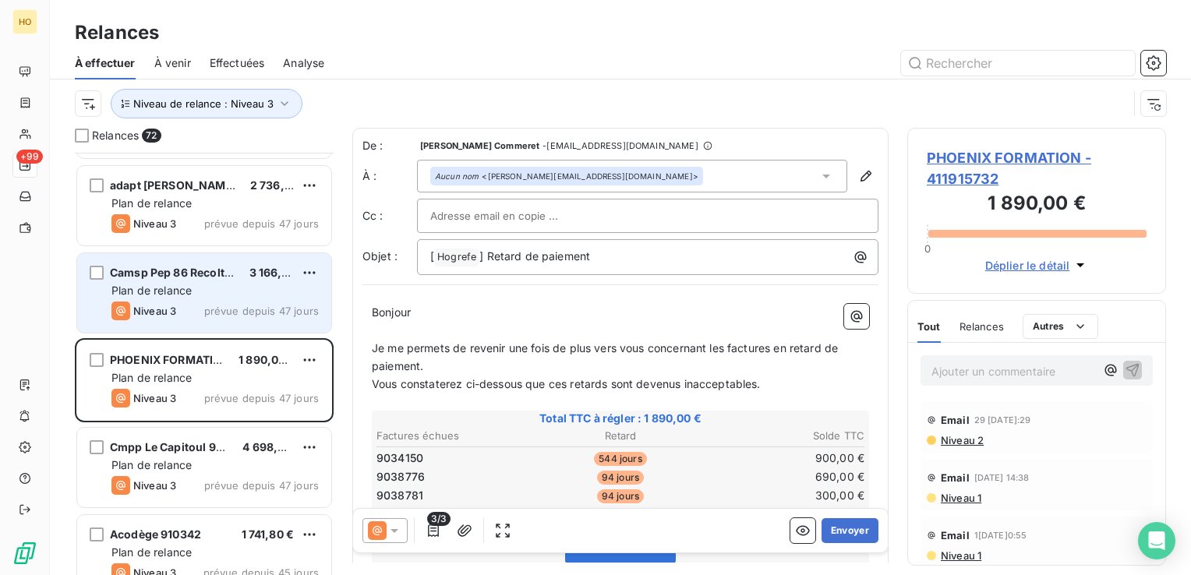
click at [210, 305] on span "prévue depuis 47 jours" at bounding box center [261, 311] width 115 height 12
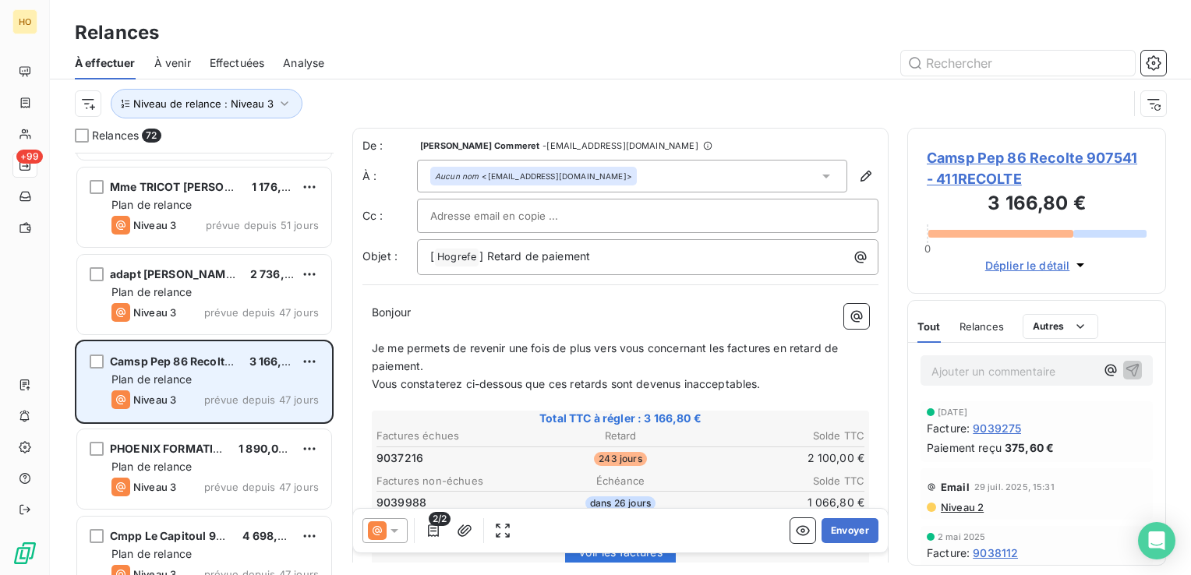
scroll to position [5566, 0]
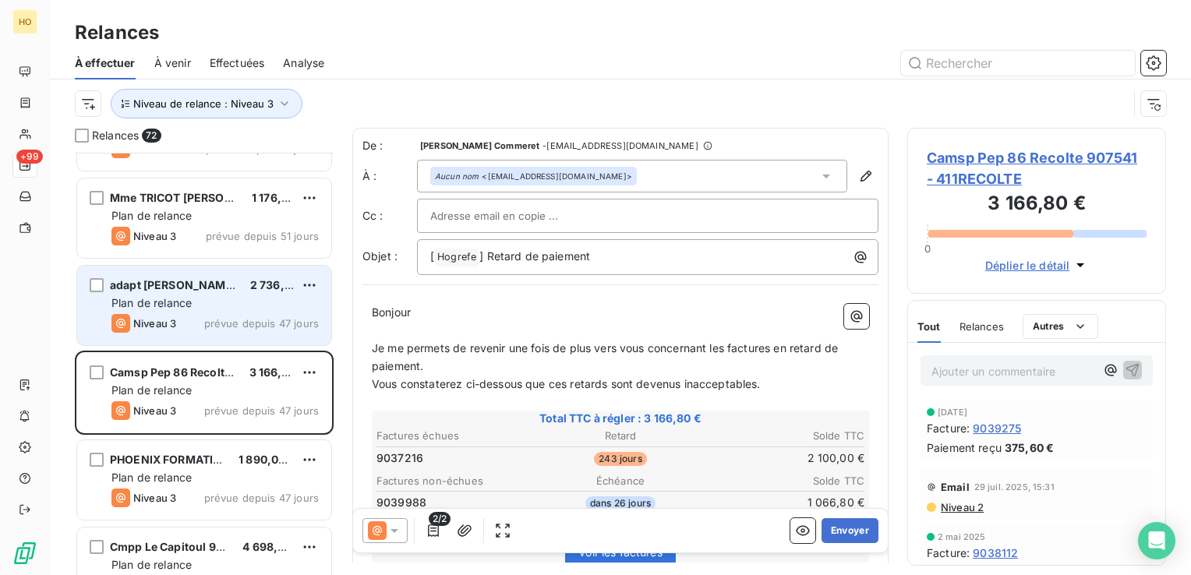
click at [207, 295] on div "Plan de relance" at bounding box center [214, 303] width 207 height 16
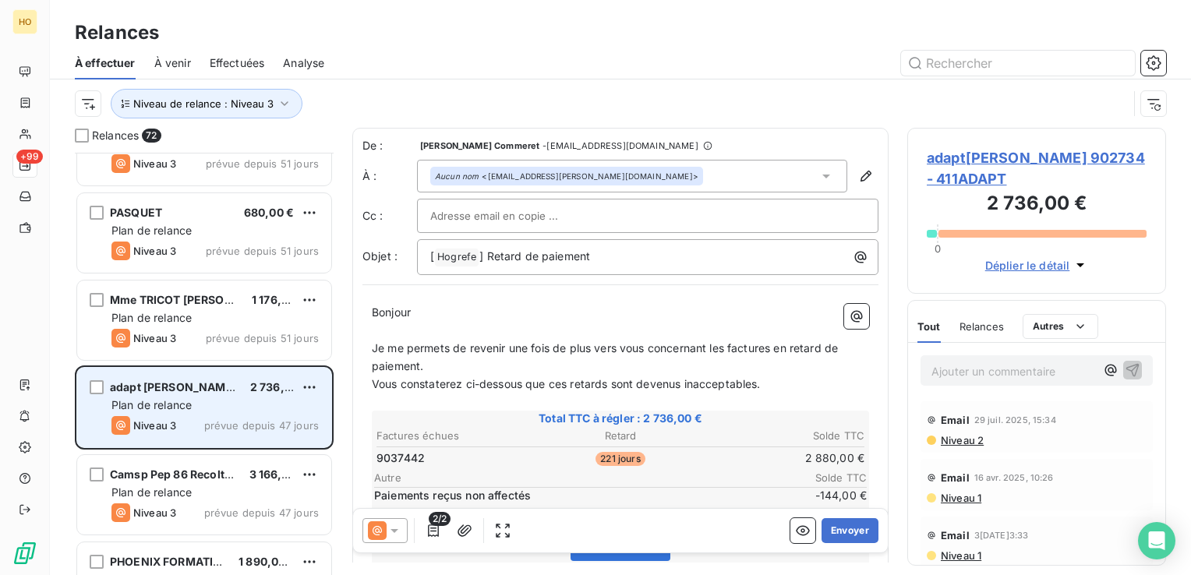
scroll to position [5463, 0]
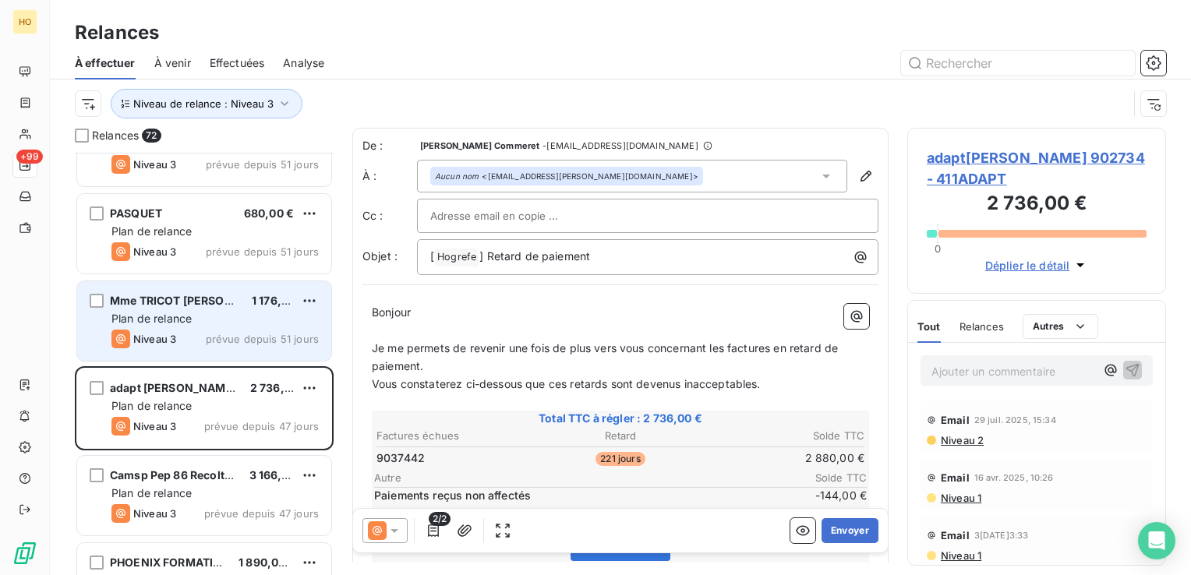
click at [227, 321] on div "Plan de relance" at bounding box center [214, 319] width 207 height 16
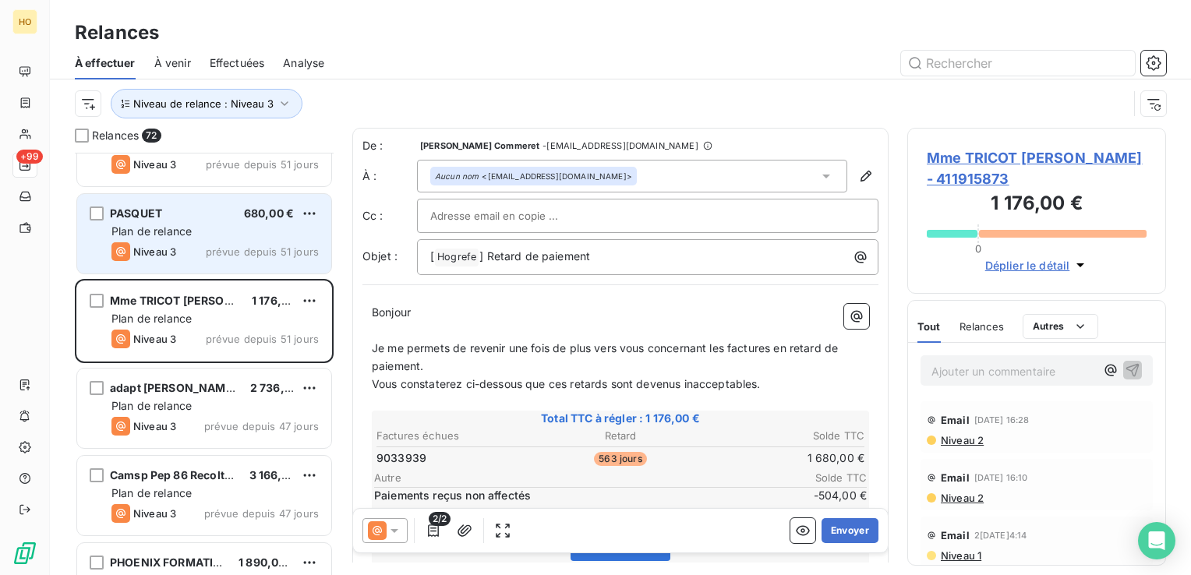
click at [213, 209] on div "PASQUET 680,00 €" at bounding box center [214, 214] width 207 height 14
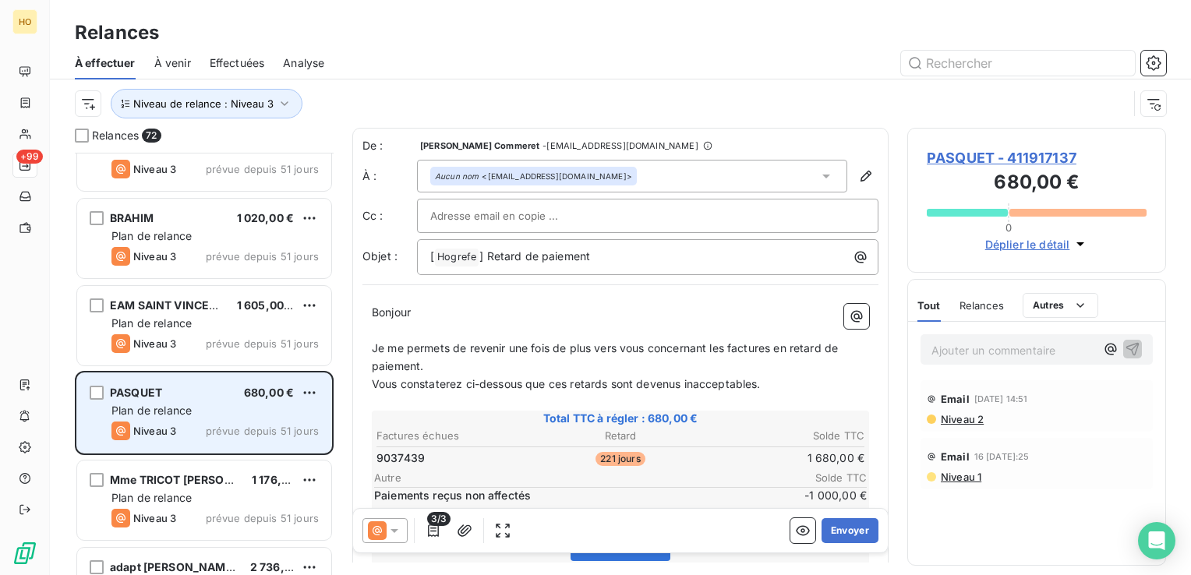
scroll to position [5282, 0]
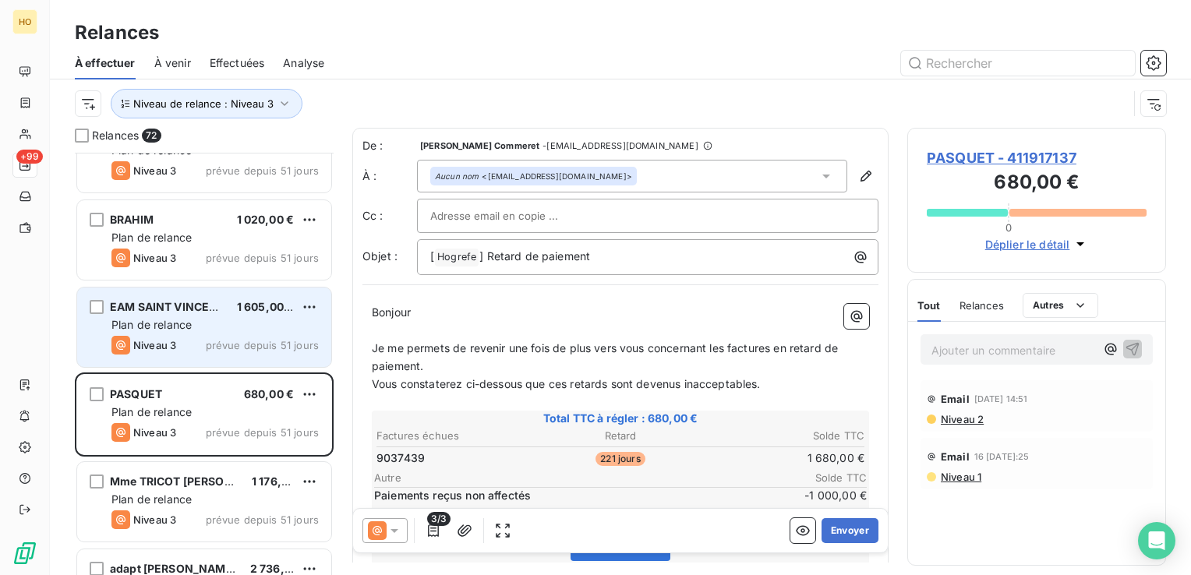
click at [209, 353] on div "Niveau 3 prévue depuis 51 jours" at bounding box center [214, 345] width 207 height 19
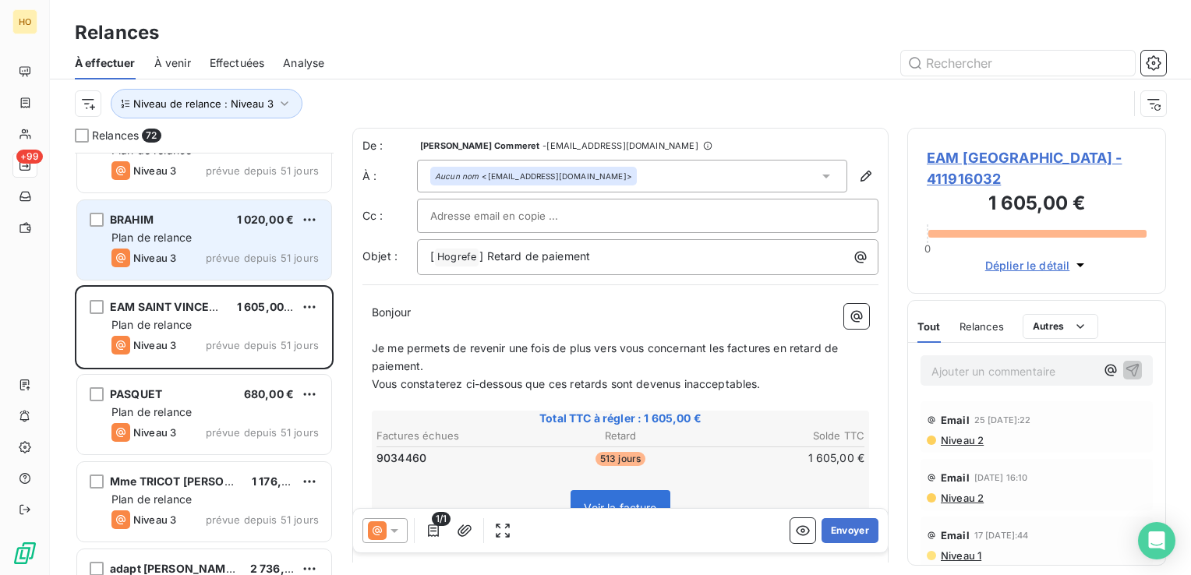
click at [207, 239] on div "Plan de relance" at bounding box center [214, 238] width 207 height 16
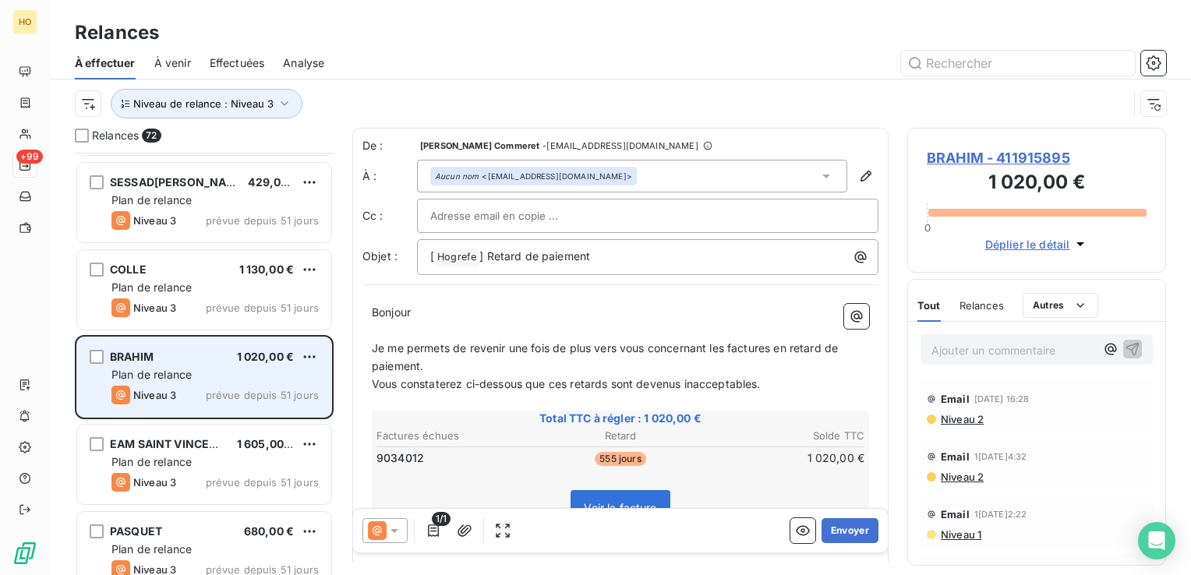
scroll to position [5143, 0]
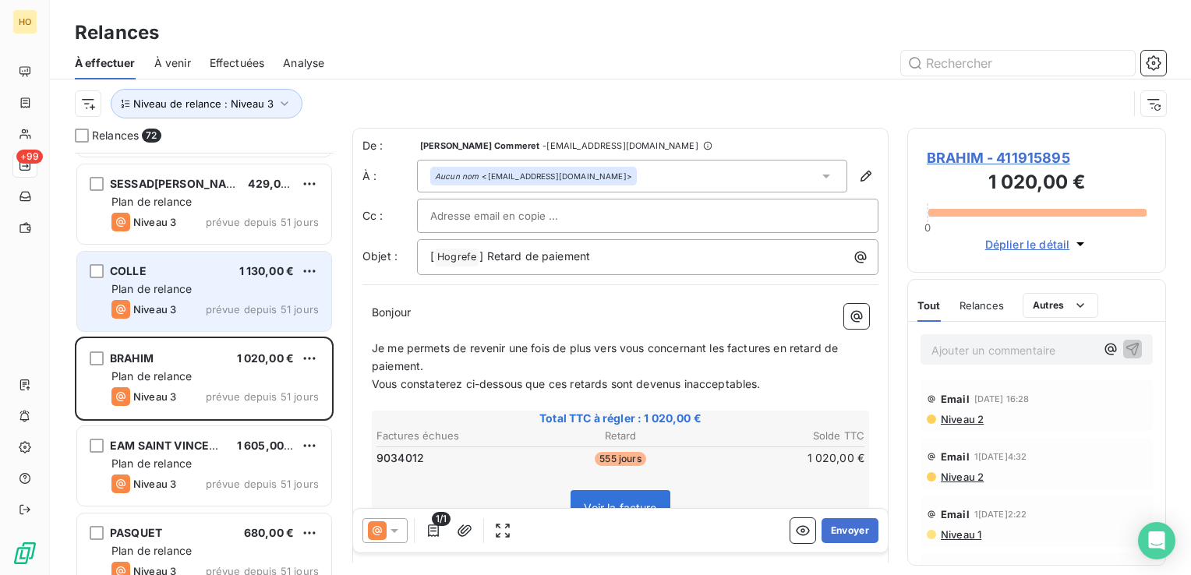
click at [175, 274] on div "COLLE 1 130,00 €" at bounding box center [214, 271] width 207 height 14
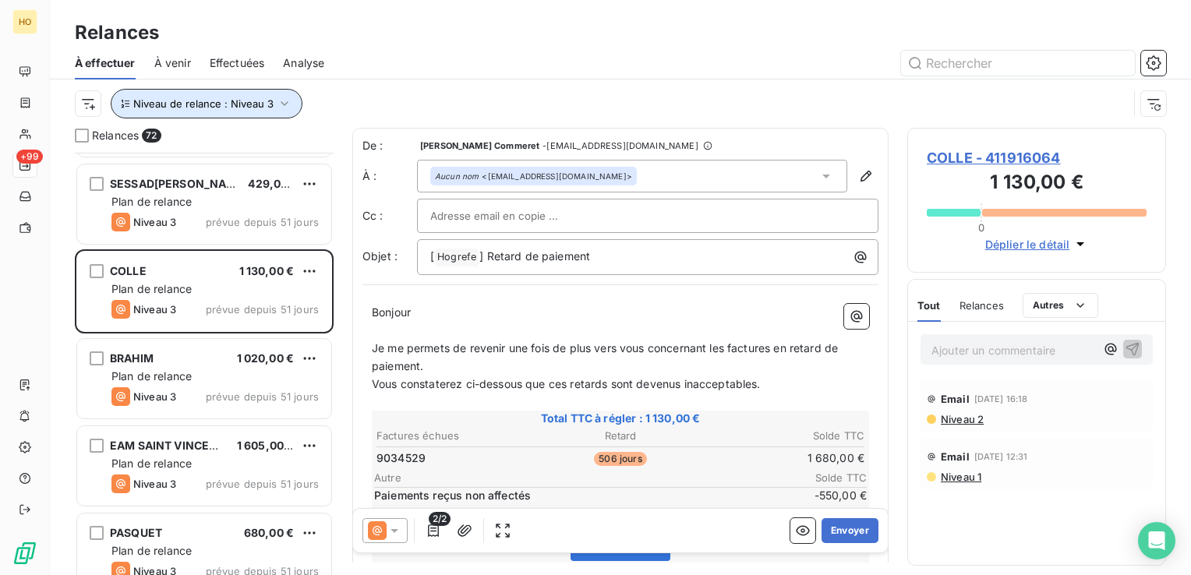
click at [290, 109] on button "Niveau de relance : Niveau 3" at bounding box center [207, 104] width 192 height 30
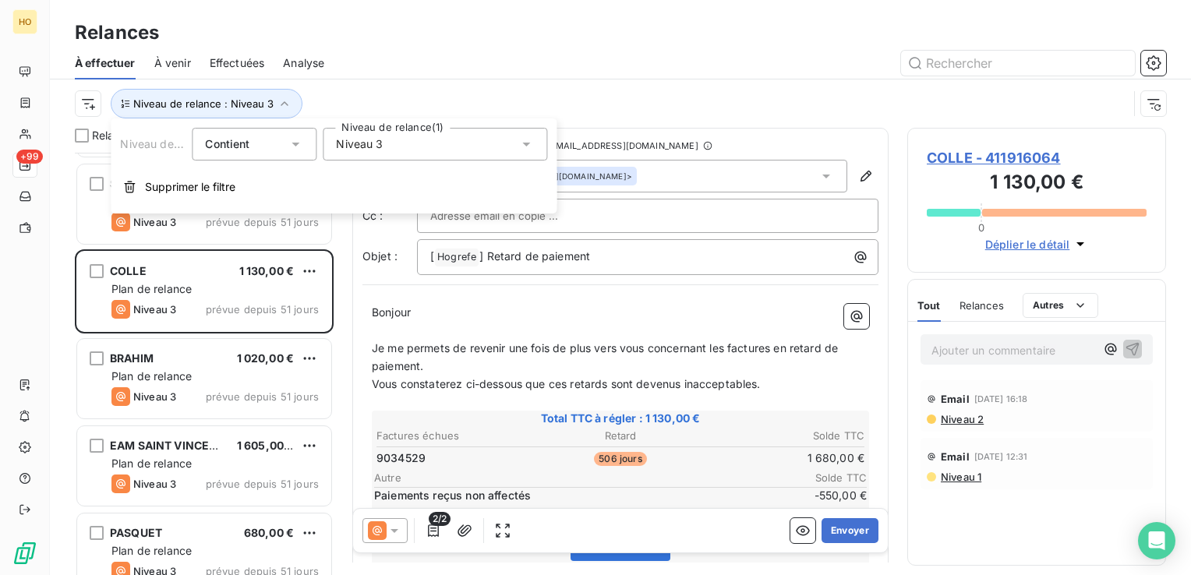
click at [407, 158] on div "Niveau 3" at bounding box center [435, 144] width 225 height 33
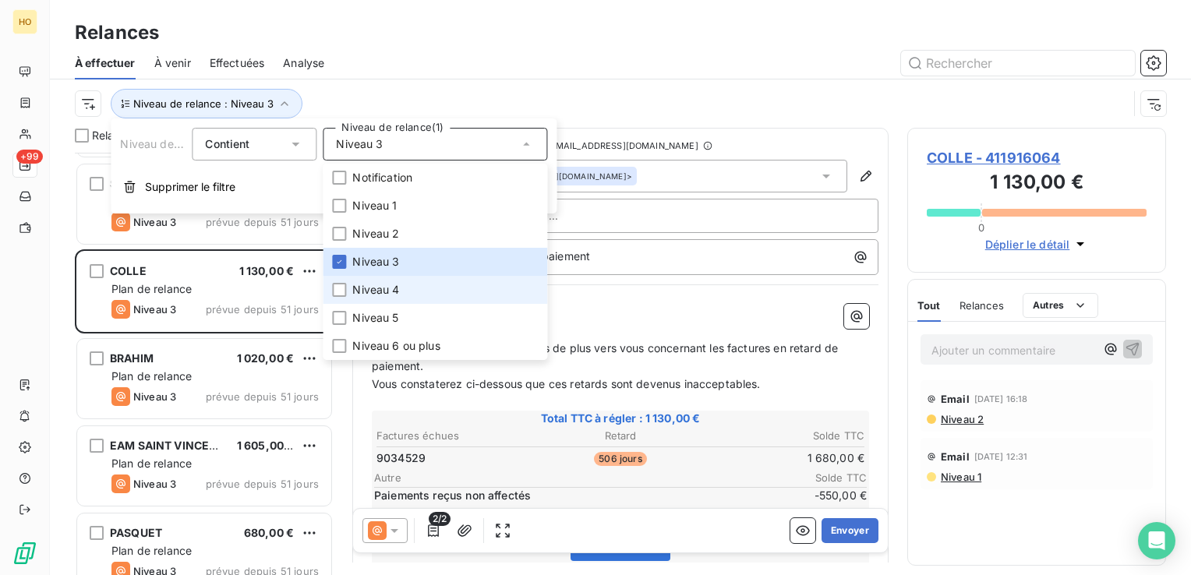
click at [373, 295] on span "Niveau 4" at bounding box center [375, 290] width 47 height 16
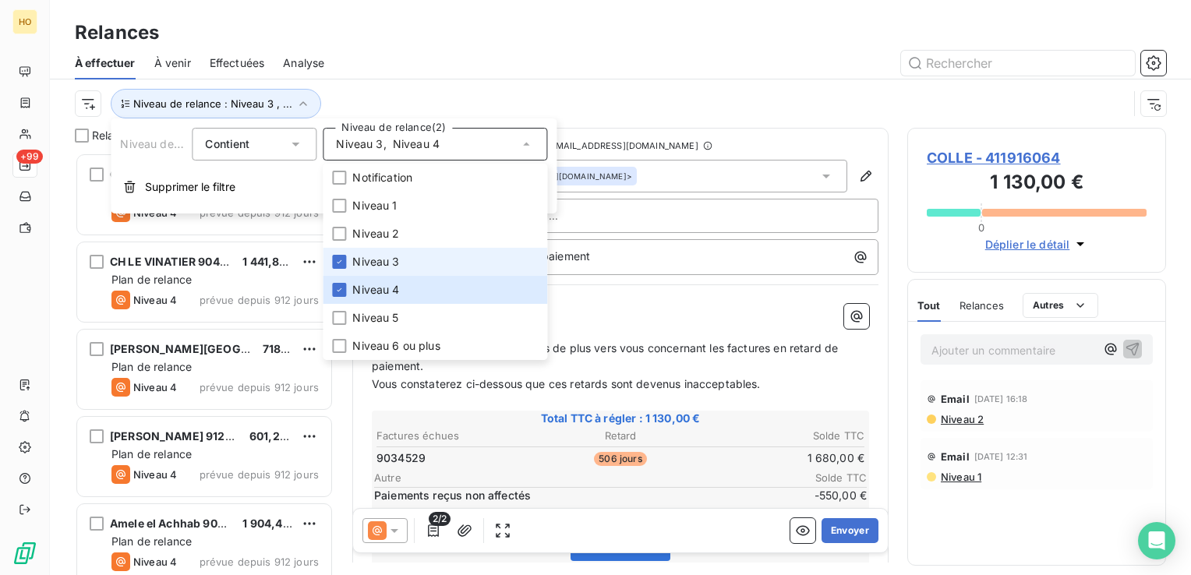
scroll to position [411, 246]
click at [356, 266] on span "Niveau 3" at bounding box center [375, 262] width 47 height 16
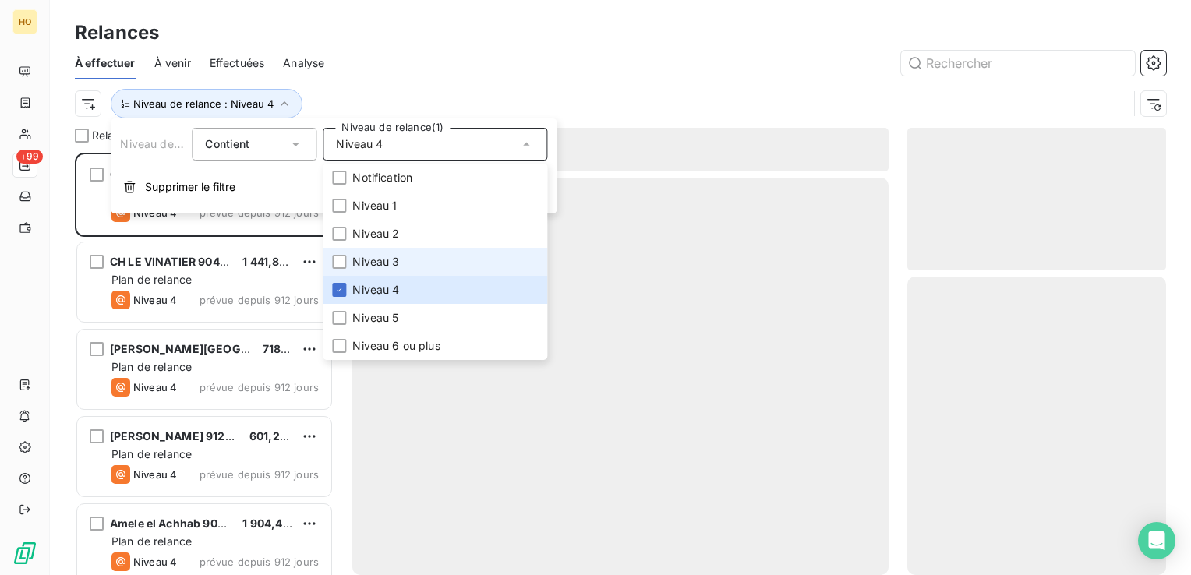
scroll to position [411, 246]
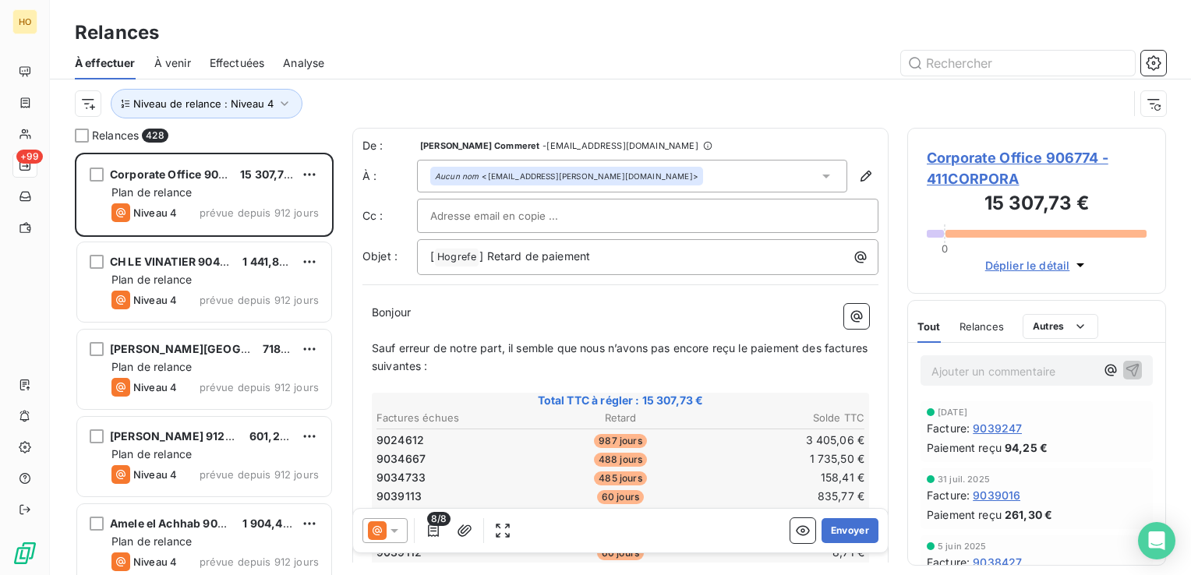
click at [64, 264] on div "Relances 428 Corporate Office 906774 15 307,73 € Plan de relance Niveau 4 prévu…" at bounding box center [620, 351] width 1141 height 447
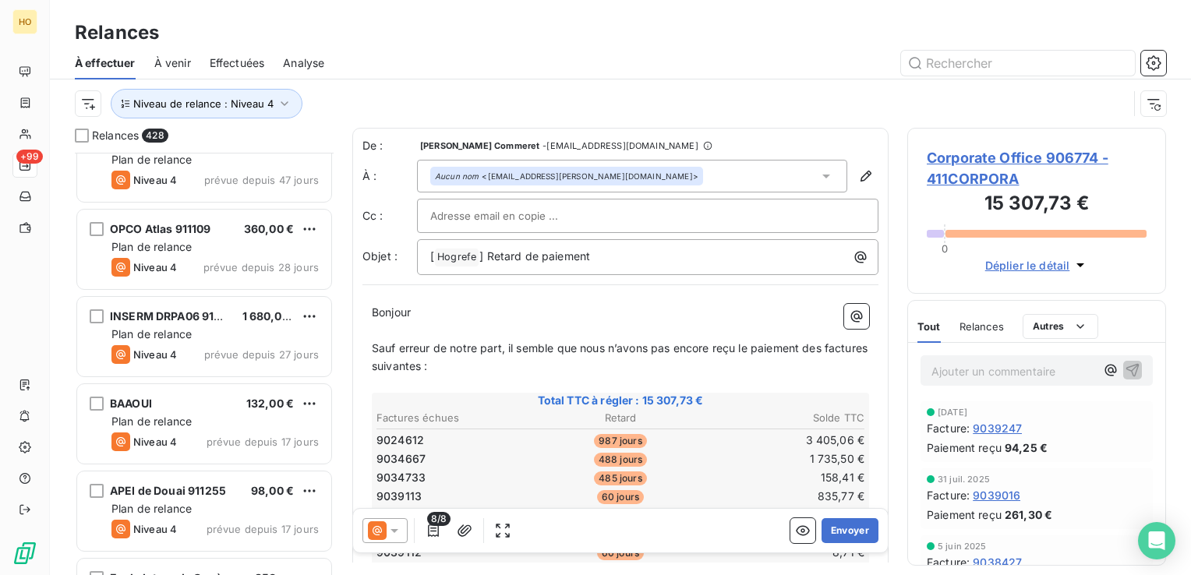
scroll to position [36948, 0]
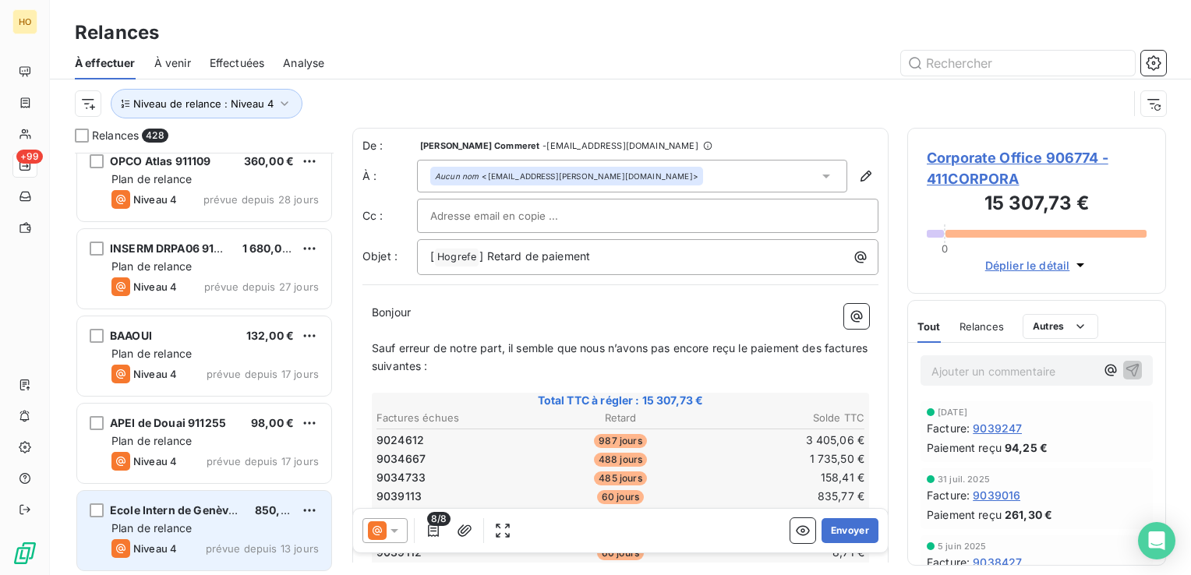
click at [200, 518] on div "Ecole Intern de Genève 908444 850,00 € Plan de relance Niveau 4 prévue depuis 1…" at bounding box center [204, 531] width 254 height 80
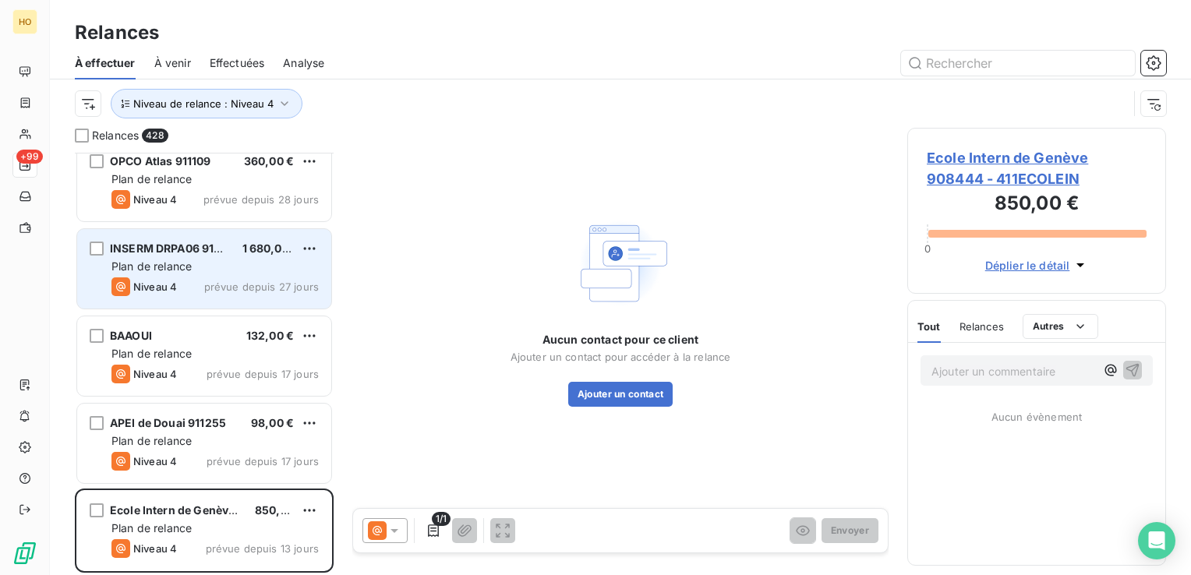
click at [229, 270] on div "Plan de relance" at bounding box center [214, 267] width 207 height 16
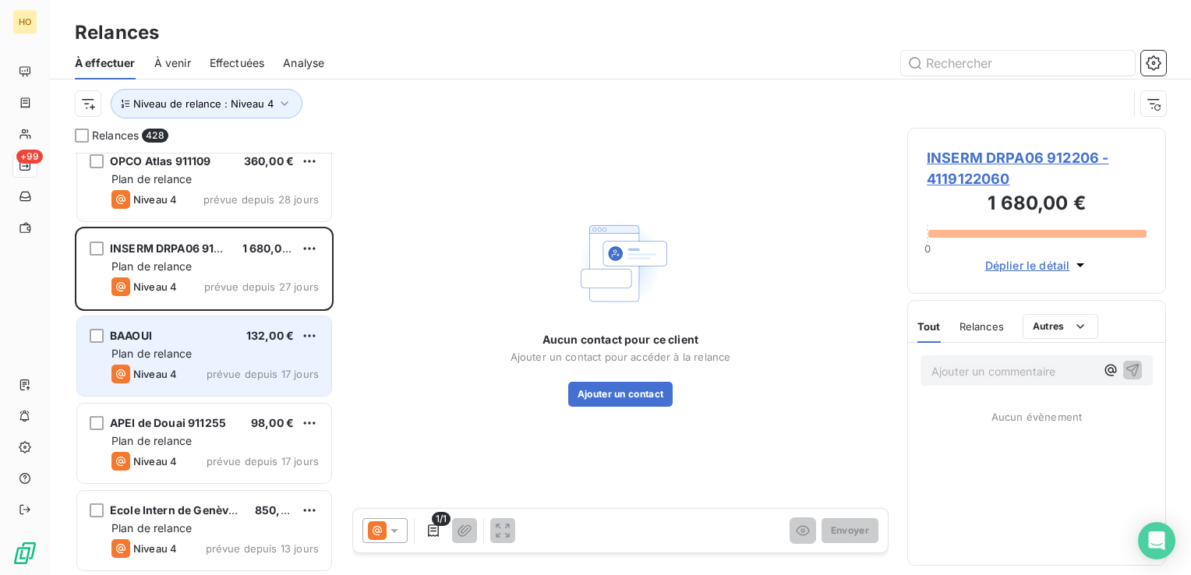
click at [240, 343] on div "BAAOUI 132,00 € Plan de relance Niveau 4 prévue depuis 17 jours" at bounding box center [204, 357] width 254 height 80
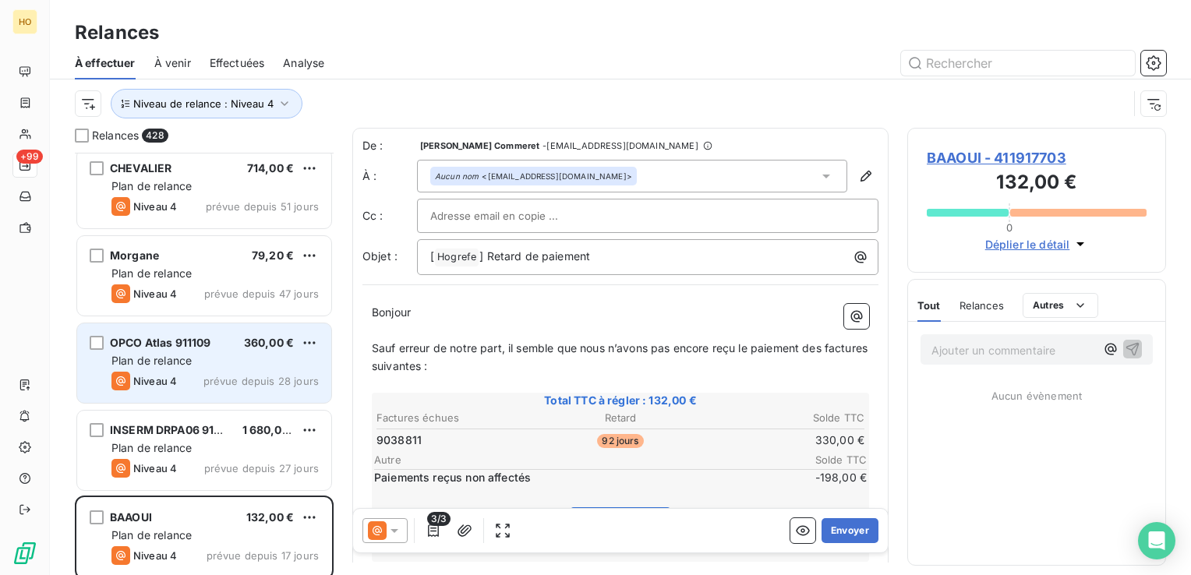
scroll to position [36761, 0]
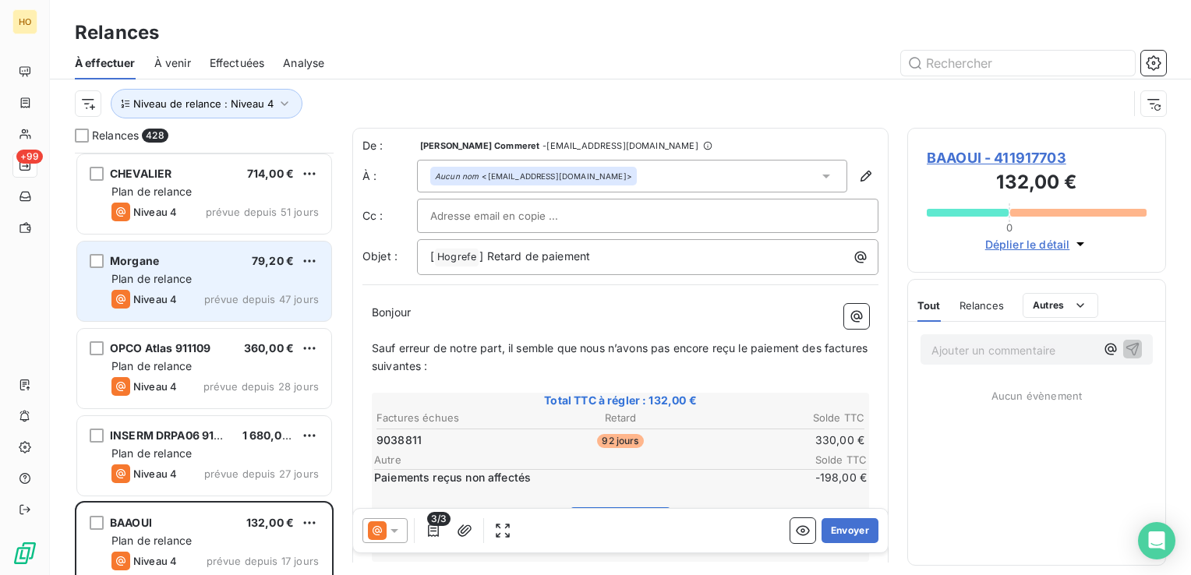
click at [242, 300] on span "prévue depuis 47 jours" at bounding box center [261, 299] width 115 height 12
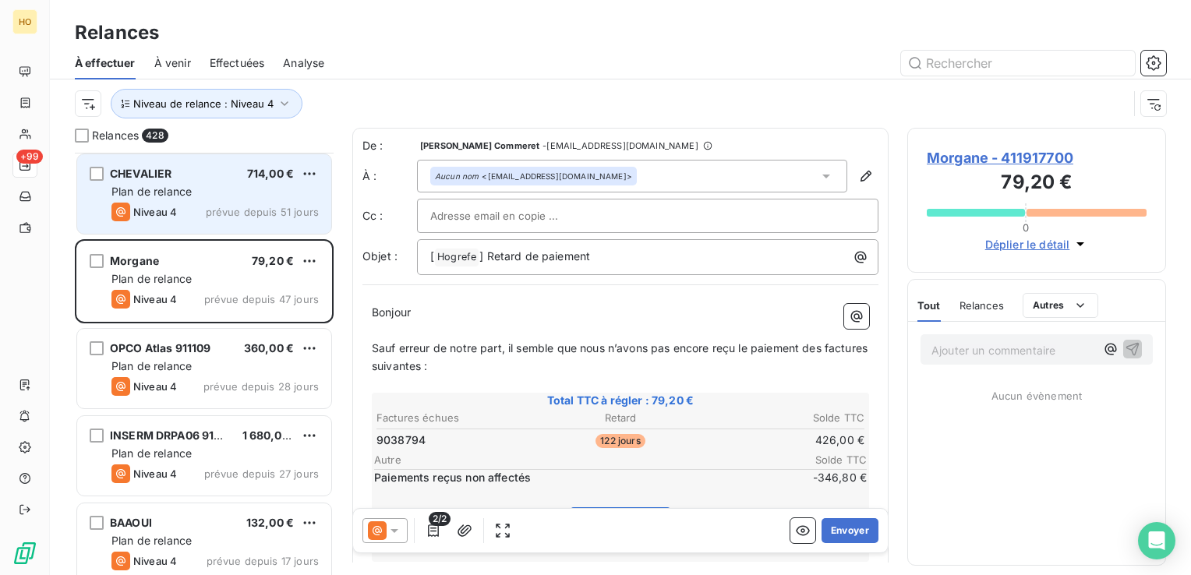
click at [249, 210] on span "prévue depuis 51 jours" at bounding box center [262, 212] width 113 height 12
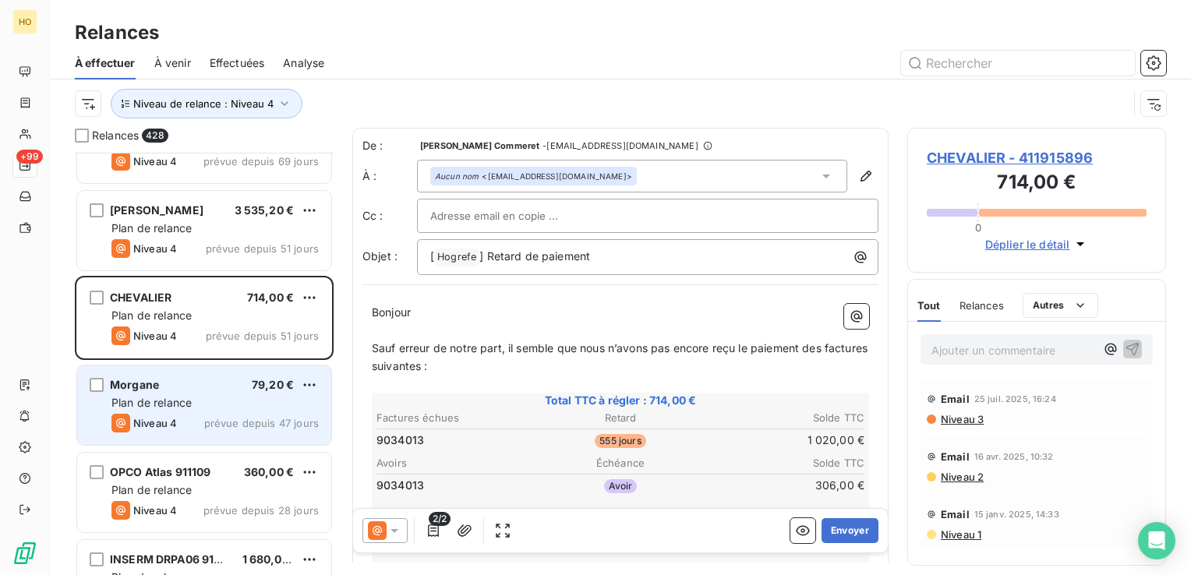
scroll to position [36948, 0]
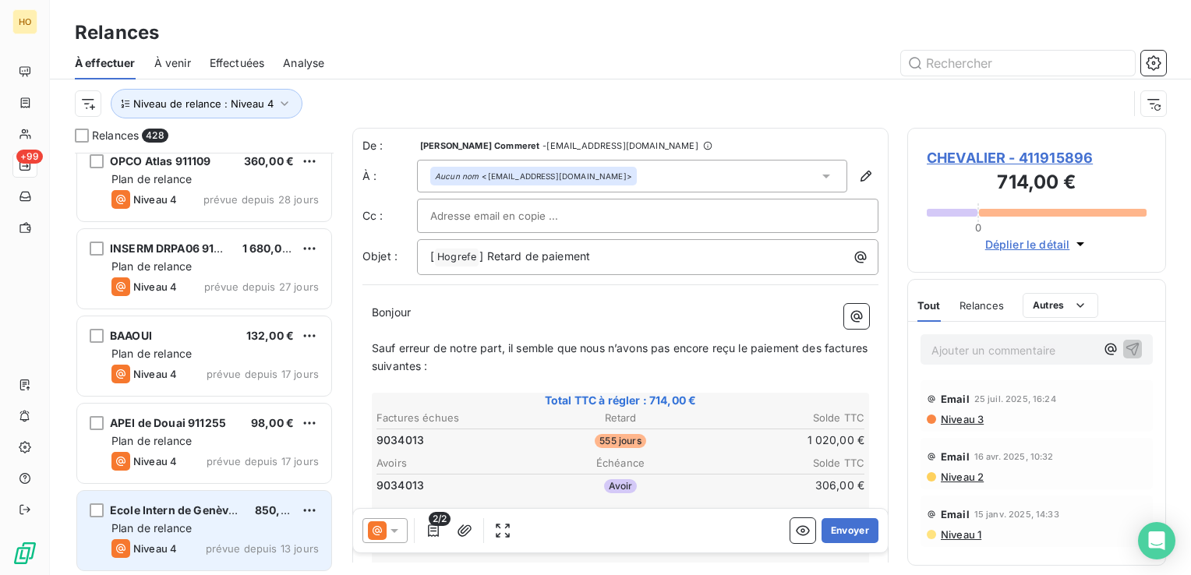
click at [210, 516] on span "Ecole Intern de Genève 908444" at bounding box center [195, 510] width 170 height 13
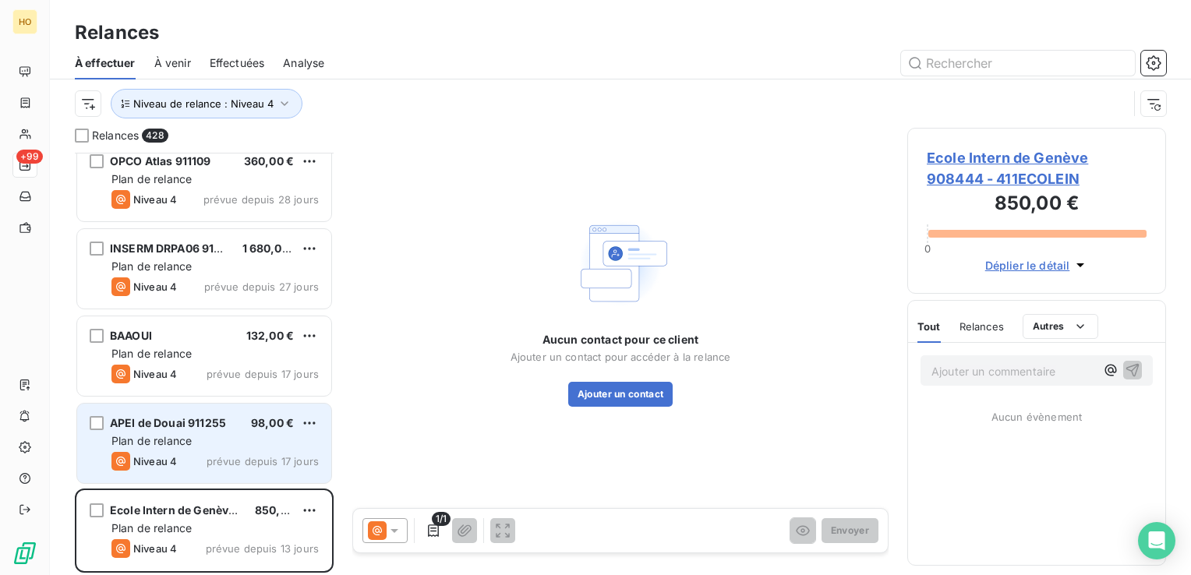
click at [223, 447] on div "Plan de relance" at bounding box center [214, 441] width 207 height 16
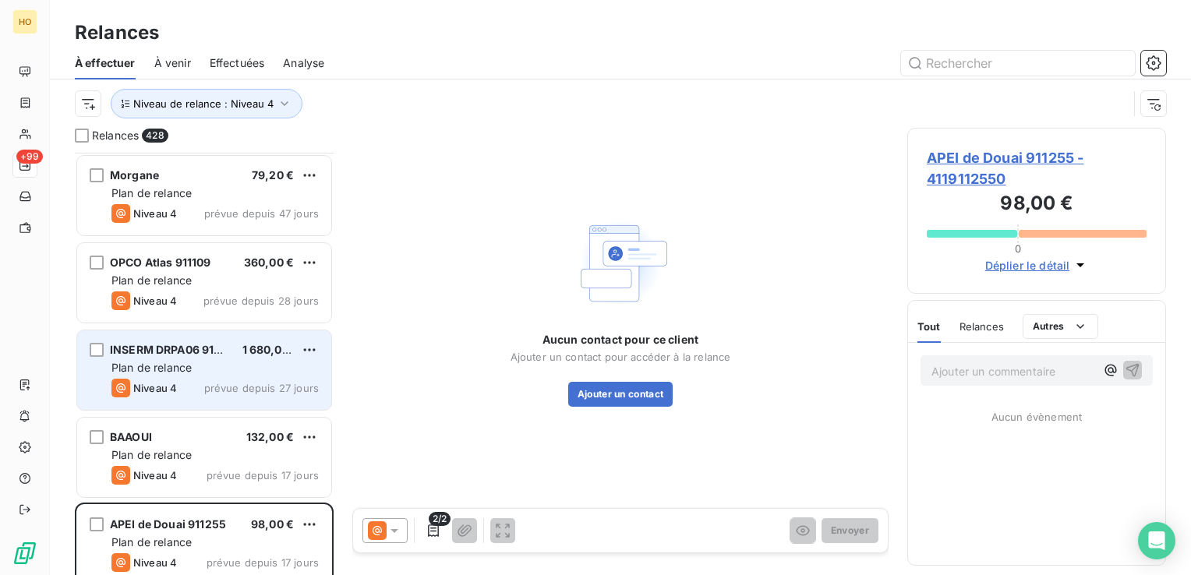
scroll to position [36846, 0]
click at [212, 336] on div "INSERM DRPA06 912206 1 680,00 € Plan de relance Niveau 4 prévue depuis 27 jours" at bounding box center [204, 371] width 254 height 80
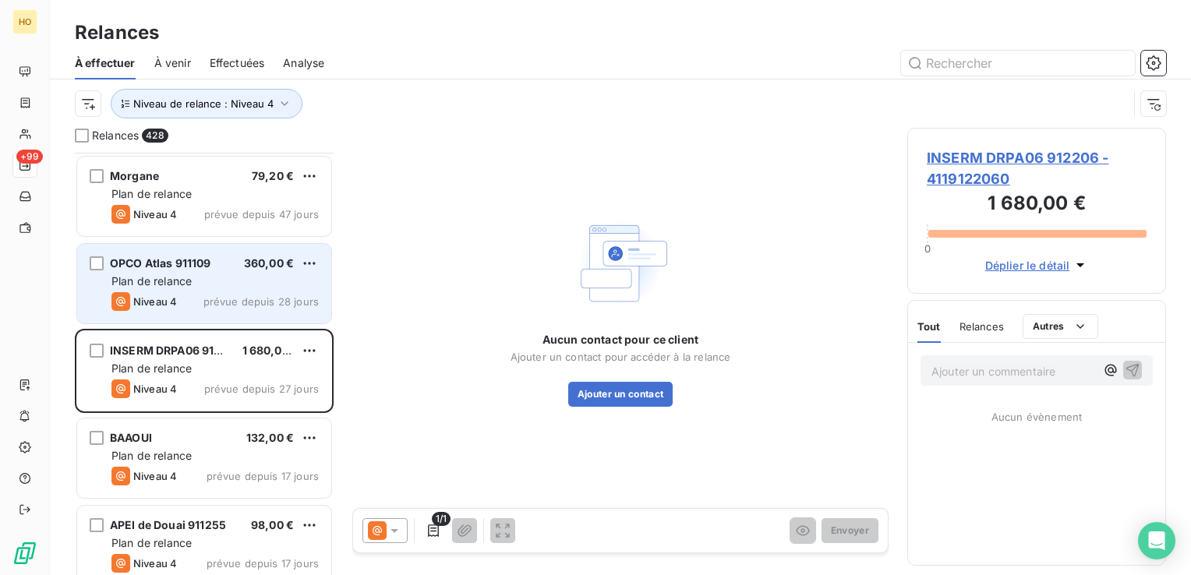
click at [210, 295] on span "prévue depuis 28 jours" at bounding box center [260, 301] width 115 height 12
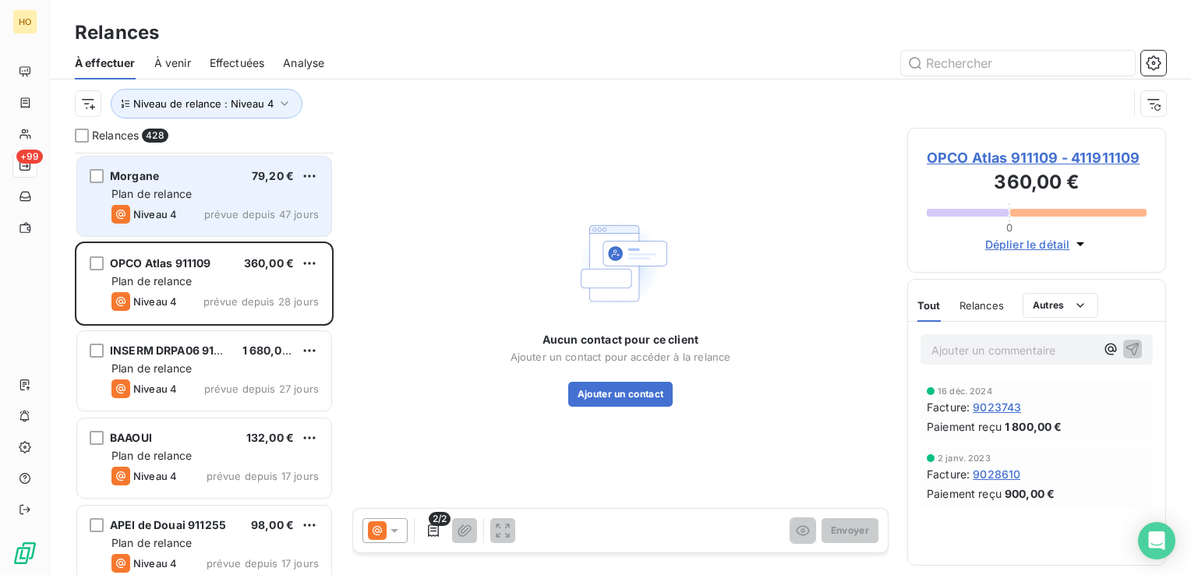
click at [187, 214] on div "Niveau 4 prévue depuis 47 jours" at bounding box center [214, 214] width 207 height 19
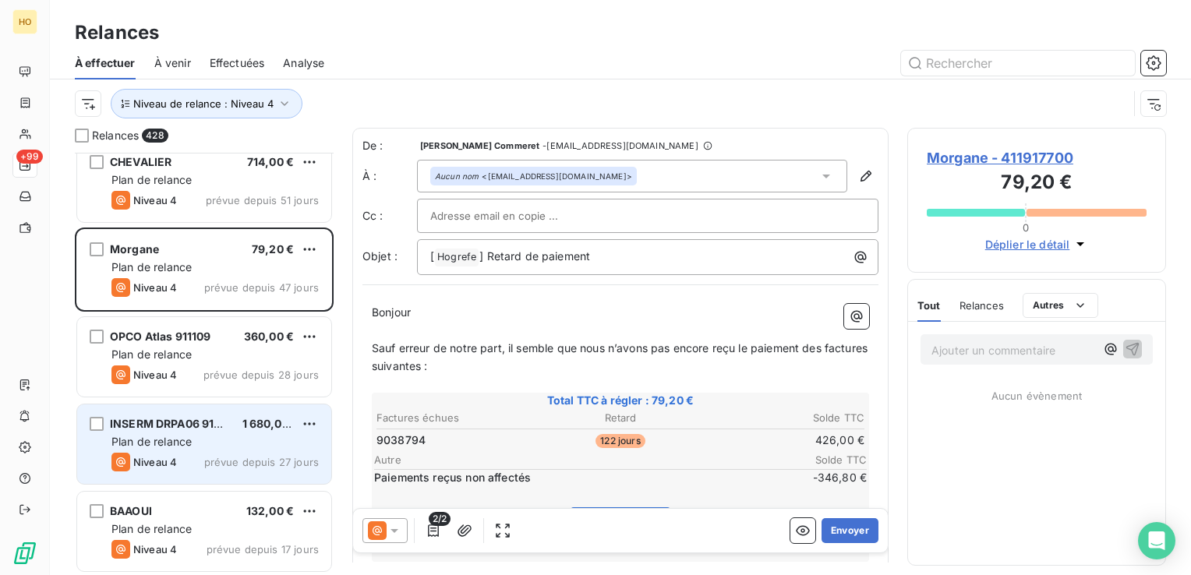
scroll to position [36764, 0]
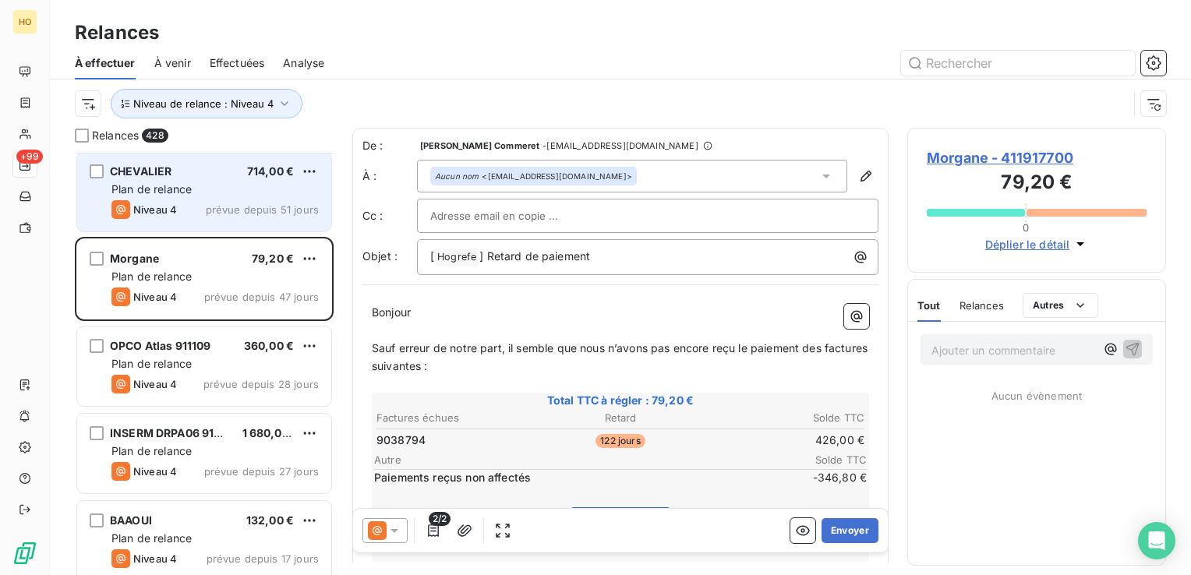
click at [207, 217] on div "Niveau 4 prévue depuis 51 jours" at bounding box center [214, 209] width 207 height 19
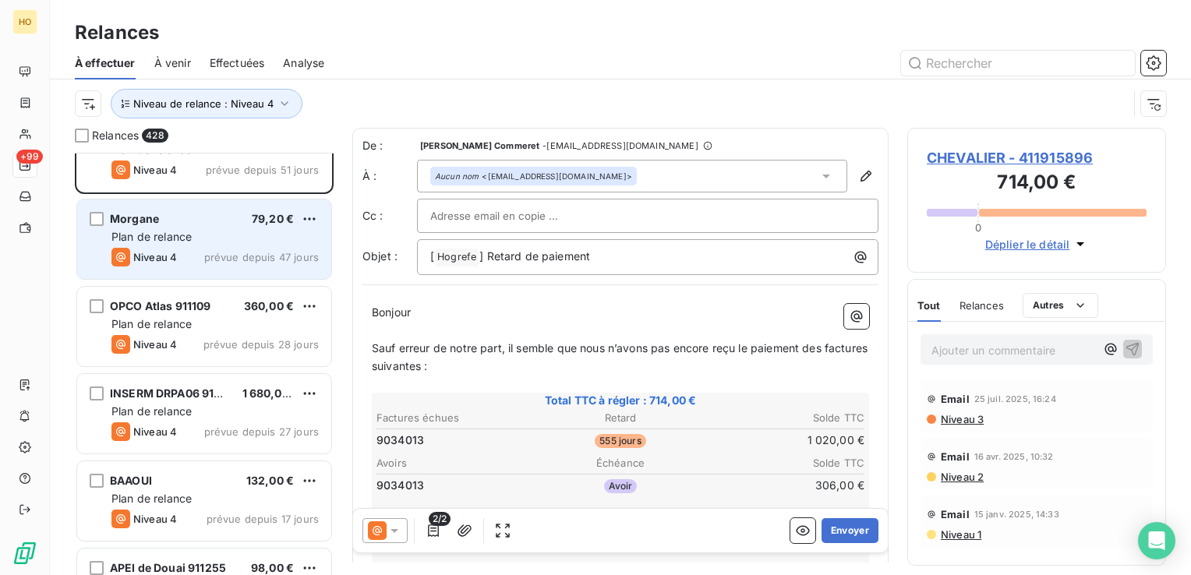
scroll to position [36948, 0]
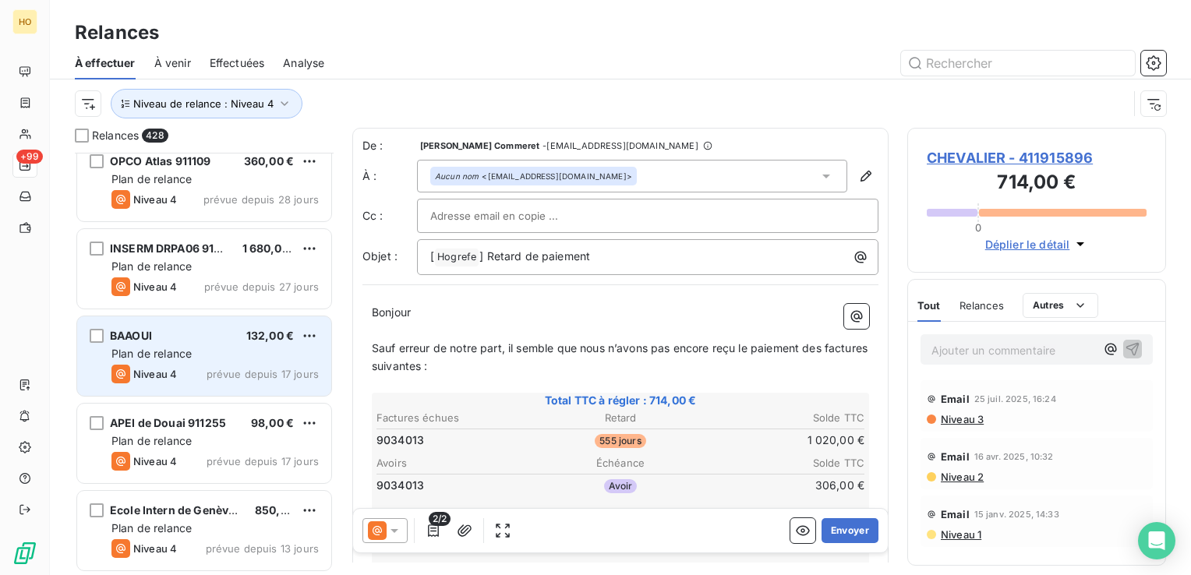
click at [196, 338] on div "BAAOUI 132,00 €" at bounding box center [214, 336] width 207 height 14
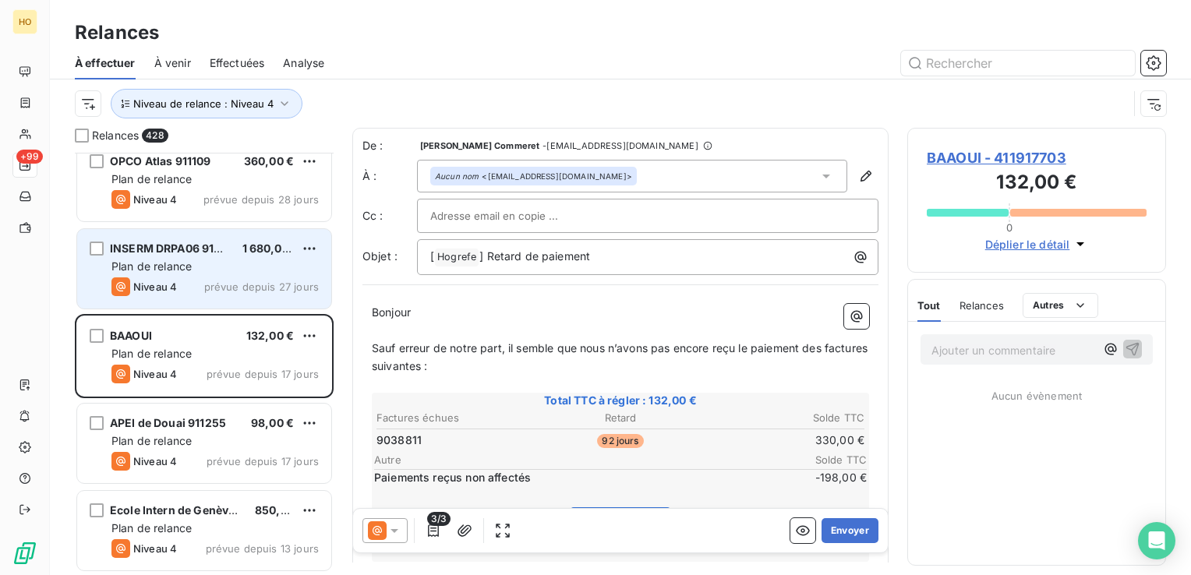
click at [166, 237] on div "INSERM DRPA06 912206 1 680,00 € Plan de relance Niveau 4 prévue depuis 27 jours" at bounding box center [204, 269] width 254 height 80
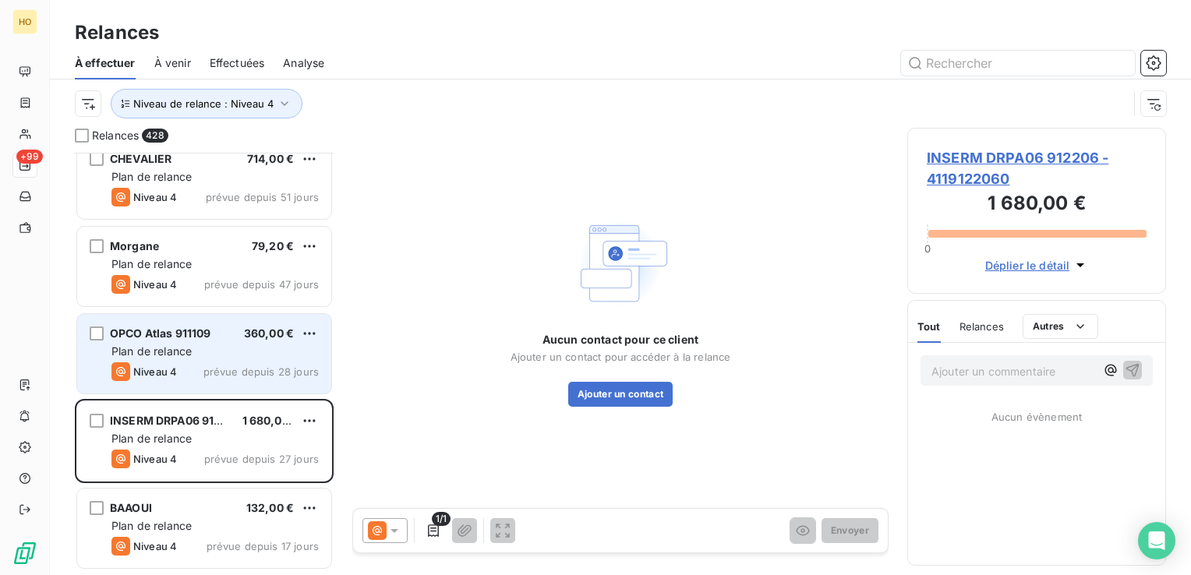
scroll to position [36770, 0]
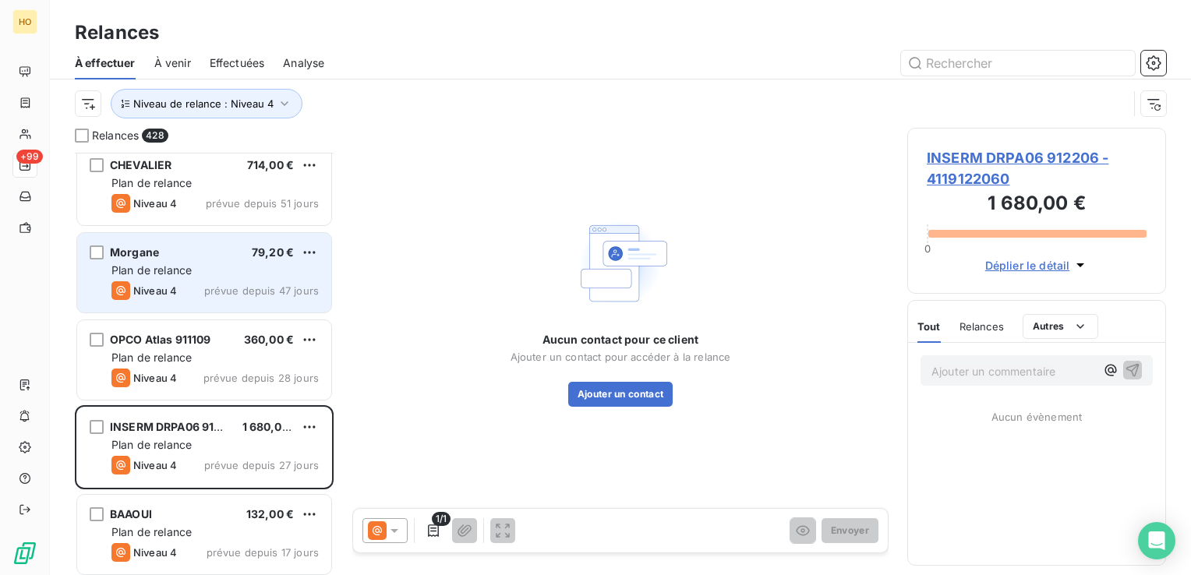
click at [210, 285] on span "prévue depuis 47 jours" at bounding box center [261, 291] width 115 height 12
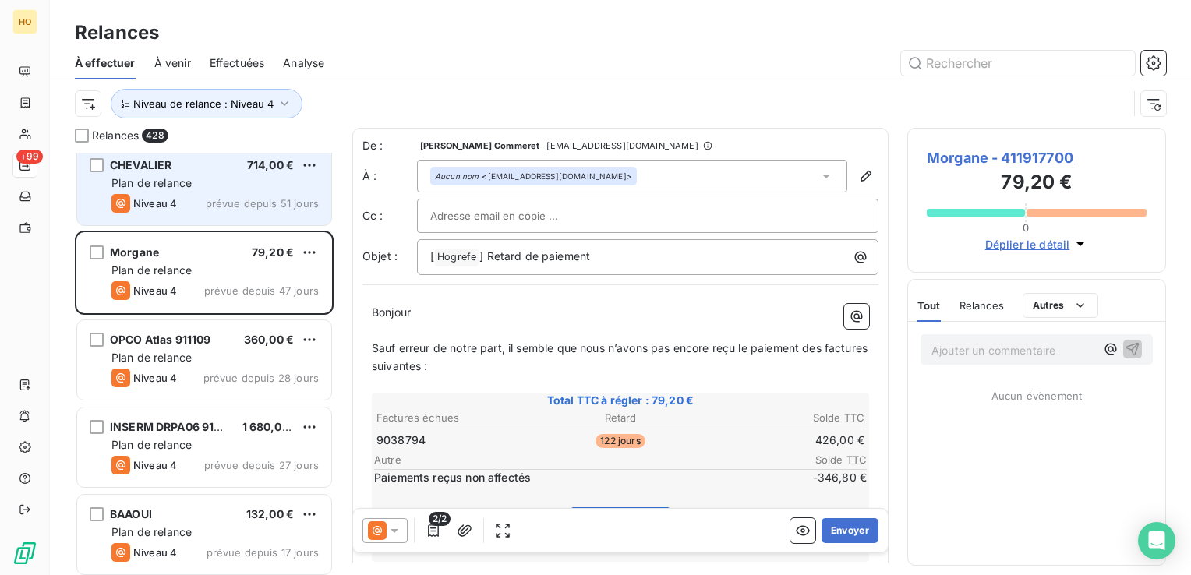
click at [231, 207] on span "prévue depuis 51 jours" at bounding box center [262, 203] width 113 height 12
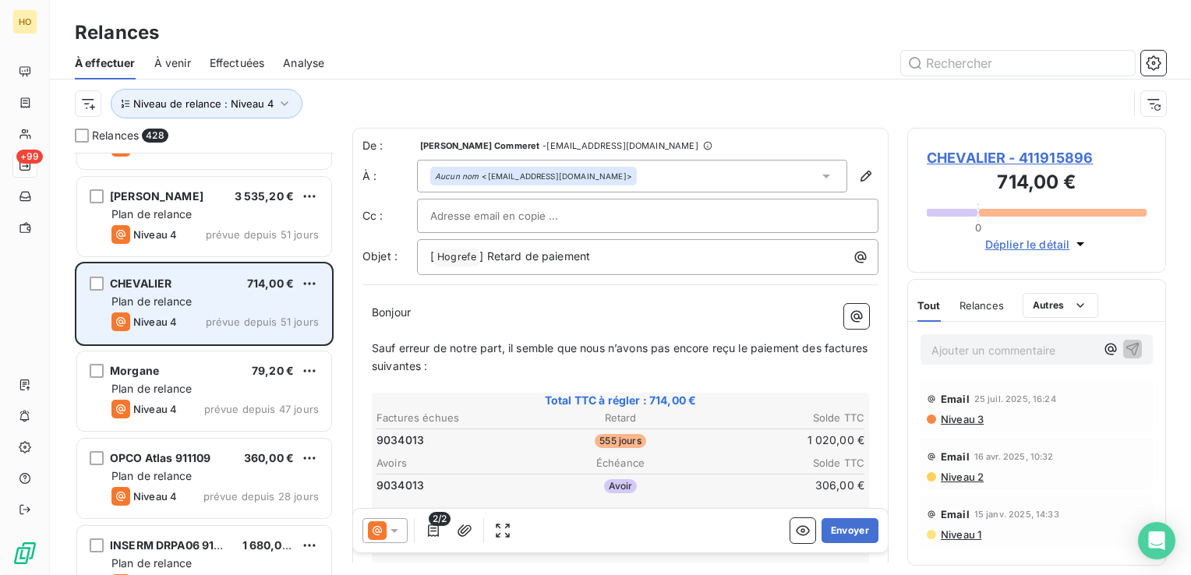
scroll to position [36636, 0]
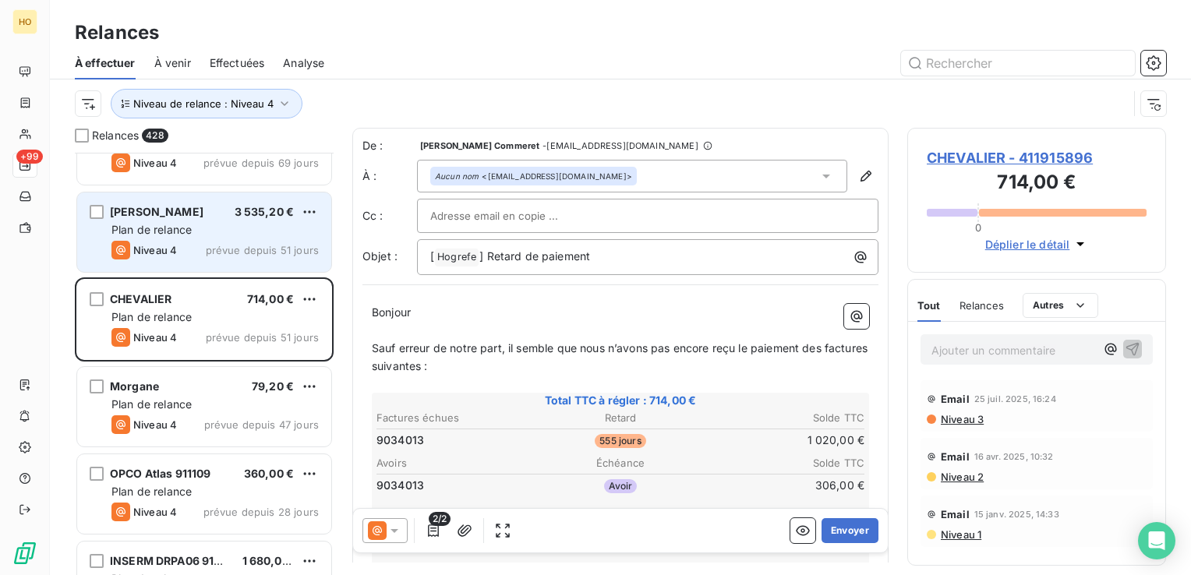
click at [203, 217] on span "[PERSON_NAME]" at bounding box center [157, 211] width 94 height 13
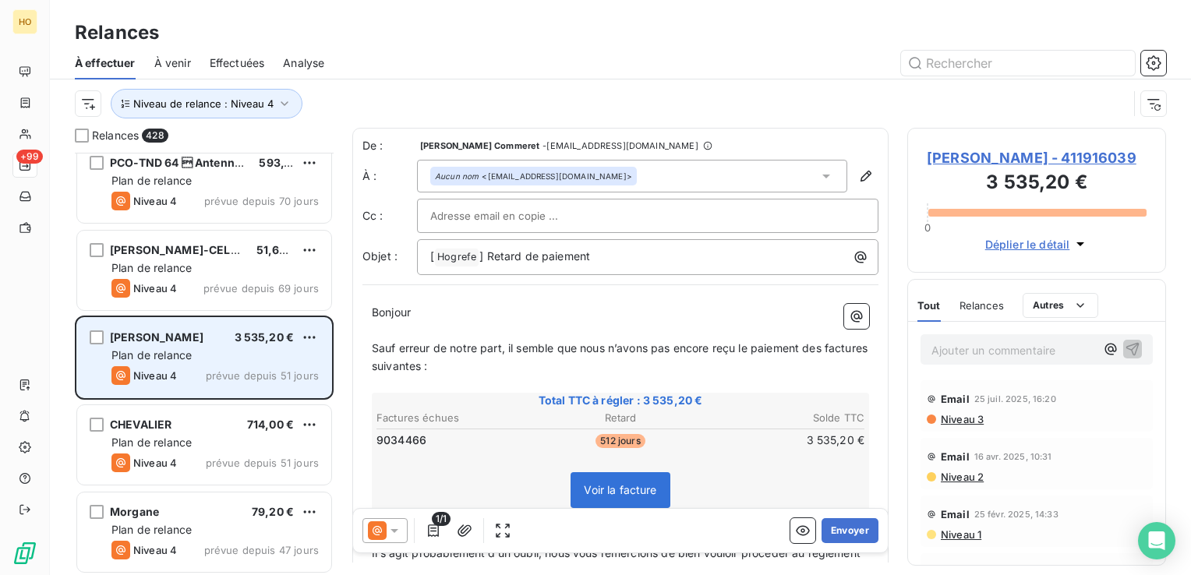
scroll to position [36508, 0]
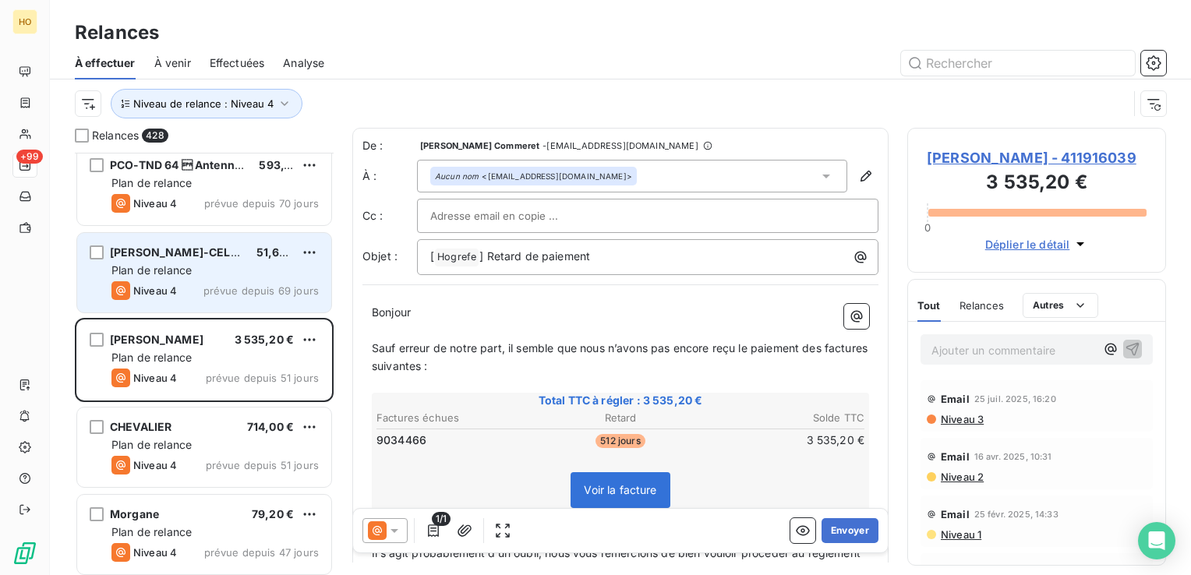
click at [218, 286] on span "prévue depuis 69 jours" at bounding box center [260, 291] width 115 height 12
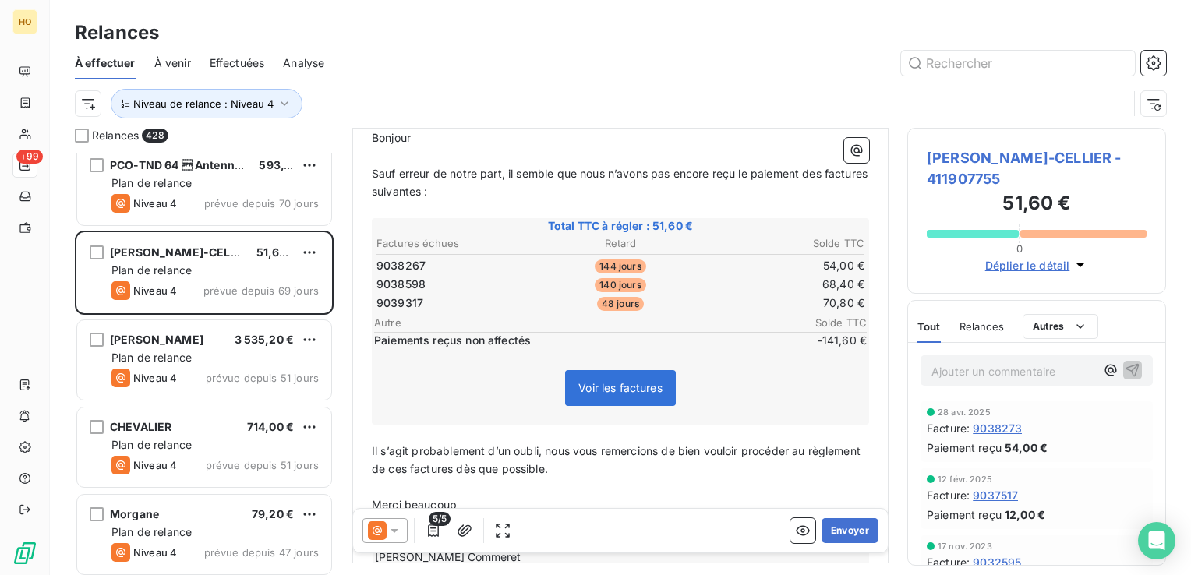
scroll to position [175, 0]
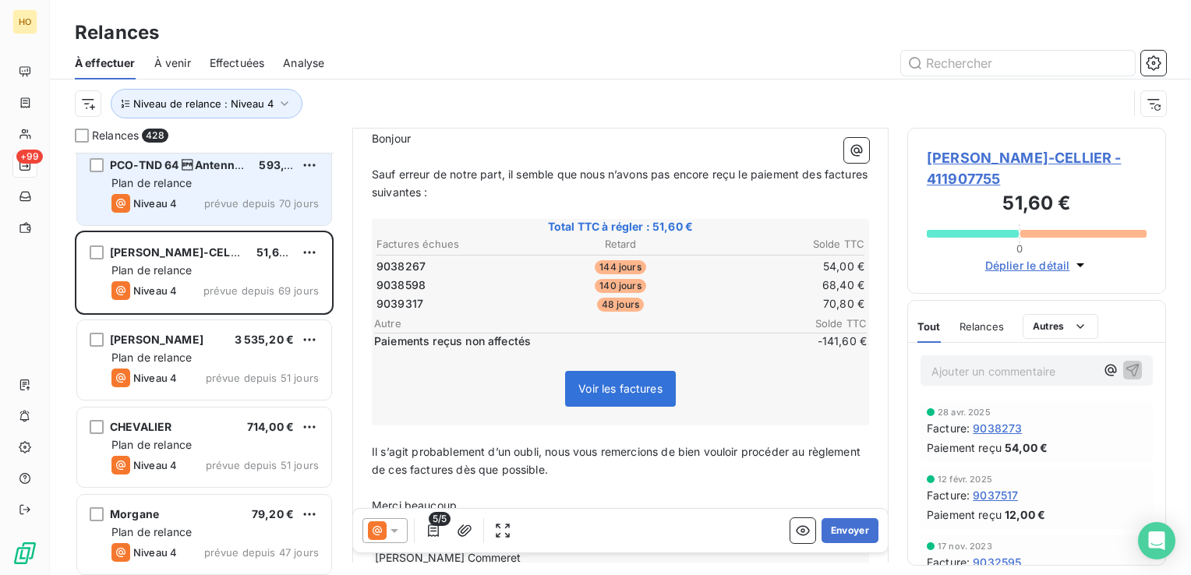
click at [175, 191] on div "PCO-TND 64  Antenne Béarn 911 593,18 € Plan de relance Niveau 4 prévue depuis …" at bounding box center [204, 186] width 254 height 80
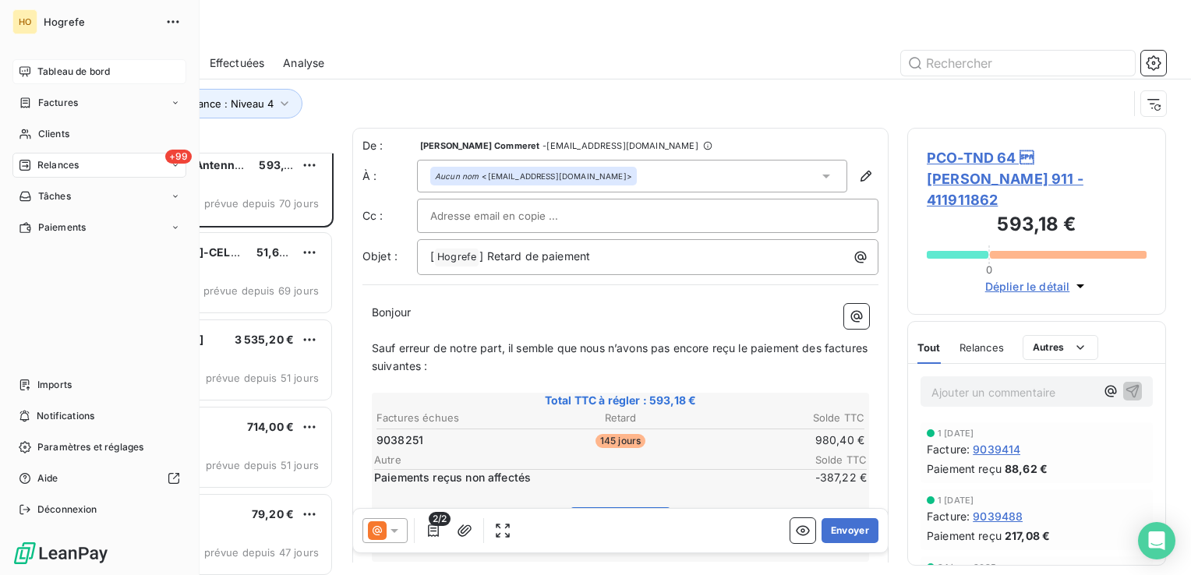
click at [78, 70] on span "Tableau de bord" at bounding box center [73, 72] width 73 height 14
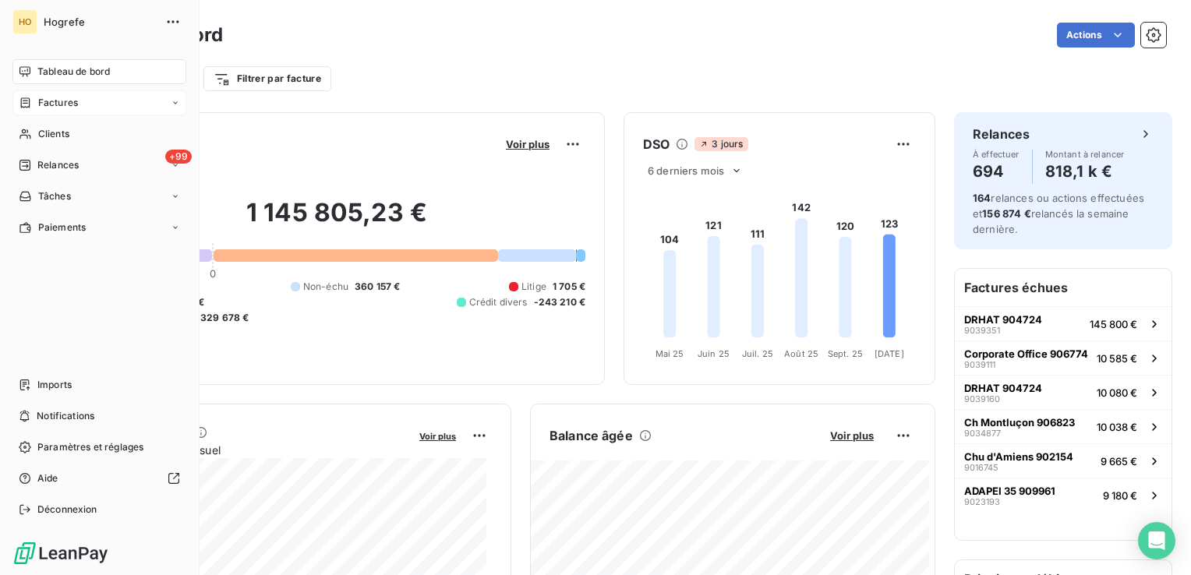
click at [41, 106] on span "Factures" at bounding box center [58, 103] width 40 height 14
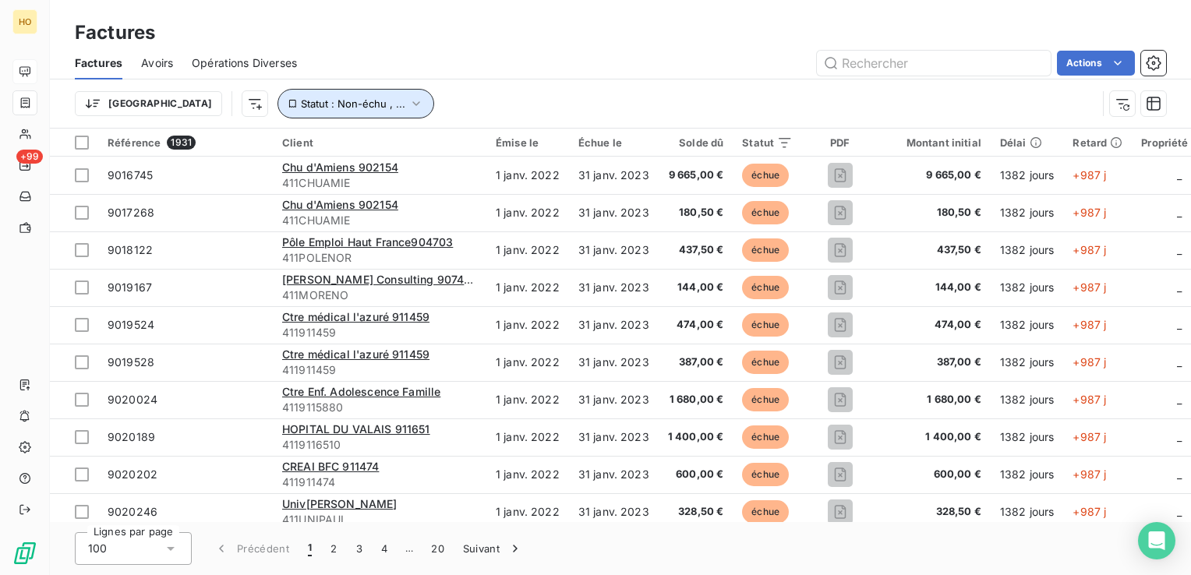
click at [324, 113] on button "Statut : Non-échu , ..." at bounding box center [356, 104] width 157 height 30
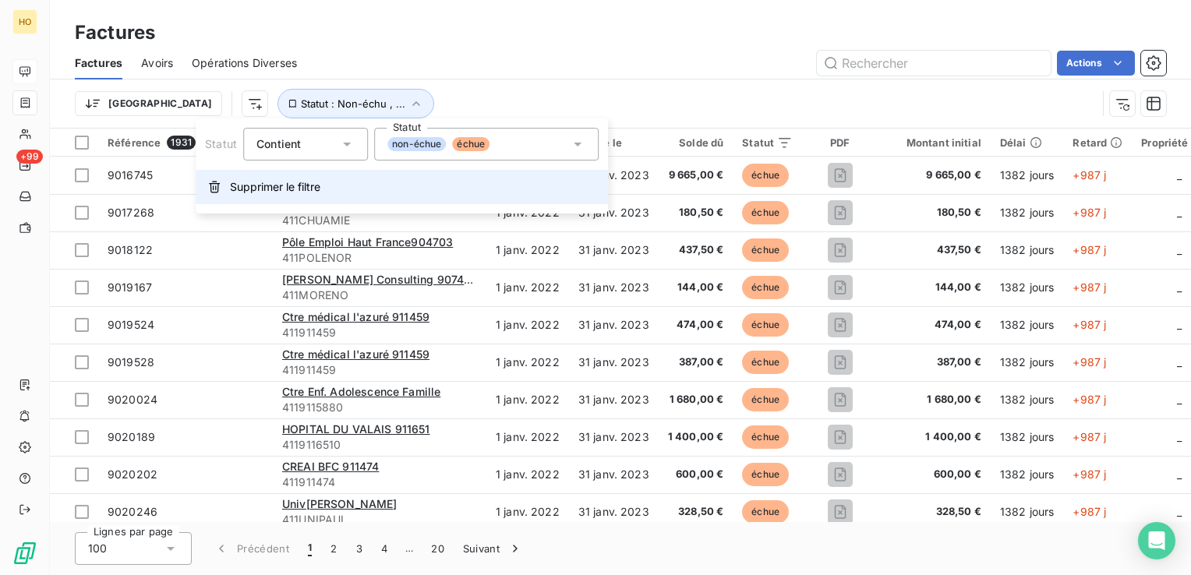
click at [290, 188] on span "Supprimer le filtre" at bounding box center [275, 187] width 90 height 16
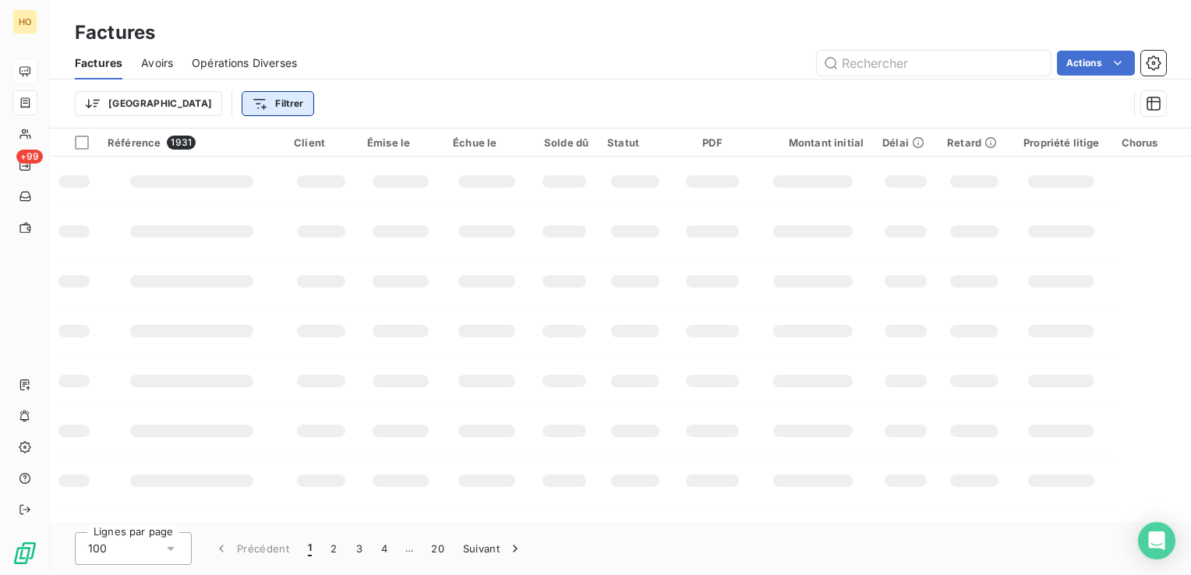
click at [191, 106] on html "HO +99 Factures Factures Avoirs Opérations Diverses Actions Trier Filtrer Référ…" at bounding box center [595, 287] width 1191 height 575
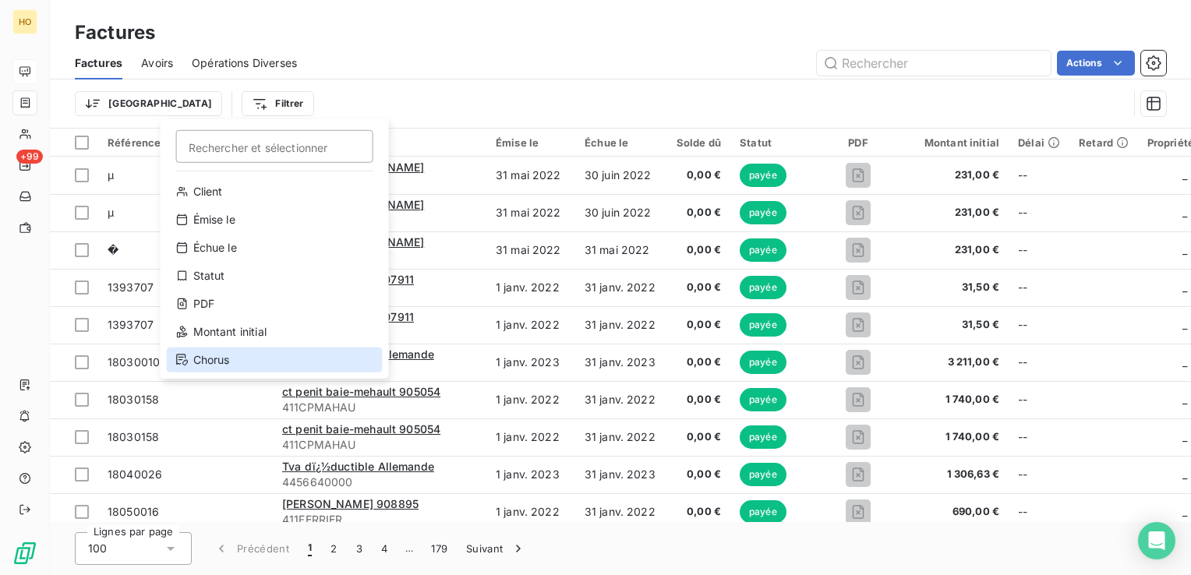
click at [235, 359] on div "Chorus" at bounding box center [275, 360] width 216 height 25
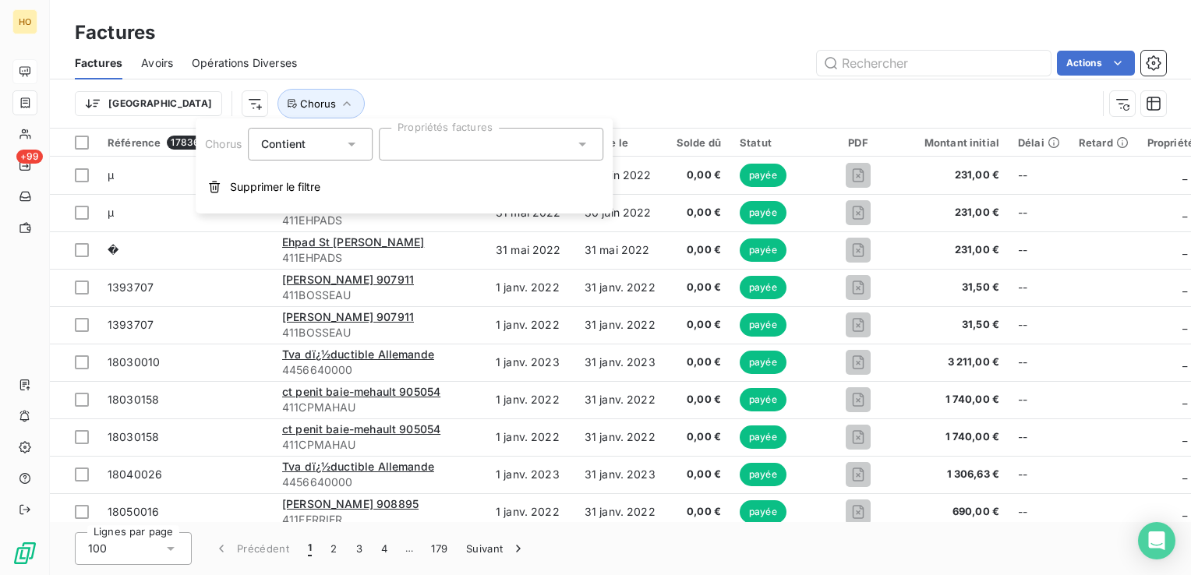
click at [450, 141] on div at bounding box center [491, 144] width 225 height 33
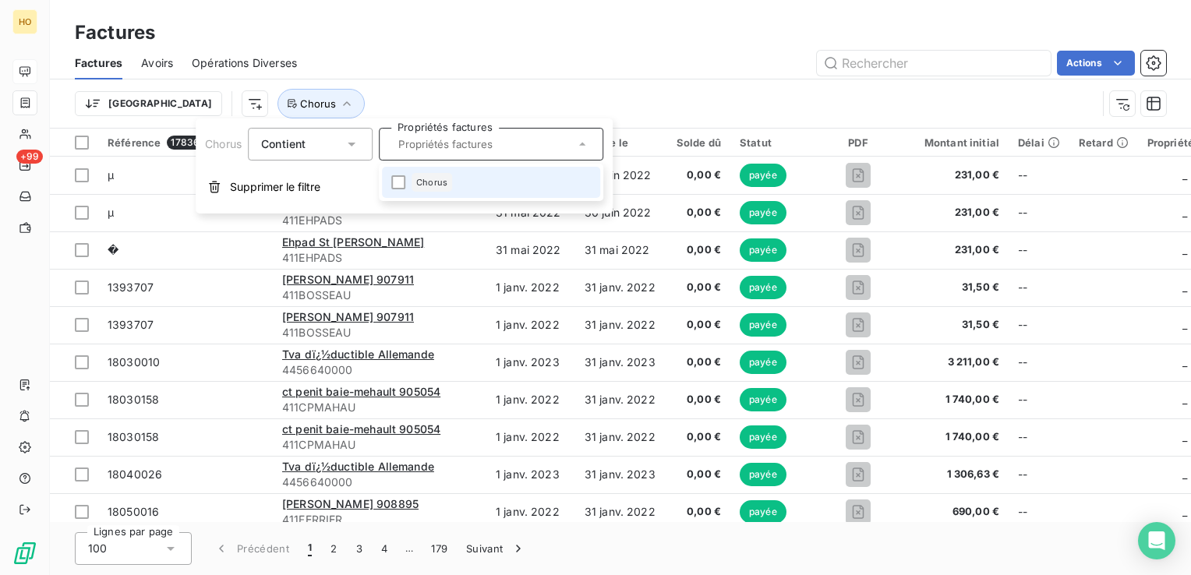
click at [440, 179] on span "Chorus" at bounding box center [431, 182] width 31 height 9
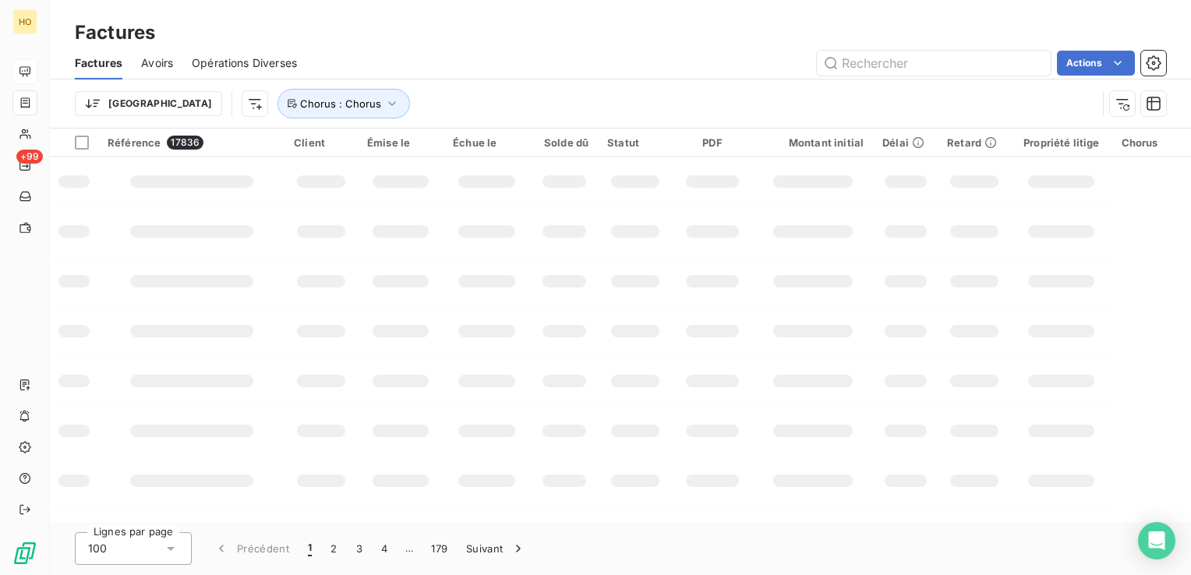
click at [692, 87] on div "Trier Chorus : Chorus" at bounding box center [620, 104] width 1091 height 48
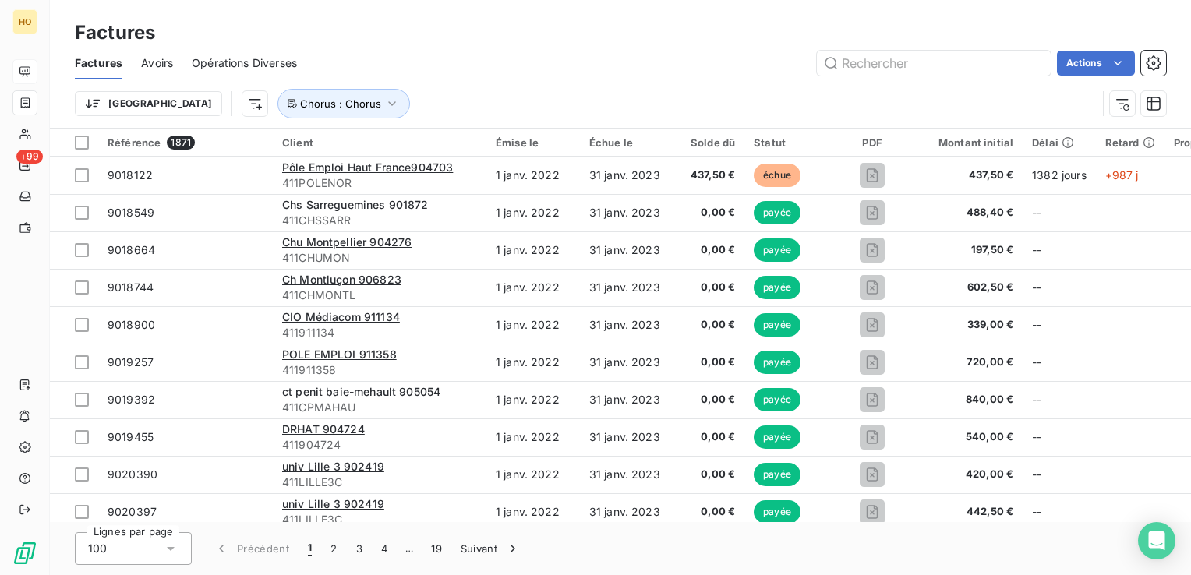
click at [723, 141] on div "Solde dû" at bounding box center [708, 142] width 55 height 12
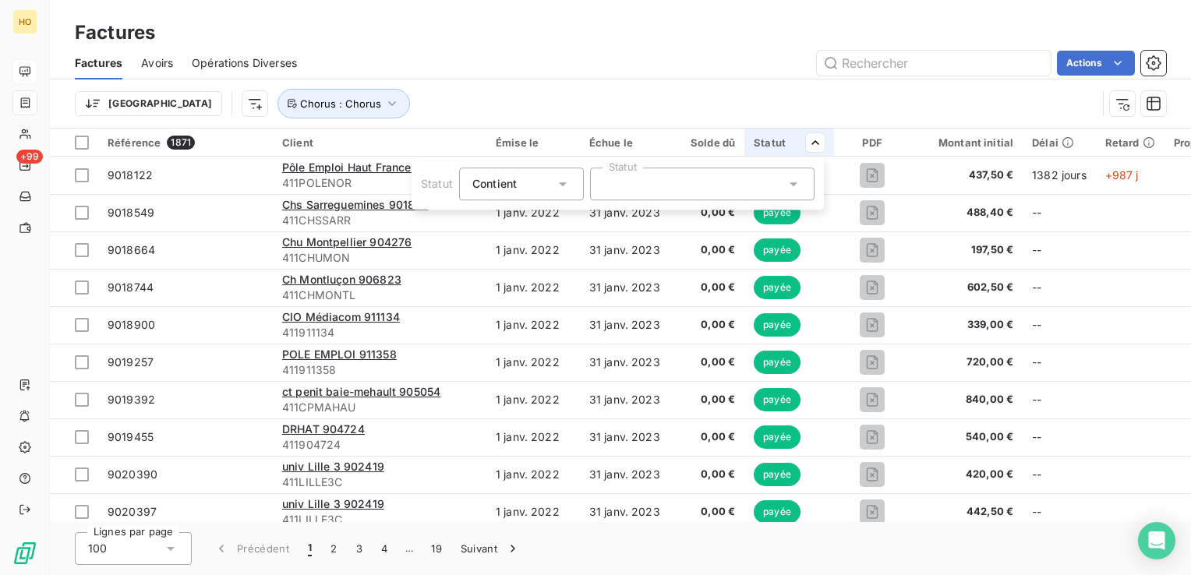
click at [725, 181] on div at bounding box center [702, 184] width 225 height 33
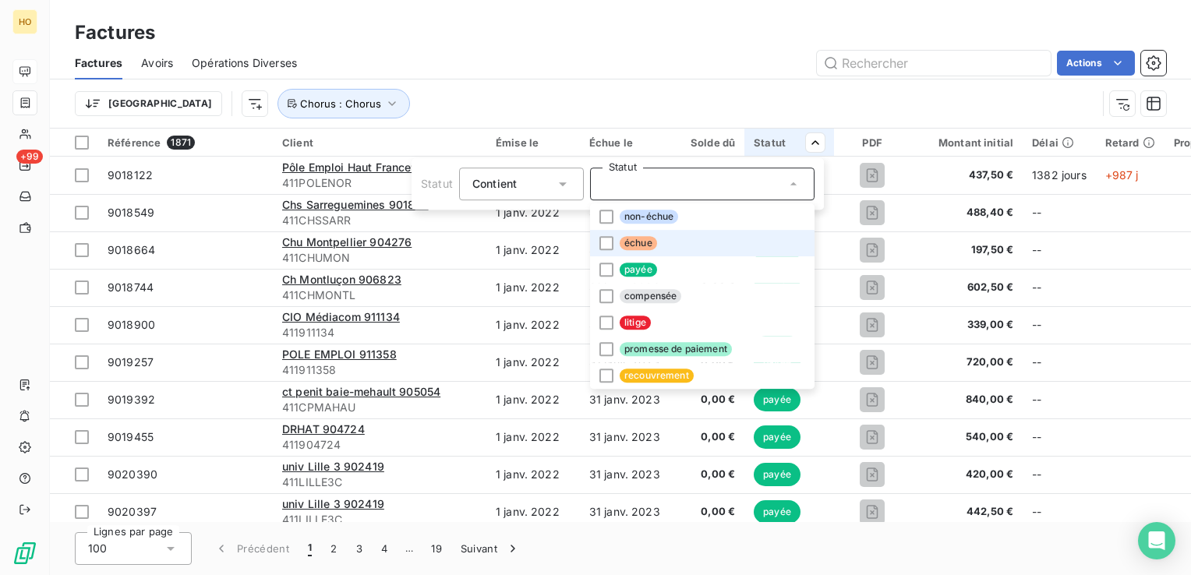
click at [631, 242] on span "échue" at bounding box center [638, 243] width 37 height 14
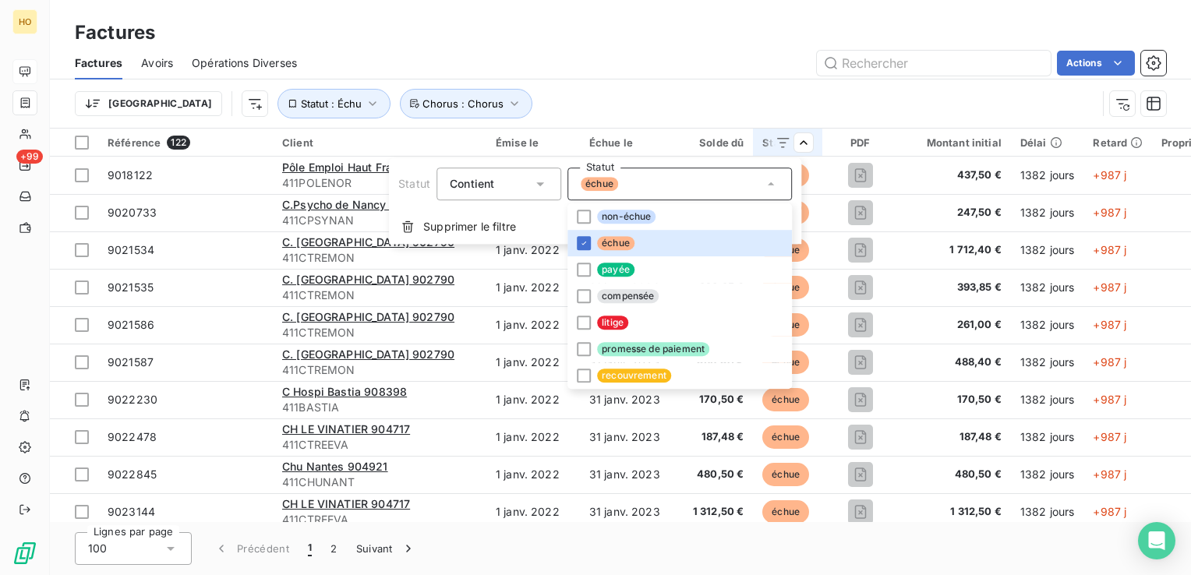
click at [762, 83] on html "HO +99 Factures Factures Avoirs Opérations Diverses Actions Trier Statut : Échu…" at bounding box center [595, 287] width 1191 height 575
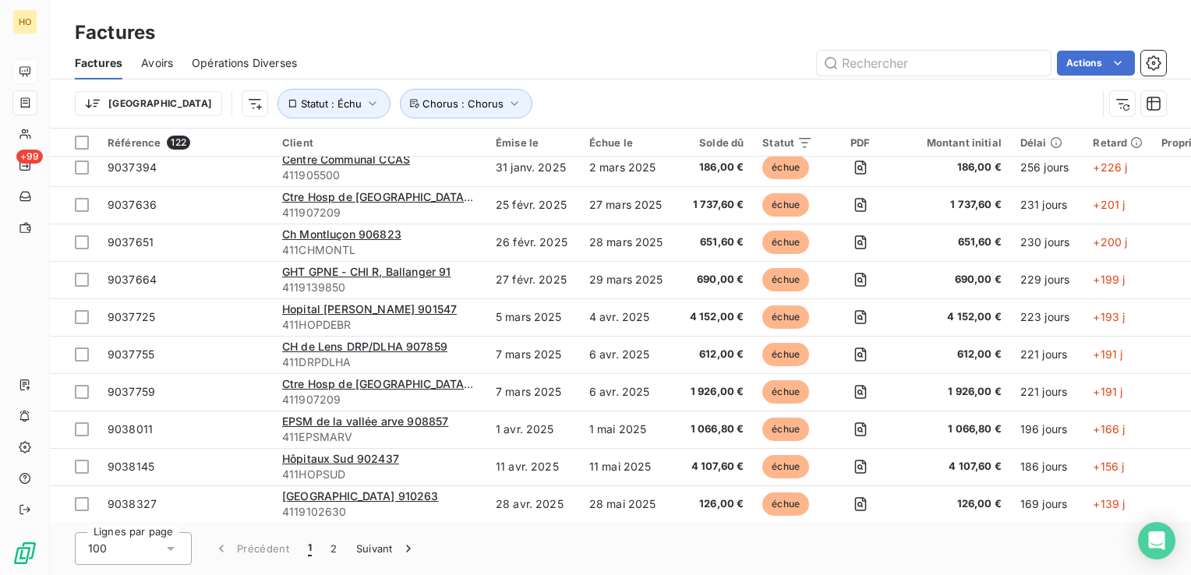
scroll to position [3383, 0]
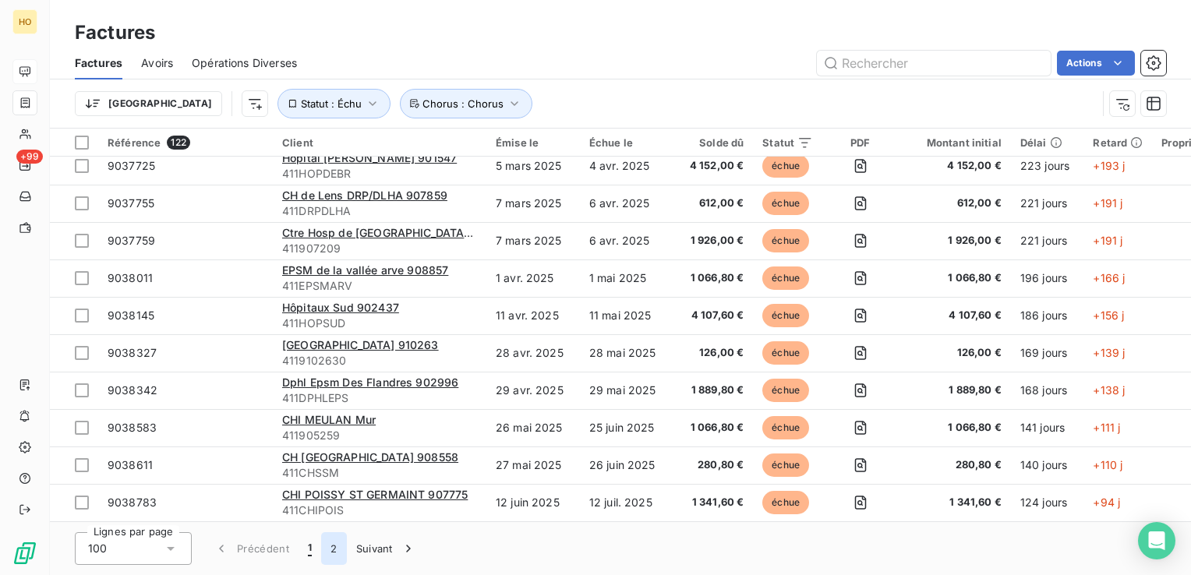
click at [327, 545] on button "2" at bounding box center [333, 548] width 25 height 33
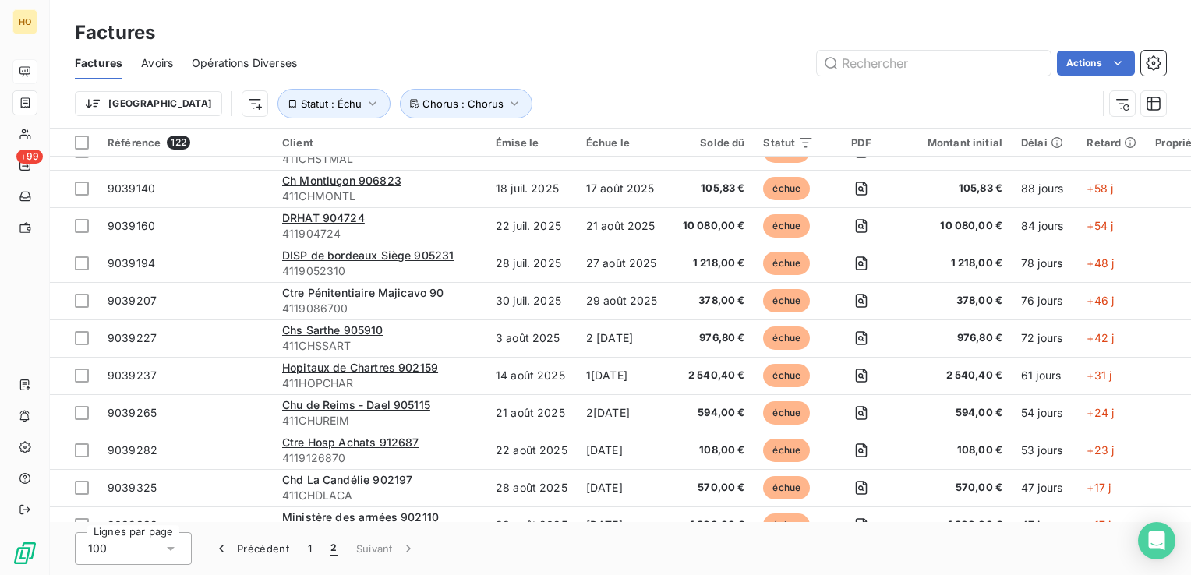
scroll to position [0, 0]
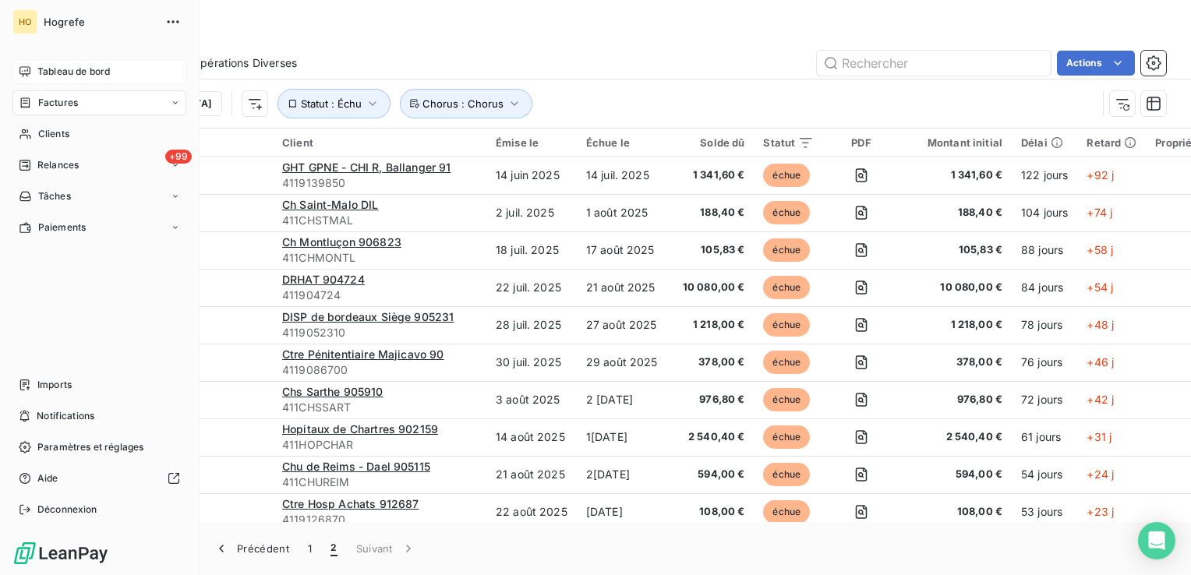
click at [32, 75] on div "Tableau de bord" at bounding box center [99, 71] width 174 height 25
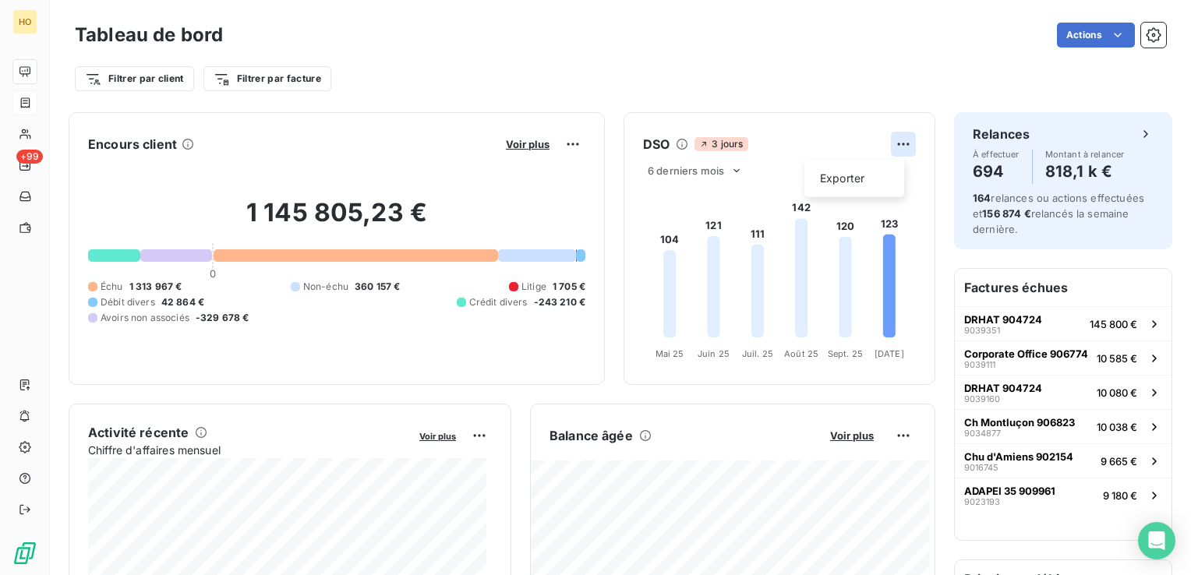
click at [883, 147] on html "HO +99 Tableau de bord Actions Filtrer par client Filtrer par facture Encours c…" at bounding box center [595, 287] width 1191 height 575
click at [867, 178] on div "Exporter" at bounding box center [854, 178] width 87 height 25
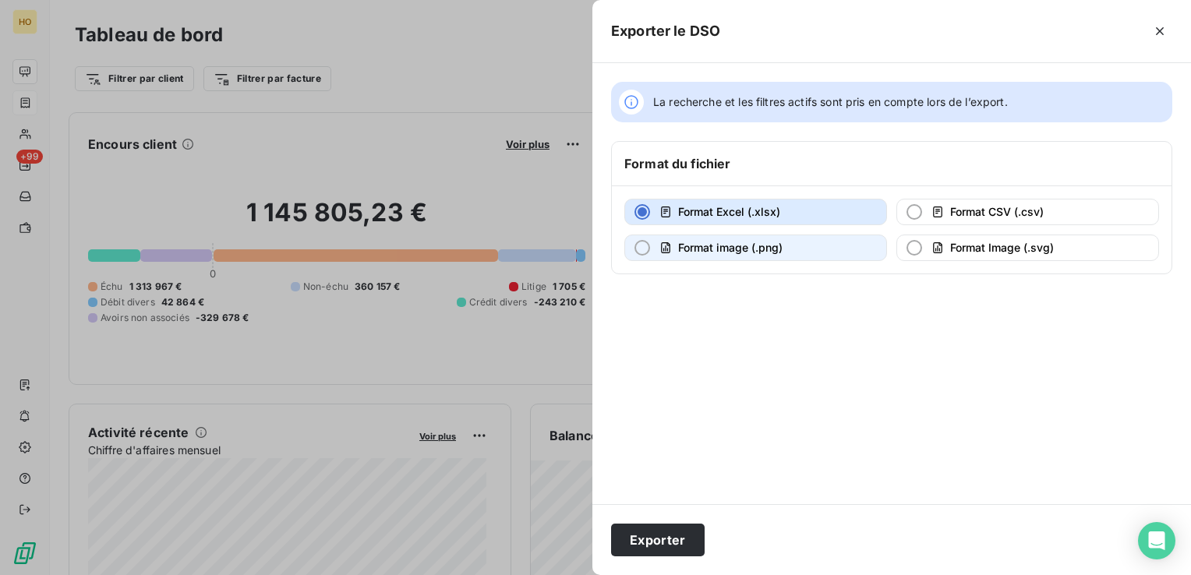
click at [698, 254] on button "Format image (.png)" at bounding box center [755, 248] width 263 height 27
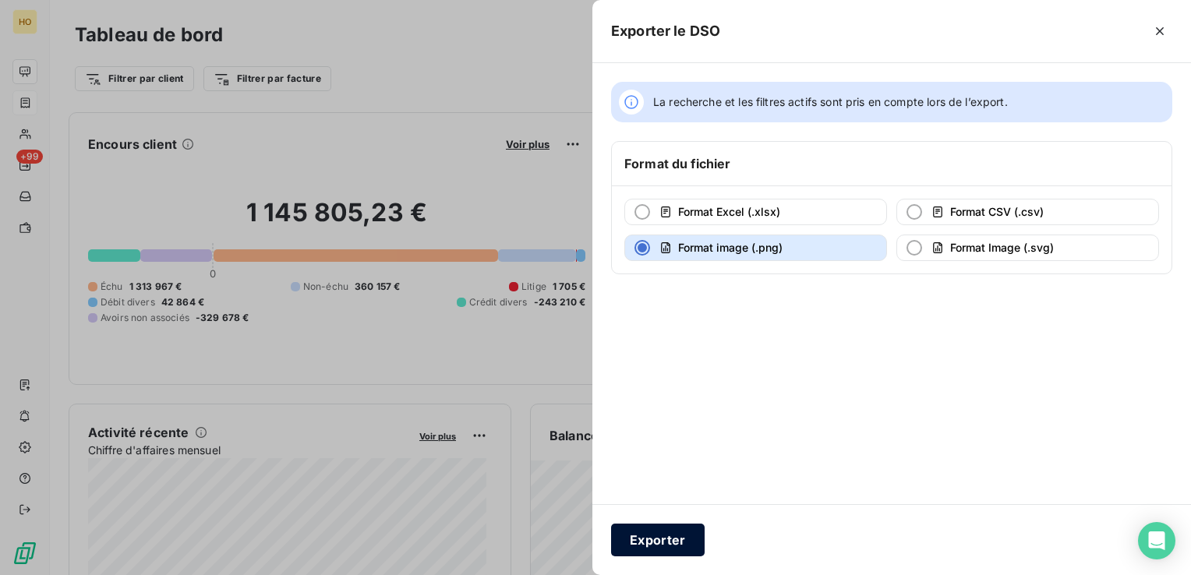
click at [683, 535] on button "Exporter" at bounding box center [658, 540] width 94 height 33
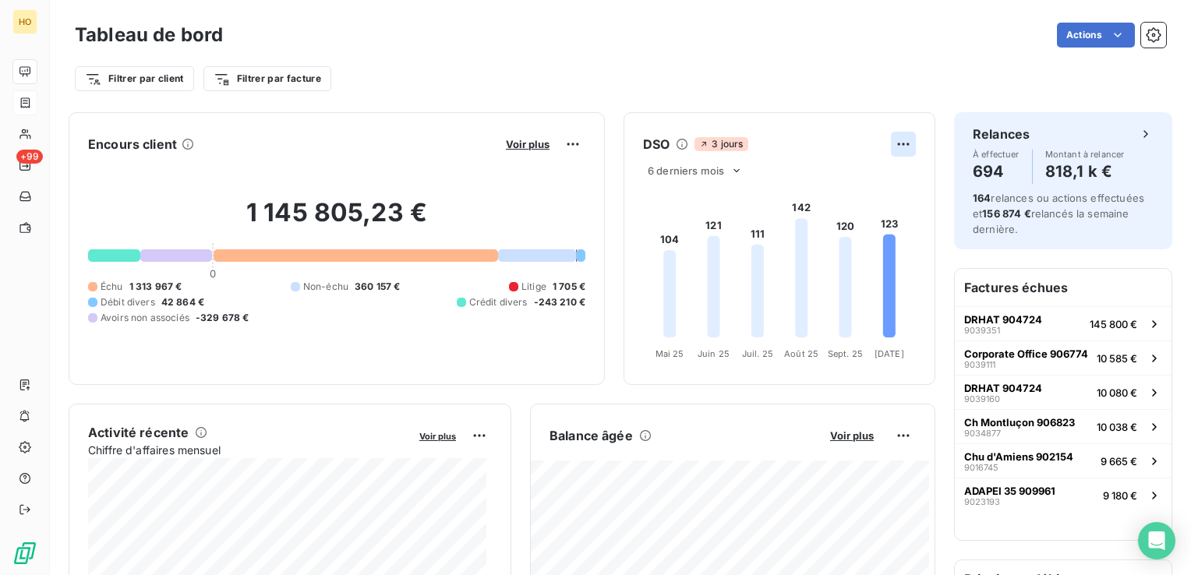
click at [894, 142] on html "HO +99 Tableau de bord Actions Filtrer par client Filtrer par facture Encours c…" at bounding box center [595, 287] width 1191 height 575
click at [674, 182] on html "HO +99 Tableau de bord Actions Filtrer par client Filtrer par facture Encours c…" at bounding box center [595, 287] width 1191 height 575
click at [674, 173] on span "6 derniers mois" at bounding box center [686, 170] width 76 height 12
click at [670, 230] on li "12" at bounding box center [697, 232] width 103 height 28
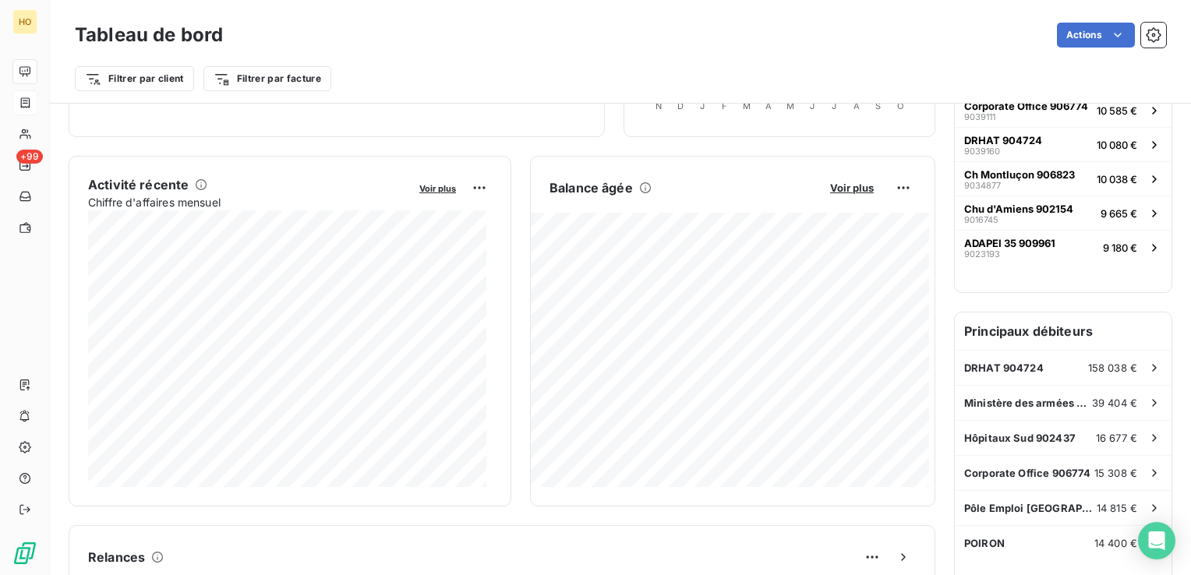
scroll to position [258, 0]
